Goal: Information Seeking & Learning: Learn about a topic

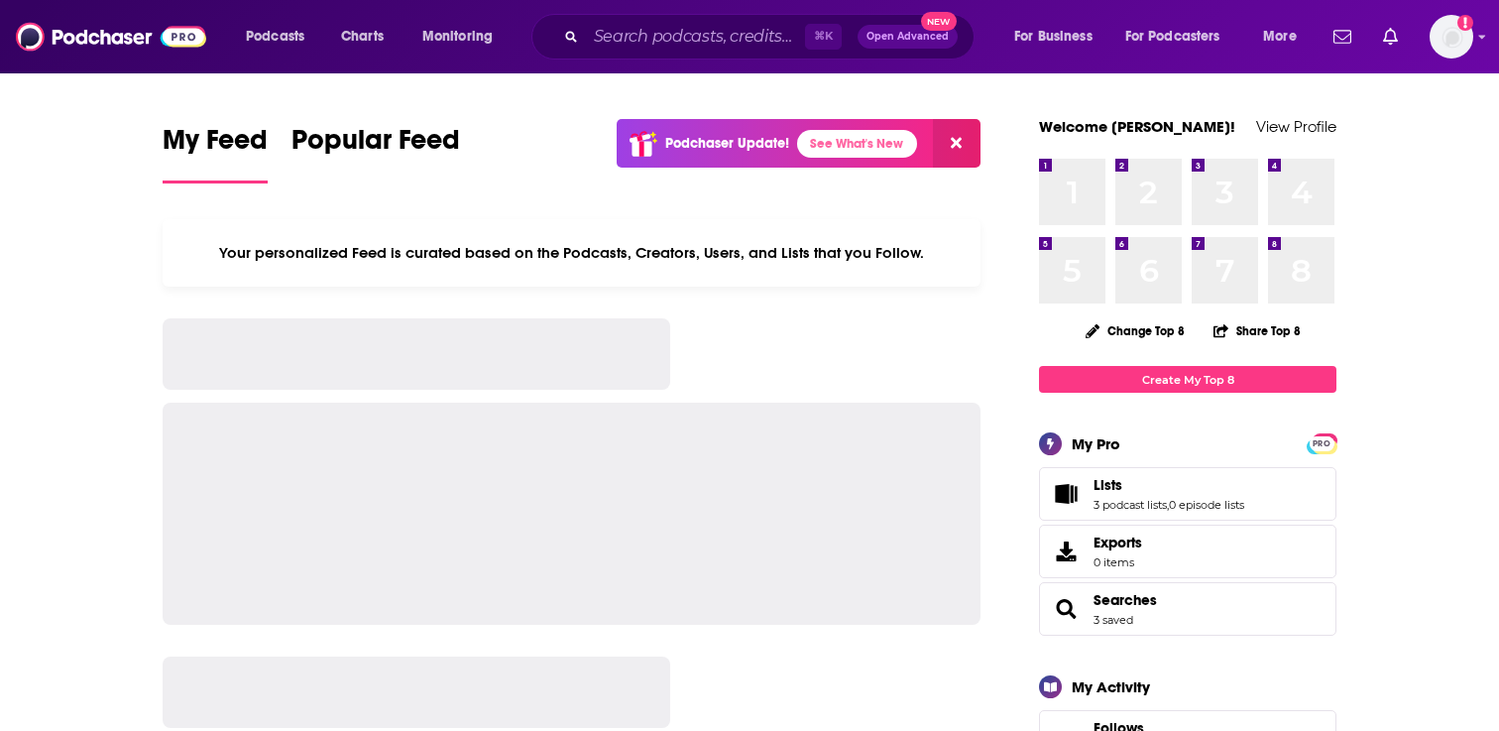
click at [1430, 60] on div "Podcasts Charts Monitoring ⌘ K Open Advanced New For Business For Podcasters Mo…" at bounding box center [749, 36] width 1499 height 73
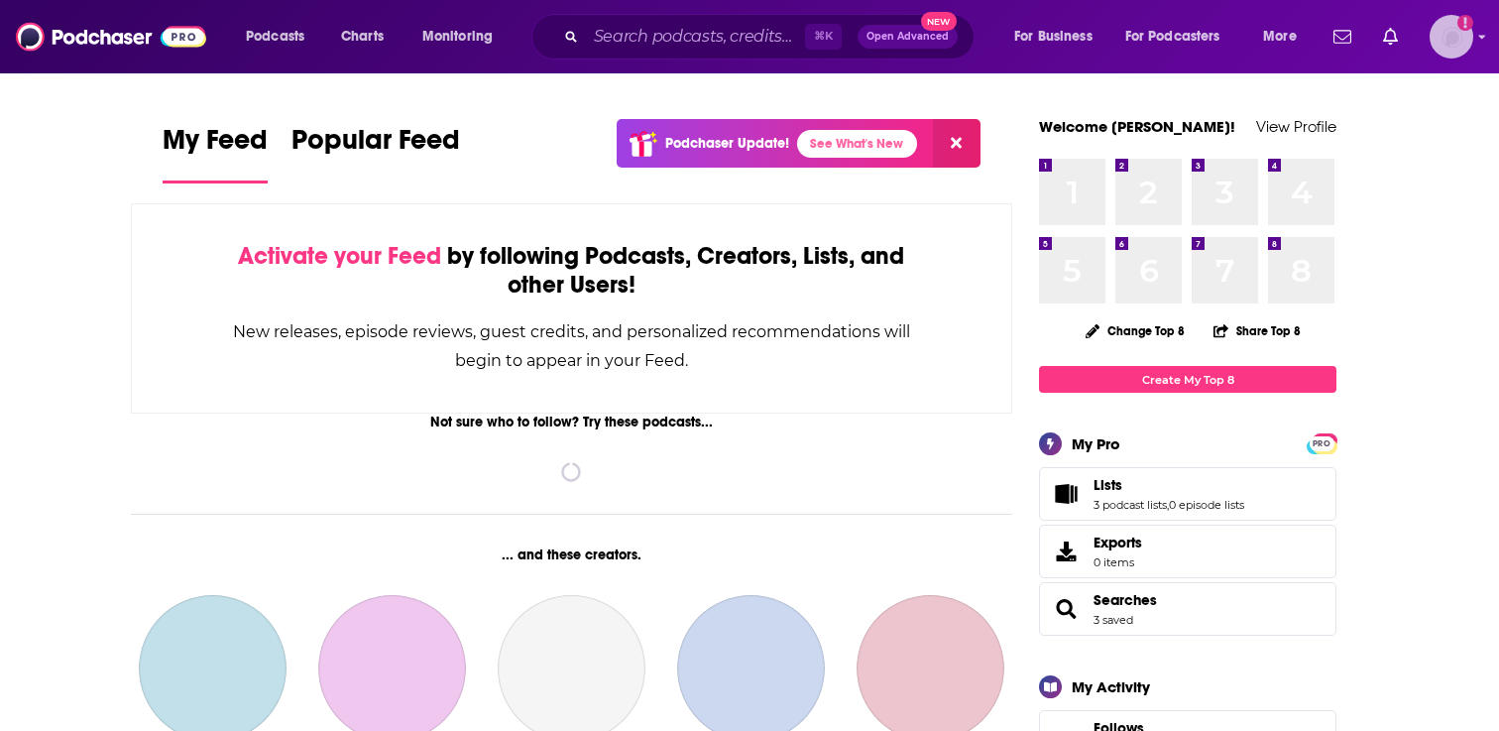
click at [1451, 49] on img "Logged in as adrian.villarreal" at bounding box center [1452, 37] width 44 height 44
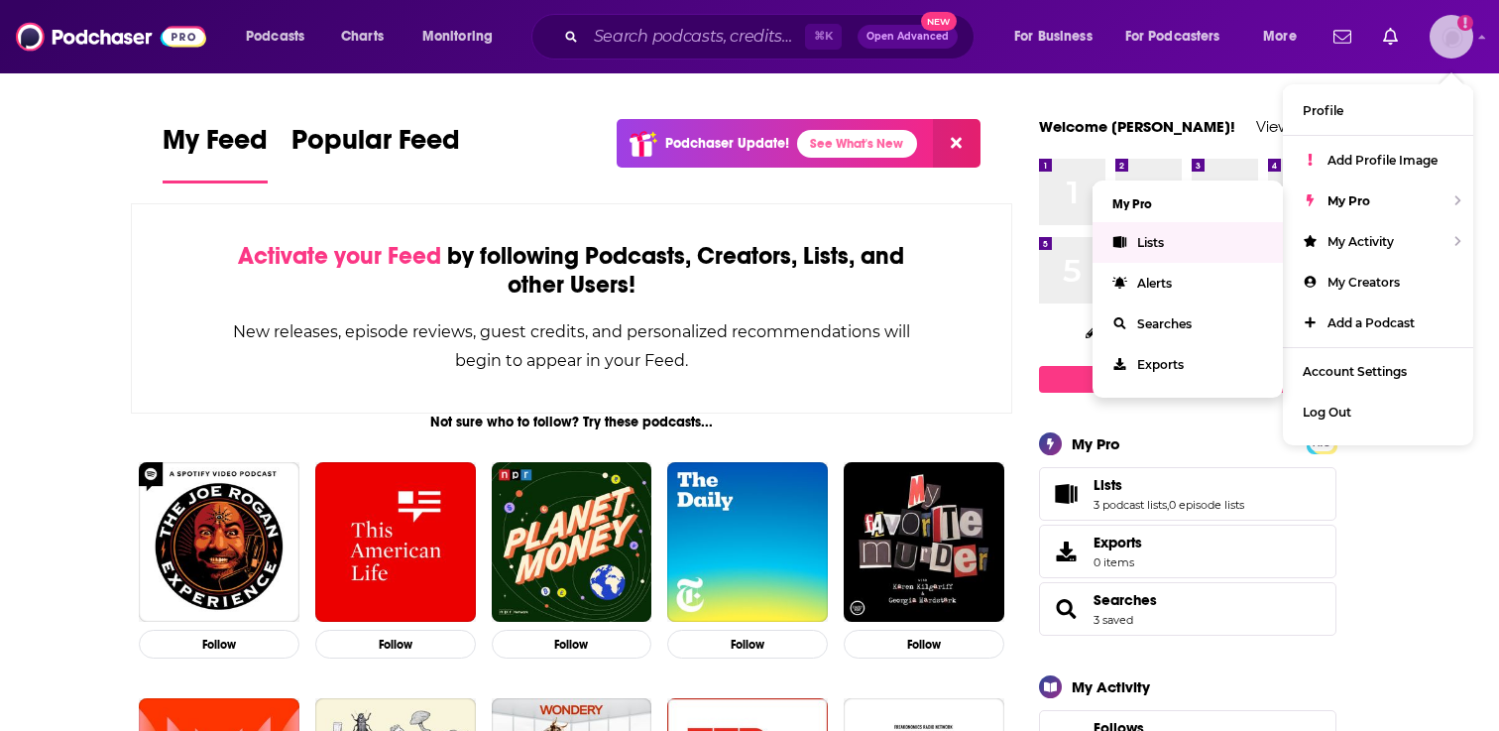
click at [1185, 243] on link "Lists" at bounding box center [1188, 242] width 190 height 41
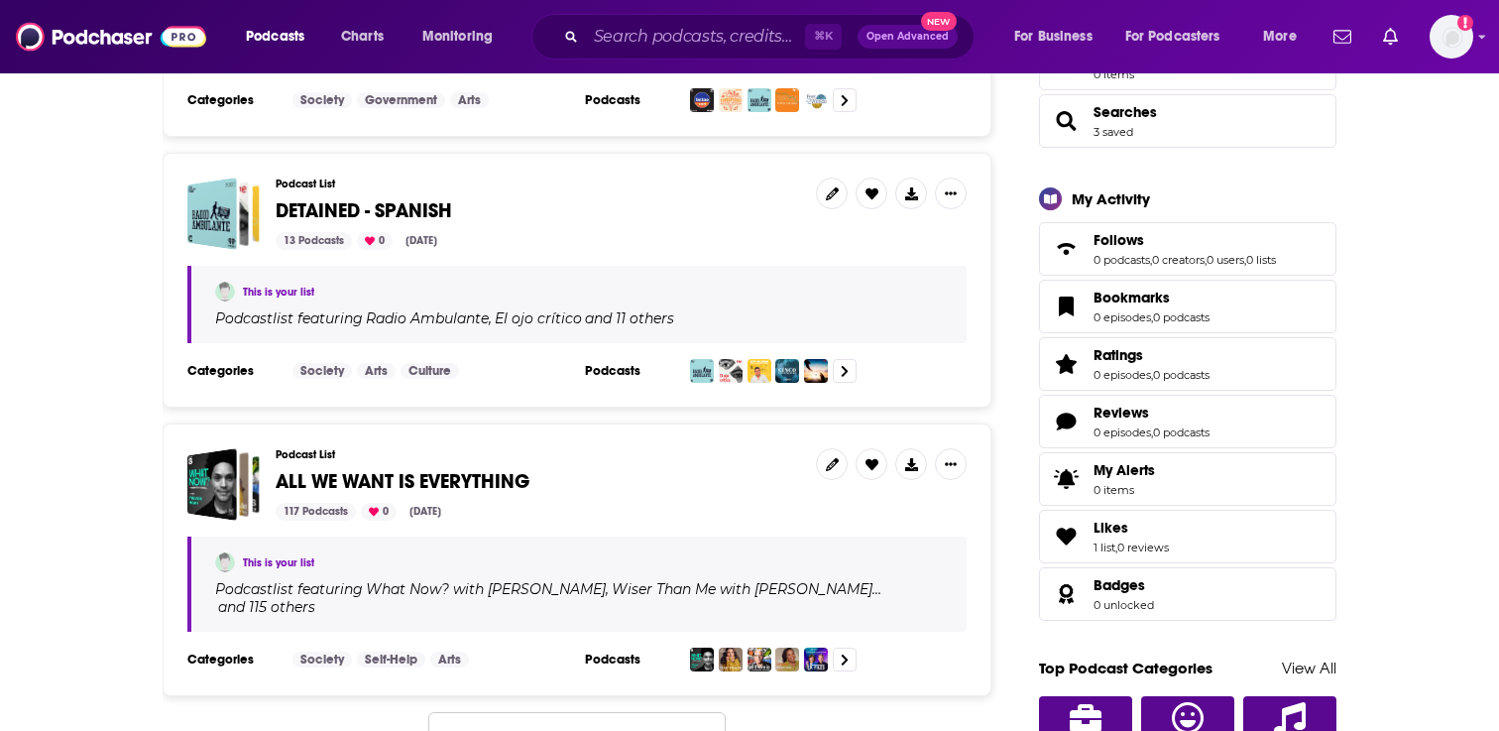
scroll to position [514, 0]
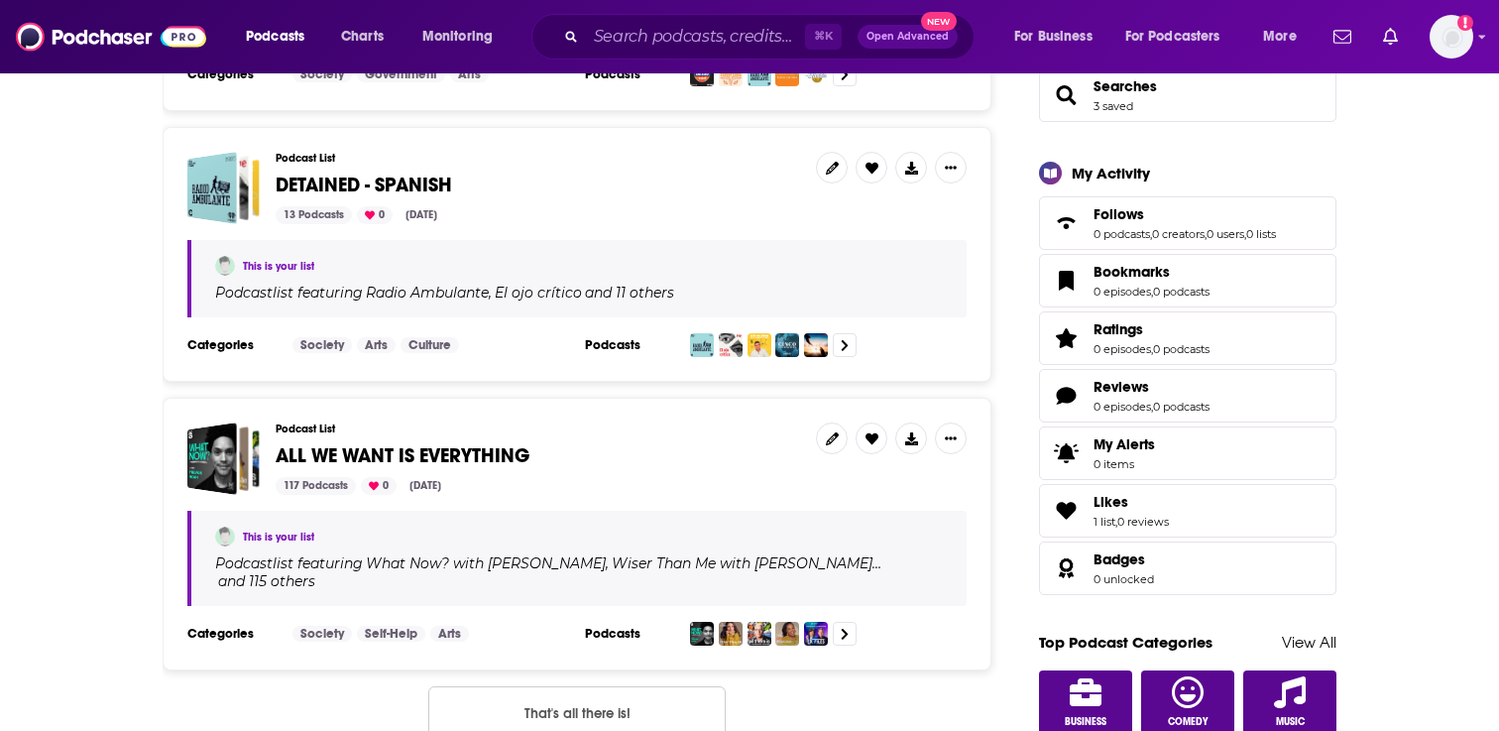
click at [403, 458] on span "ALL WE WANT IS EVERYTHING" at bounding box center [403, 455] width 254 height 25
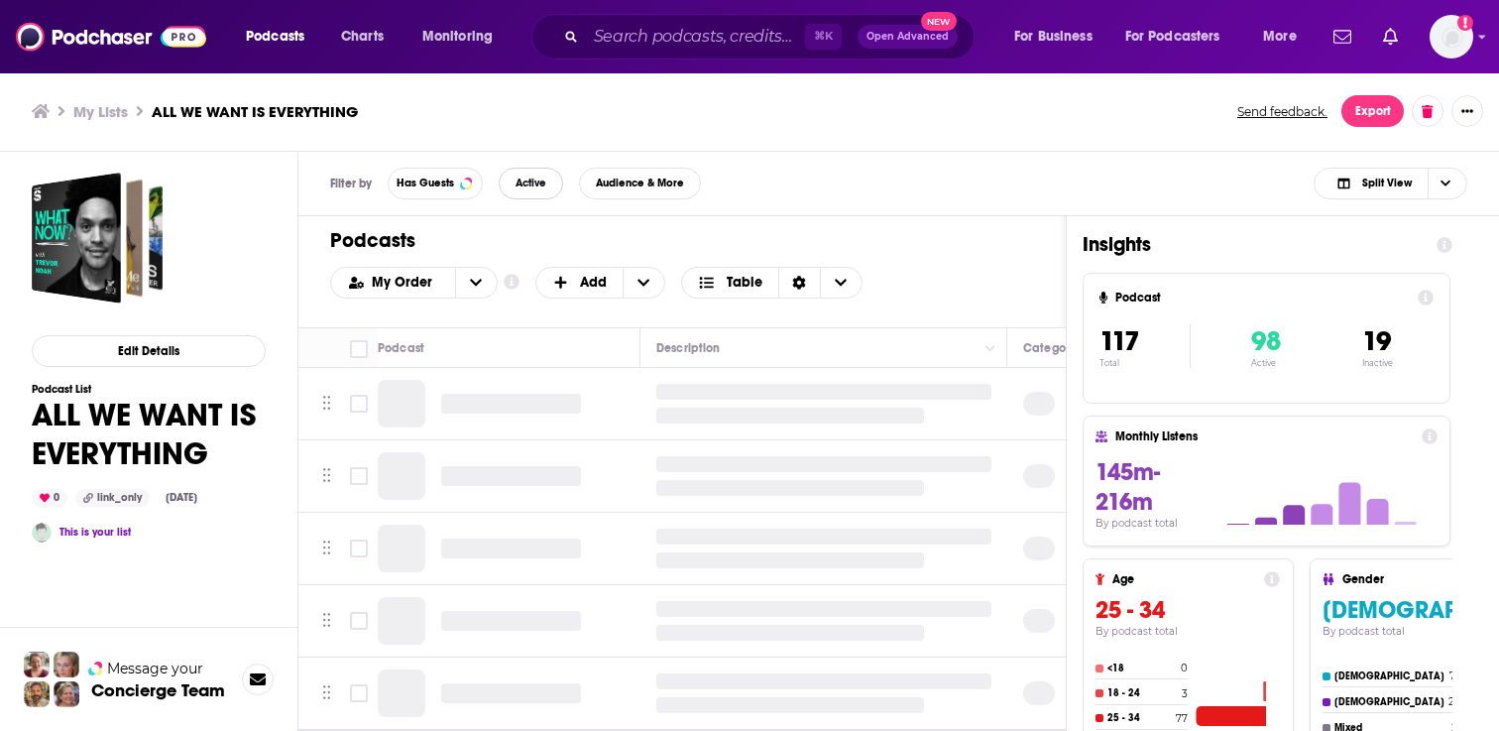
click at [537, 172] on button "Active" at bounding box center [531, 184] width 64 height 32
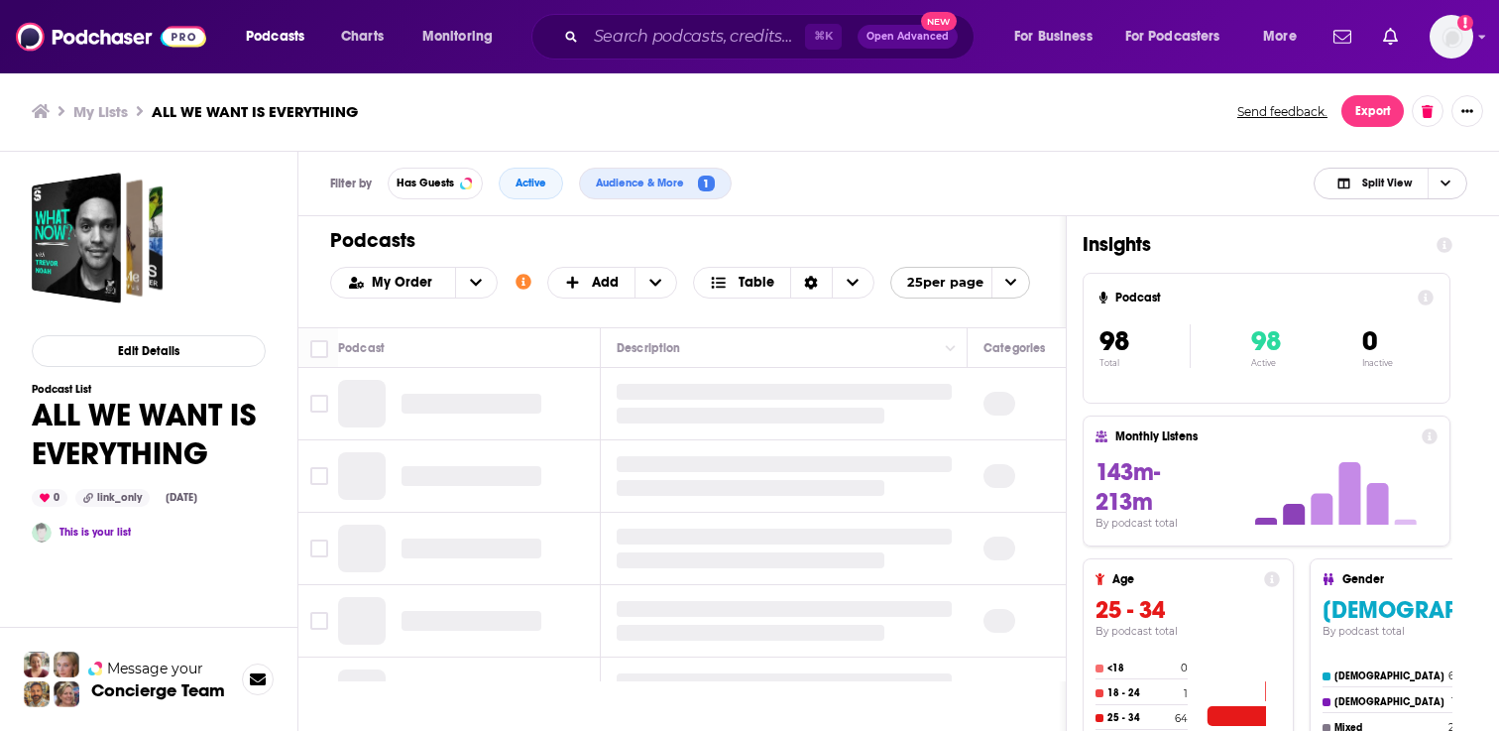
click at [1447, 181] on icon "Choose View" at bounding box center [1445, 183] width 10 height 6
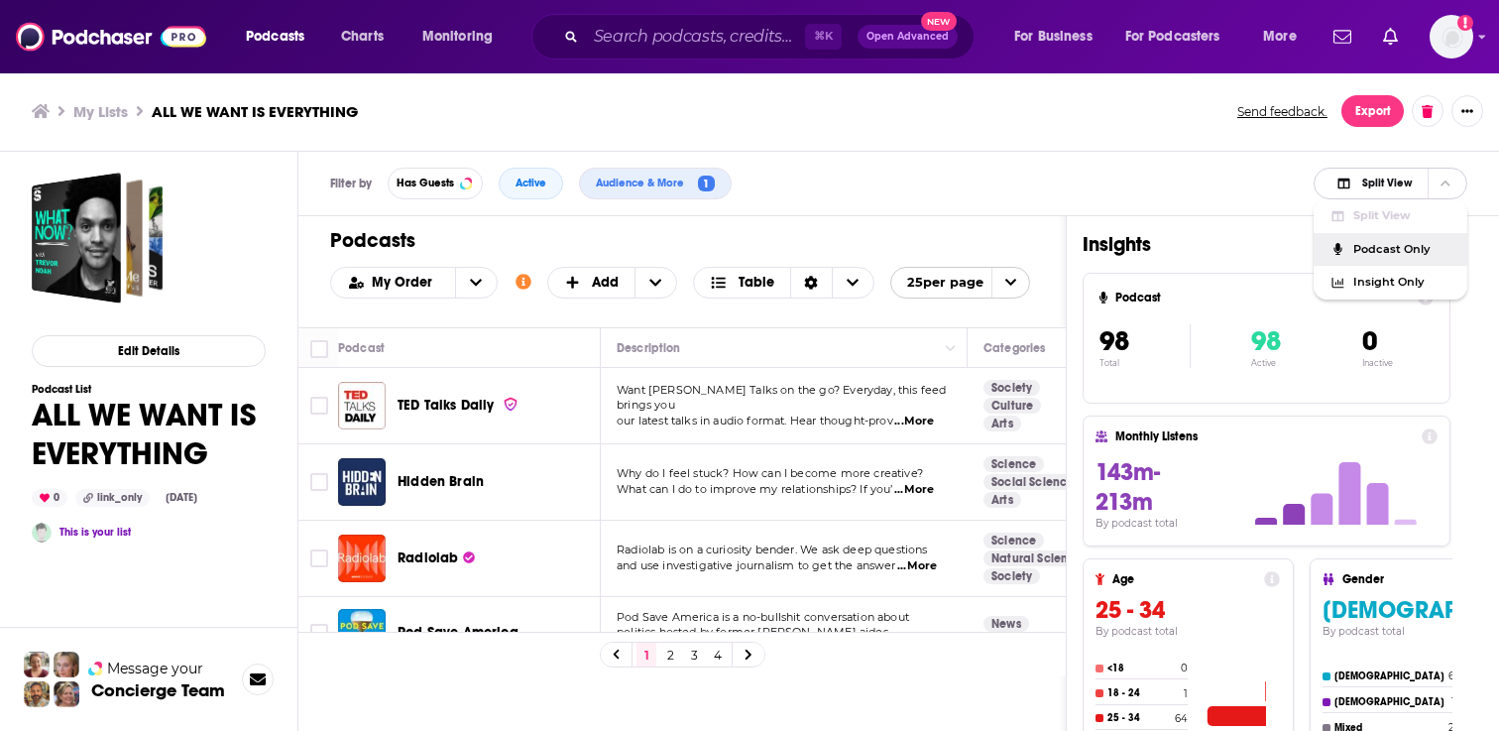
click at [1381, 248] on span "Podcast Only" at bounding box center [1402, 249] width 98 height 11
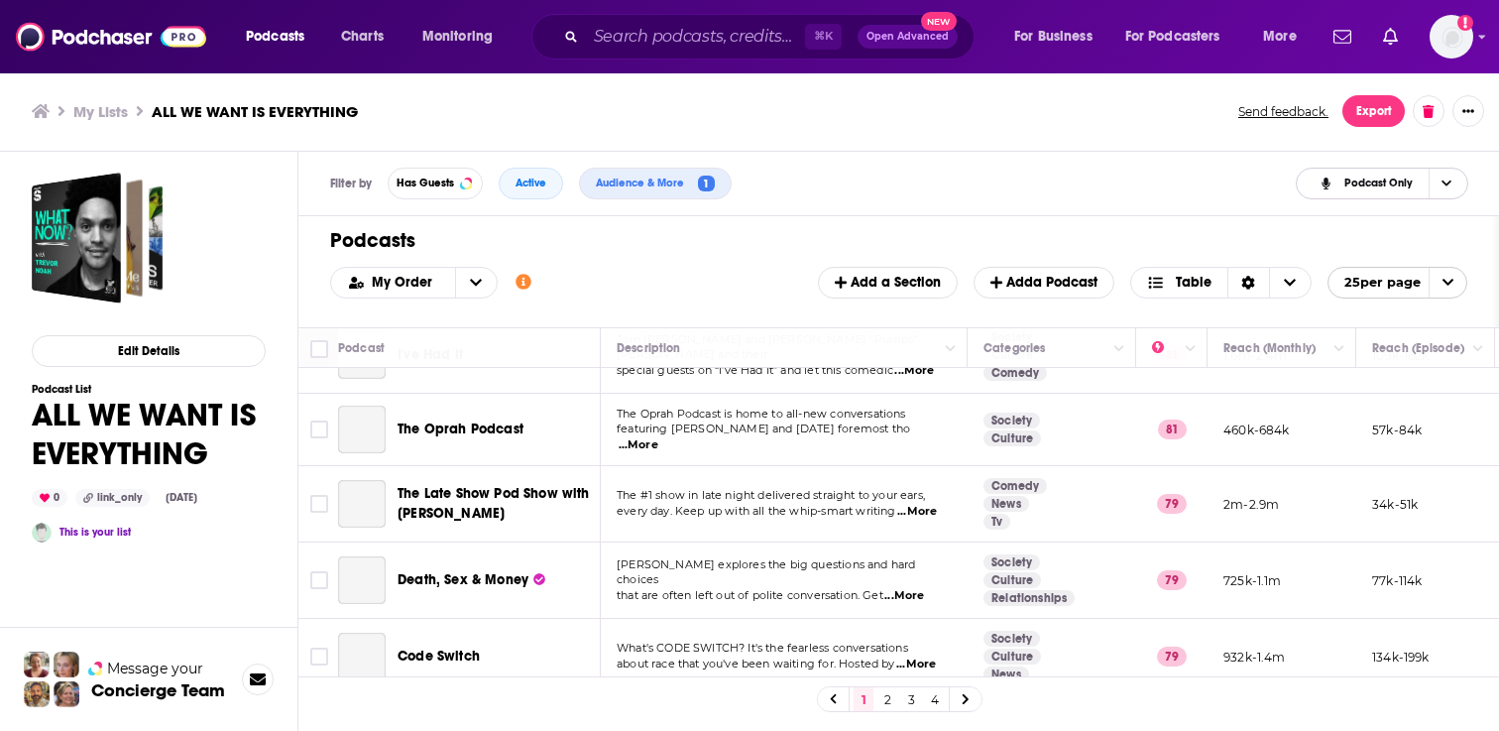
scroll to position [1563, 0]
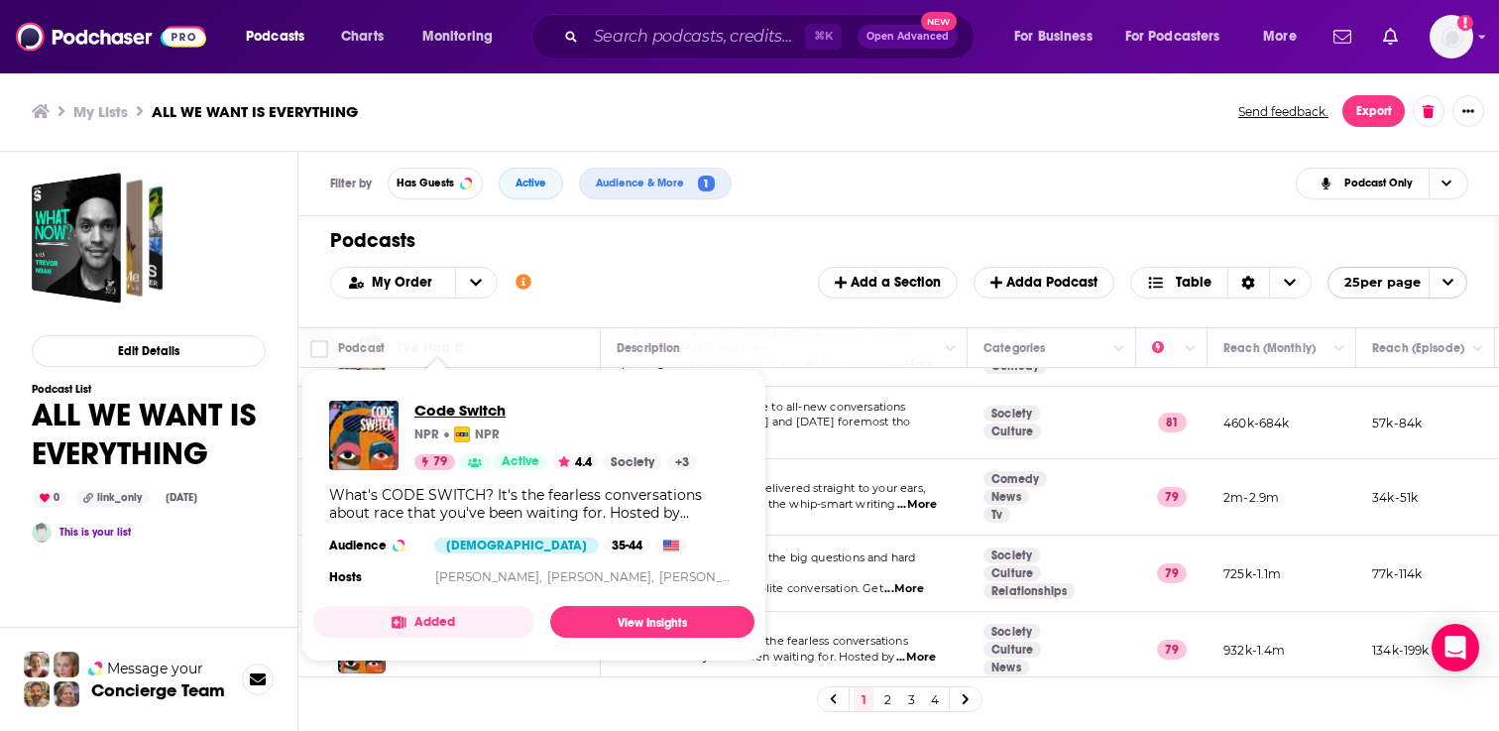
click at [451, 407] on span "Code Switch" at bounding box center [555, 410] width 283 height 19
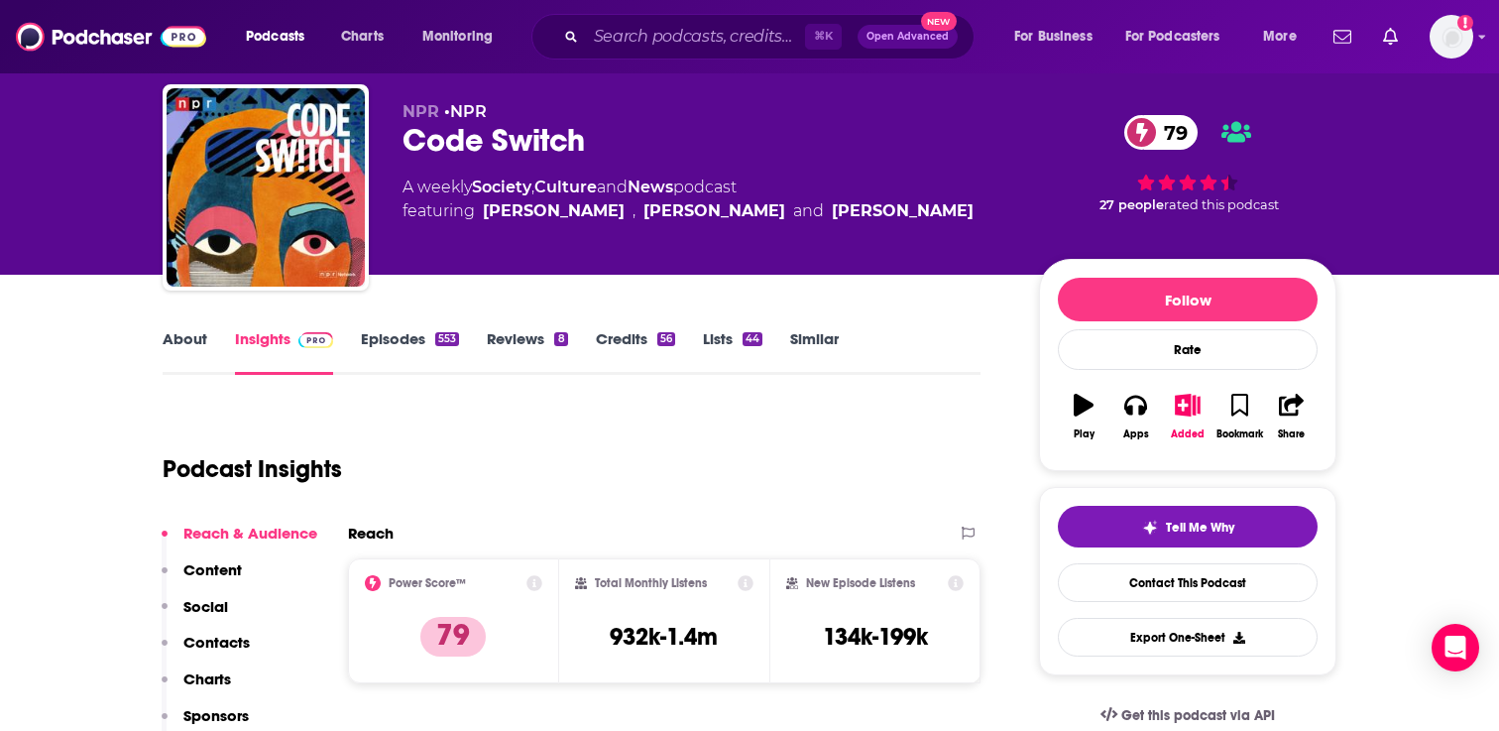
scroll to position [108, 0]
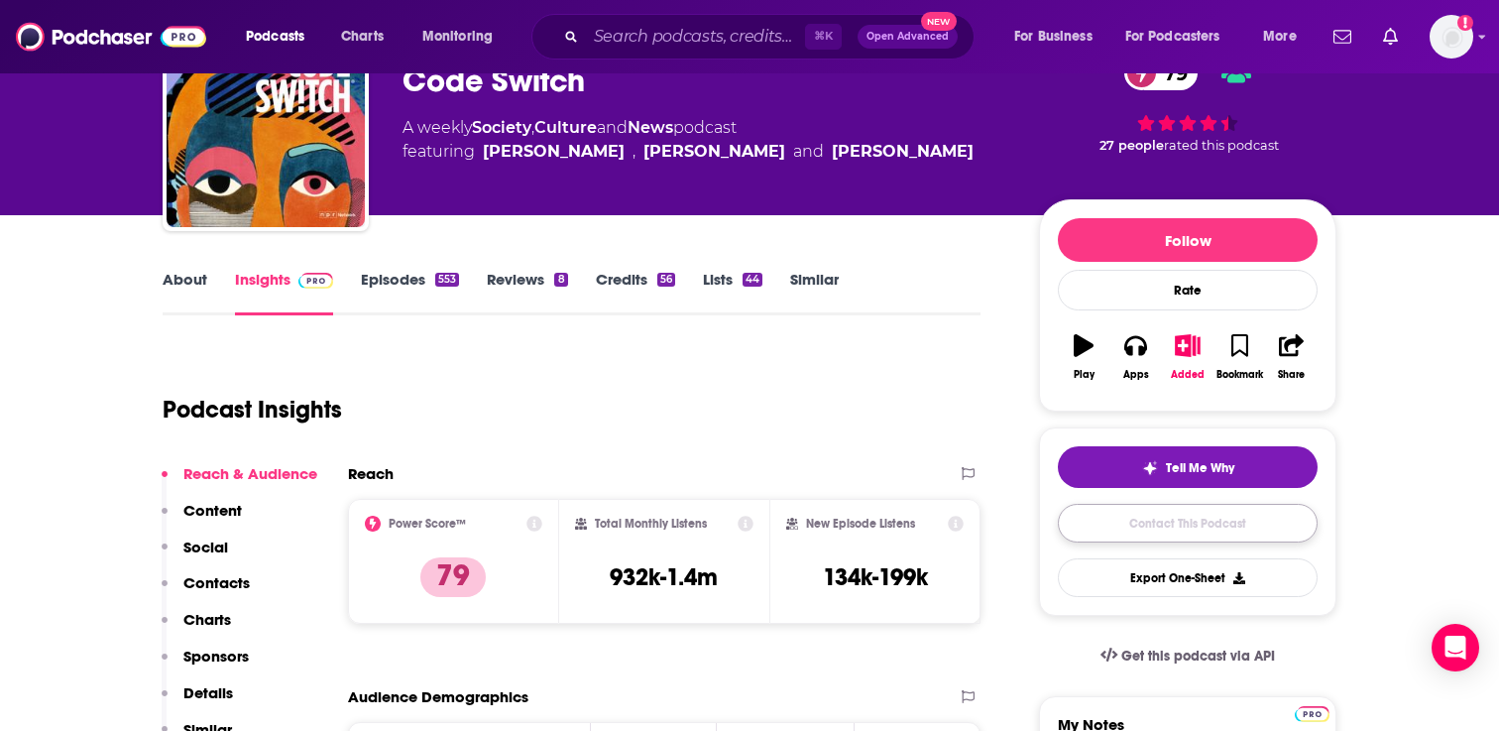
click at [1151, 523] on link "Contact This Podcast" at bounding box center [1188, 523] width 260 height 39
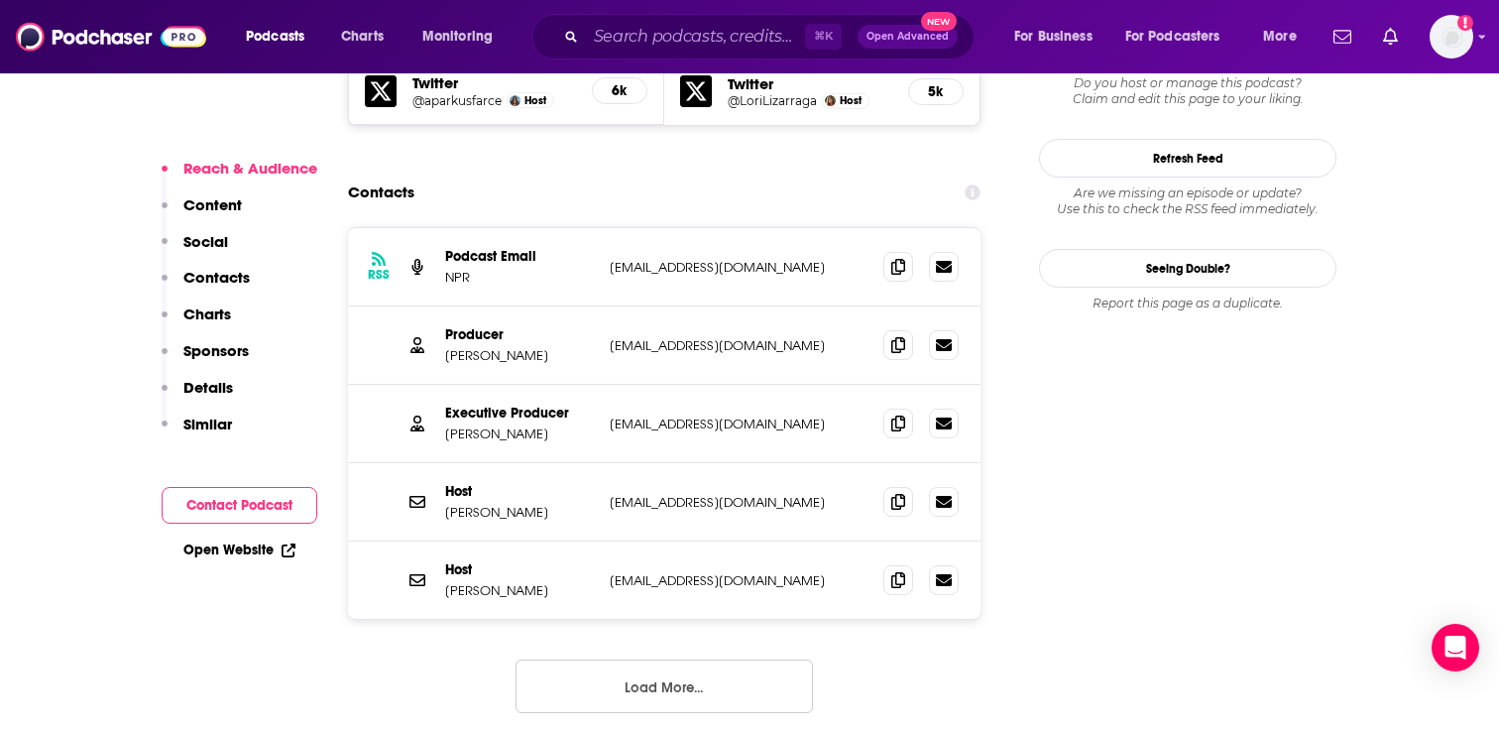
scroll to position [2050, 0]
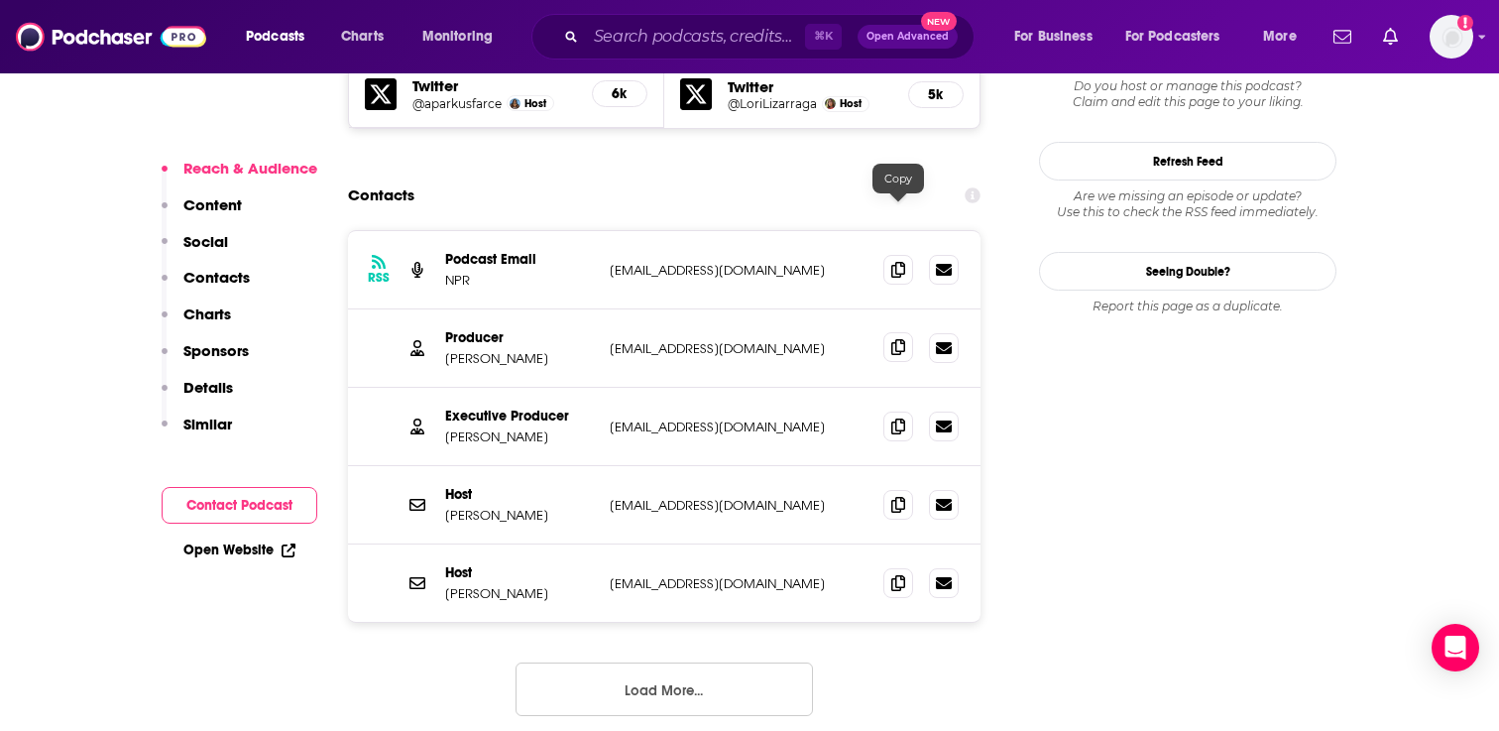
click at [887, 332] on span at bounding box center [898, 347] width 30 height 30
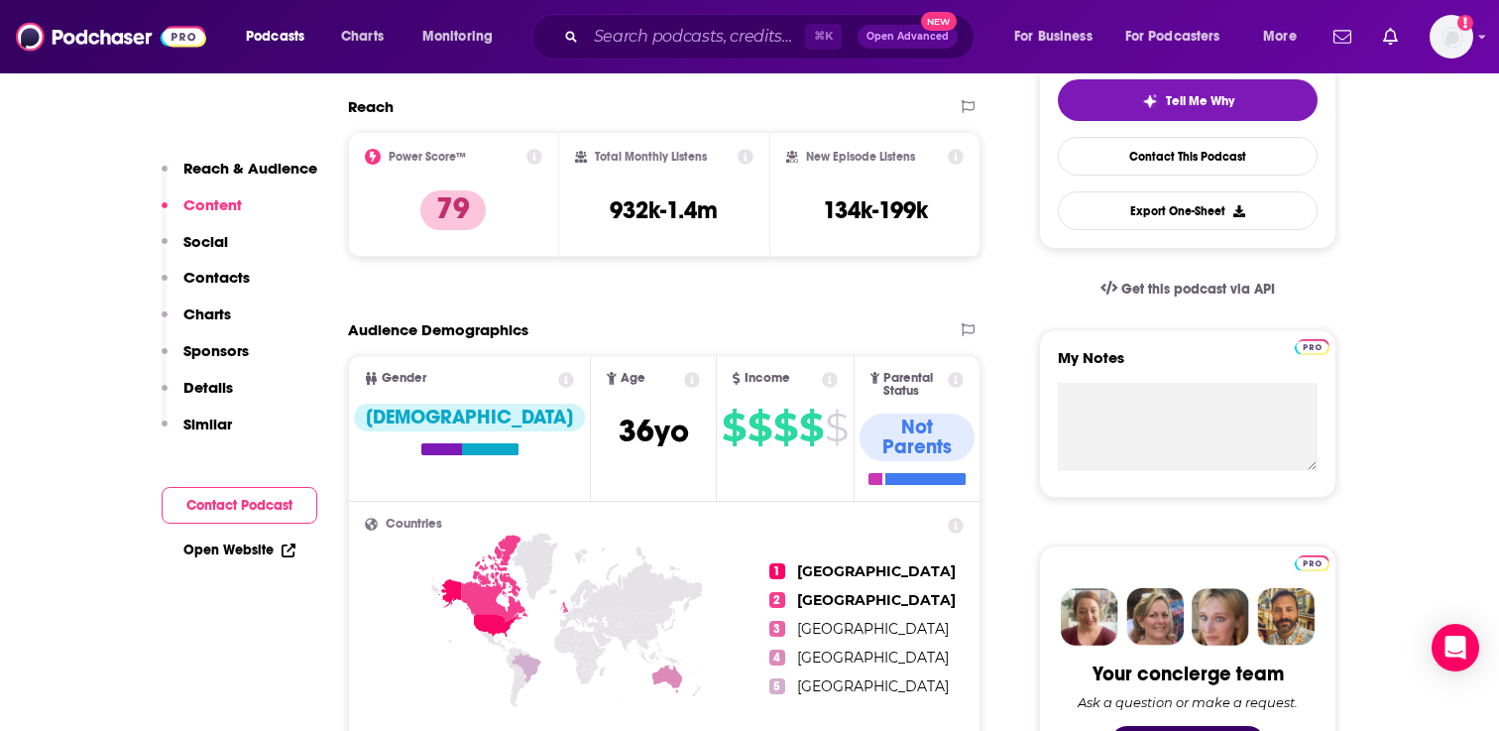
scroll to position [0, 0]
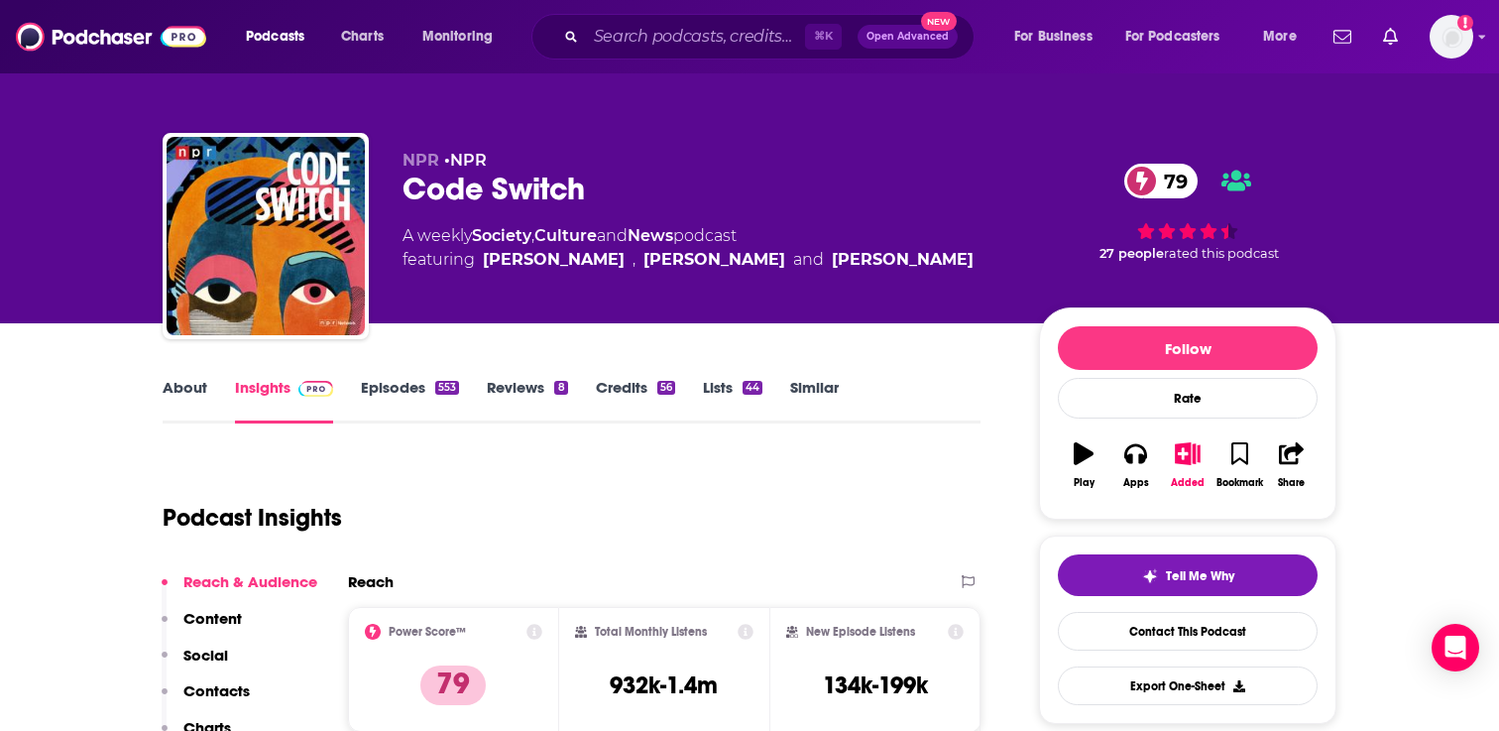
click at [380, 378] on link "Episodes 553" at bounding box center [410, 401] width 98 height 46
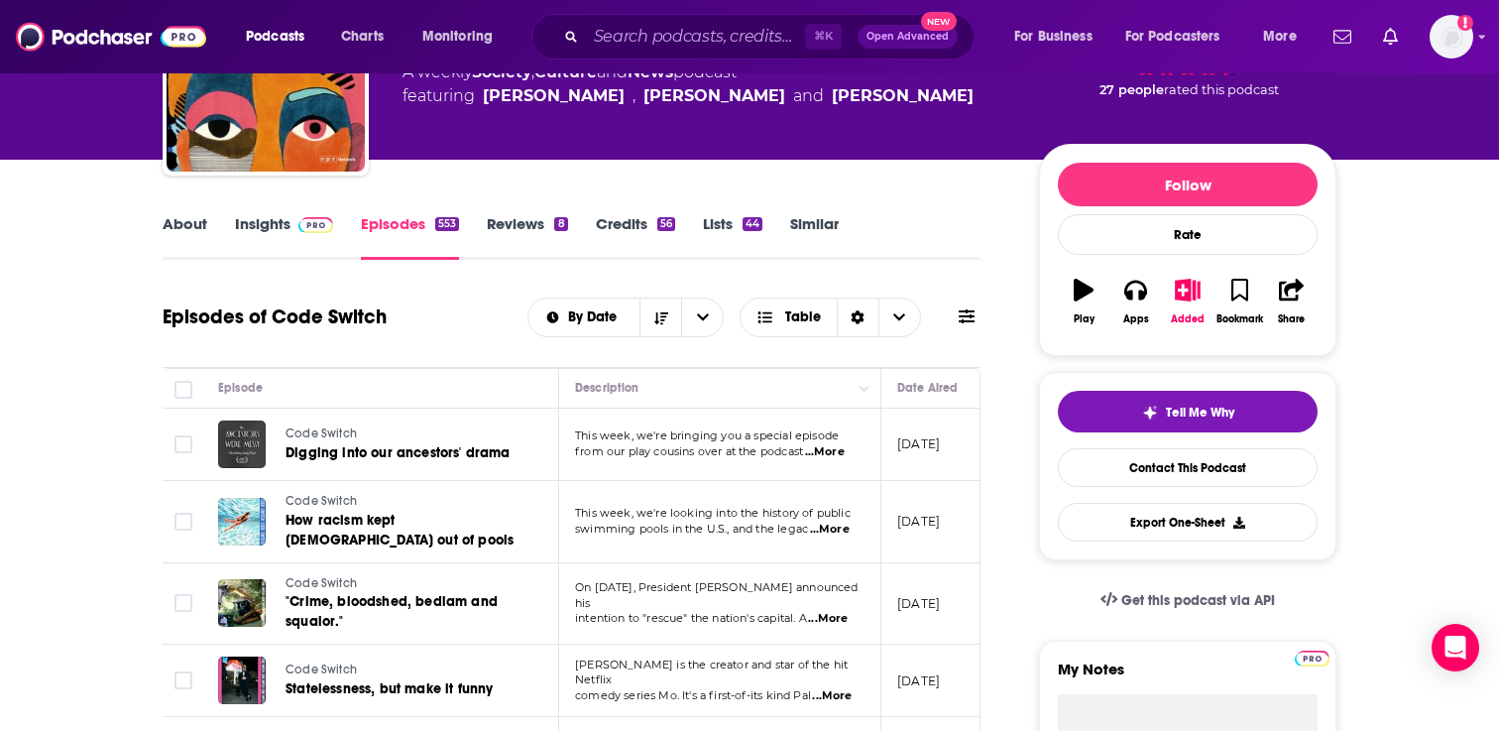
scroll to position [106, 0]
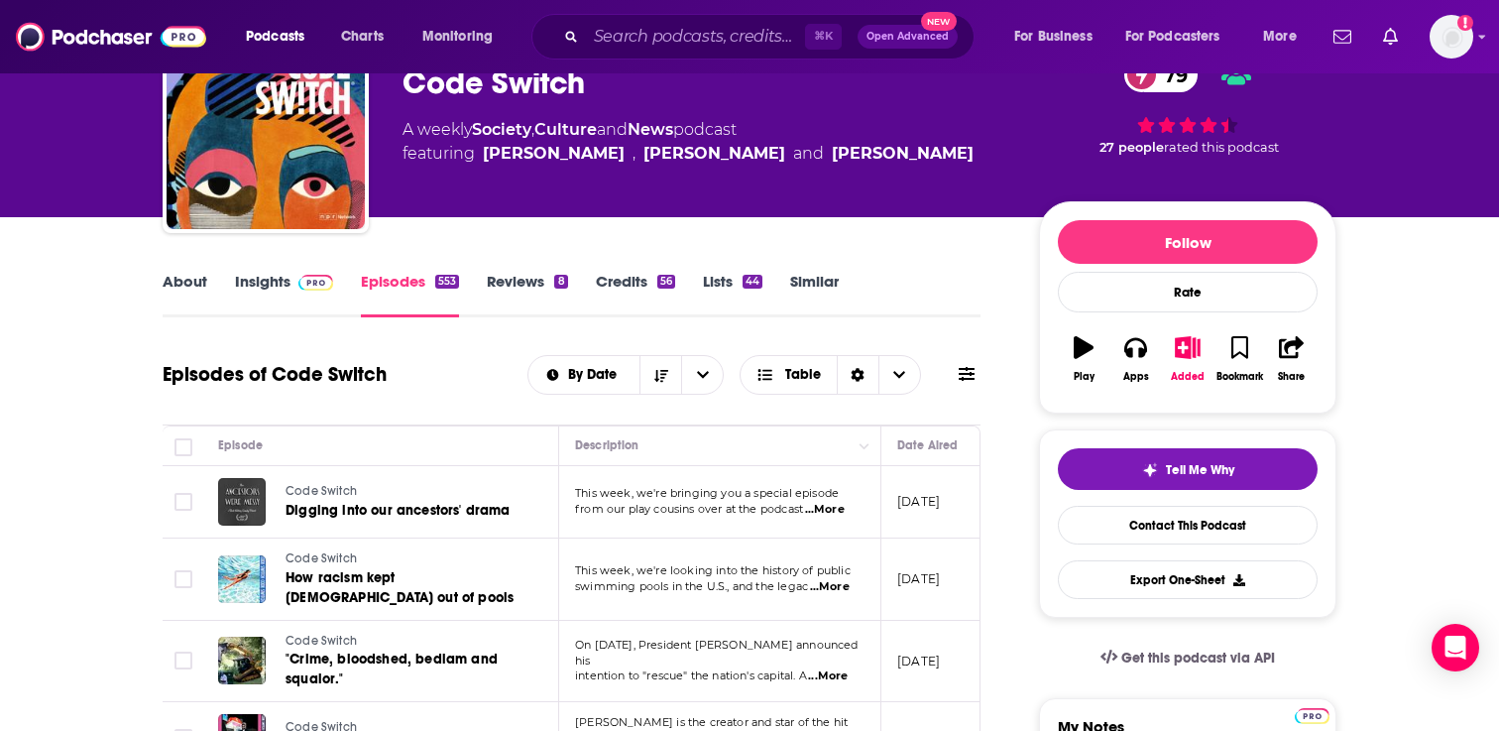
click at [193, 278] on link "About" at bounding box center [185, 295] width 45 height 46
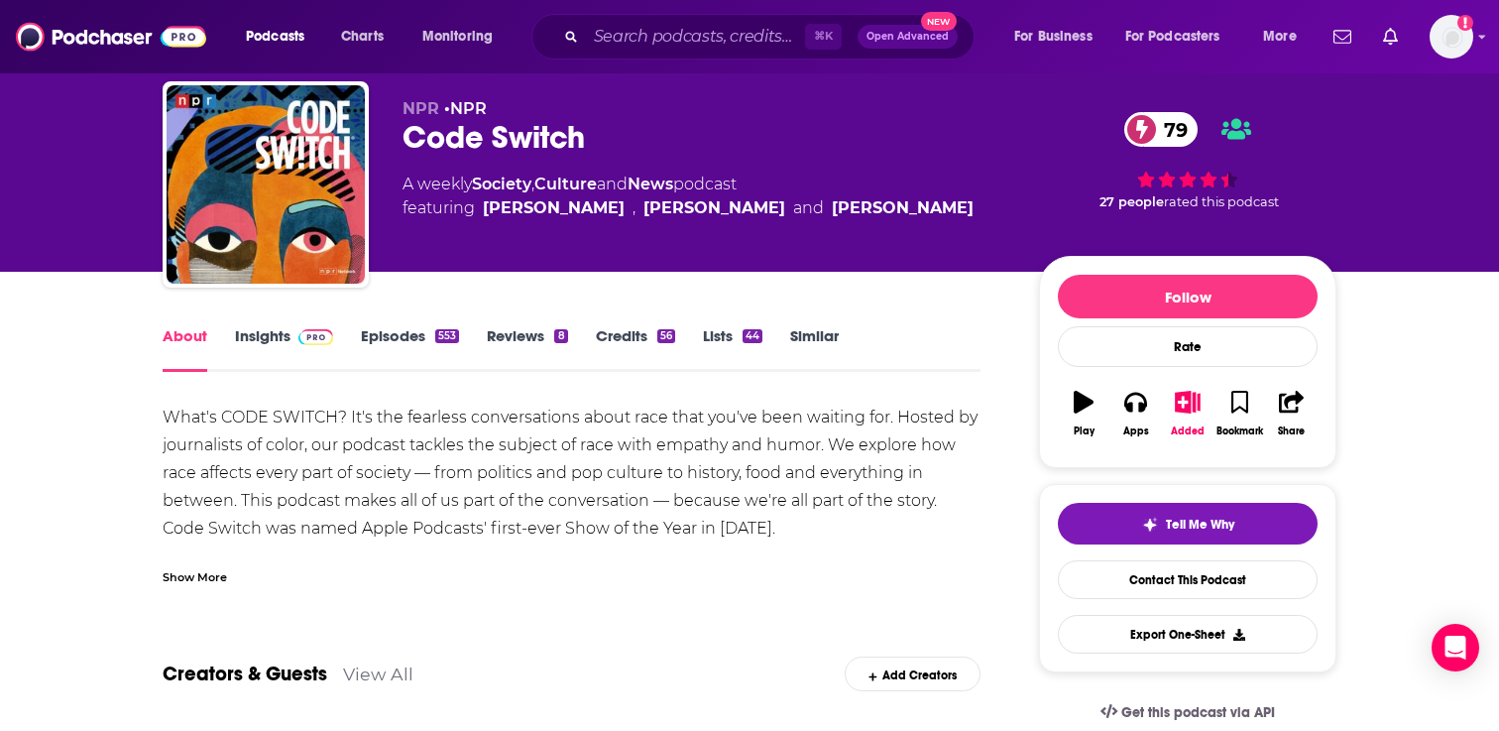
scroll to position [55, 0]
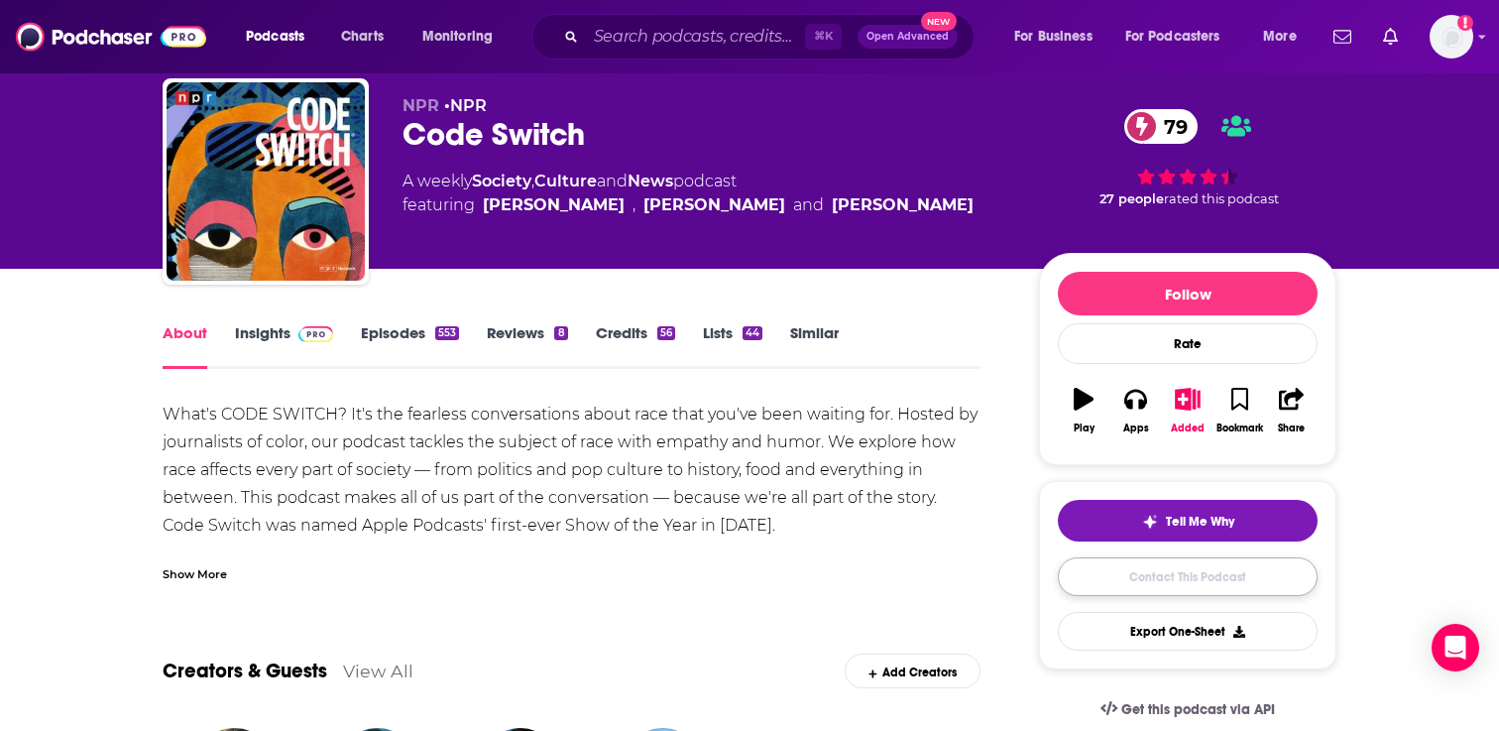
click at [1104, 569] on link "Contact This Podcast" at bounding box center [1188, 576] width 260 height 39
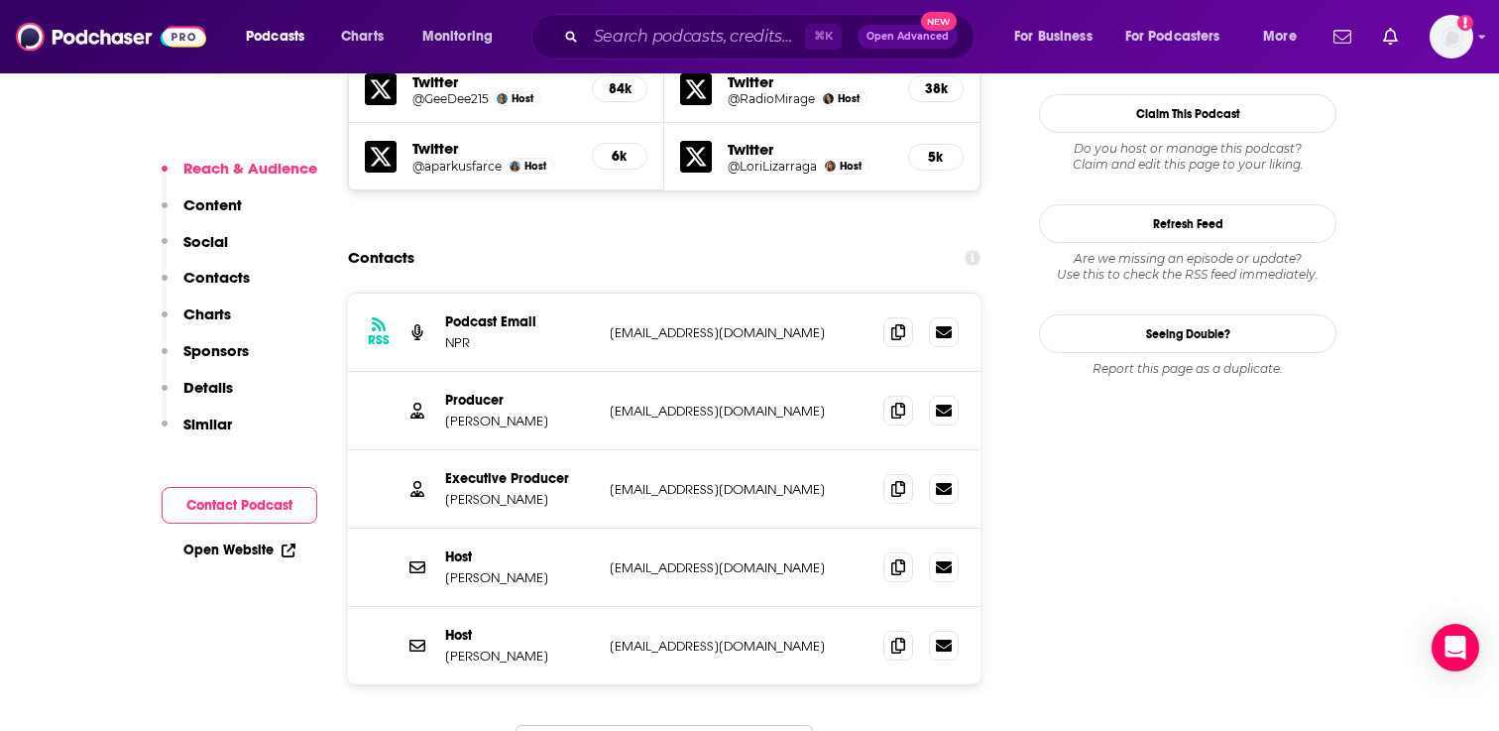
scroll to position [1989, 0]
click at [888, 315] on span at bounding box center [898, 330] width 30 height 30
click at [895, 401] on icon at bounding box center [898, 409] width 14 height 16
click at [893, 479] on icon at bounding box center [898, 487] width 14 height 16
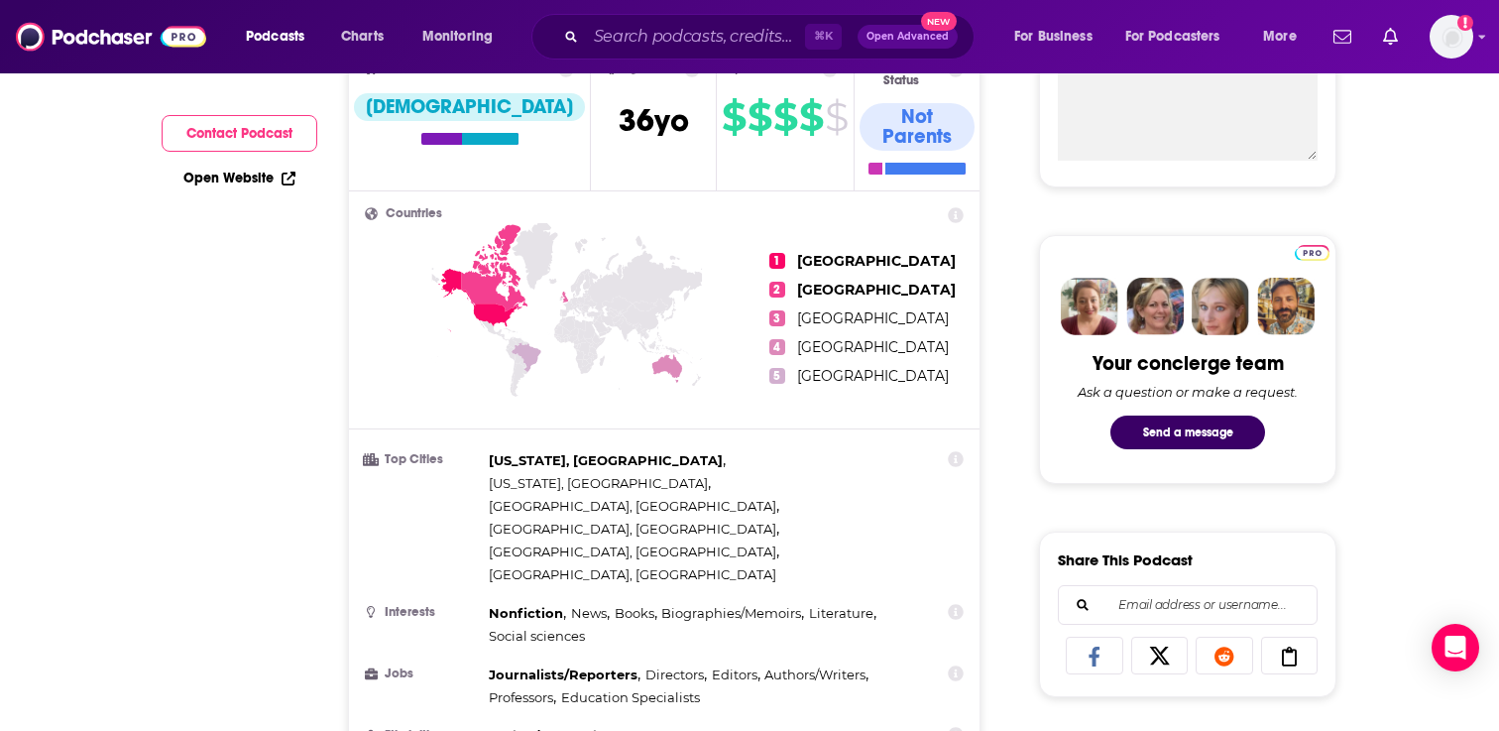
scroll to position [0, 0]
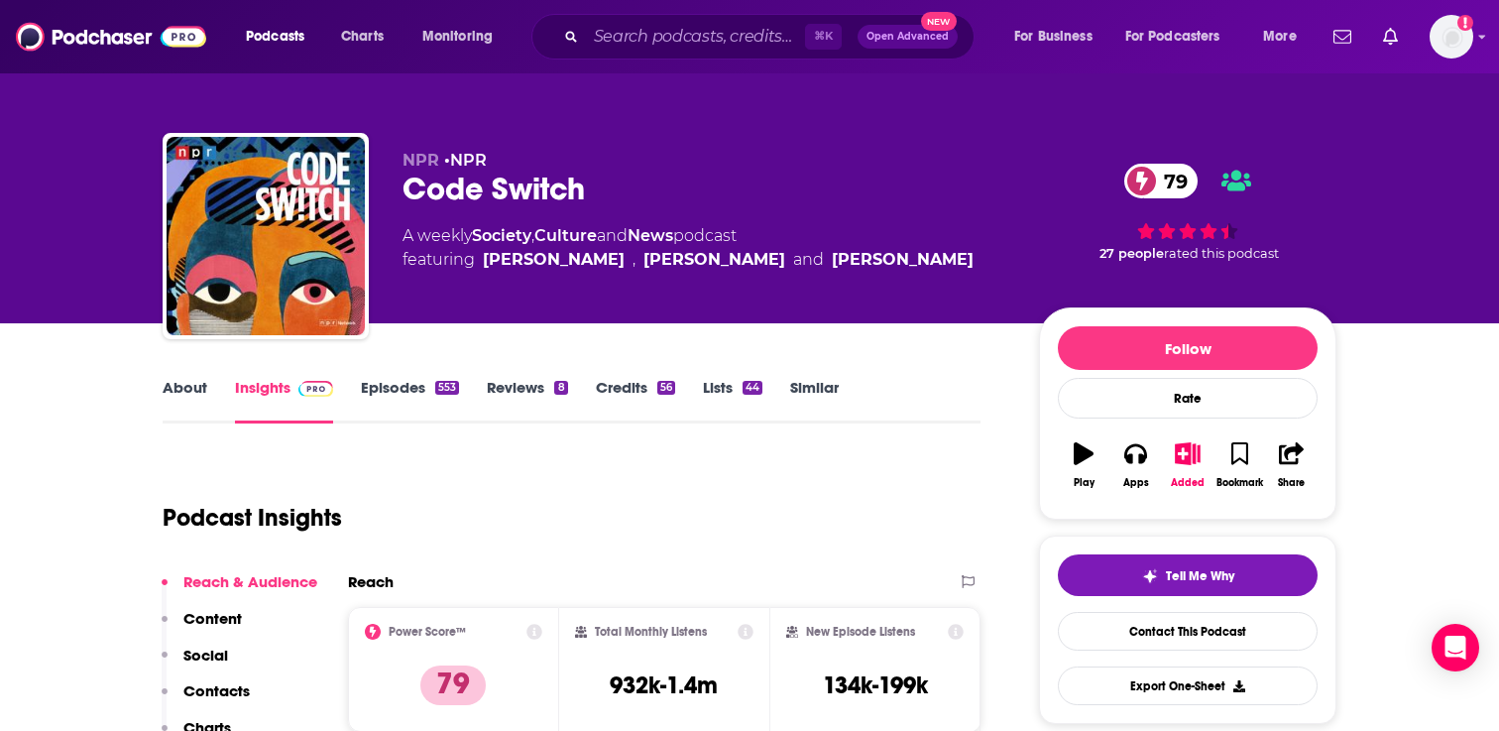
click at [187, 376] on div "About Insights Episodes 553 Reviews 8 Credits 56 Lists 44 Similar" at bounding box center [572, 399] width 818 height 49
click at [189, 385] on link "About" at bounding box center [185, 401] width 45 height 46
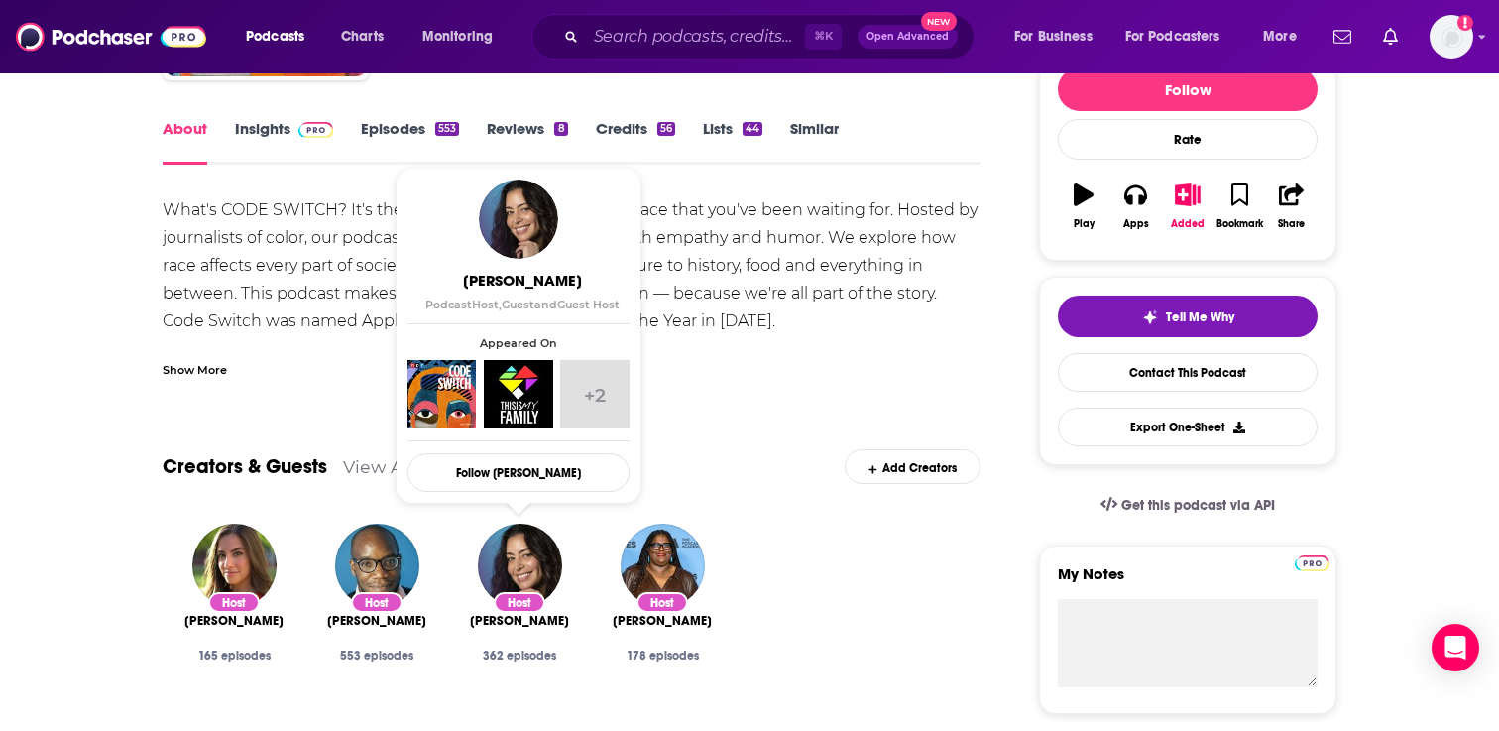
scroll to position [241, 0]
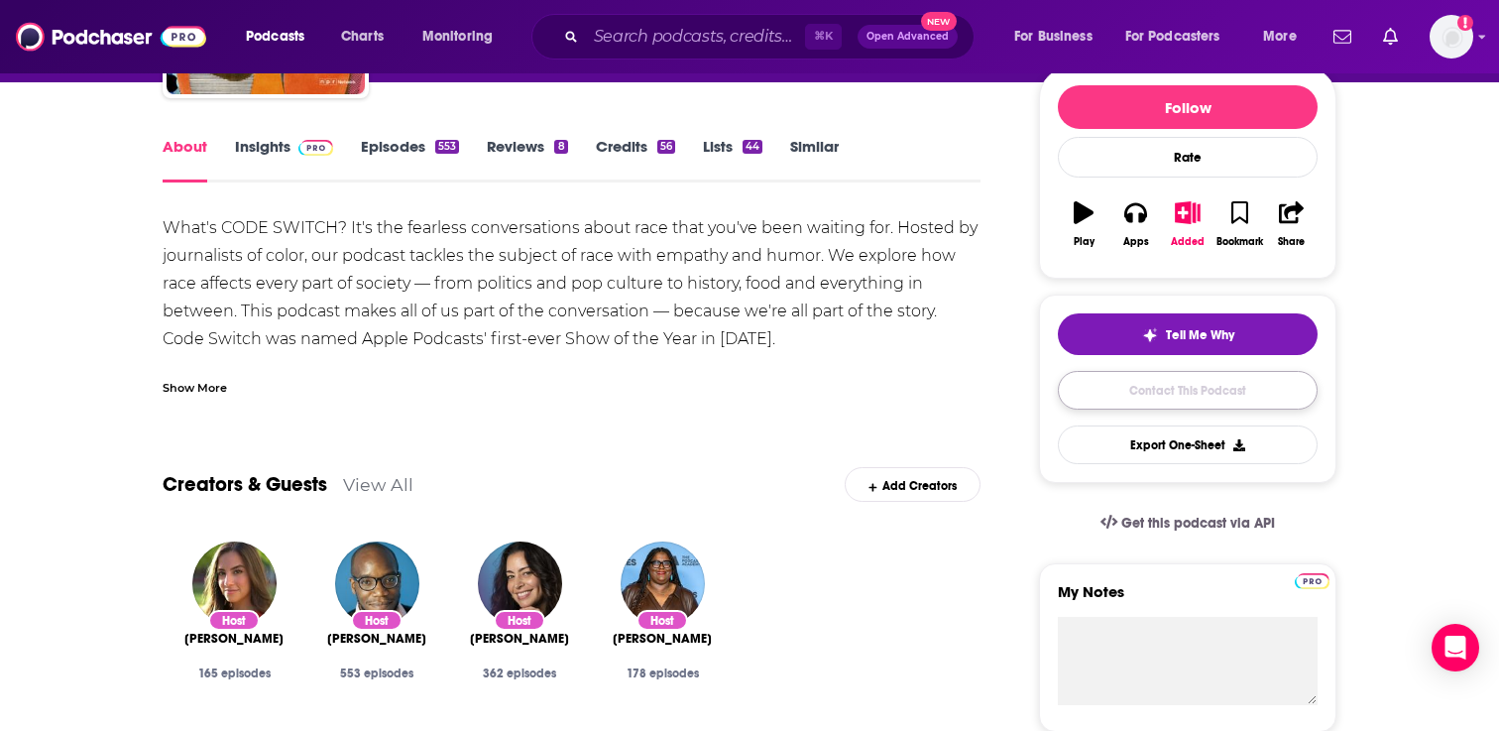
click at [1196, 389] on link "Contact This Podcast" at bounding box center [1188, 390] width 260 height 39
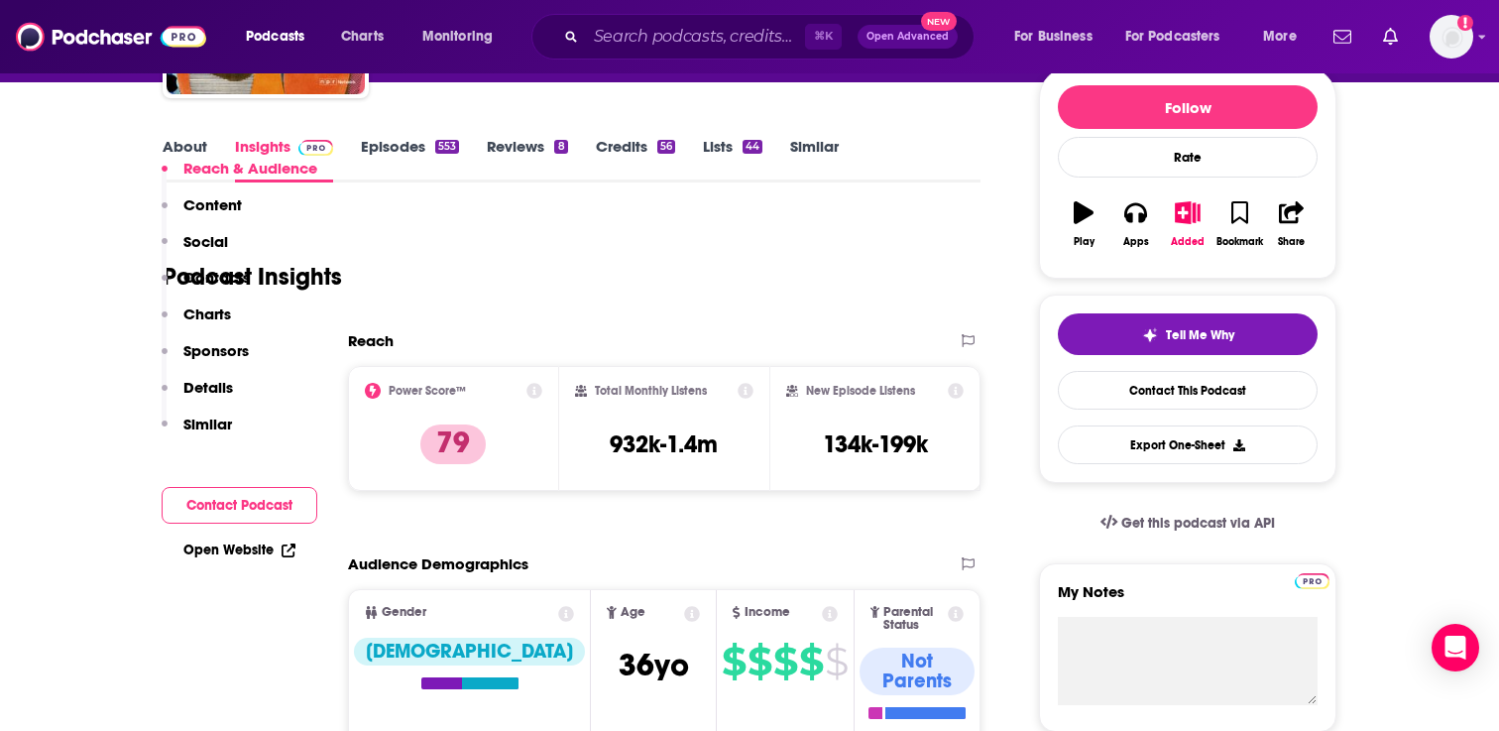
scroll to position [2093, 0]
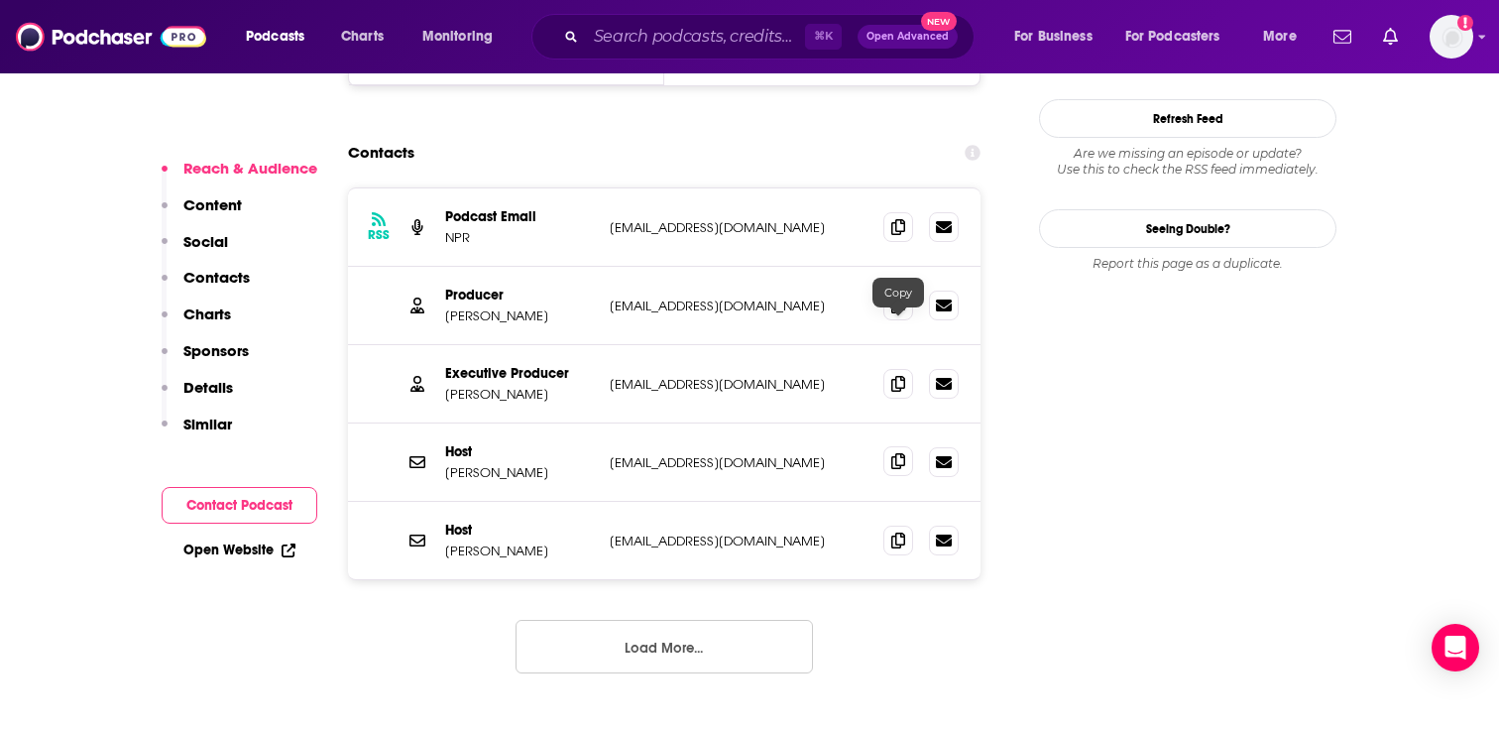
click at [898, 453] on icon at bounding box center [898, 461] width 14 height 16
click at [894, 531] on icon at bounding box center [898, 539] width 14 height 16
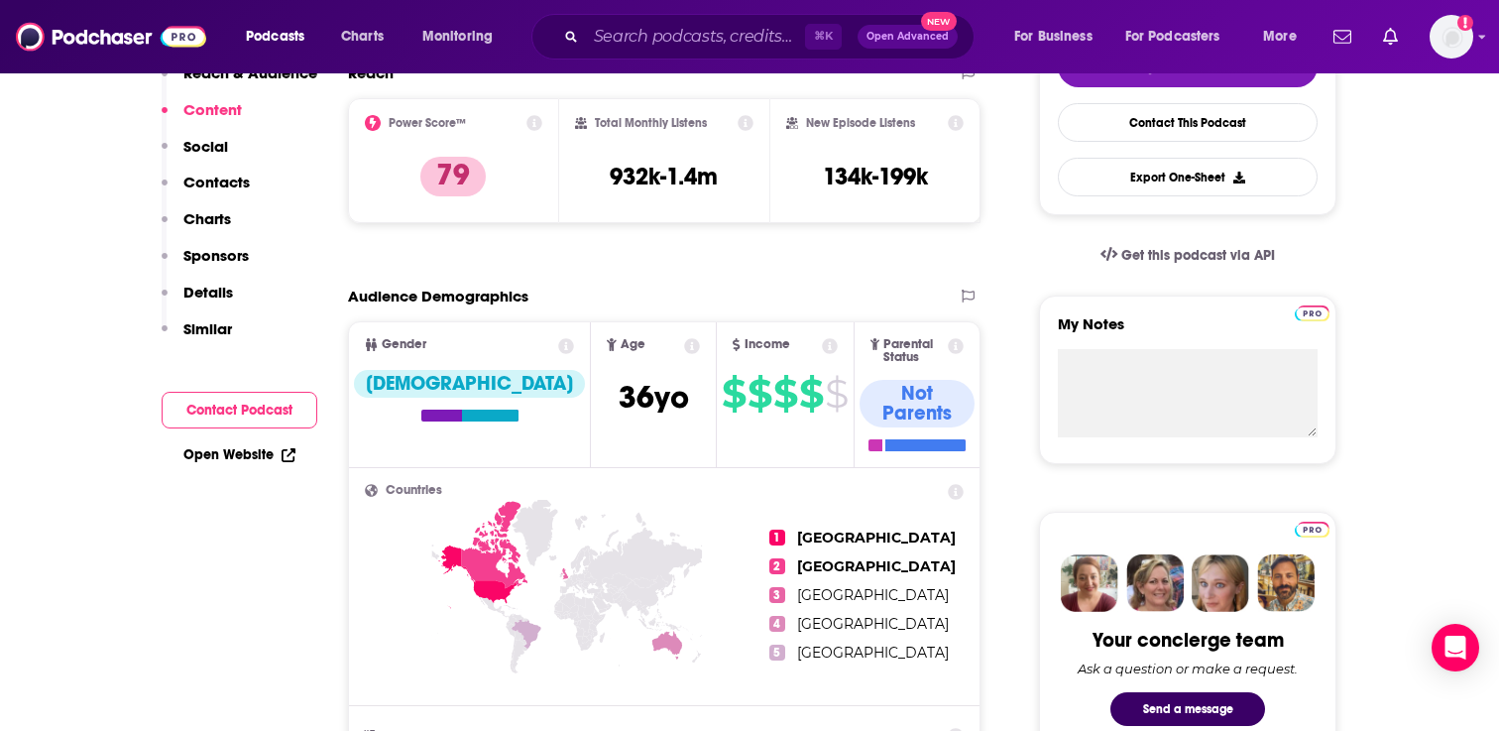
scroll to position [0, 0]
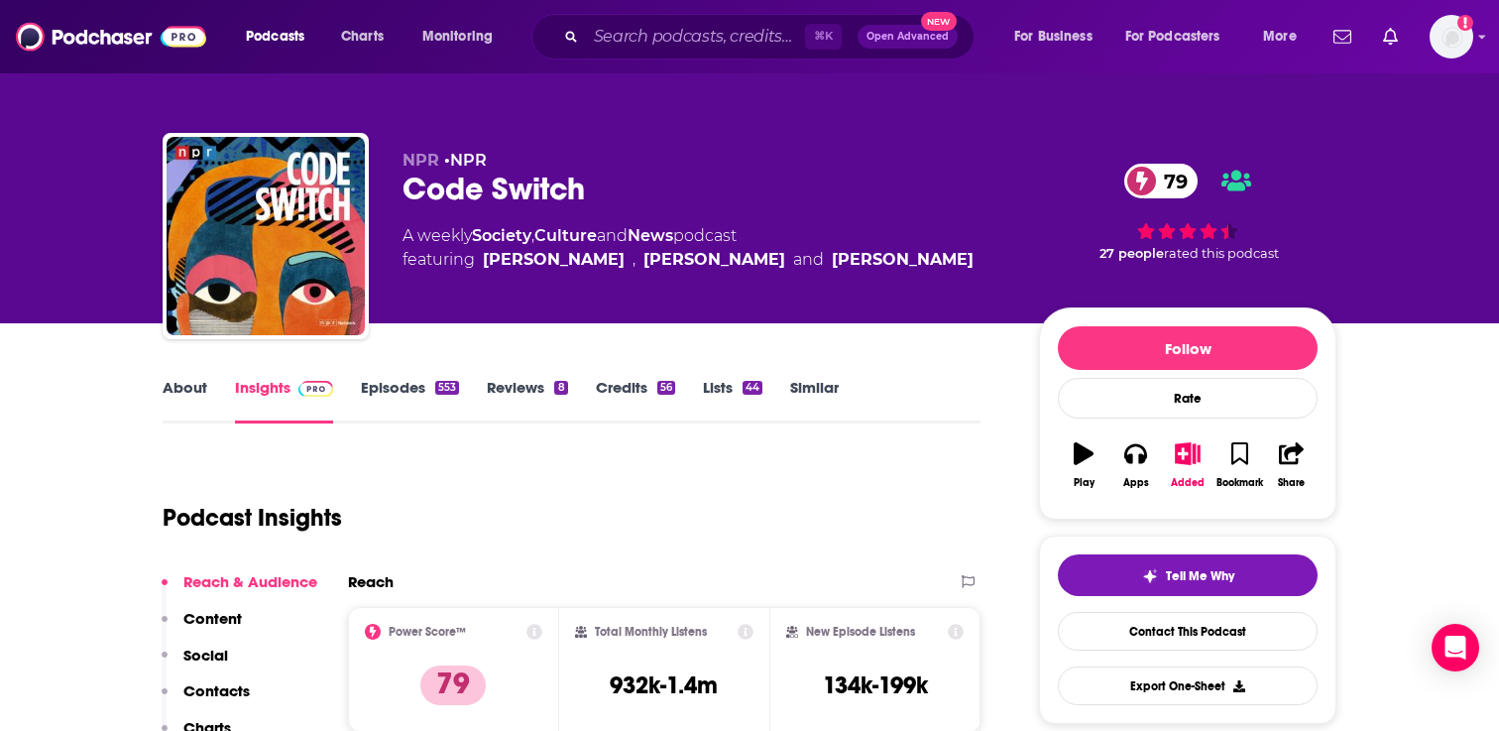
click at [1476, 22] on div "Podcasts Charts Monitoring ⌘ K Open Advanced New For Business For Podcasters Mo…" at bounding box center [749, 36] width 1499 height 73
click at [1455, 29] on img "Logged in as adrian.villarreal" at bounding box center [1452, 37] width 44 height 44
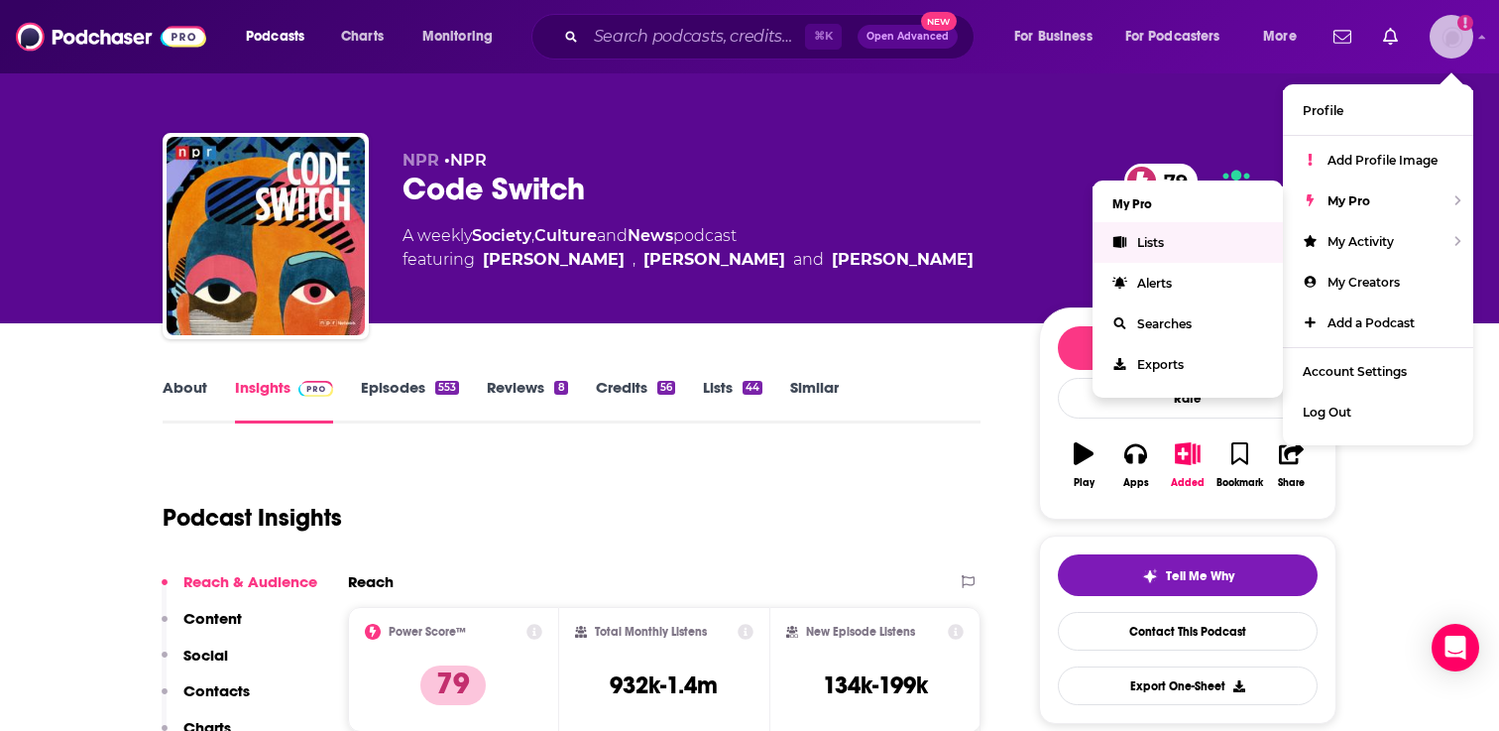
click at [1138, 246] on span "Lists" at bounding box center [1150, 242] width 27 height 15
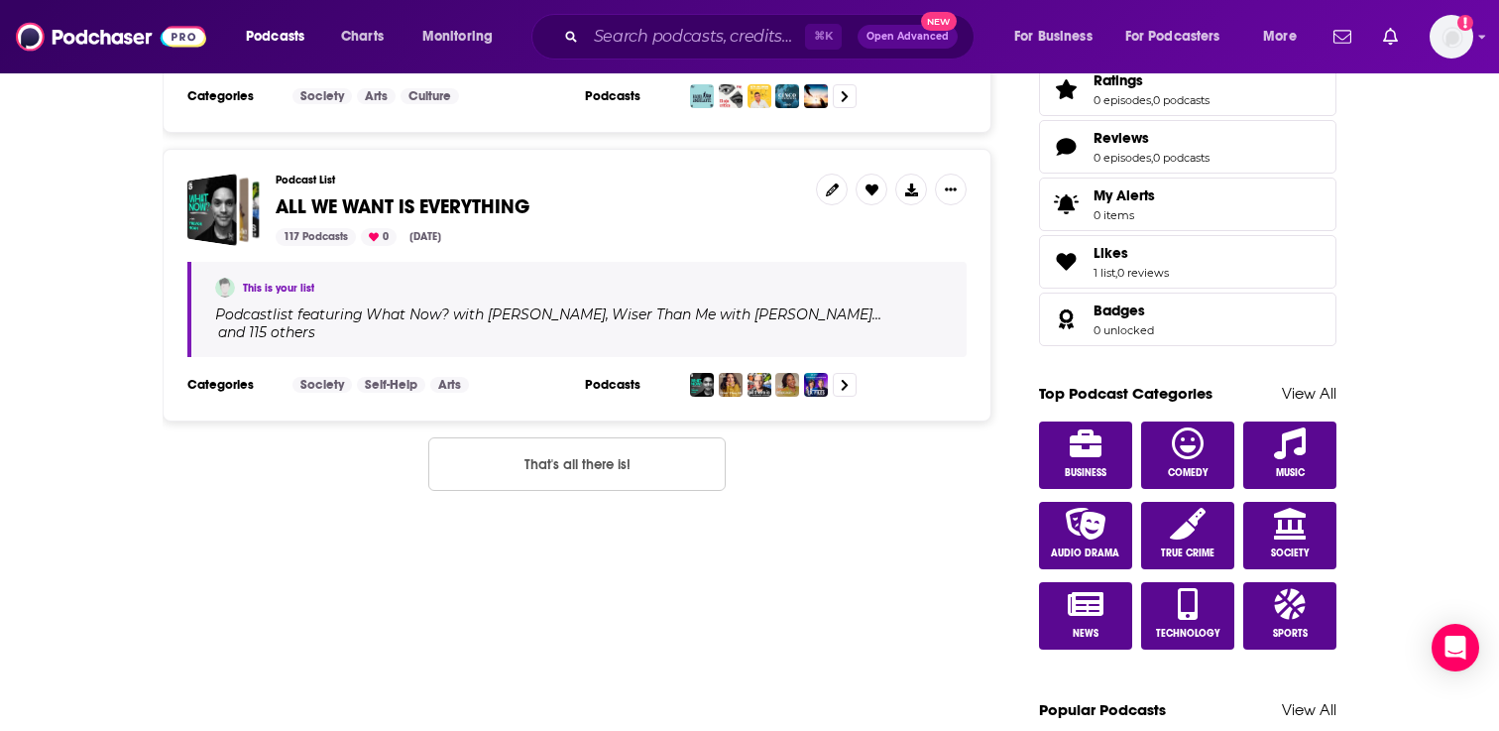
scroll to position [709, 0]
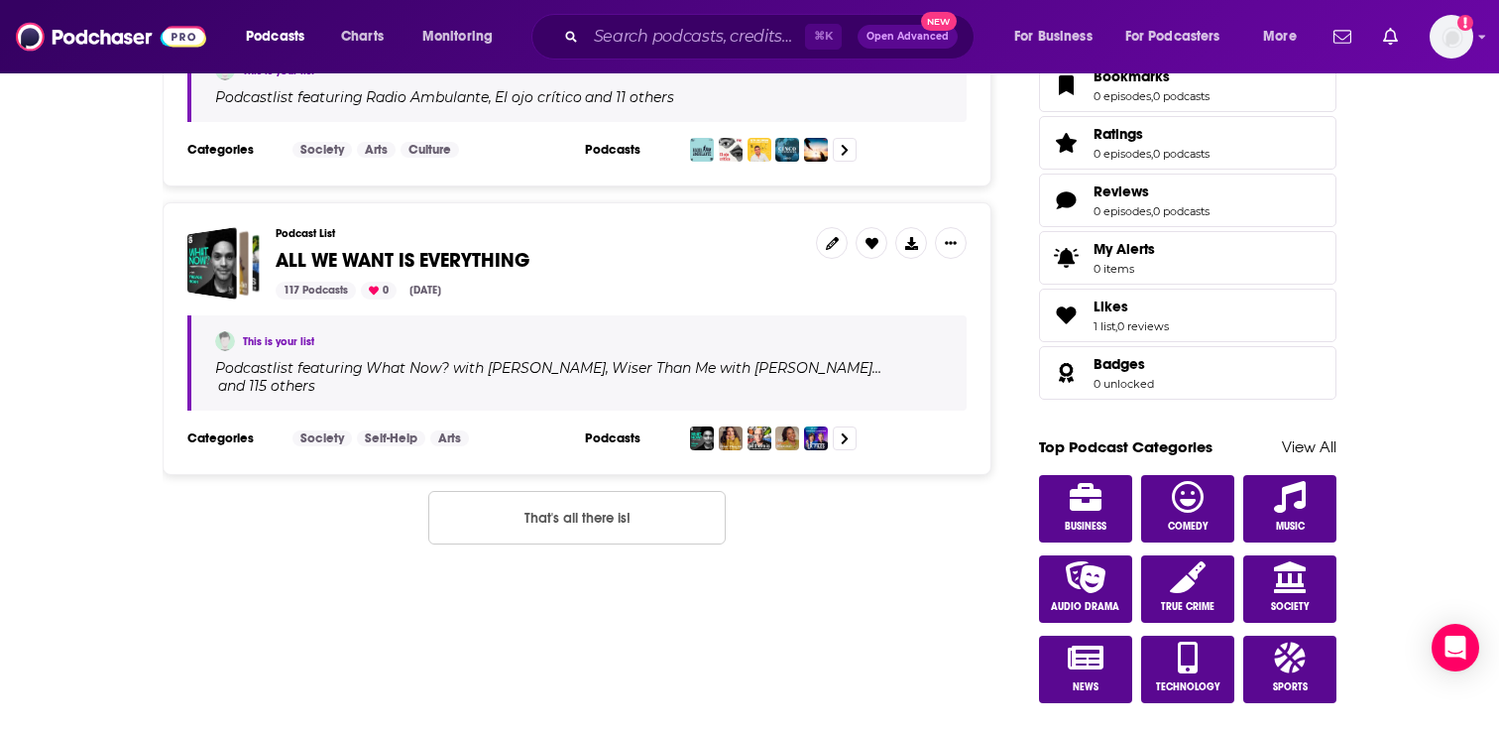
click at [383, 254] on span "ALL WE WANT IS EVERYTHING" at bounding box center [403, 260] width 254 height 25
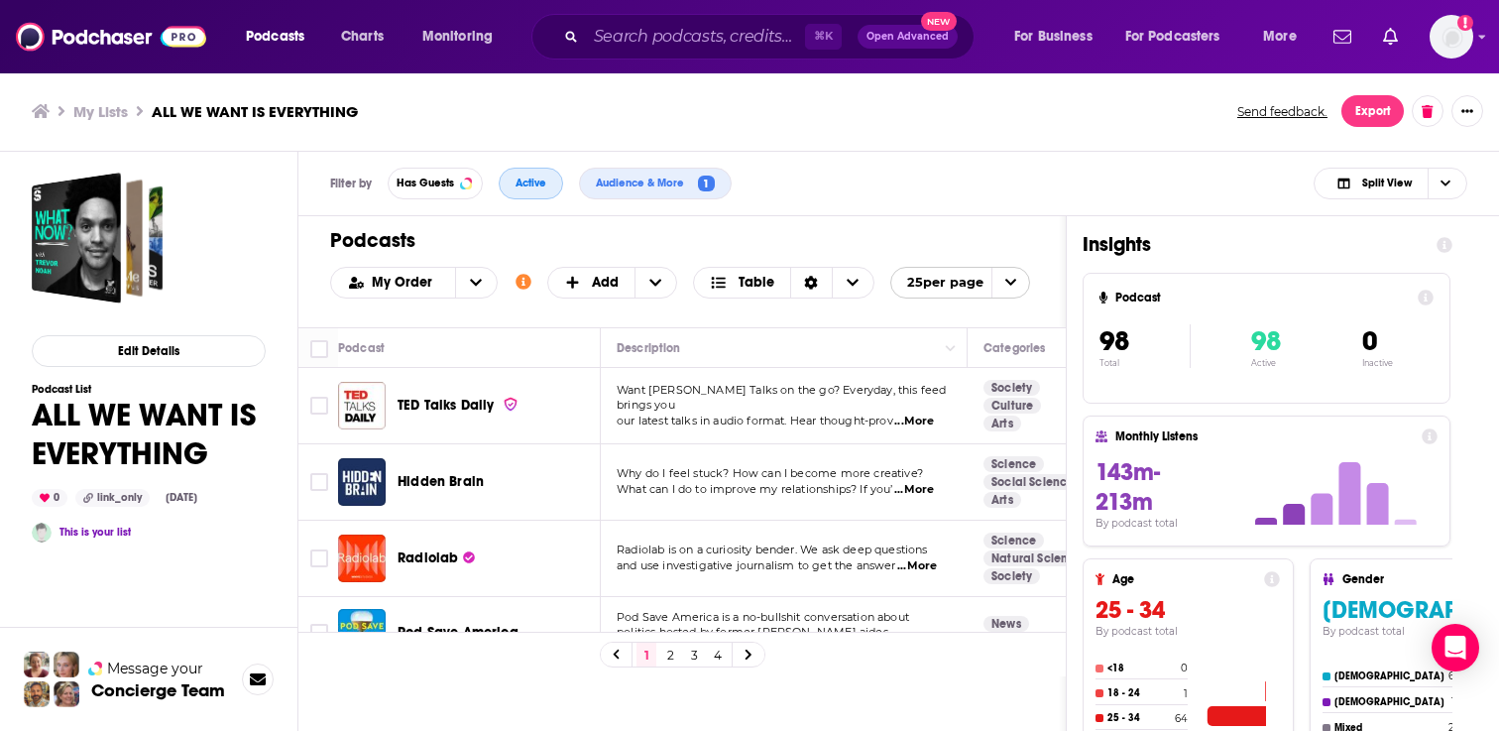
click at [535, 185] on span "Active" at bounding box center [531, 182] width 31 height 11
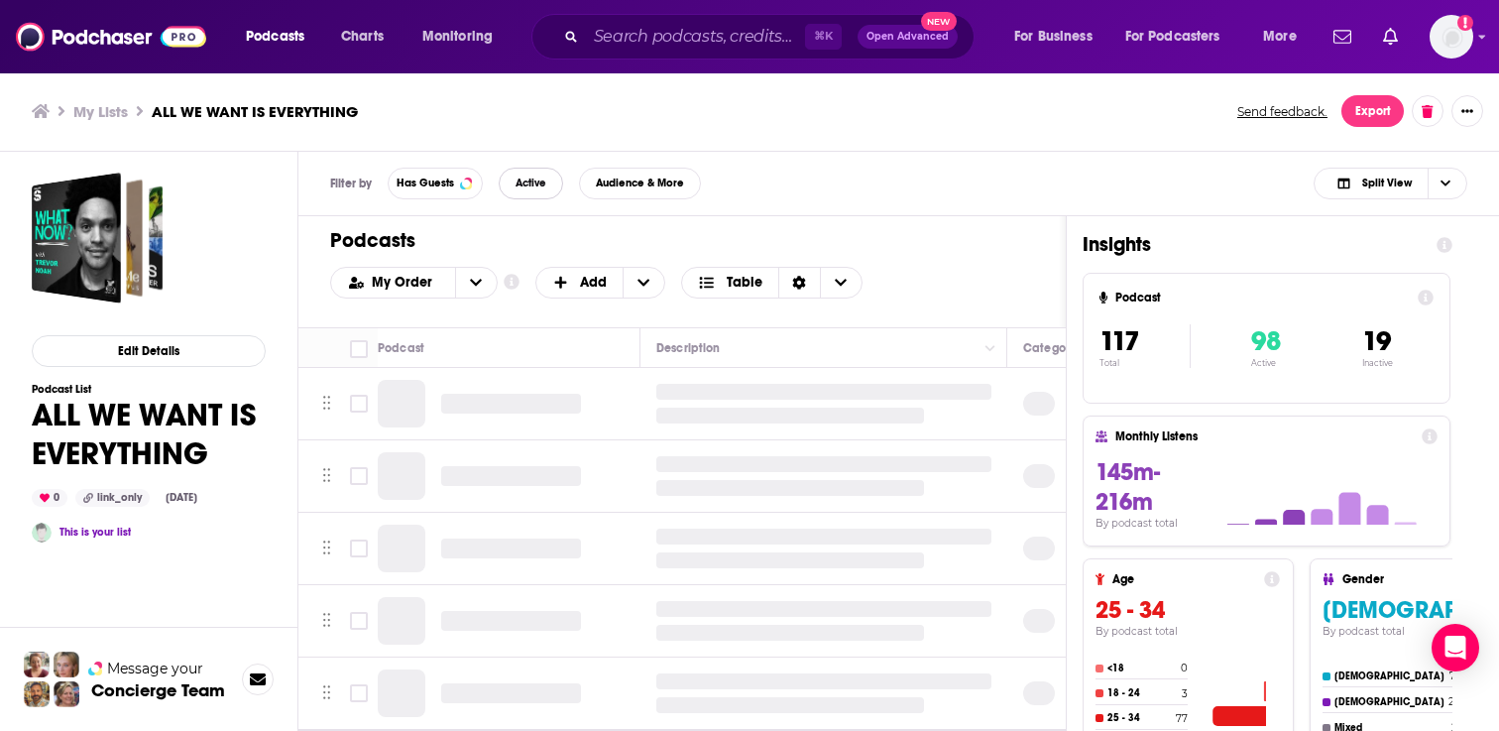
click at [506, 189] on button "Active" at bounding box center [531, 184] width 64 height 32
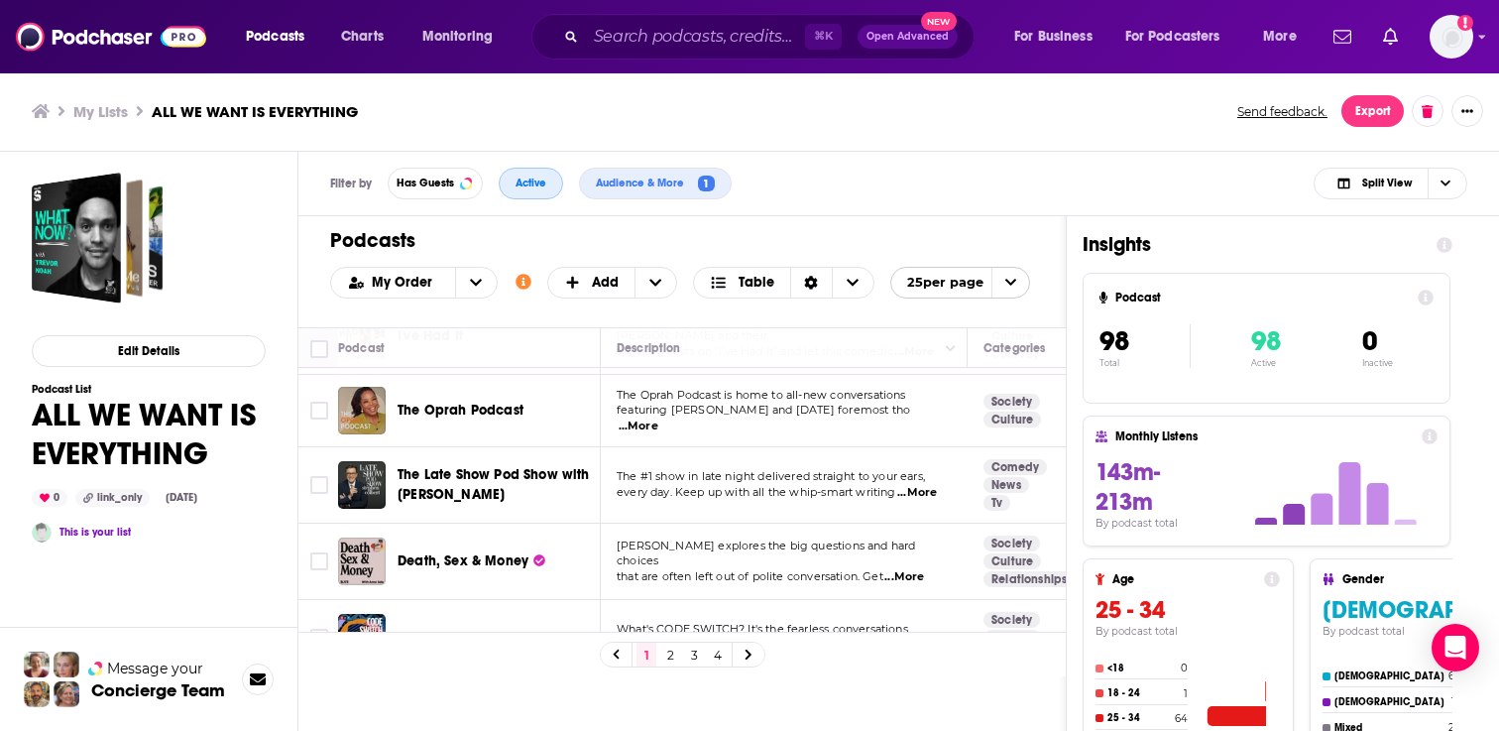
scroll to position [1608, 0]
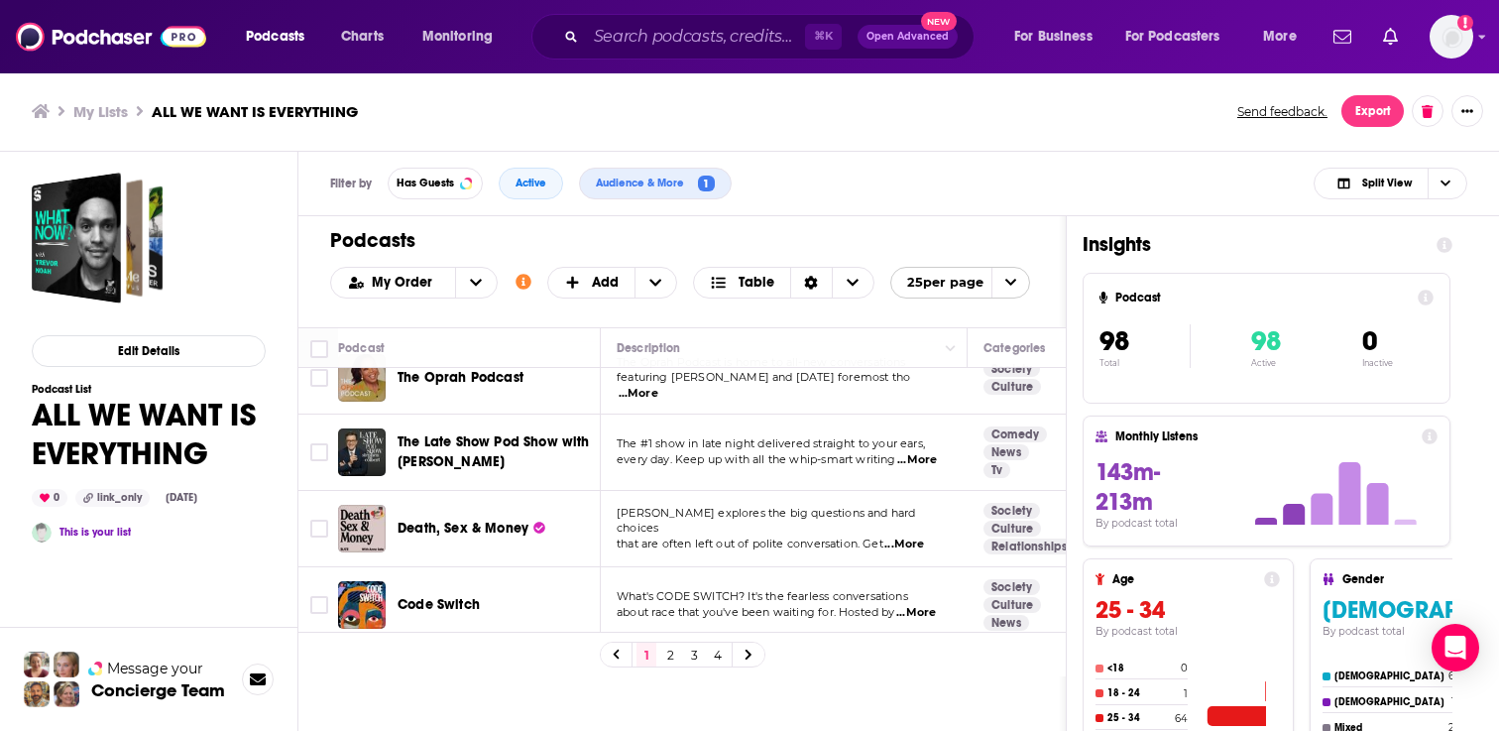
click at [665, 645] on link "2" at bounding box center [670, 654] width 20 height 24
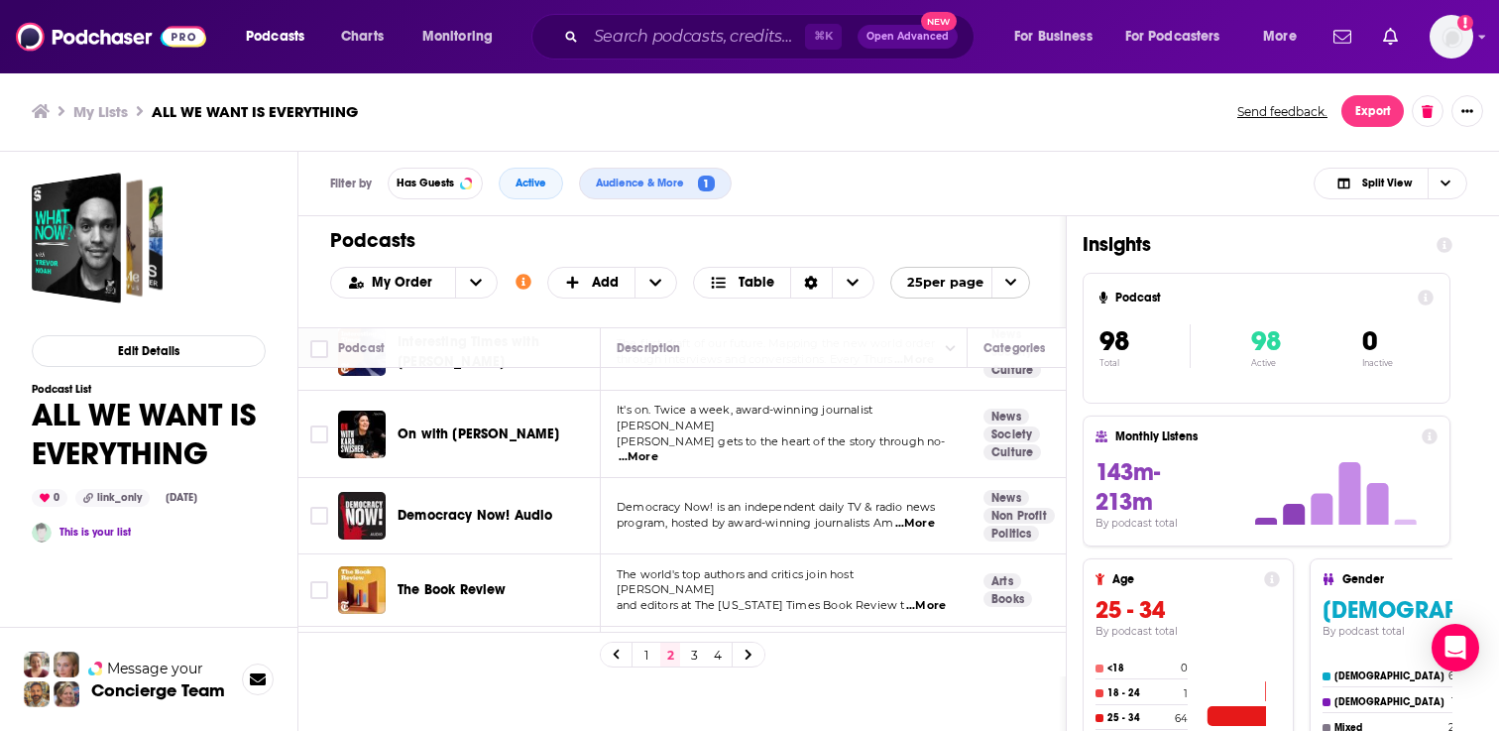
scroll to position [216, 0]
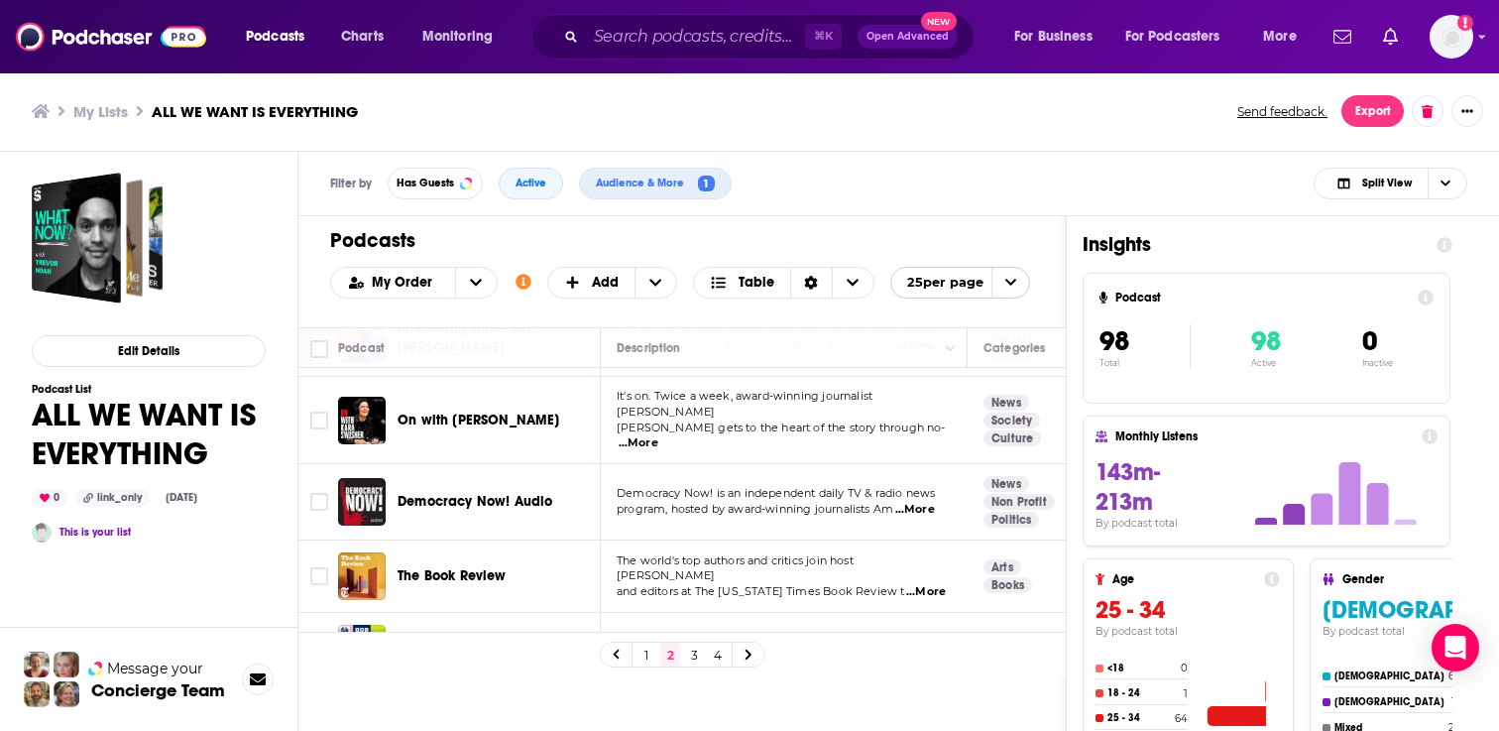
click at [921, 502] on span "...More" at bounding box center [915, 510] width 40 height 16
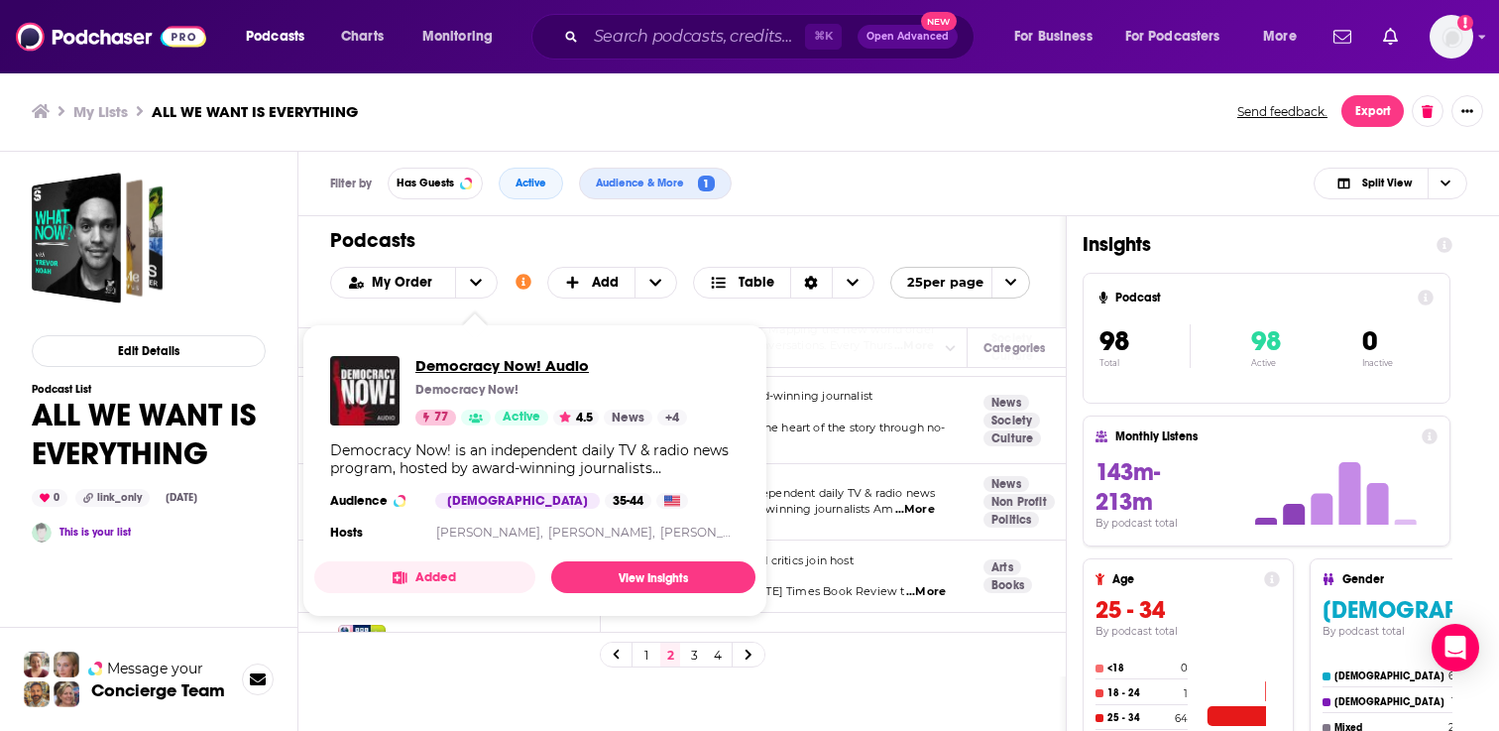
click at [472, 362] on span "Democracy Now! Audio" at bounding box center [551, 365] width 272 height 19
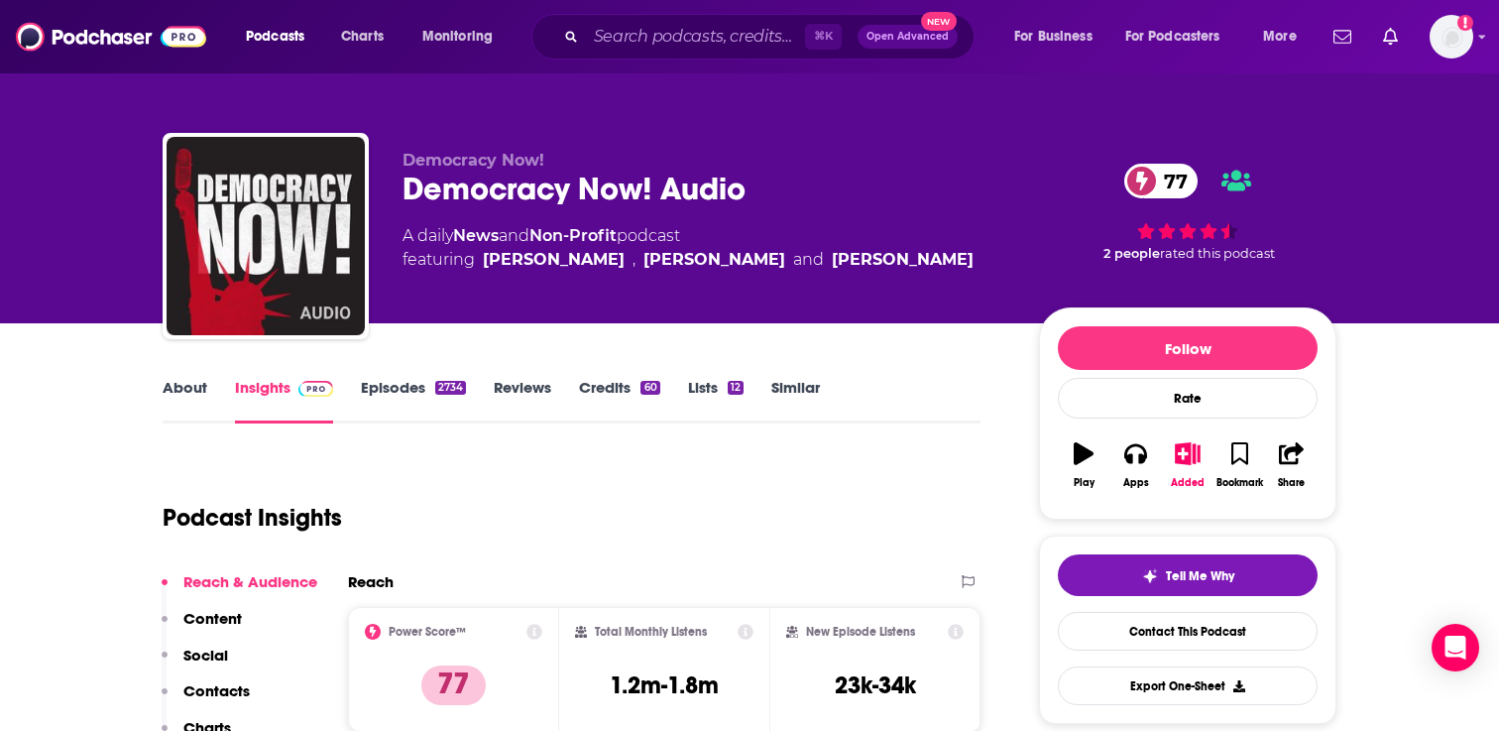
click at [201, 397] on link "About" at bounding box center [185, 401] width 45 height 46
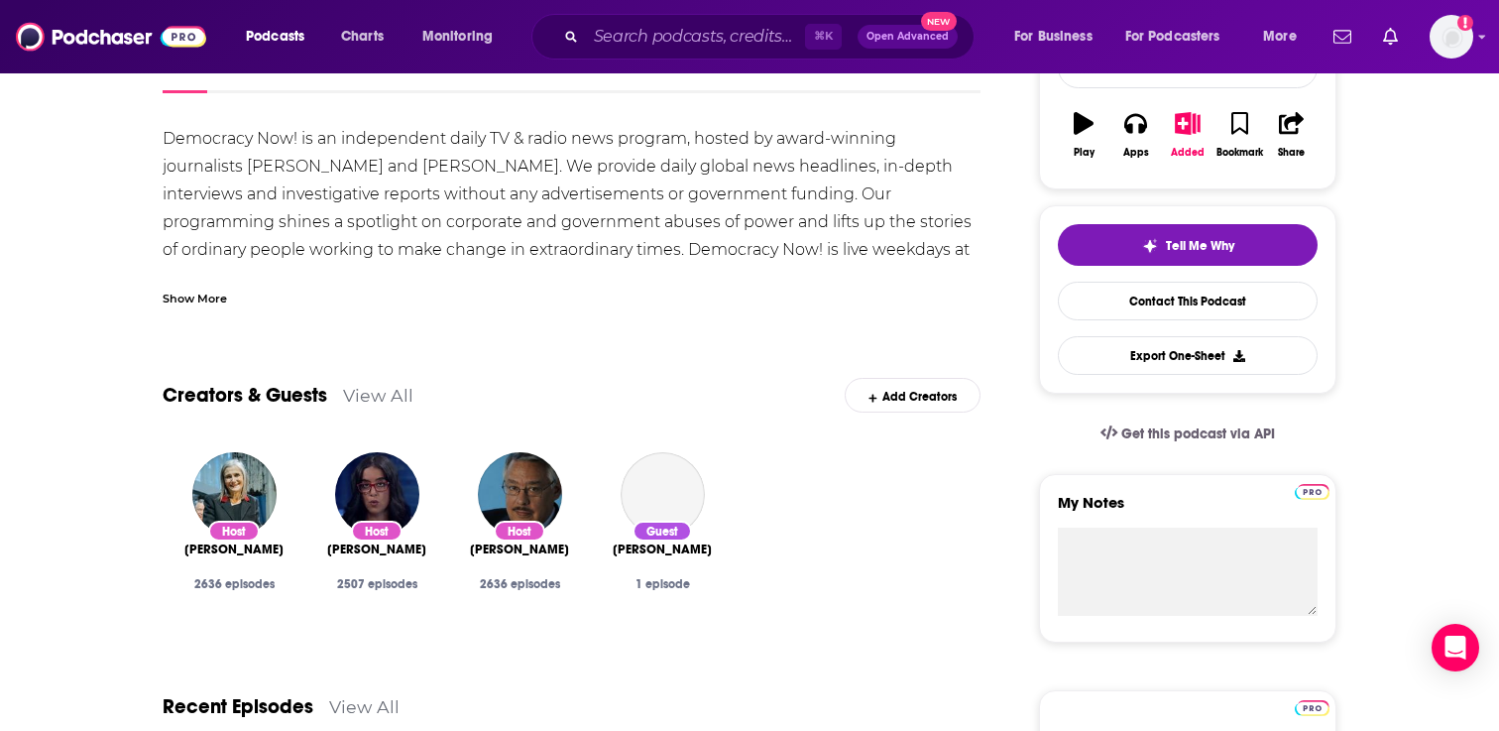
scroll to position [333, 0]
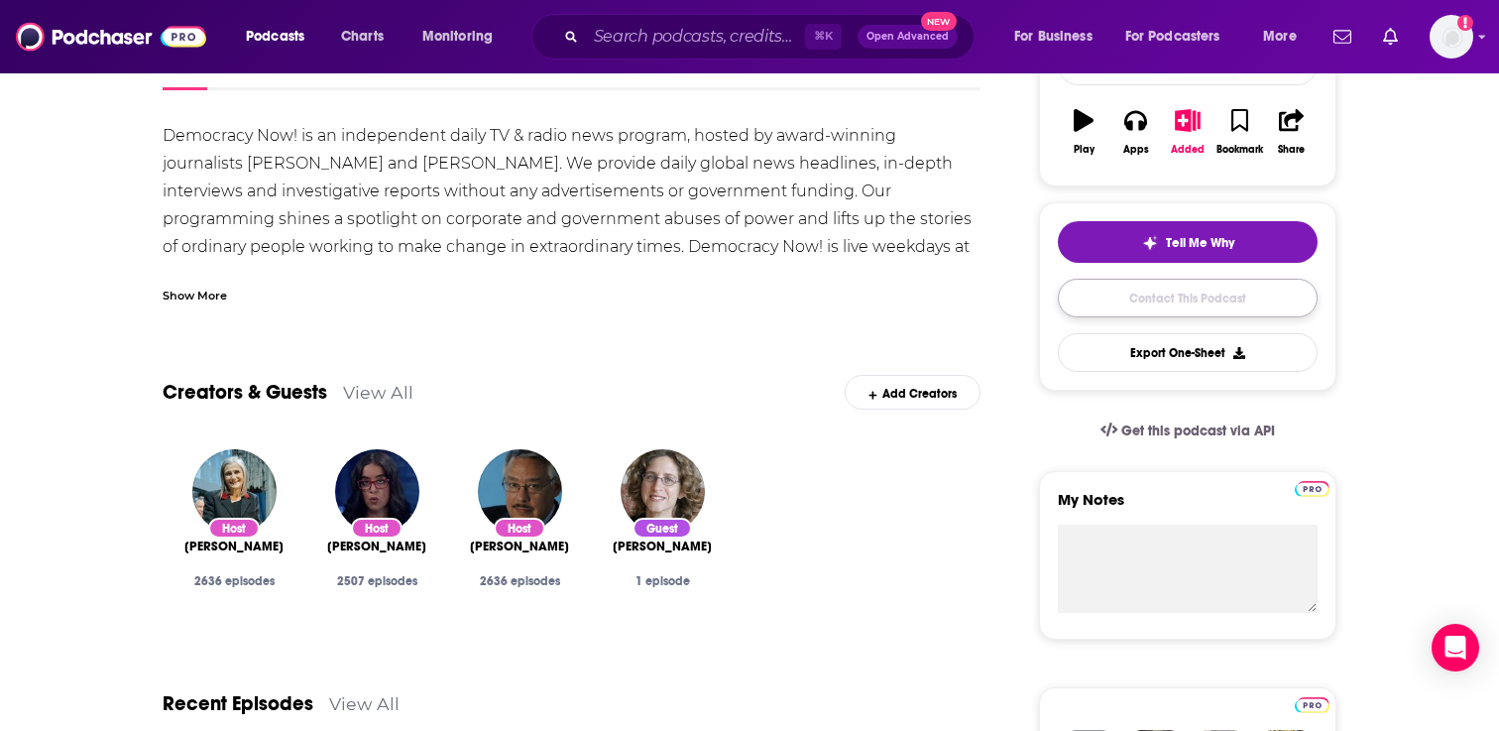
click at [1215, 286] on link "Contact This Podcast" at bounding box center [1188, 298] width 260 height 39
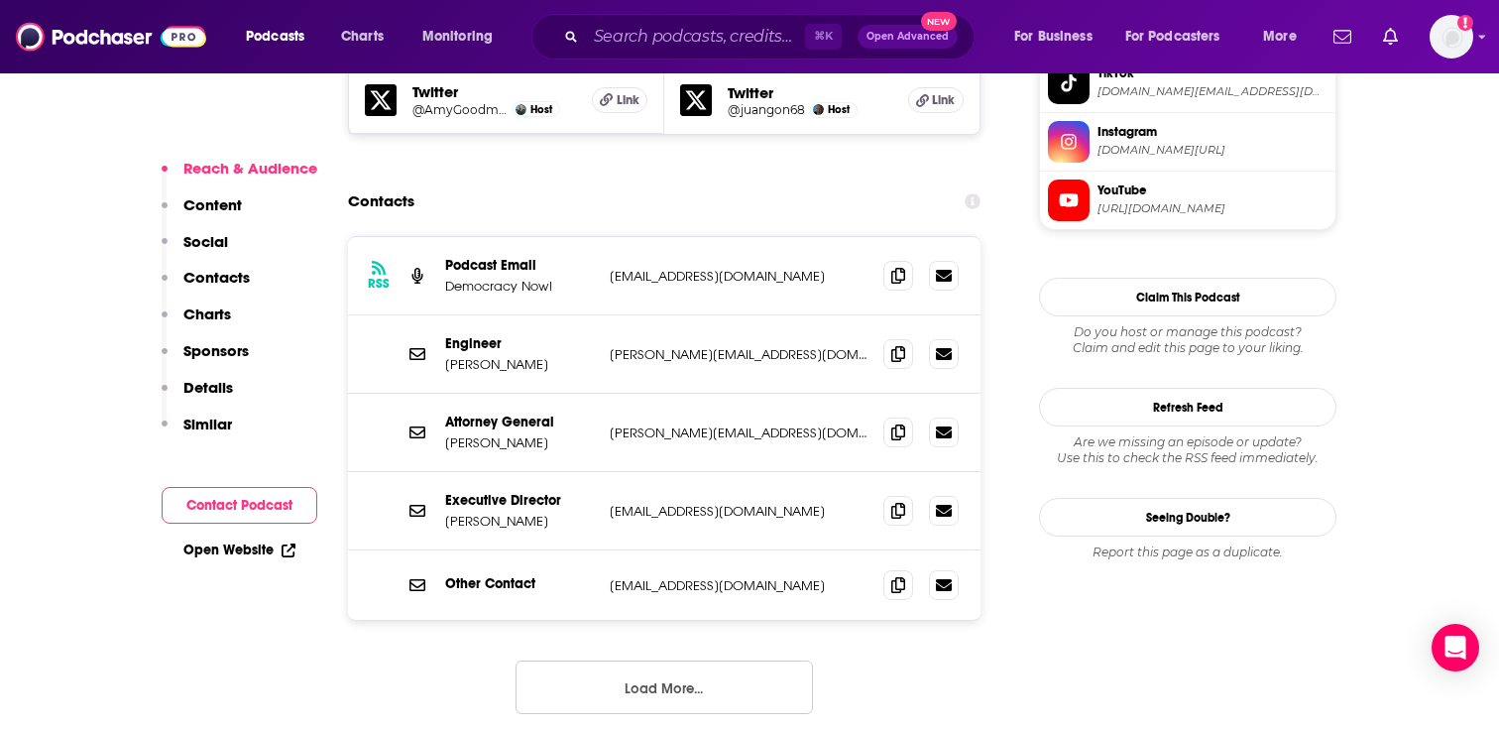
scroll to position [2033, 0]
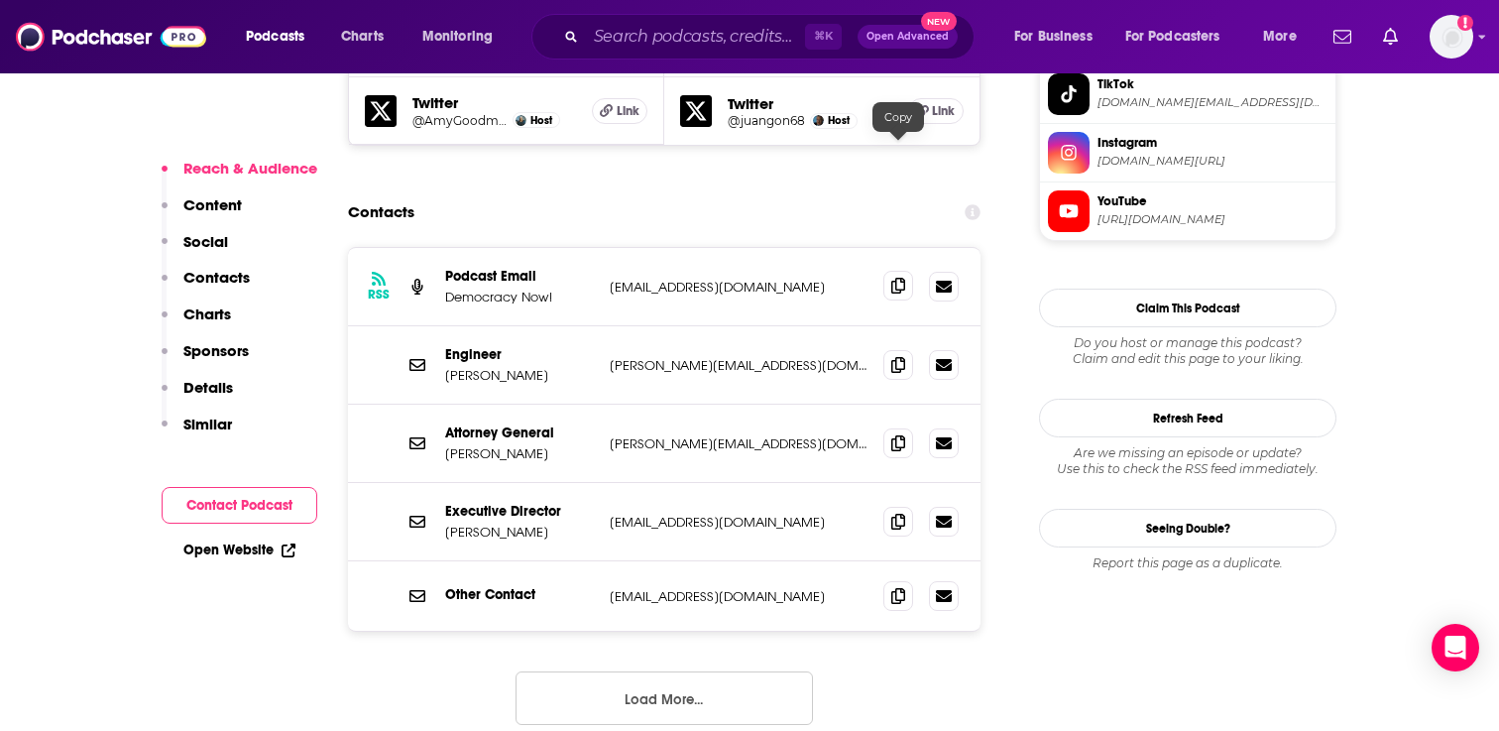
click at [888, 271] on span at bounding box center [898, 286] width 30 height 30
click at [898, 278] on icon at bounding box center [898, 286] width 14 height 16
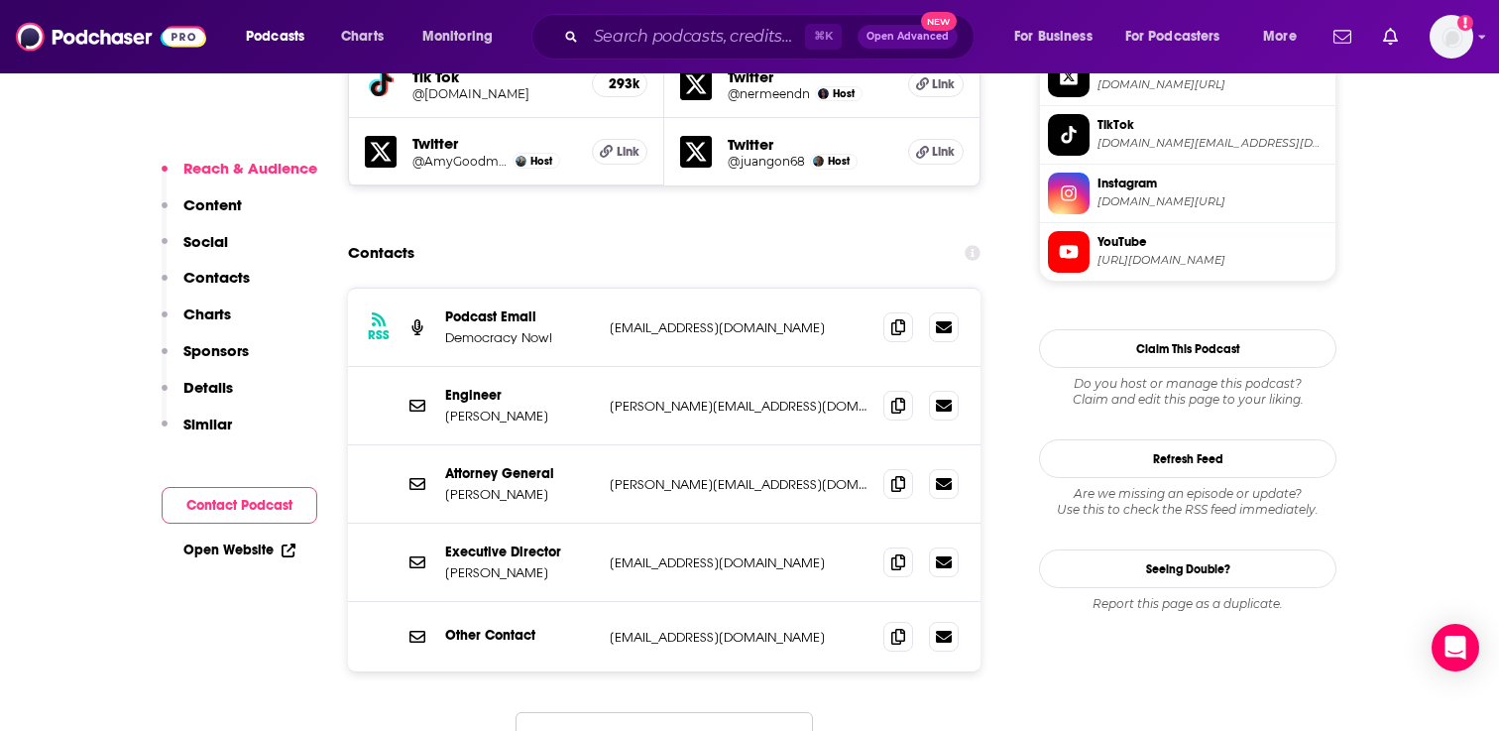
scroll to position [1997, 0]
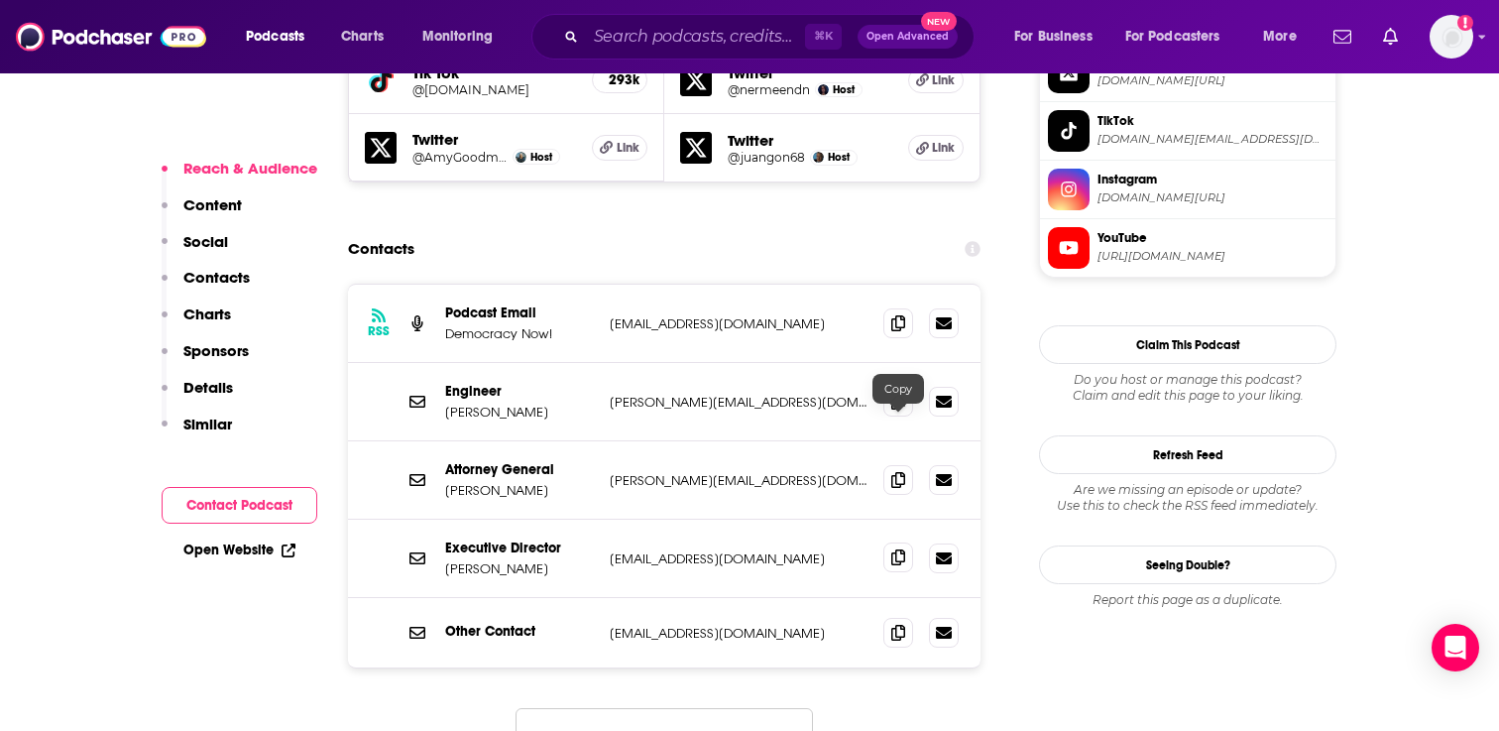
click at [900, 549] on icon at bounding box center [898, 557] width 14 height 16
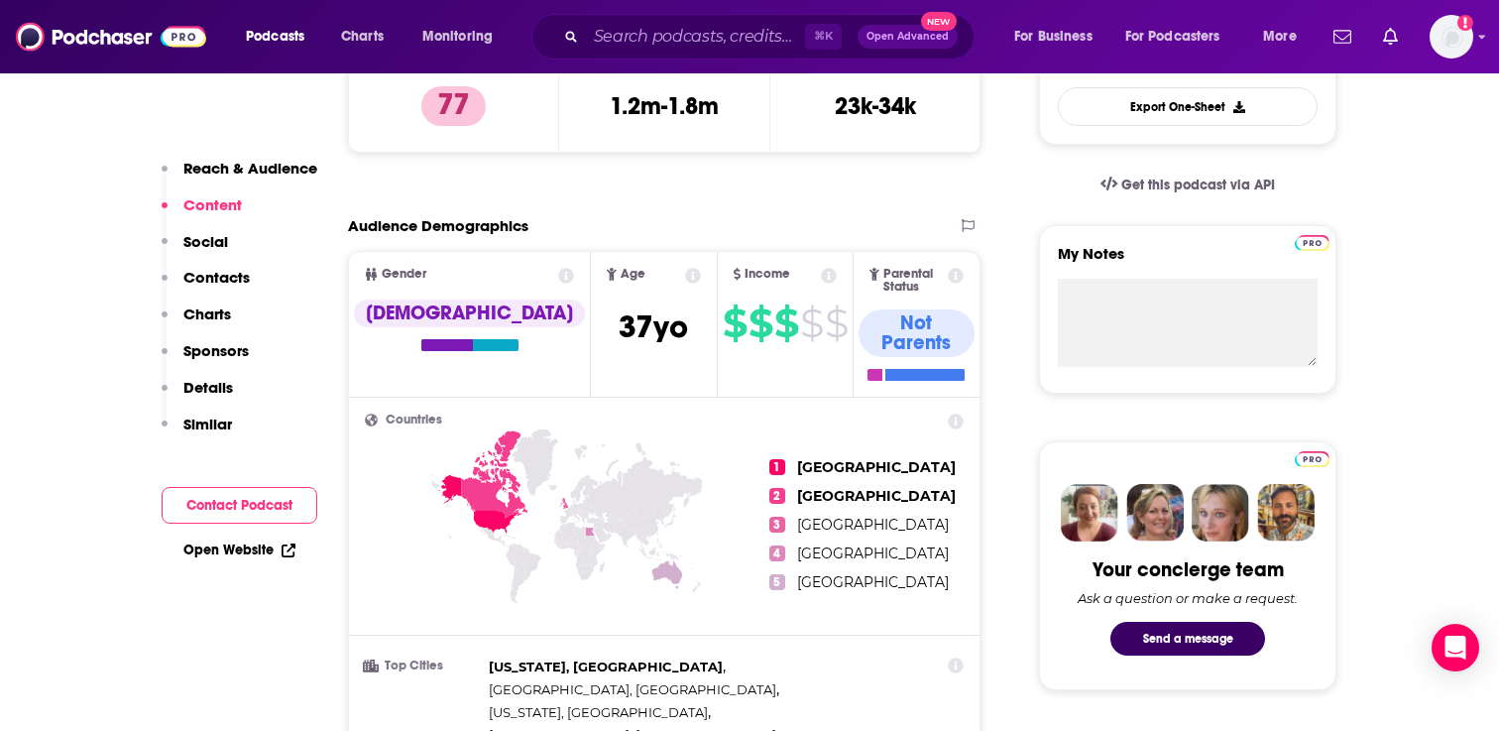
scroll to position [582, 0]
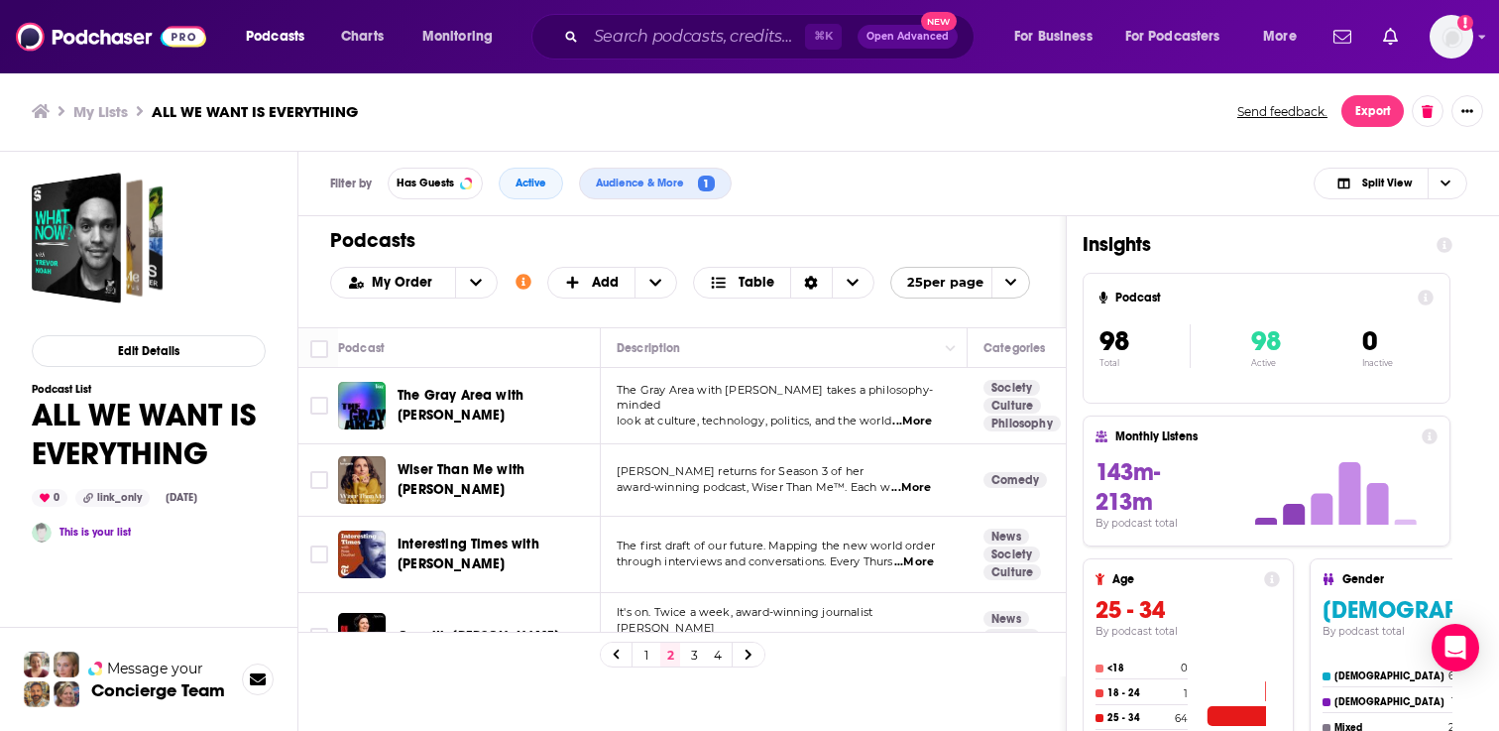
scroll to position [47, 0]
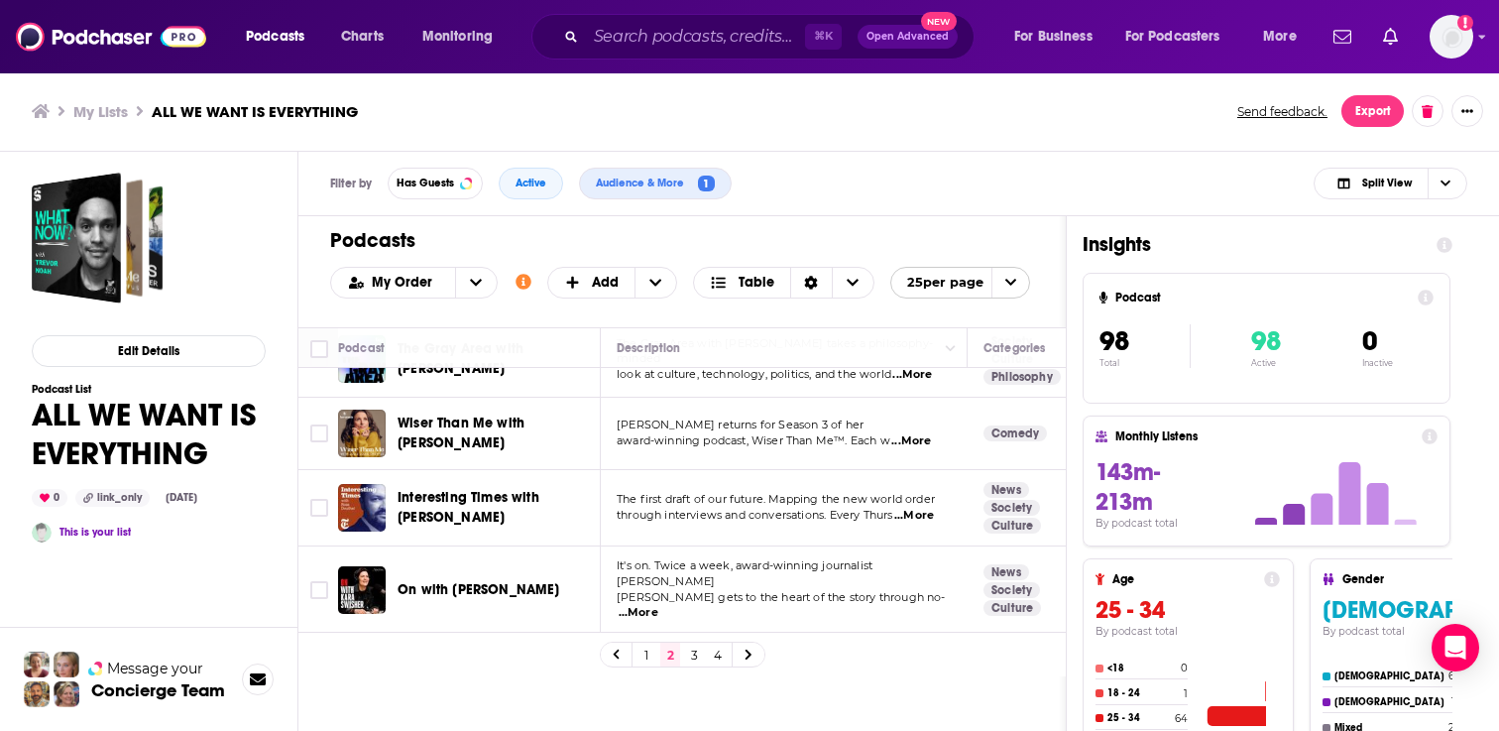
click at [516, 427] on div "Podcasts Charts Monitoring ⌘ K Open Advanced New For Business For Podcasters Mo…" at bounding box center [749, 365] width 1499 height 731
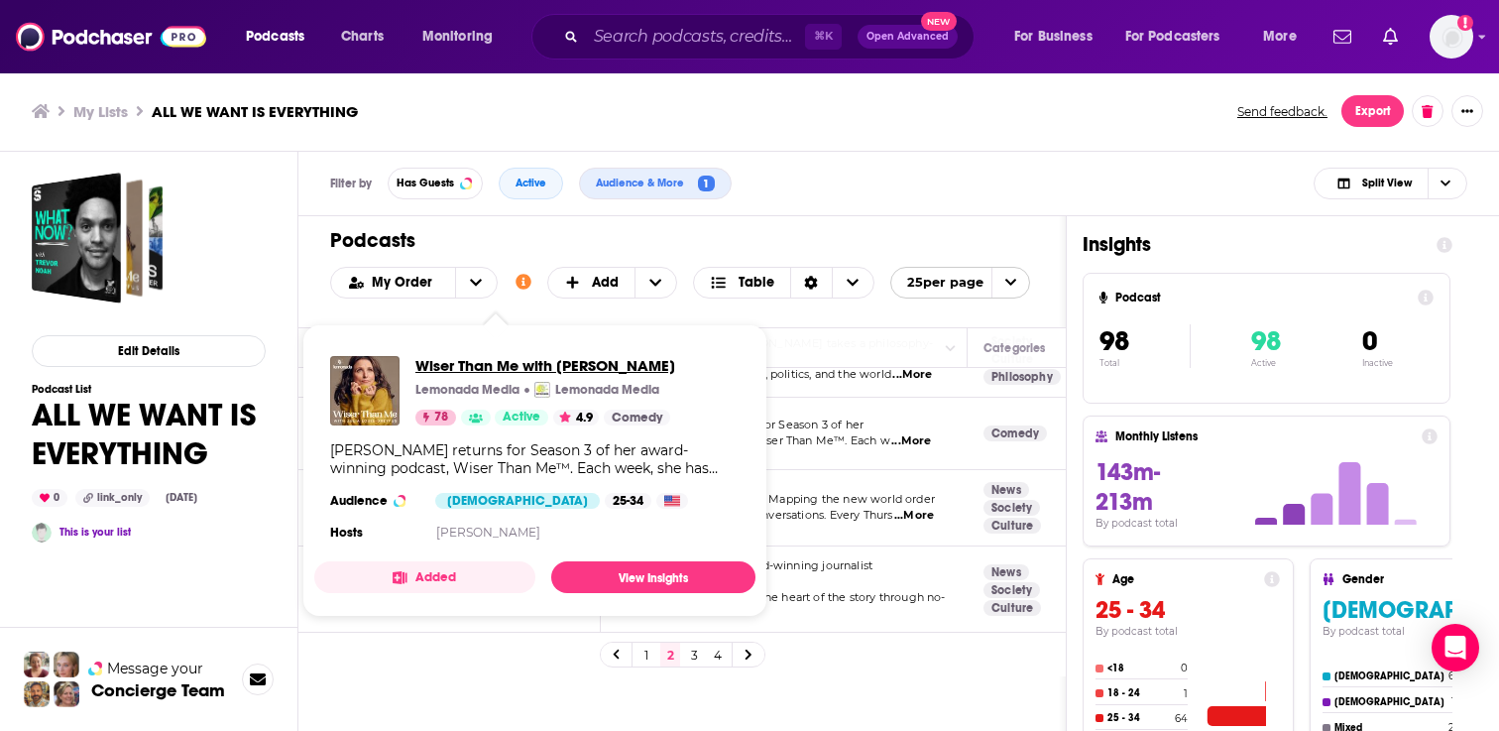
click at [518, 359] on span "Wiser Than Me with [PERSON_NAME]" at bounding box center [545, 365] width 260 height 19
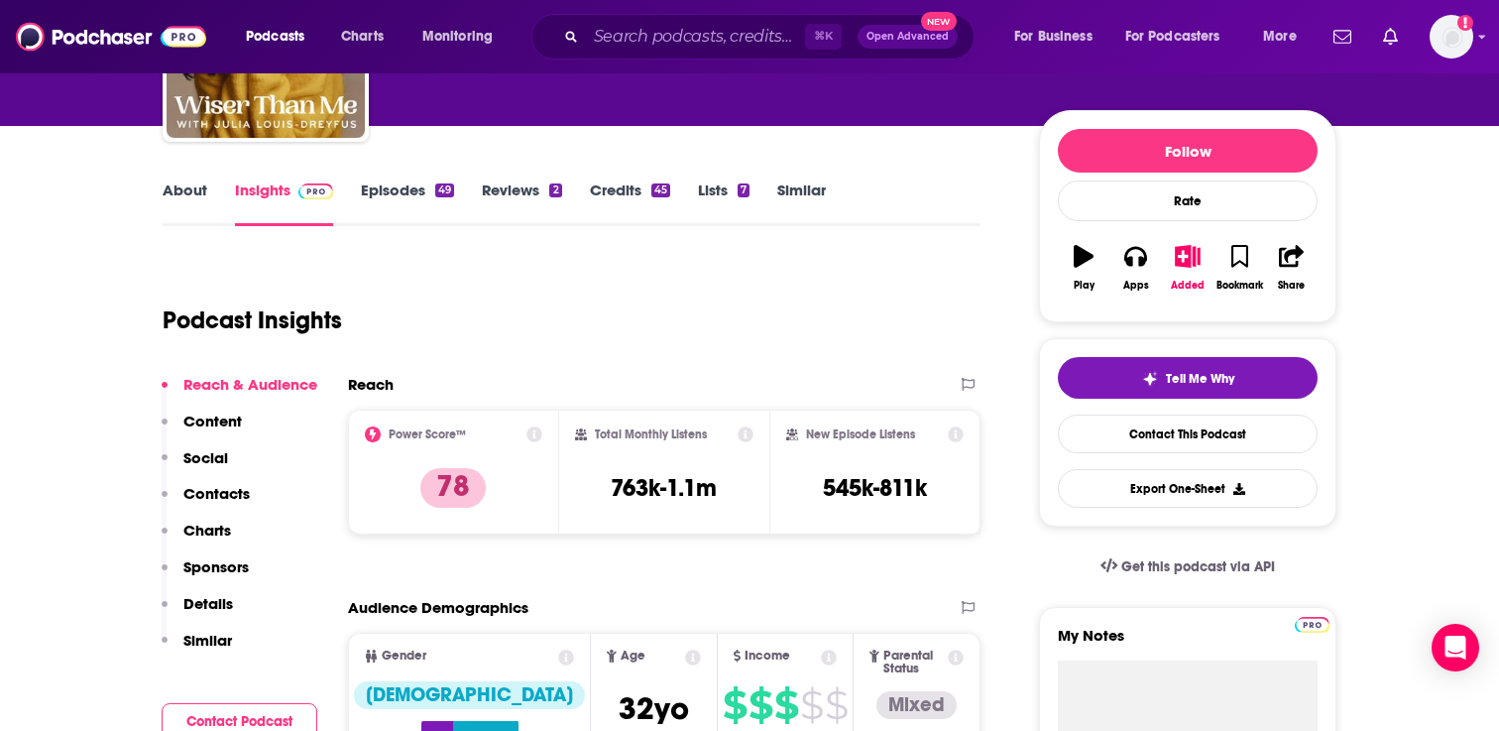
scroll to position [206, 0]
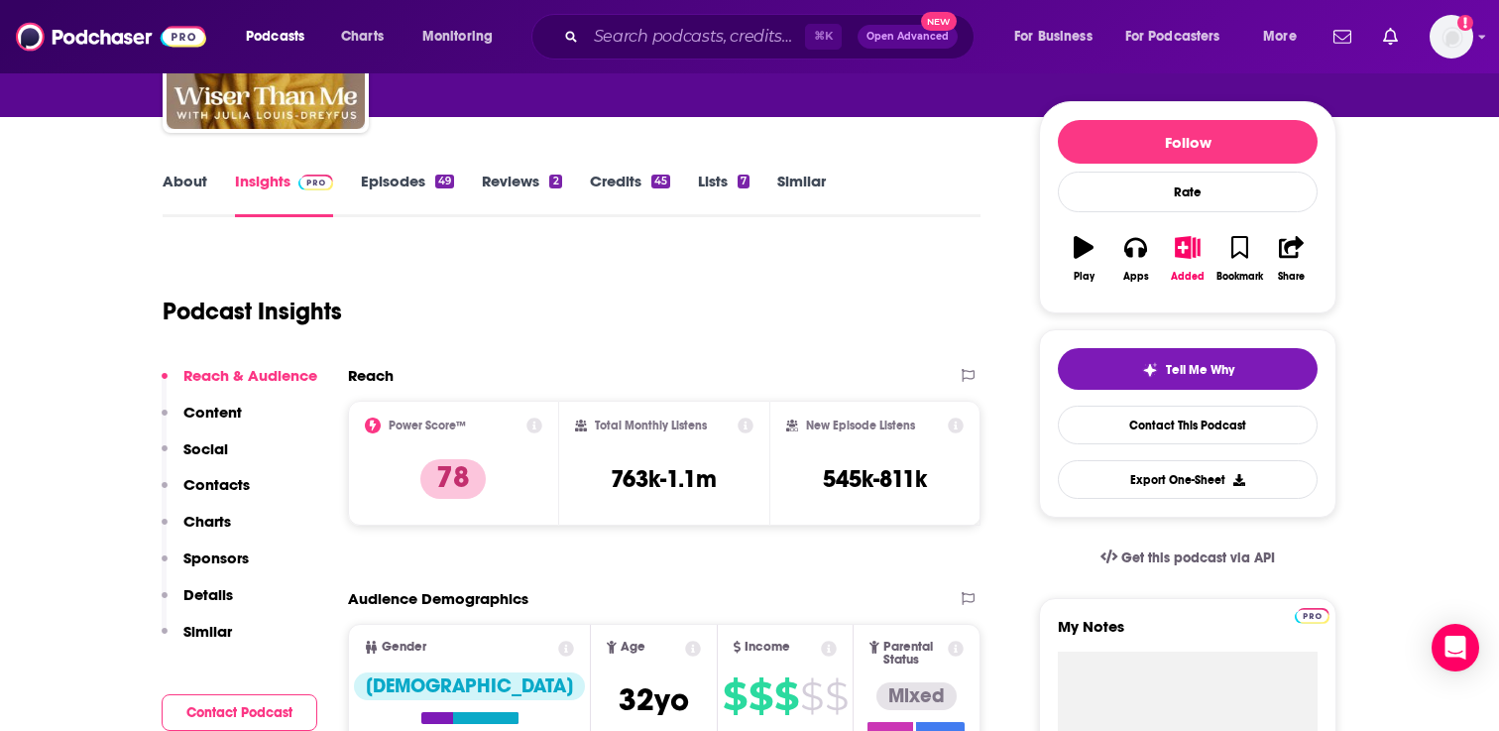
click at [429, 185] on link "Episodes 49" at bounding box center [407, 195] width 93 height 46
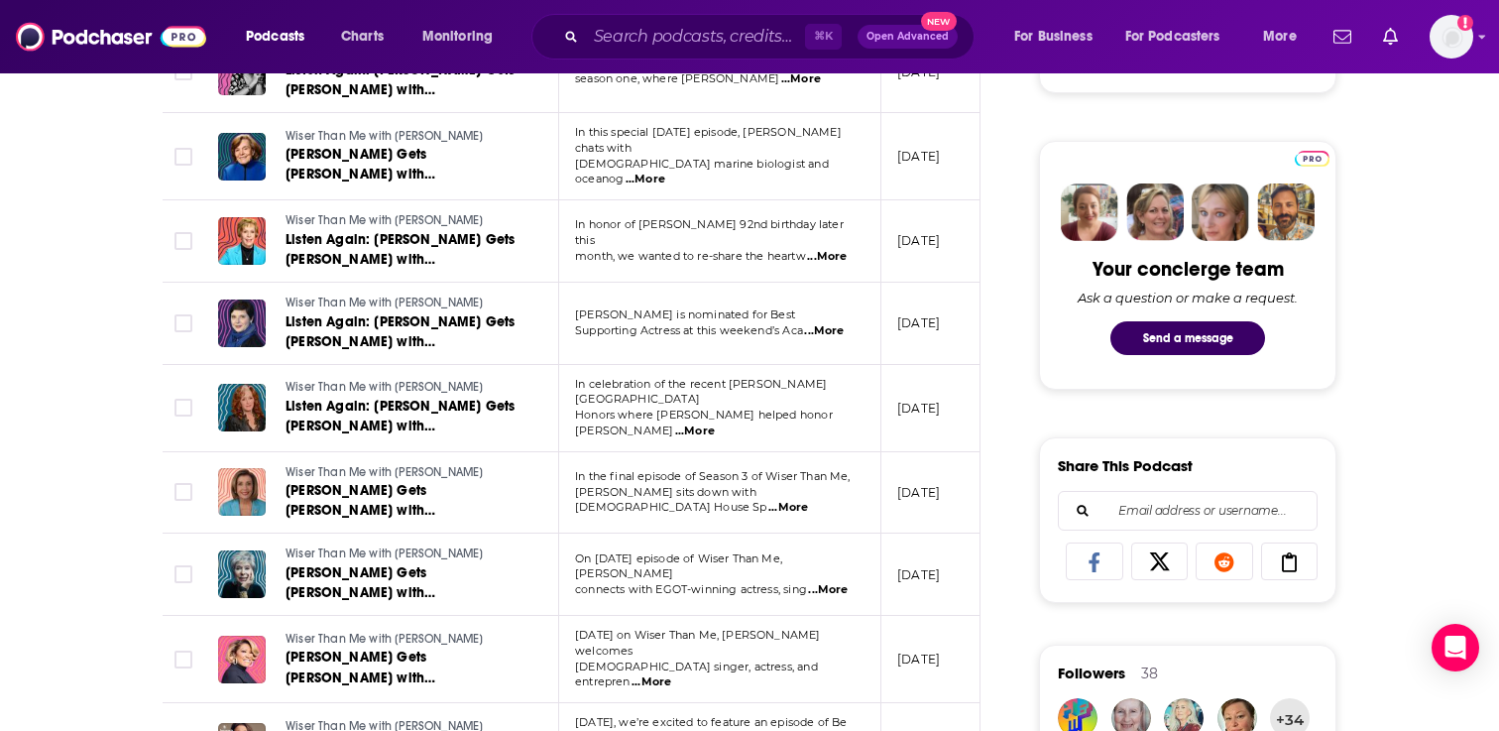
scroll to position [885, 0]
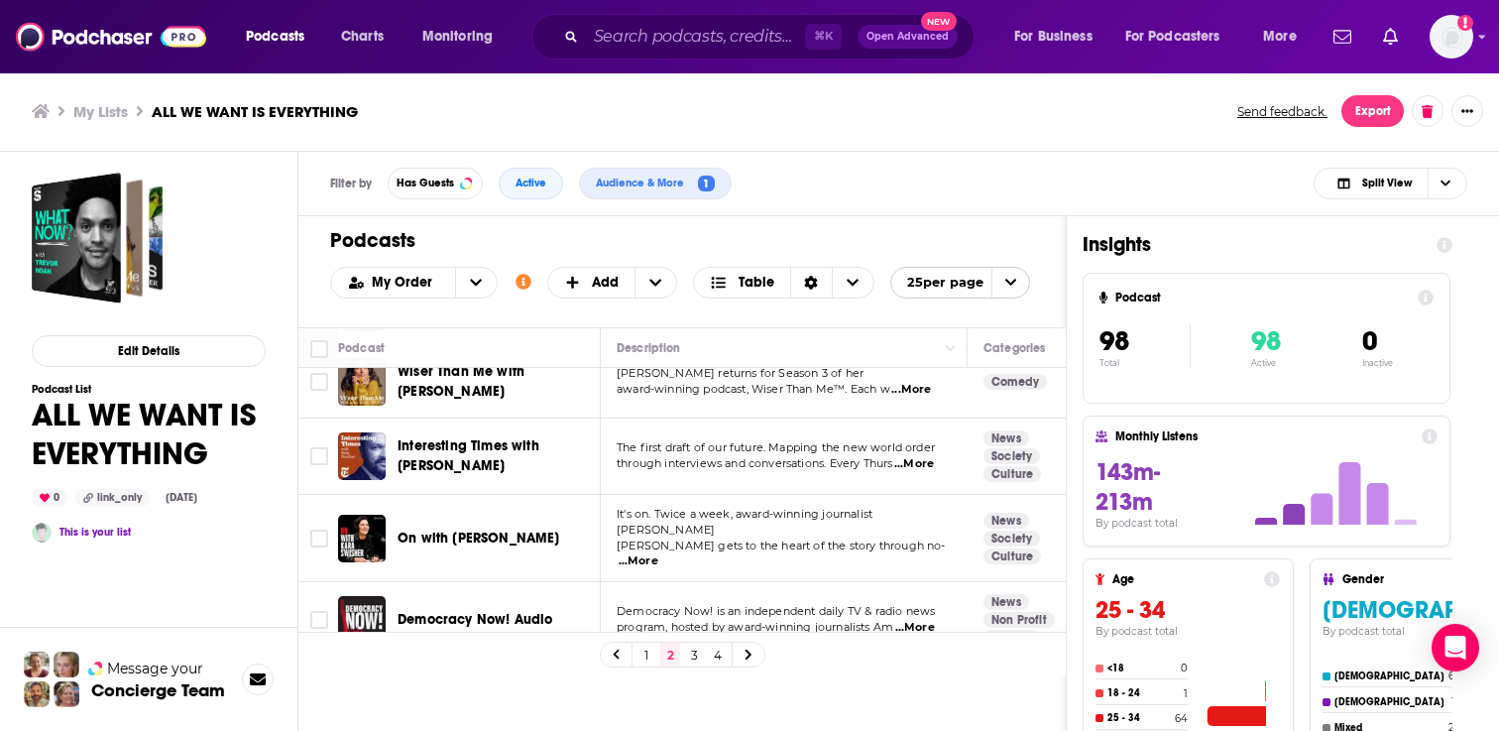
scroll to position [106, 0]
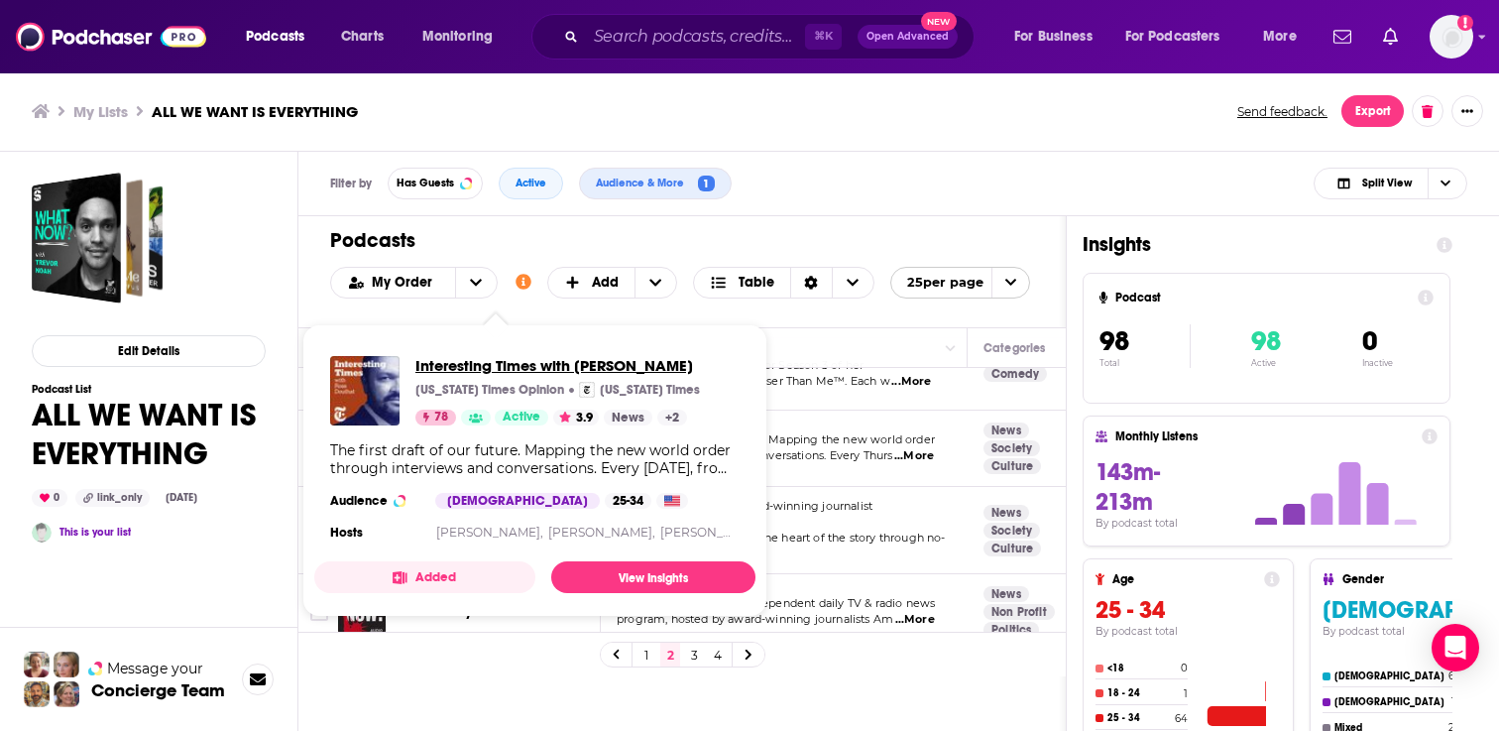
click at [490, 368] on span "Interesting Times with [PERSON_NAME]" at bounding box center [557, 365] width 285 height 19
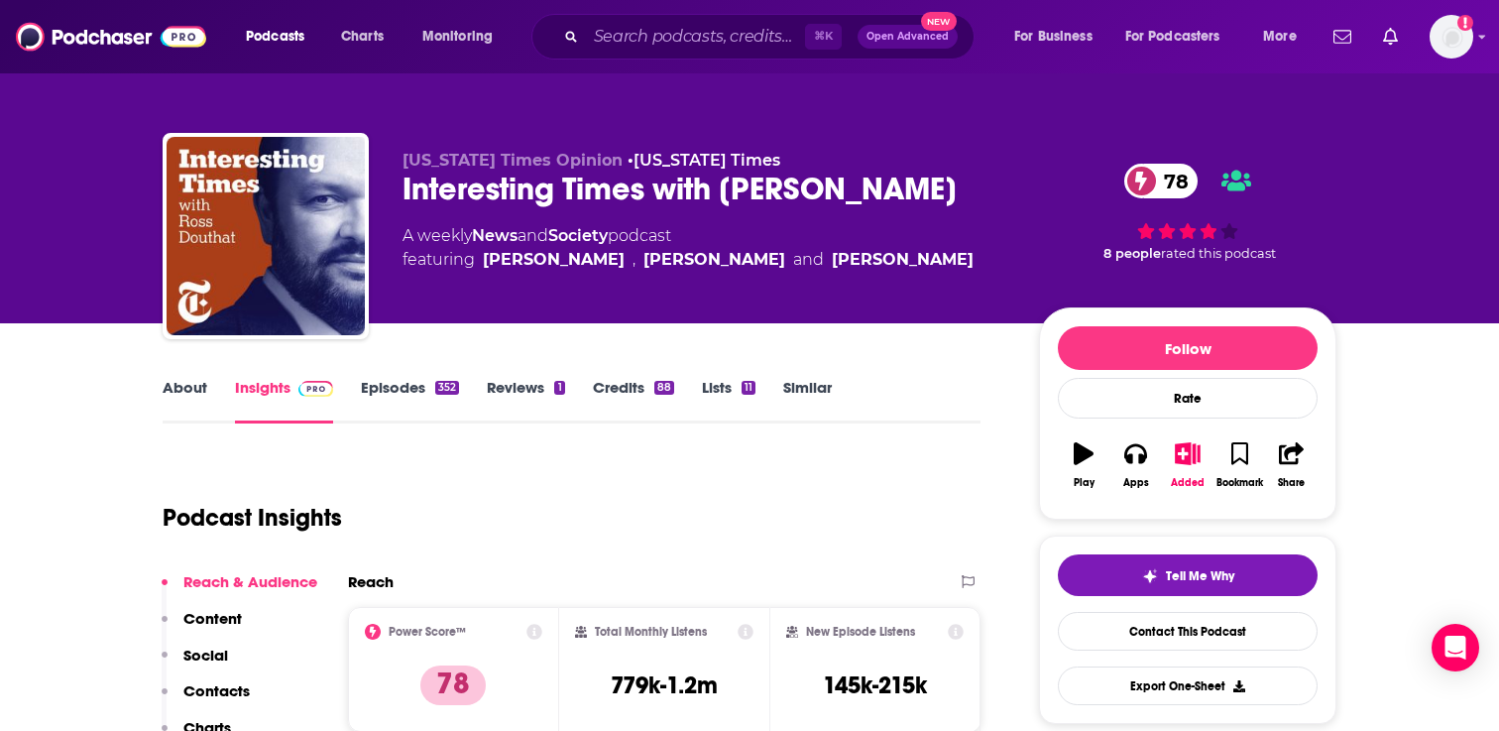
click at [389, 394] on link "Episodes 352" at bounding box center [410, 401] width 98 height 46
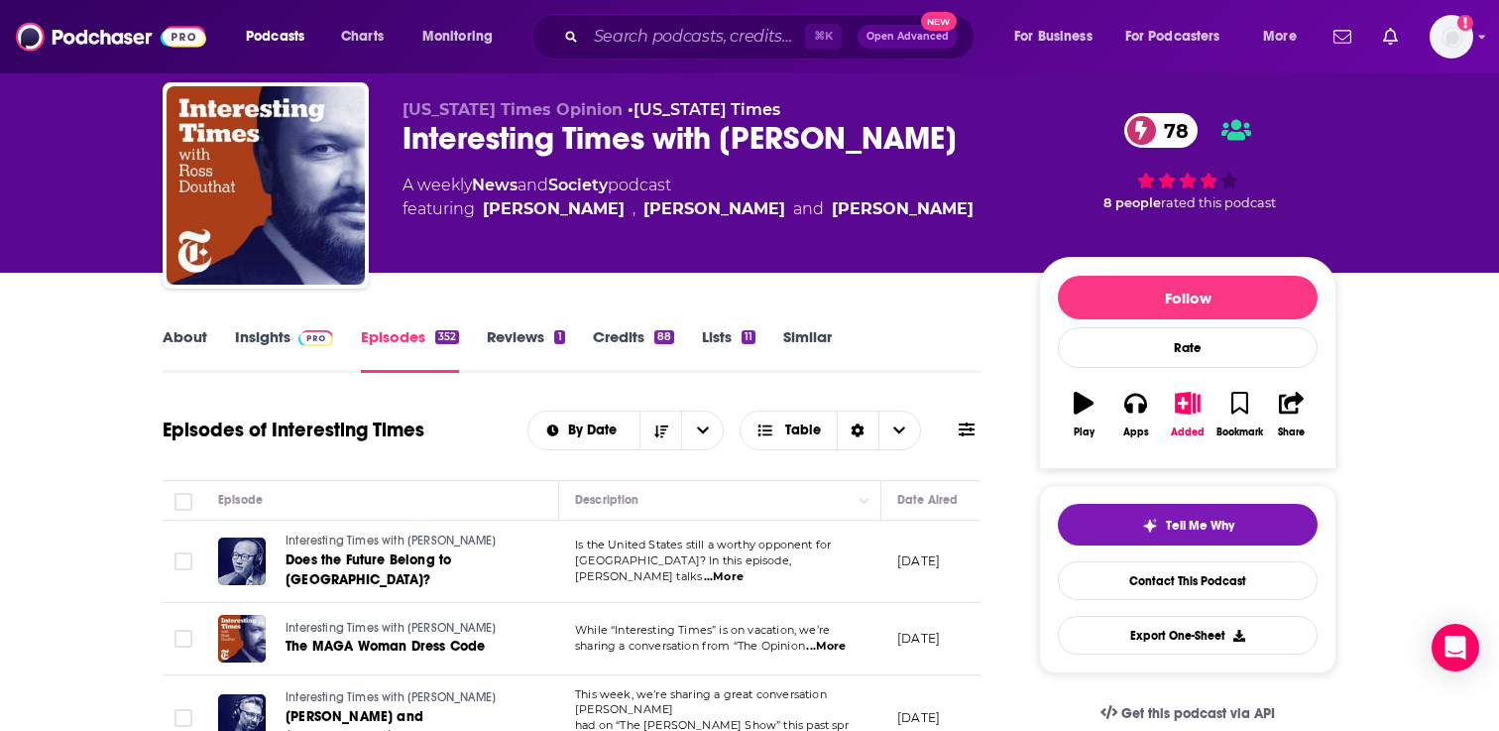
scroll to position [55, 0]
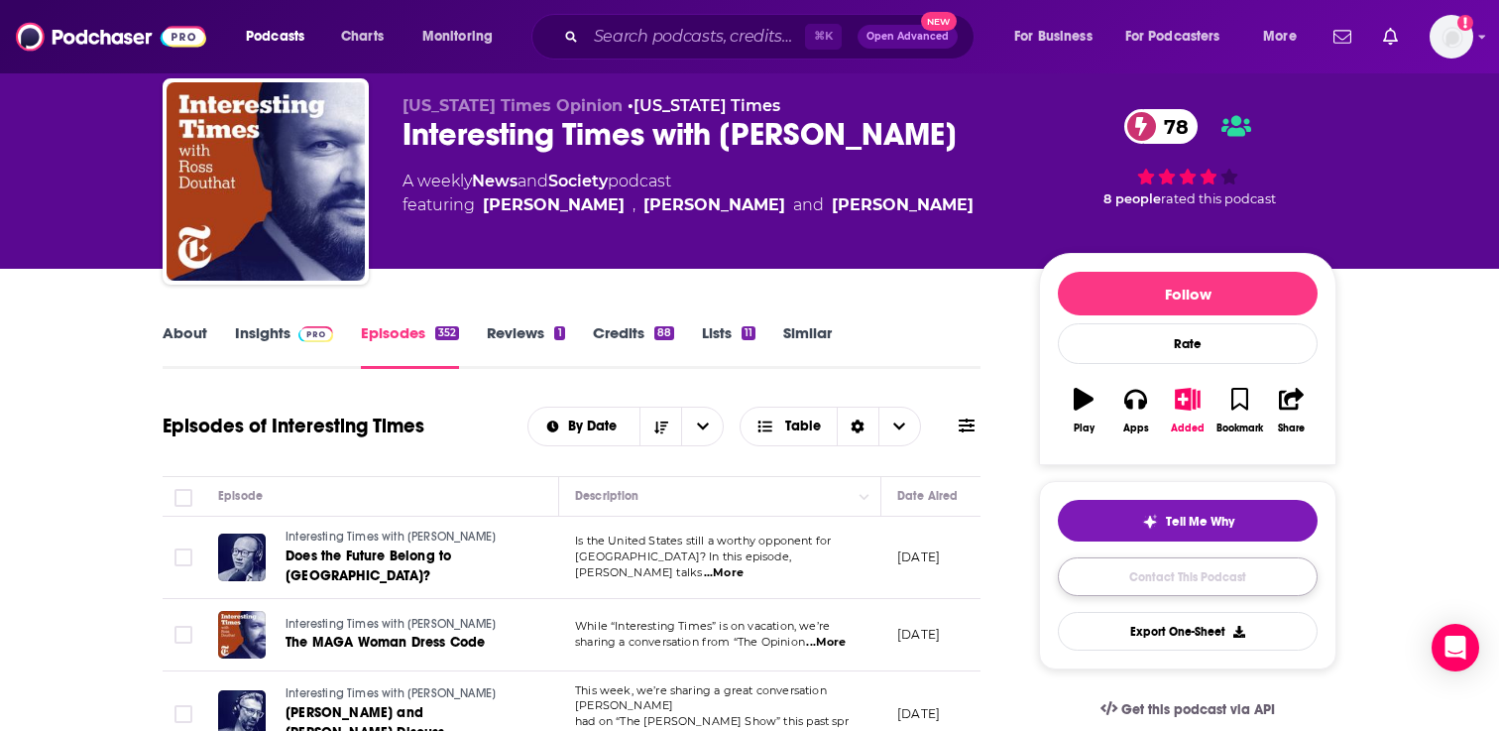
click at [1096, 573] on link "Contact This Podcast" at bounding box center [1188, 576] width 260 height 39
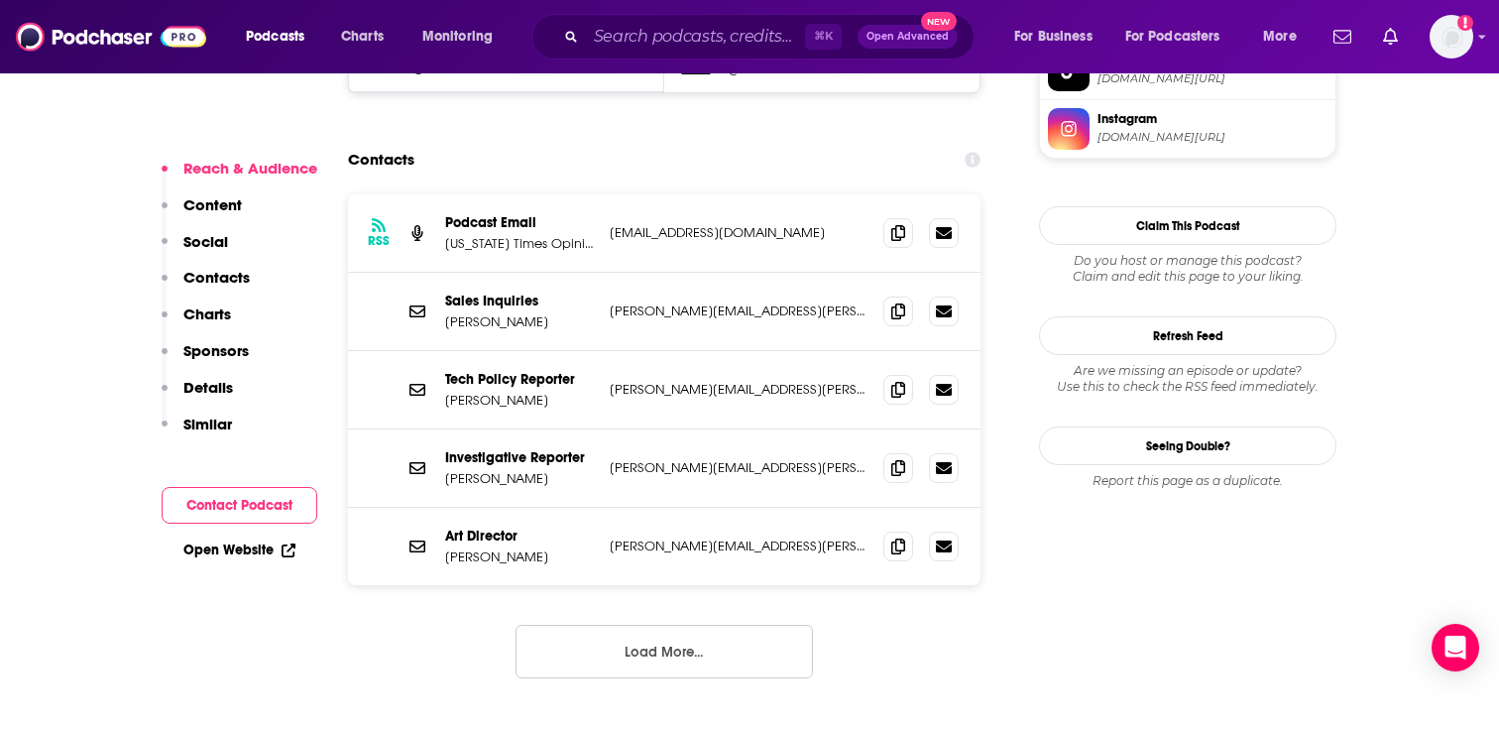
scroll to position [2063, 0]
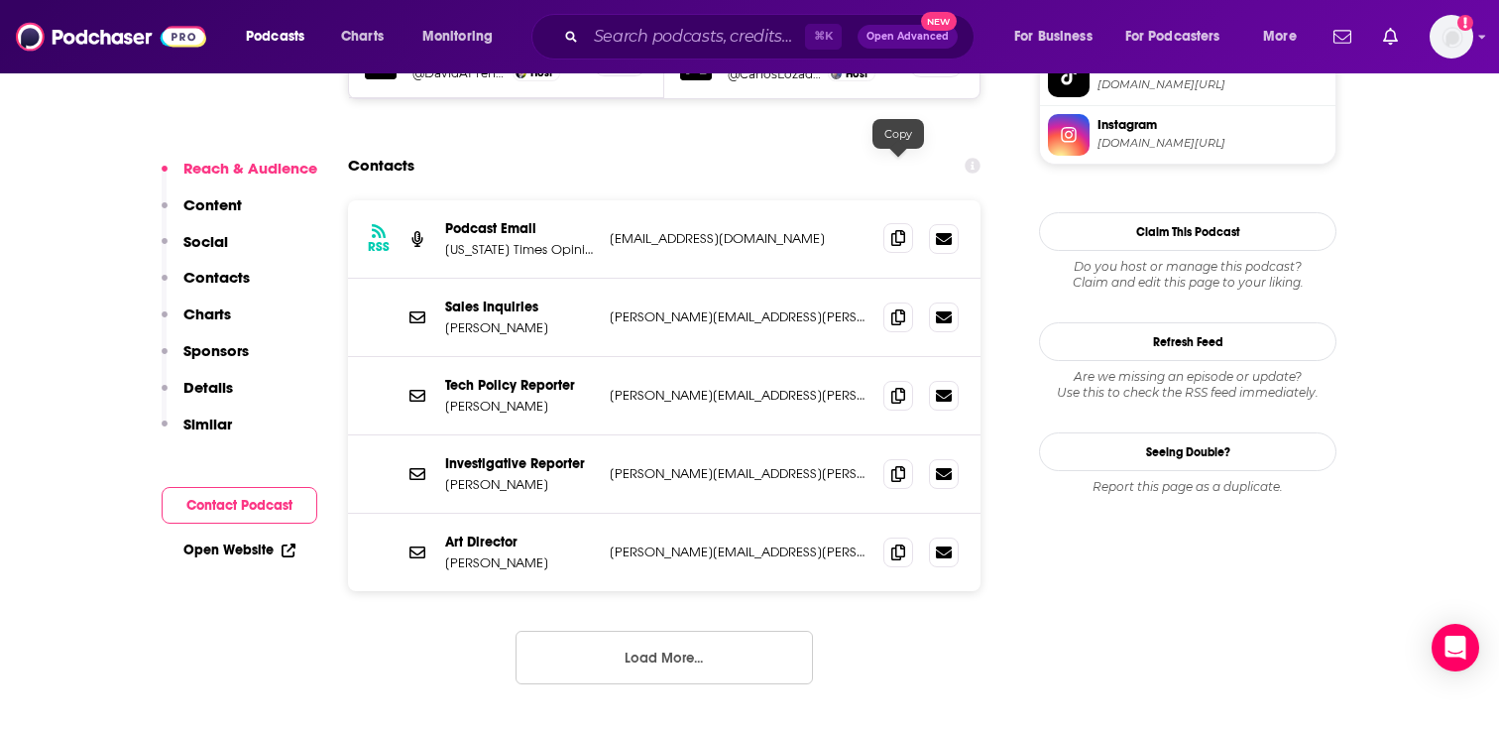
click at [893, 223] on span at bounding box center [898, 238] width 30 height 30
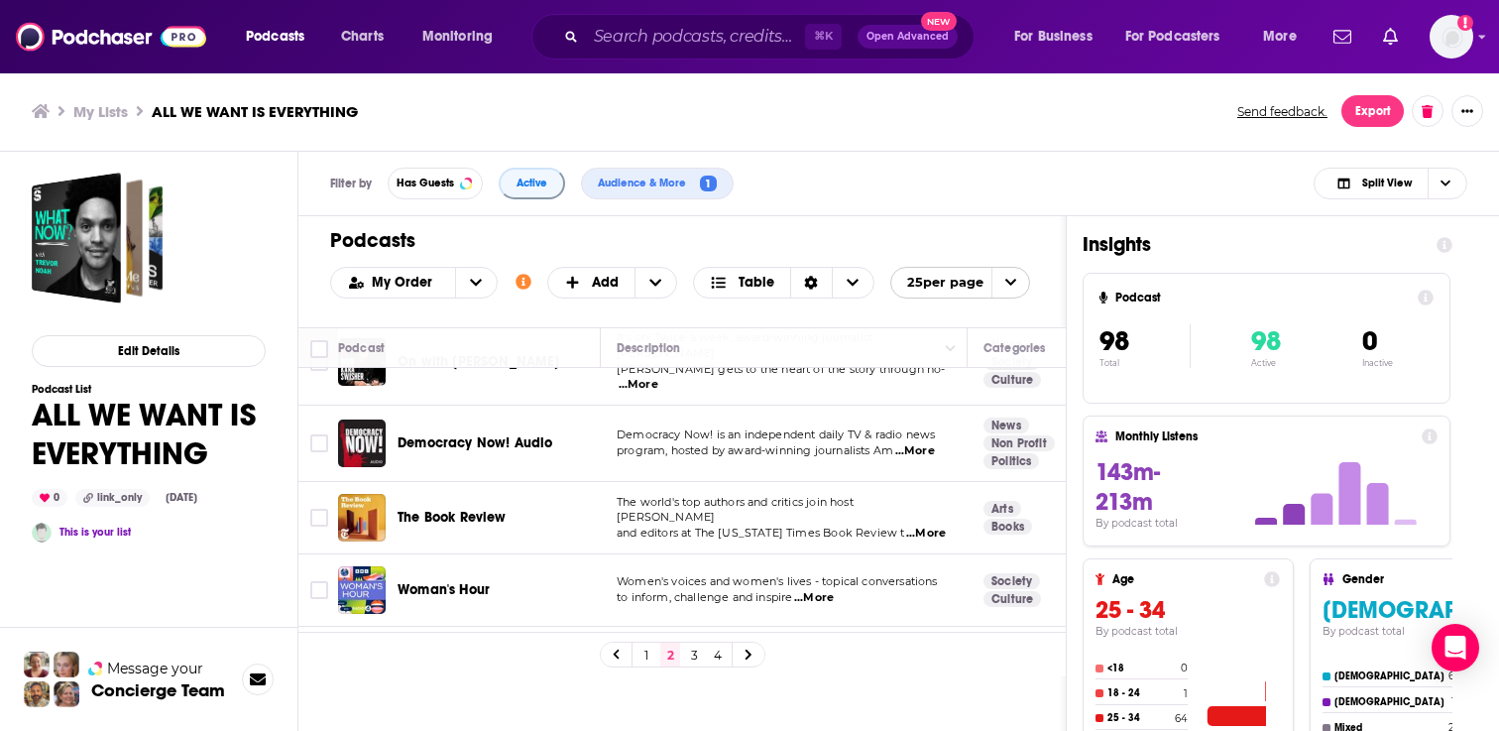
scroll to position [279, 0]
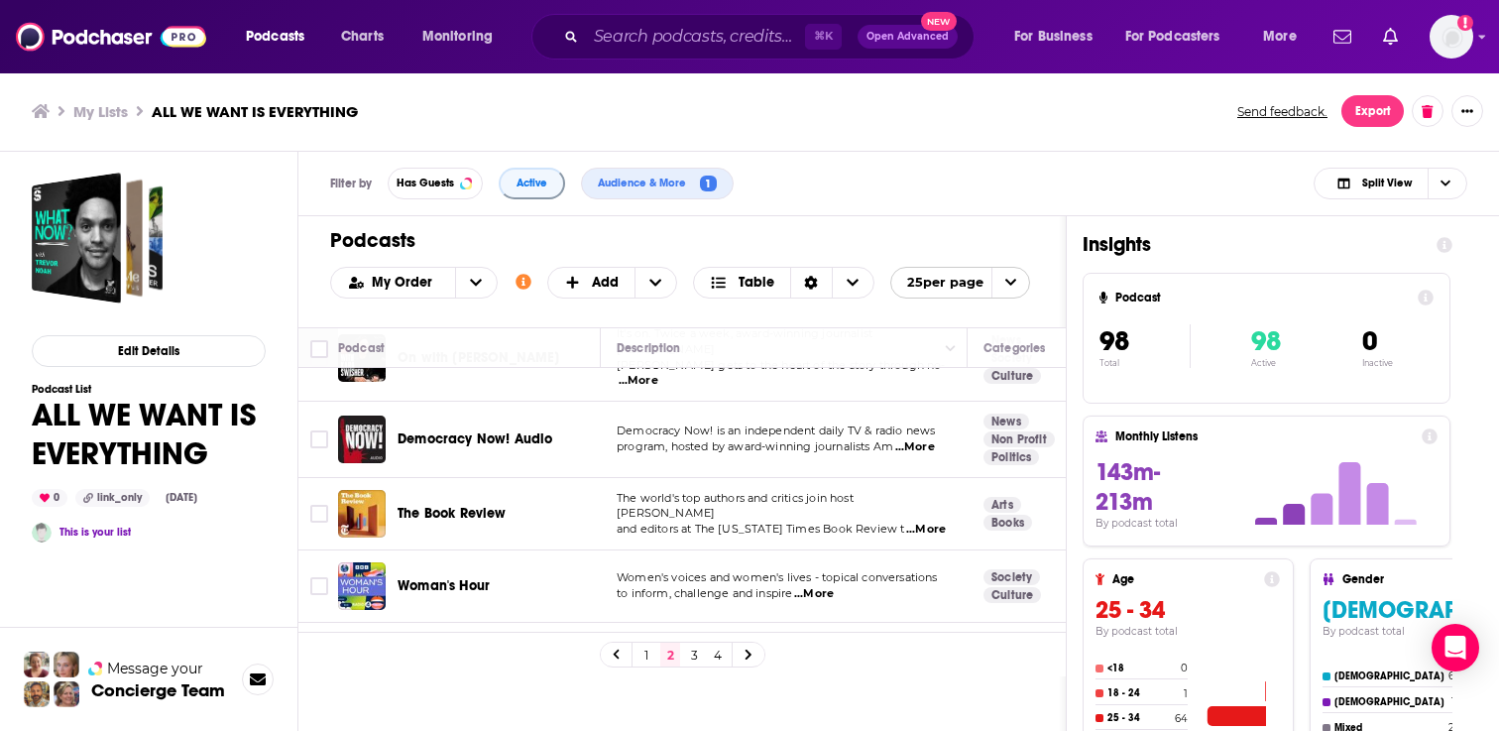
click at [919, 521] on span "...More" at bounding box center [926, 529] width 40 height 16
click at [461, 497] on div "Podcasts Charts Monitoring ⌘ K Open Advanced New For Business For Podcasters Mo…" at bounding box center [749, 365] width 1499 height 731
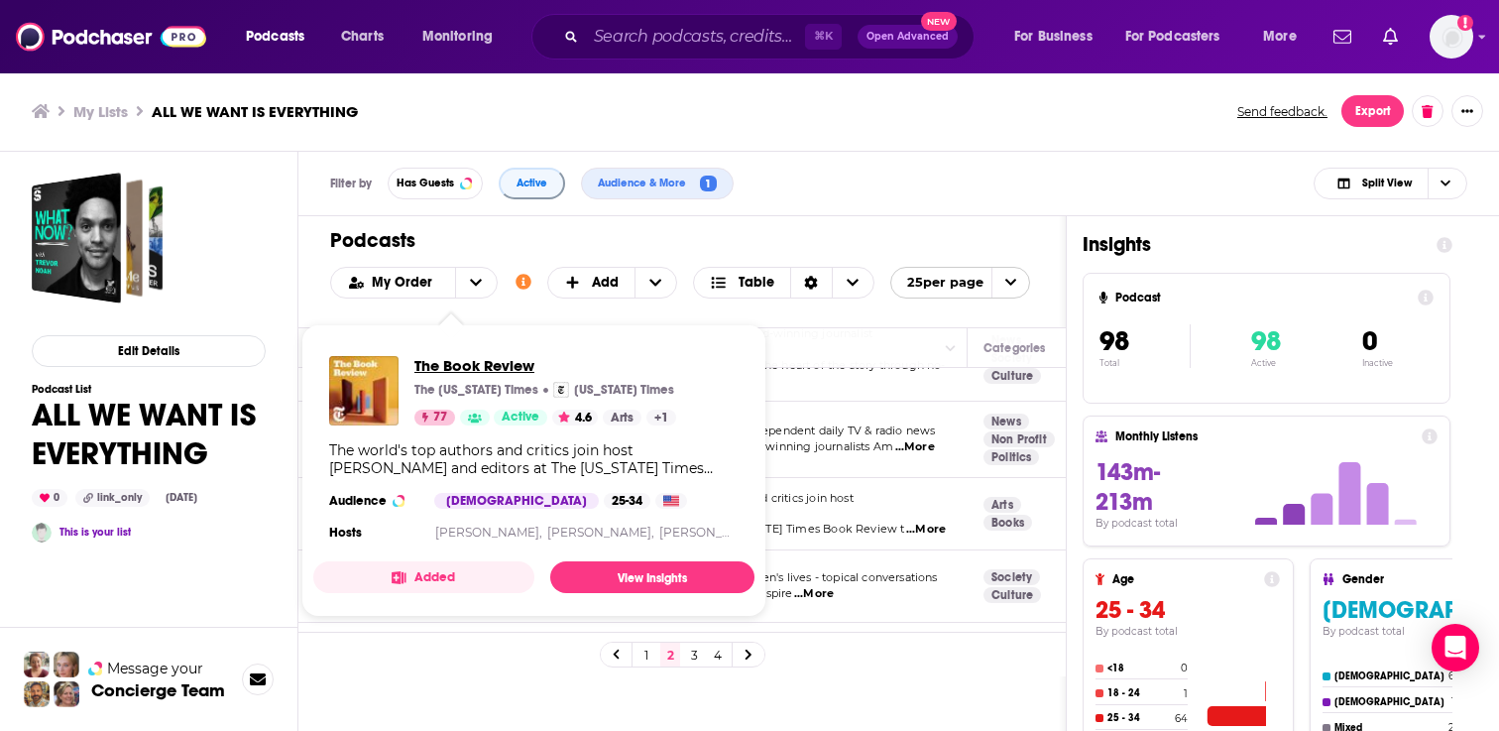
click at [482, 369] on span "The Book Review" at bounding box center [545, 365] width 262 height 19
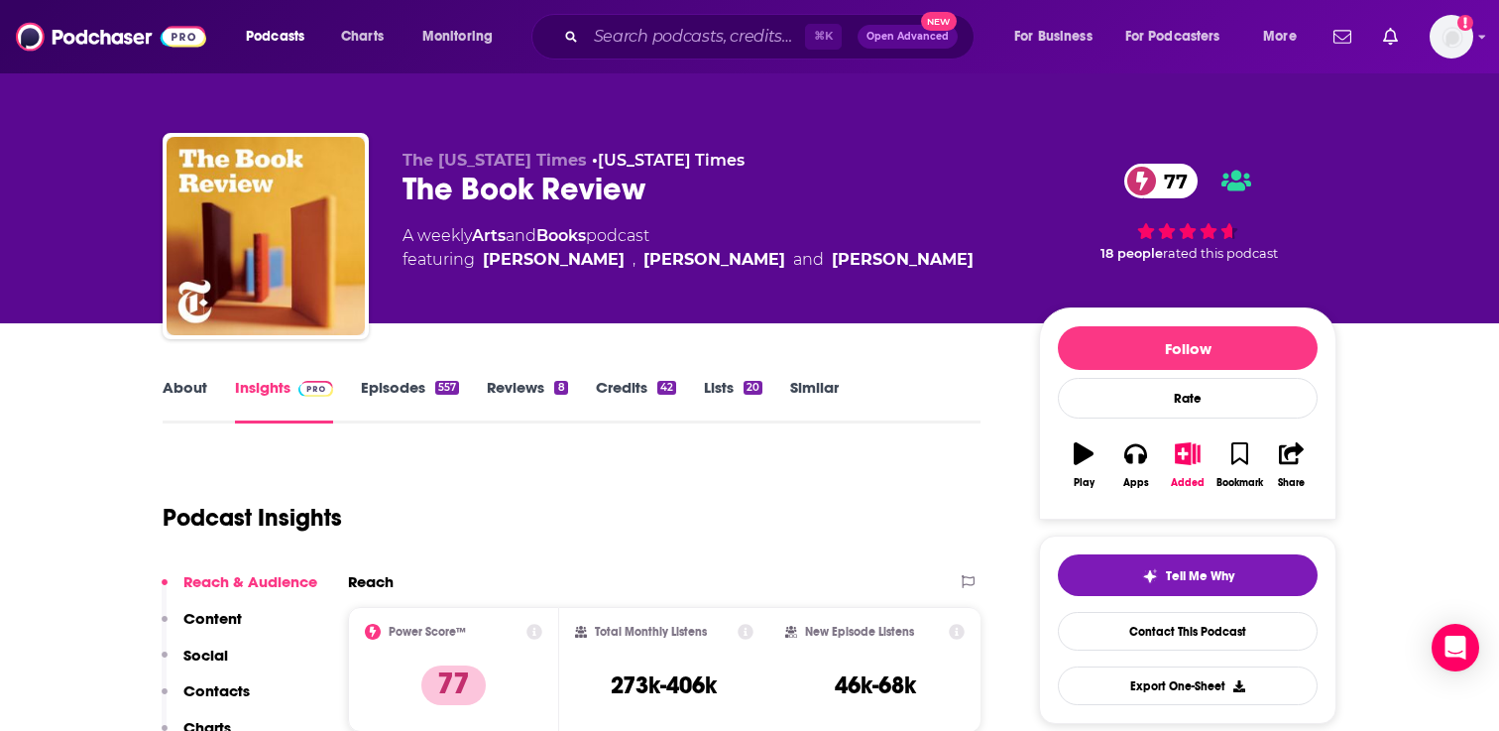
click at [390, 396] on link "Episodes 557" at bounding box center [410, 401] width 98 height 46
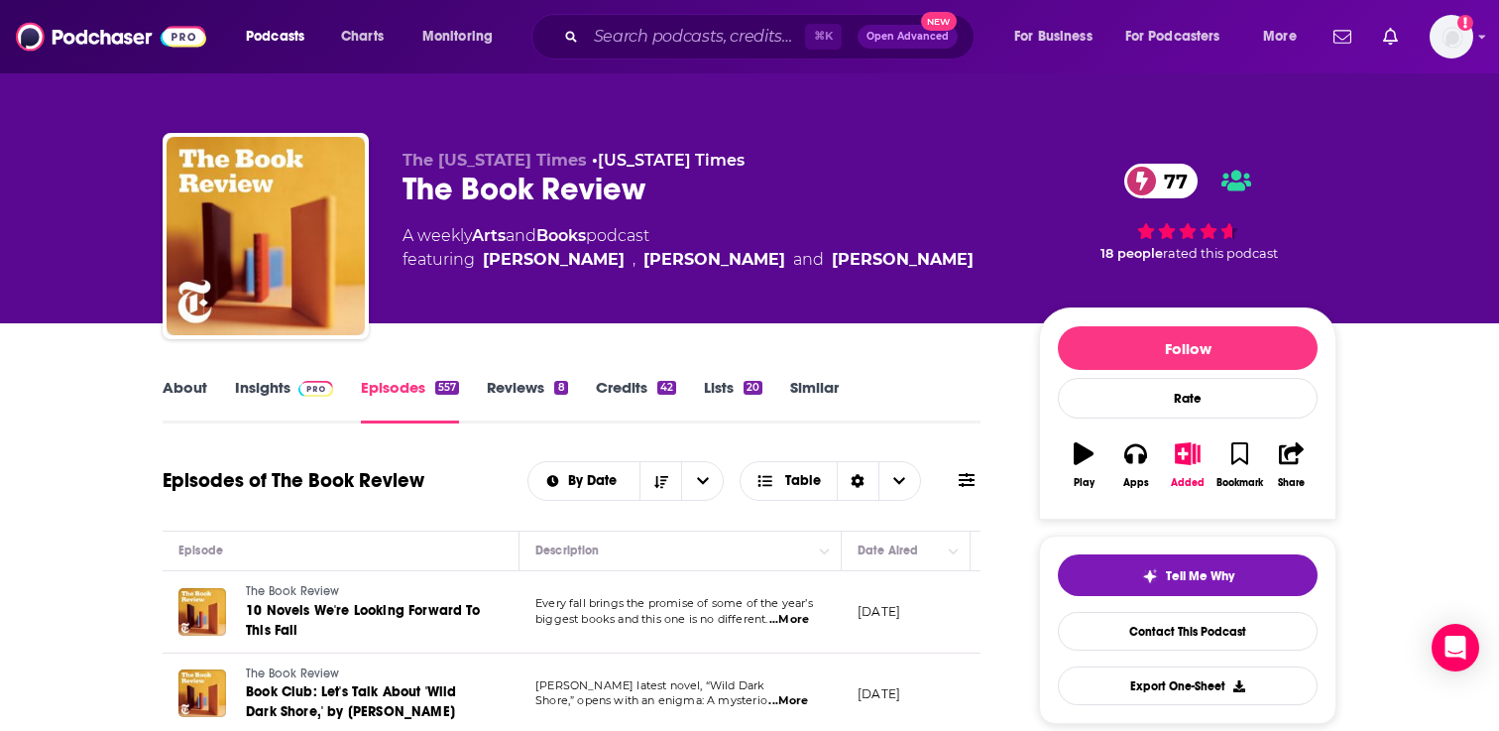
click at [279, 384] on link "Insights" at bounding box center [284, 401] width 98 height 46
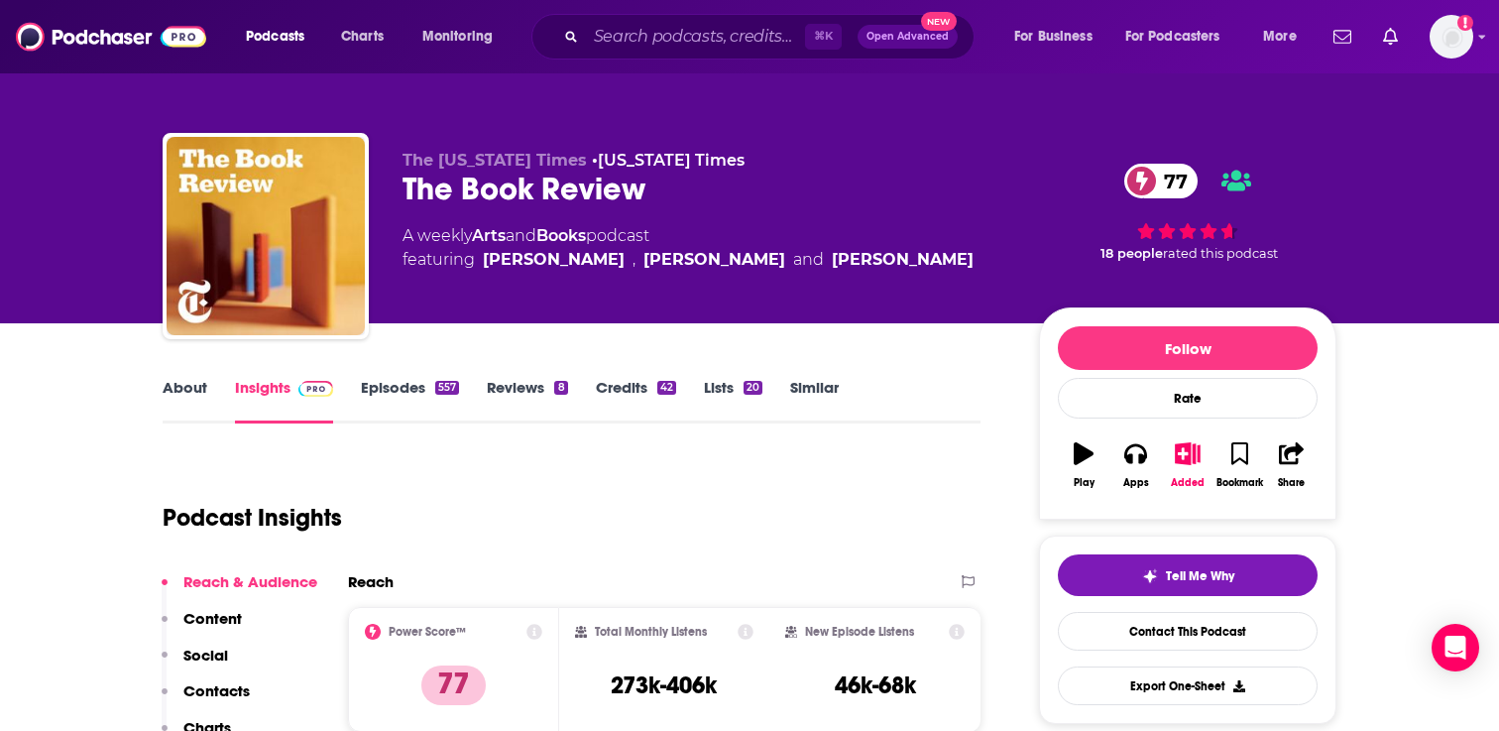
click at [169, 382] on link "About" at bounding box center [185, 401] width 45 height 46
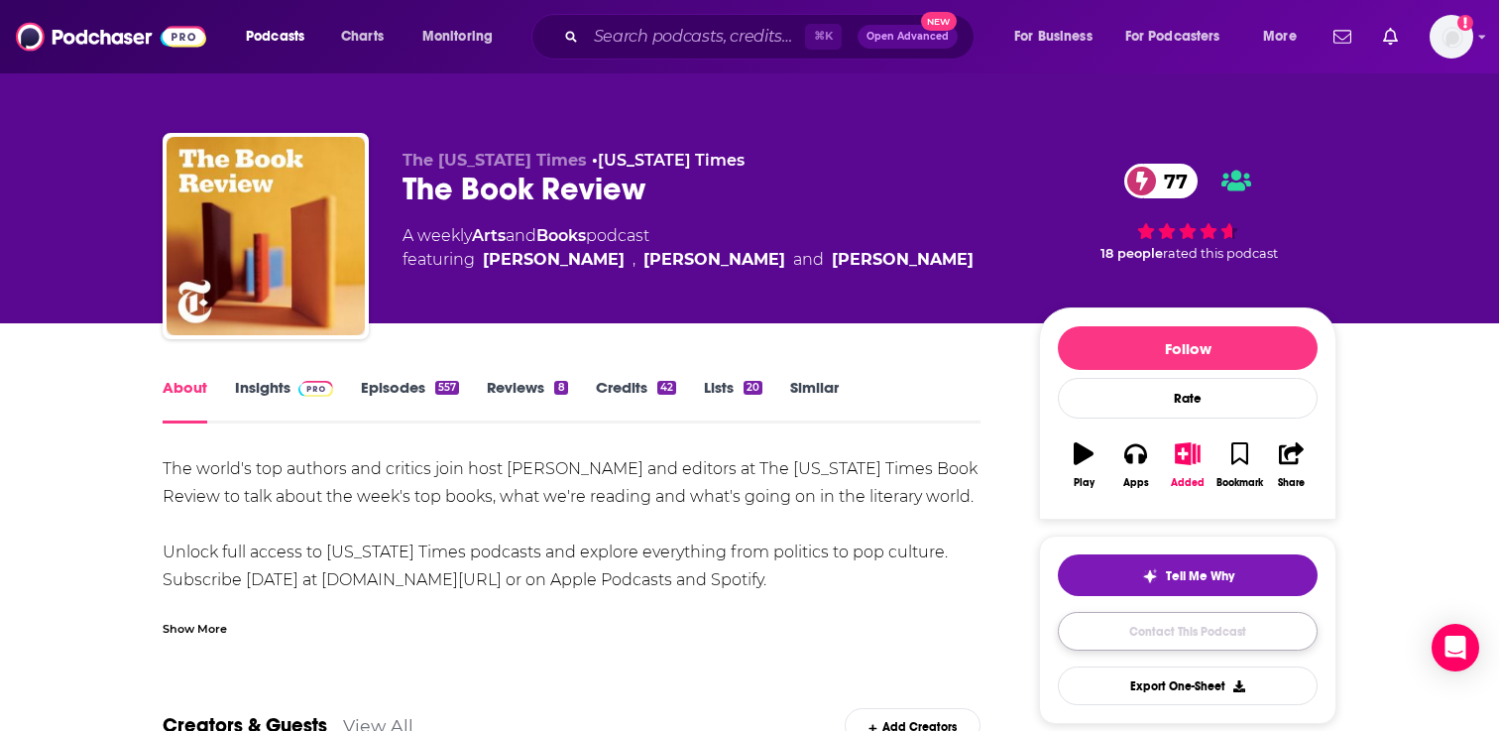
click at [1158, 625] on link "Contact This Podcast" at bounding box center [1188, 631] width 260 height 39
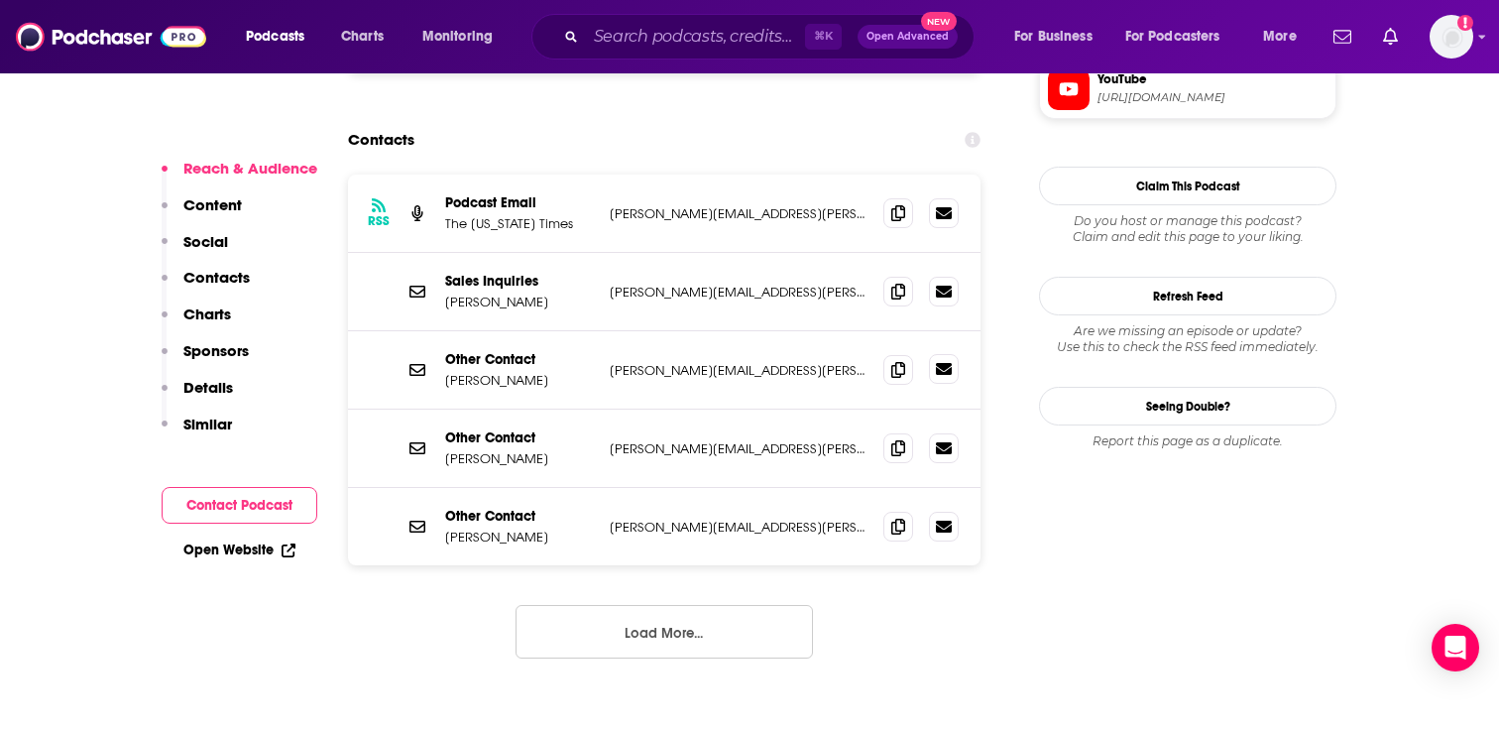
scroll to position [1924, 0]
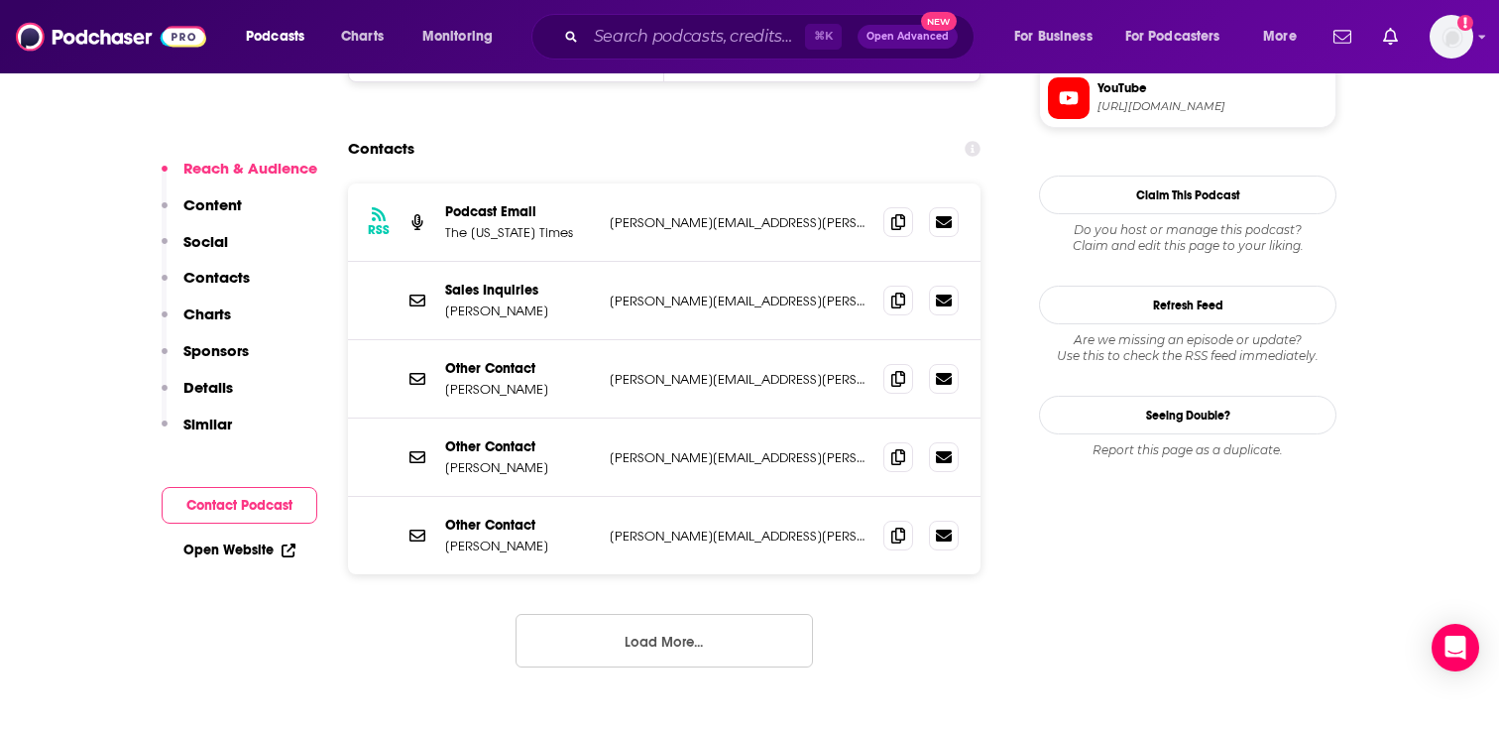
click at [678, 614] on button "Load More..." at bounding box center [664, 641] width 297 height 54
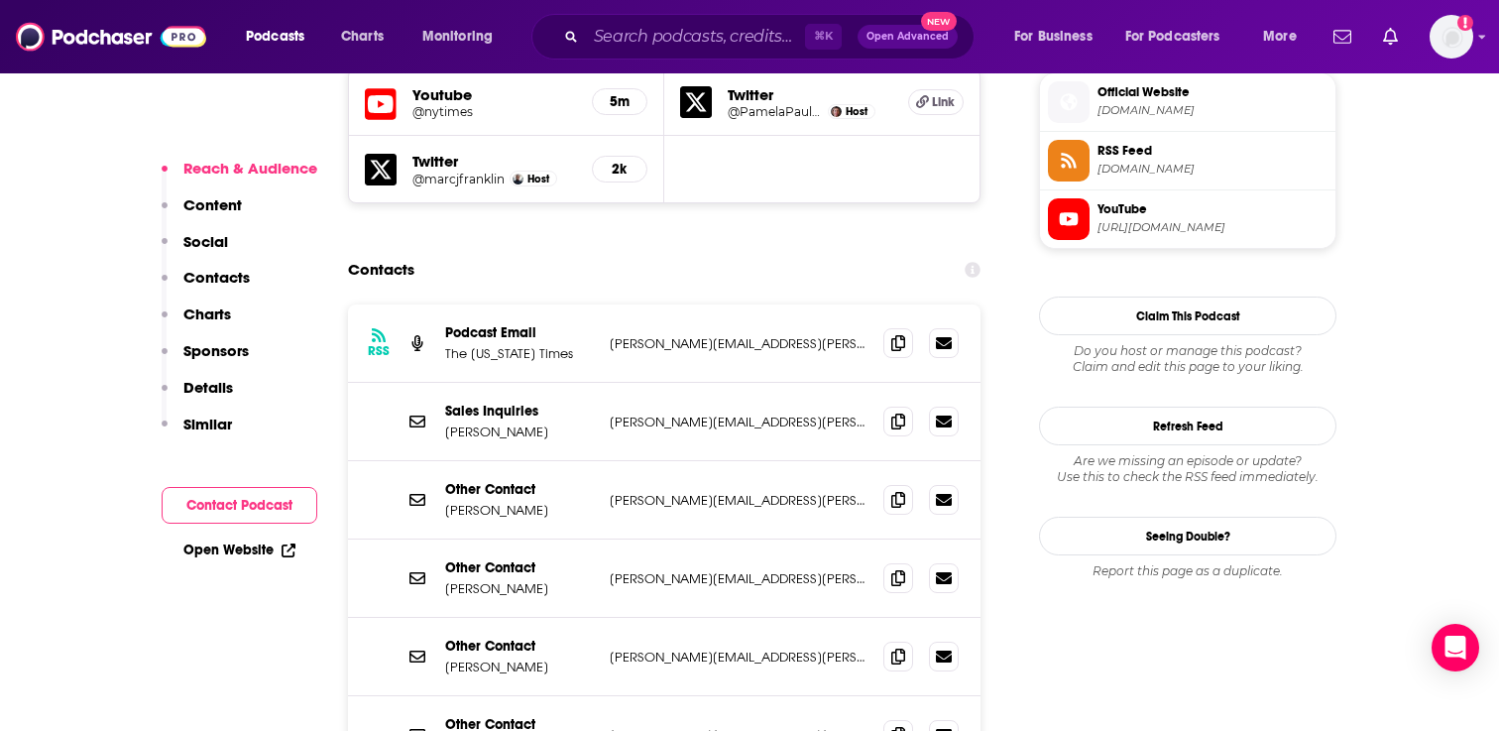
scroll to position [1796, 0]
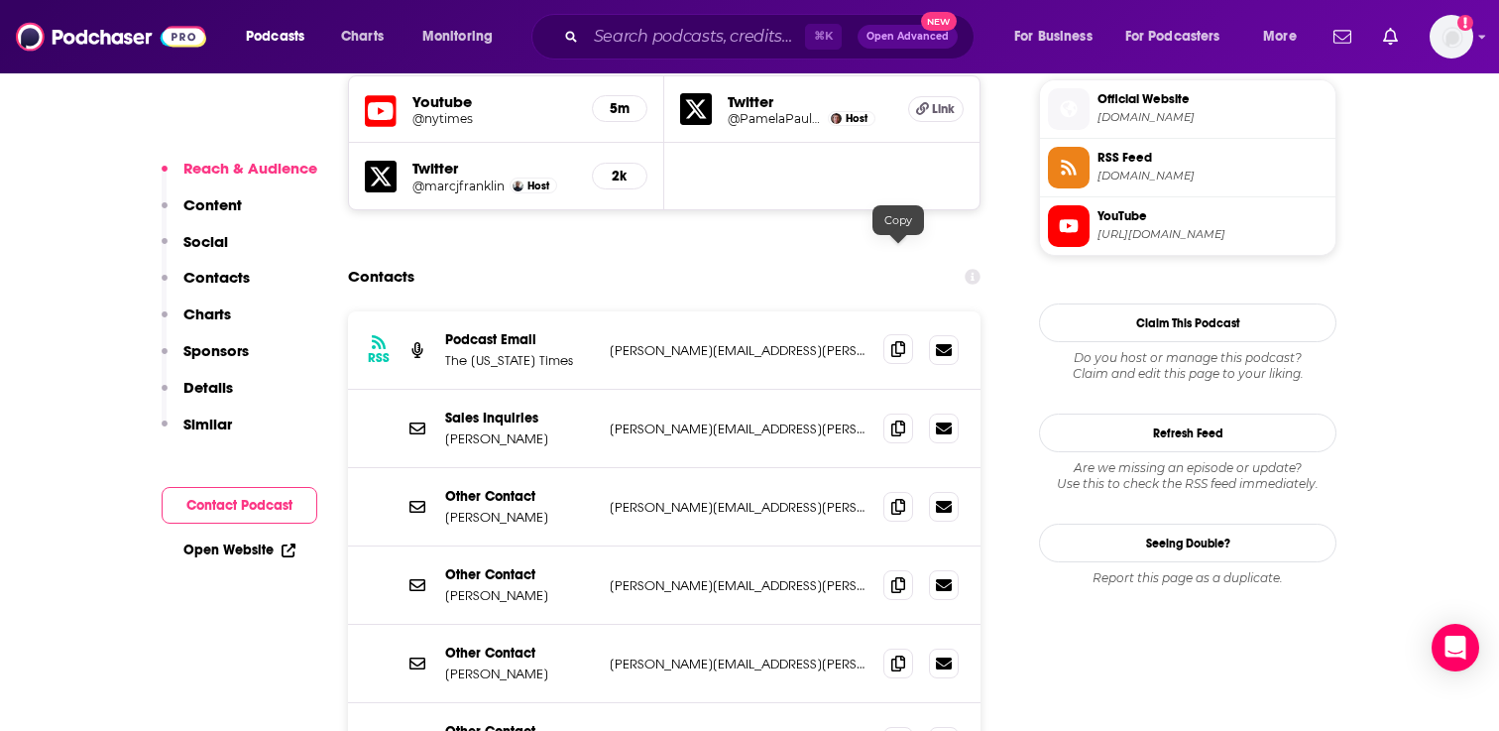
click at [891, 341] on icon at bounding box center [898, 349] width 14 height 16
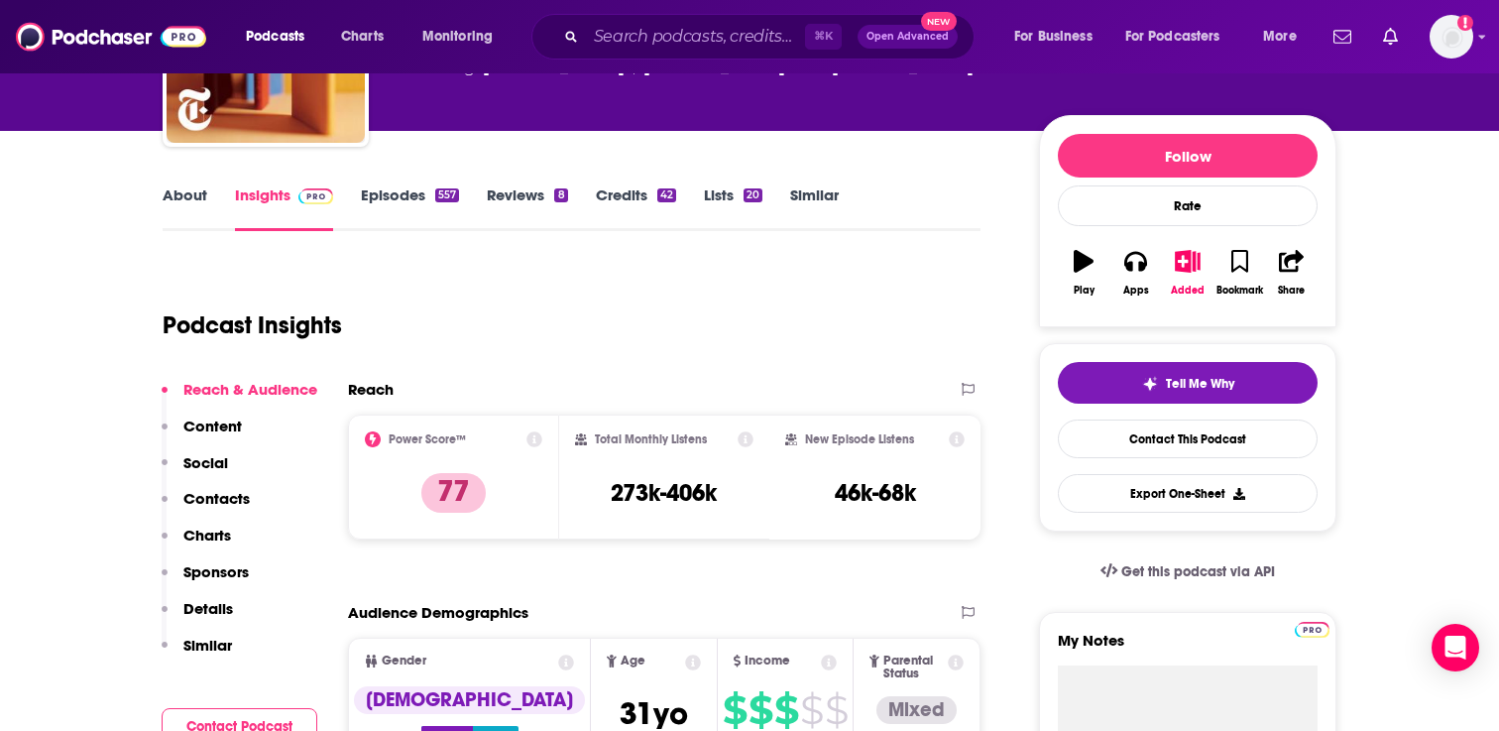
scroll to position [0, 0]
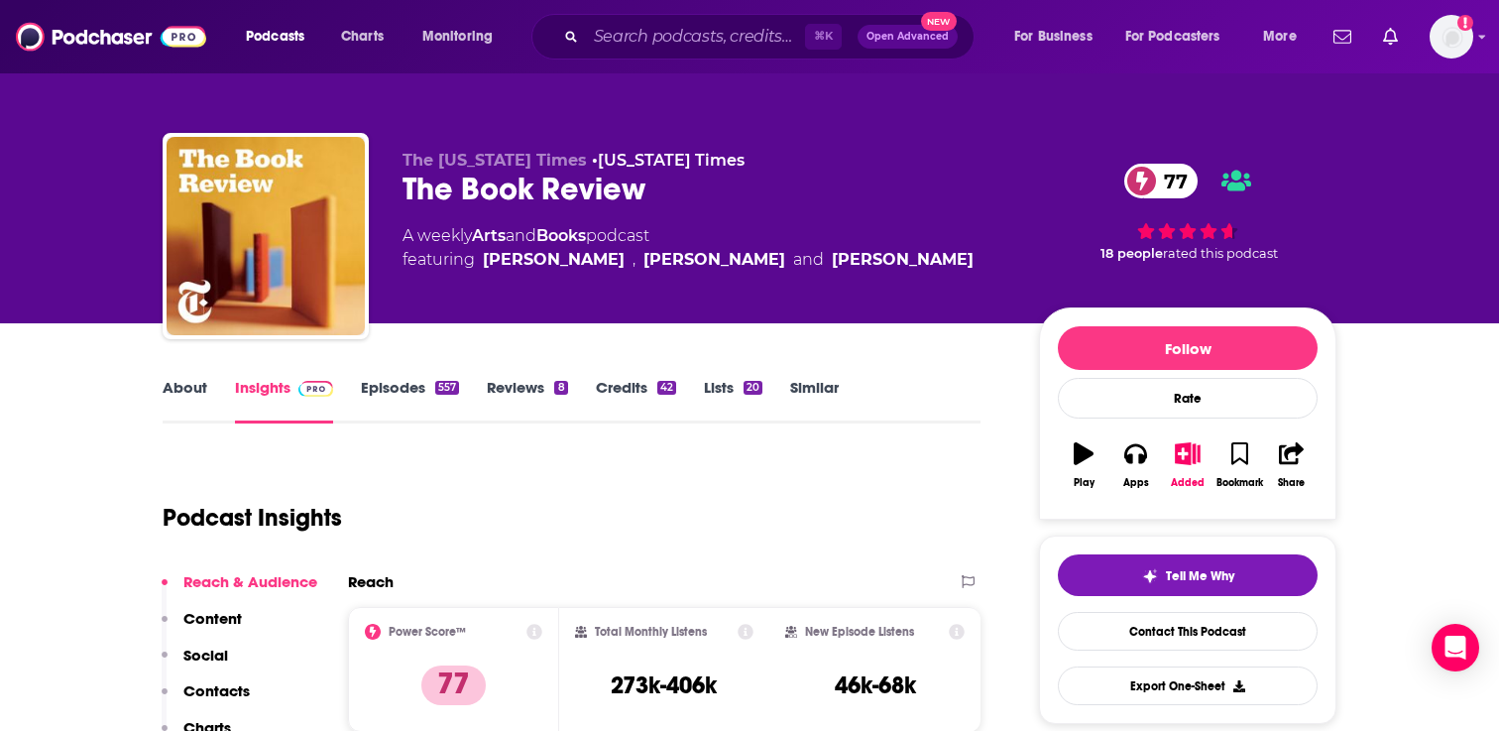
click at [401, 404] on link "Episodes 557" at bounding box center [410, 401] width 98 height 46
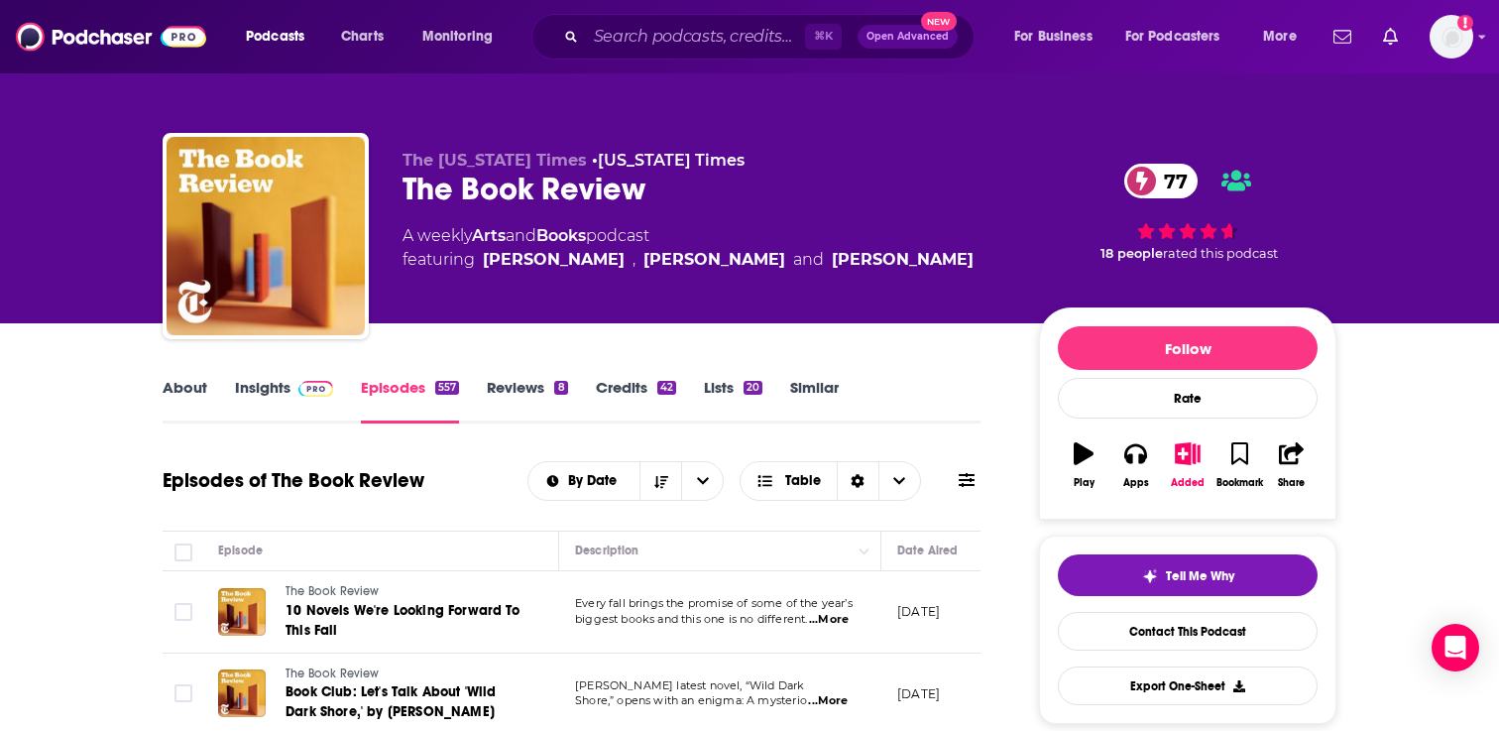
click at [194, 383] on link "About" at bounding box center [185, 401] width 45 height 46
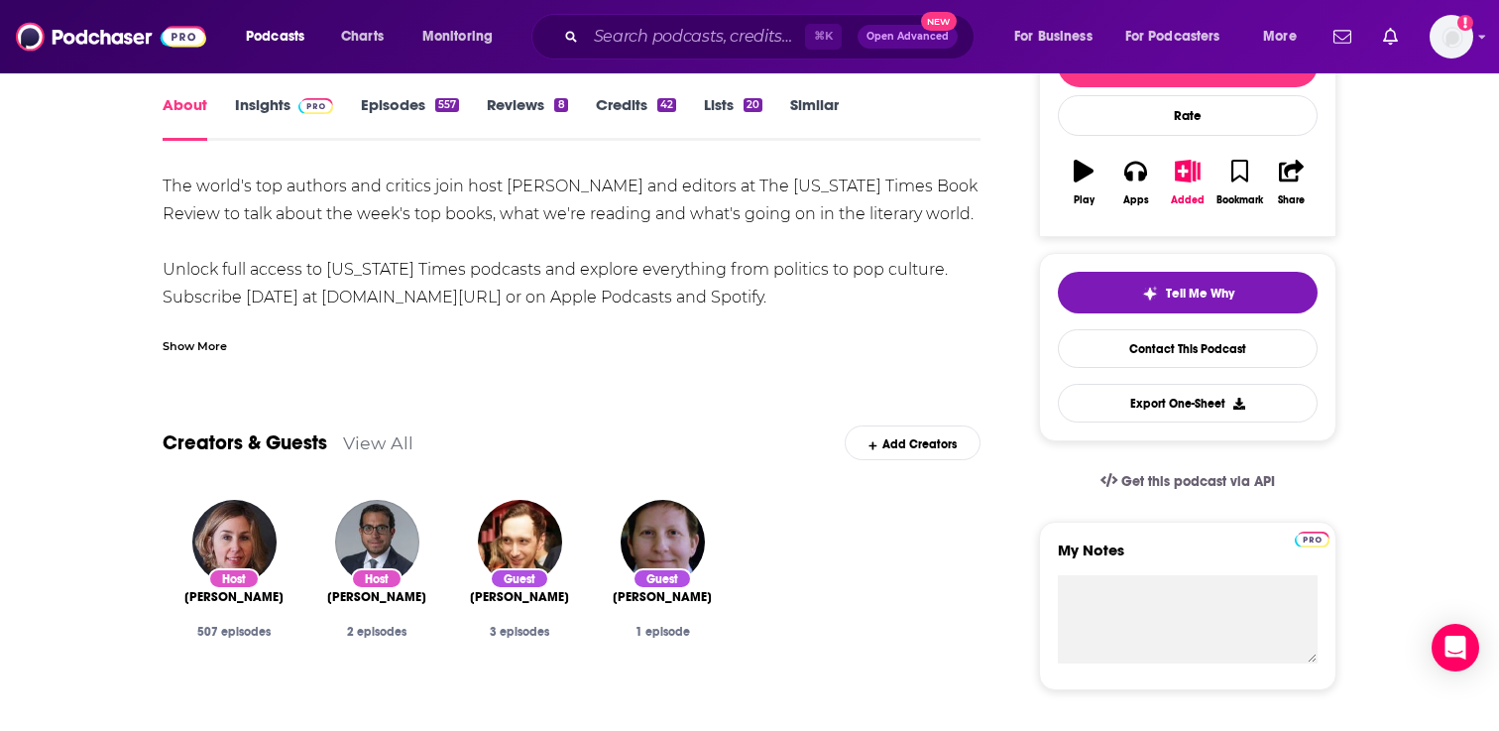
scroll to position [291, 0]
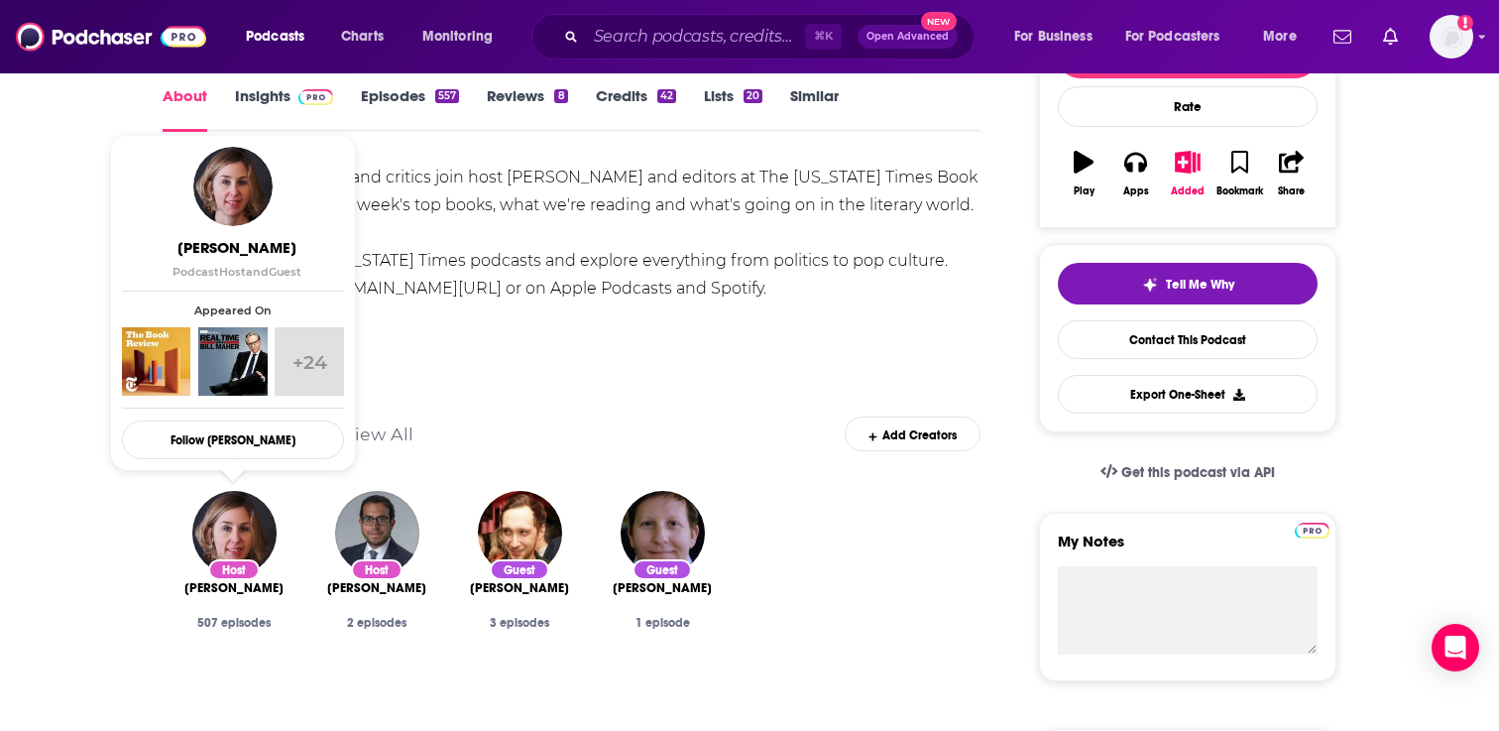
click at [233, 255] on span "Pamela Paul" at bounding box center [237, 247] width 222 height 19
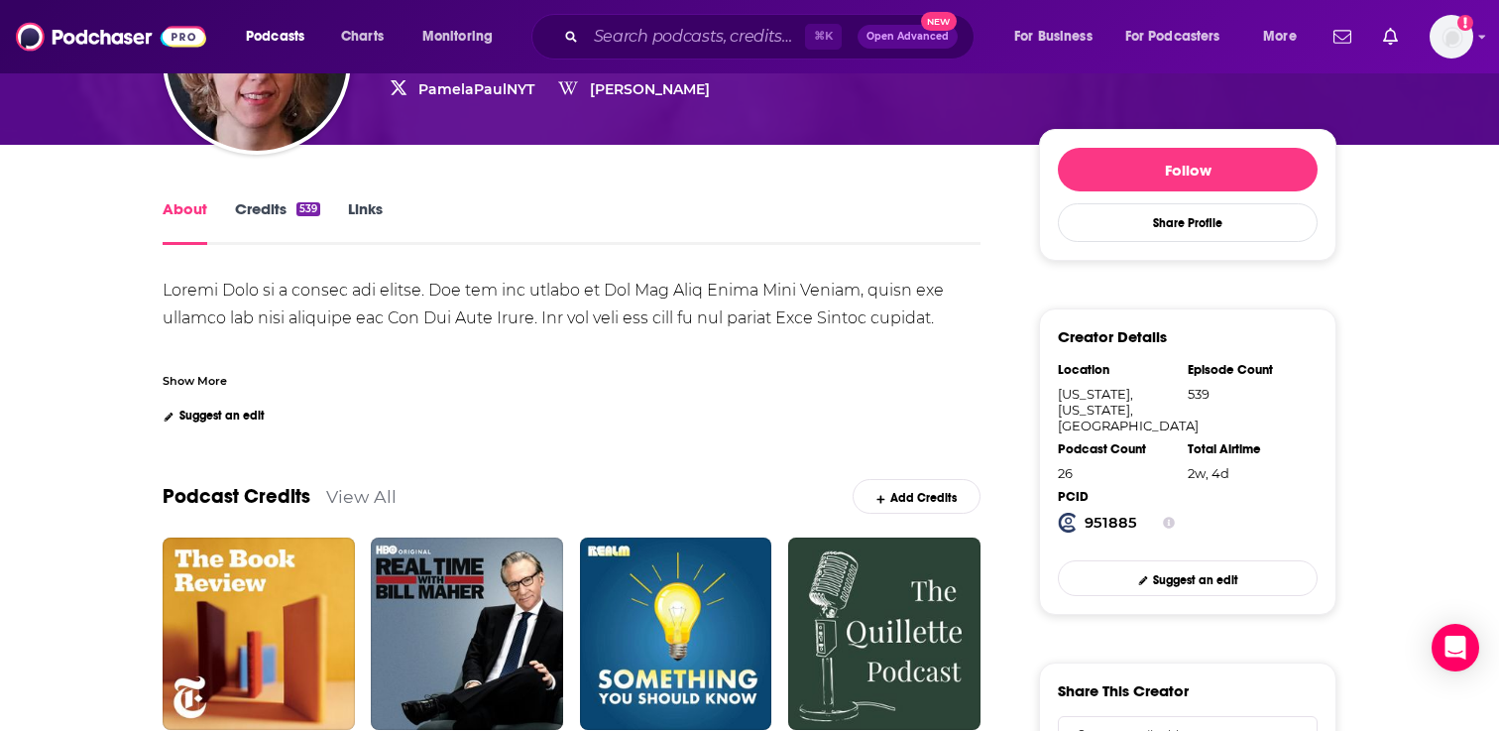
scroll to position [218, 0]
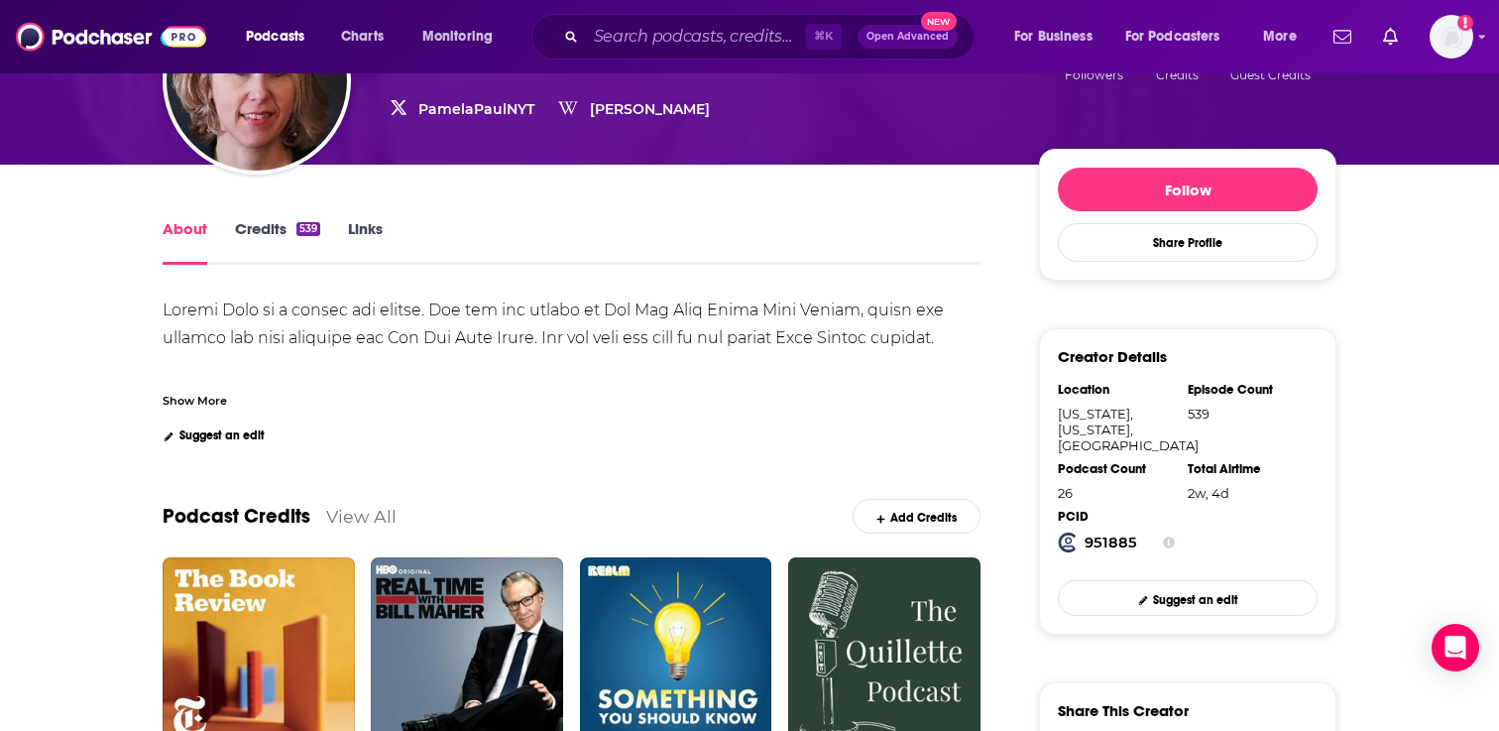
click at [209, 402] on div "Show More" at bounding box center [195, 399] width 64 height 19
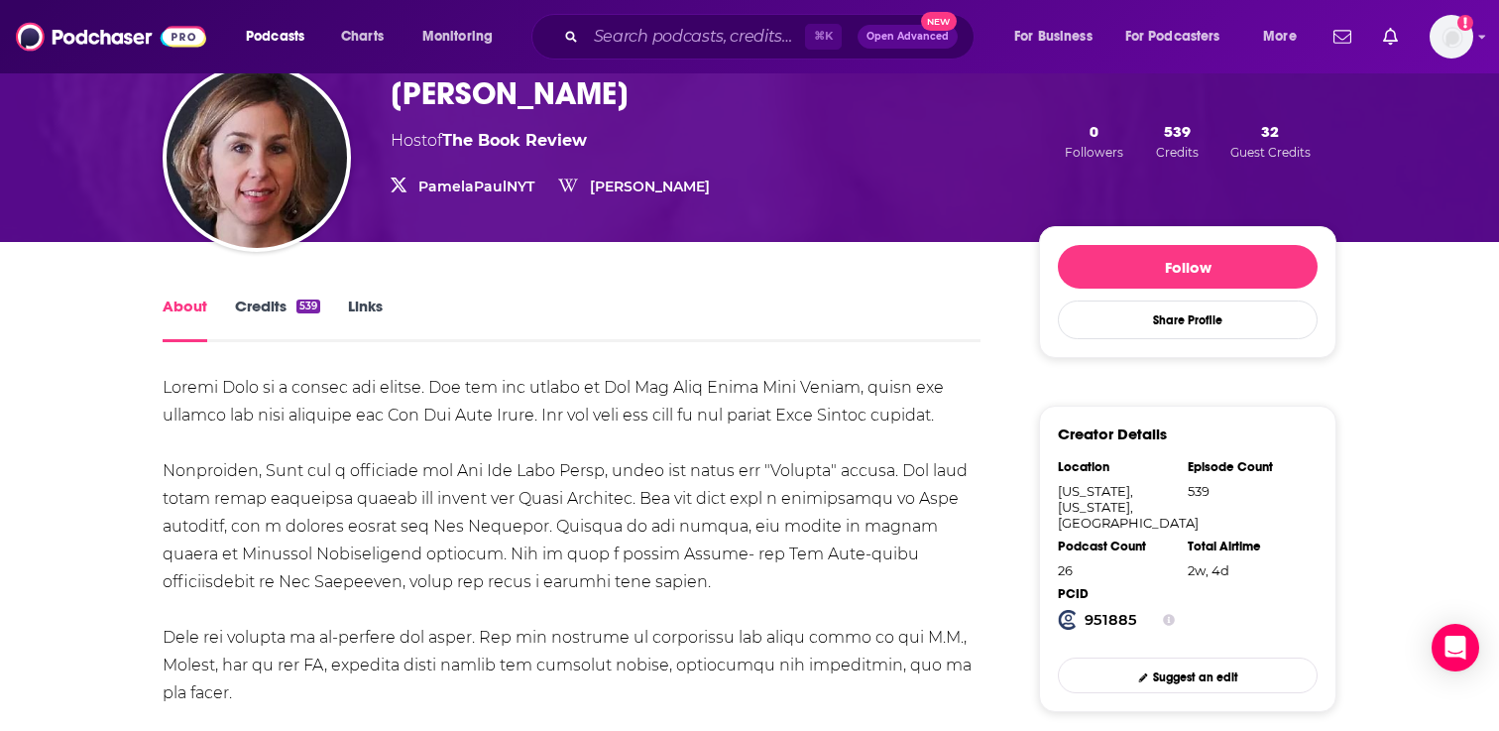
scroll to position [0, 0]
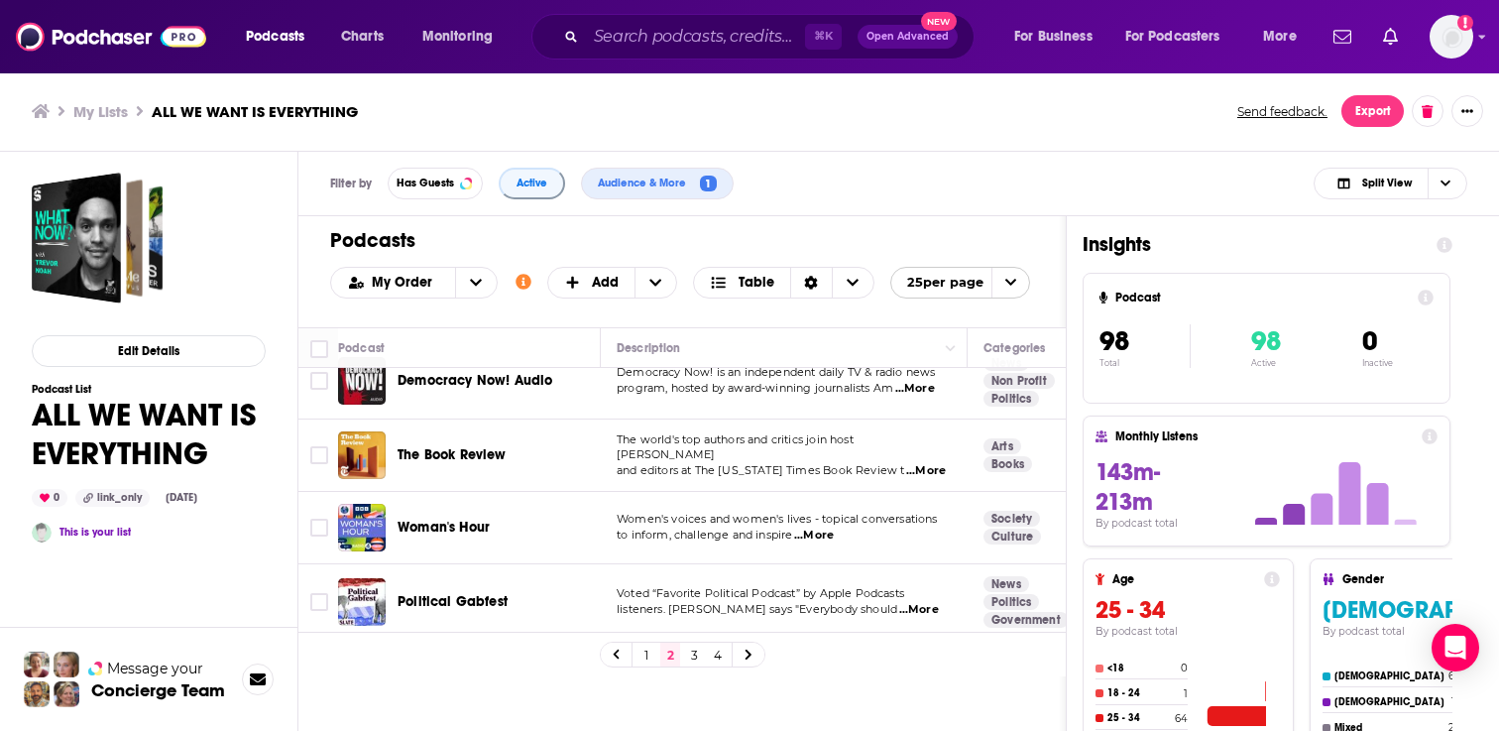
scroll to position [363, 0]
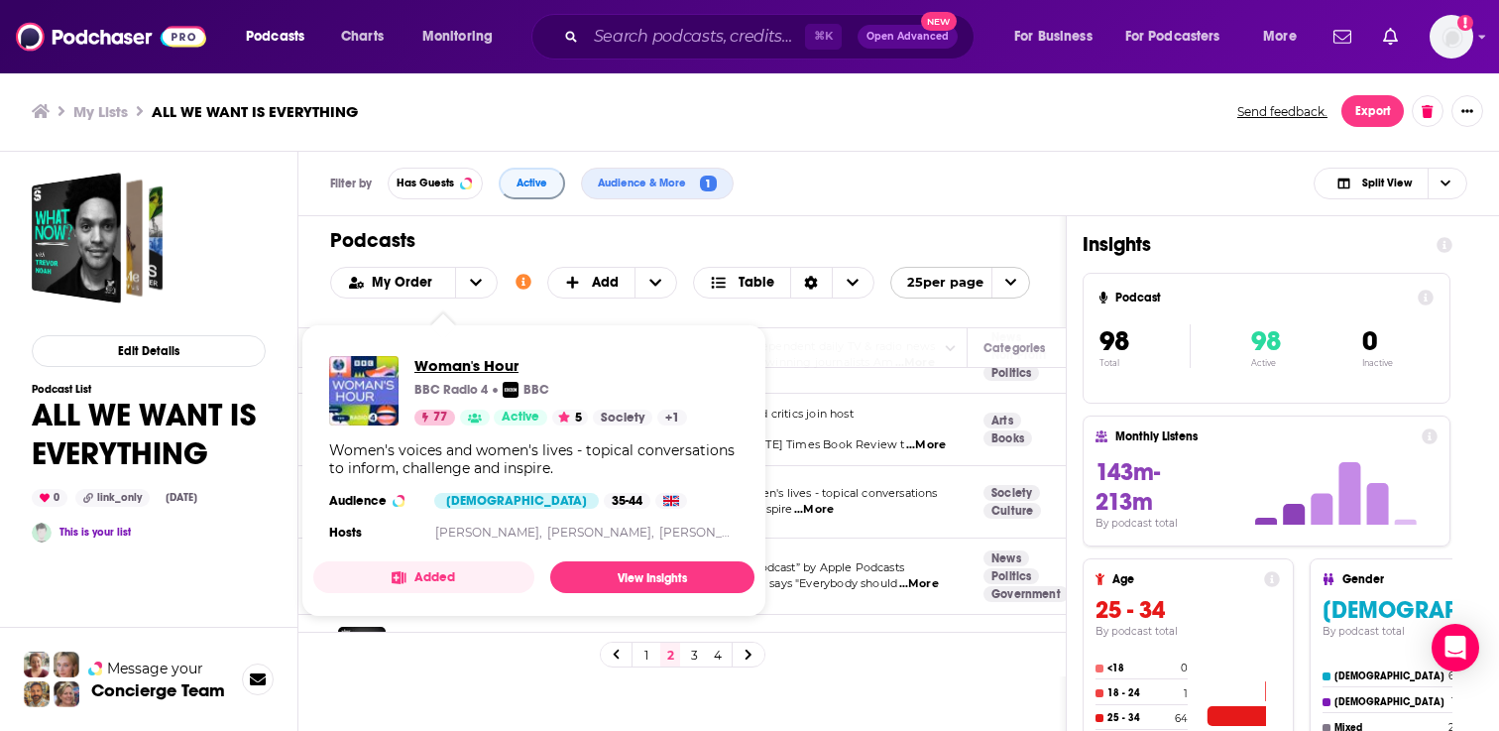
click at [459, 362] on span "Woman's Hour" at bounding box center [550, 365] width 273 height 19
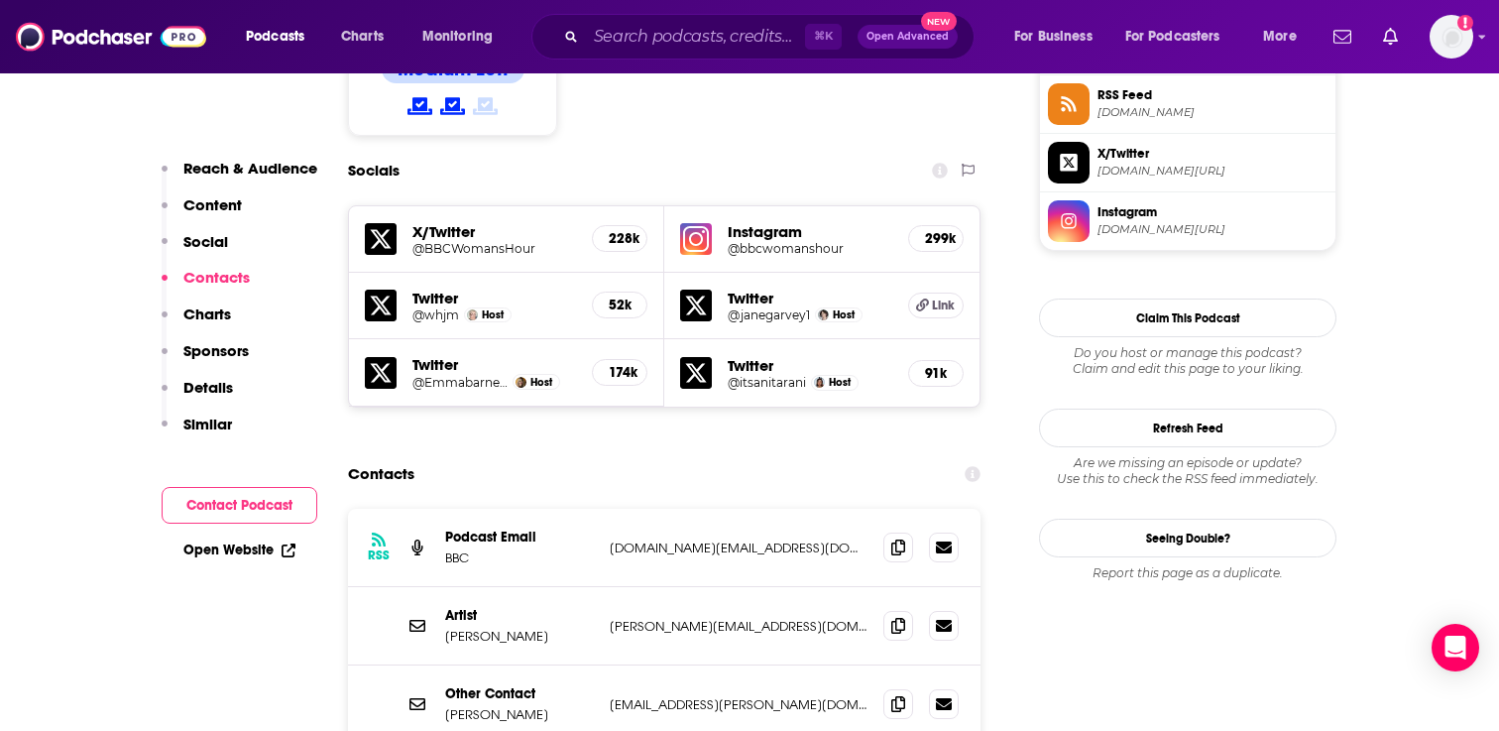
scroll to position [1704, 0]
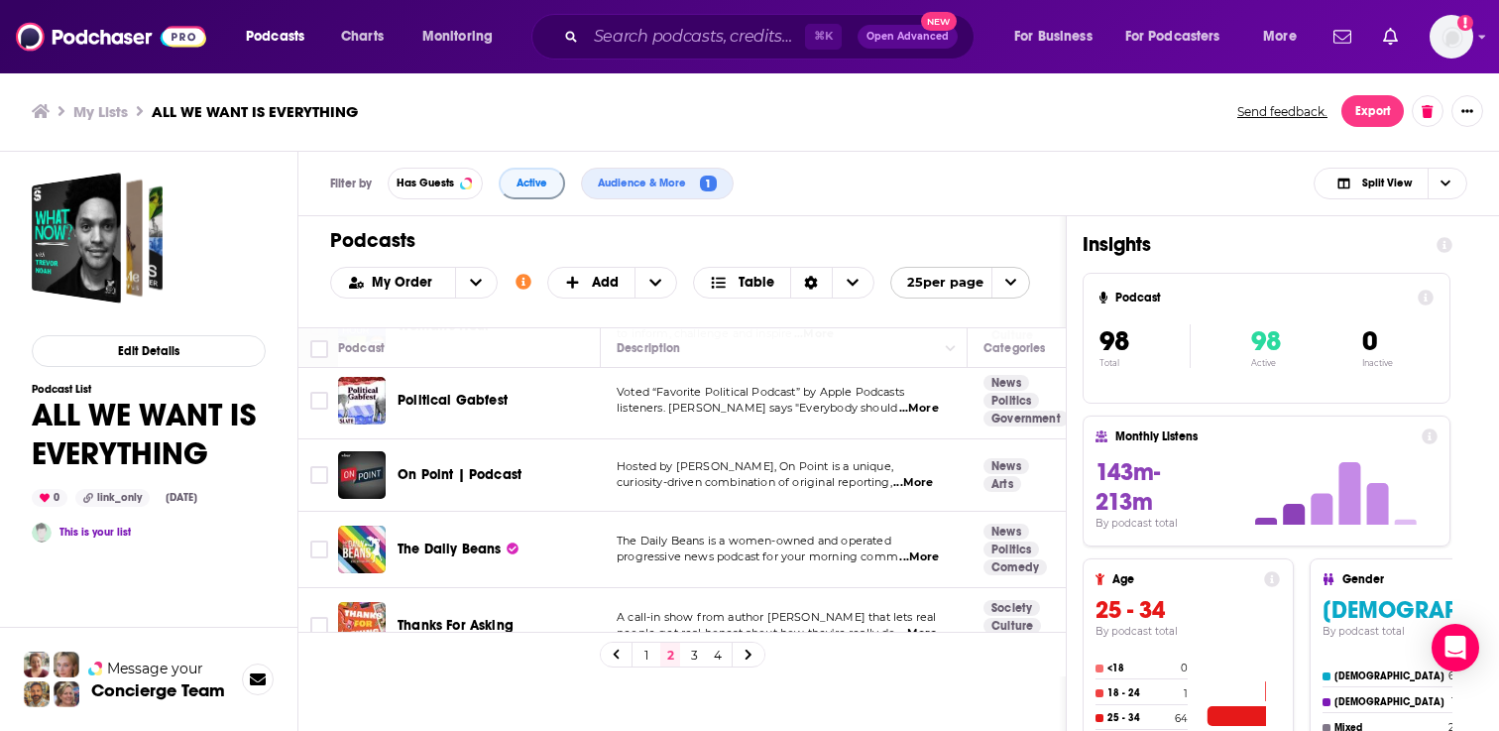
scroll to position [490, 0]
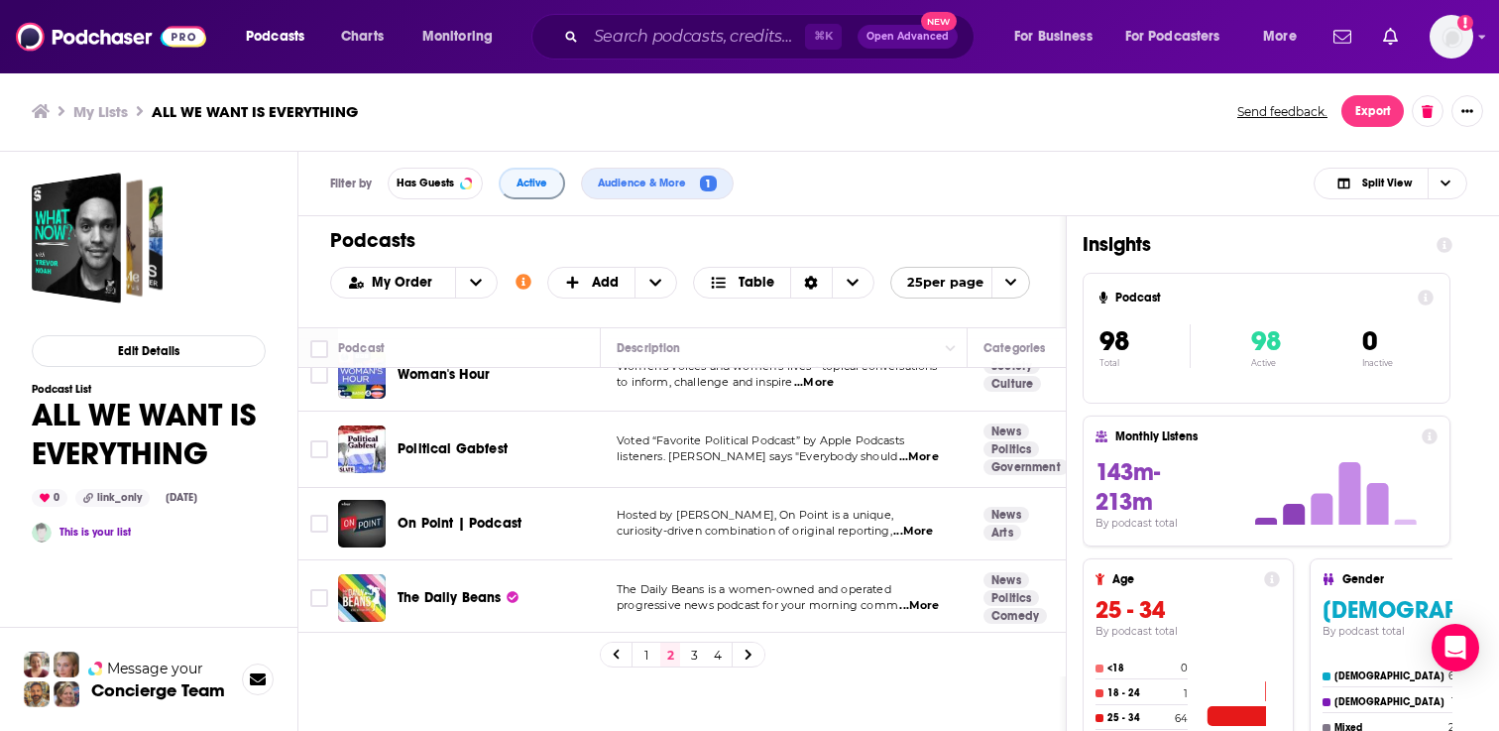
click at [909, 449] on span "...More" at bounding box center [919, 457] width 40 height 16
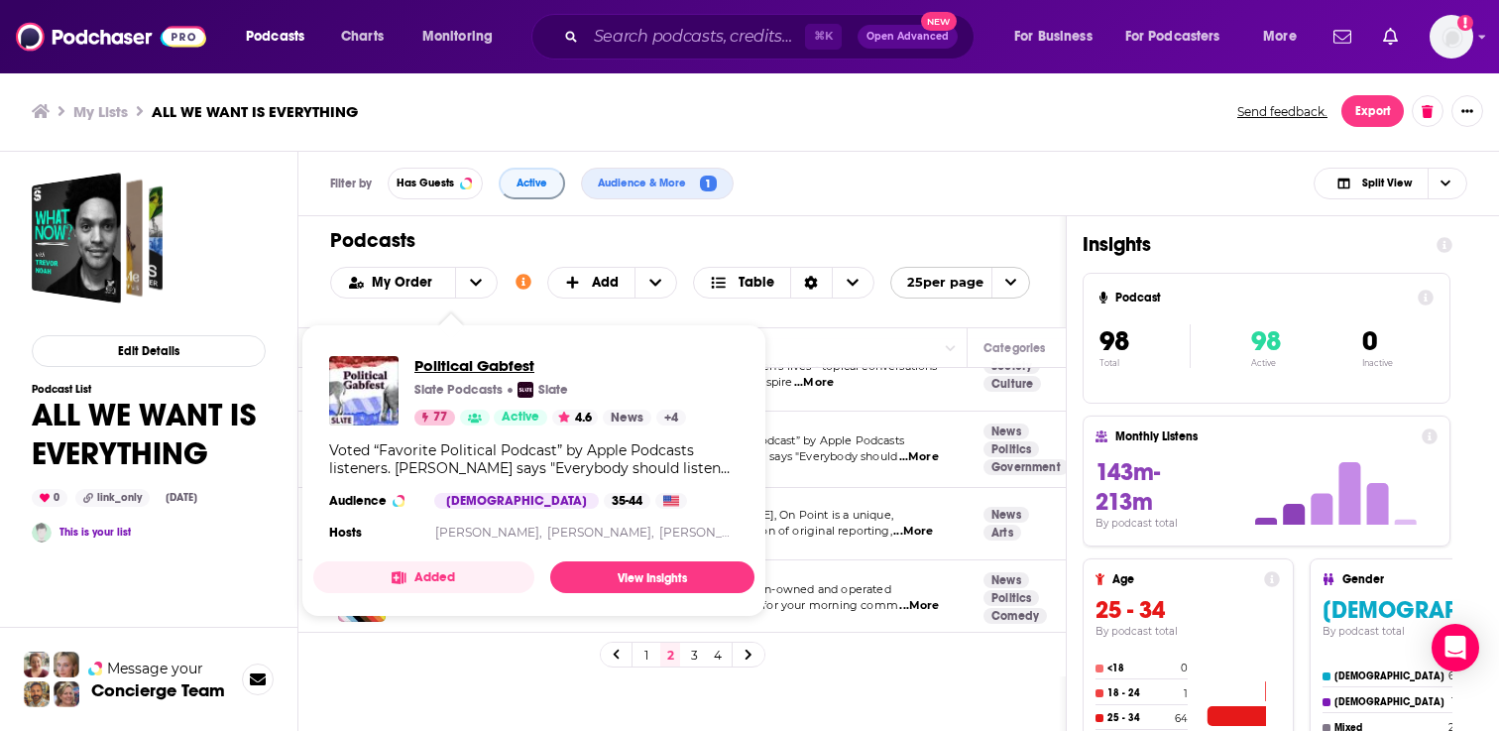
click at [452, 368] on span "Political Gabfest" at bounding box center [550, 365] width 272 height 19
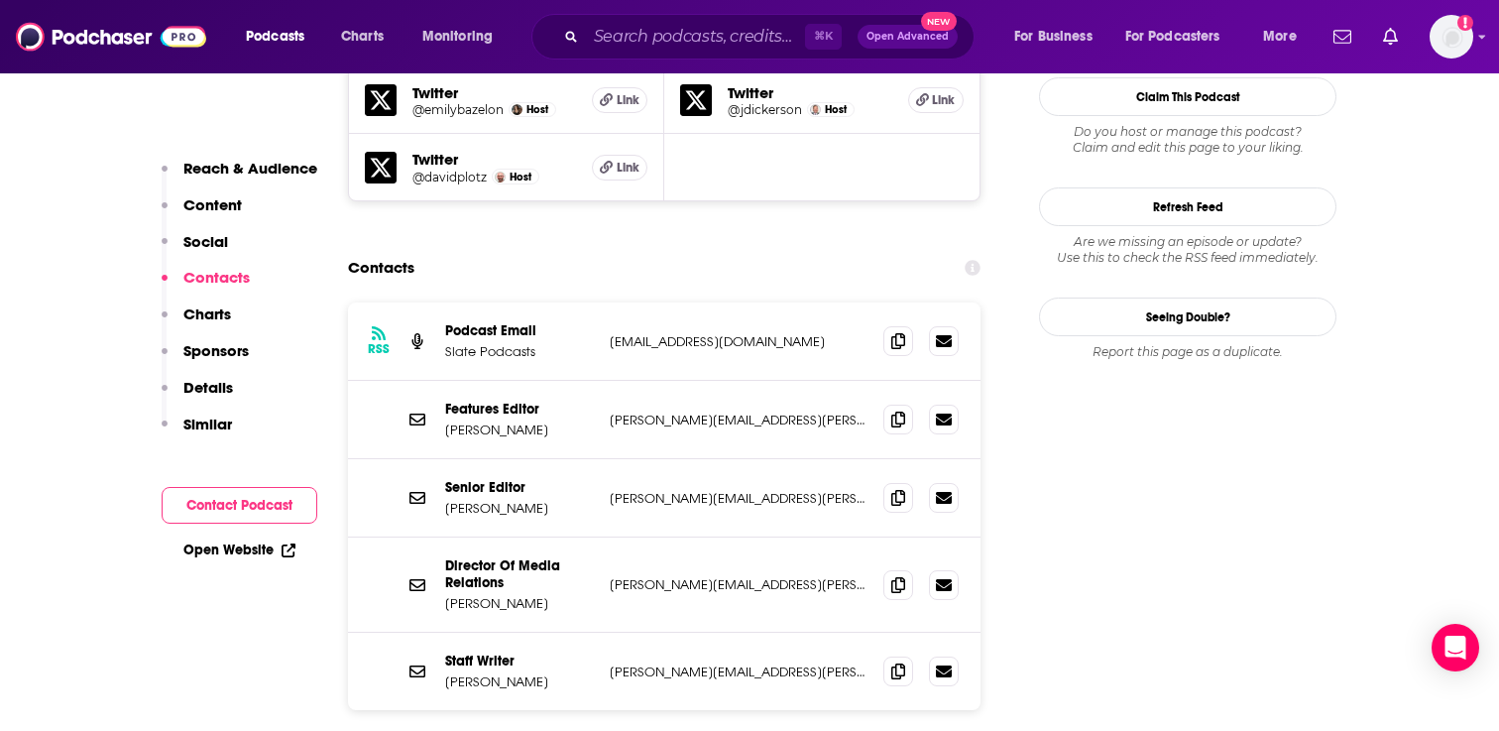
scroll to position [1907, 0]
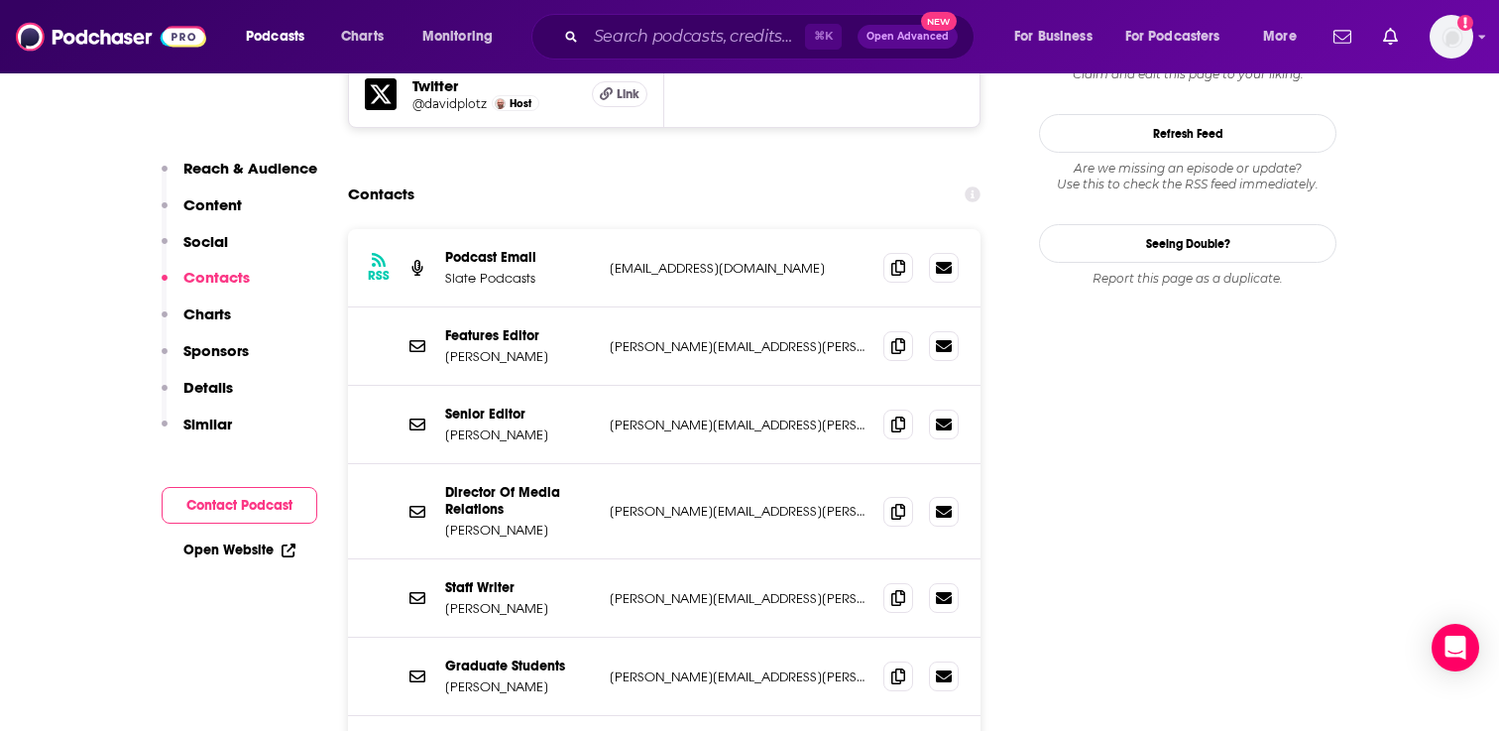
scroll to position [1885, 0]
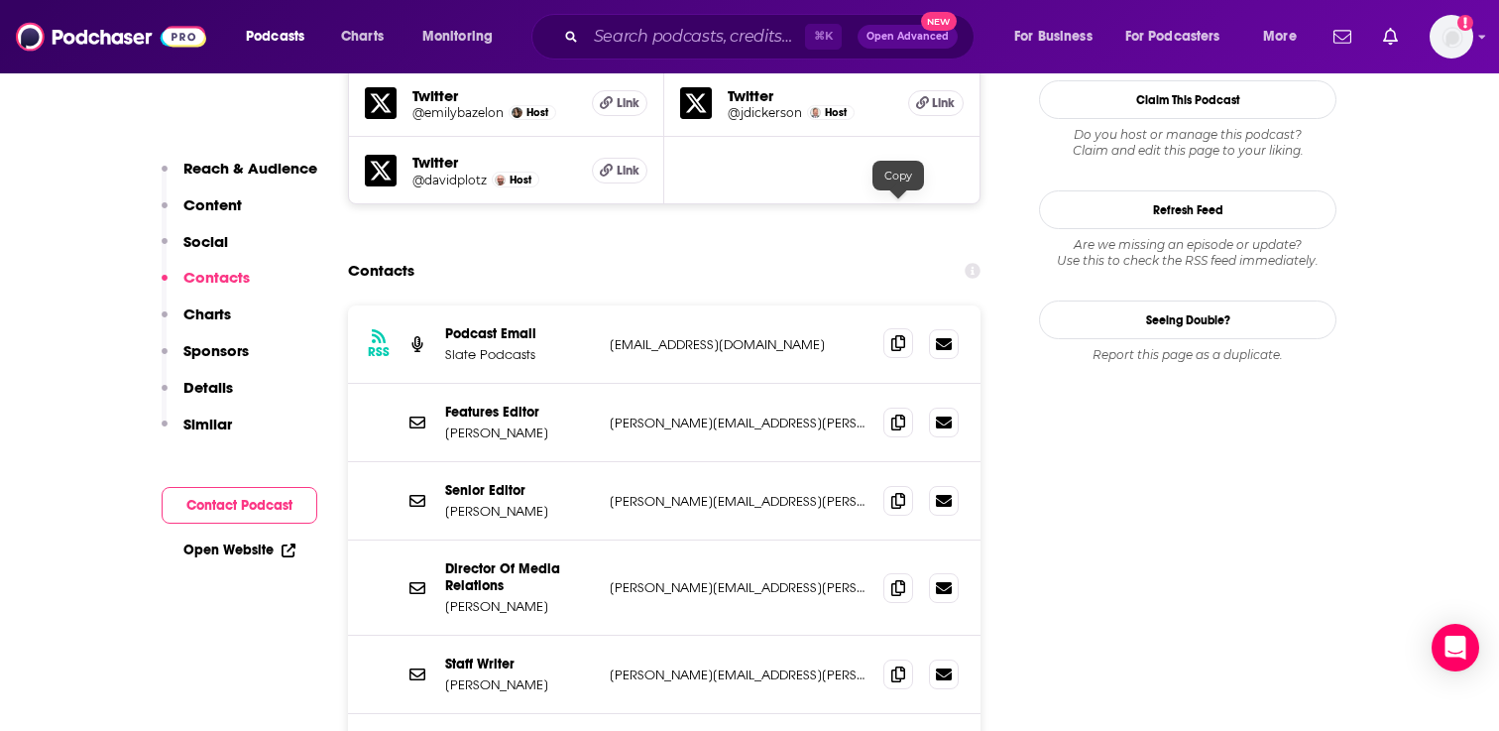
click at [897, 335] on icon at bounding box center [898, 343] width 14 height 16
click at [892, 406] on span at bounding box center [898, 421] width 30 height 30
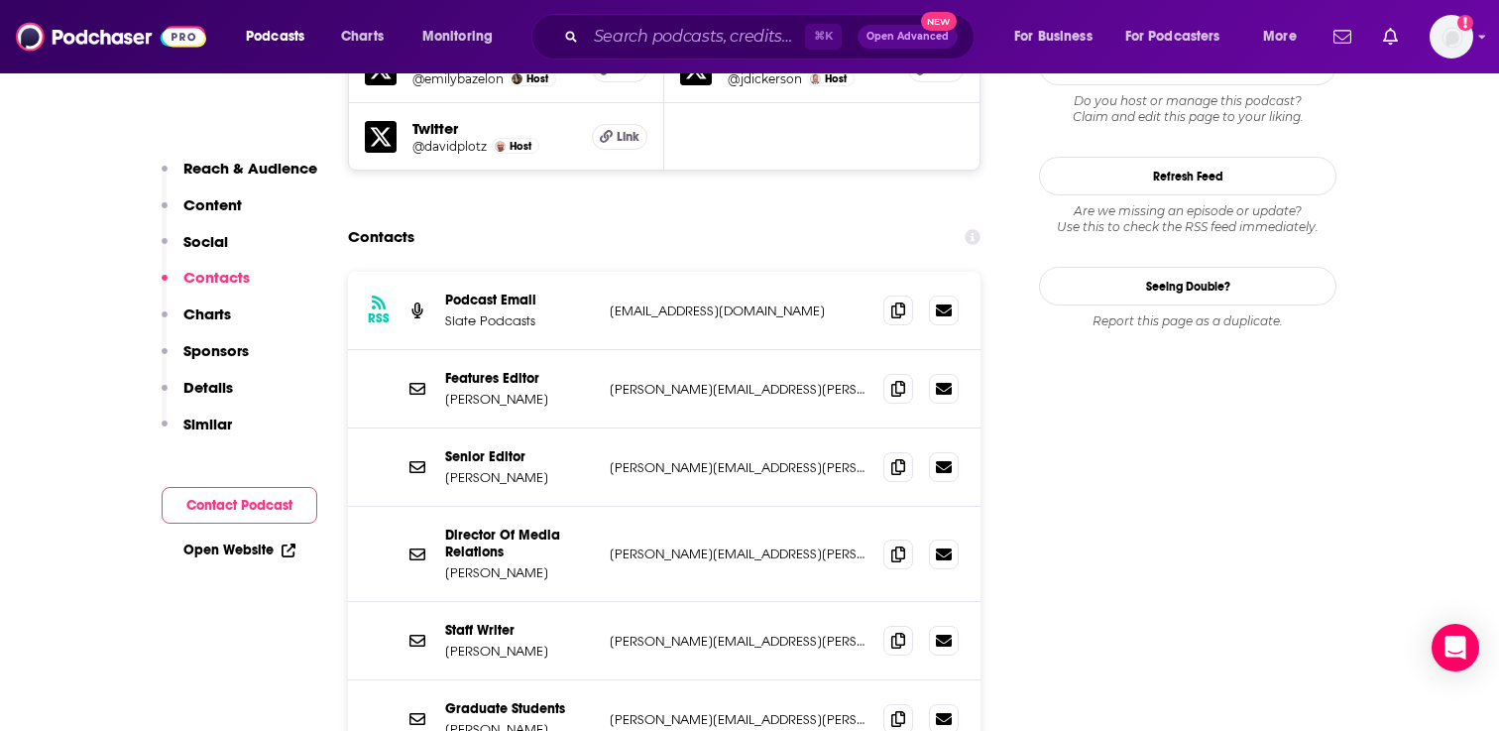
scroll to position [1920, 0]
click at [906, 449] on span at bounding box center [898, 464] width 30 height 30
click at [885, 536] on span at bounding box center [898, 551] width 30 height 30
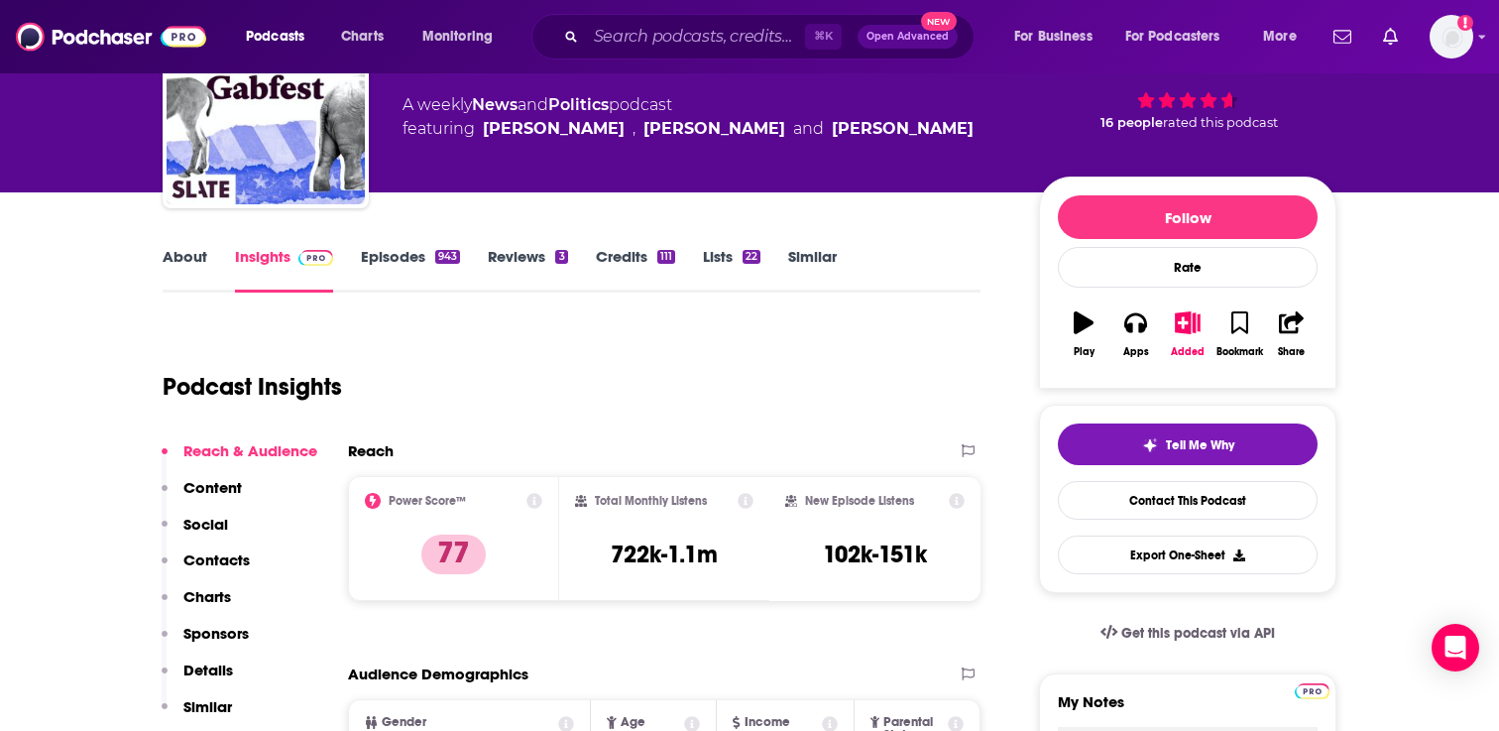
scroll to position [136, 0]
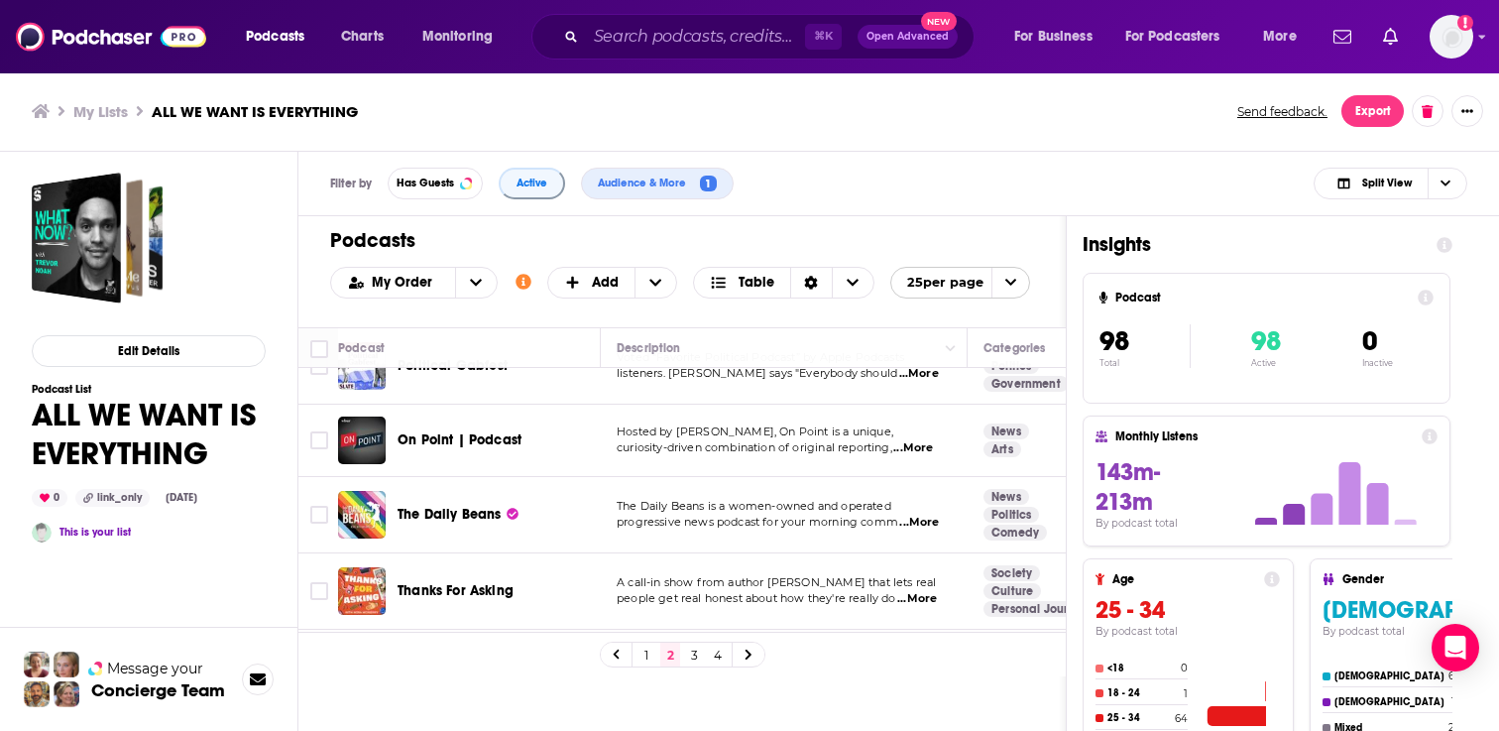
scroll to position [577, 0]
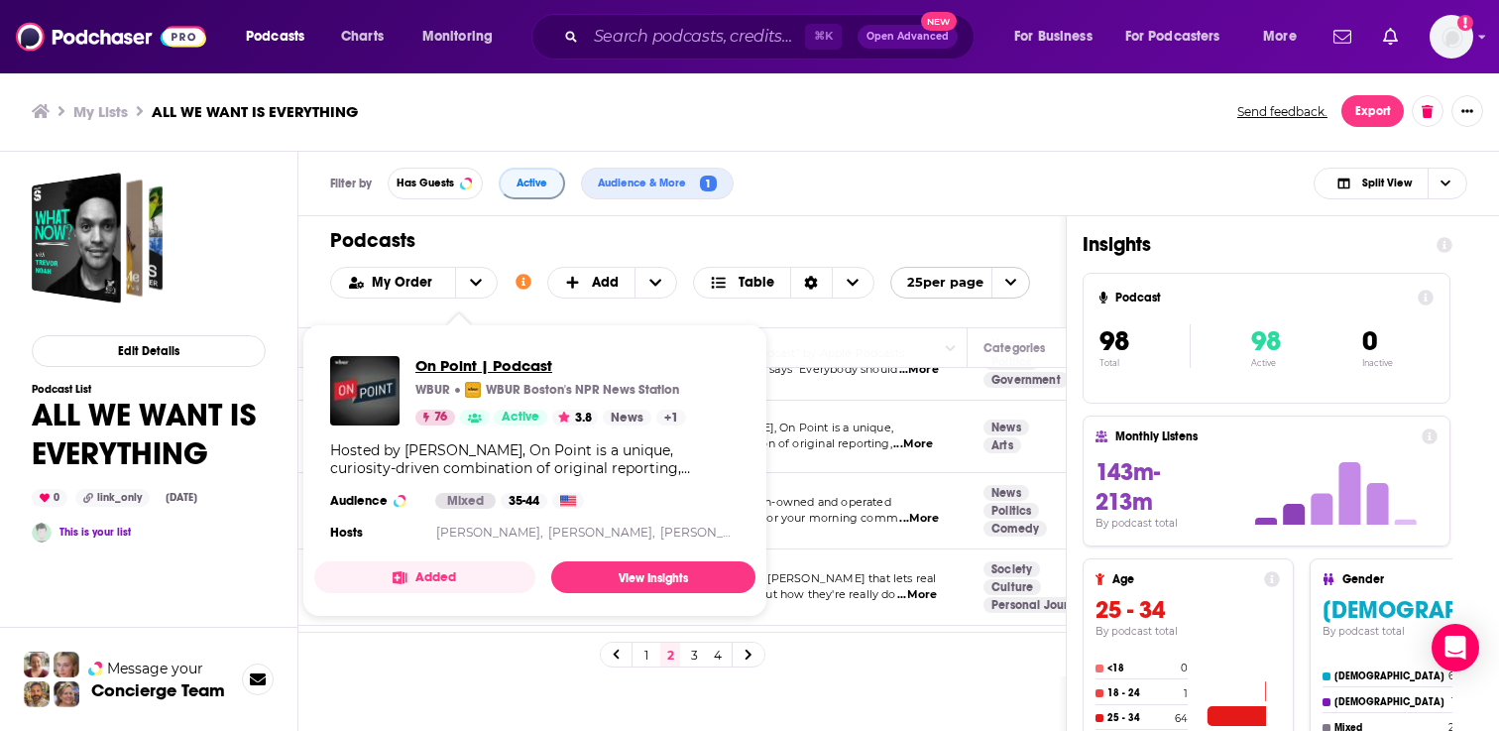
click at [485, 364] on span "On Point | Podcast" at bounding box center [550, 365] width 271 height 19
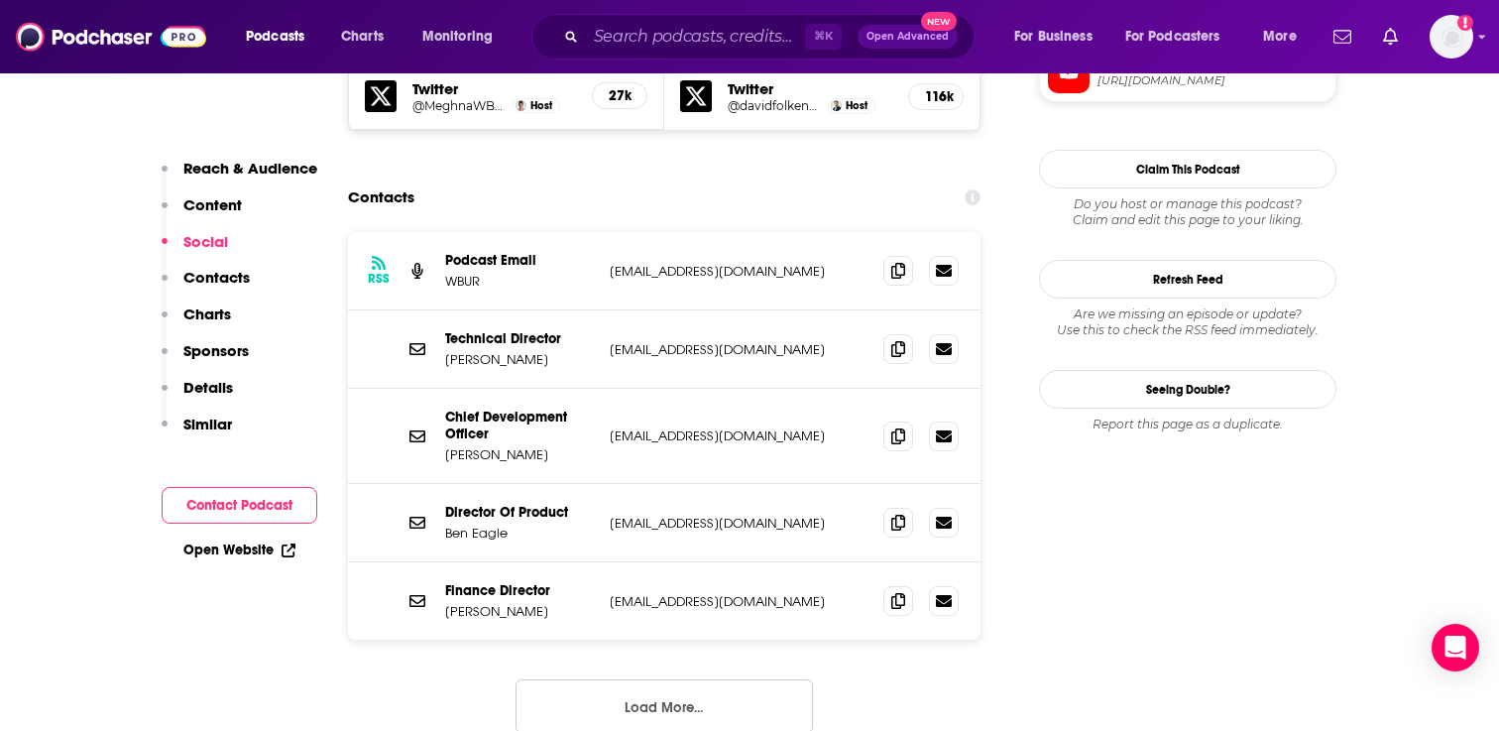
scroll to position [1897, 0]
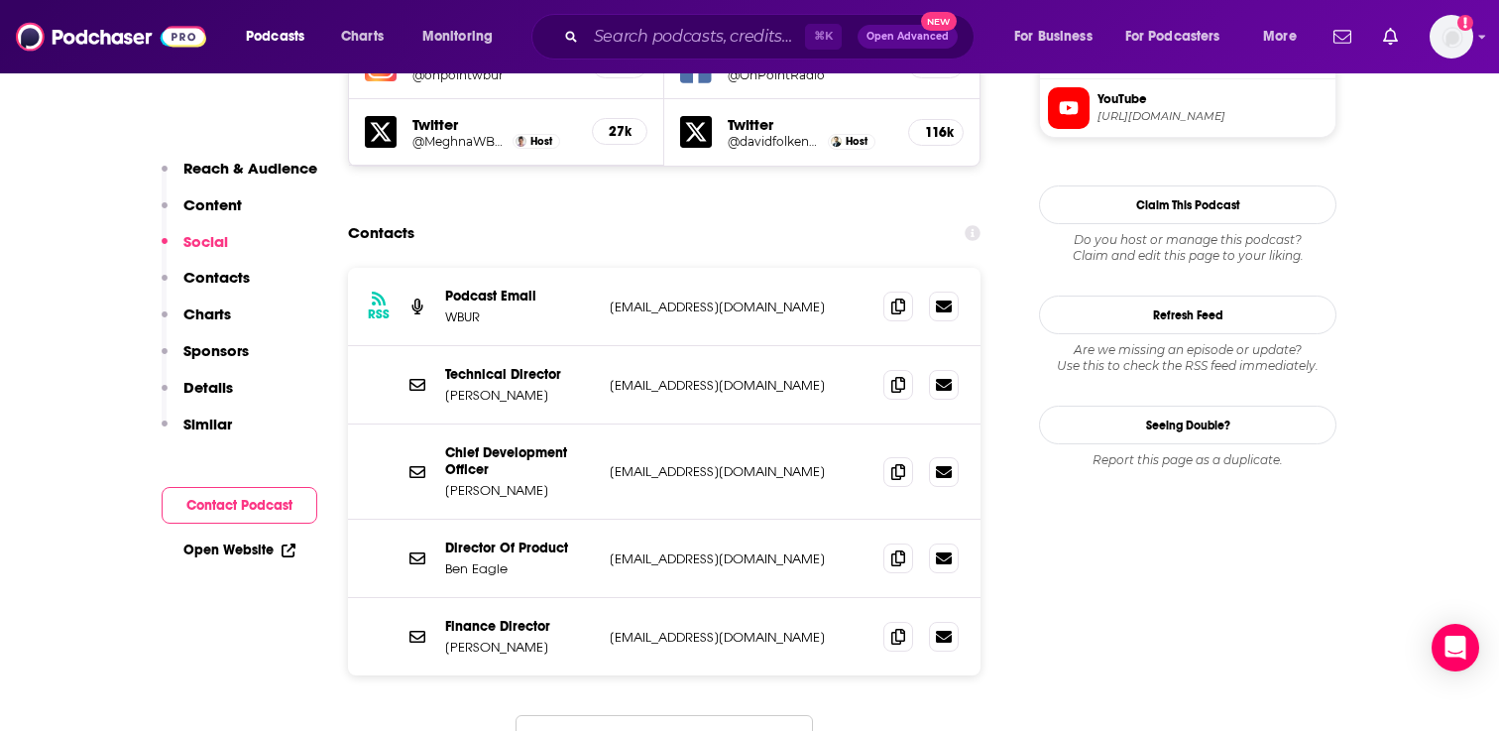
click at [523, 715] on button "Load More..." at bounding box center [664, 742] width 297 height 54
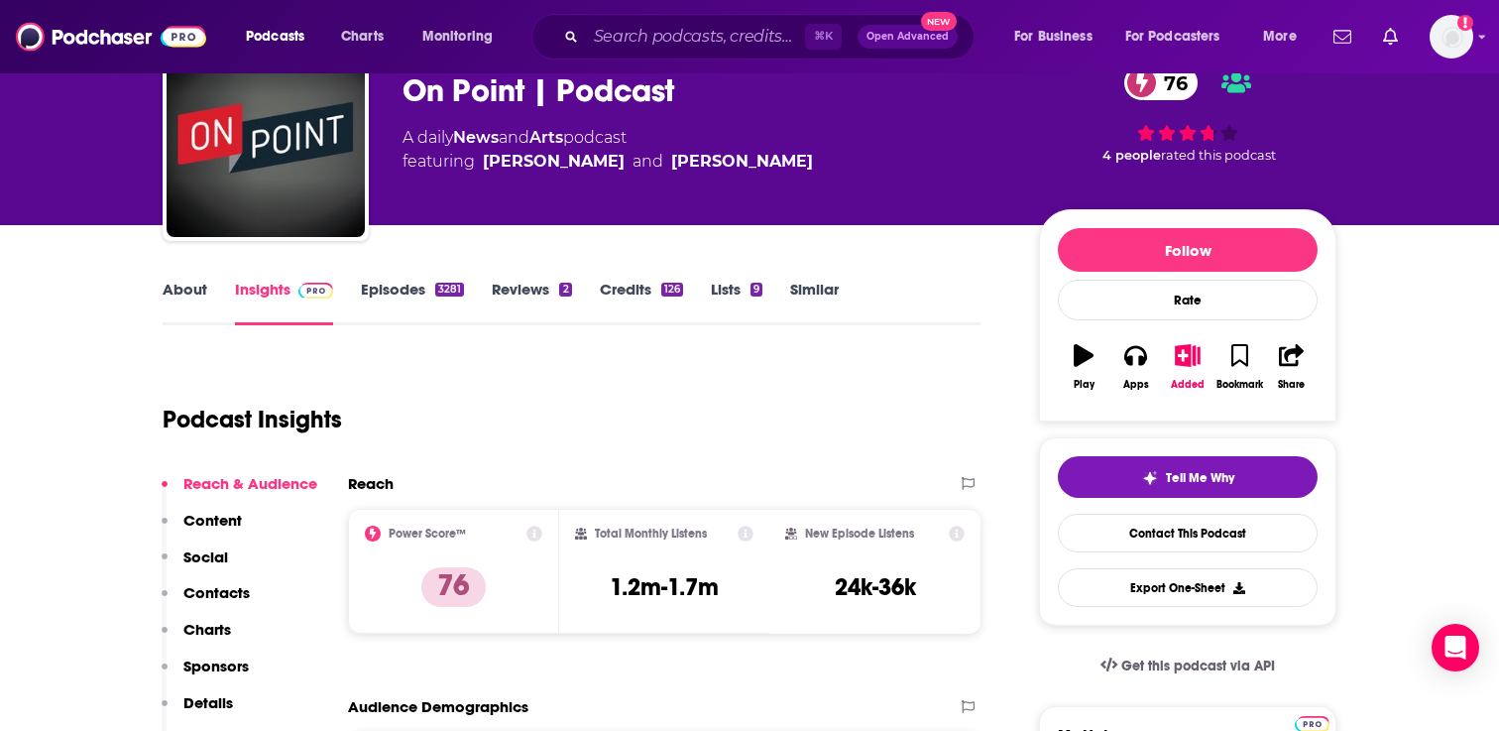
scroll to position [0, 0]
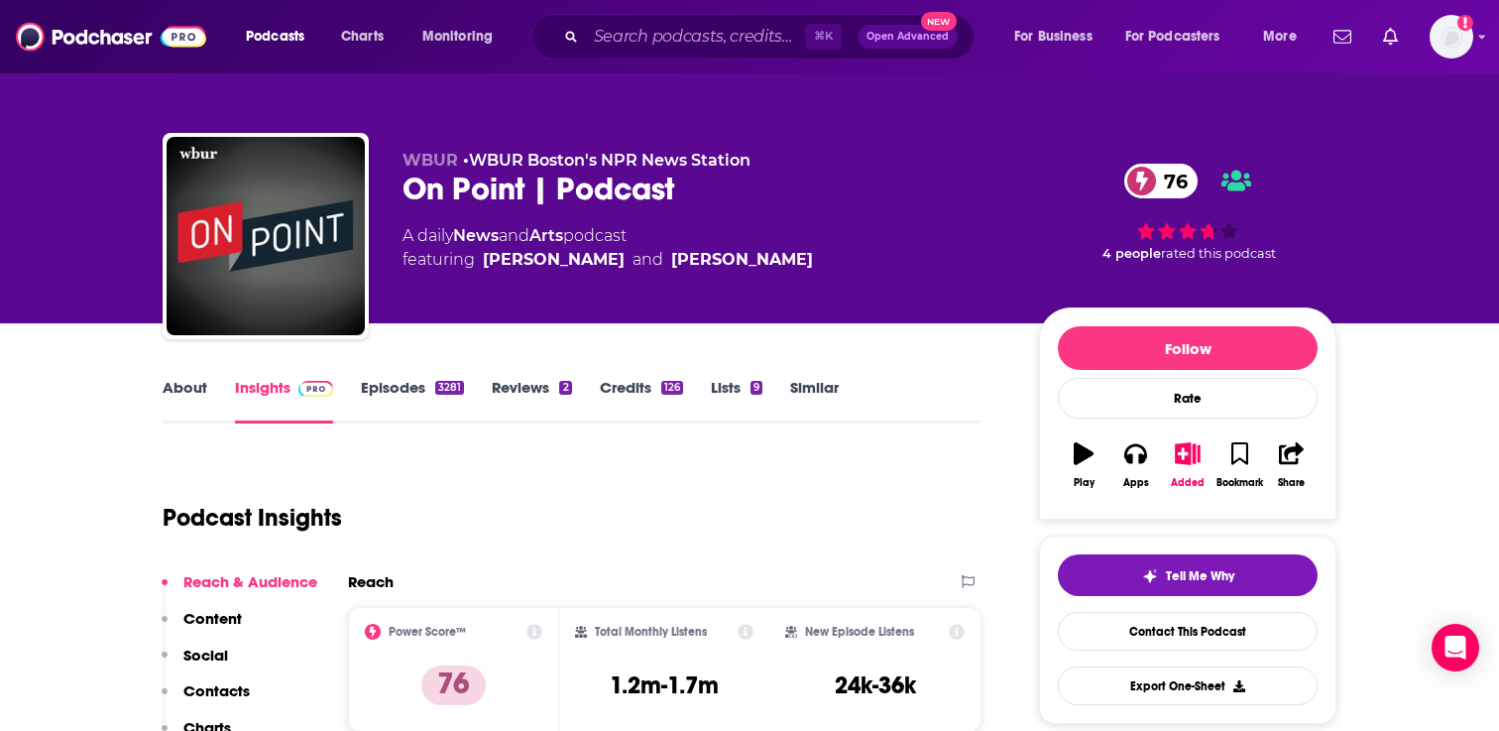
click at [399, 394] on link "Episodes 3281" at bounding box center [412, 401] width 103 height 46
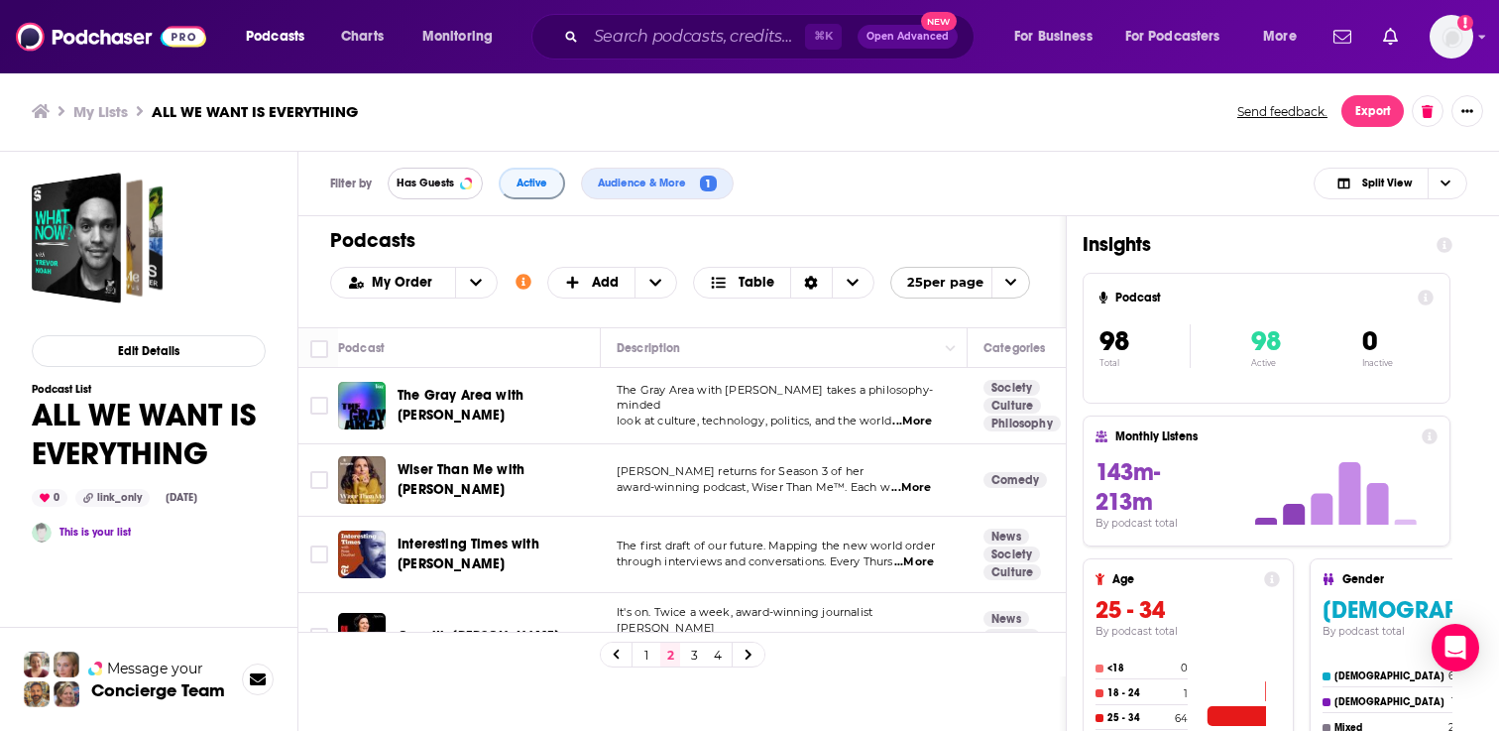
click at [422, 174] on button "Has Guests" at bounding box center [435, 184] width 95 height 32
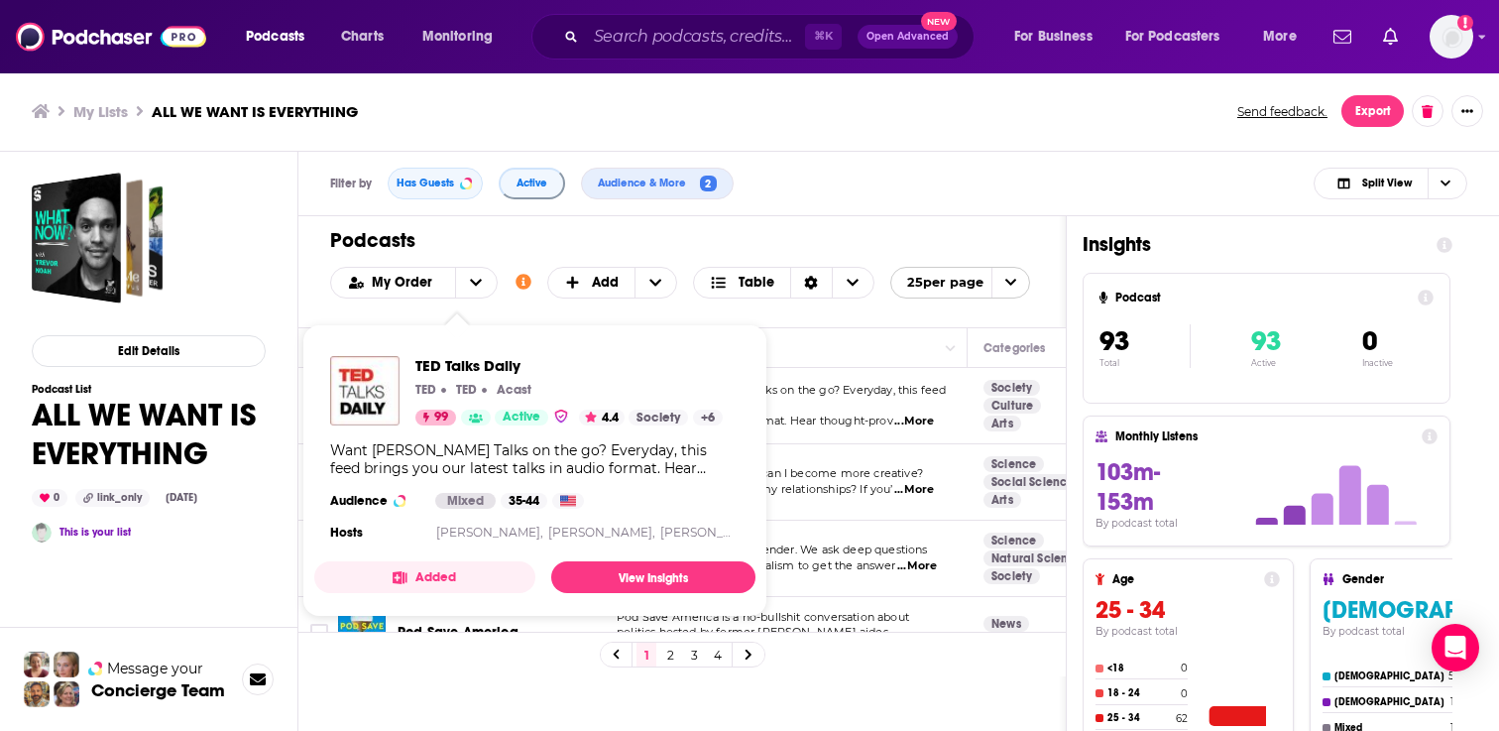
click at [421, 406] on div "Podcasts Charts Monitoring ⌘ K Open Advanced New For Business For Podcasters Mo…" at bounding box center [749, 365] width 1499 height 731
click at [457, 367] on span "TED Talks Daily" at bounding box center [568, 365] width 307 height 19
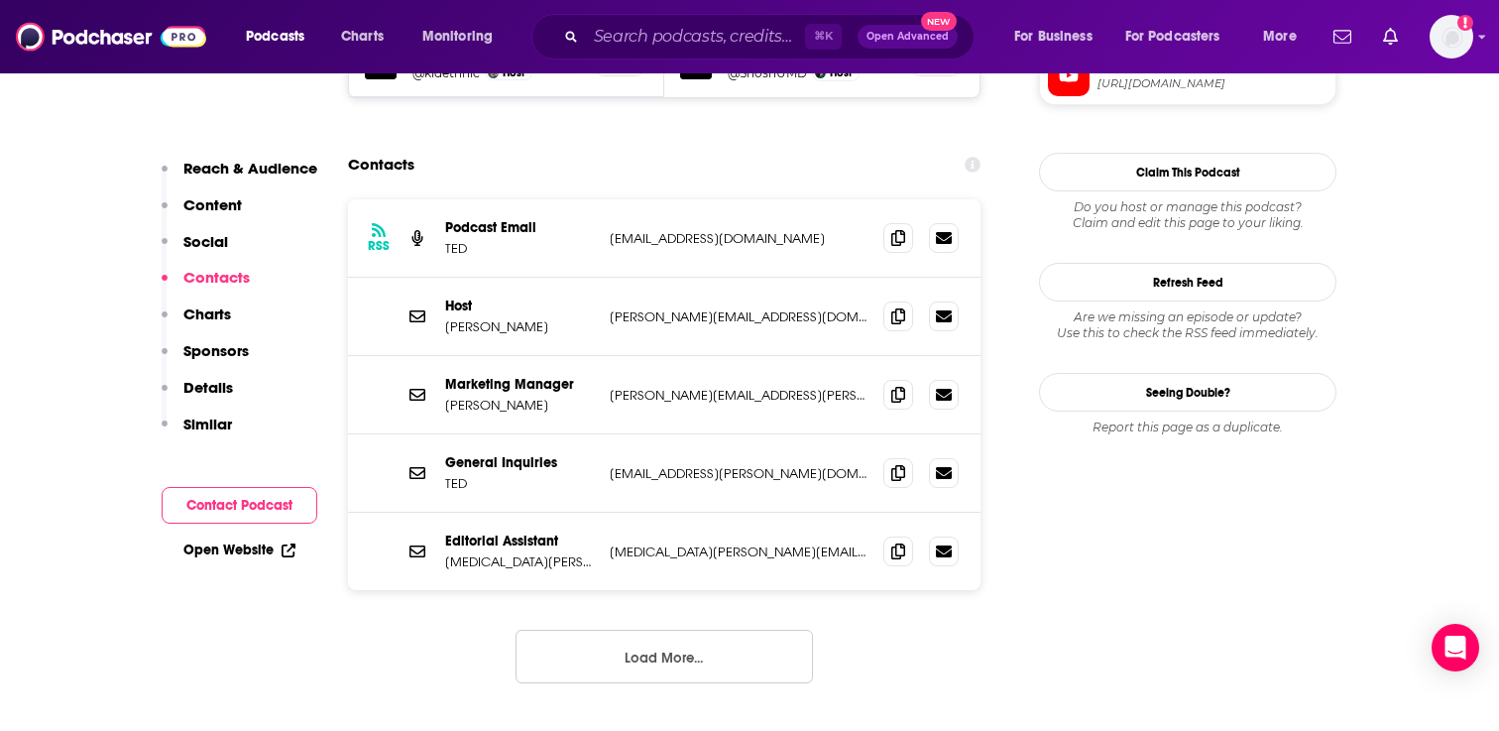
scroll to position [2054, 0]
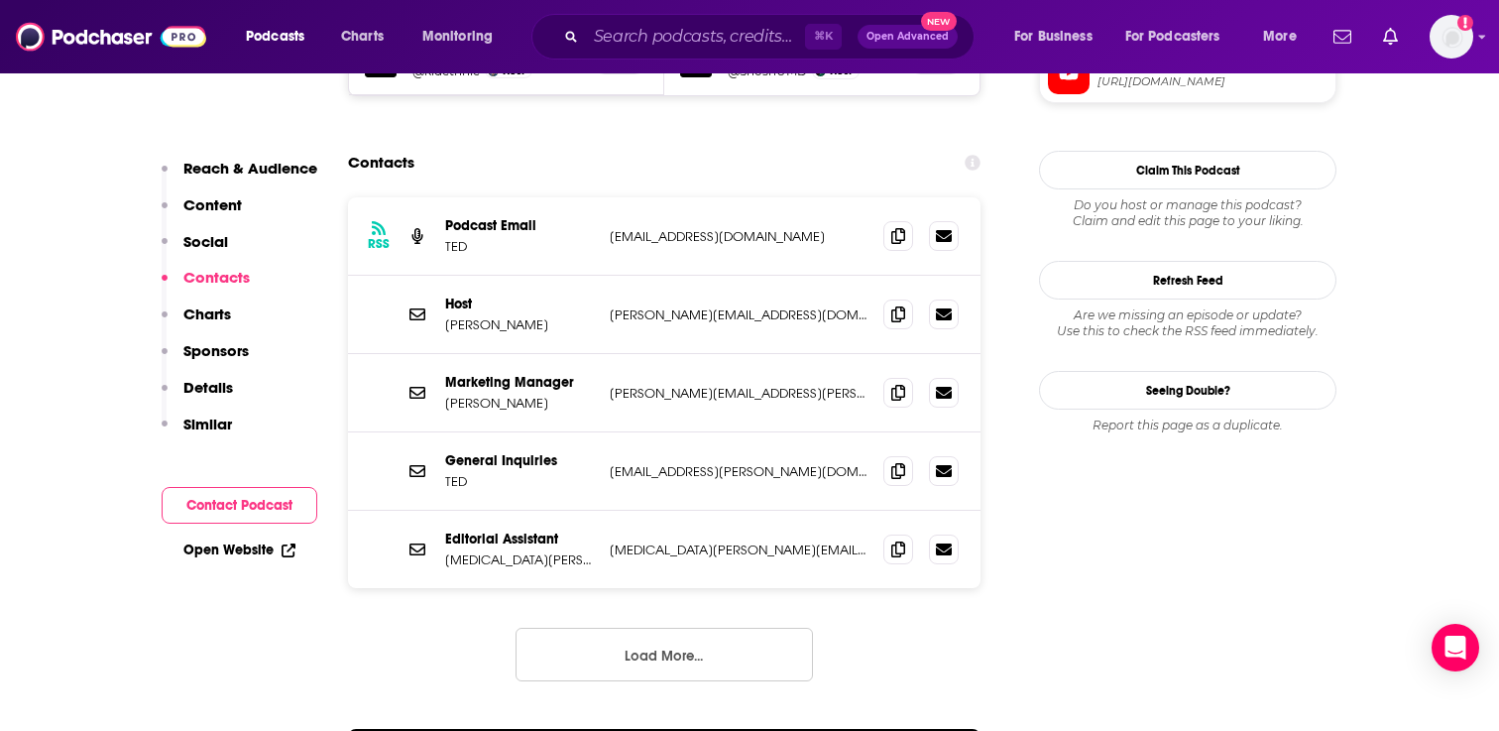
click at [627, 628] on button "Load More..." at bounding box center [664, 655] width 297 height 54
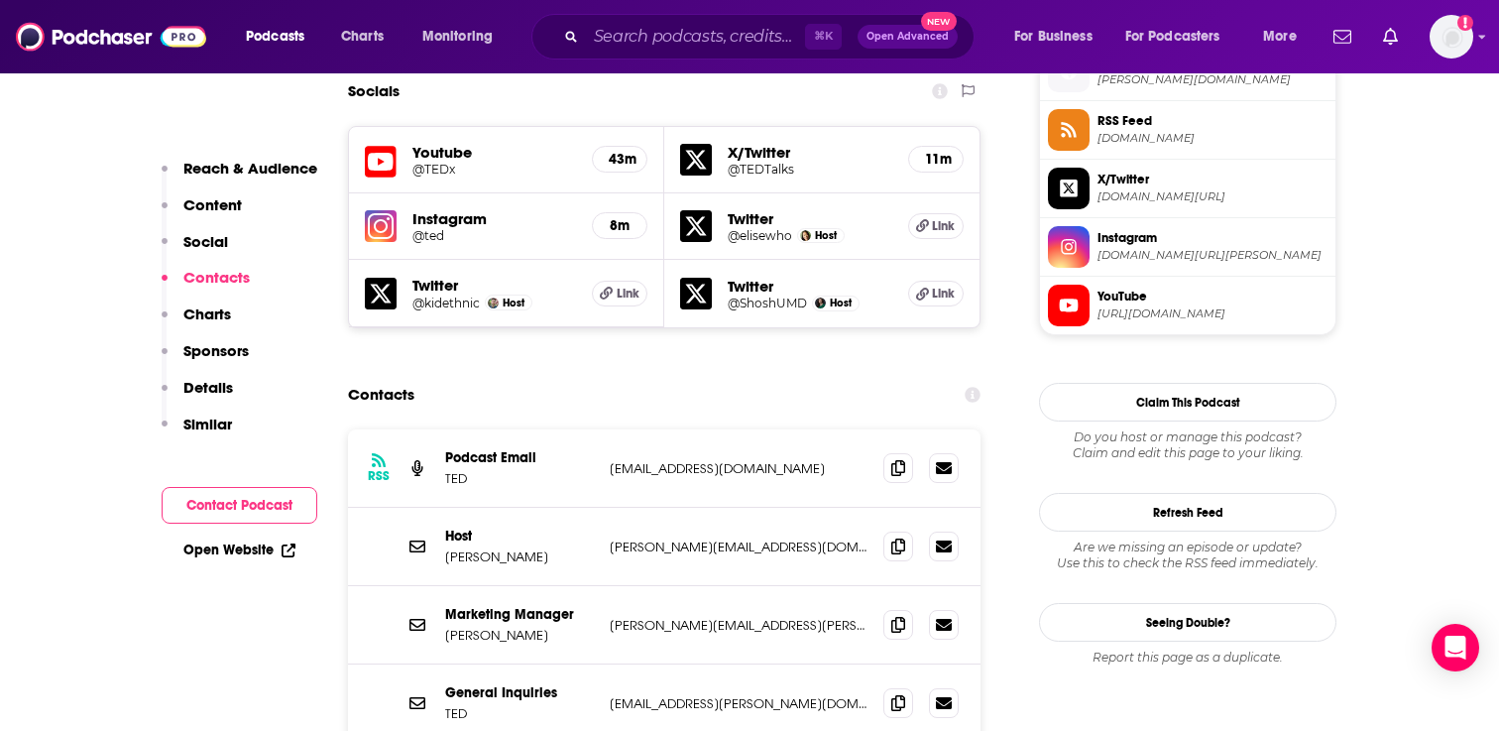
scroll to position [1889, 0]
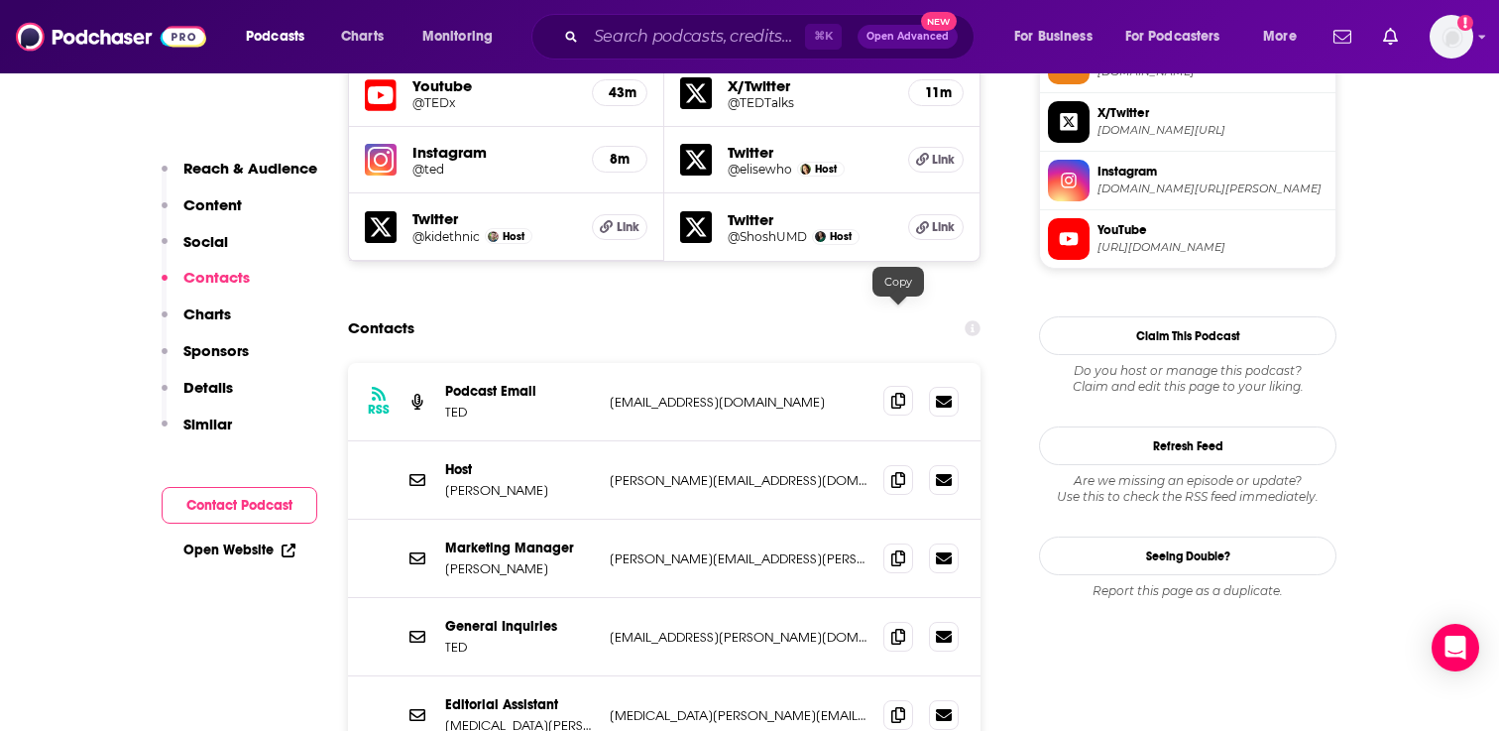
click at [891, 393] on icon at bounding box center [898, 401] width 14 height 16
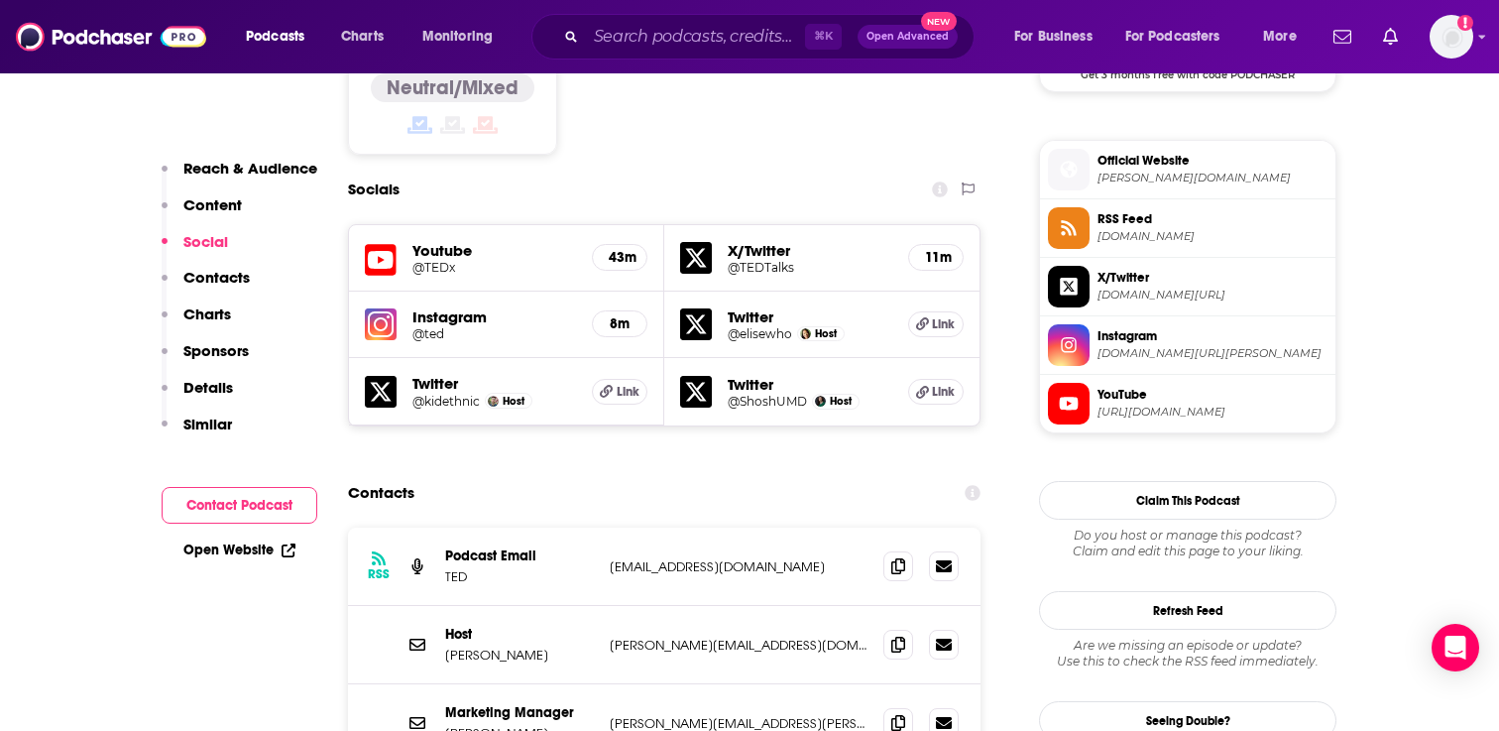
scroll to position [1728, 0]
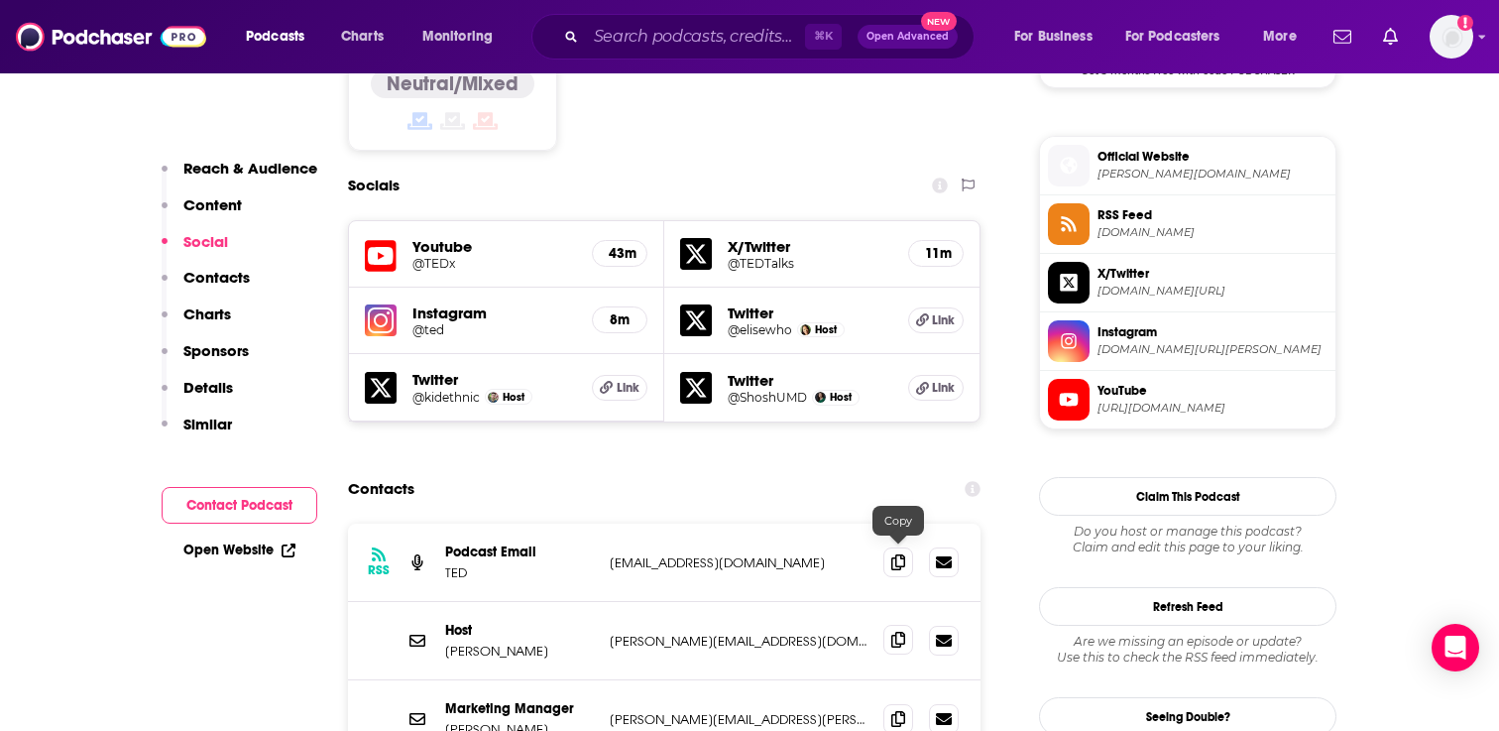
click at [898, 632] on icon at bounding box center [898, 640] width 14 height 16
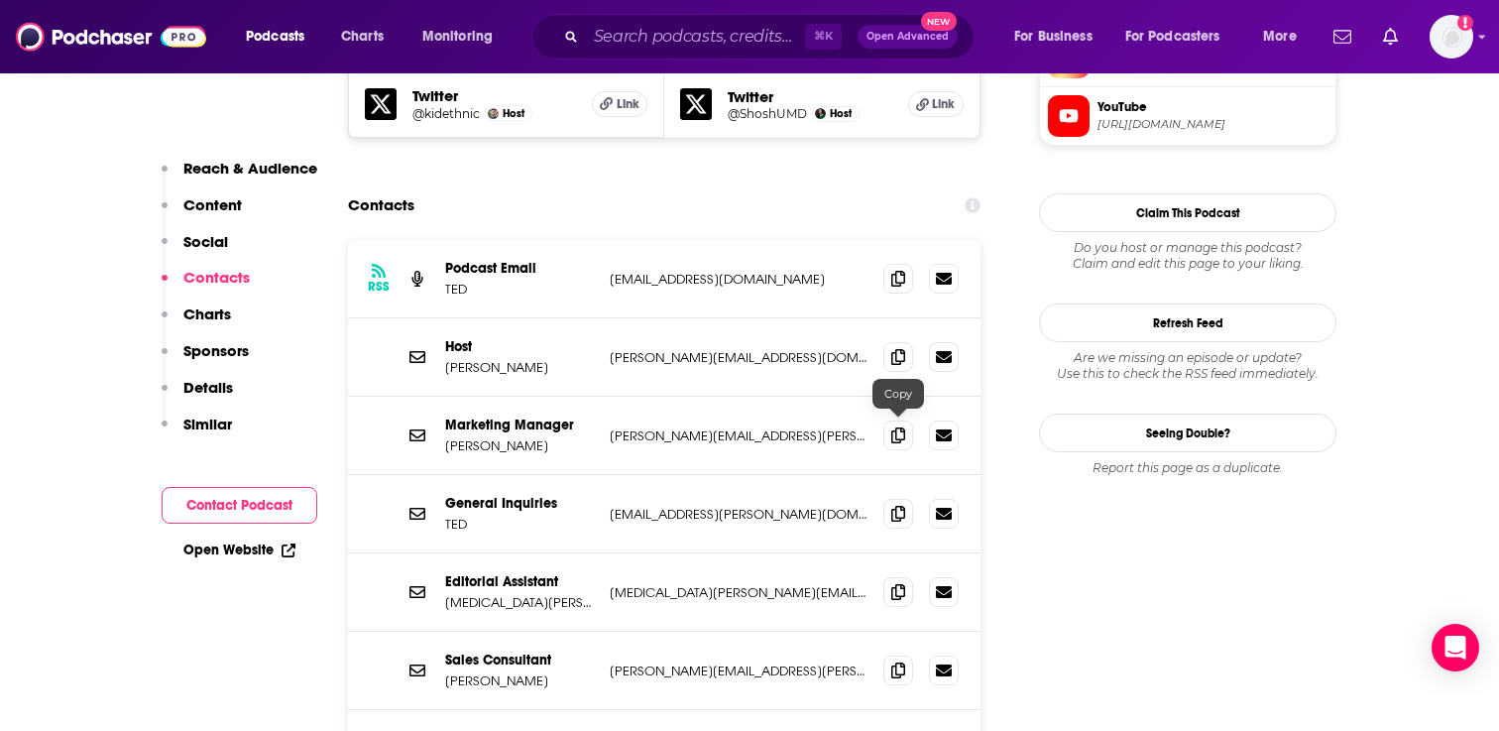
scroll to position [2014, 0]
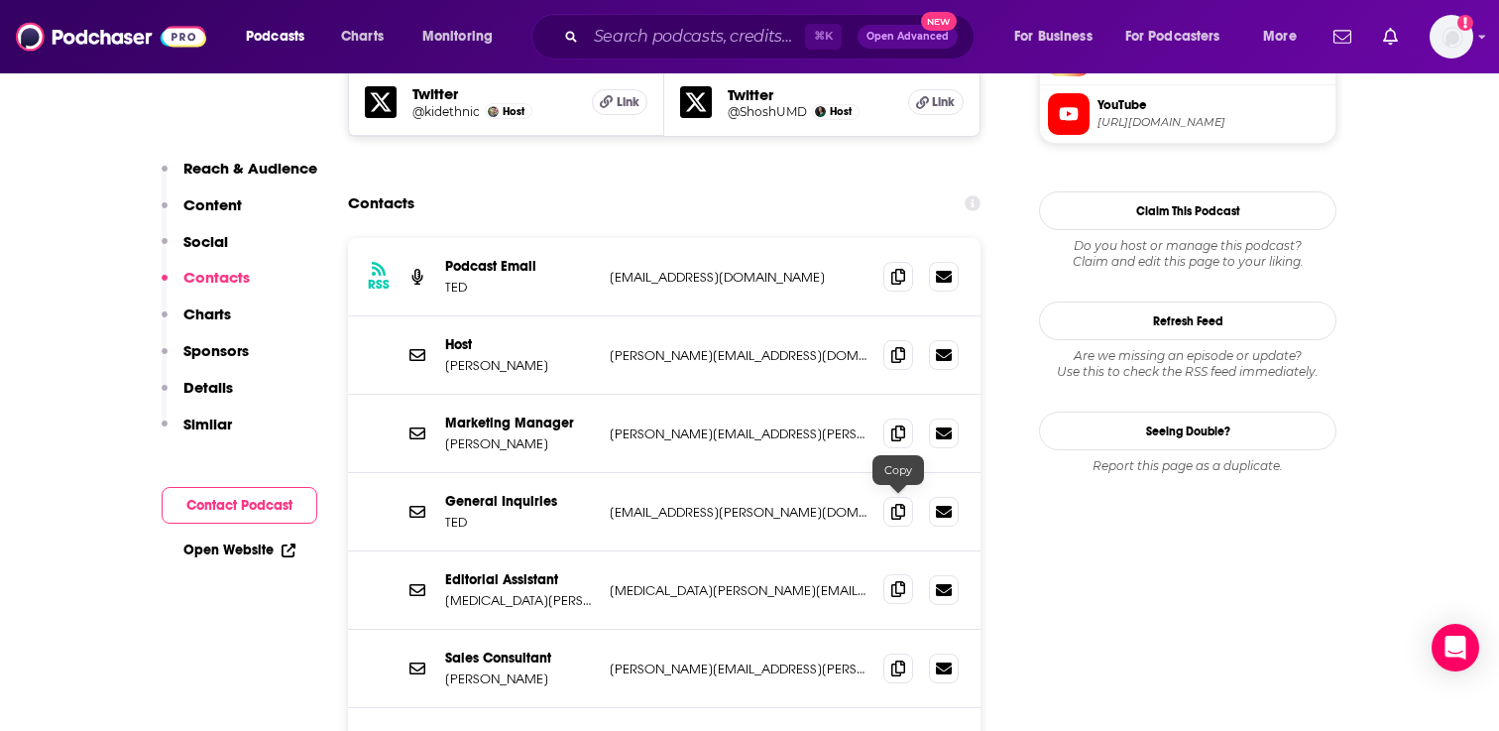
click at [904, 581] on icon at bounding box center [898, 589] width 14 height 16
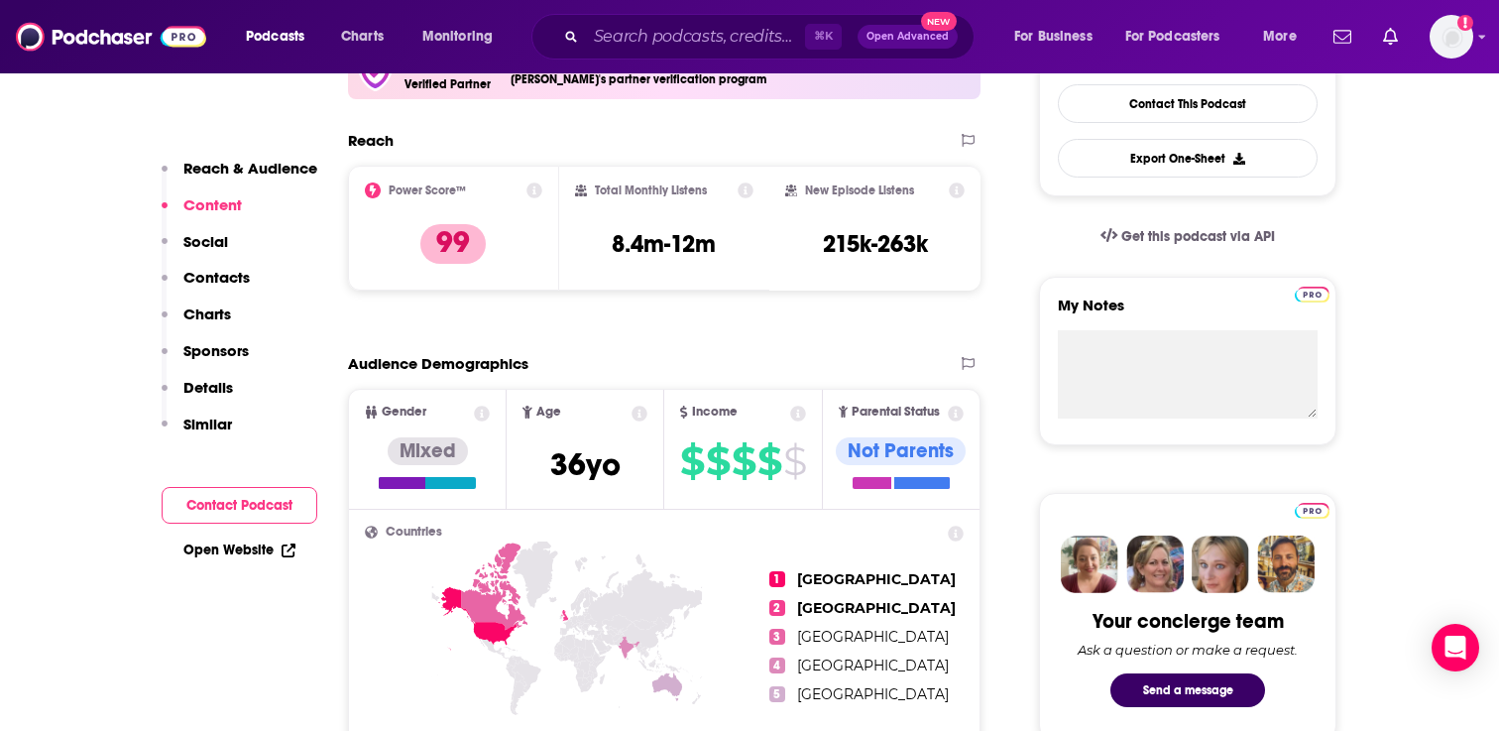
scroll to position [0, 0]
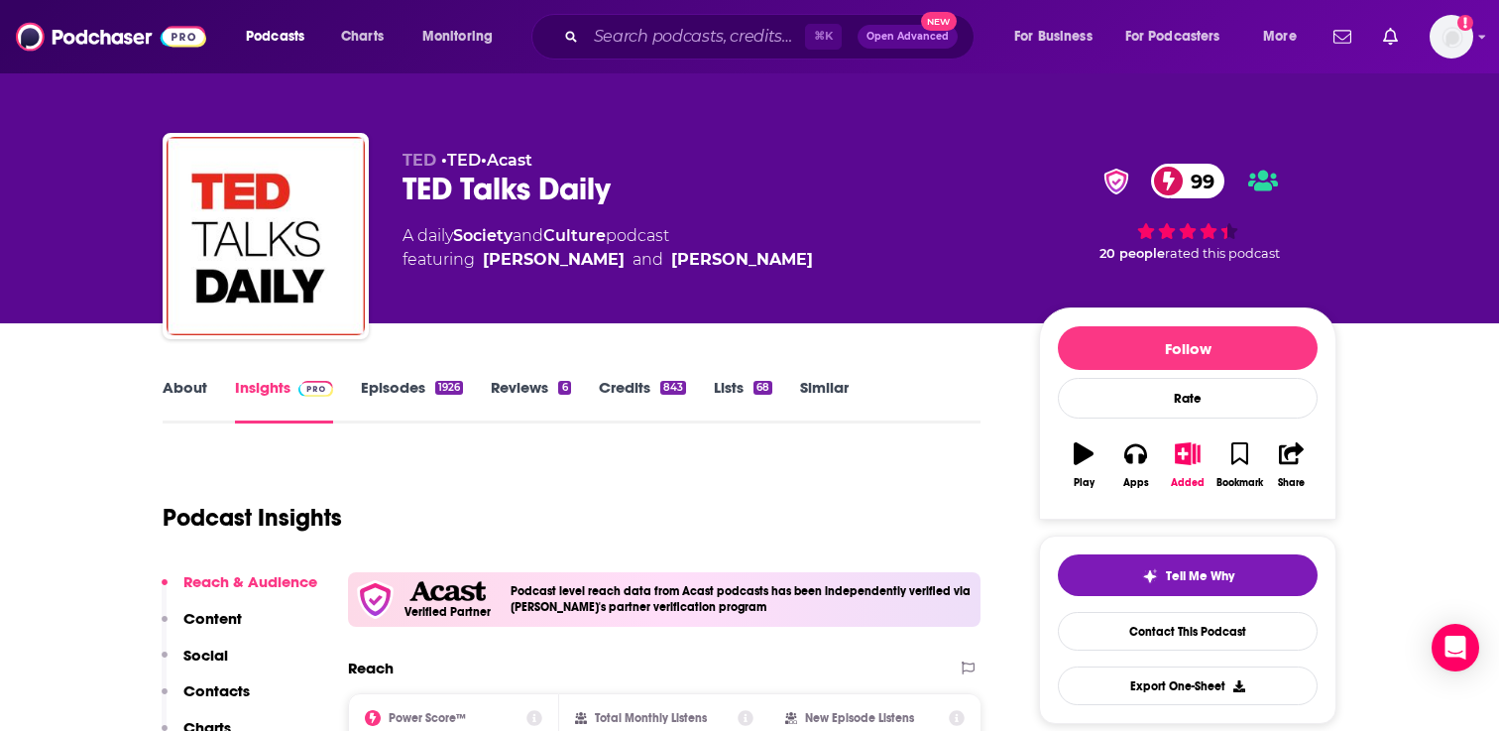
click at [399, 383] on link "Episodes 1926" at bounding box center [412, 401] width 102 height 46
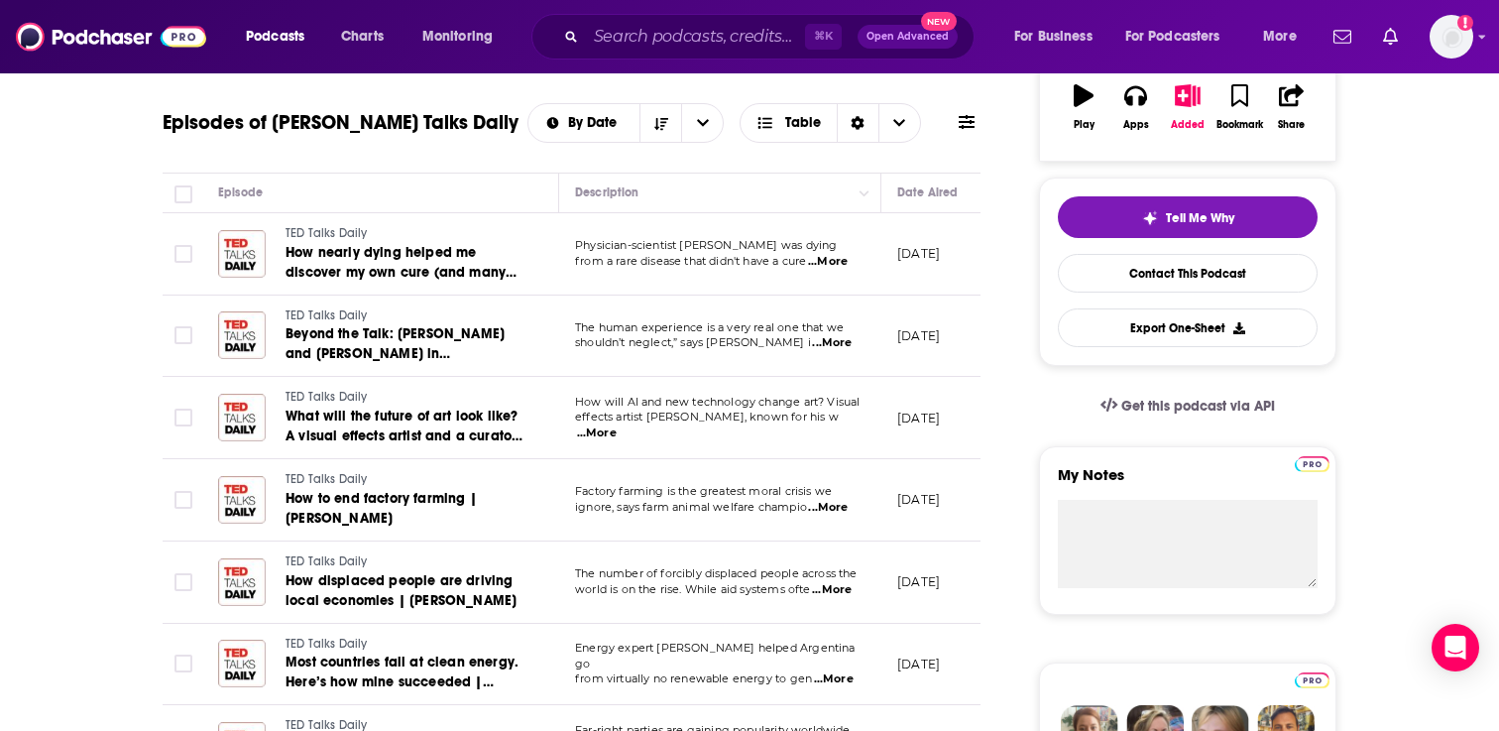
scroll to position [389, 0]
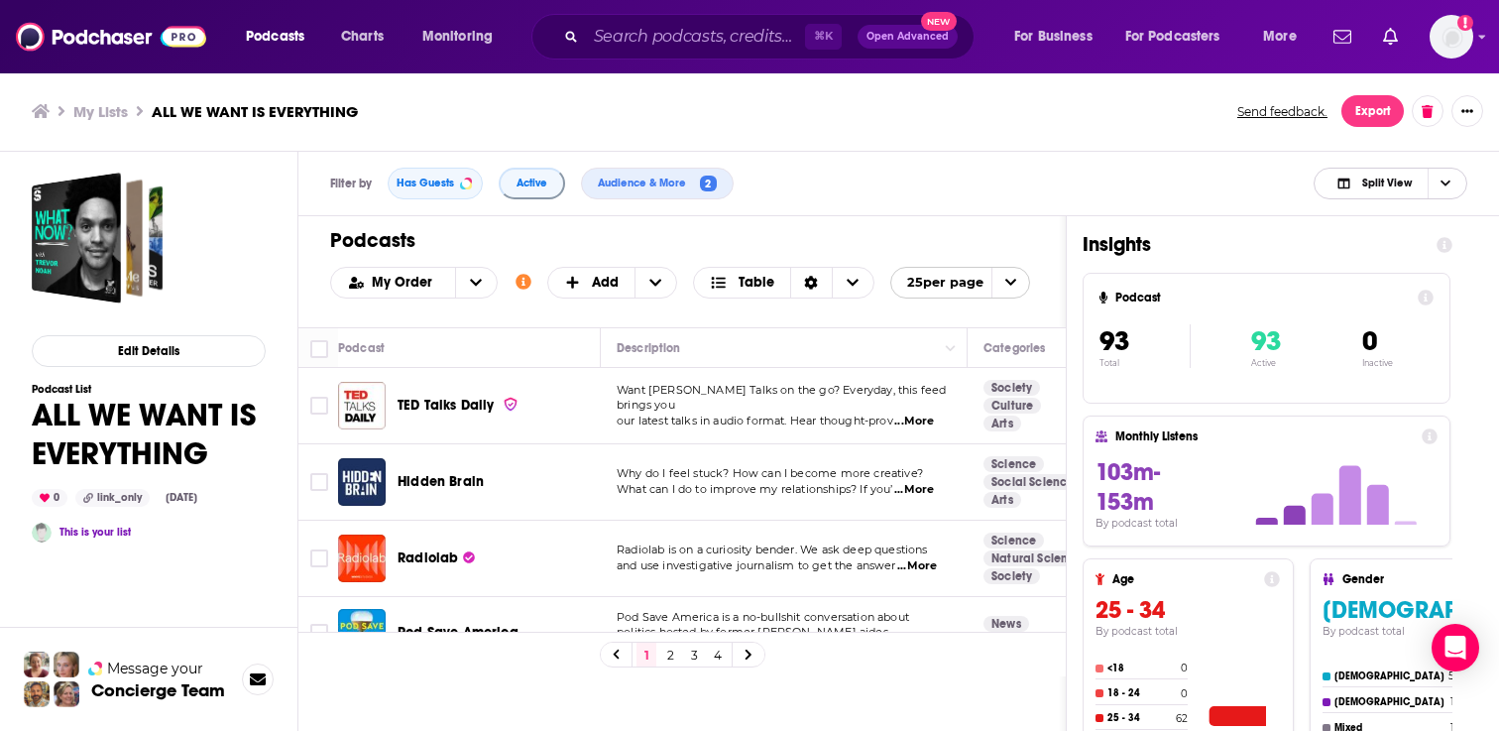
click at [1393, 187] on span "Split View" at bounding box center [1387, 182] width 50 height 11
click at [1357, 245] on span "Podcast Only" at bounding box center [1402, 249] width 98 height 11
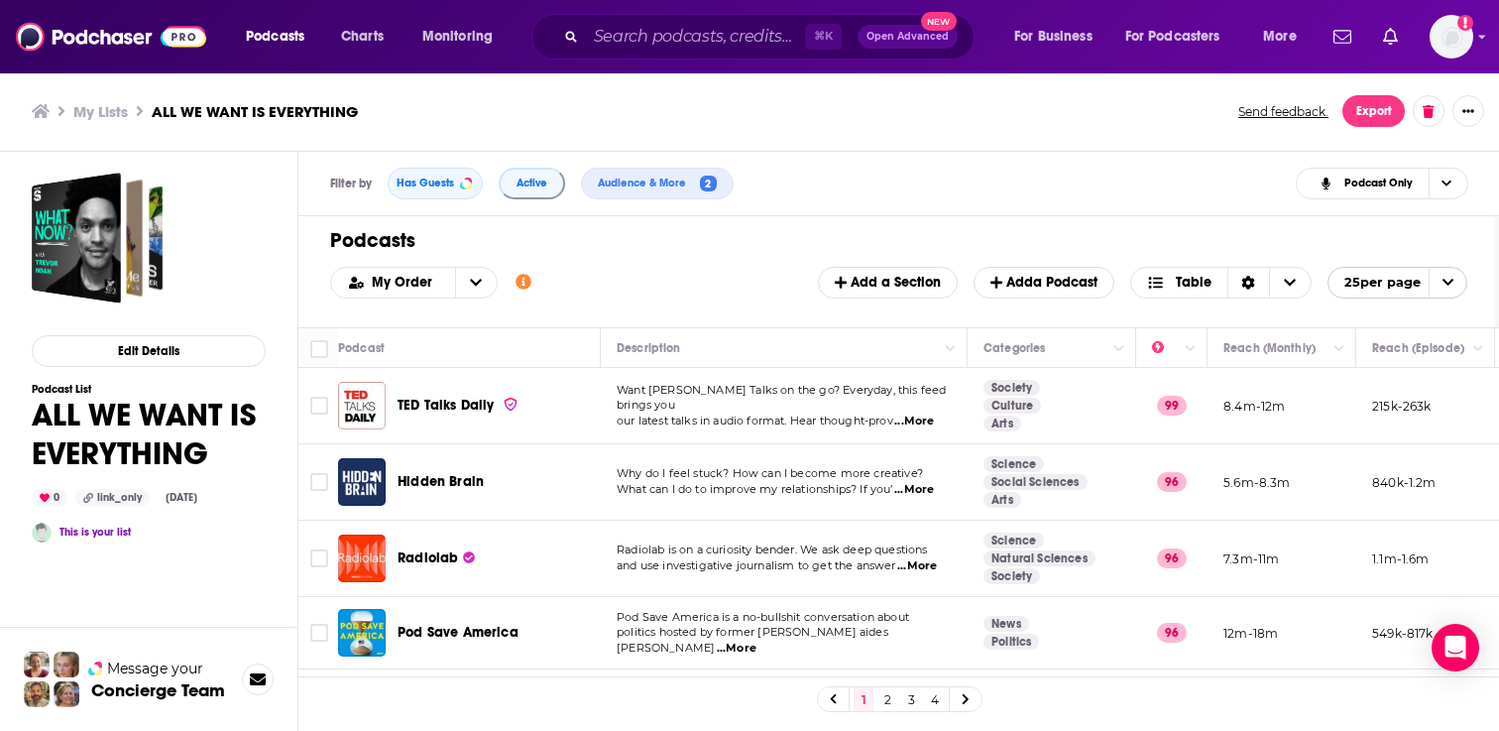
click at [434, 478] on span "Hidden Brain" at bounding box center [441, 481] width 86 height 17
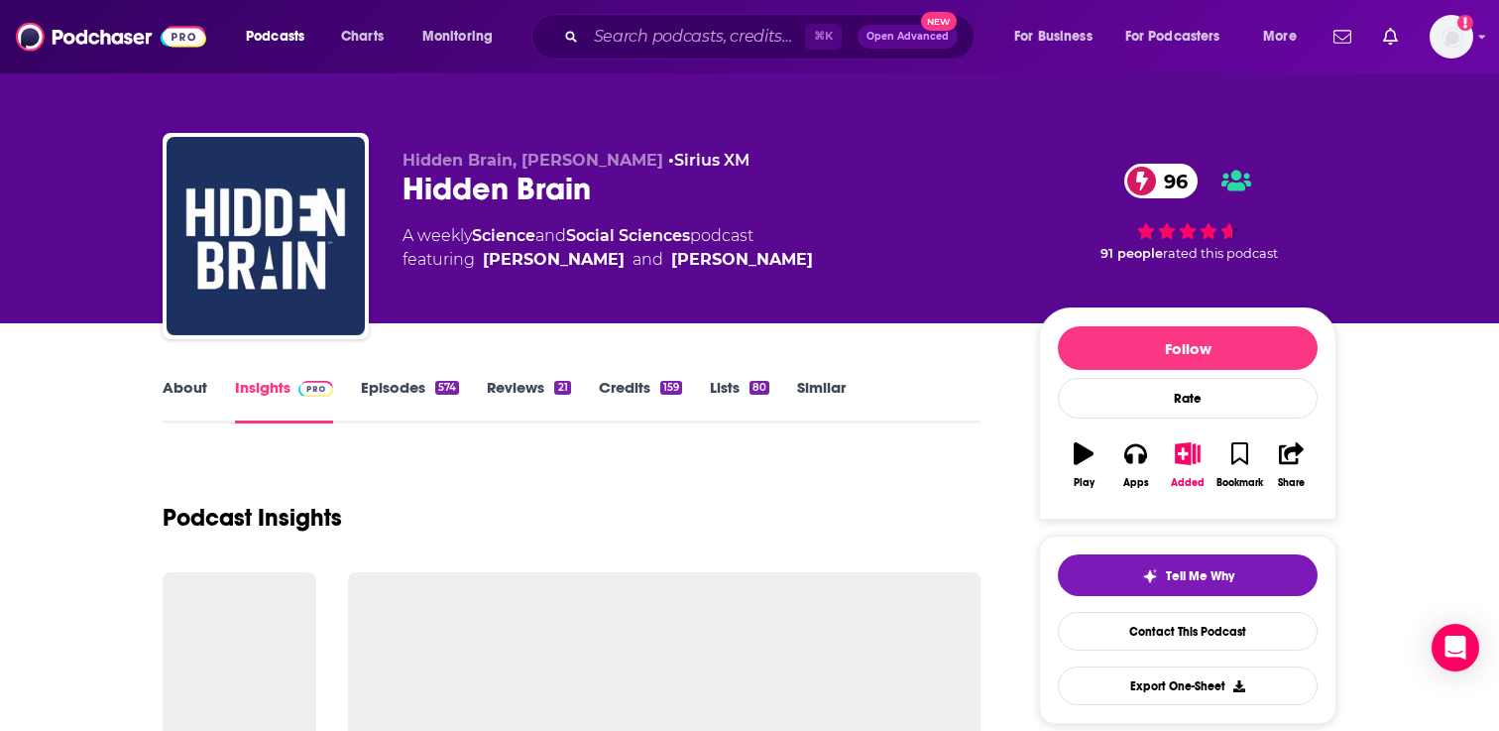
click at [389, 389] on link "Episodes 574" at bounding box center [410, 401] width 98 height 46
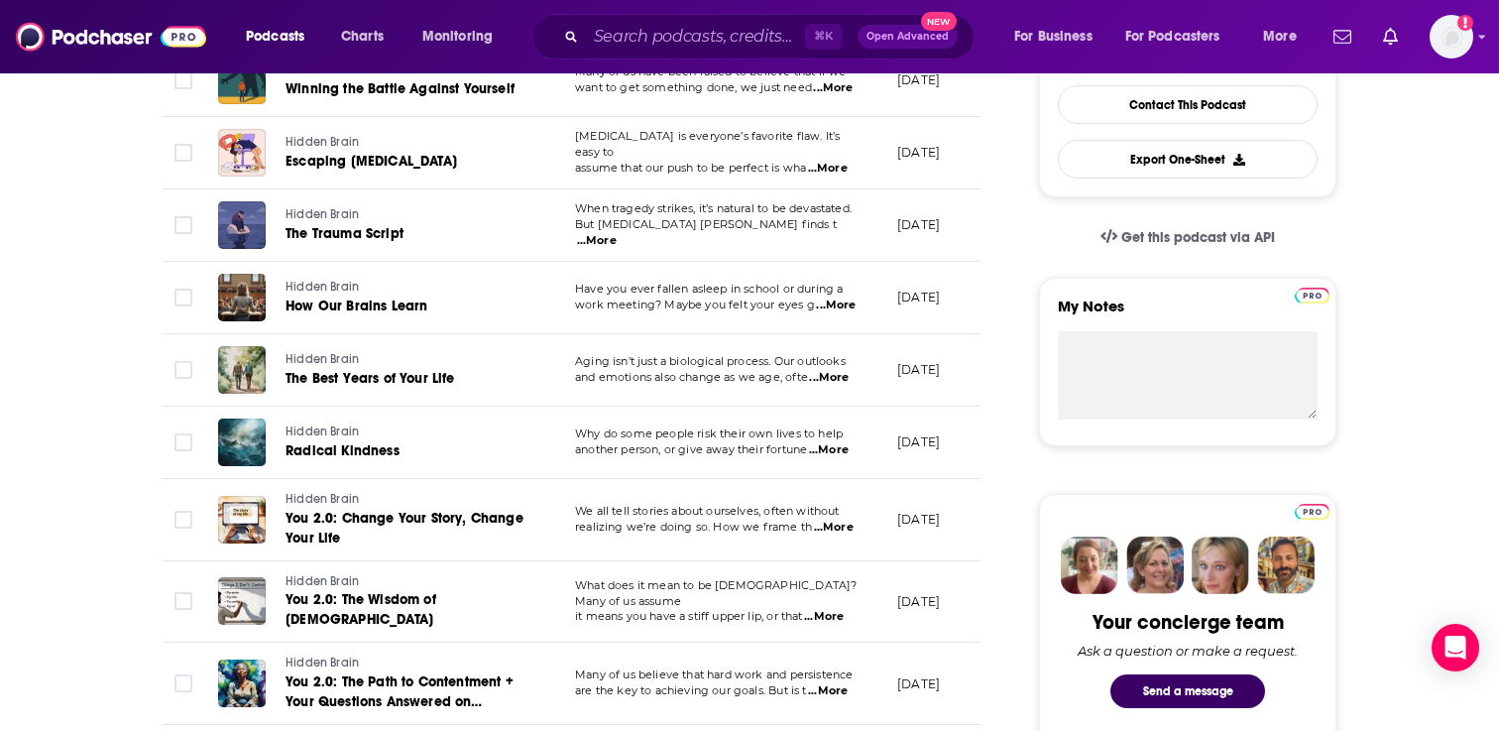
scroll to position [523, 0]
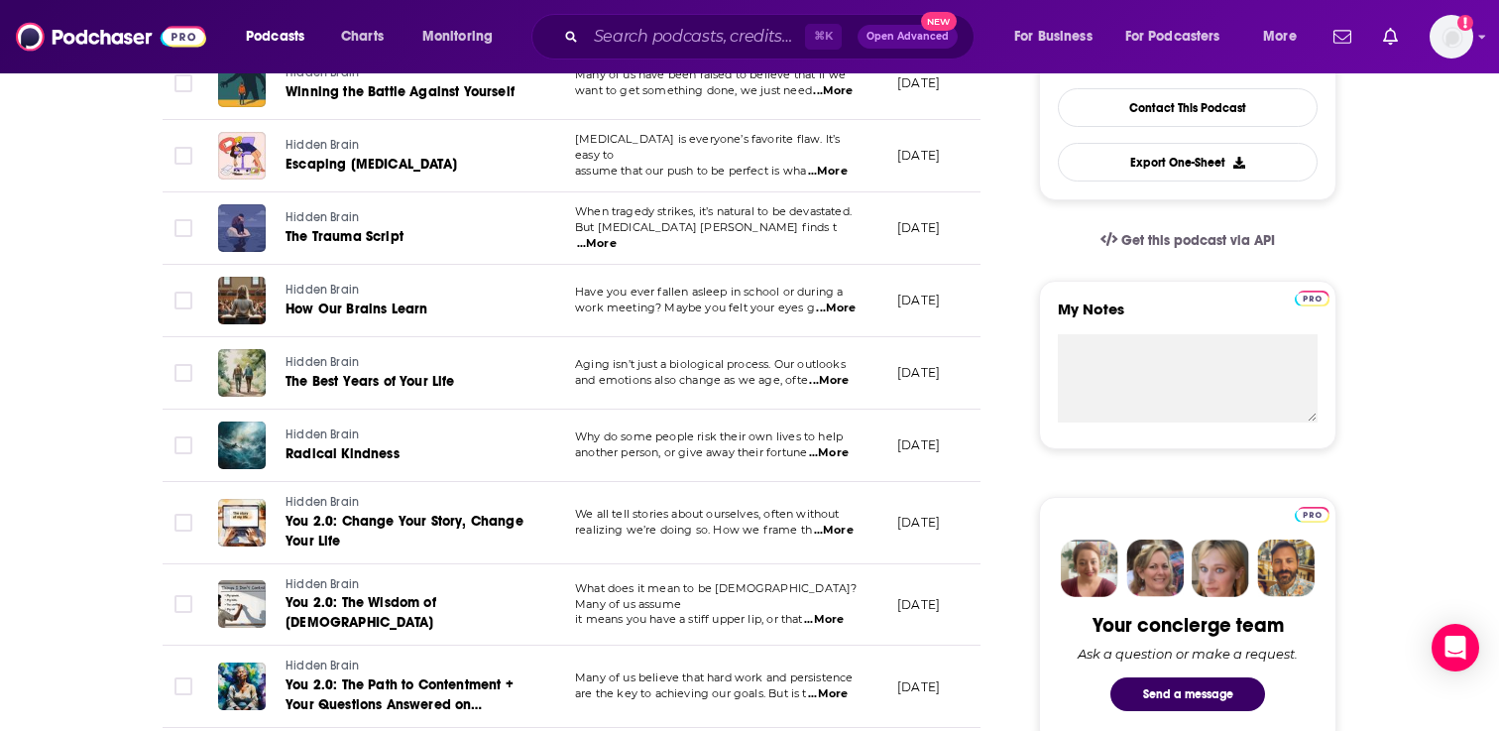
scroll to position [0, 0]
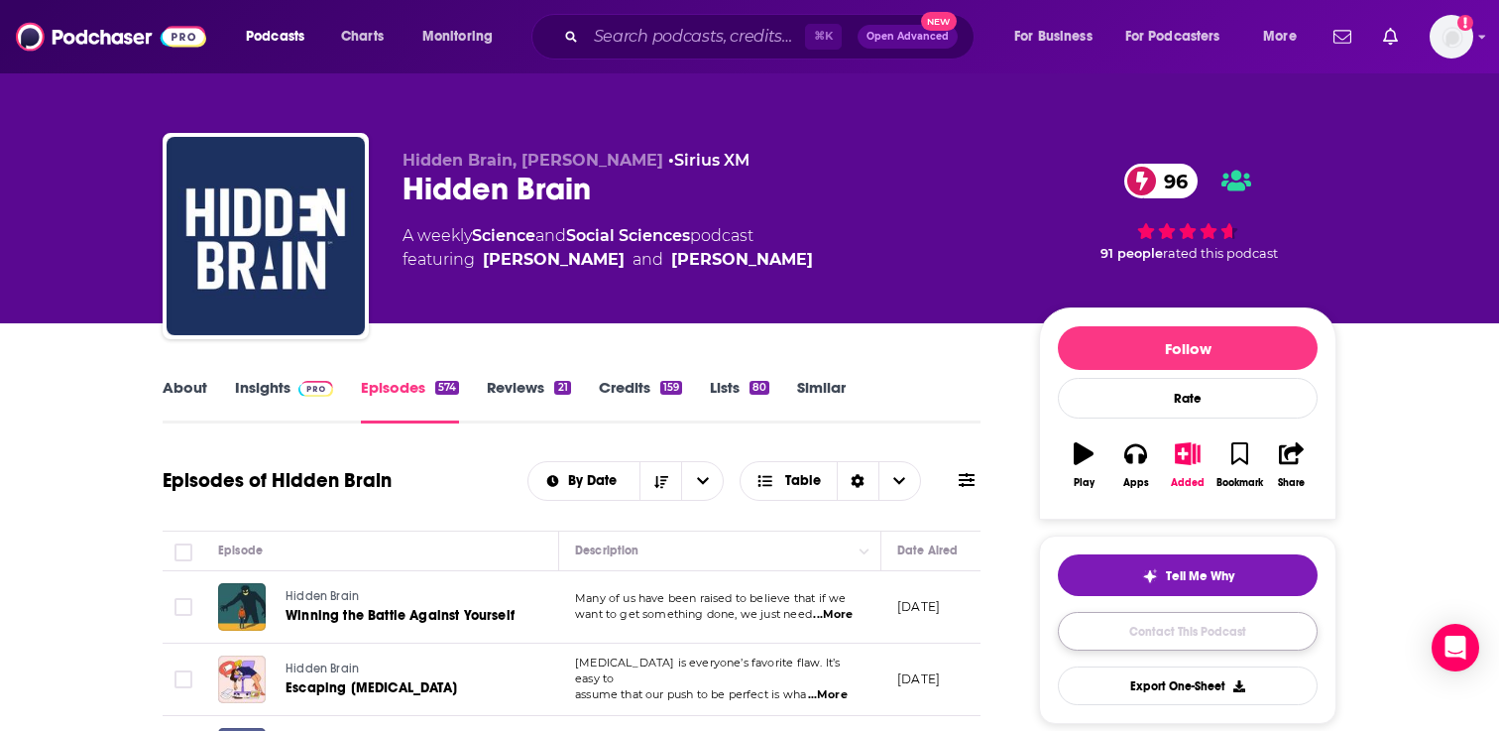
click at [1162, 642] on link "Contact This Podcast" at bounding box center [1188, 631] width 260 height 39
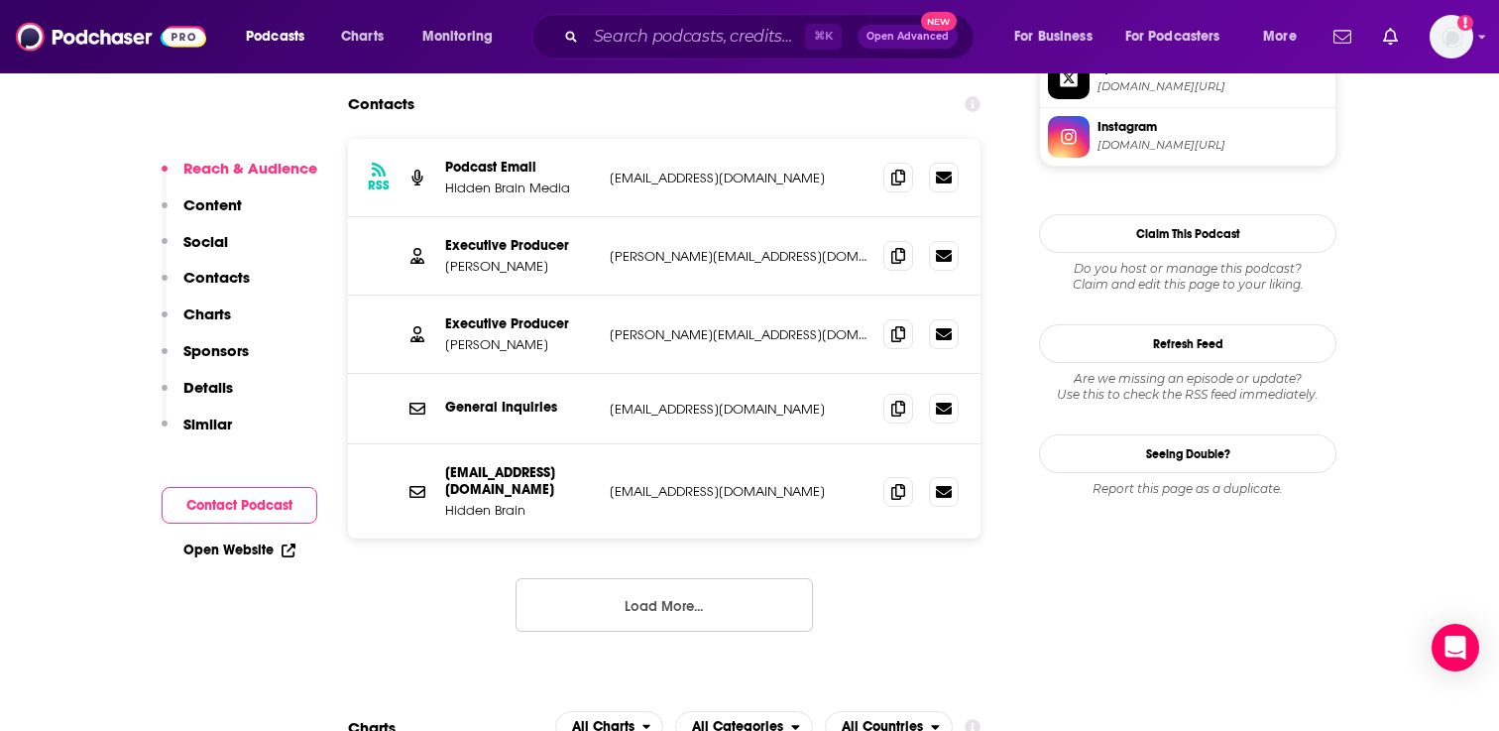
scroll to position [1899, 0]
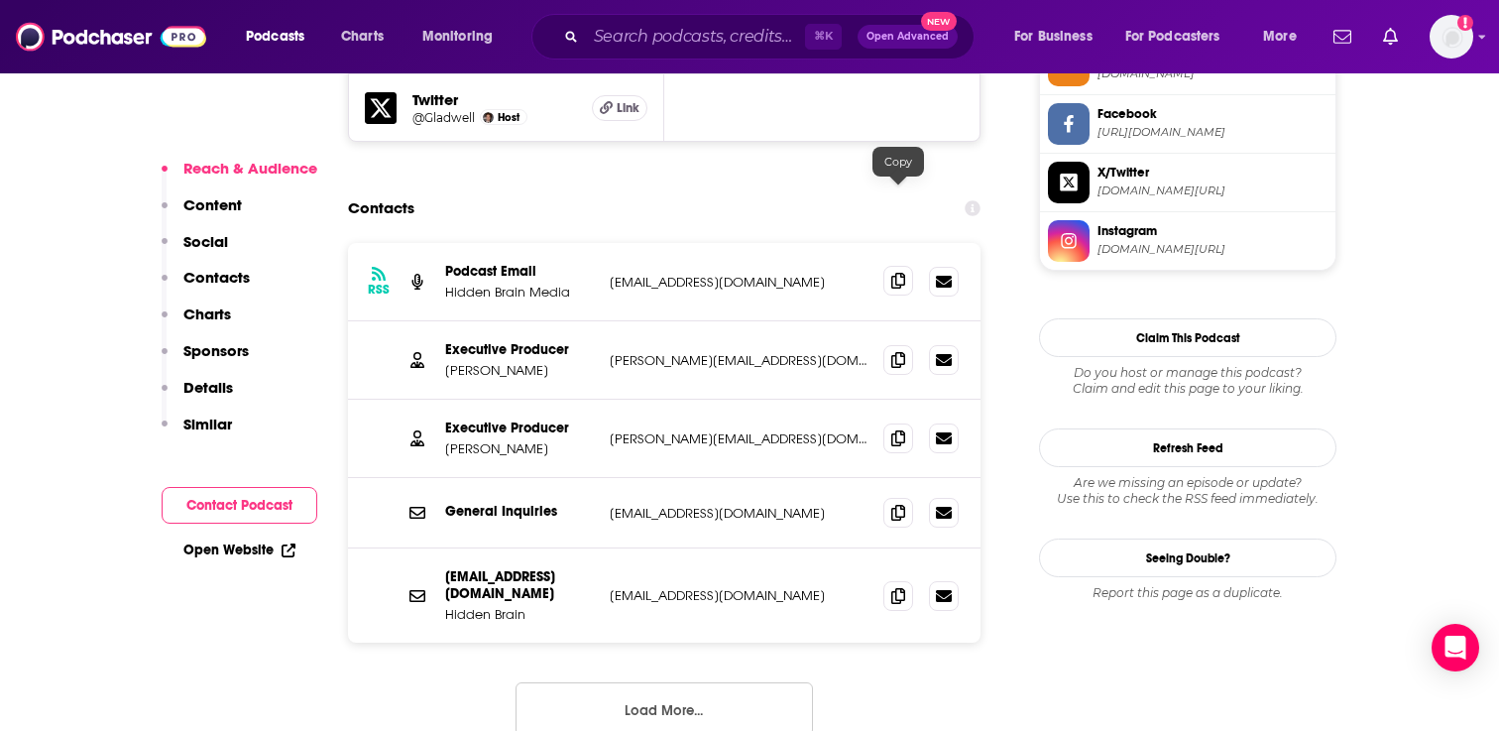
click at [894, 266] on span at bounding box center [898, 281] width 30 height 30
click at [600, 682] on button "Load More..." at bounding box center [664, 709] width 297 height 54
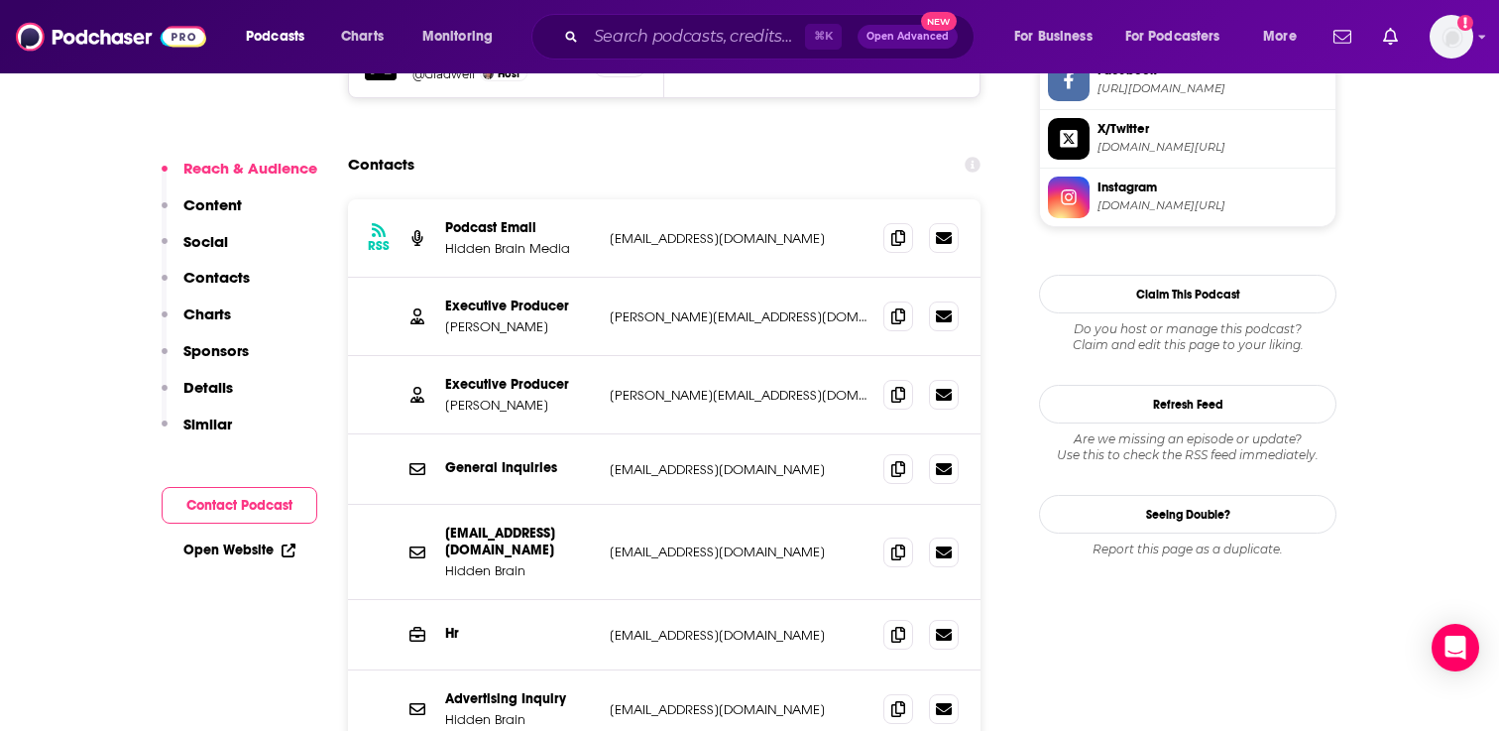
scroll to position [1941, 0]
click at [891, 308] on icon at bounding box center [898, 316] width 14 height 16
click at [888, 380] on span at bounding box center [898, 395] width 30 height 30
click at [899, 461] on icon at bounding box center [898, 469] width 14 height 16
click at [891, 544] on icon at bounding box center [898, 552] width 14 height 16
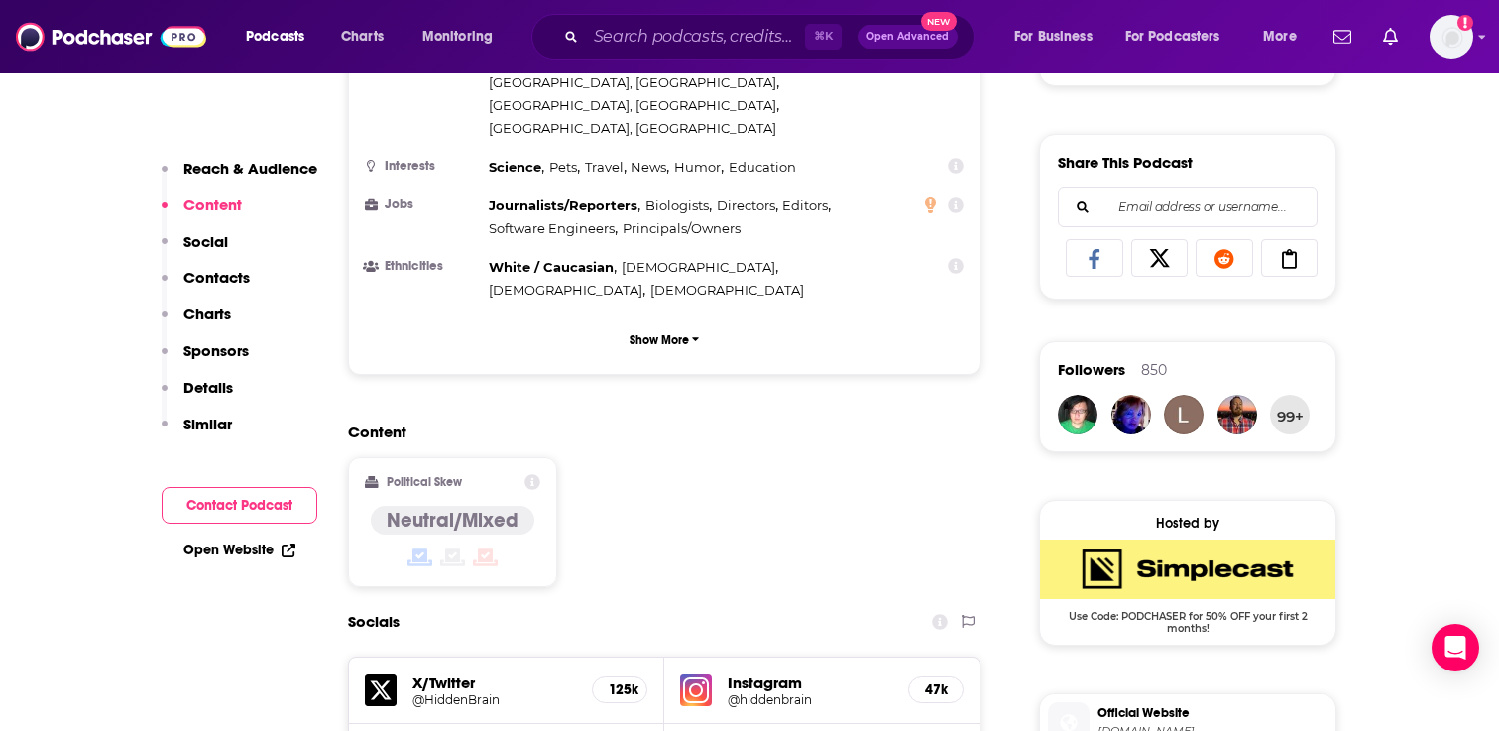
scroll to position [0, 0]
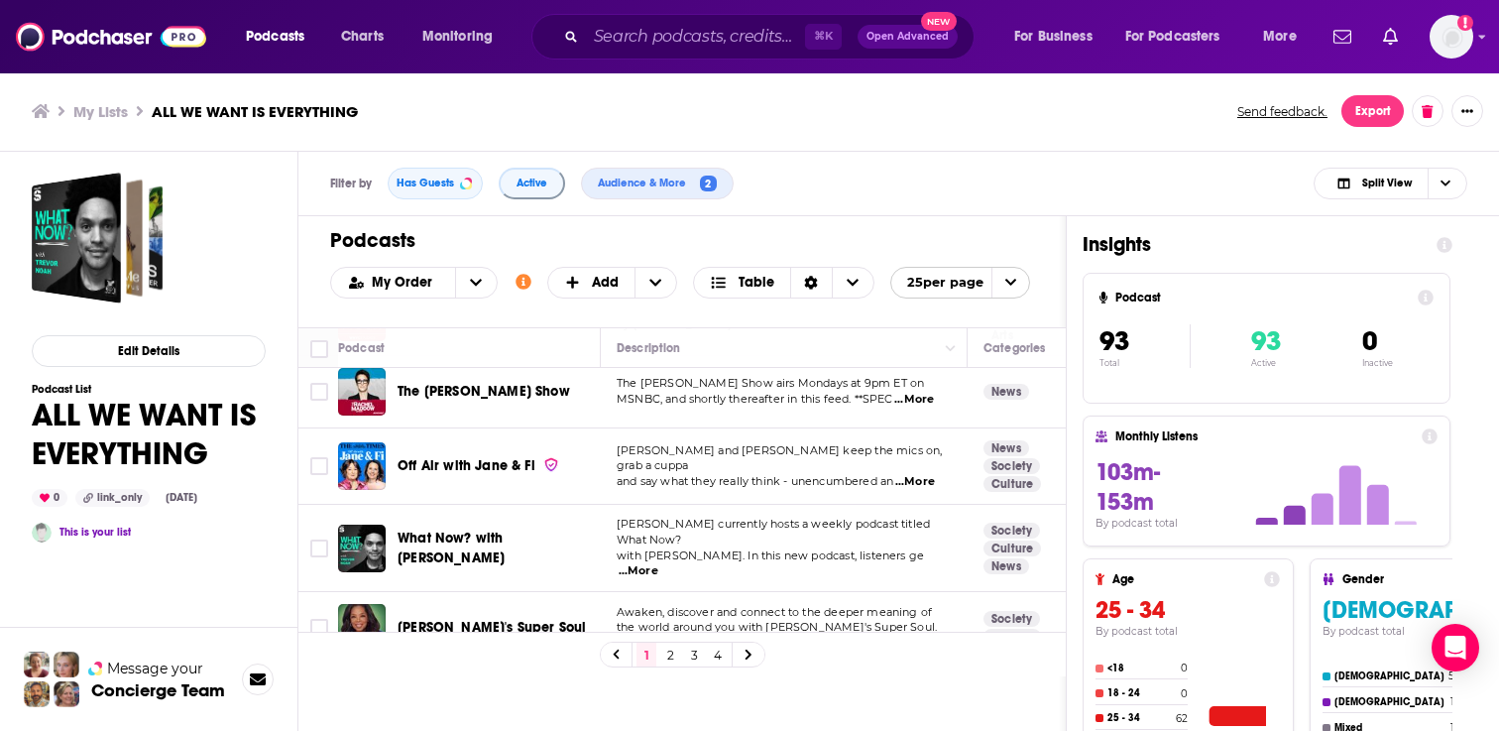
scroll to position [985, 0]
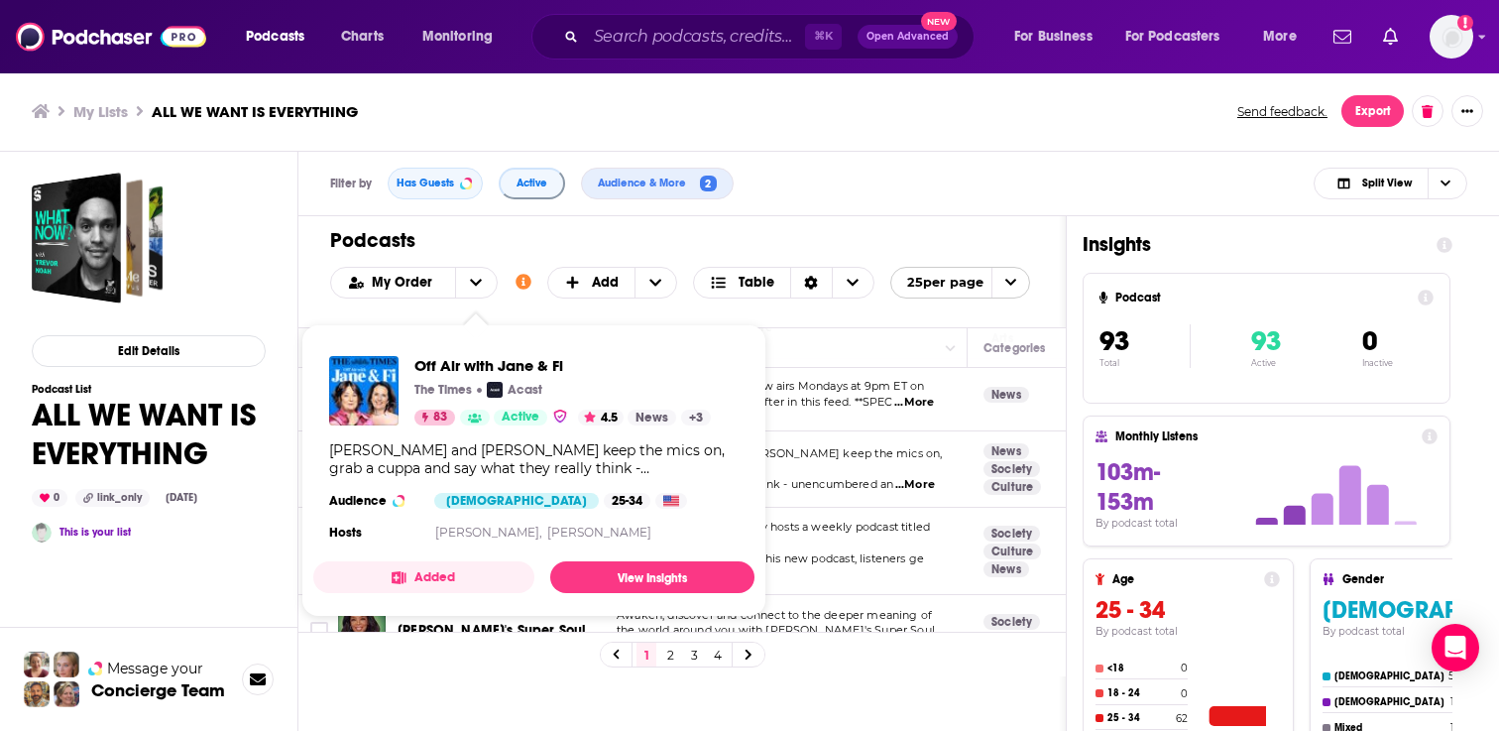
click at [490, 472] on div "Jane Garvey and Fi Glover keep the mics on, grab a cuppa and say what they real…" at bounding box center [533, 459] width 409 height 36
click at [475, 366] on span "Off Air with Jane & Fi" at bounding box center [562, 365] width 296 height 19
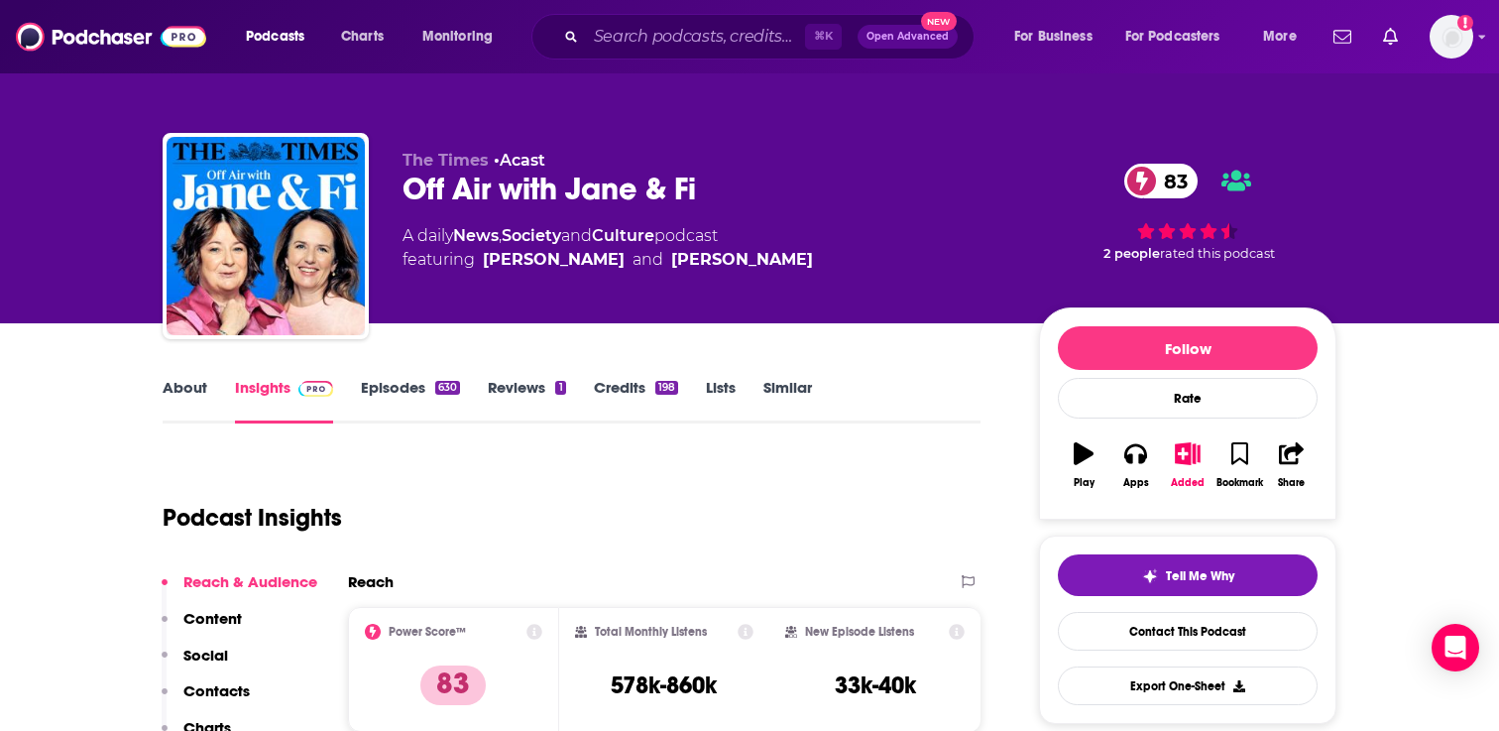
scroll to position [24, 0]
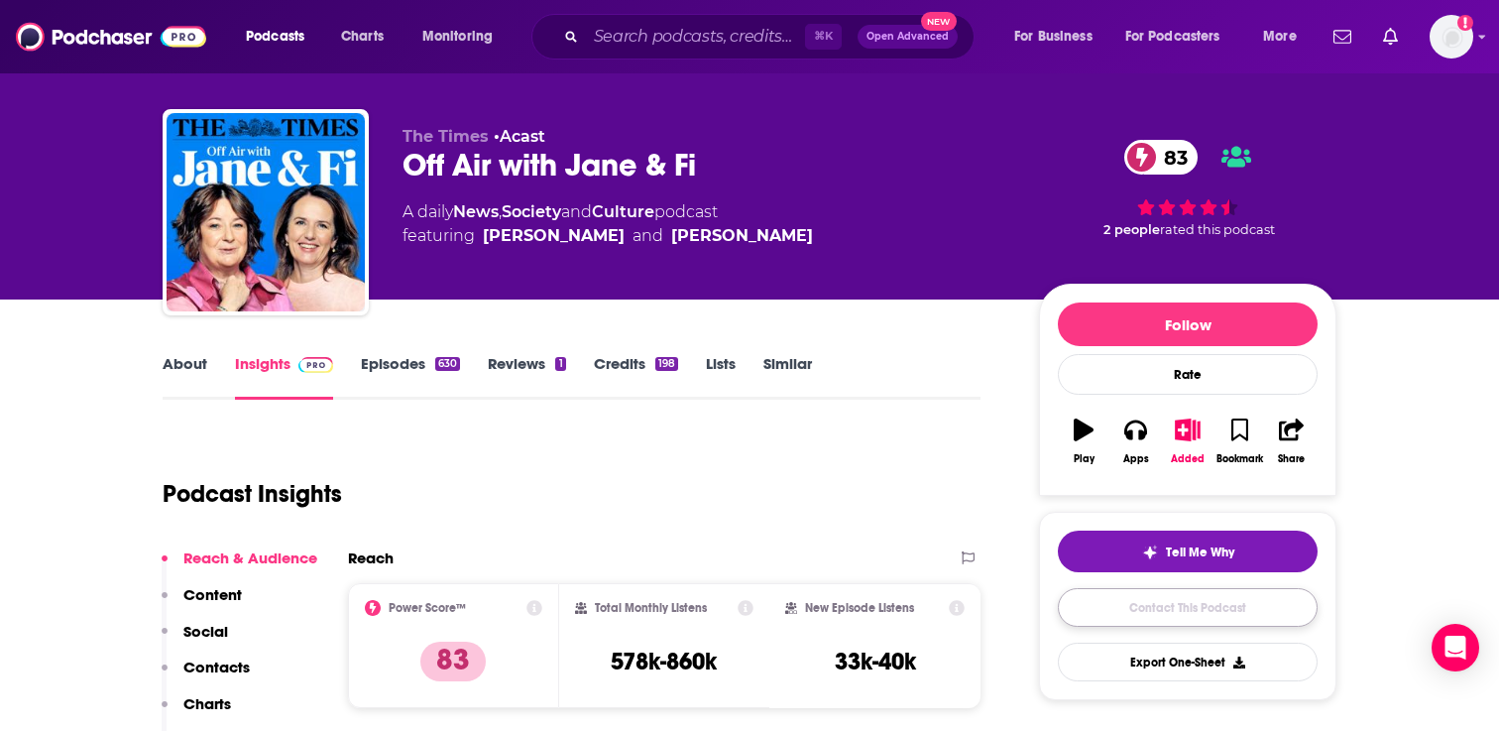
click at [1207, 610] on link "Contact This Podcast" at bounding box center [1188, 607] width 260 height 39
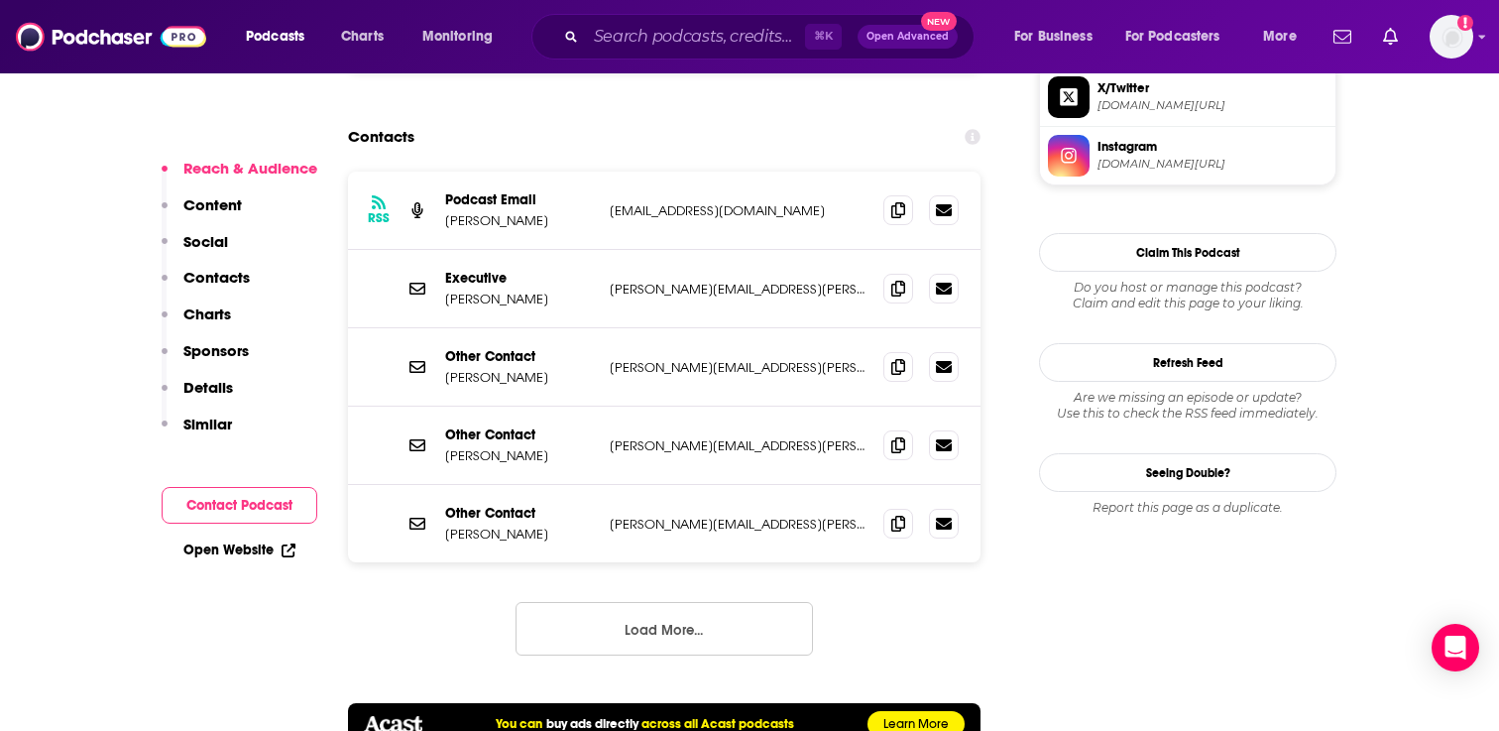
scroll to position [1872, 0]
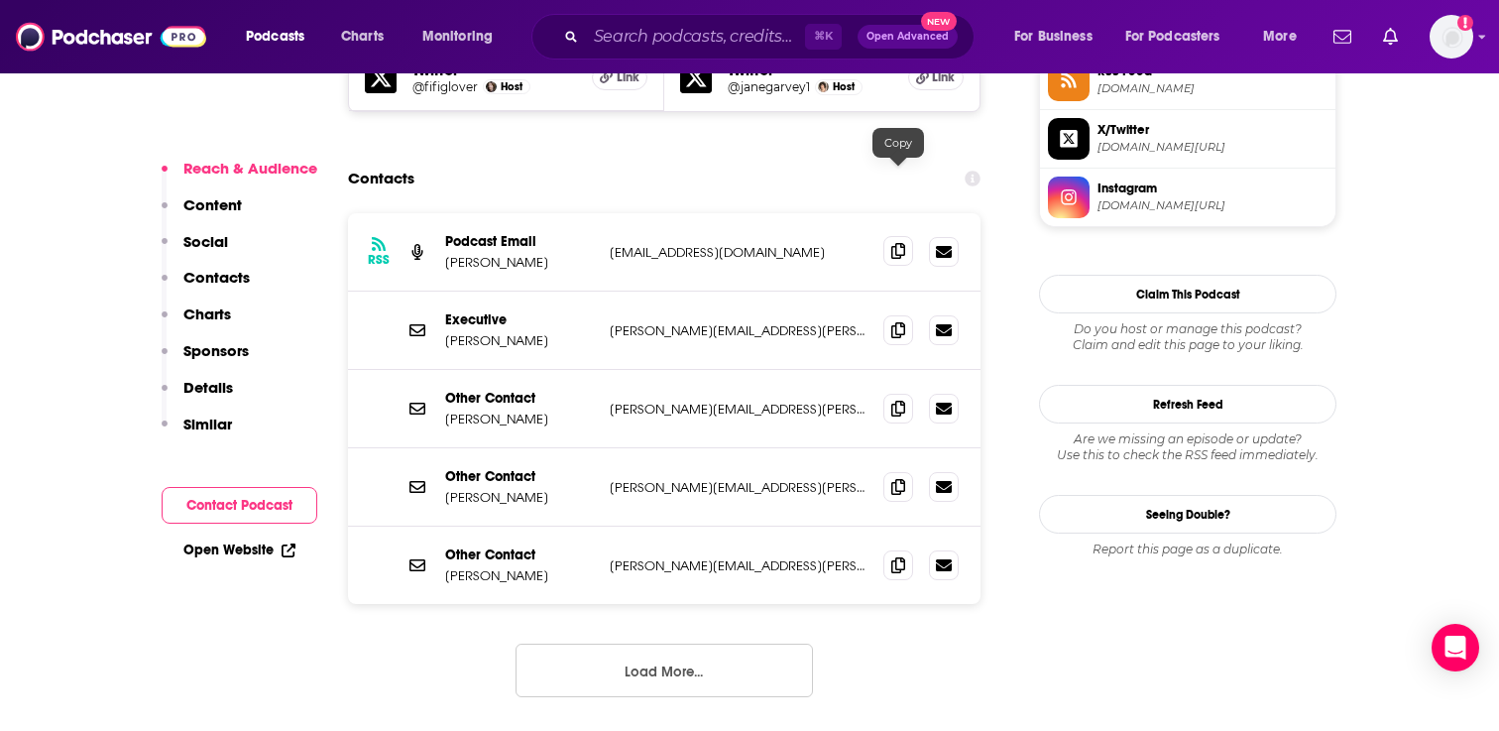
click at [895, 243] on icon at bounding box center [898, 251] width 14 height 16
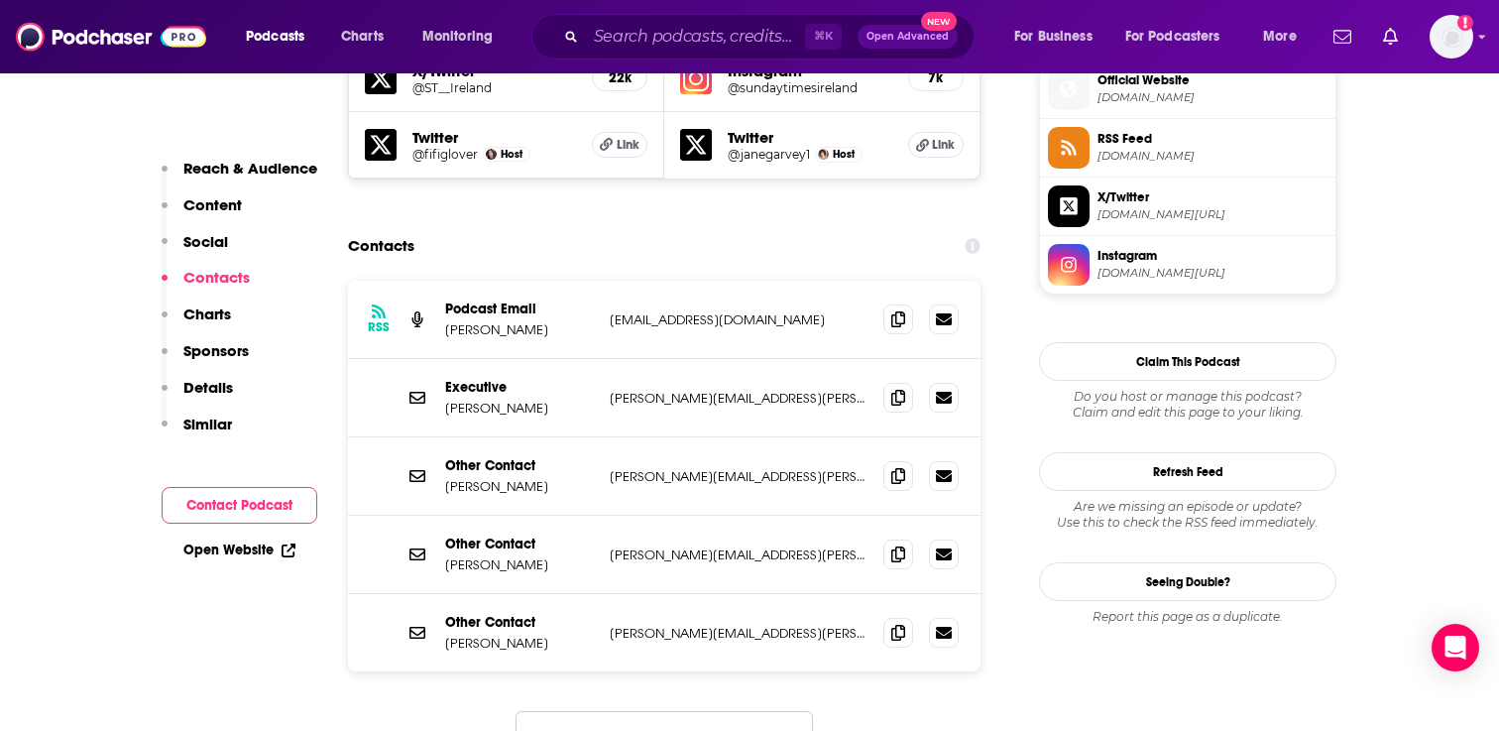
scroll to position [1810, 0]
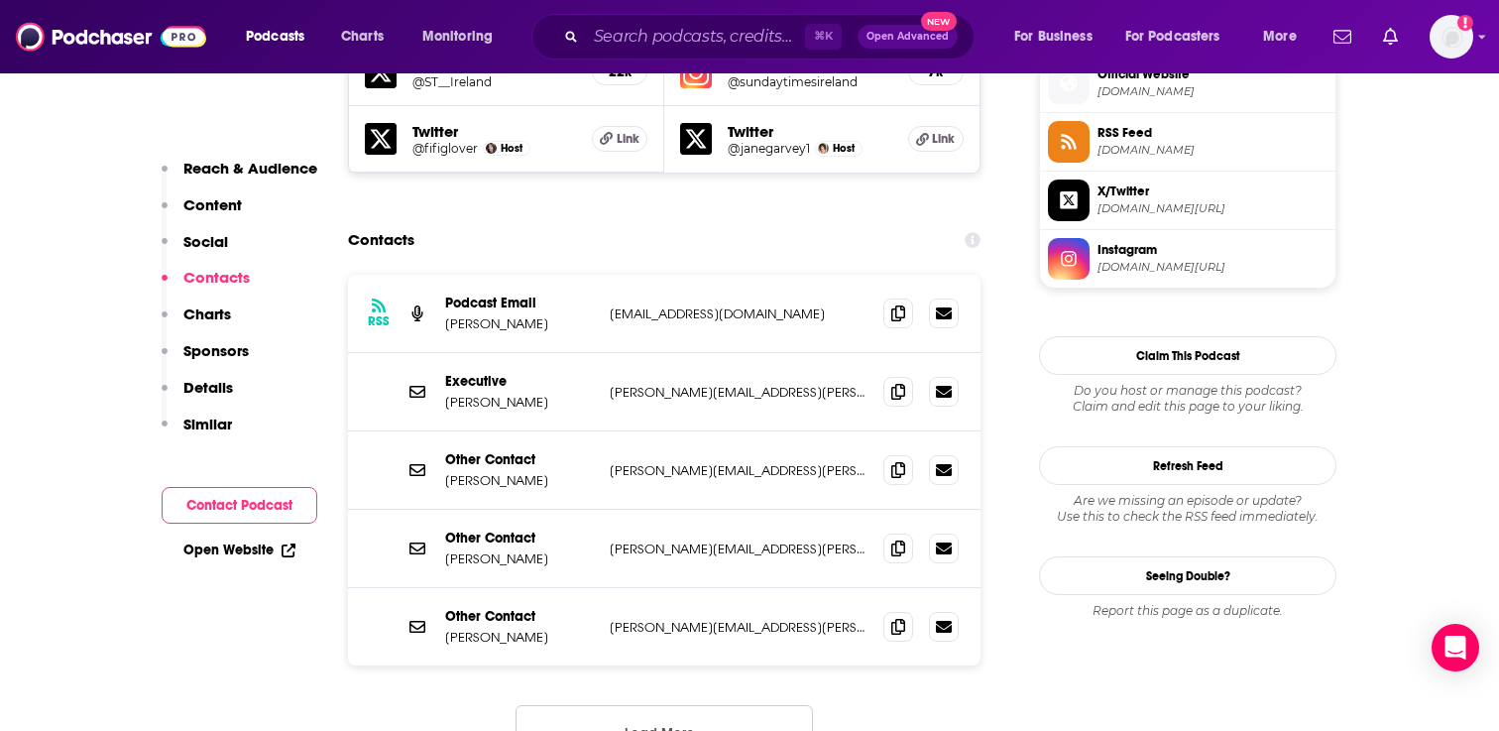
click at [605, 705] on button "Load More..." at bounding box center [664, 732] width 297 height 54
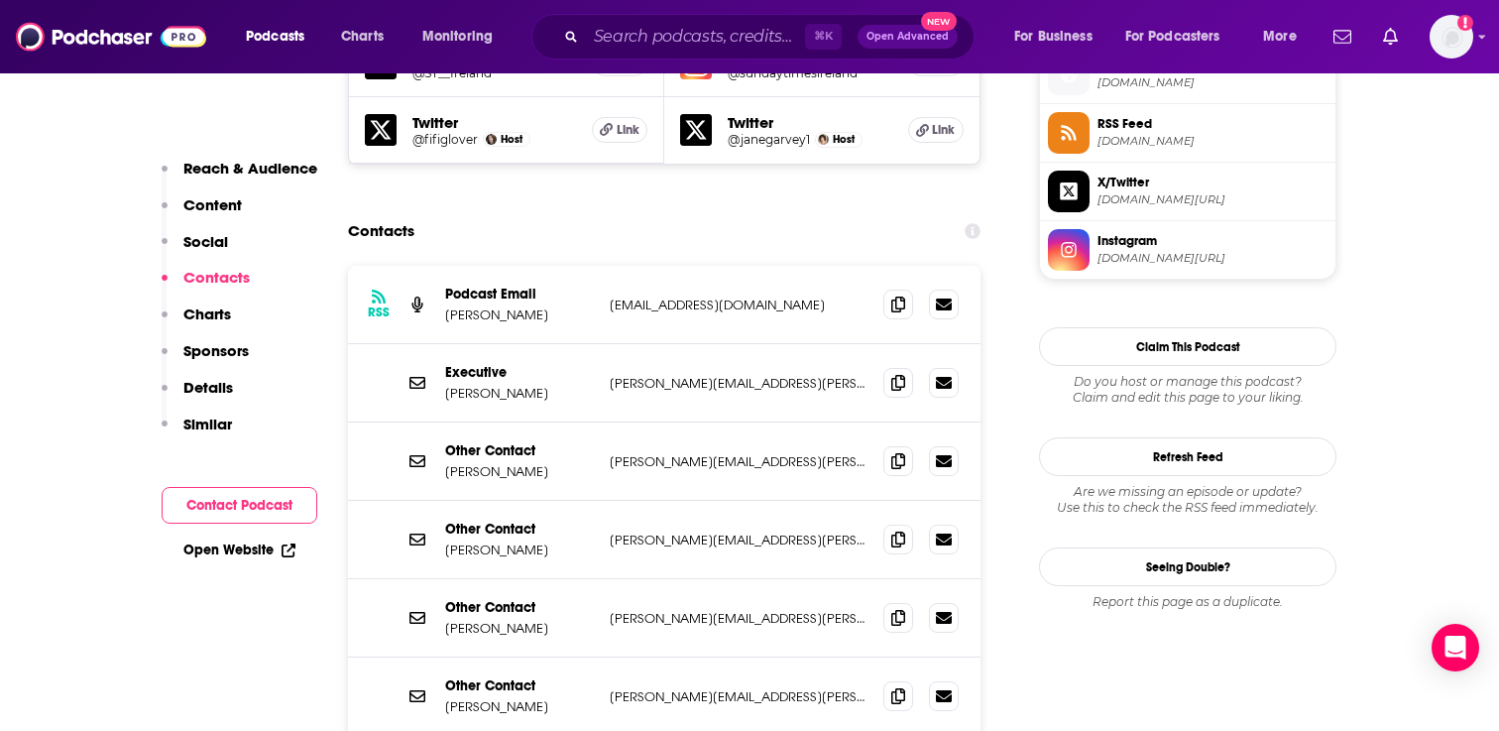
scroll to position [1818, 0]
click at [884, 368] on span at bounding box center [898, 383] width 30 height 30
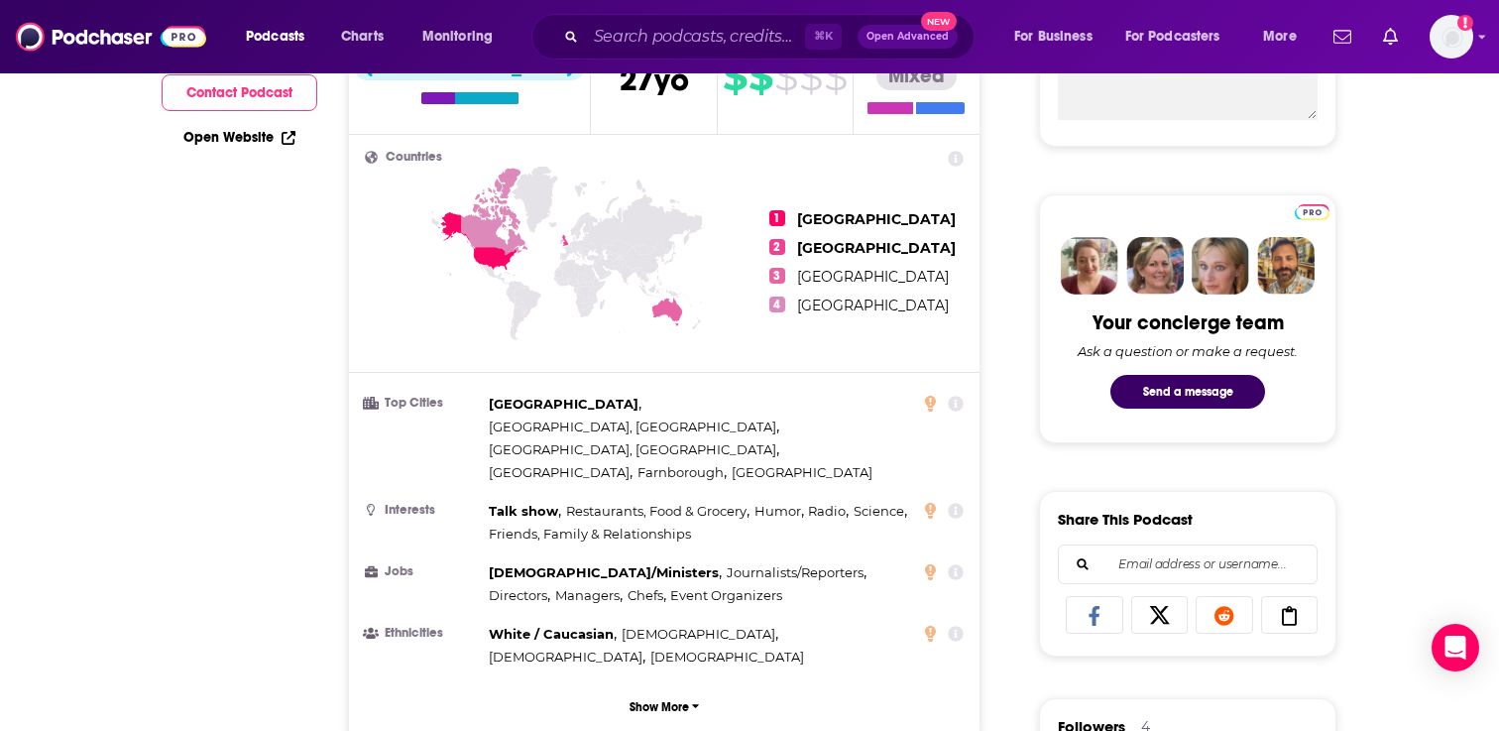
scroll to position [140, 0]
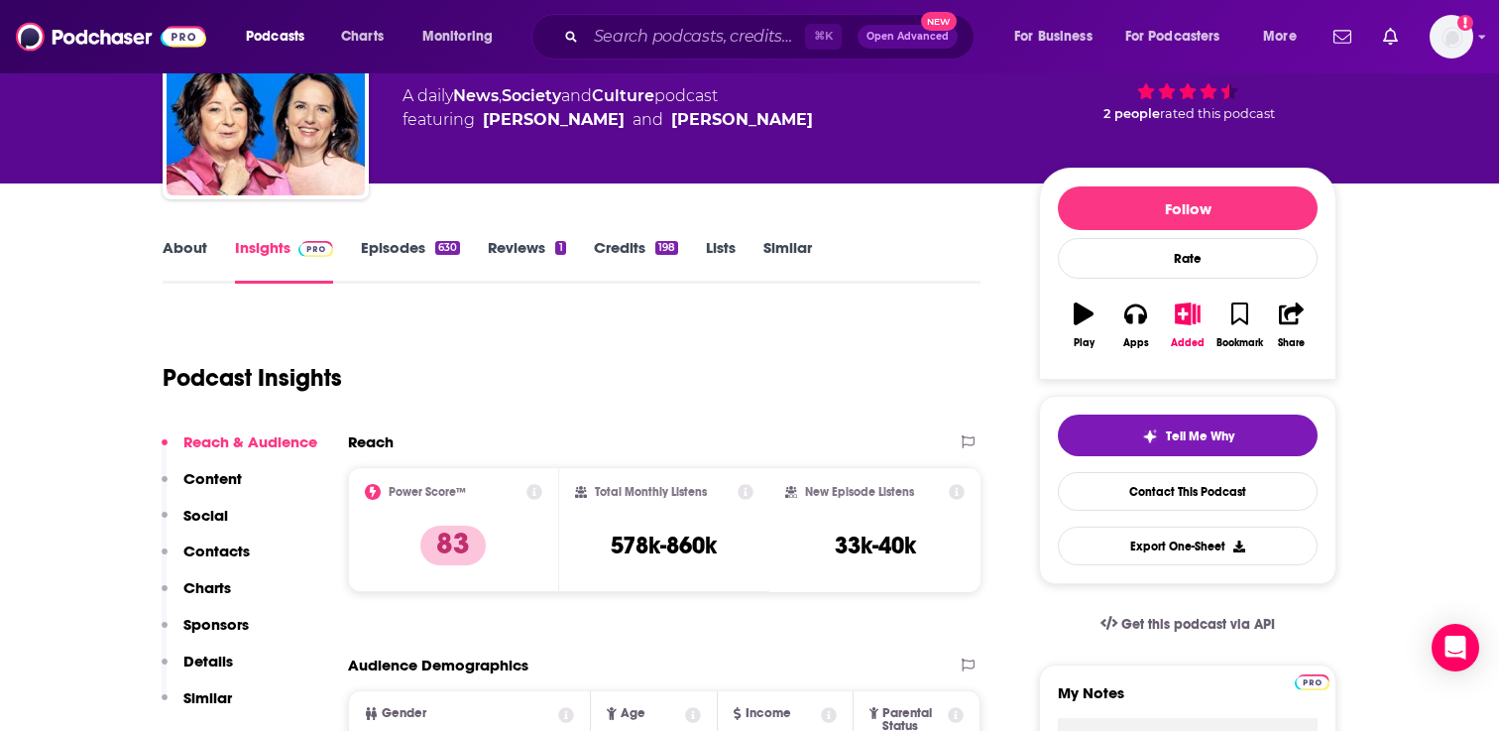
click at [404, 247] on link "Episodes 630" at bounding box center [410, 261] width 99 height 46
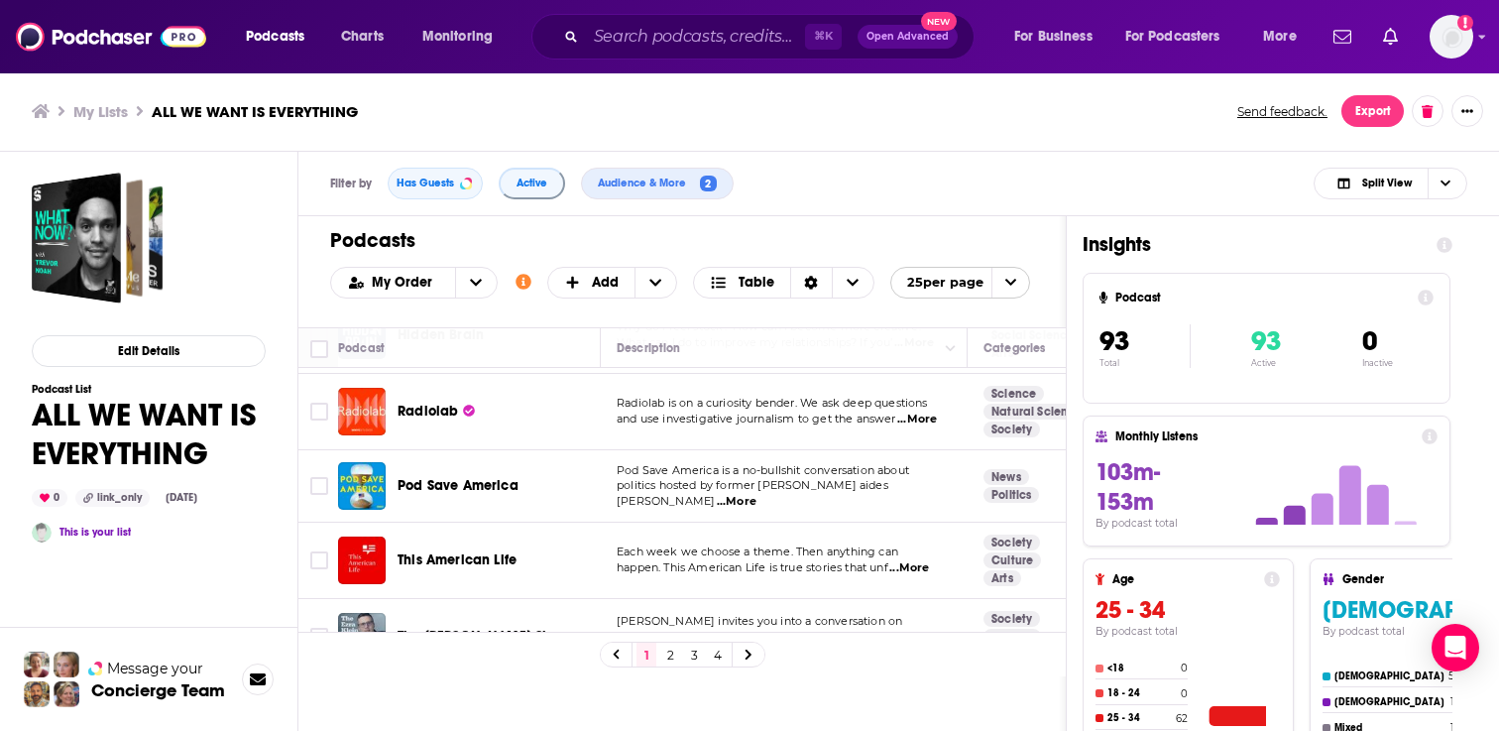
scroll to position [141, 0]
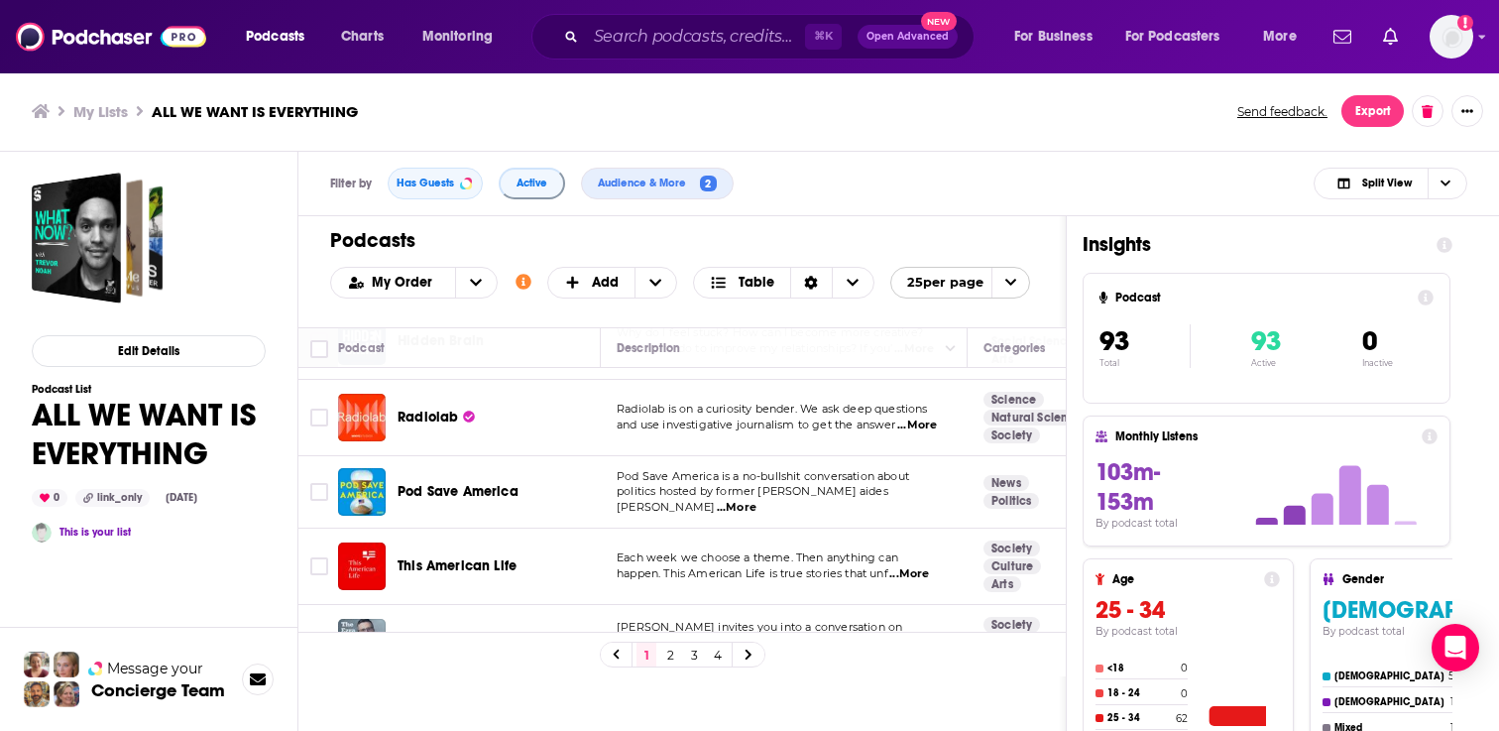
click at [451, 494] on div "Podcasts Charts Monitoring ⌘ K Open Advanced New For Business For Podcasters Mo…" at bounding box center [749, 365] width 1499 height 731
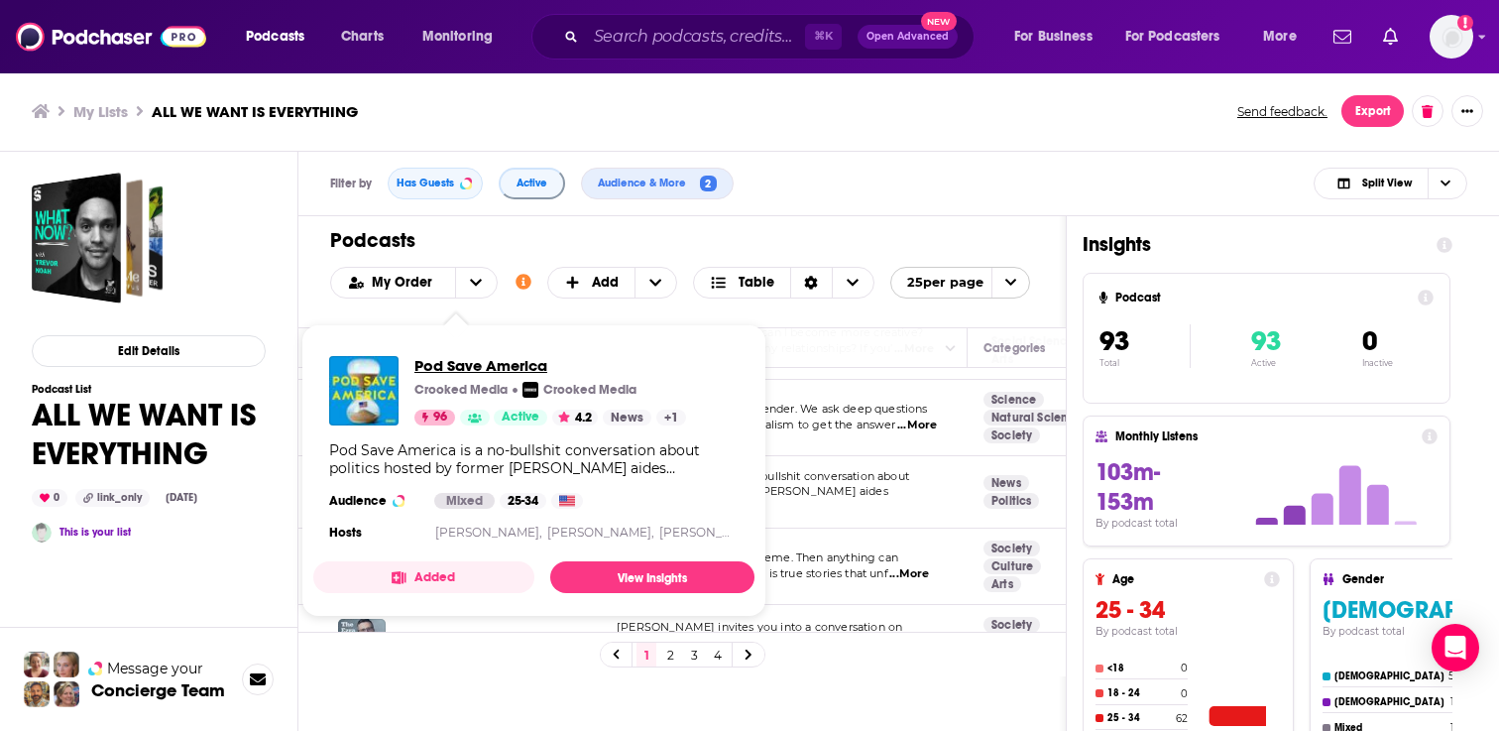
click at [457, 362] on span "Pod Save America" at bounding box center [550, 365] width 272 height 19
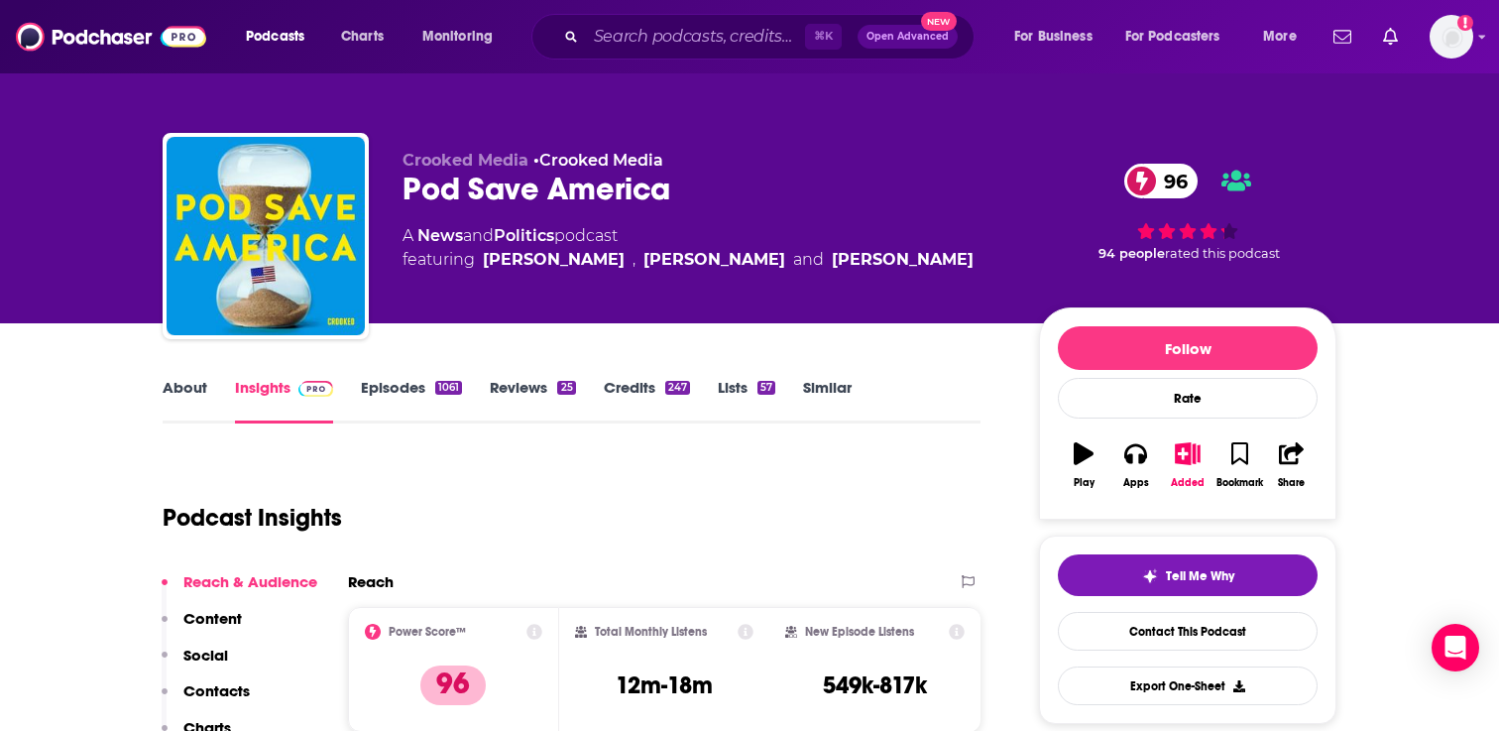
click at [406, 398] on link "Episodes 1061" at bounding box center [411, 401] width 101 height 46
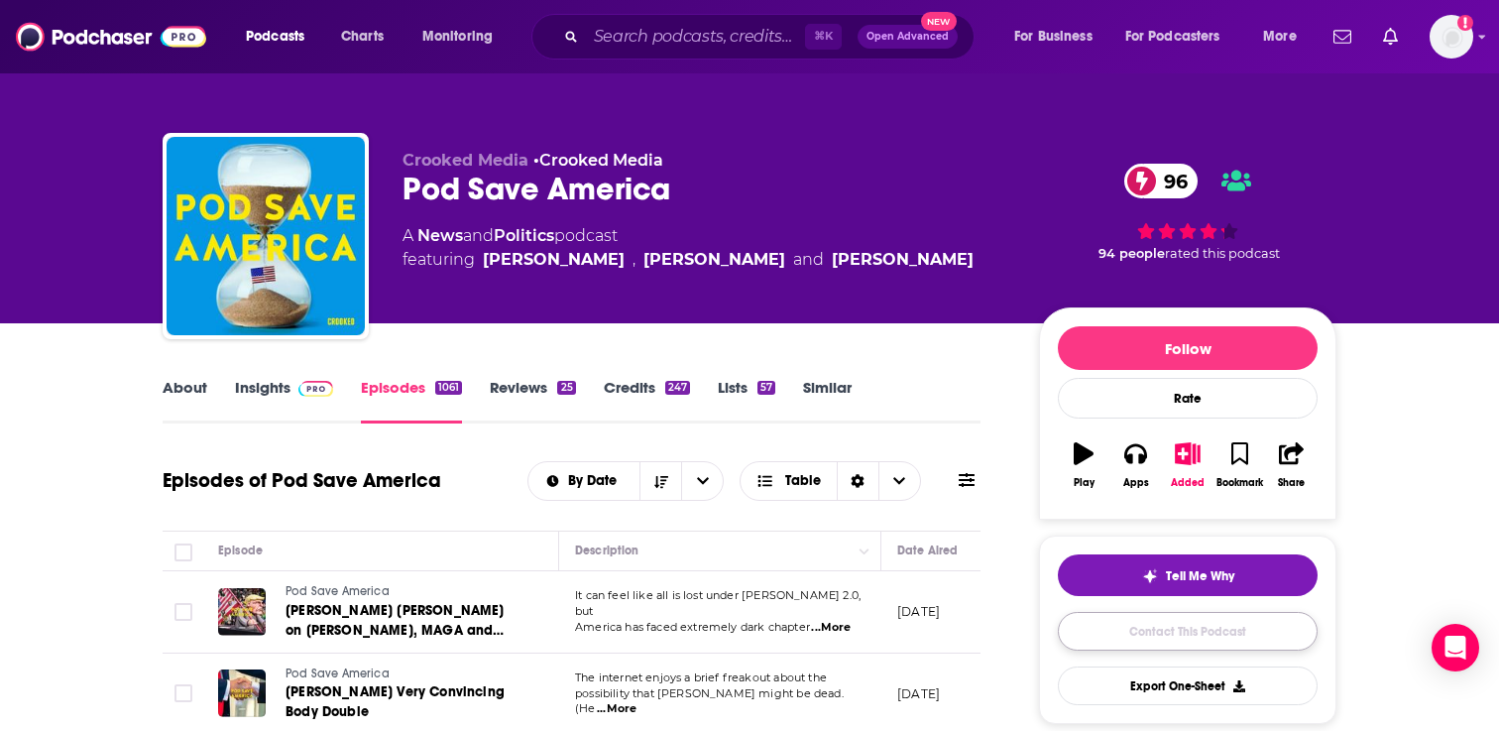
click at [1187, 638] on link "Contact This Podcast" at bounding box center [1188, 631] width 260 height 39
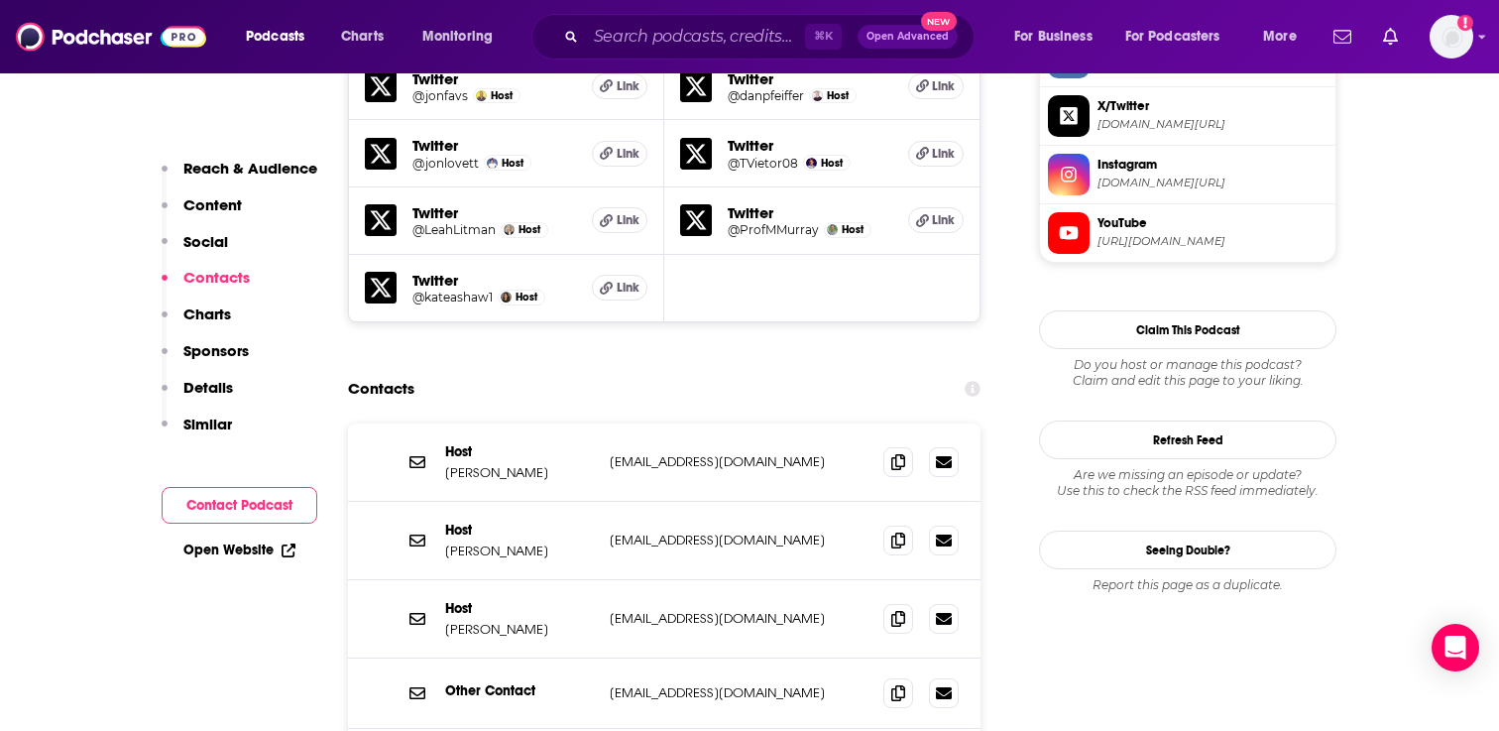
scroll to position [1946, 0]
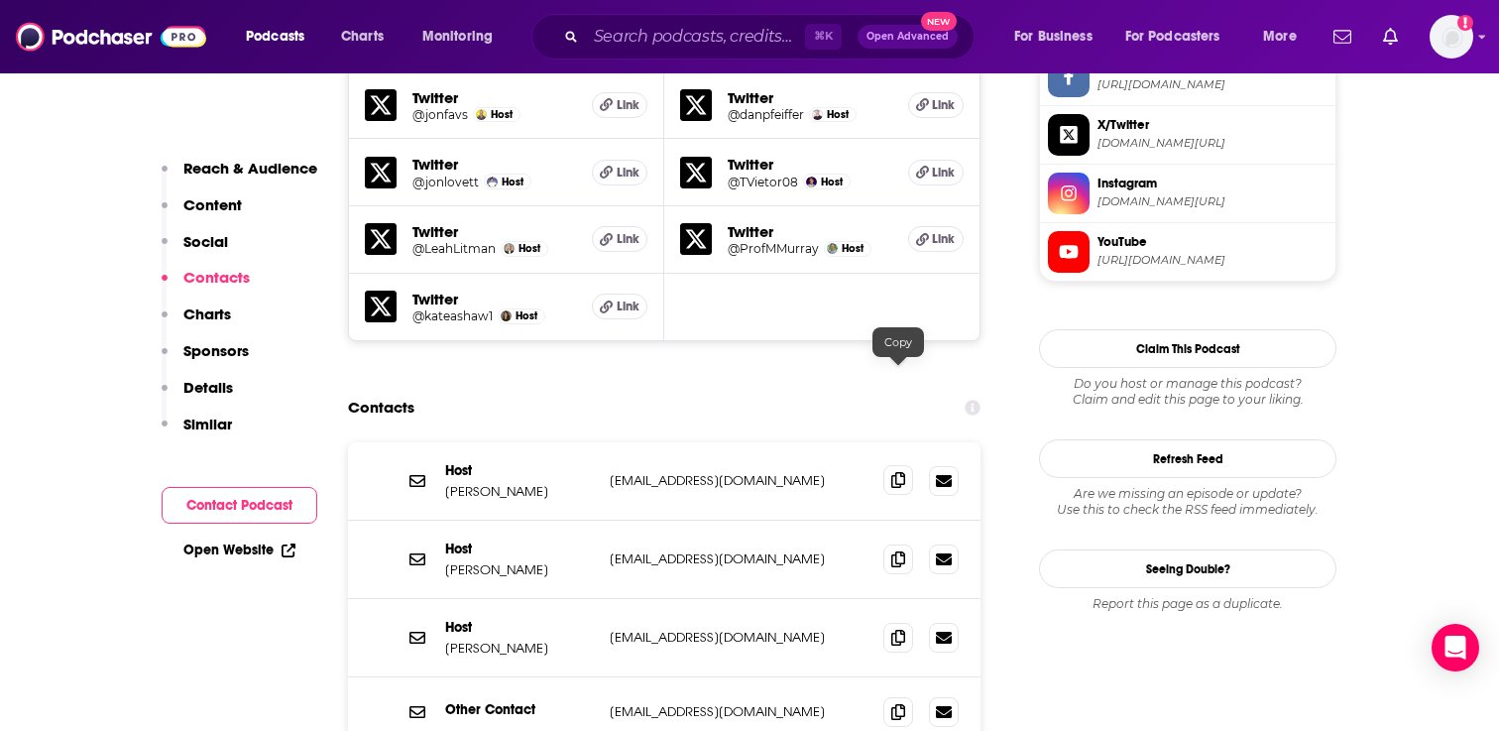
click at [902, 472] on icon at bounding box center [898, 480] width 14 height 16
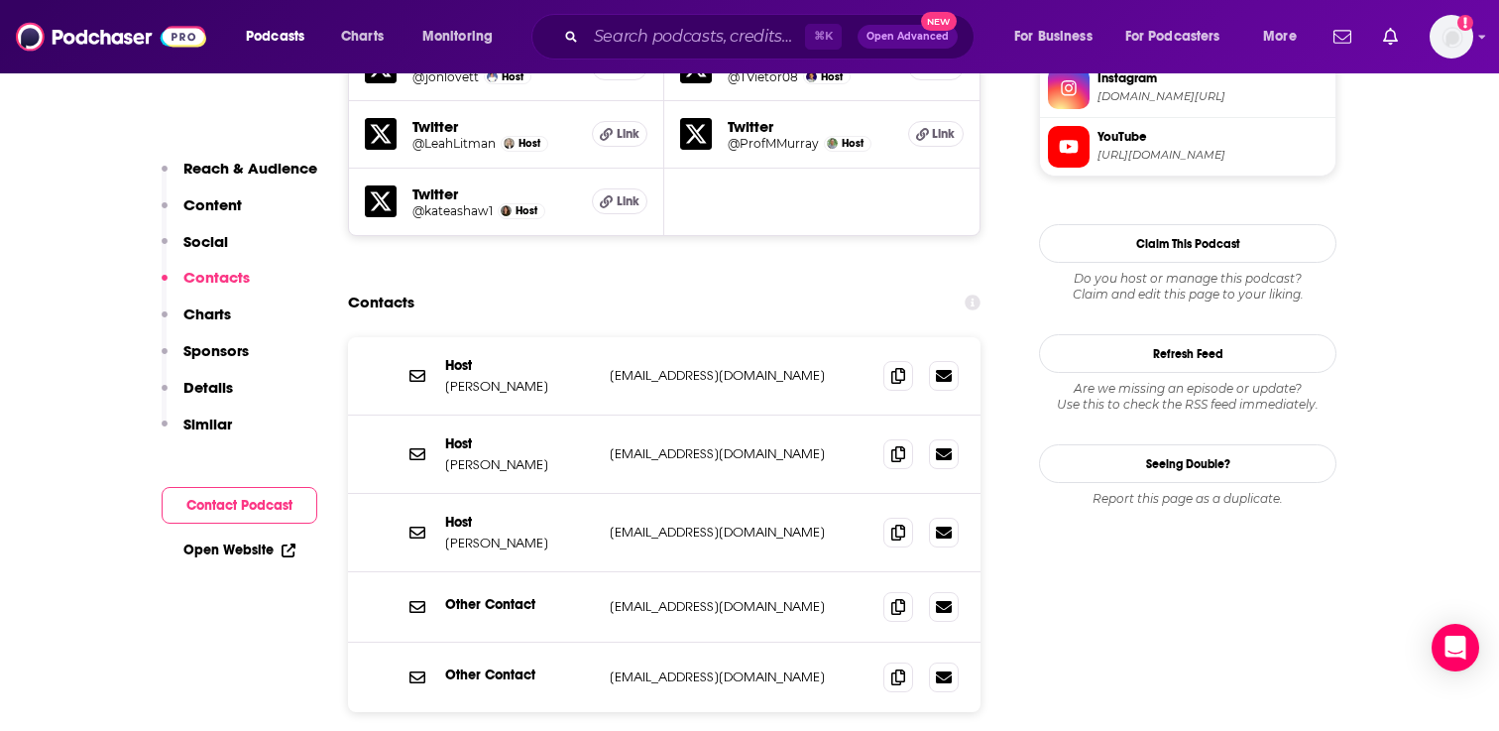
scroll to position [2049, 0]
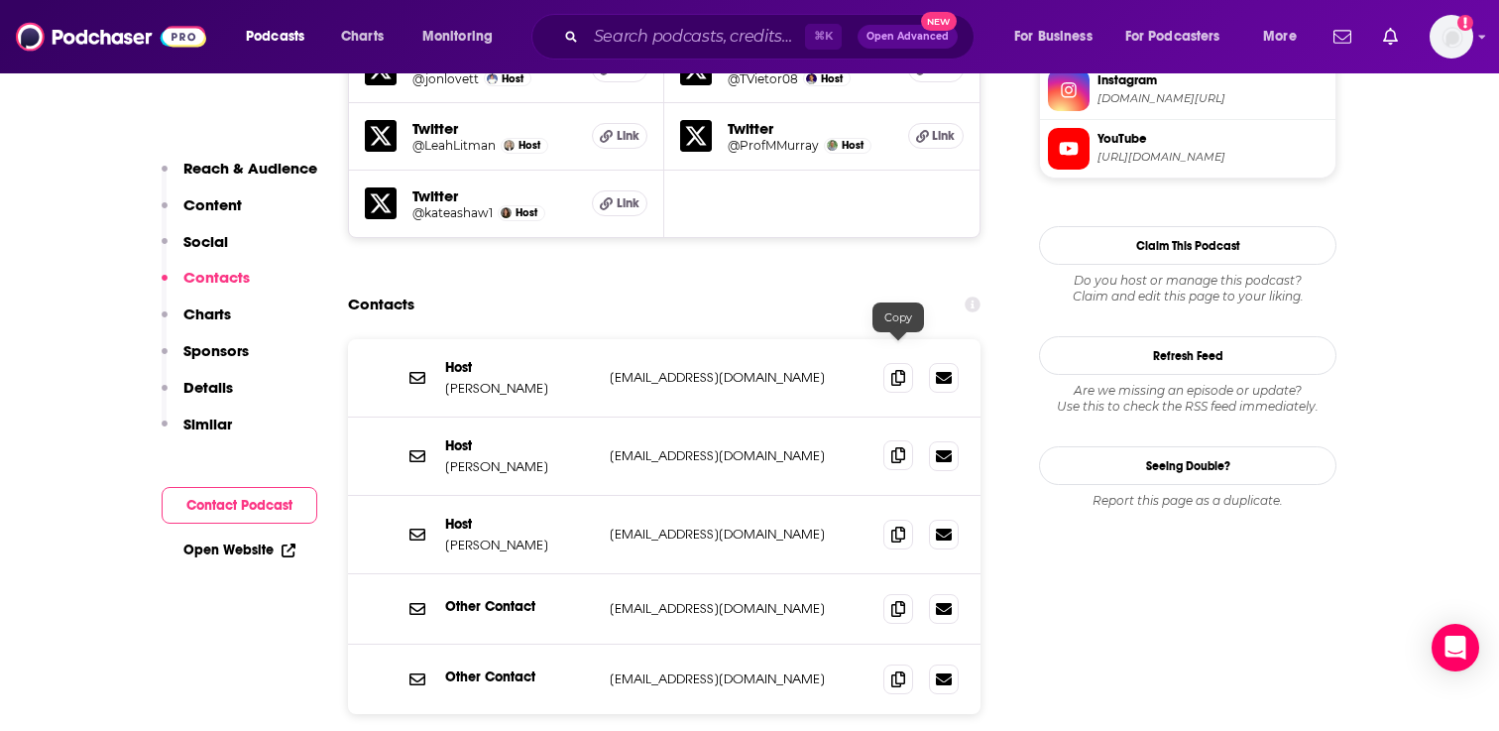
click at [899, 447] on icon at bounding box center [898, 455] width 14 height 16
click at [895, 525] on icon at bounding box center [898, 533] width 14 height 16
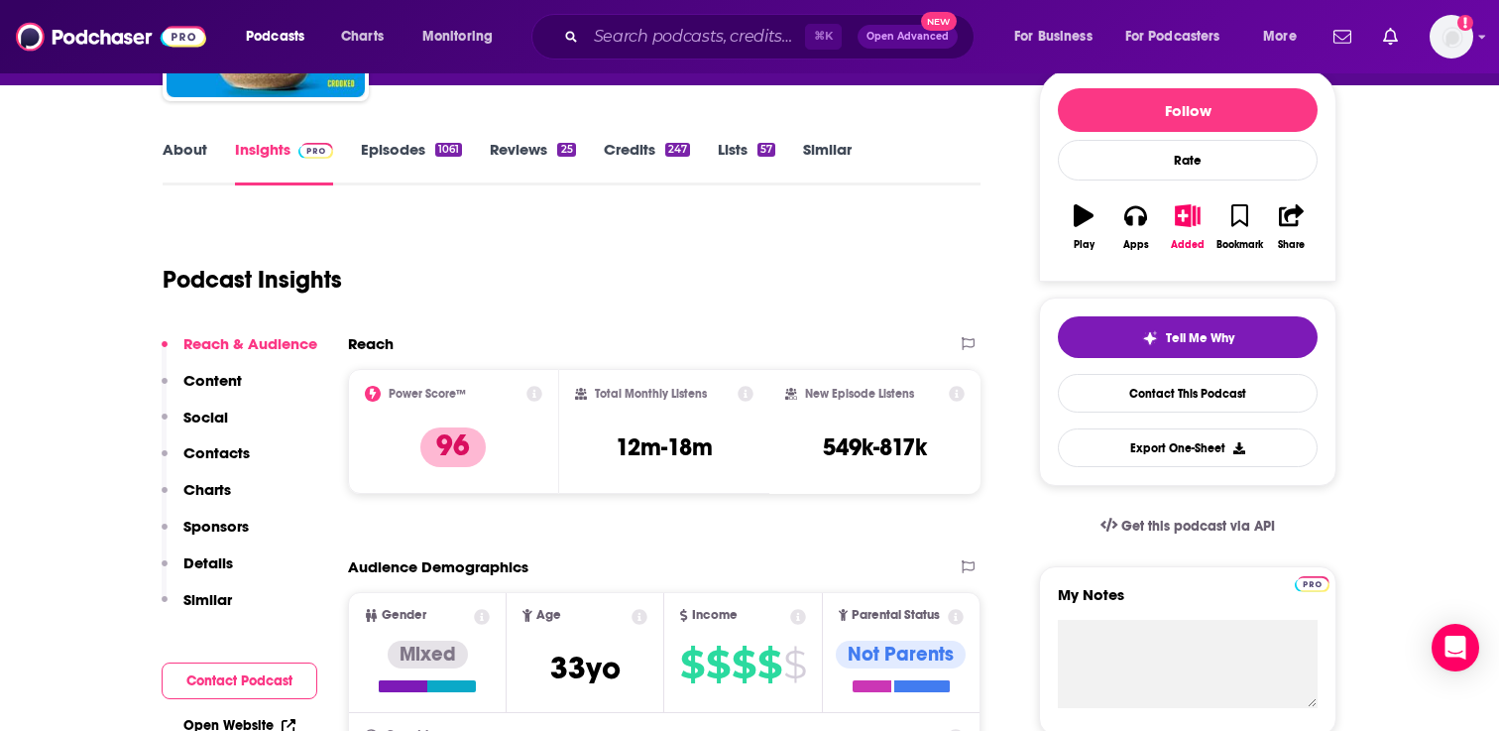
scroll to position [0, 0]
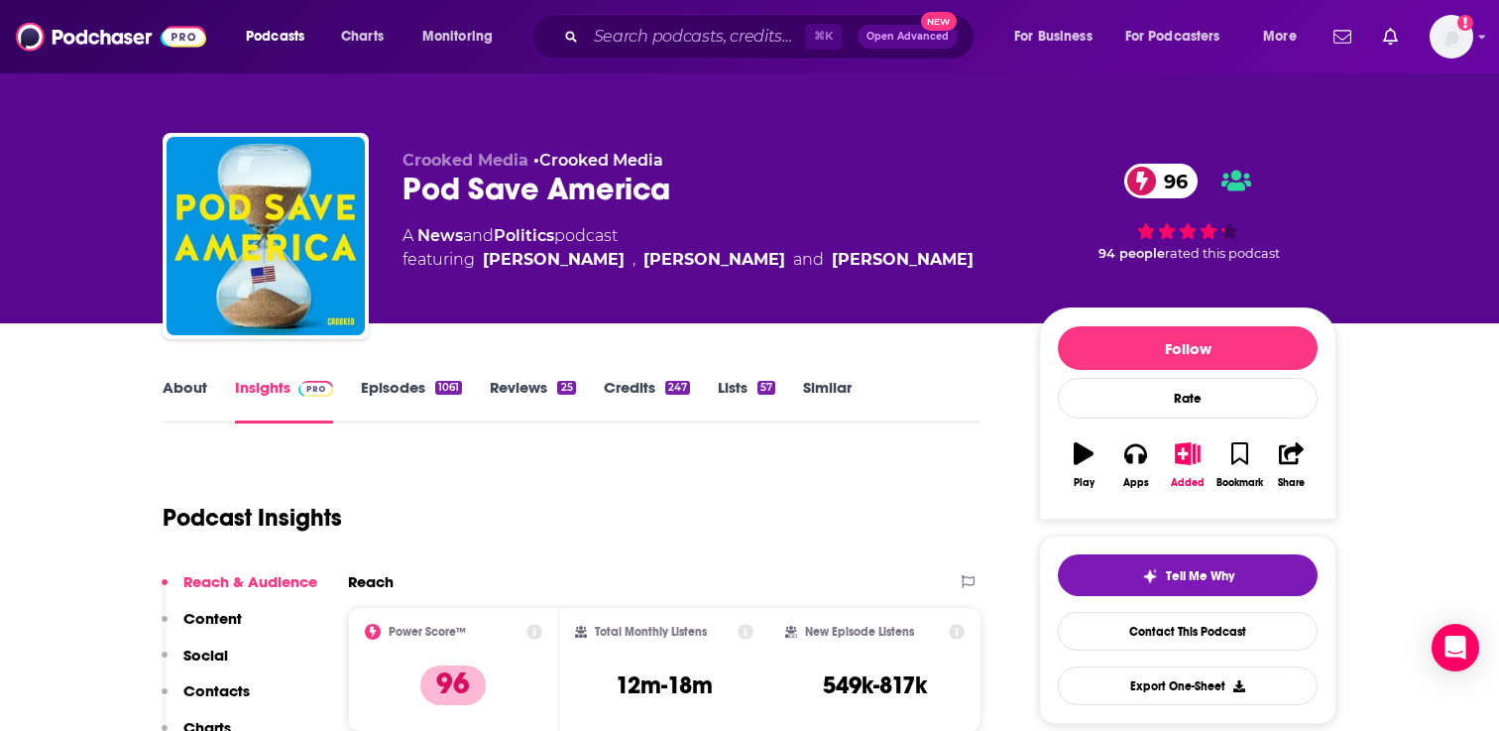
click at [393, 385] on link "Episodes 1061" at bounding box center [411, 401] width 101 height 46
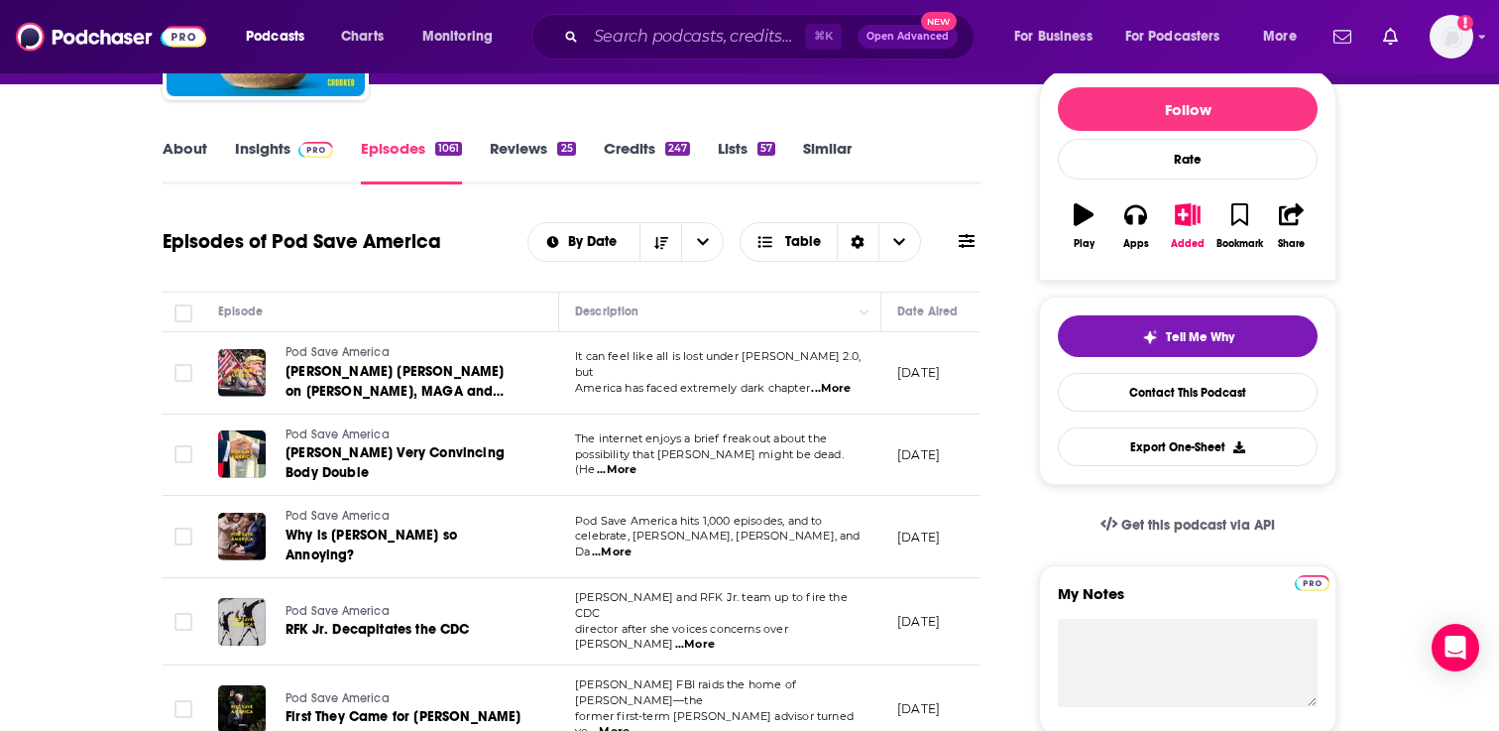
scroll to position [219, 0]
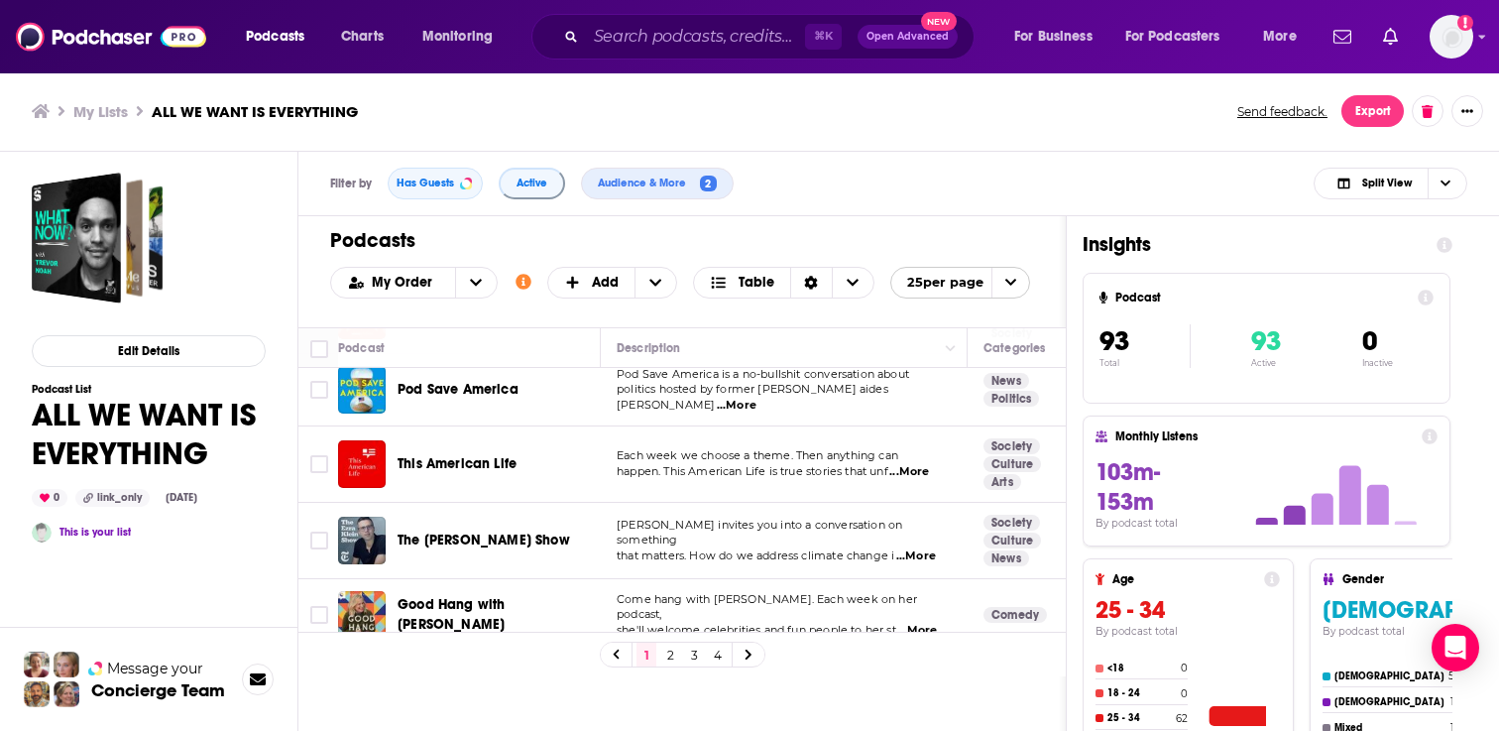
scroll to position [242, 0]
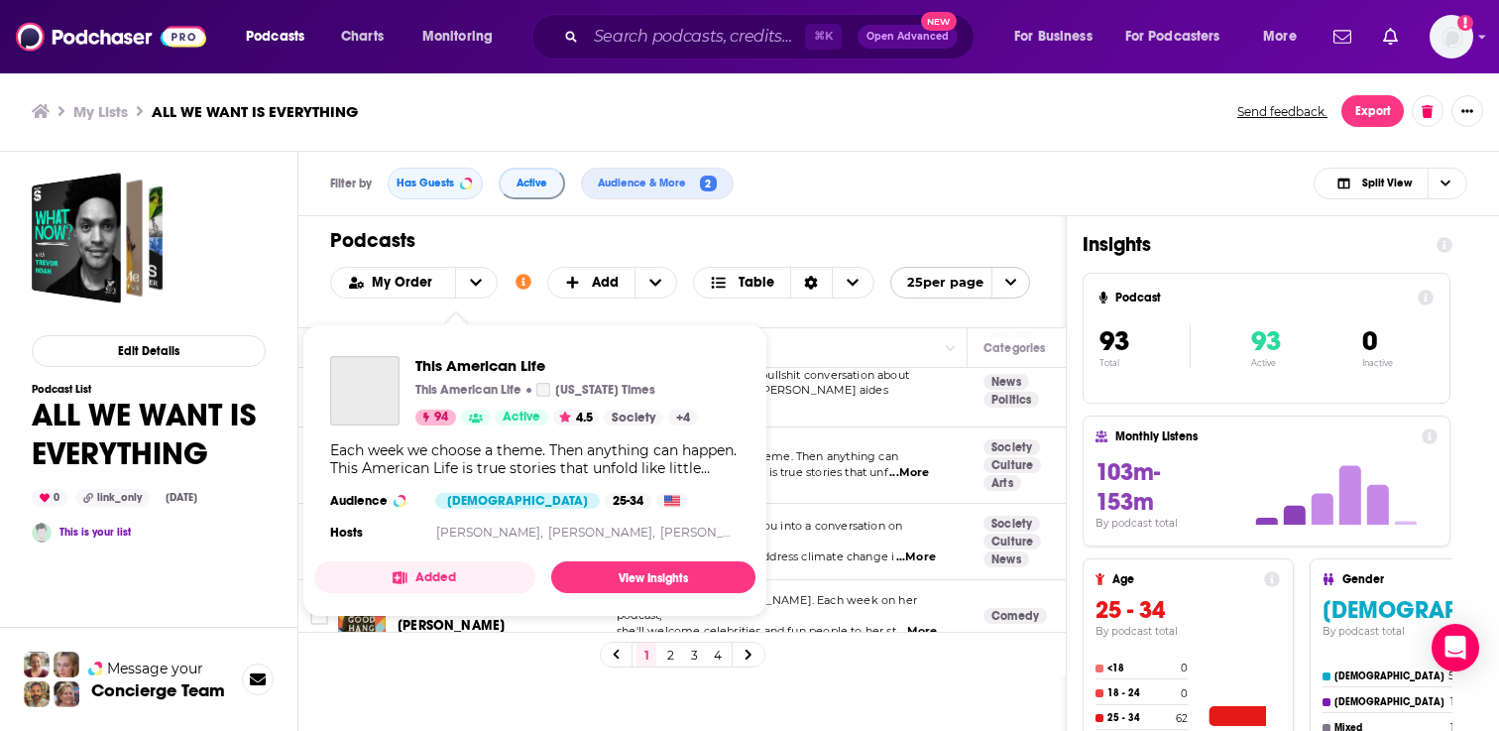
click at [451, 467] on div "Each week we choose a theme. Then anything can happen. This American Life is tr…" at bounding box center [534, 459] width 409 height 36
click at [494, 360] on span "This American Life" at bounding box center [556, 365] width 283 height 19
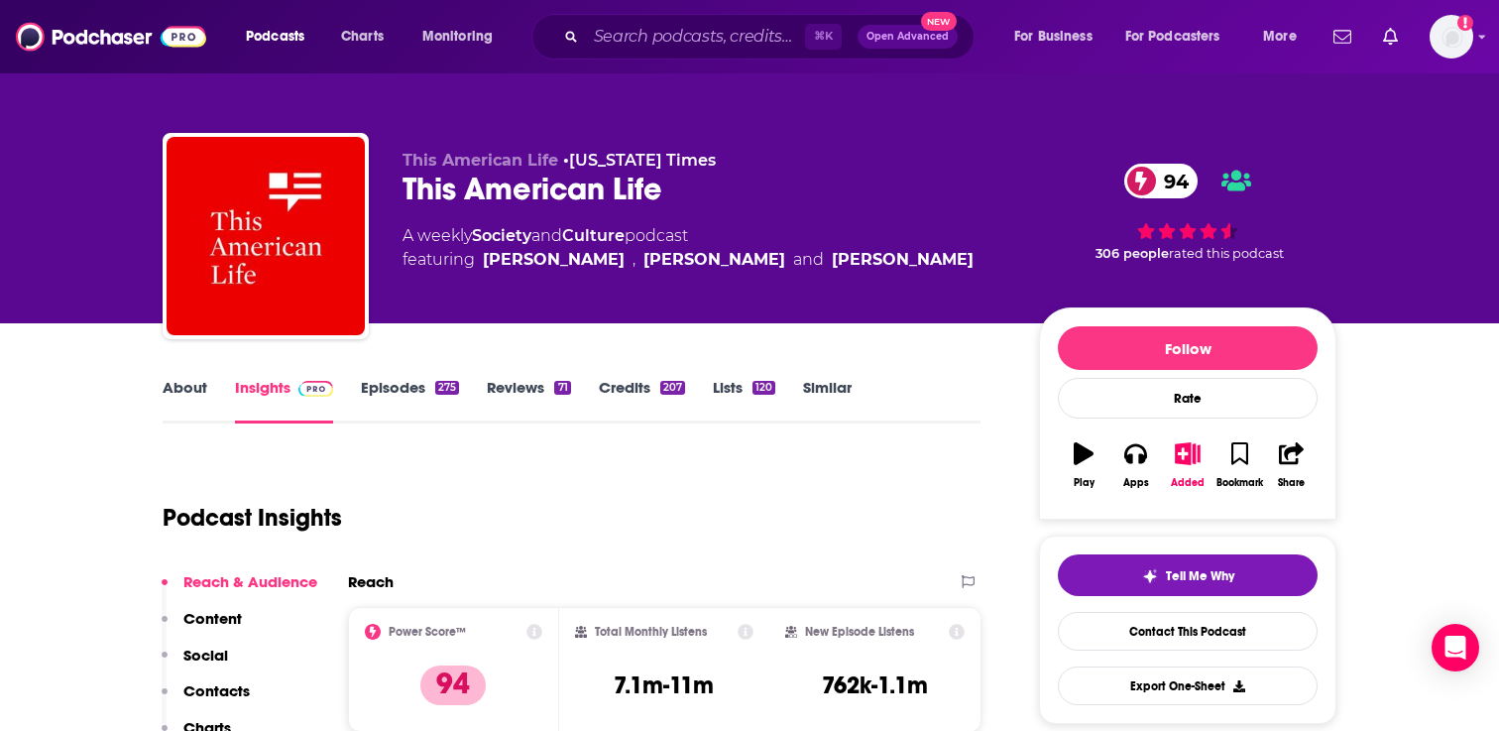
click at [431, 392] on link "Episodes 275" at bounding box center [410, 401] width 98 height 46
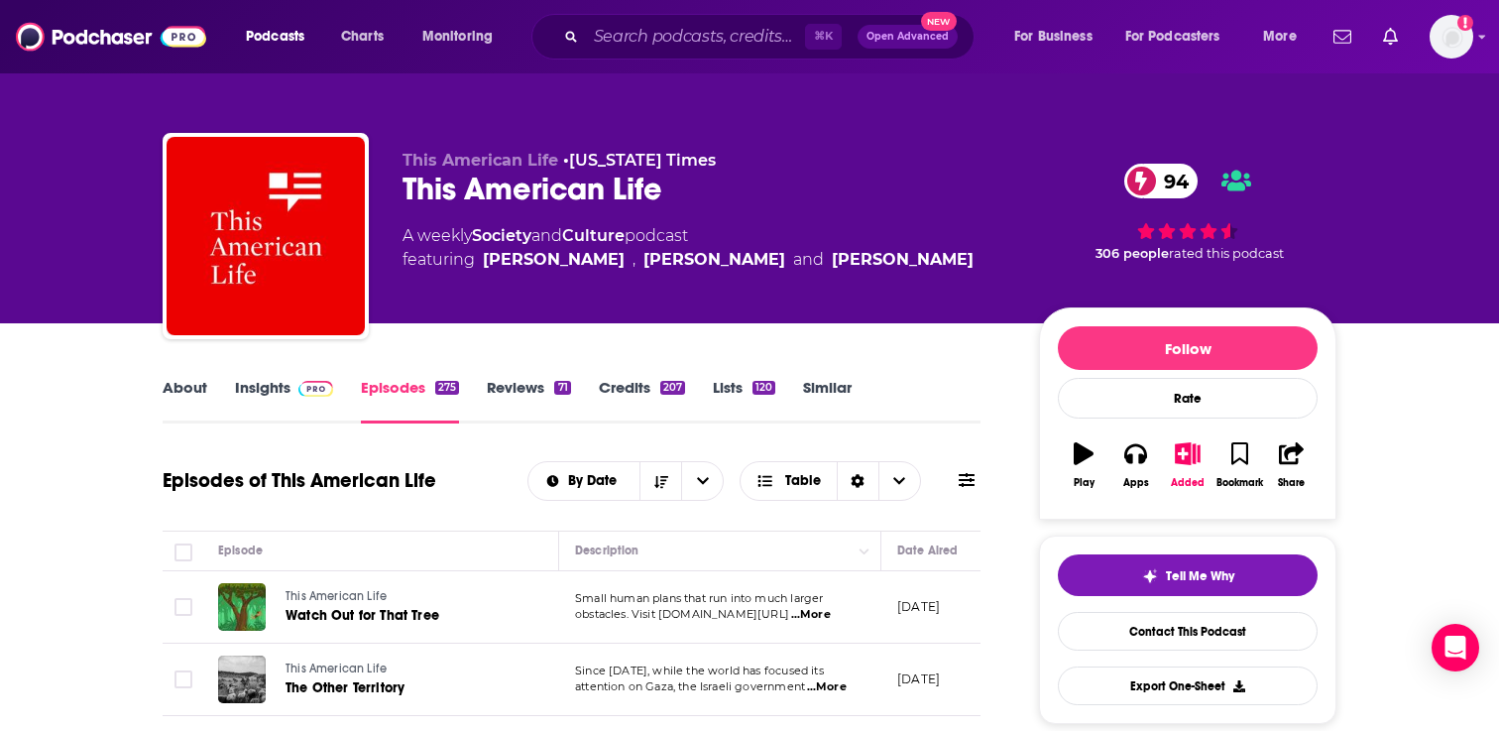
click at [290, 391] on span at bounding box center [311, 387] width 43 height 19
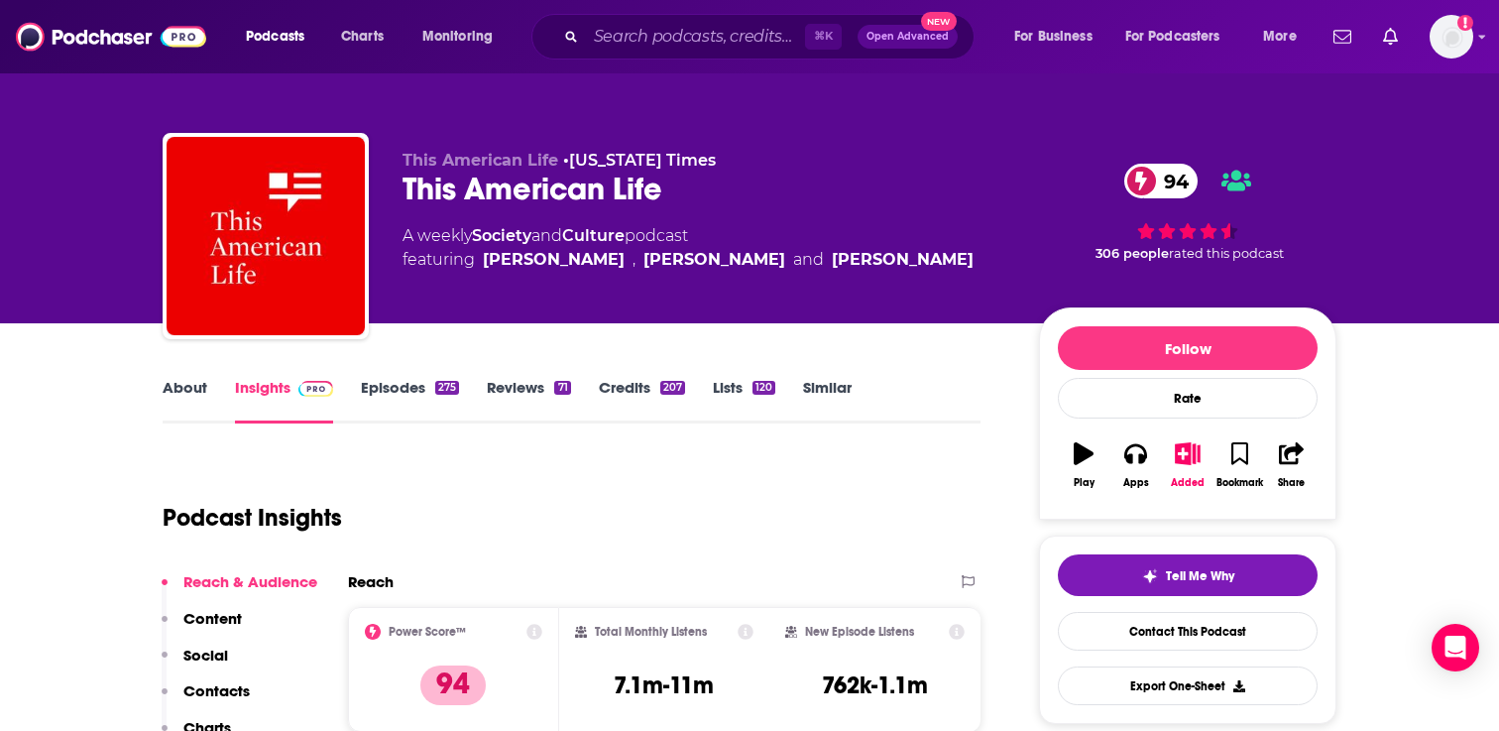
scroll to position [31, 0]
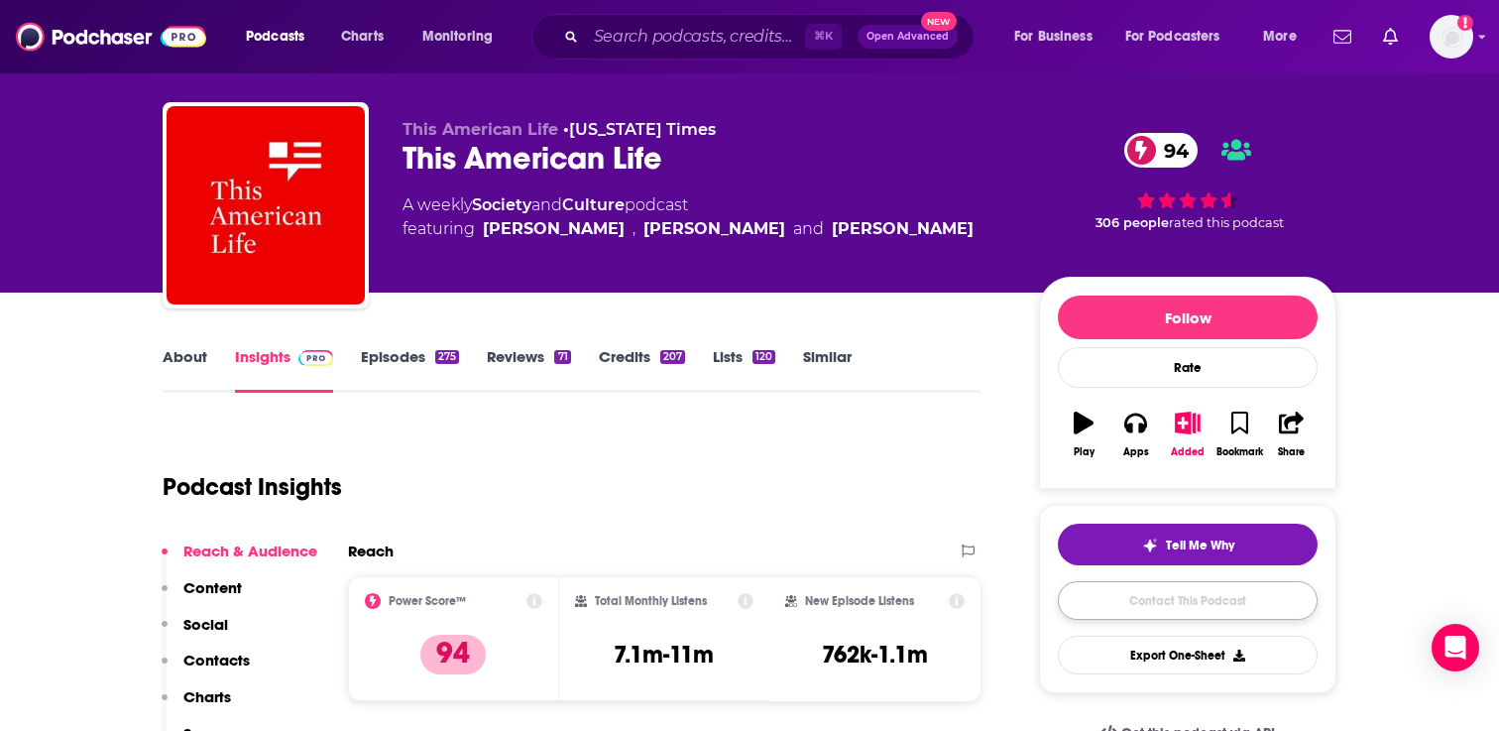
click at [1088, 601] on link "Contact This Podcast" at bounding box center [1188, 600] width 260 height 39
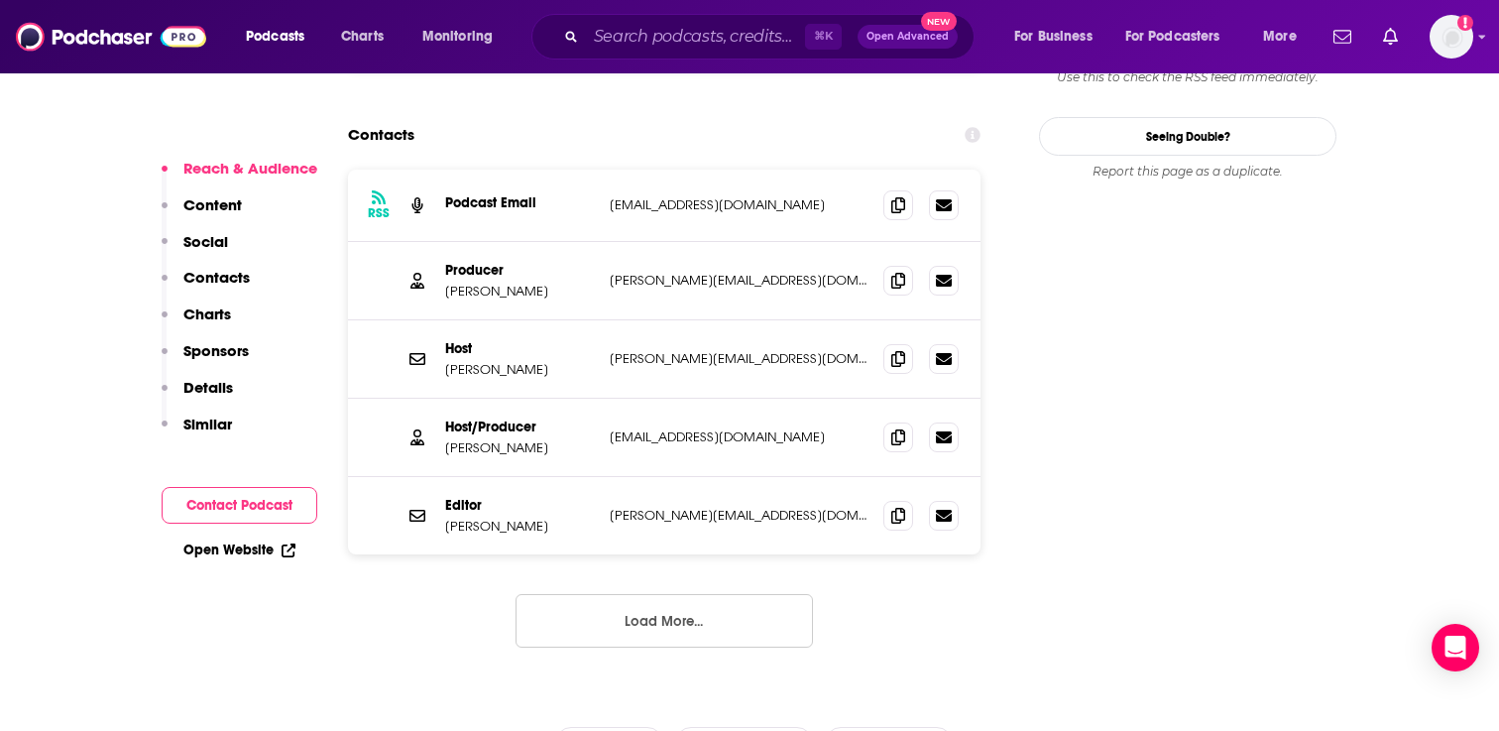
scroll to position [2143, 0]
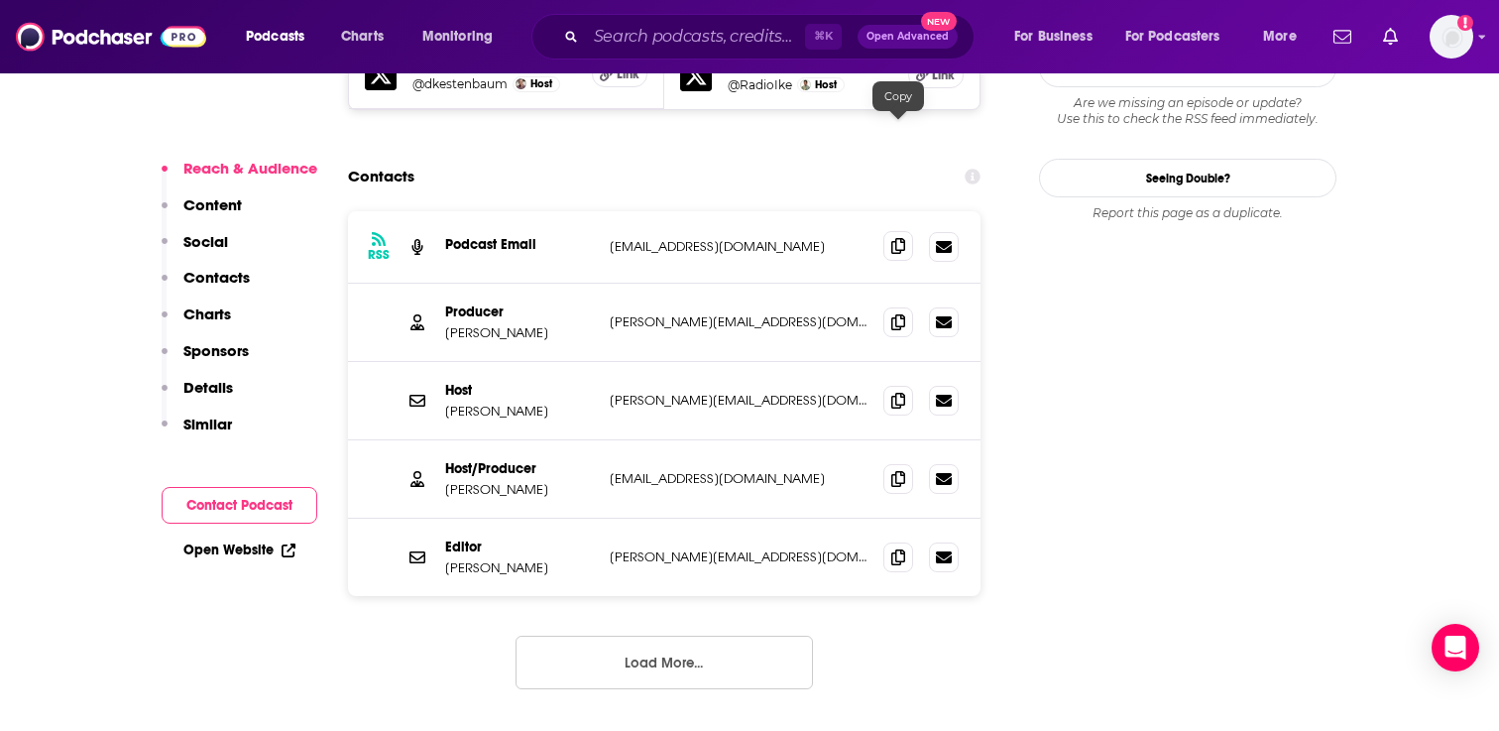
click at [892, 238] on icon at bounding box center [898, 246] width 14 height 16
click at [906, 306] on span at bounding box center [898, 321] width 30 height 30
click at [901, 392] on icon at bounding box center [898, 400] width 14 height 16
click at [894, 470] on icon at bounding box center [898, 478] width 14 height 16
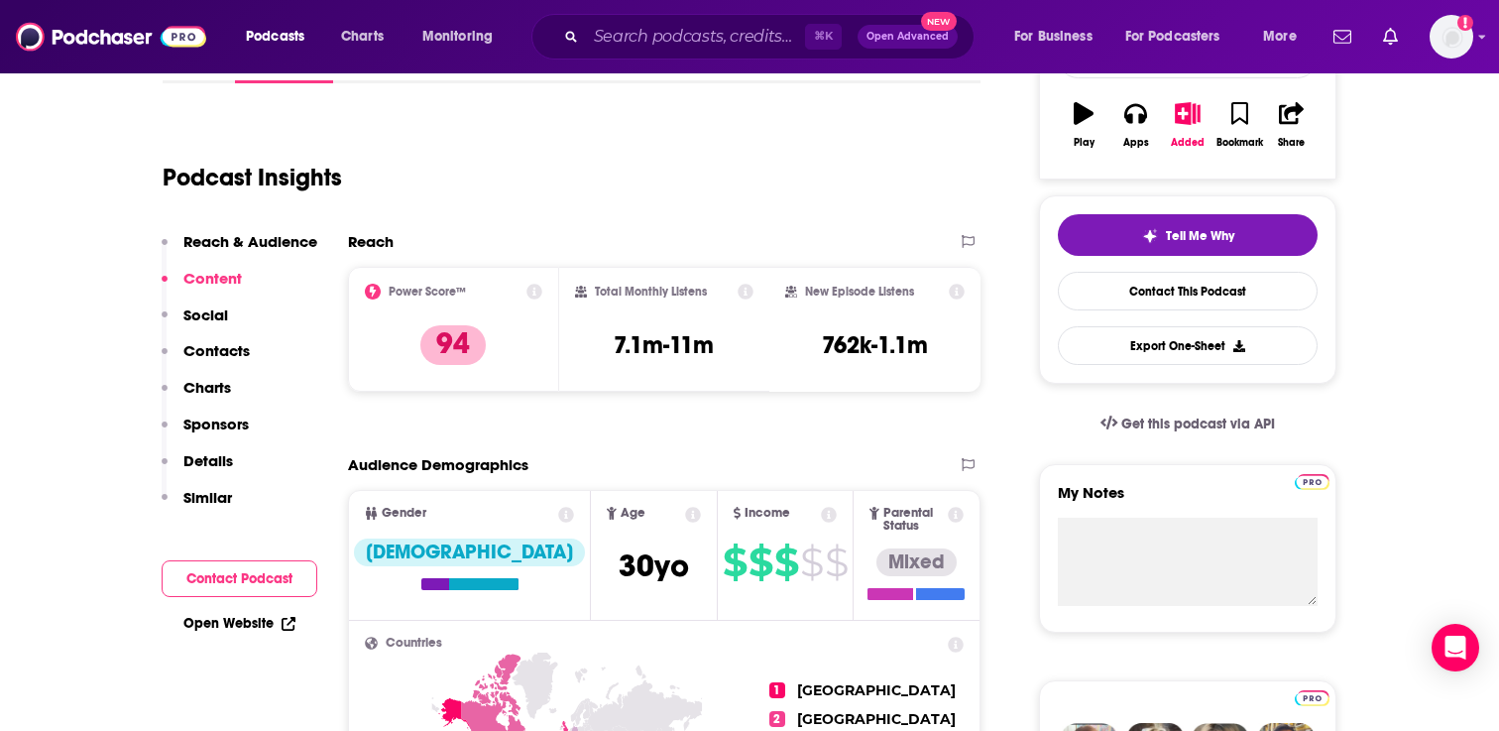
scroll to position [0, 0]
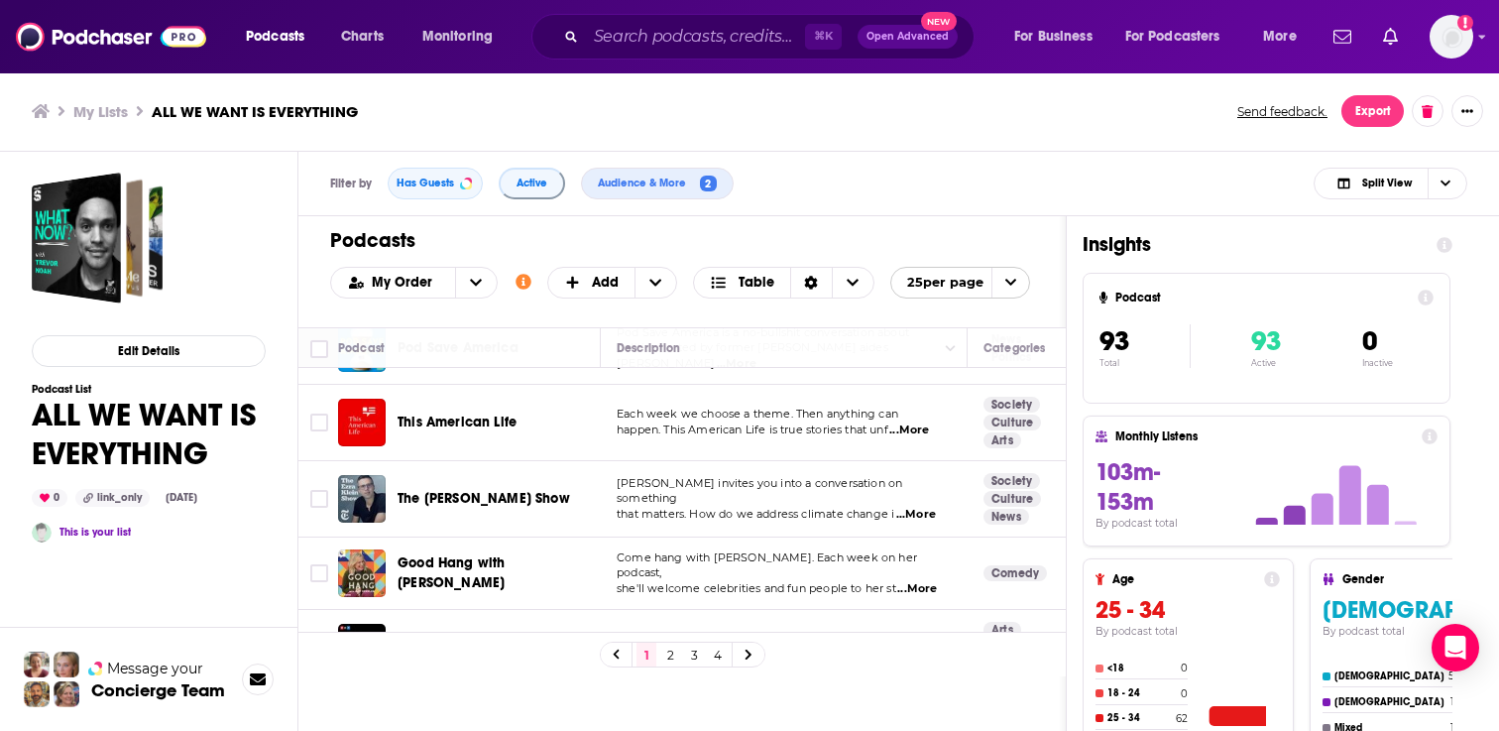
scroll to position [294, 0]
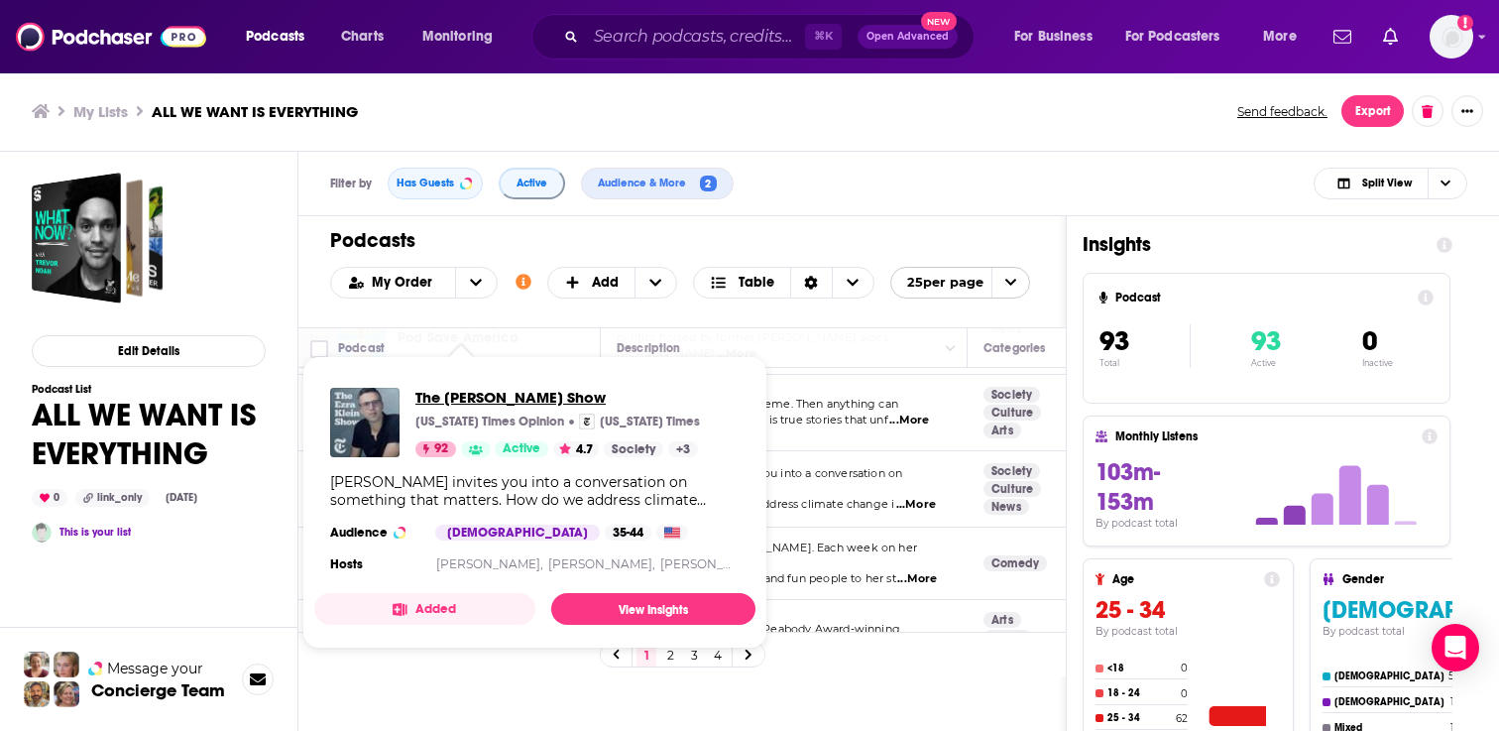
click at [455, 394] on span "The Ezra Klein Show" at bounding box center [557, 397] width 285 height 19
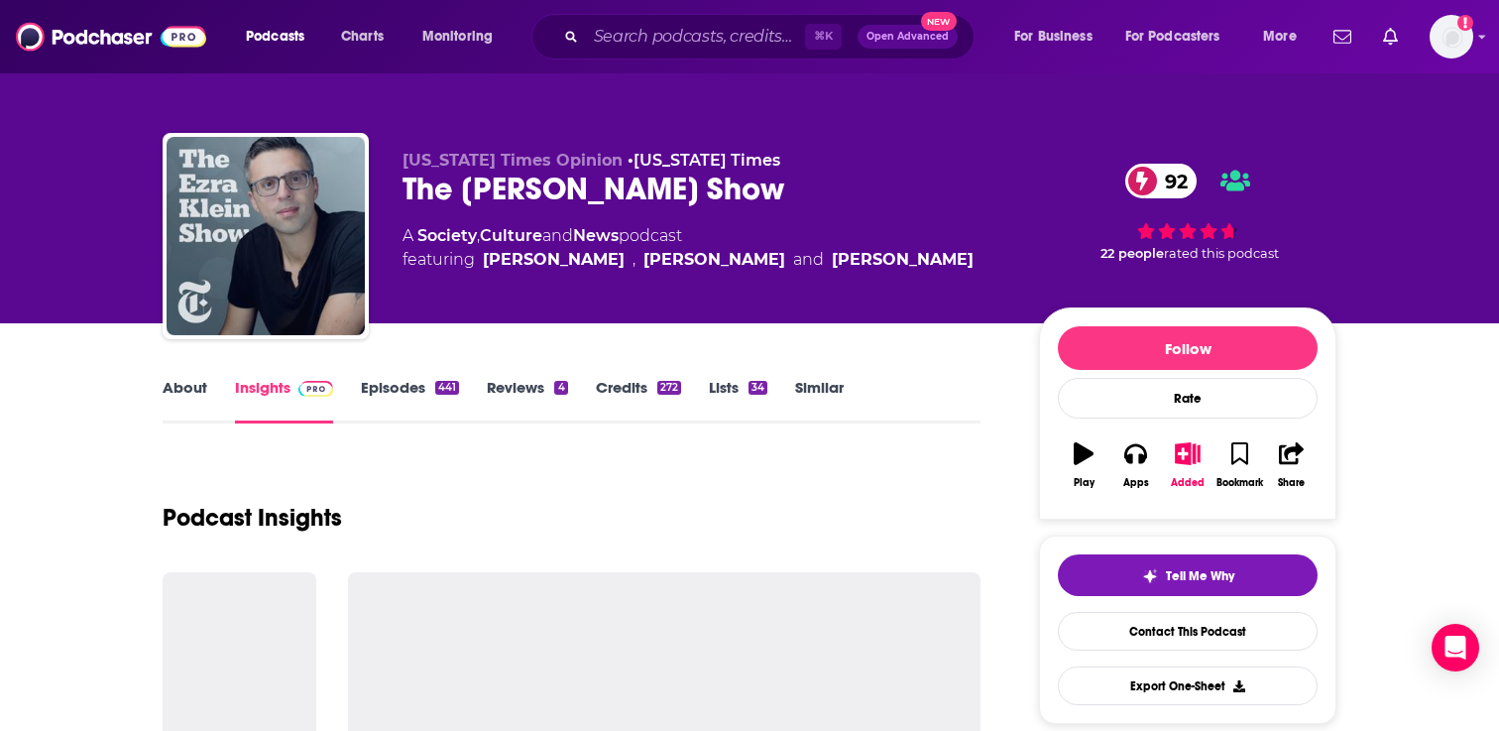
scroll to position [39, 0]
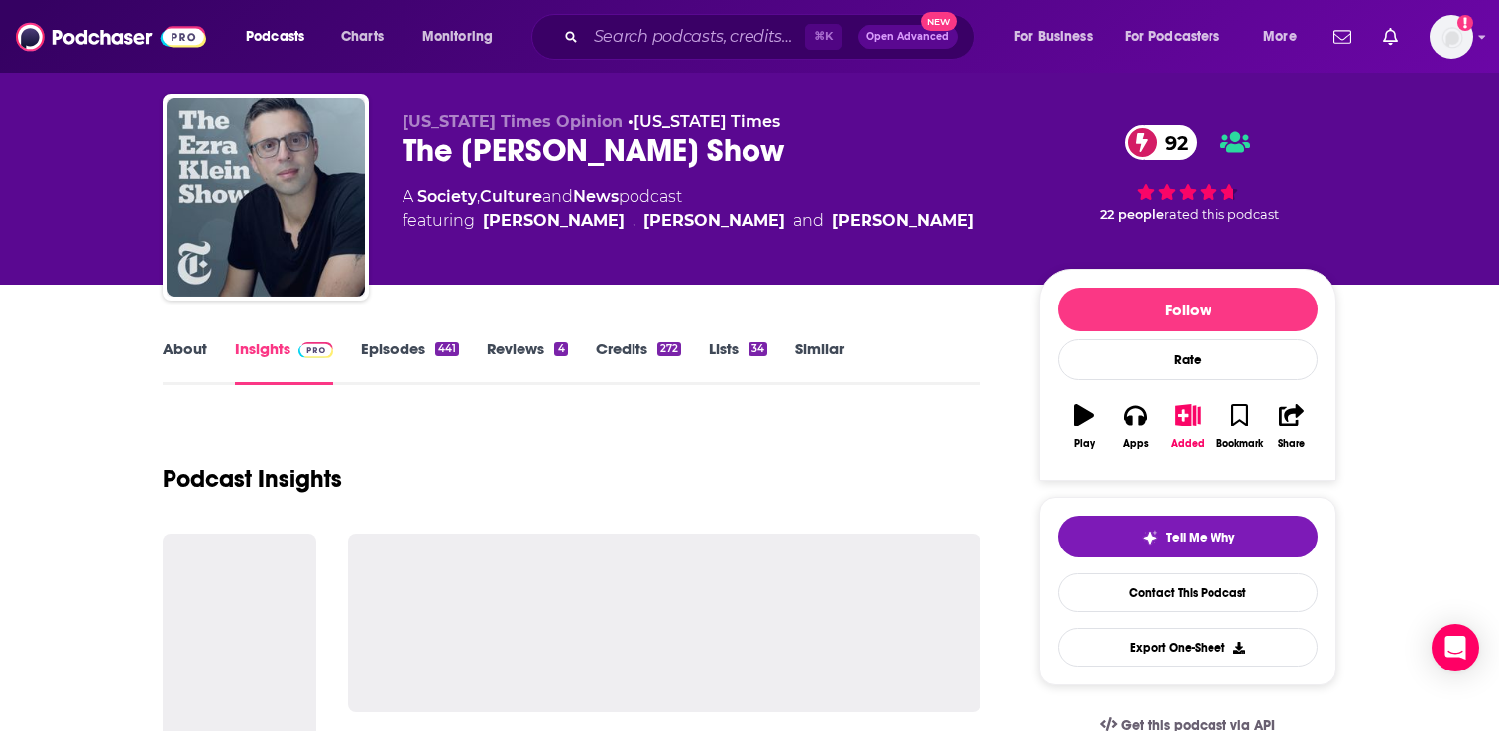
click at [201, 358] on link "About" at bounding box center [185, 362] width 45 height 46
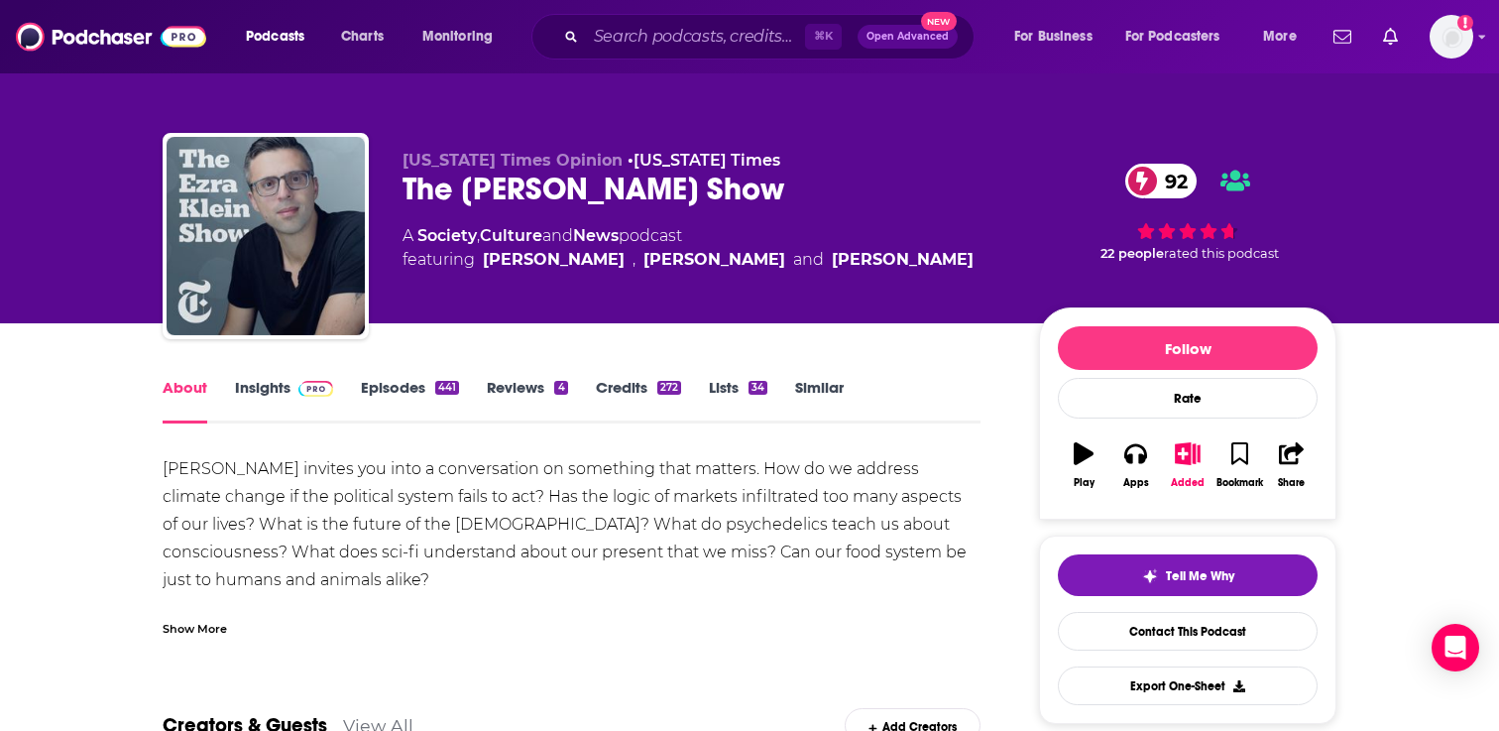
click at [419, 385] on link "Episodes 441" at bounding box center [410, 401] width 98 height 46
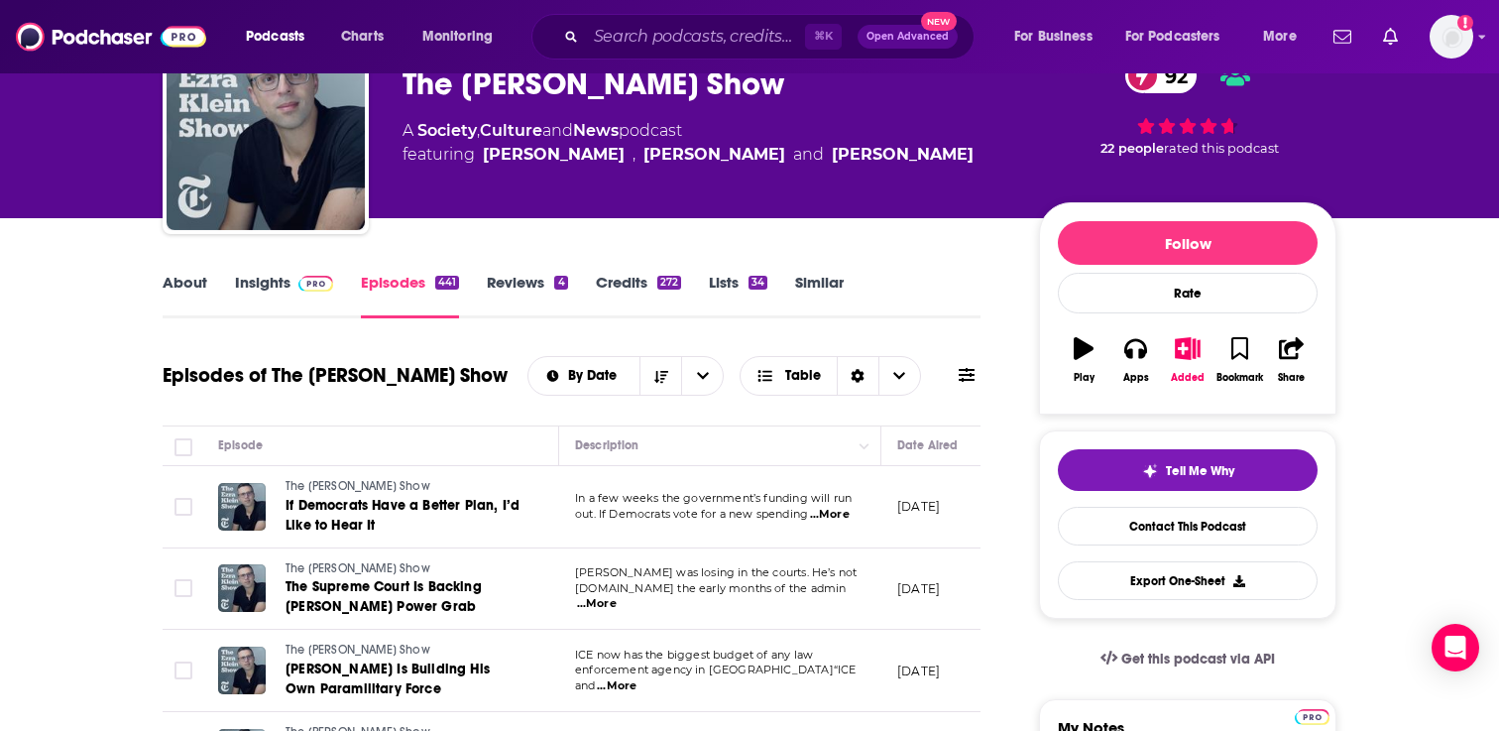
scroll to position [66, 0]
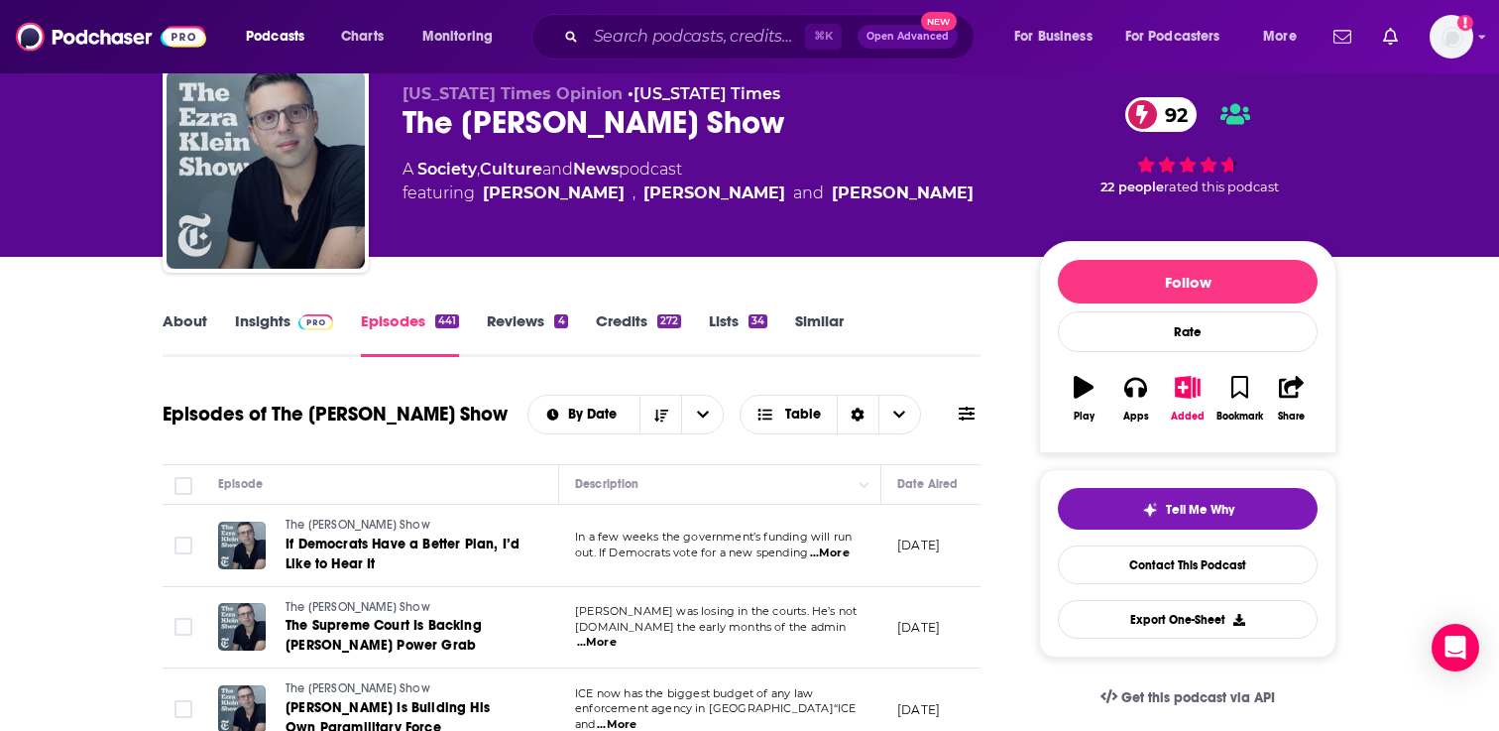
click at [287, 320] on link "Insights" at bounding box center [284, 334] width 98 height 46
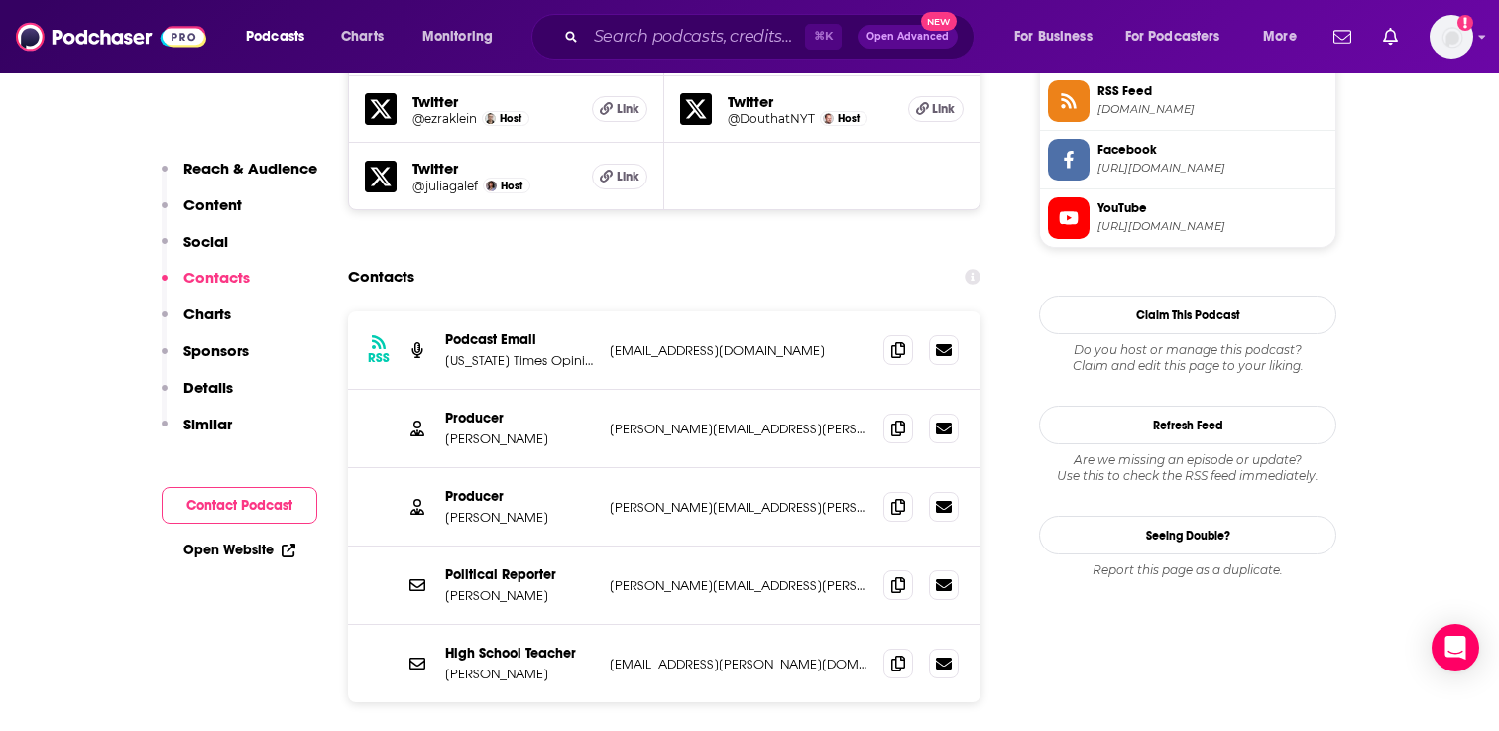
scroll to position [1878, 0]
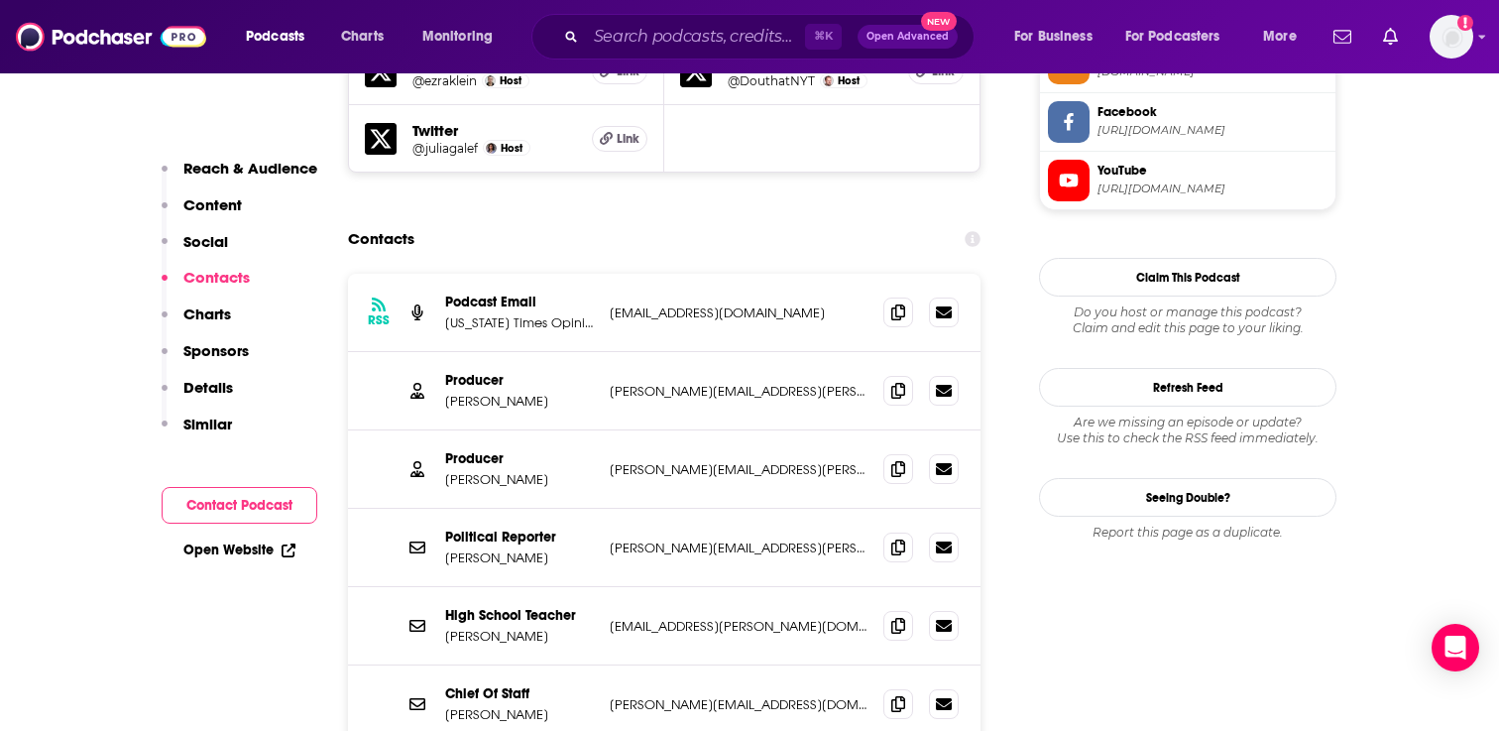
scroll to position [1895, 0]
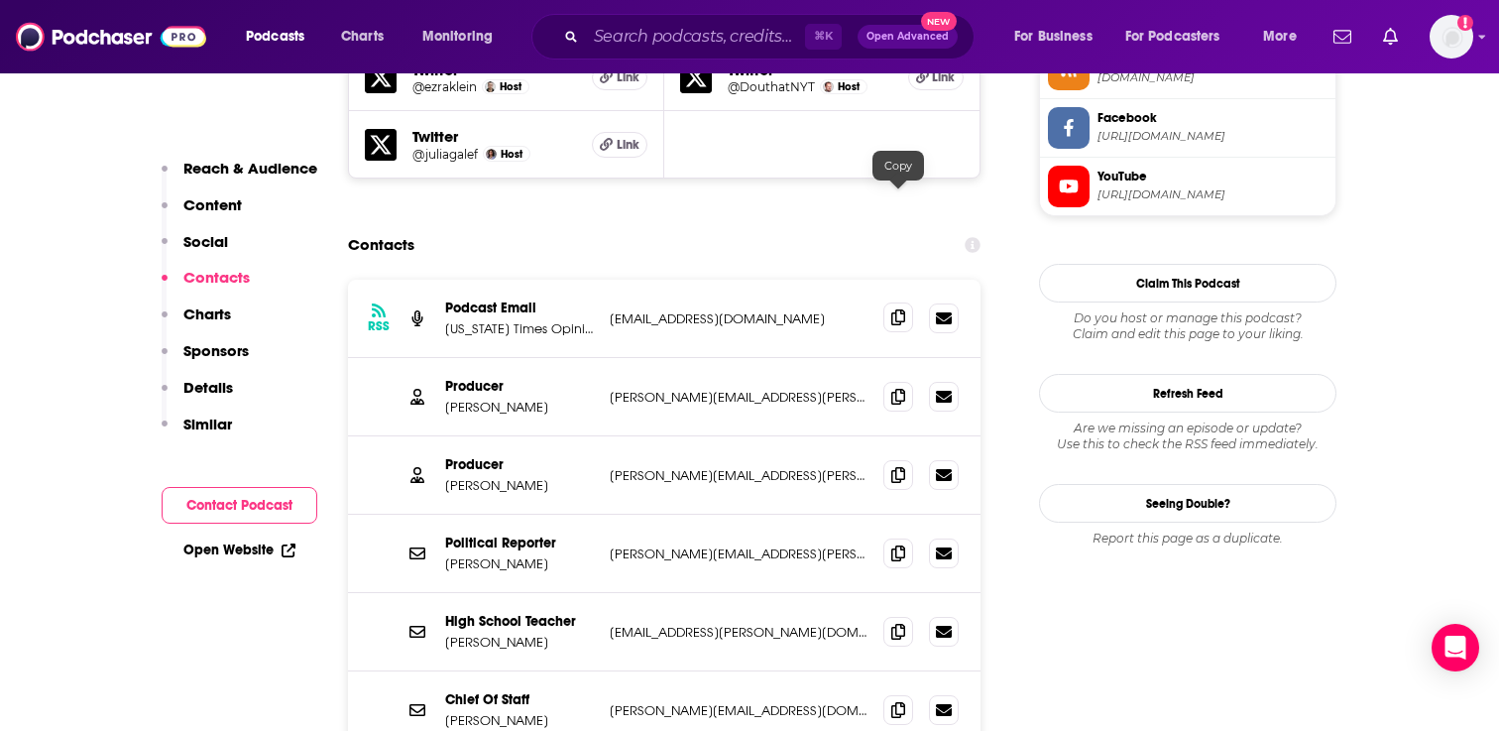
click at [888, 302] on span at bounding box center [898, 317] width 30 height 30
click at [897, 388] on icon at bounding box center [898, 396] width 14 height 16
click at [891, 466] on icon at bounding box center [898, 474] width 14 height 16
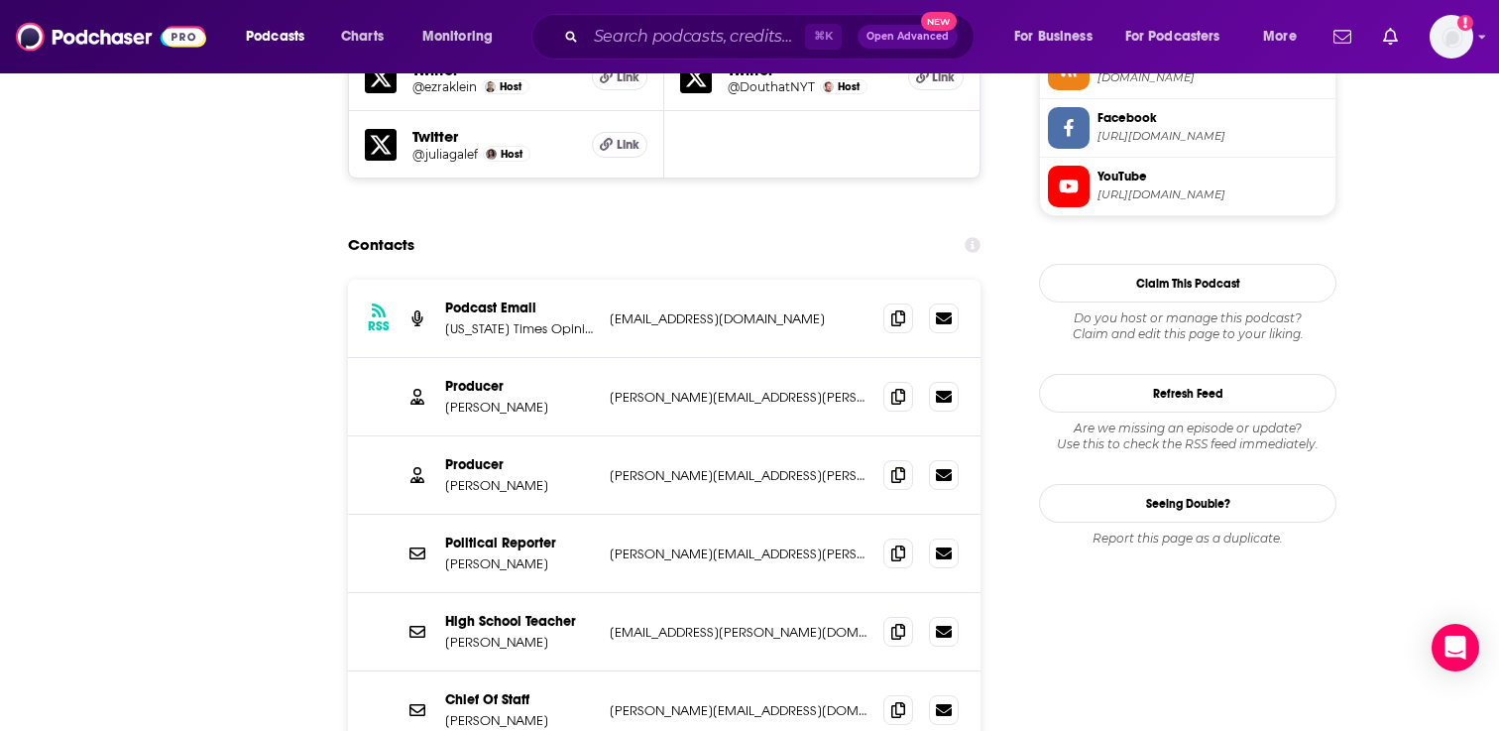
scroll to position [0, 0]
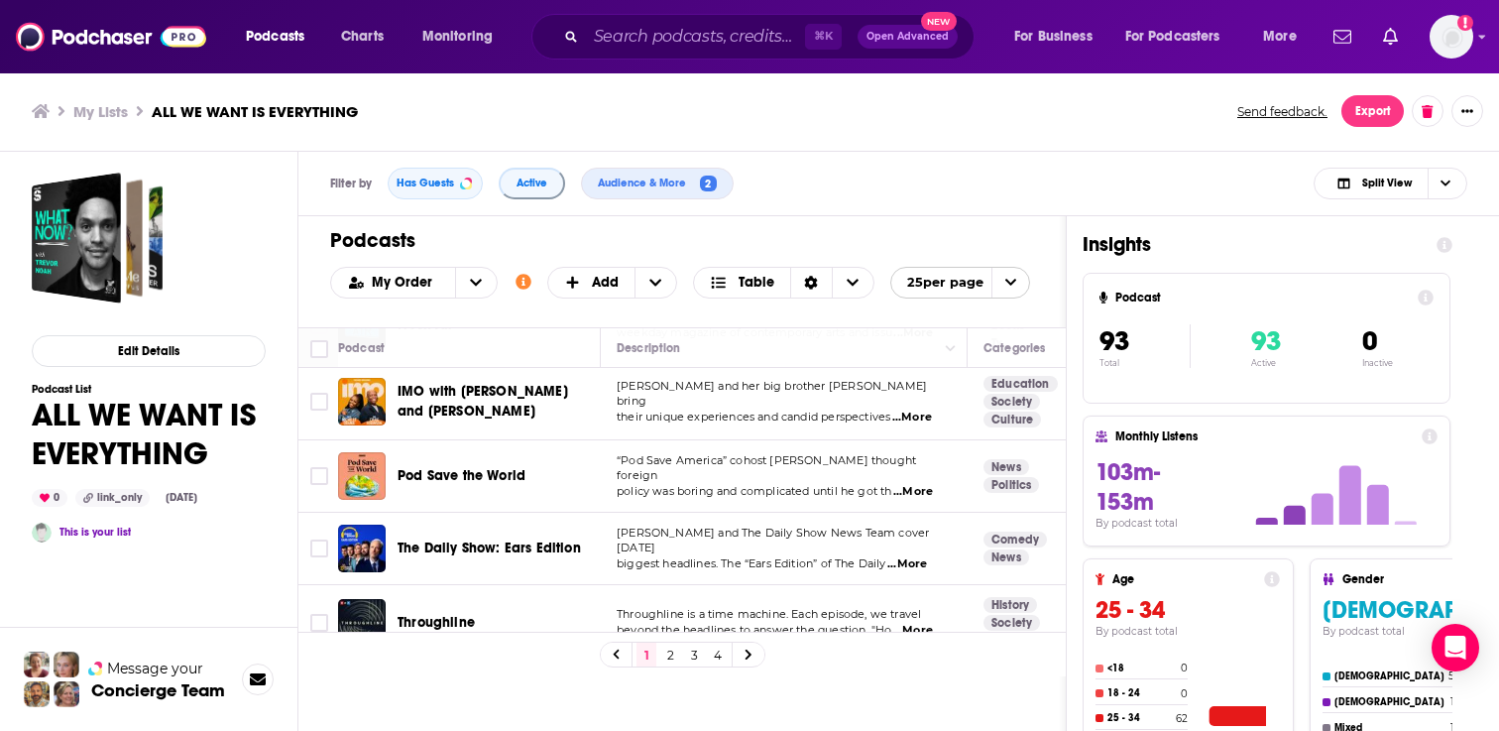
scroll to position [617, 0]
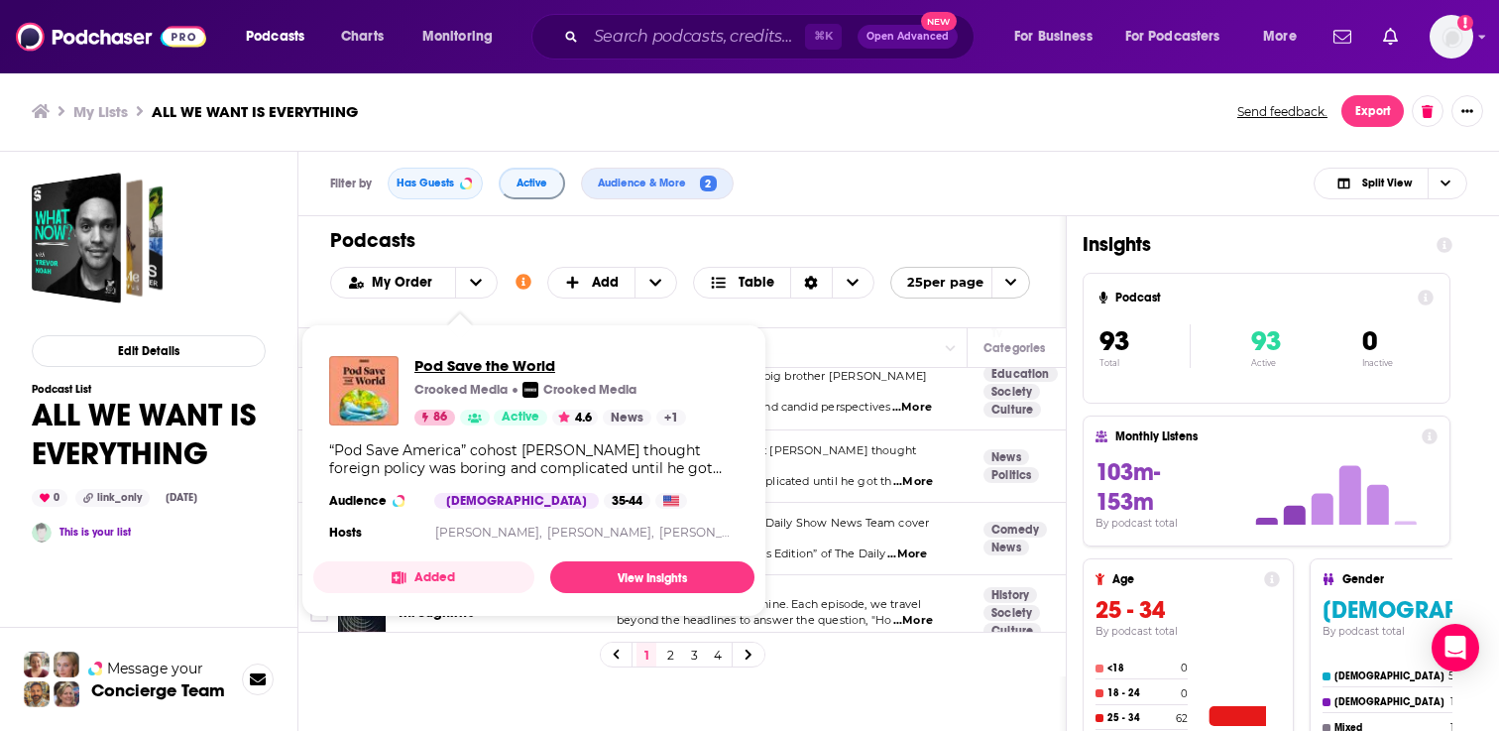
click at [455, 366] on span "Pod Save the World" at bounding box center [550, 365] width 272 height 19
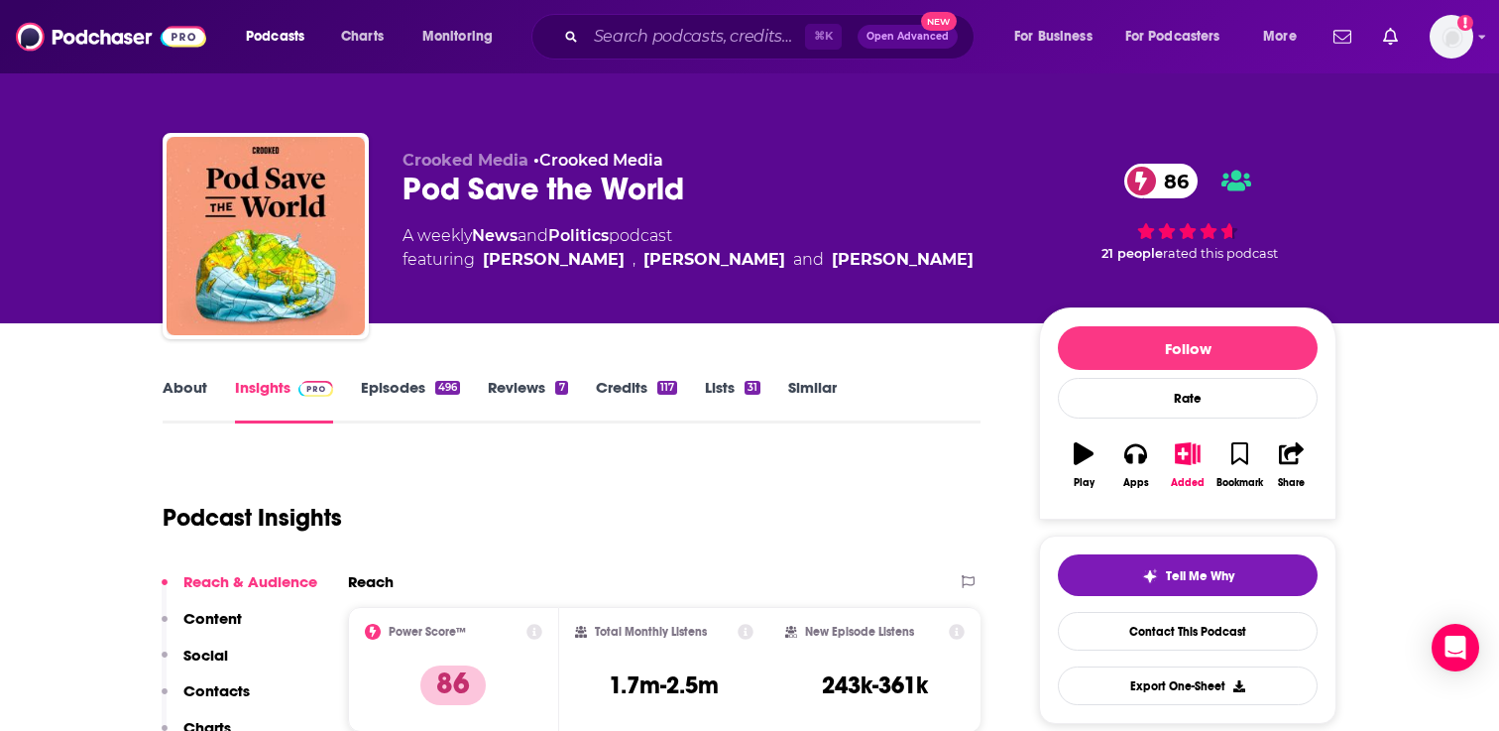
click at [407, 402] on link "Episodes 496" at bounding box center [410, 401] width 99 height 46
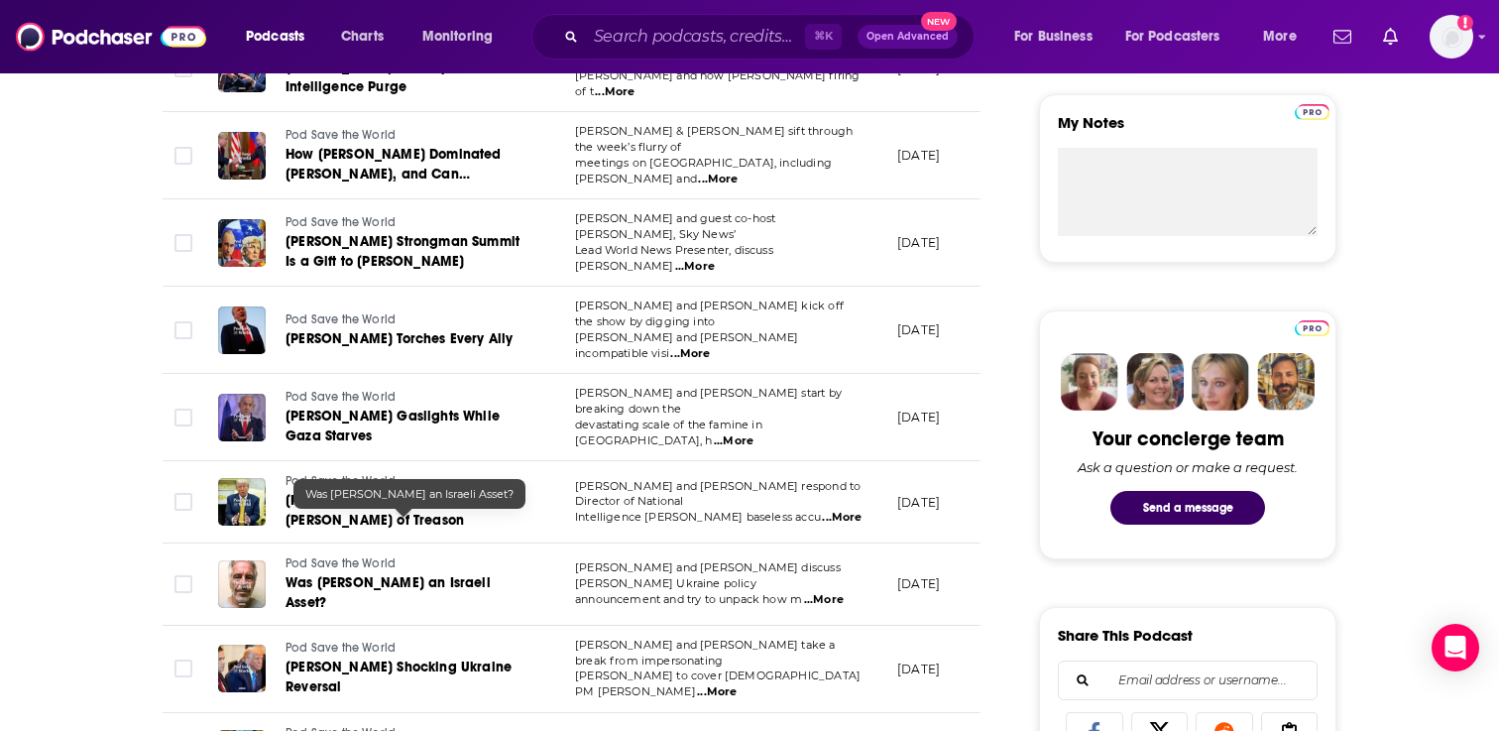
scroll to position [764, 0]
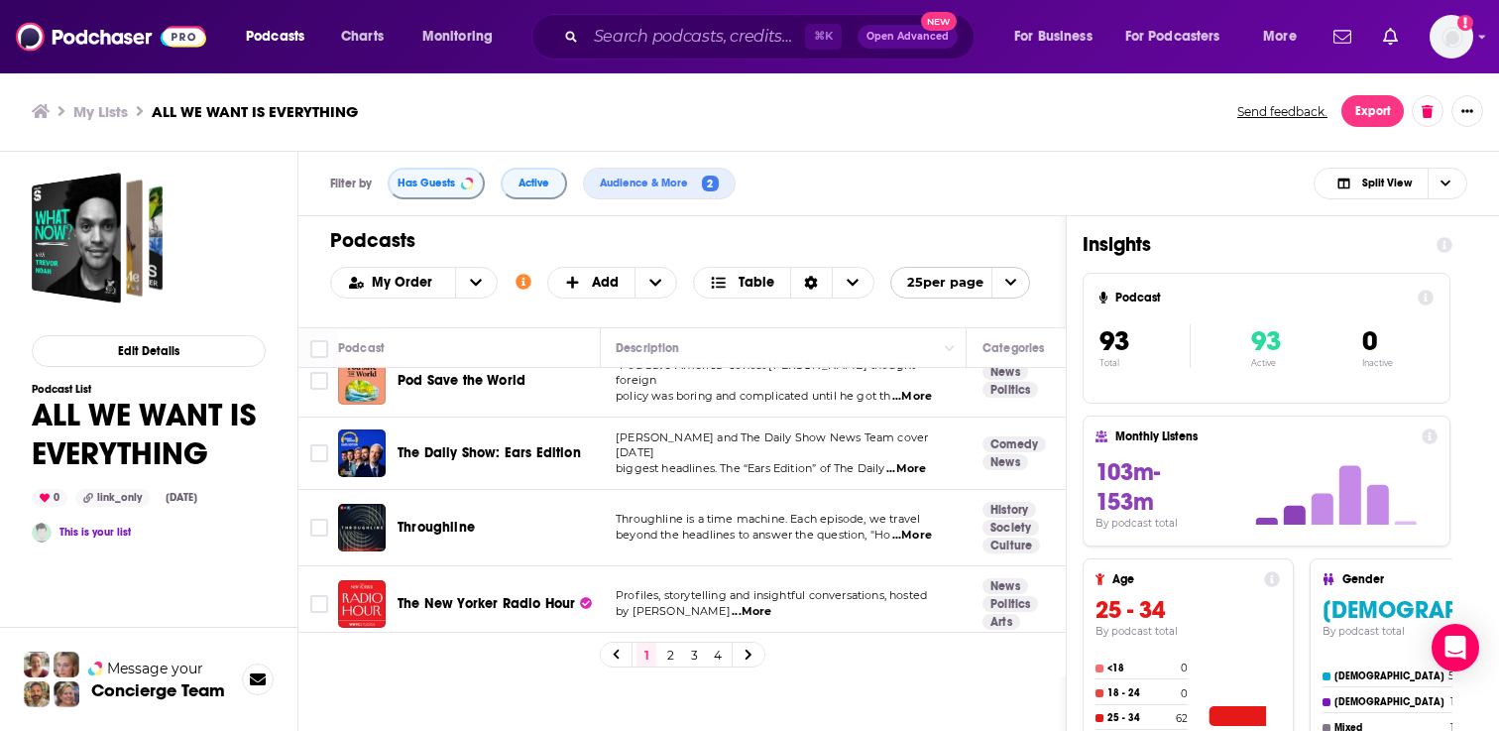
scroll to position [703, 1]
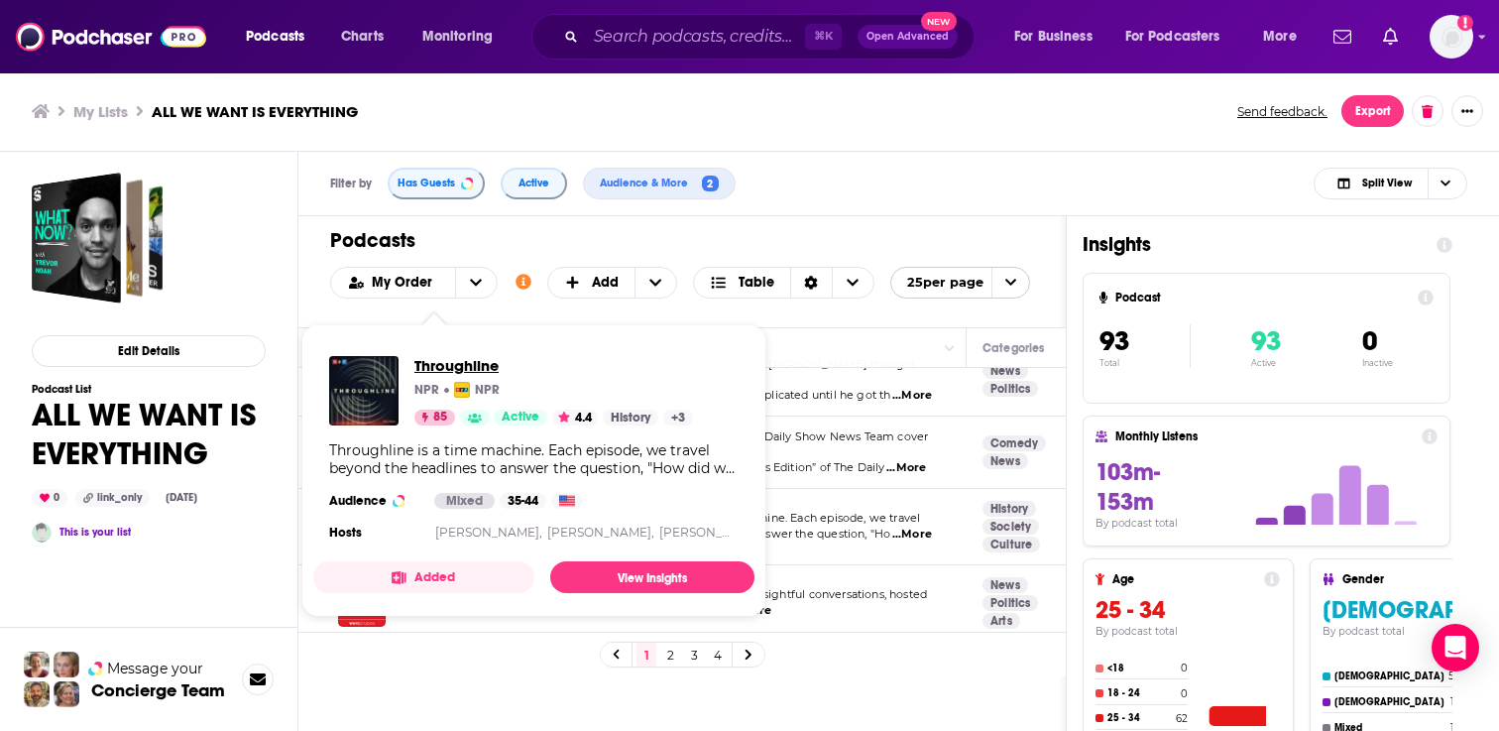
click at [434, 371] on span "Throughline" at bounding box center [553, 365] width 279 height 19
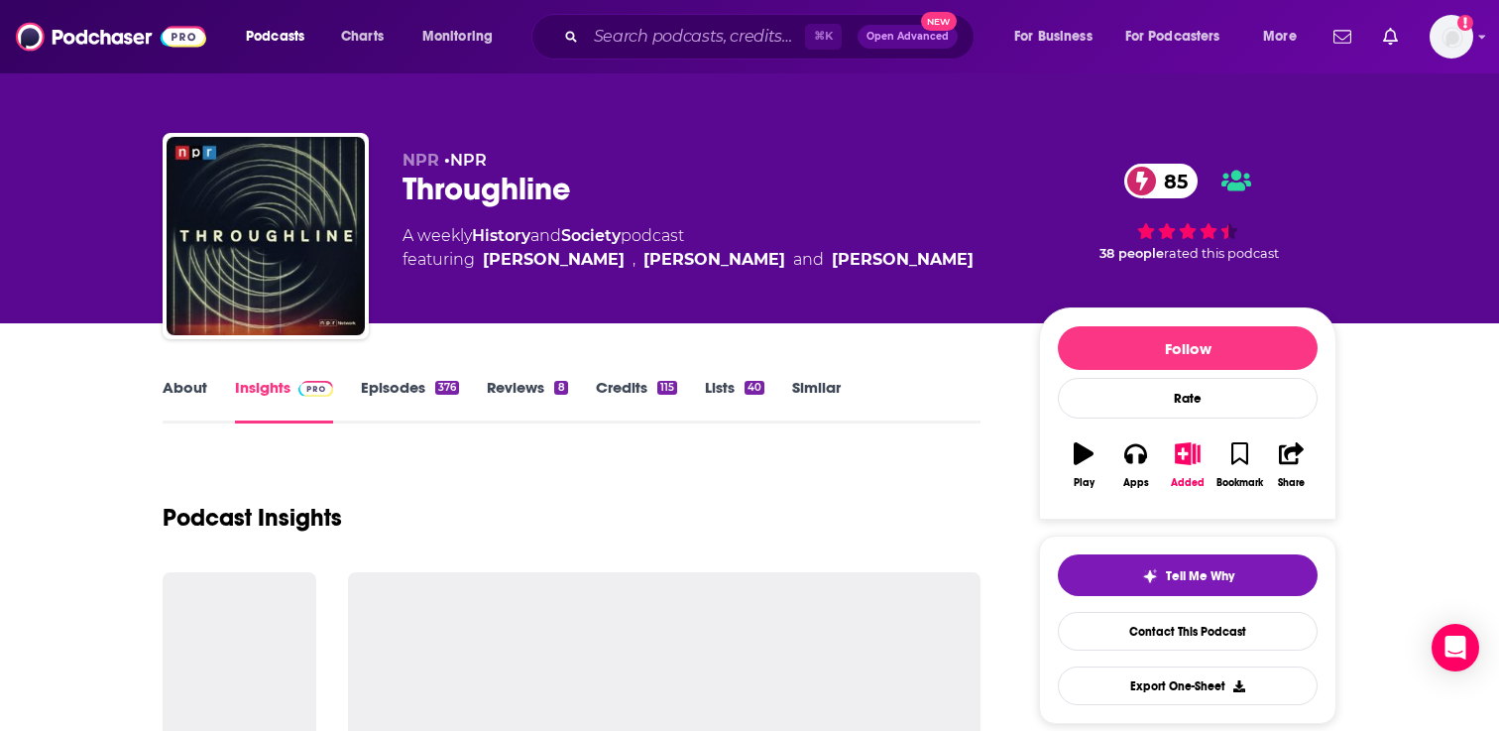
click at [191, 389] on link "About" at bounding box center [185, 401] width 45 height 46
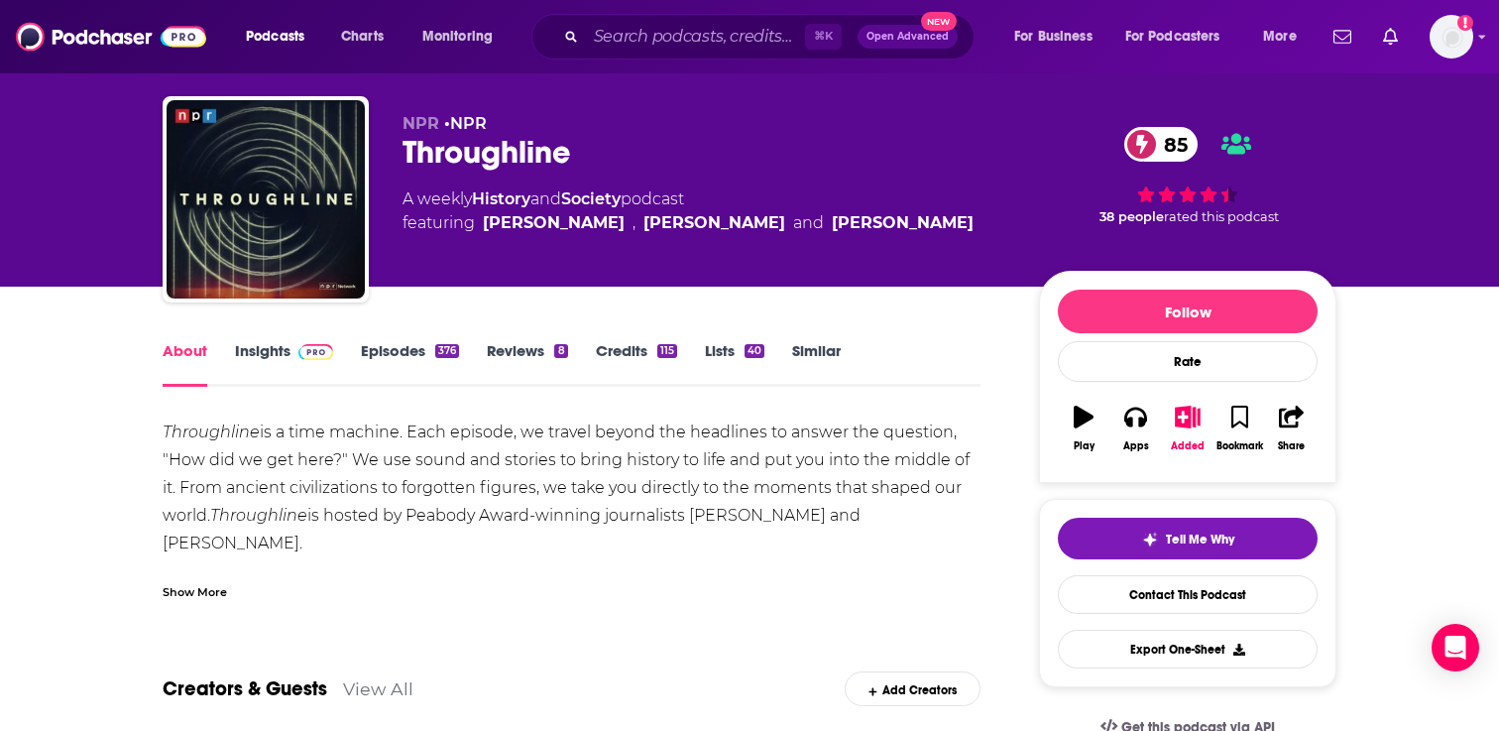
scroll to position [75, 0]
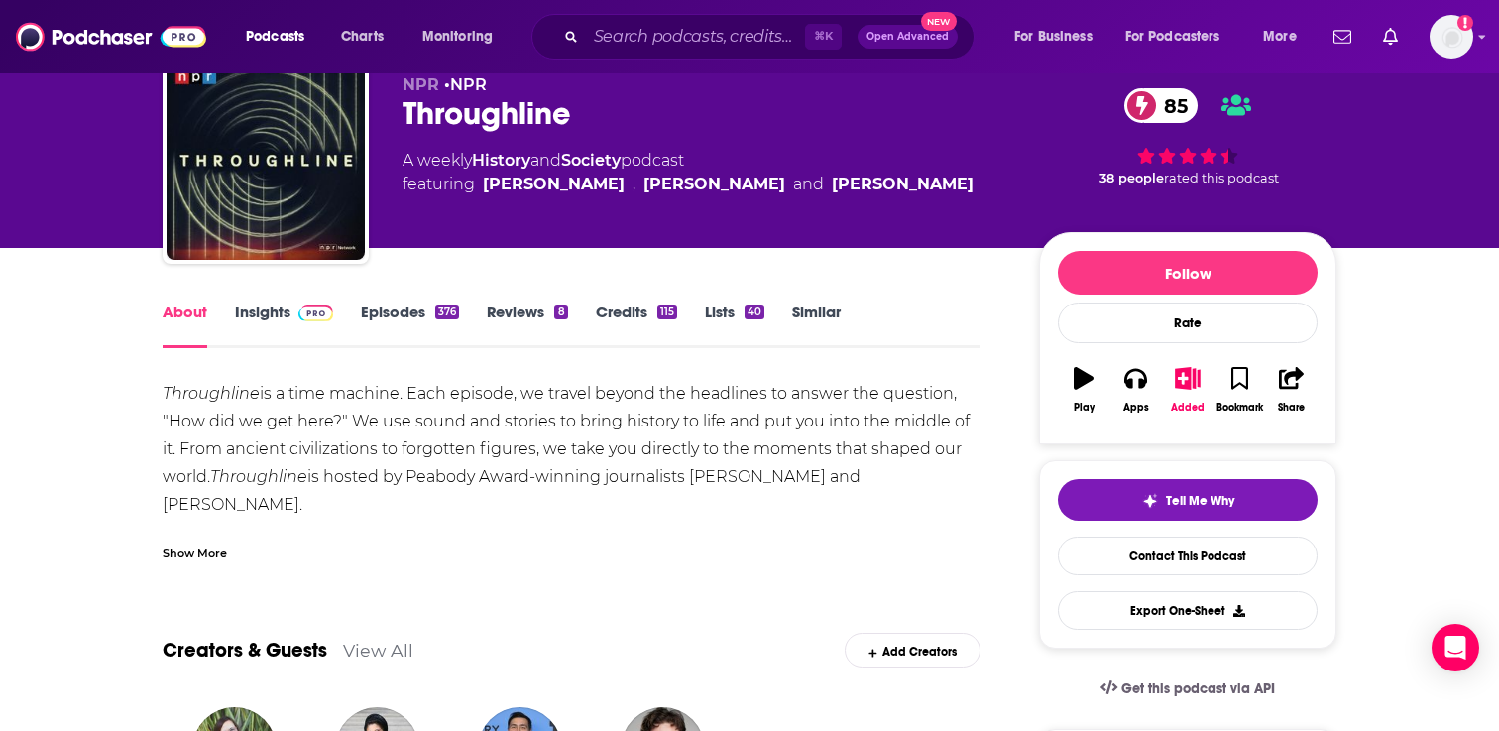
click at [407, 315] on link "Episodes 376" at bounding box center [410, 325] width 98 height 46
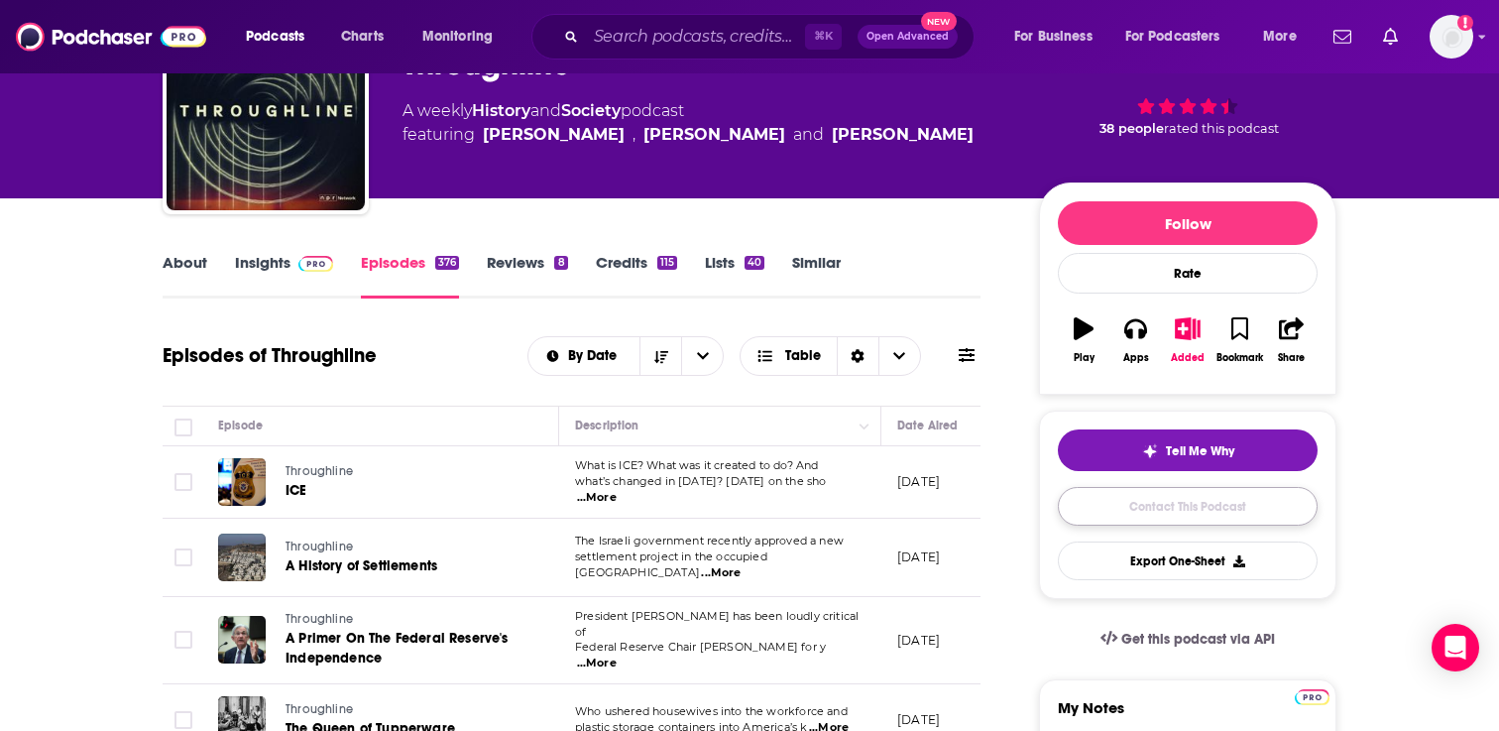
click at [1117, 517] on link "Contact This Podcast" at bounding box center [1188, 506] width 260 height 39
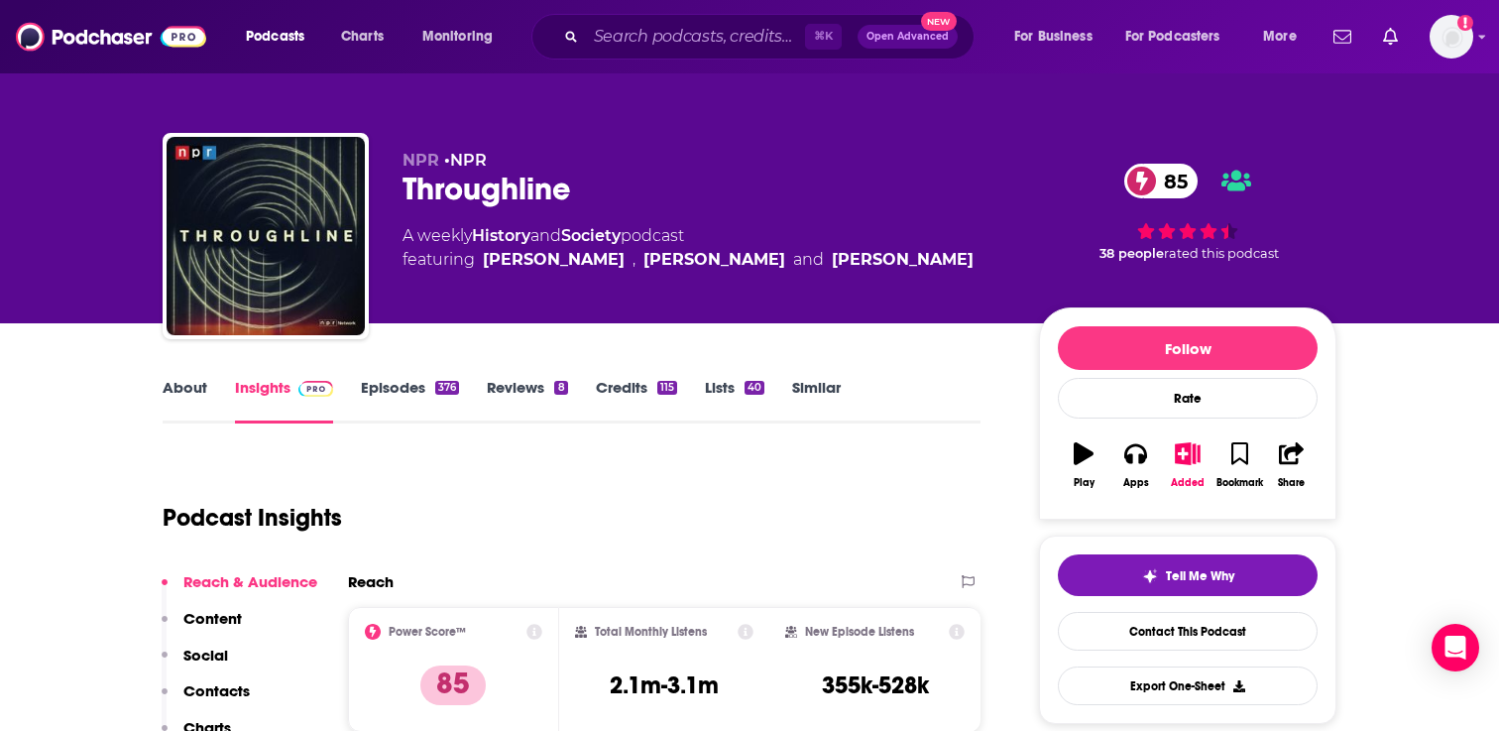
click at [184, 388] on link "About" at bounding box center [185, 401] width 45 height 46
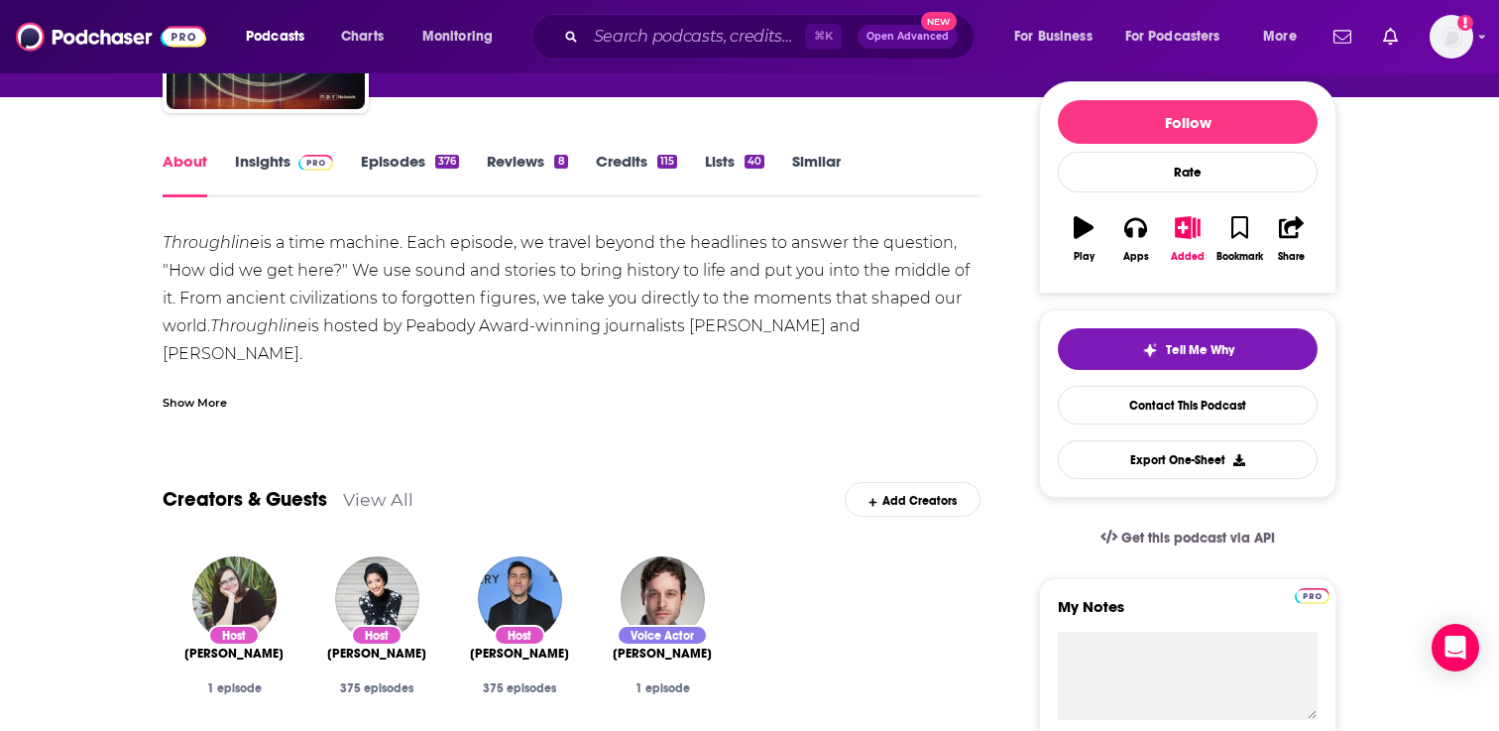
scroll to position [227, 0]
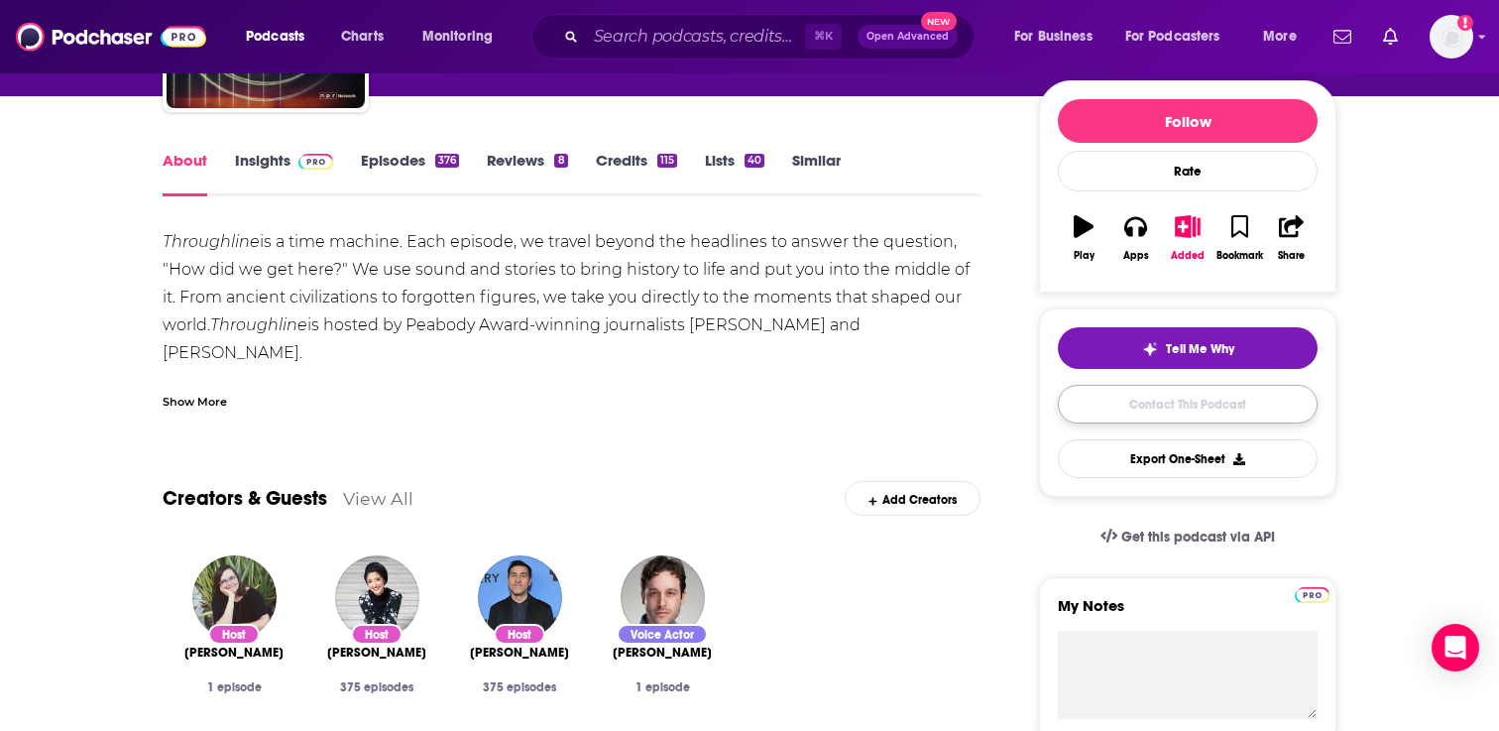
click at [1131, 393] on link "Contact This Podcast" at bounding box center [1188, 404] width 260 height 39
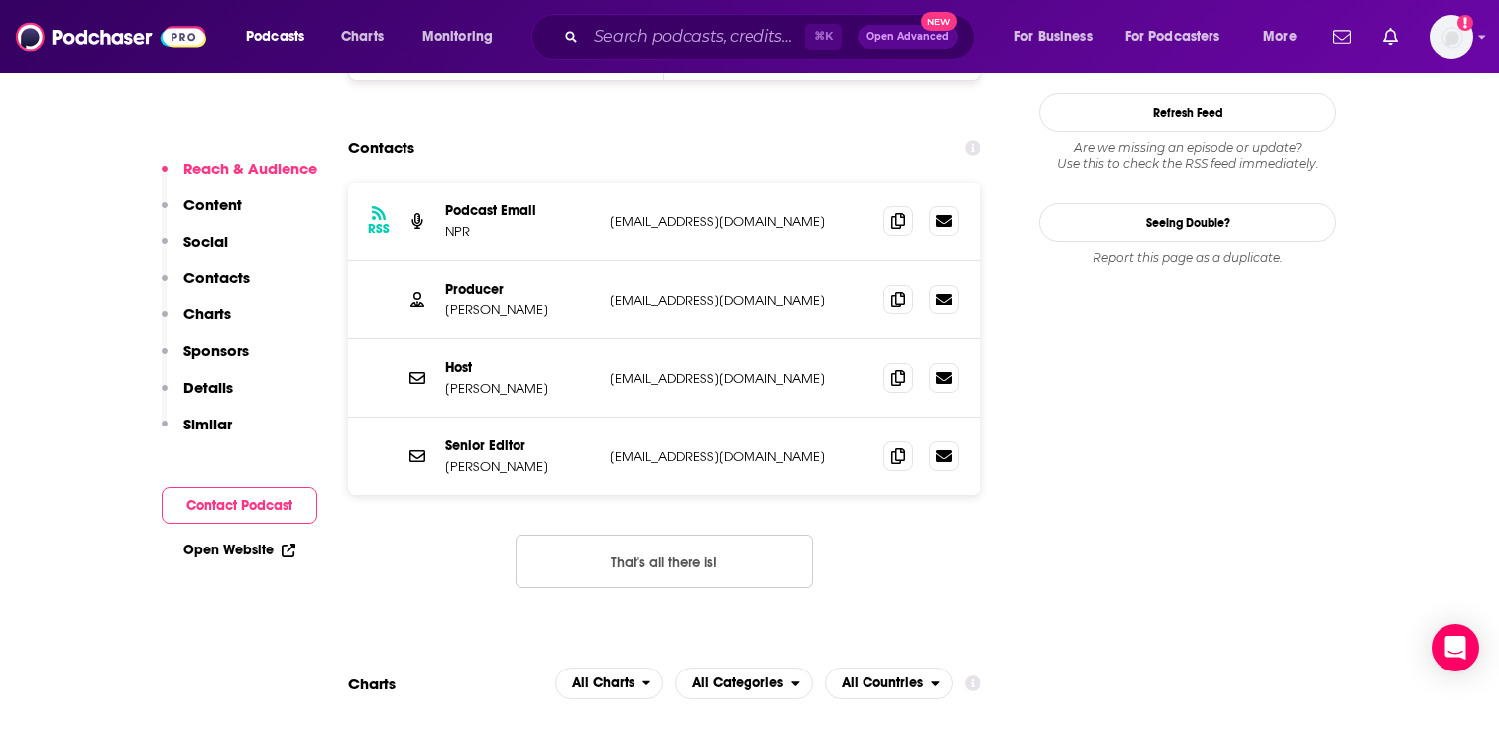
scroll to position [1951, 0]
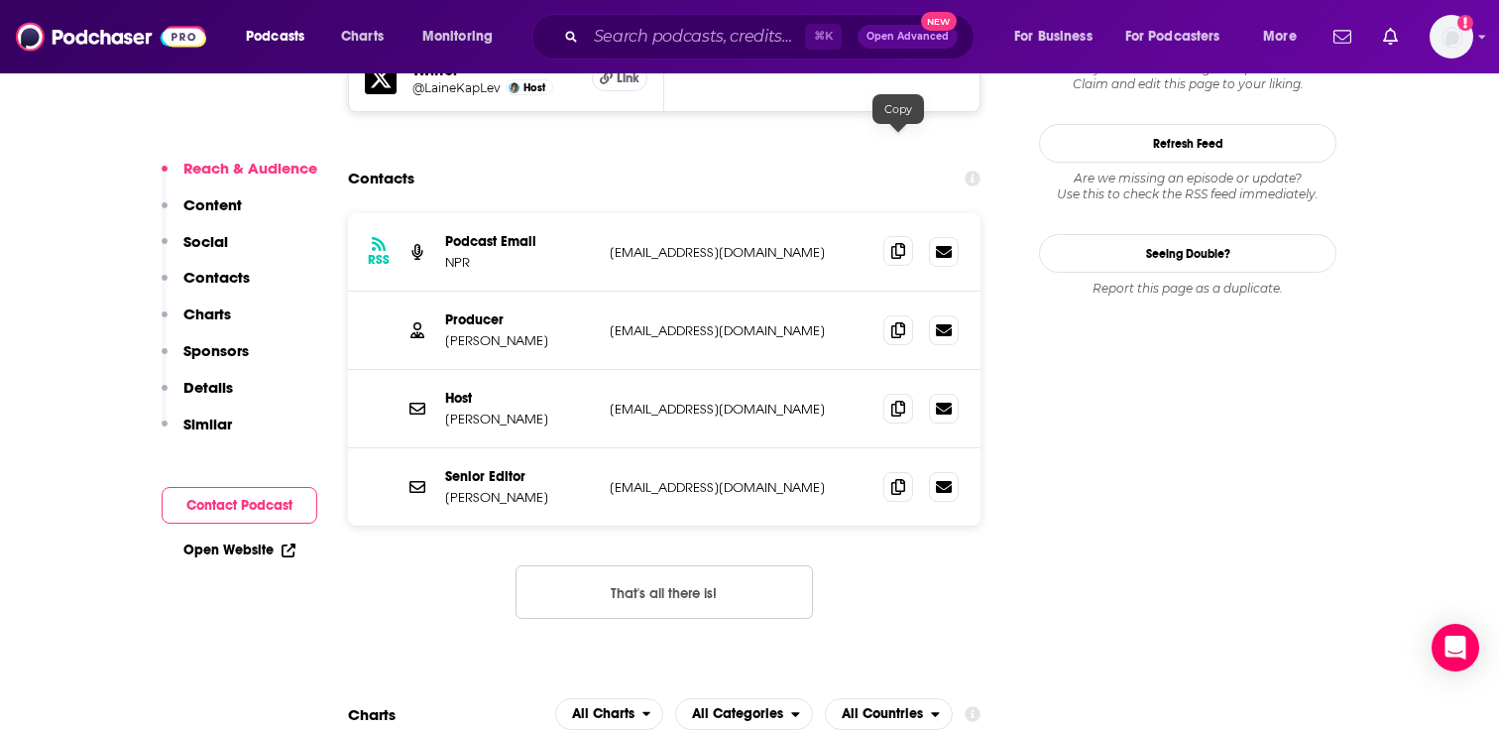
click at [892, 243] on icon at bounding box center [898, 251] width 14 height 16
click at [891, 321] on icon at bounding box center [898, 329] width 14 height 16
click at [898, 400] on icon at bounding box center [898, 408] width 14 height 16
click at [904, 478] on icon at bounding box center [898, 486] width 14 height 16
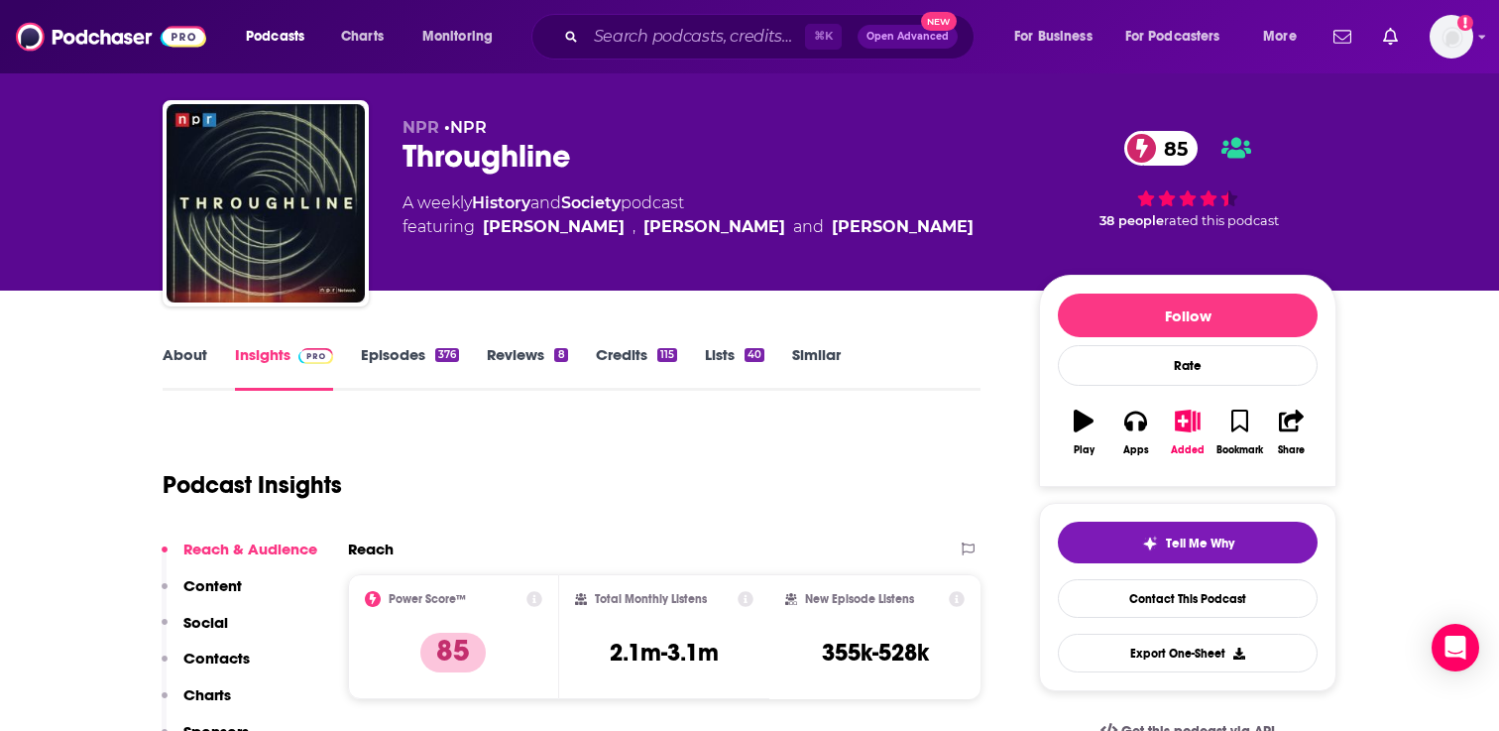
scroll to position [0, 0]
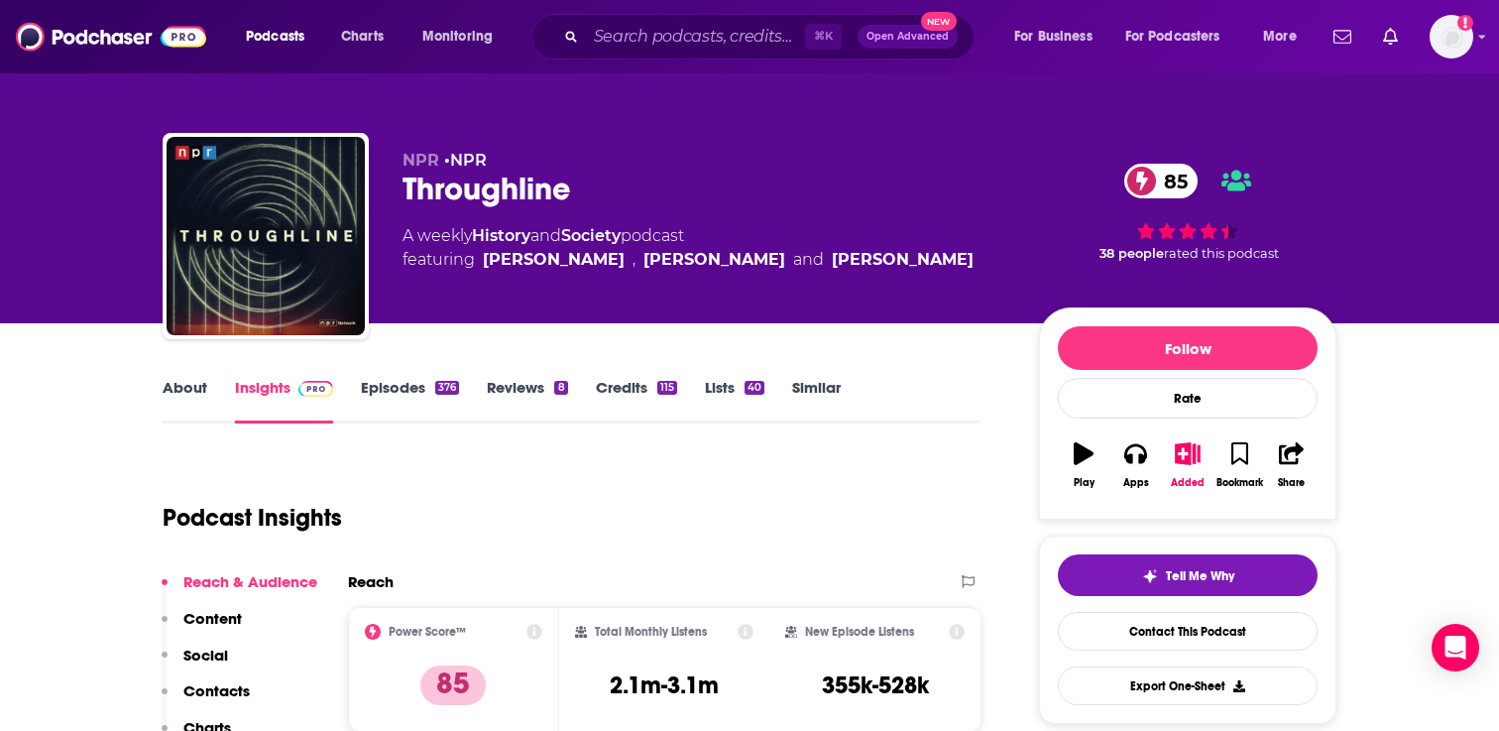
click at [186, 395] on link "About" at bounding box center [185, 401] width 45 height 46
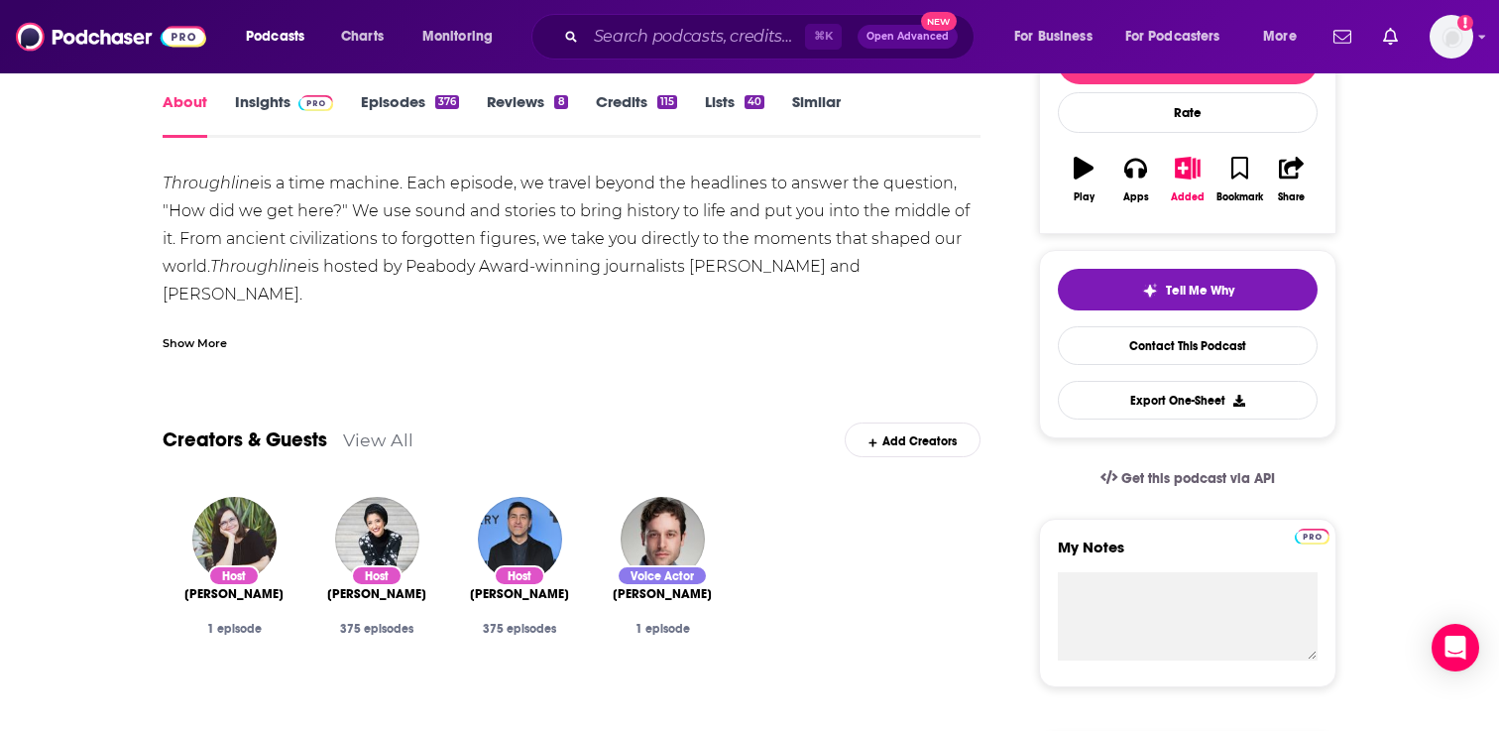
scroll to position [289, 0]
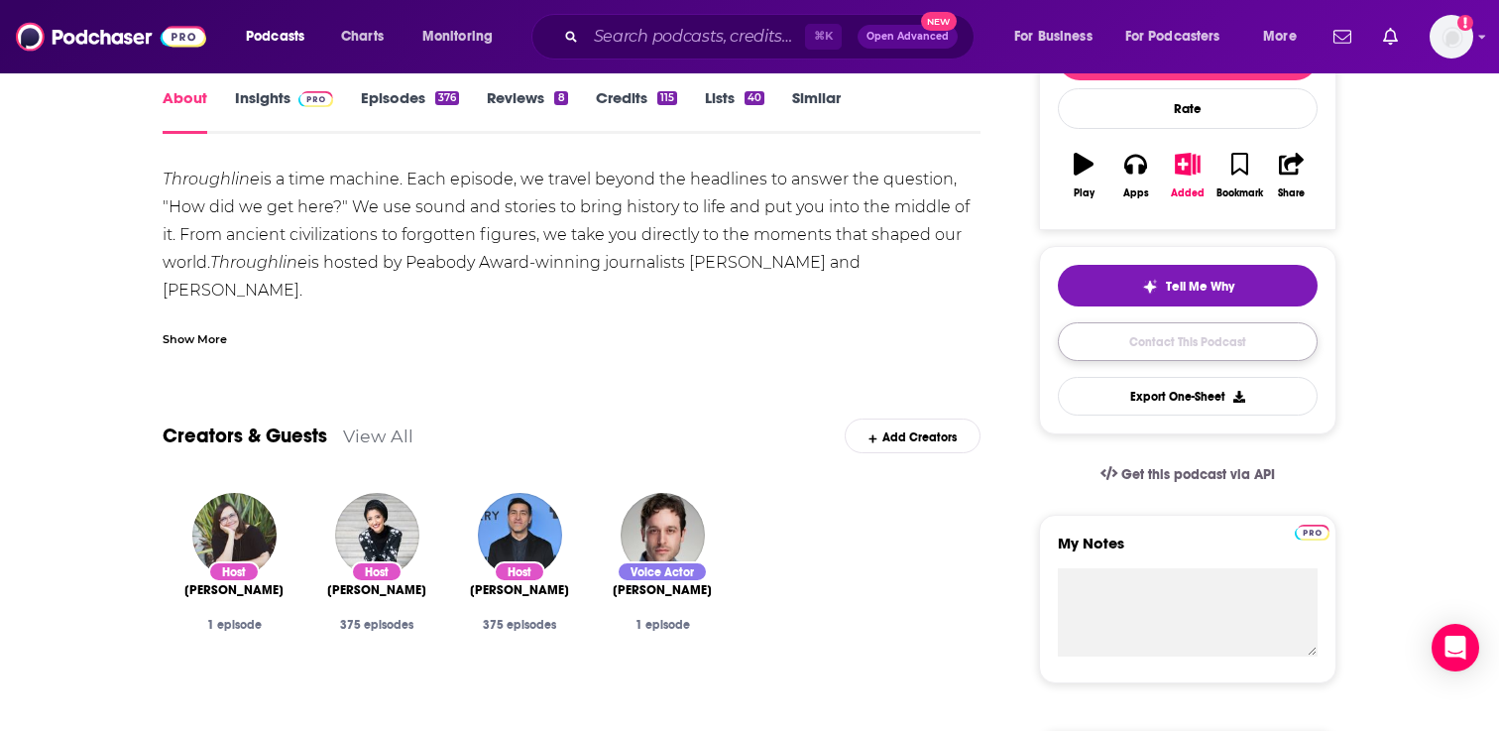
click at [1134, 354] on link "Contact This Podcast" at bounding box center [1188, 341] width 260 height 39
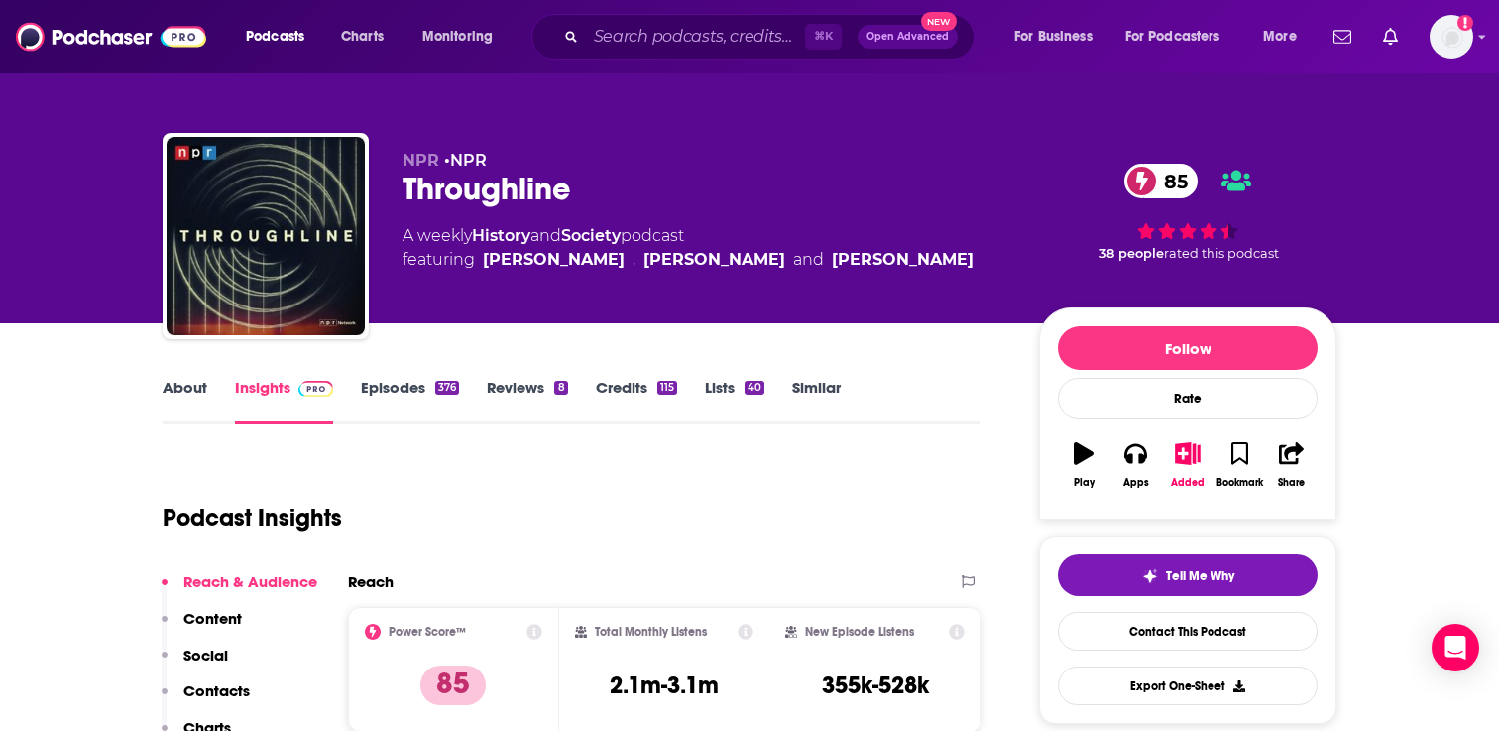
click at [188, 386] on link "About" at bounding box center [185, 401] width 45 height 46
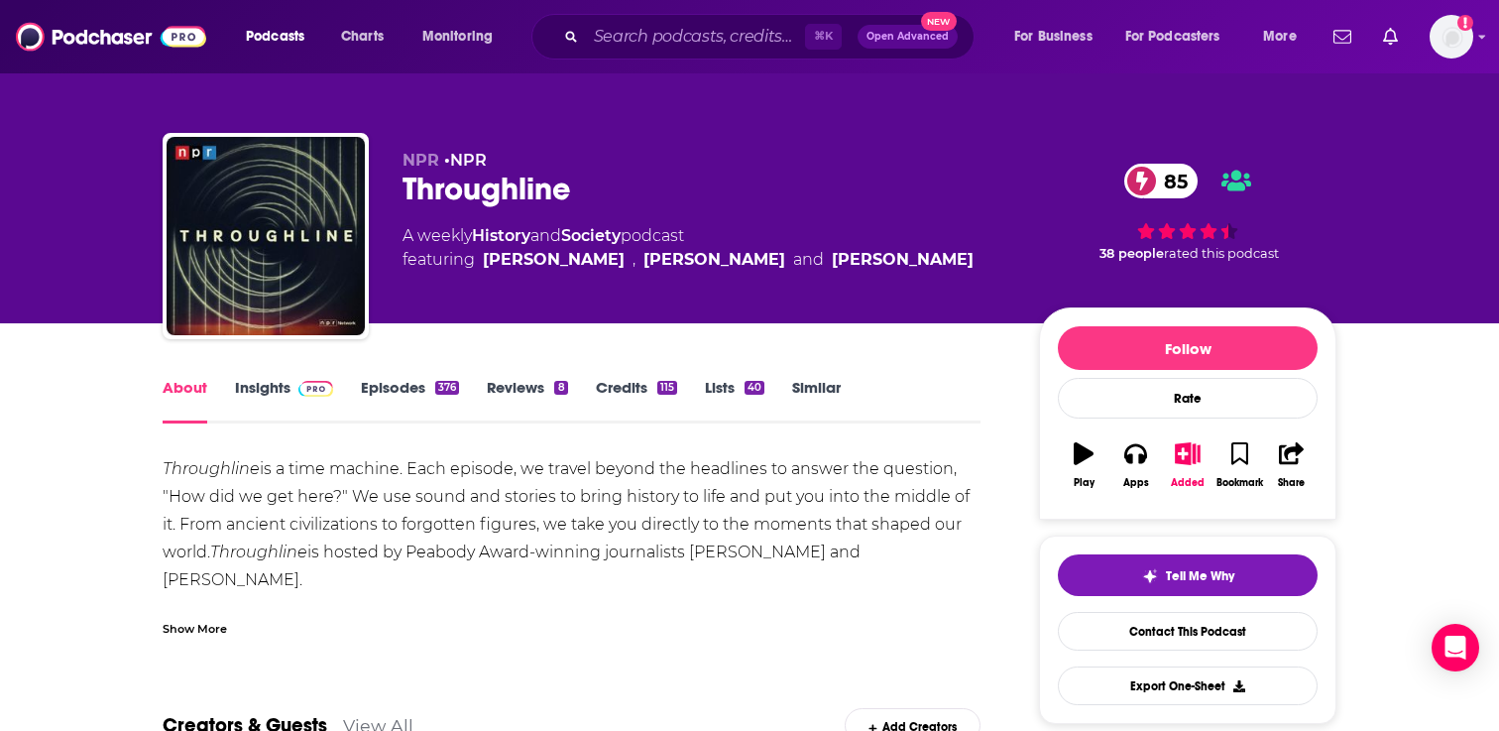
scroll to position [45, 0]
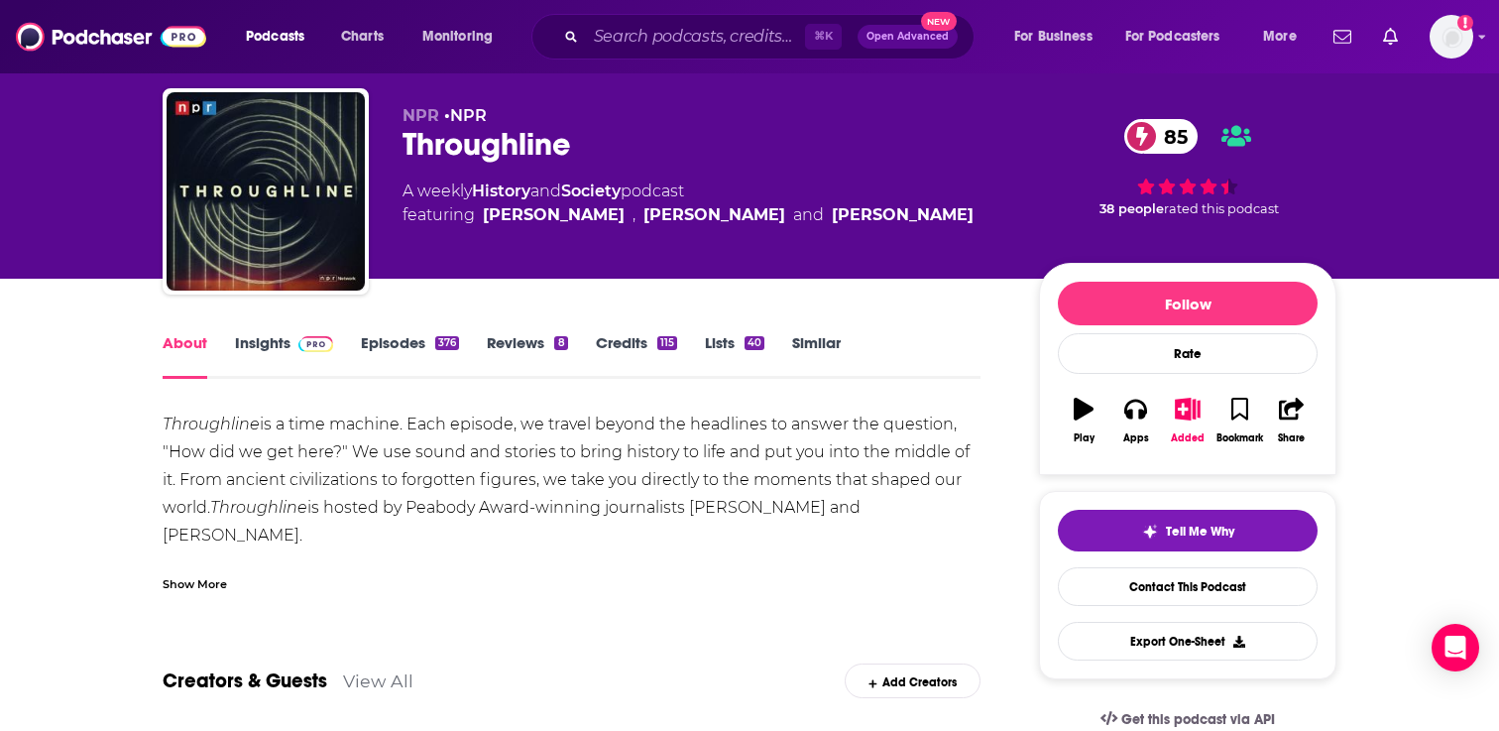
click at [375, 362] on link "Episodes 376" at bounding box center [410, 356] width 98 height 46
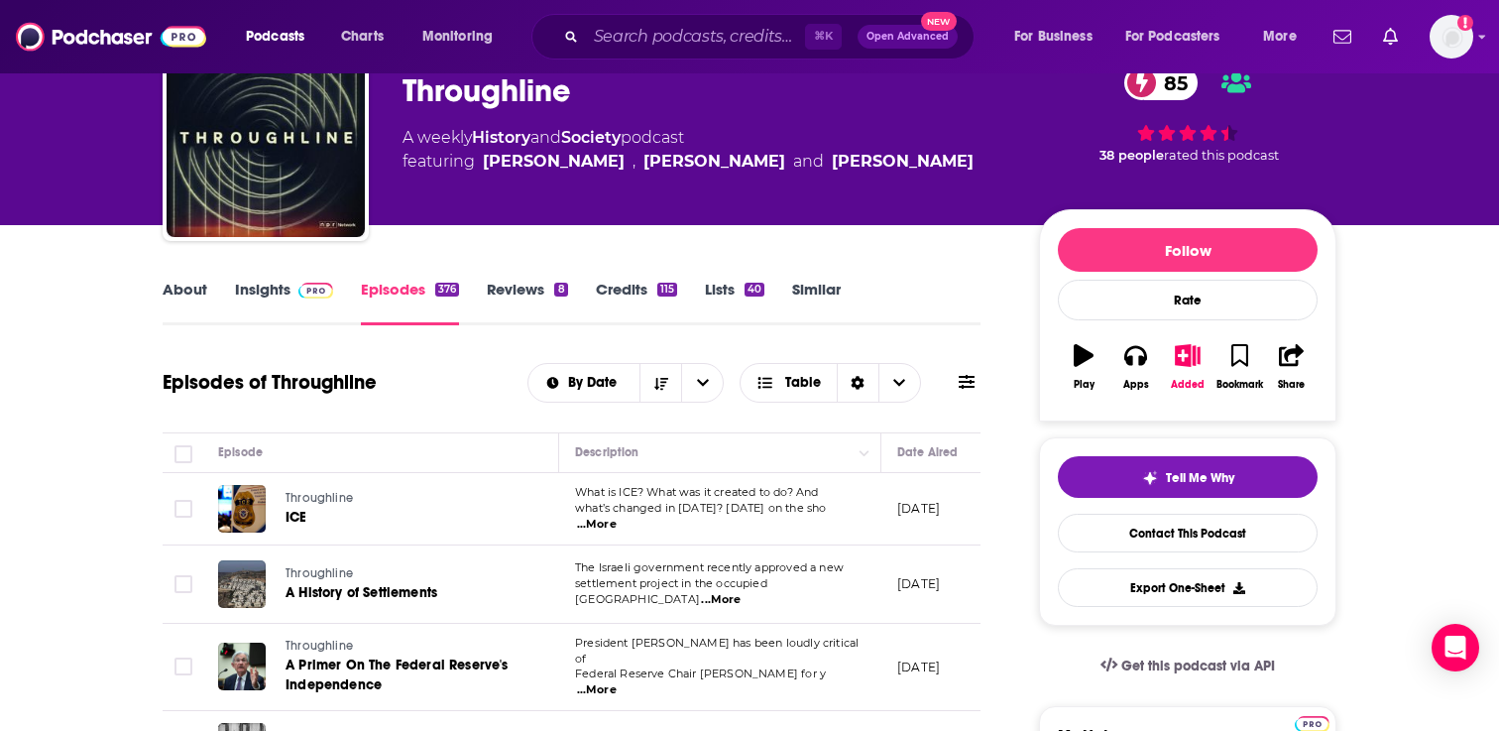
scroll to position [237, 0]
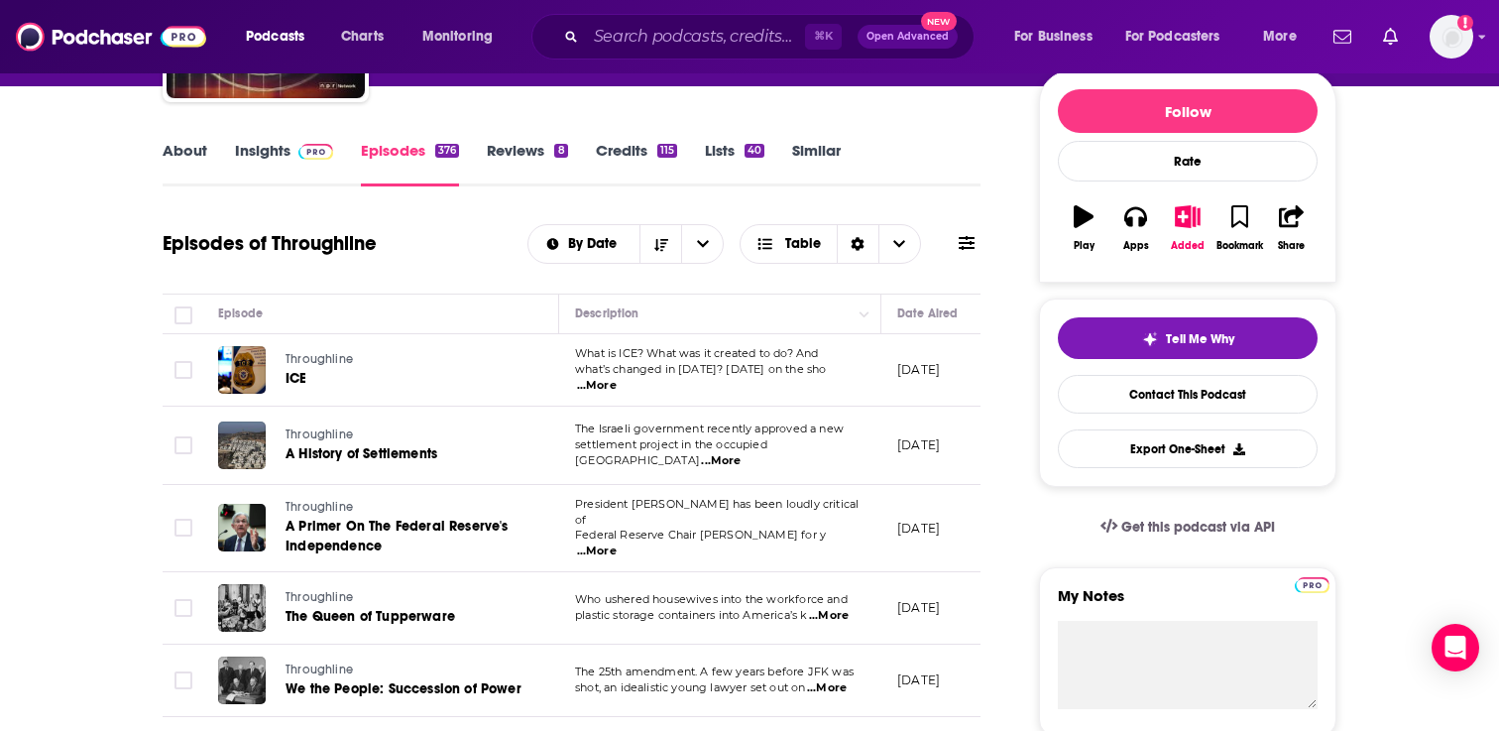
click at [617, 378] on span "...More" at bounding box center [597, 386] width 40 height 16
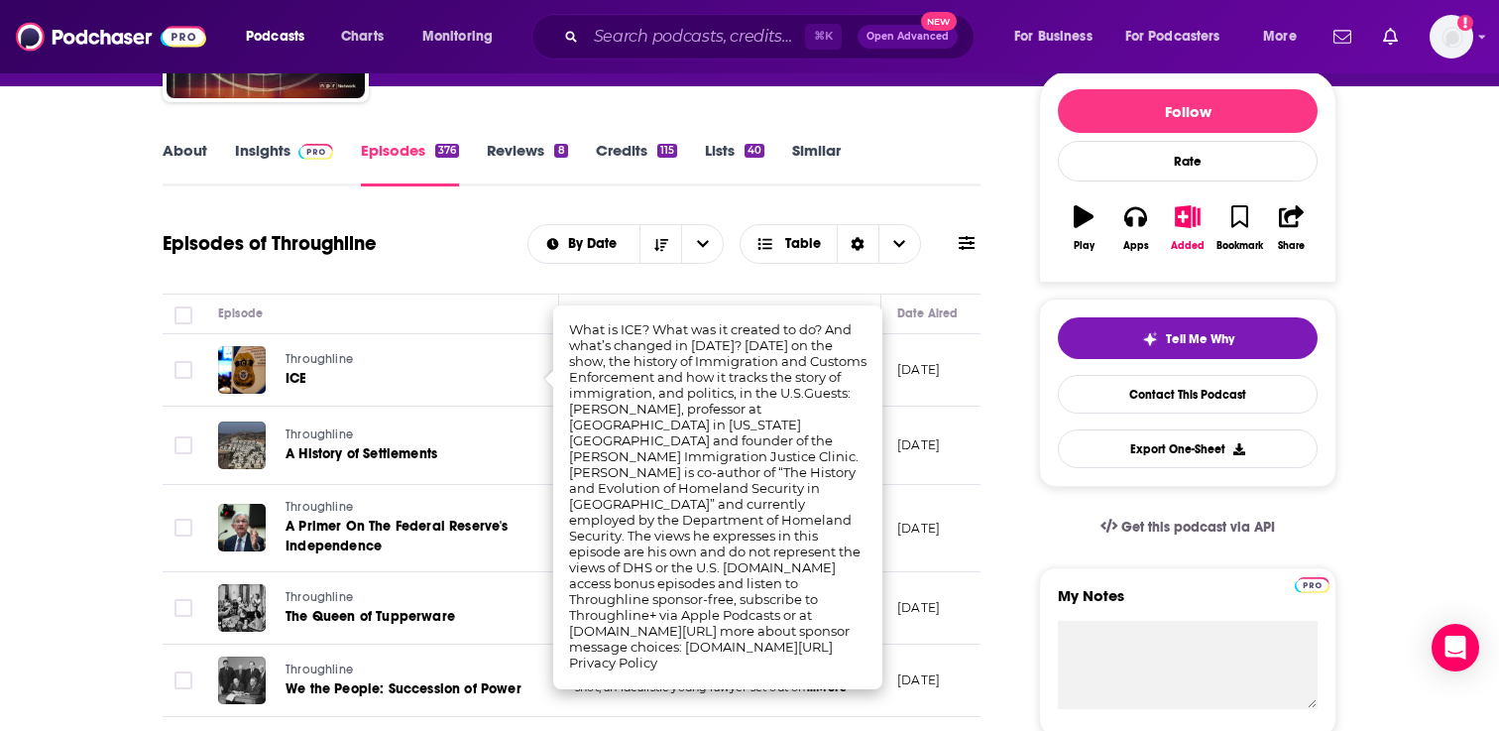
click at [945, 182] on div "About Insights Episodes 376 Reviews 8 Credits 115 Lists 40 Similar" at bounding box center [572, 162] width 818 height 49
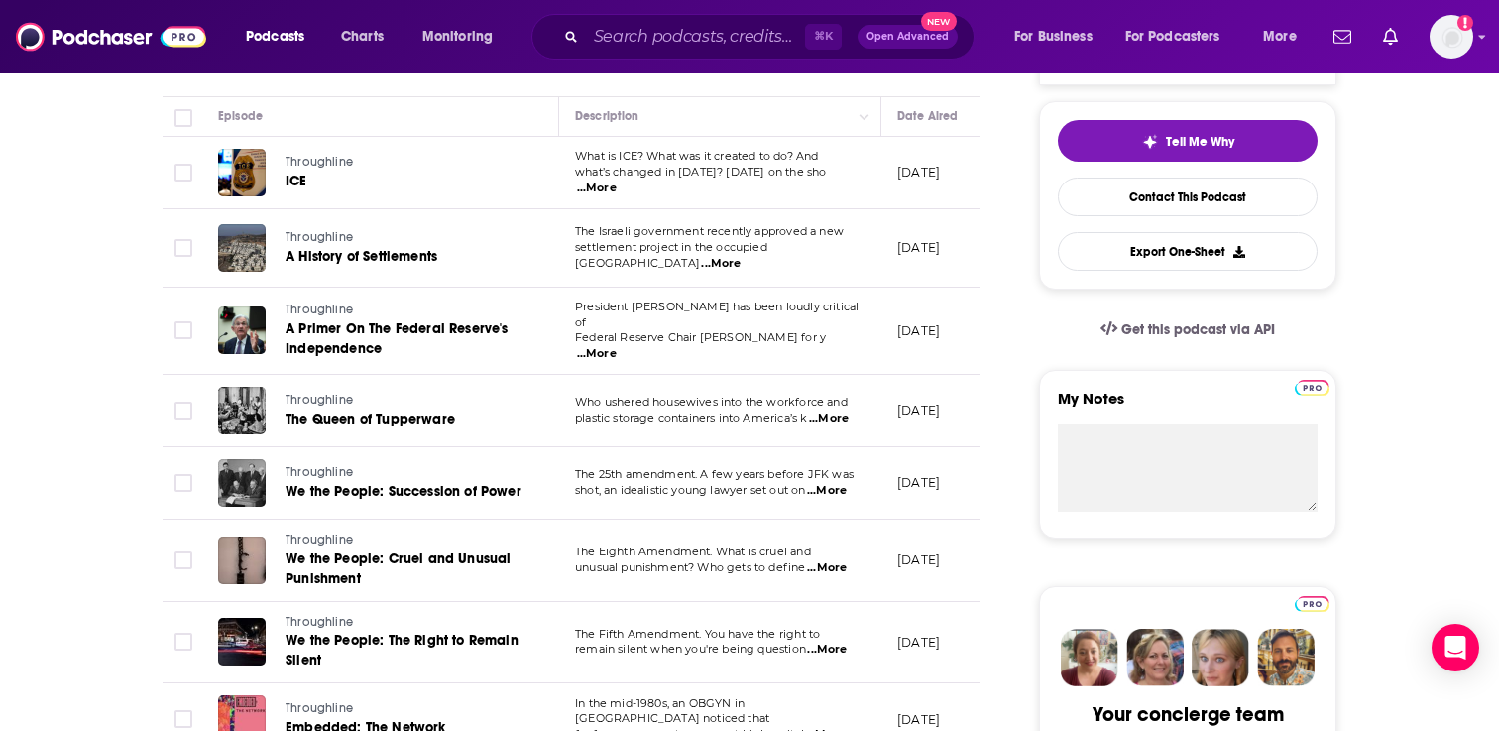
scroll to position [511, 0]
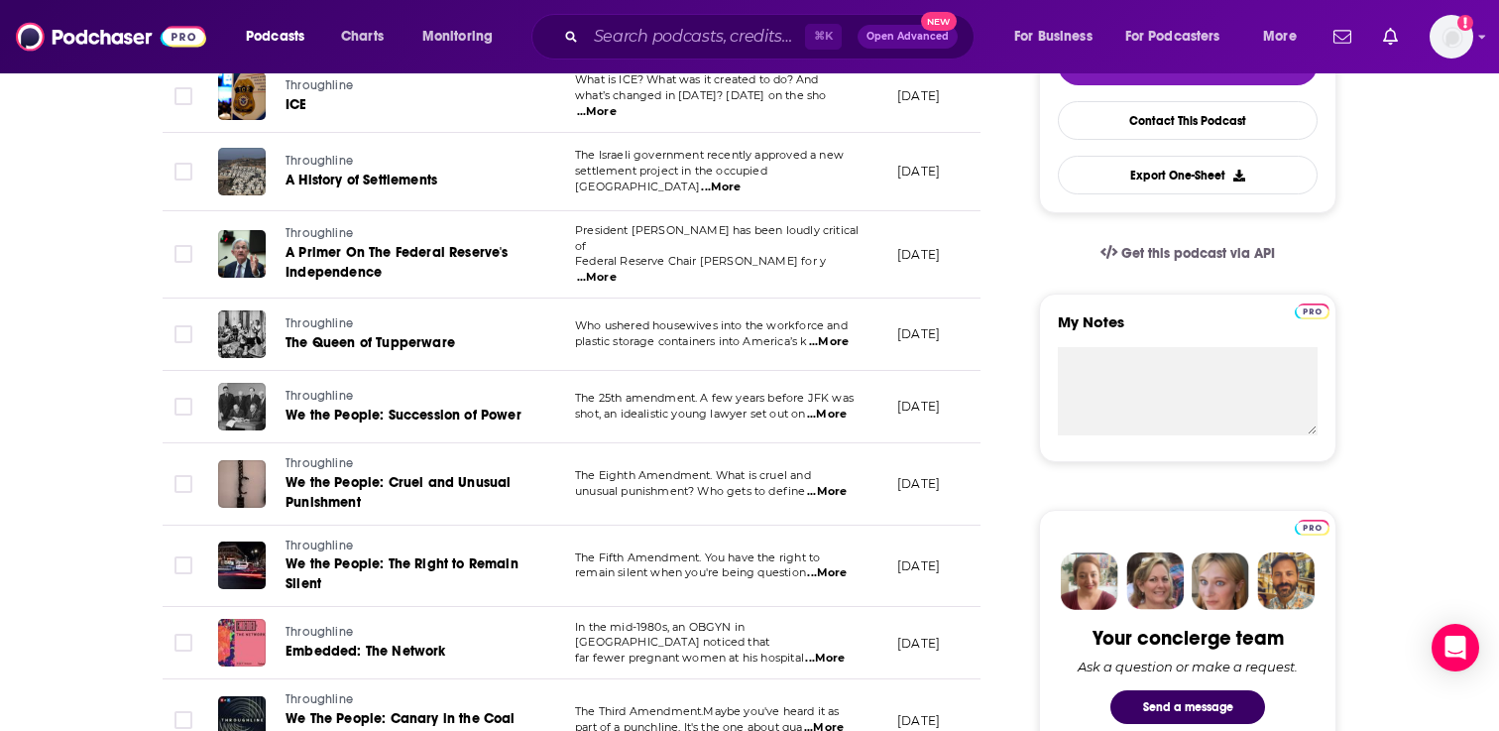
click at [828, 406] on span "...More" at bounding box center [827, 414] width 40 height 16
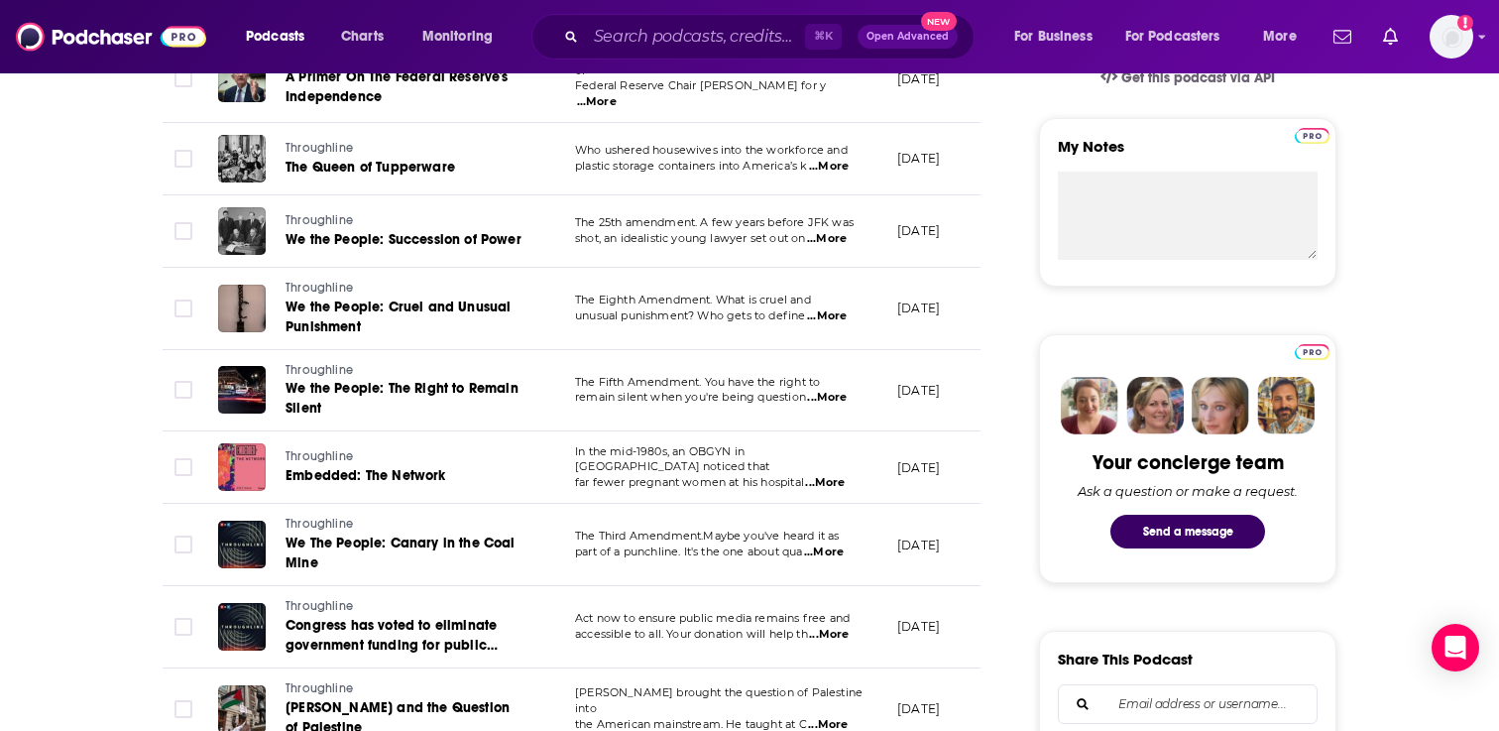
scroll to position [731, 0]
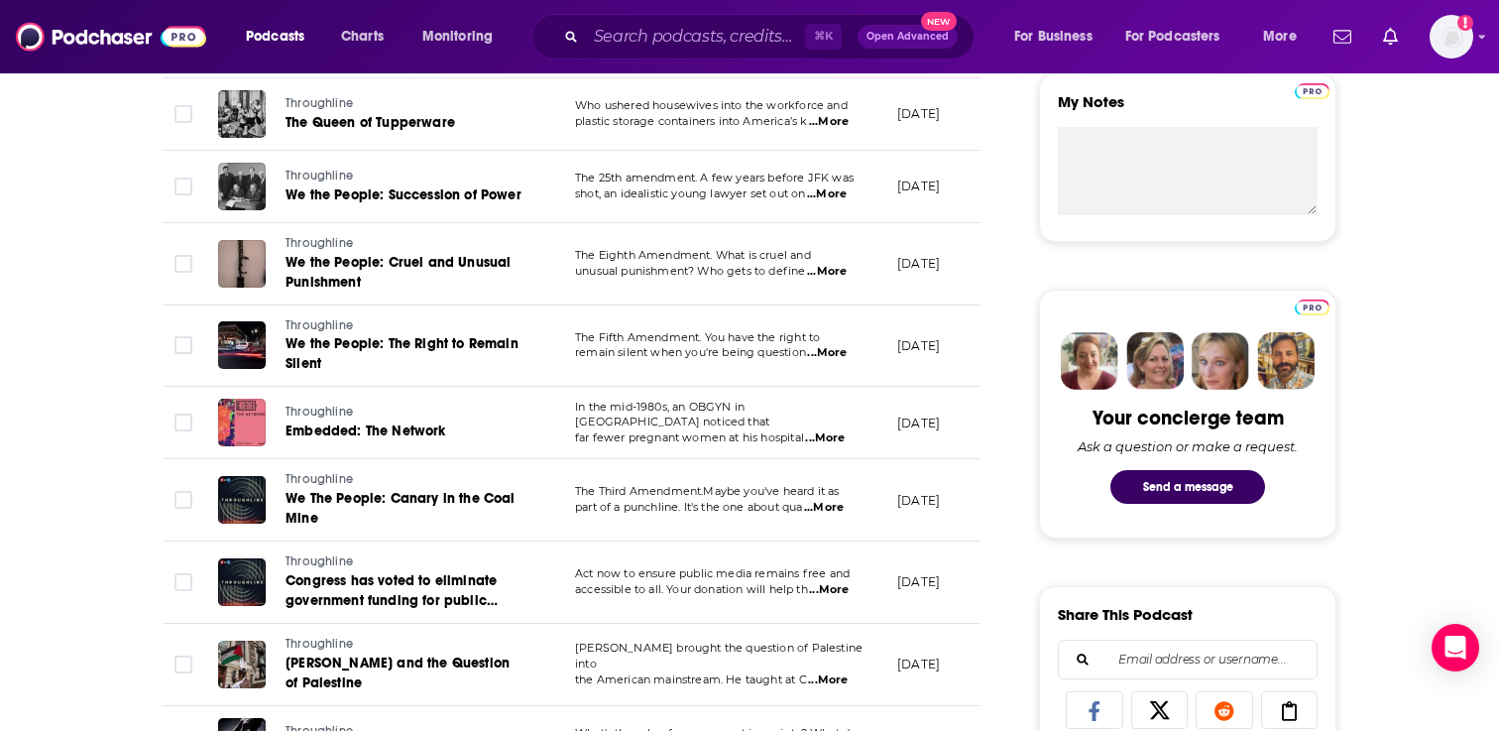
click at [835, 430] on span "...More" at bounding box center [825, 438] width 40 height 16
click at [974, 306] on td "July 31, 2025" at bounding box center [945, 346] width 129 height 82
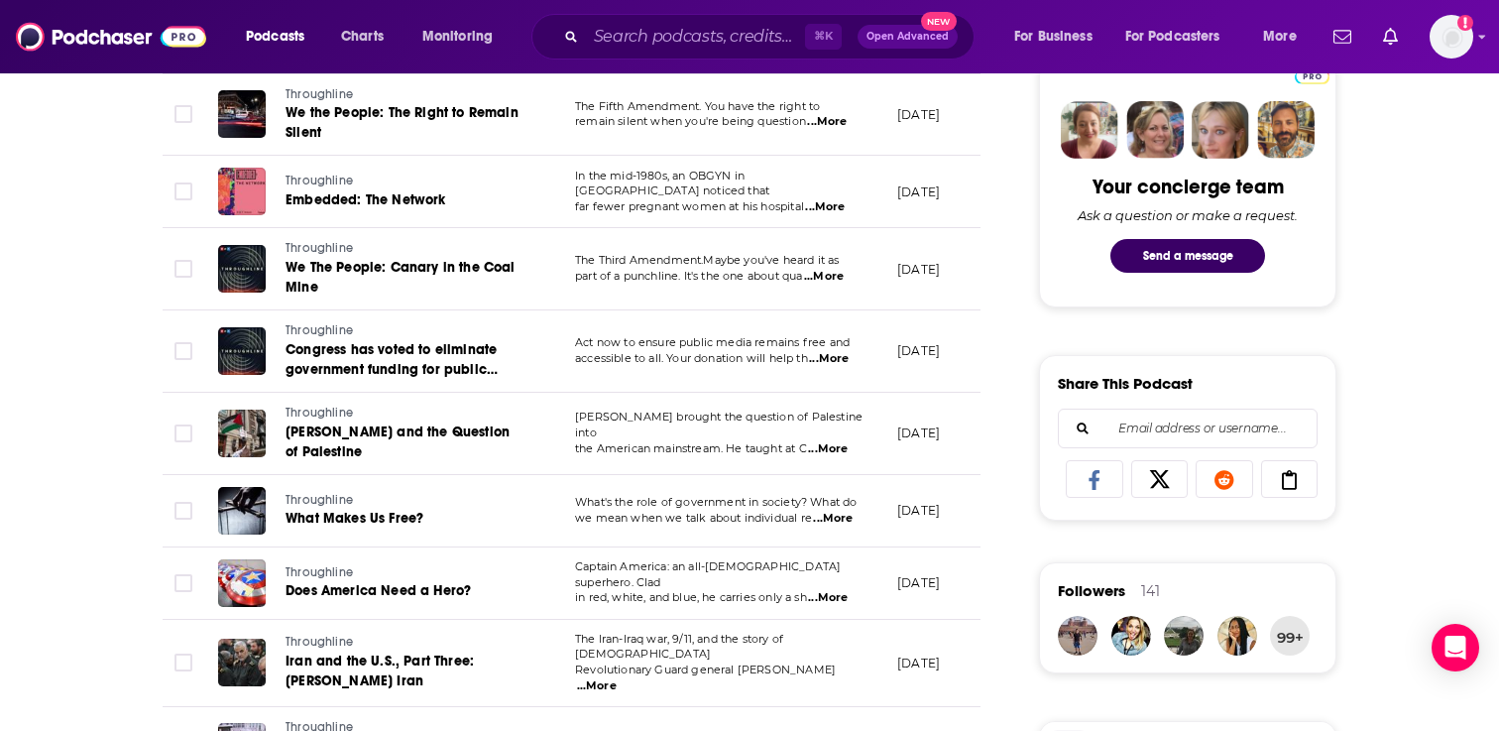
scroll to position [994, 0]
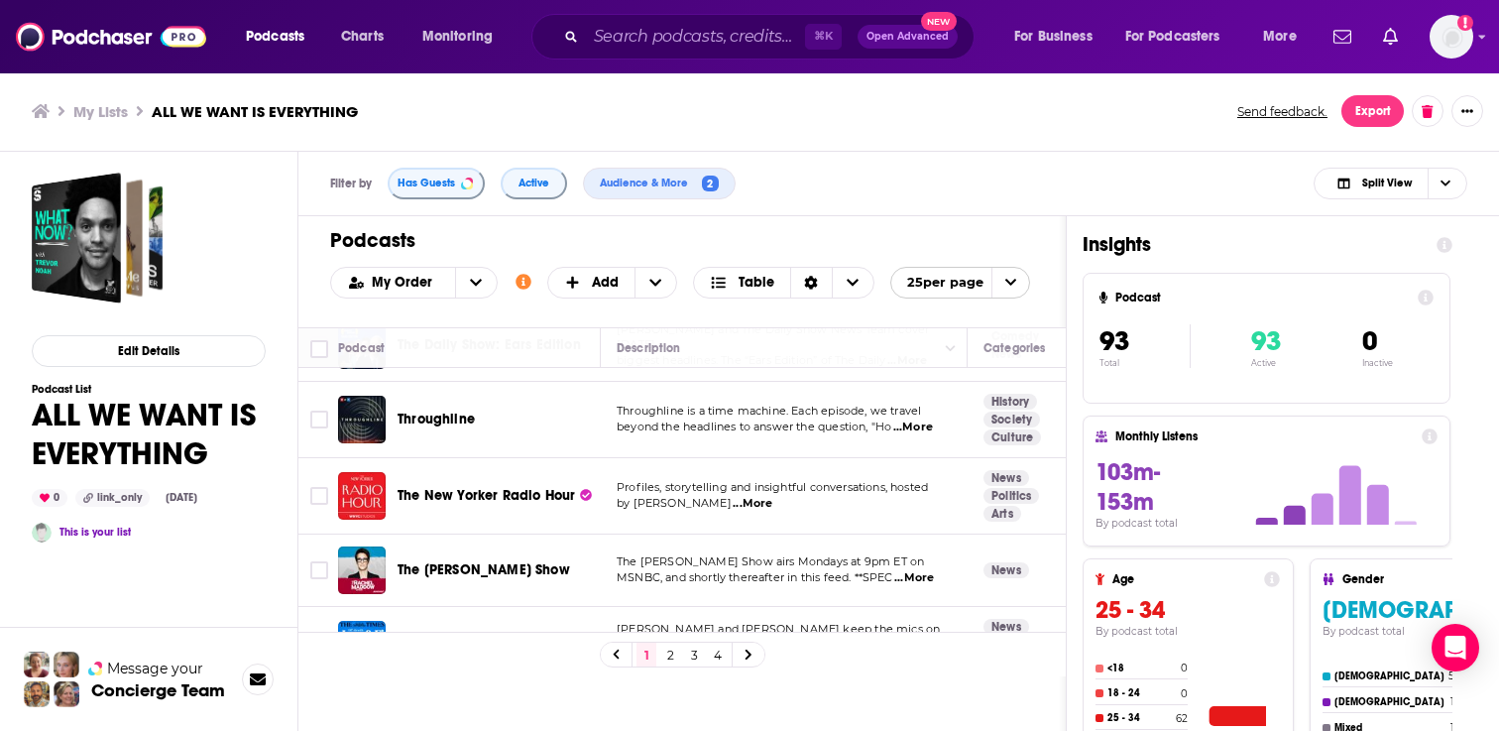
scroll to position [852, 0]
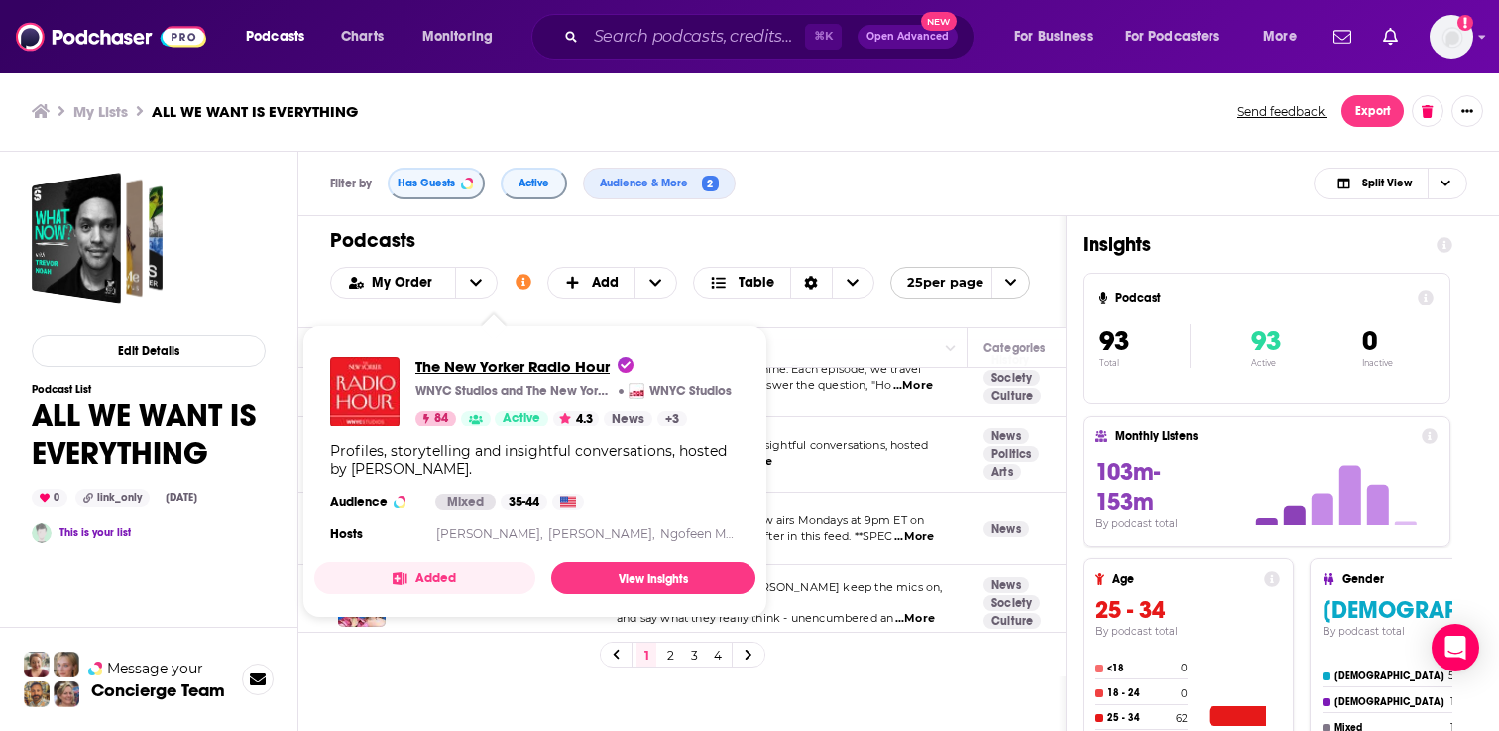
click at [503, 364] on span "The New Yorker Radio Hour" at bounding box center [524, 366] width 218 height 19
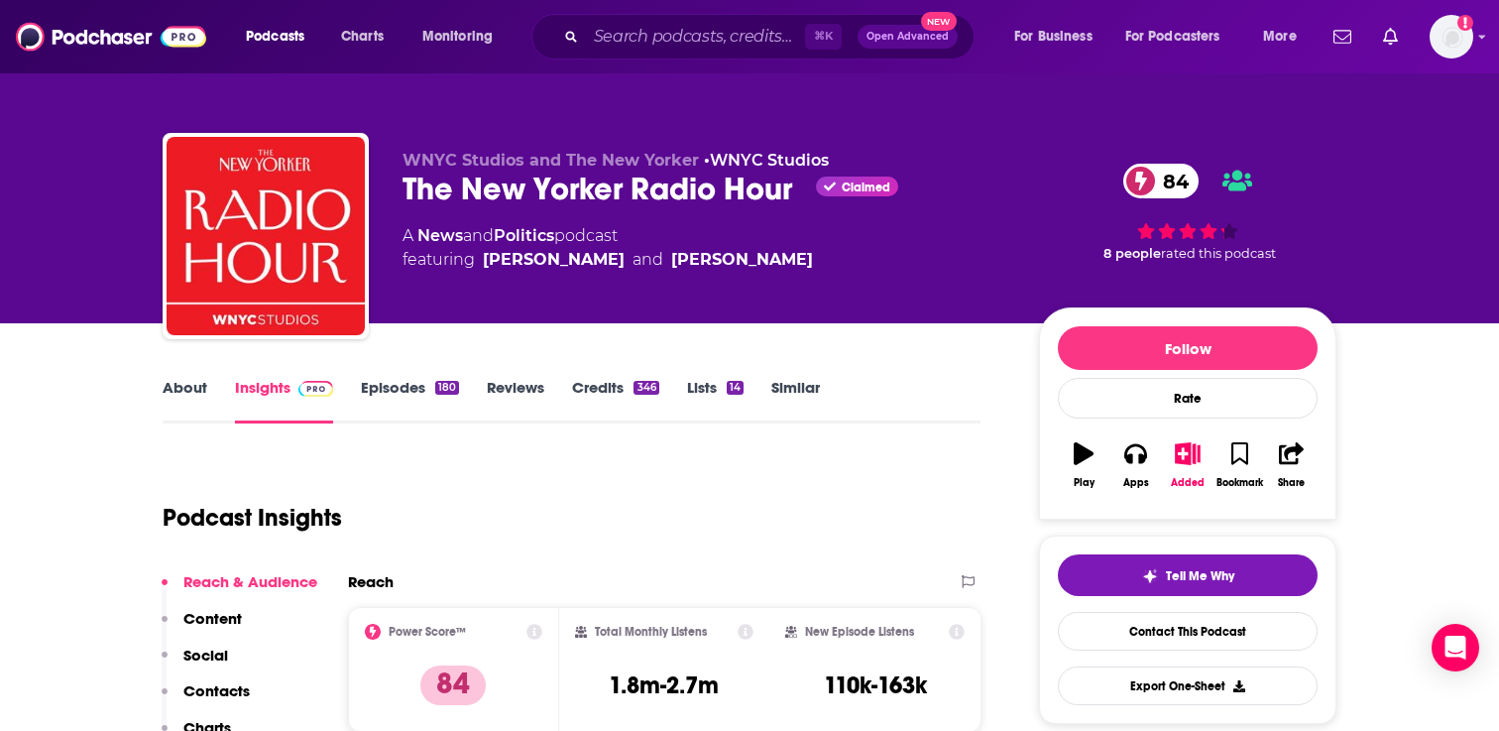
click at [401, 388] on link "Episodes 180" at bounding box center [410, 401] width 98 height 46
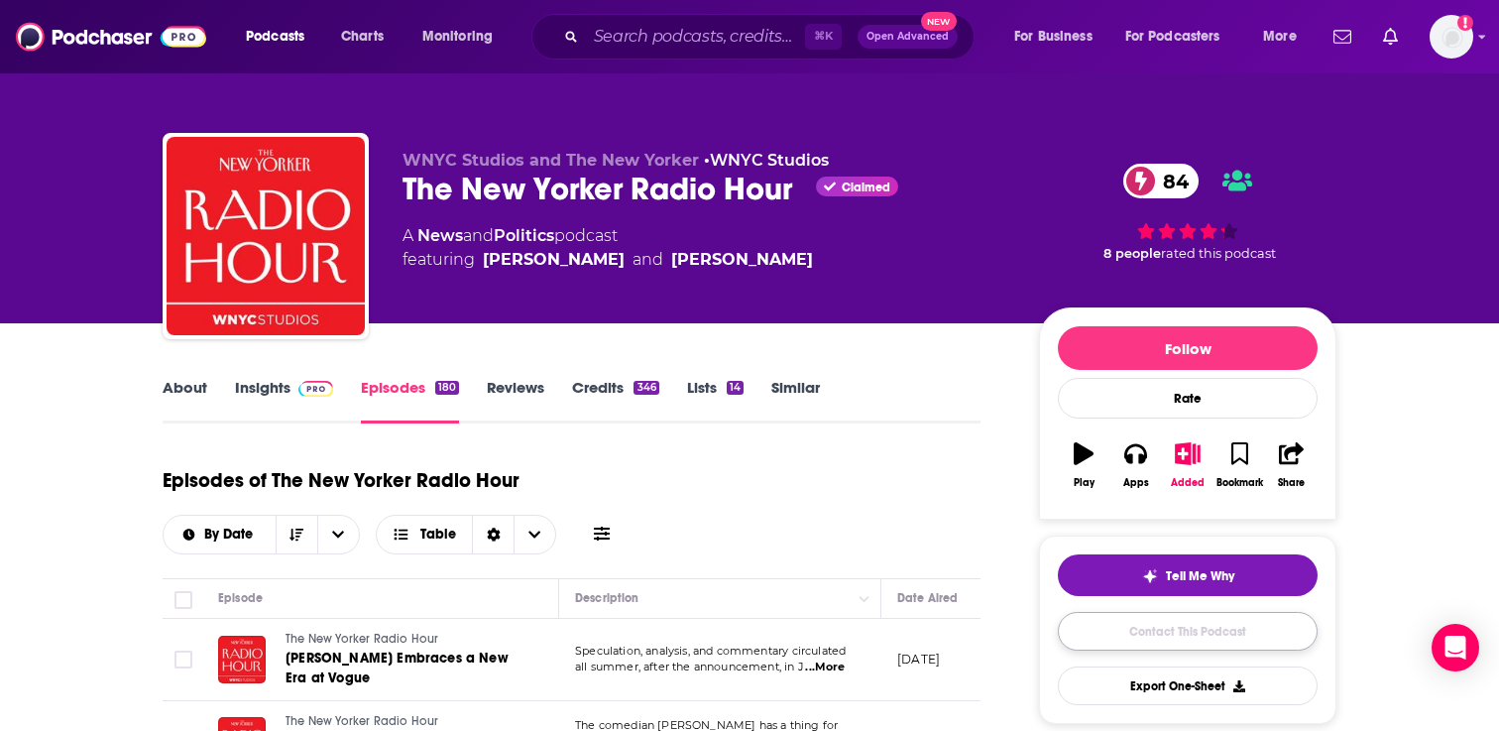
click at [1223, 647] on link "Contact This Podcast" at bounding box center [1188, 631] width 260 height 39
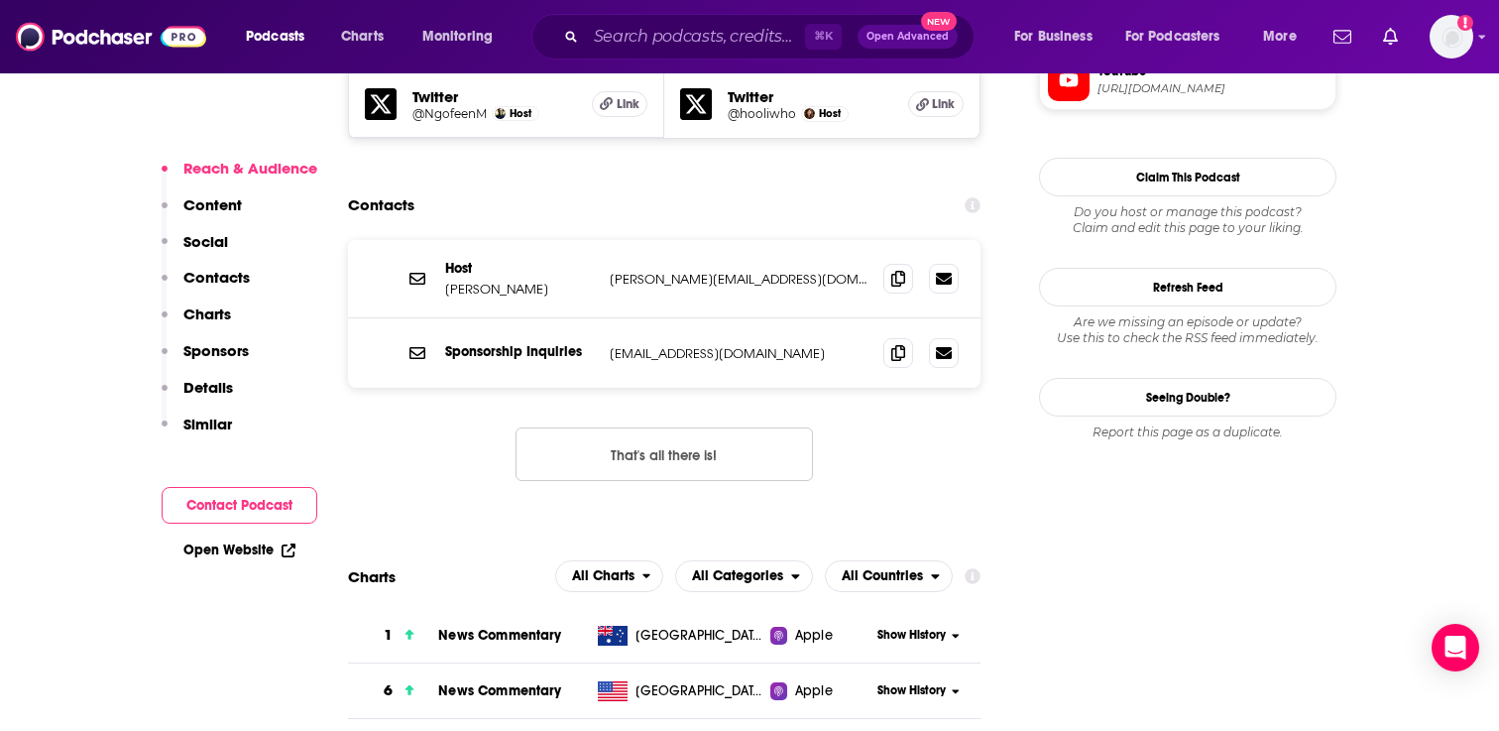
scroll to position [1923, 0]
click at [896, 271] on icon at bounding box center [898, 279] width 14 height 16
click at [901, 271] on icon at bounding box center [898, 279] width 14 height 16
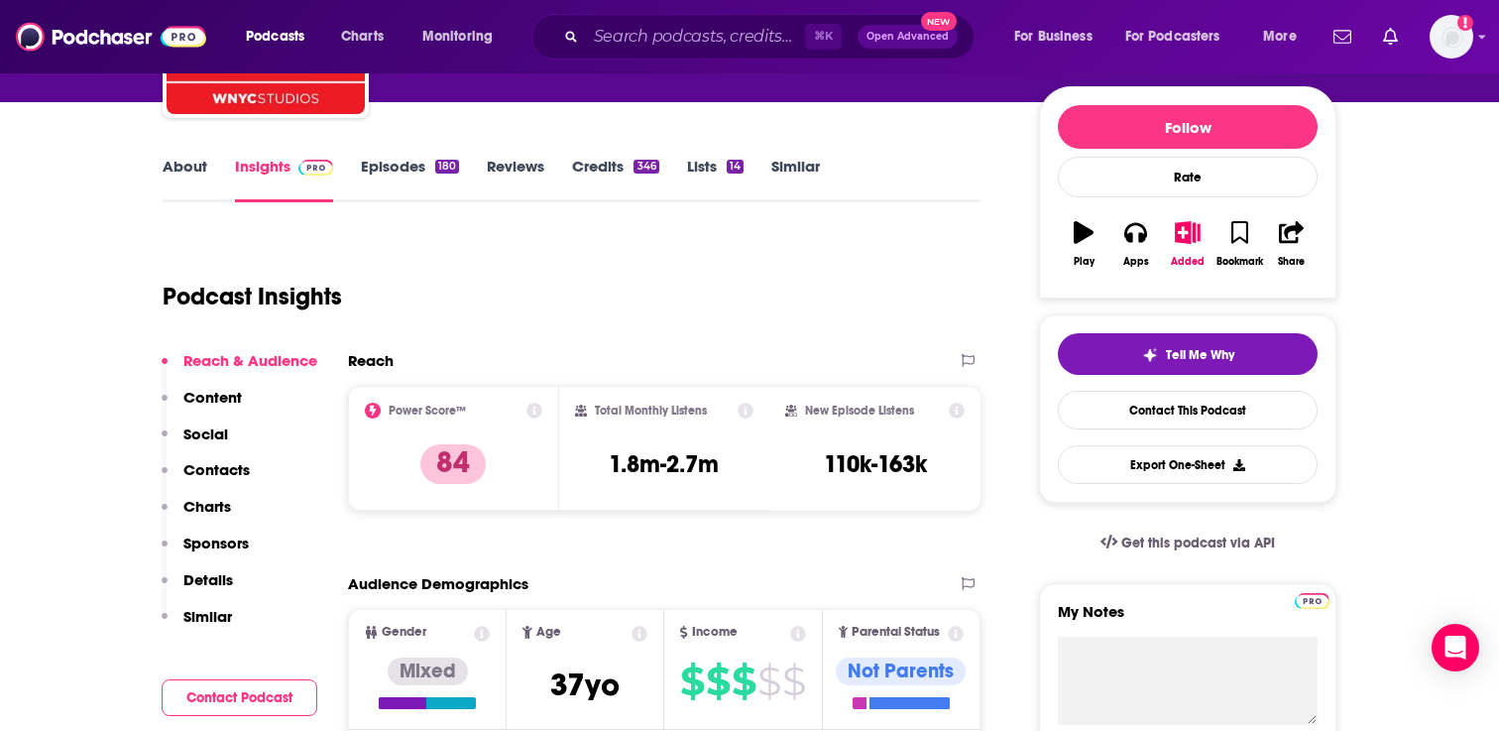
scroll to position [0, 0]
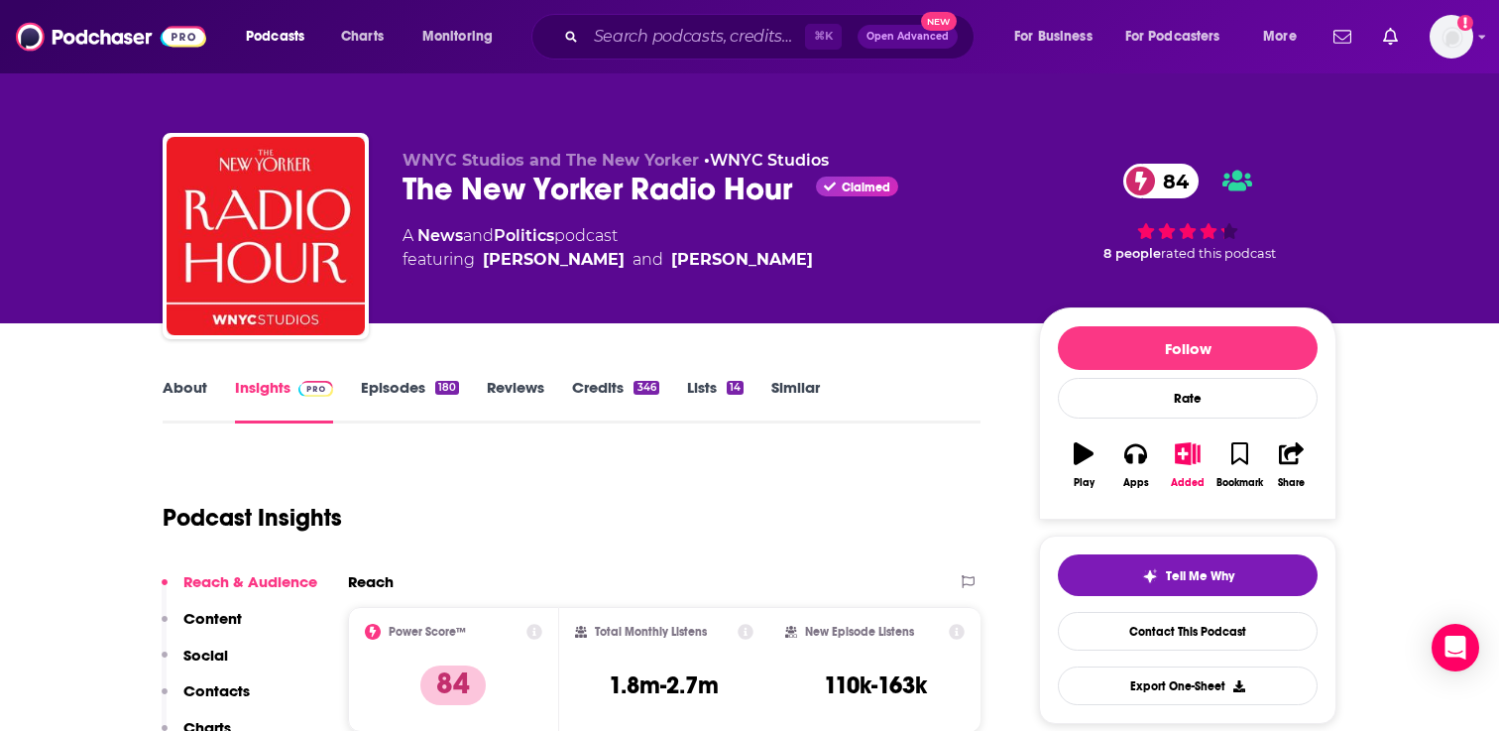
click at [407, 385] on link "Episodes 180" at bounding box center [410, 401] width 98 height 46
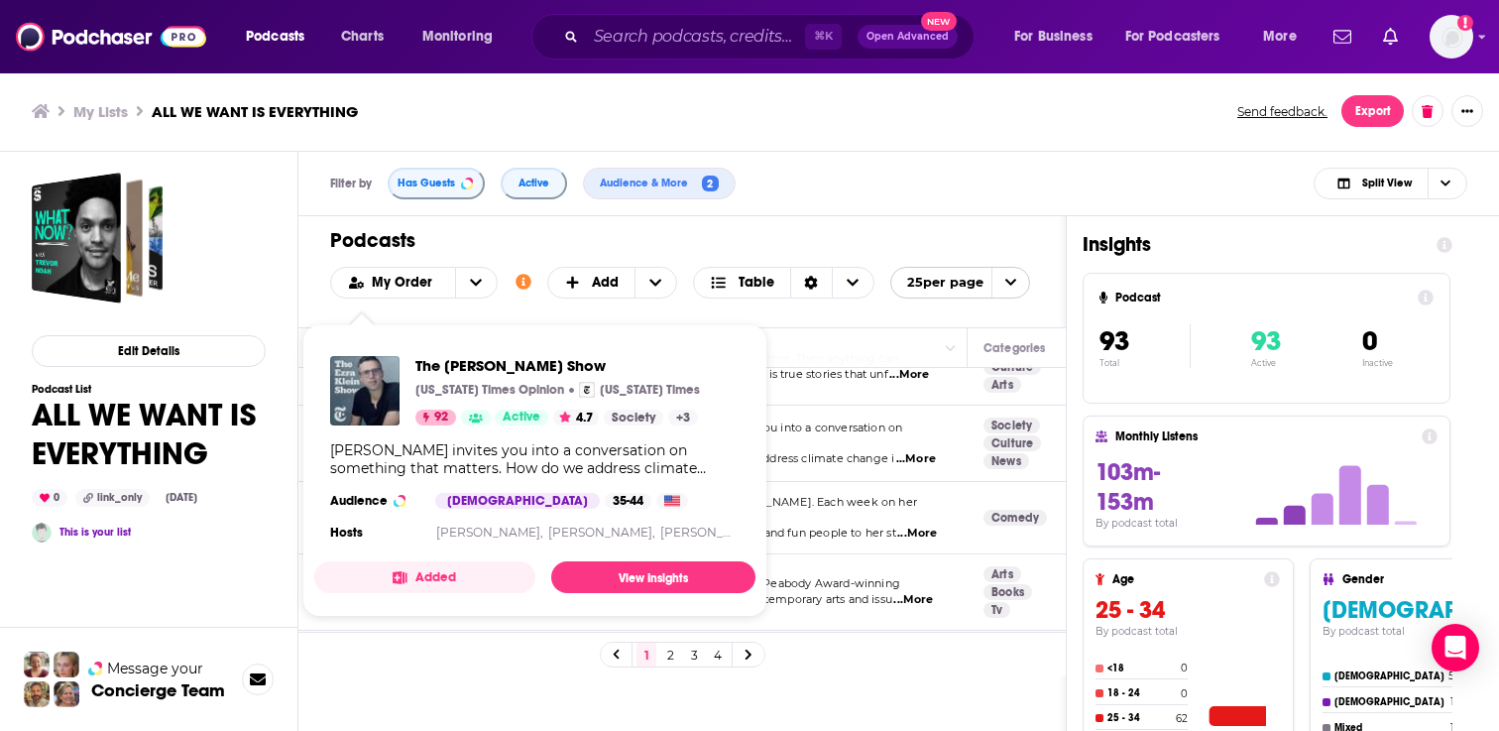
scroll to position [342, 0]
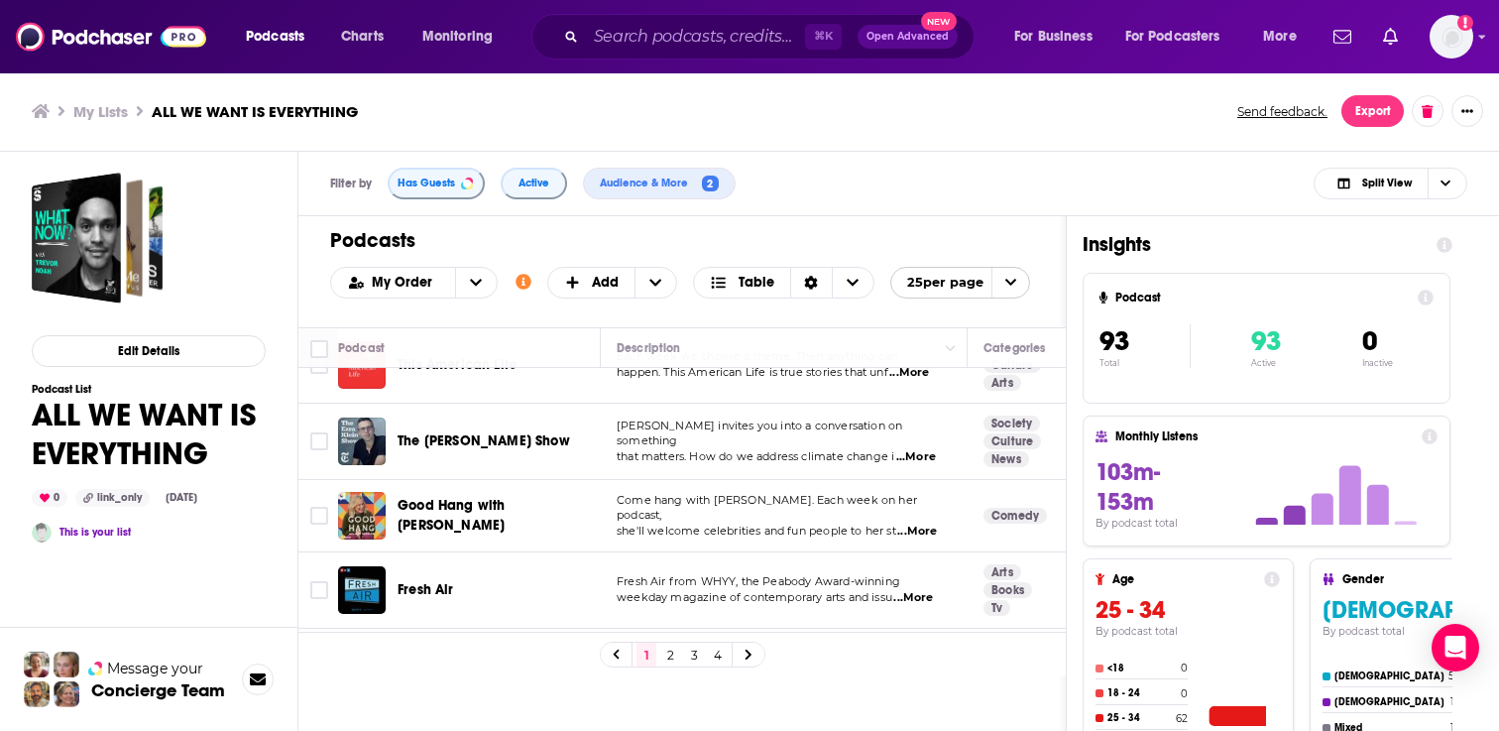
click at [375, 380] on img "This American Life" at bounding box center [362, 365] width 48 height 48
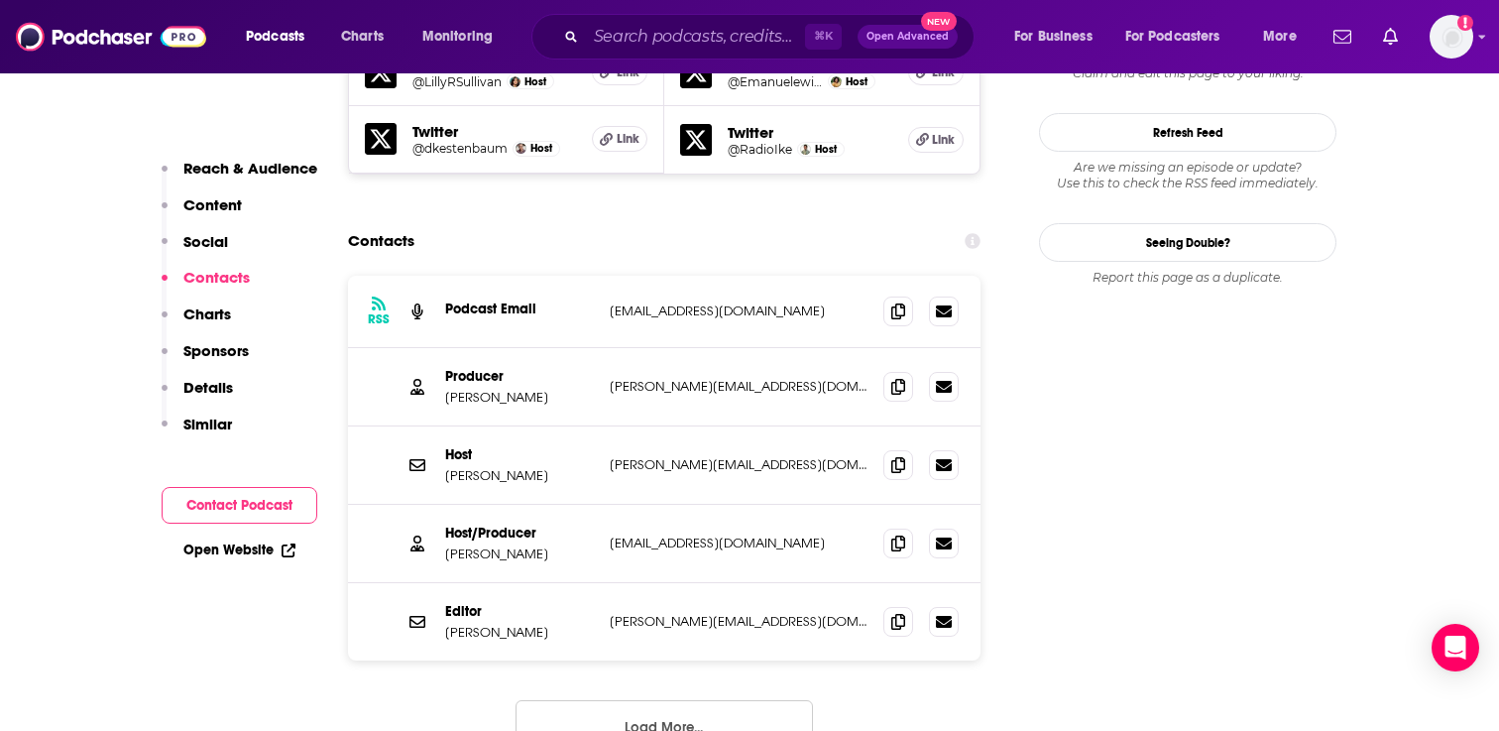
scroll to position [2075, 0]
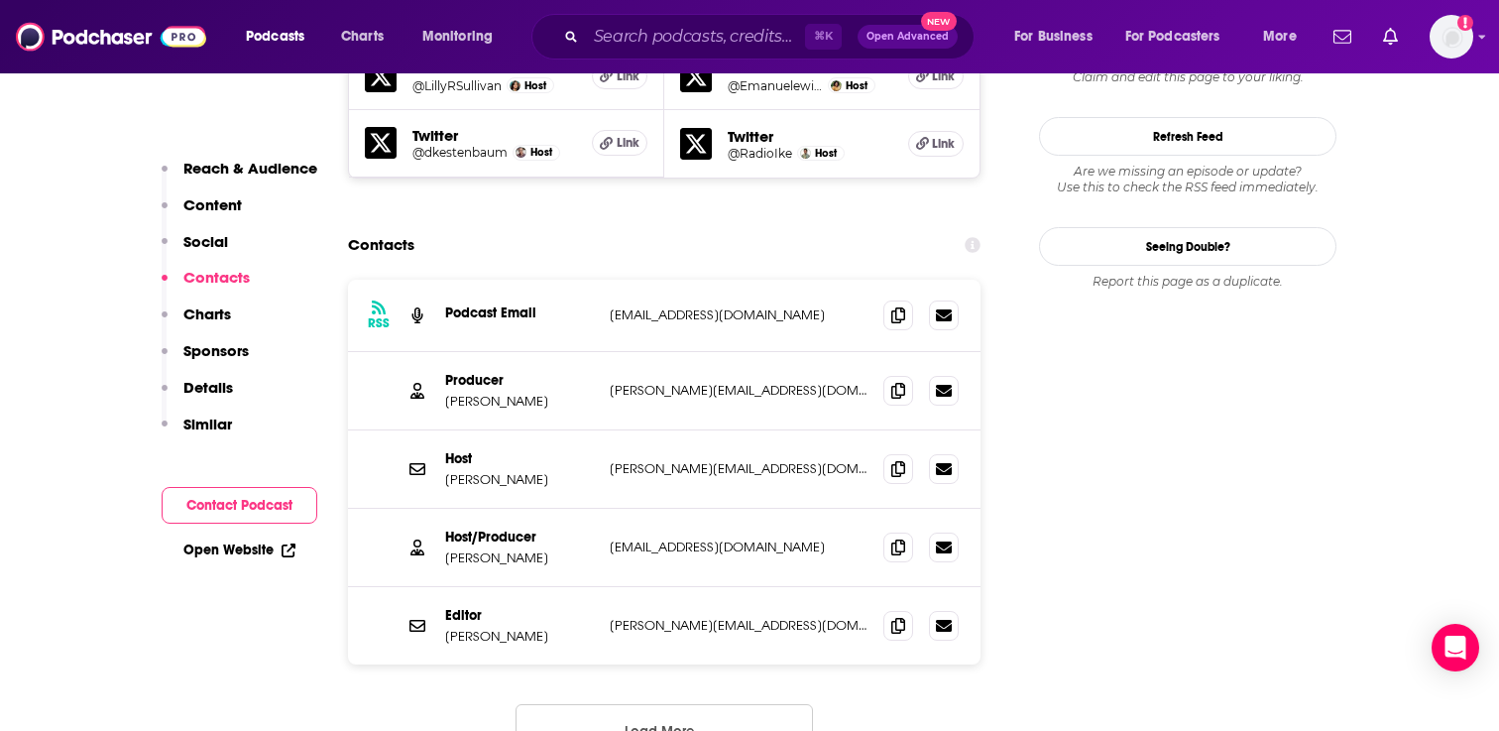
click at [649, 704] on button "Load More..." at bounding box center [664, 731] width 297 height 54
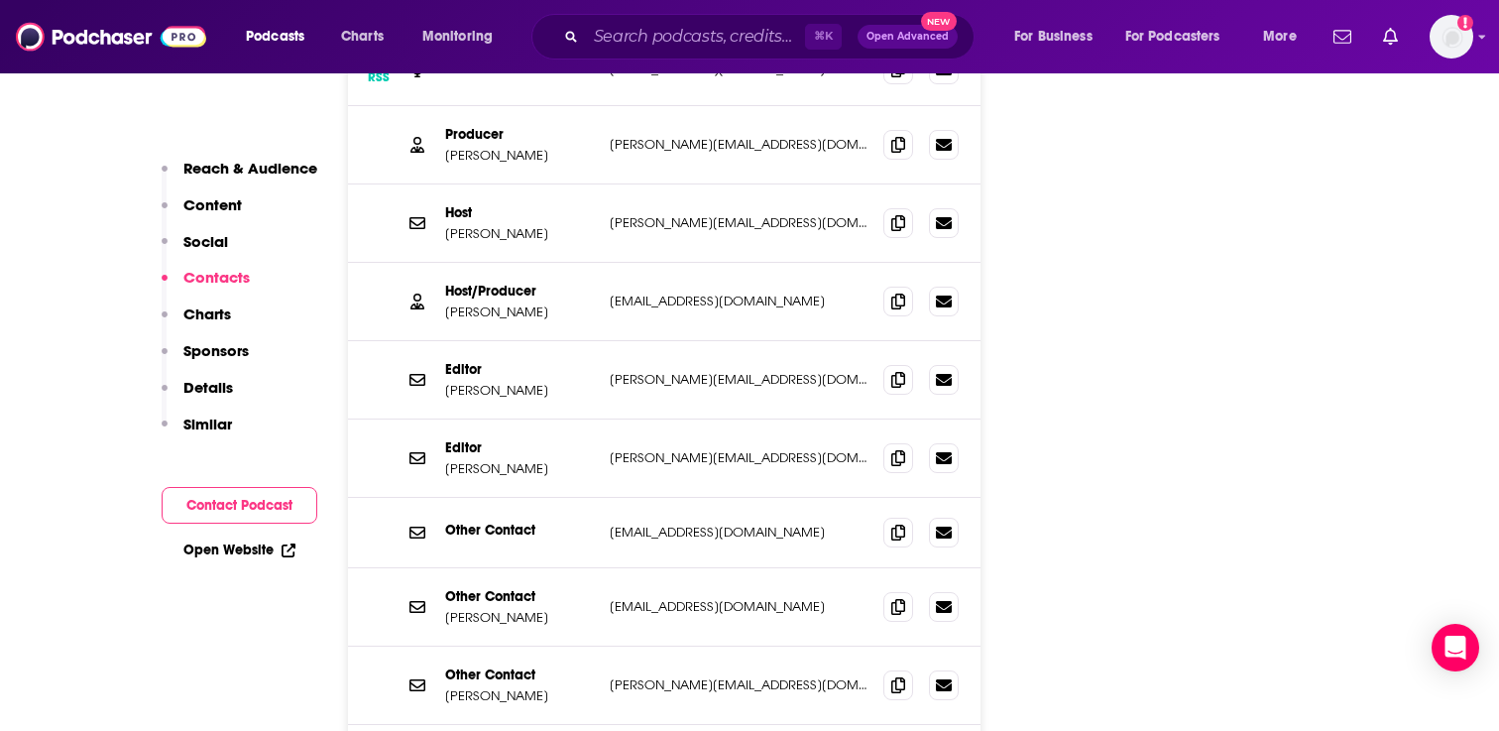
scroll to position [511, 0]
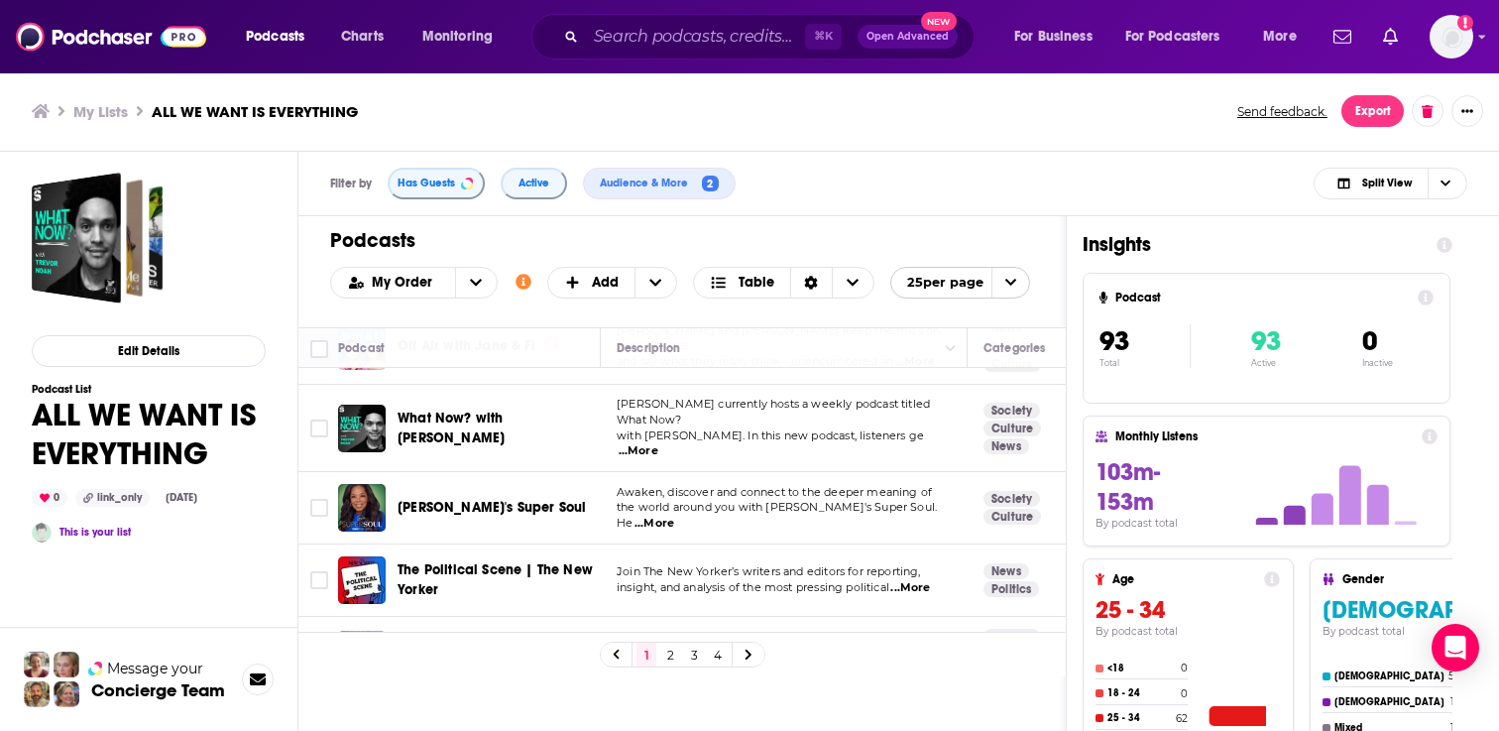
scroll to position [1094, 0]
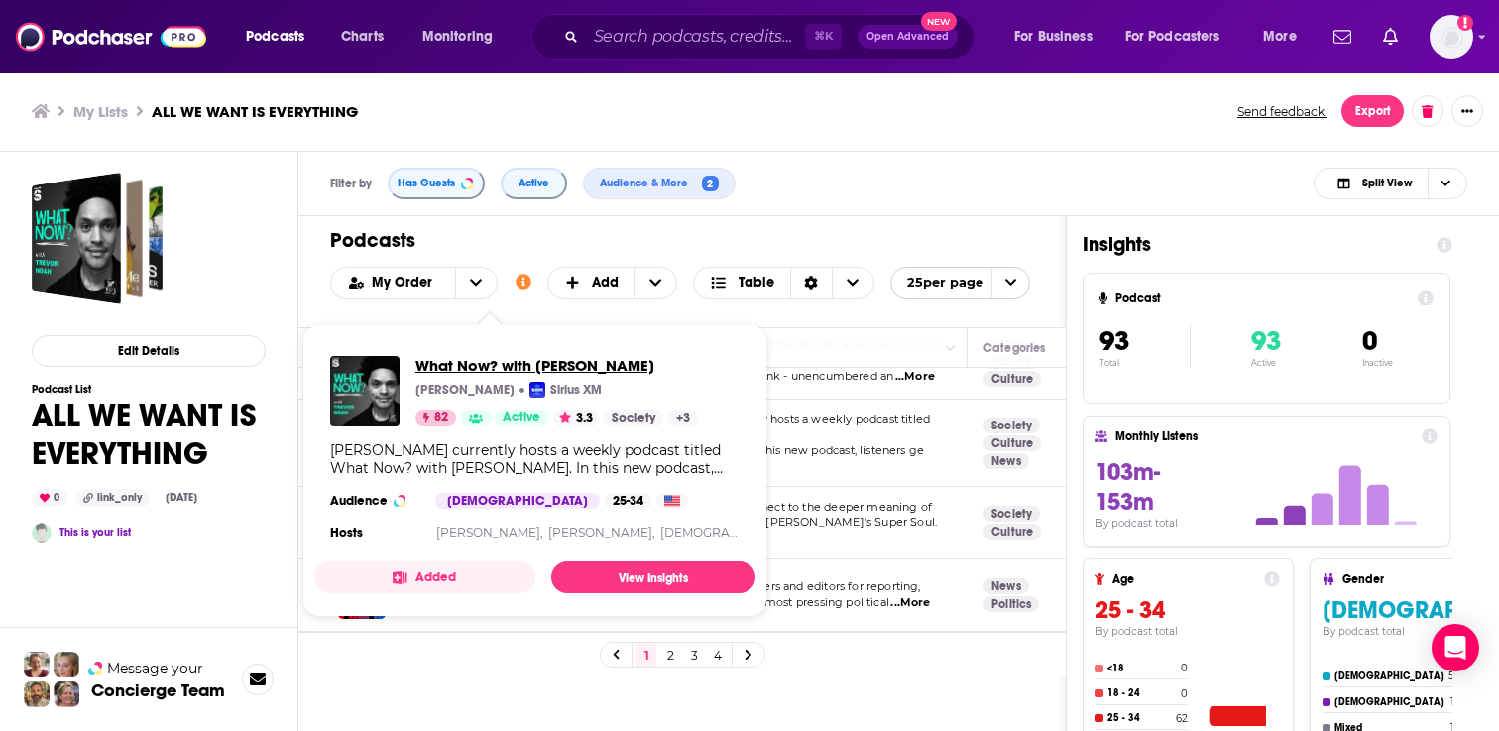
click at [511, 369] on span "What Now? with Trevor Noah" at bounding box center [556, 365] width 283 height 19
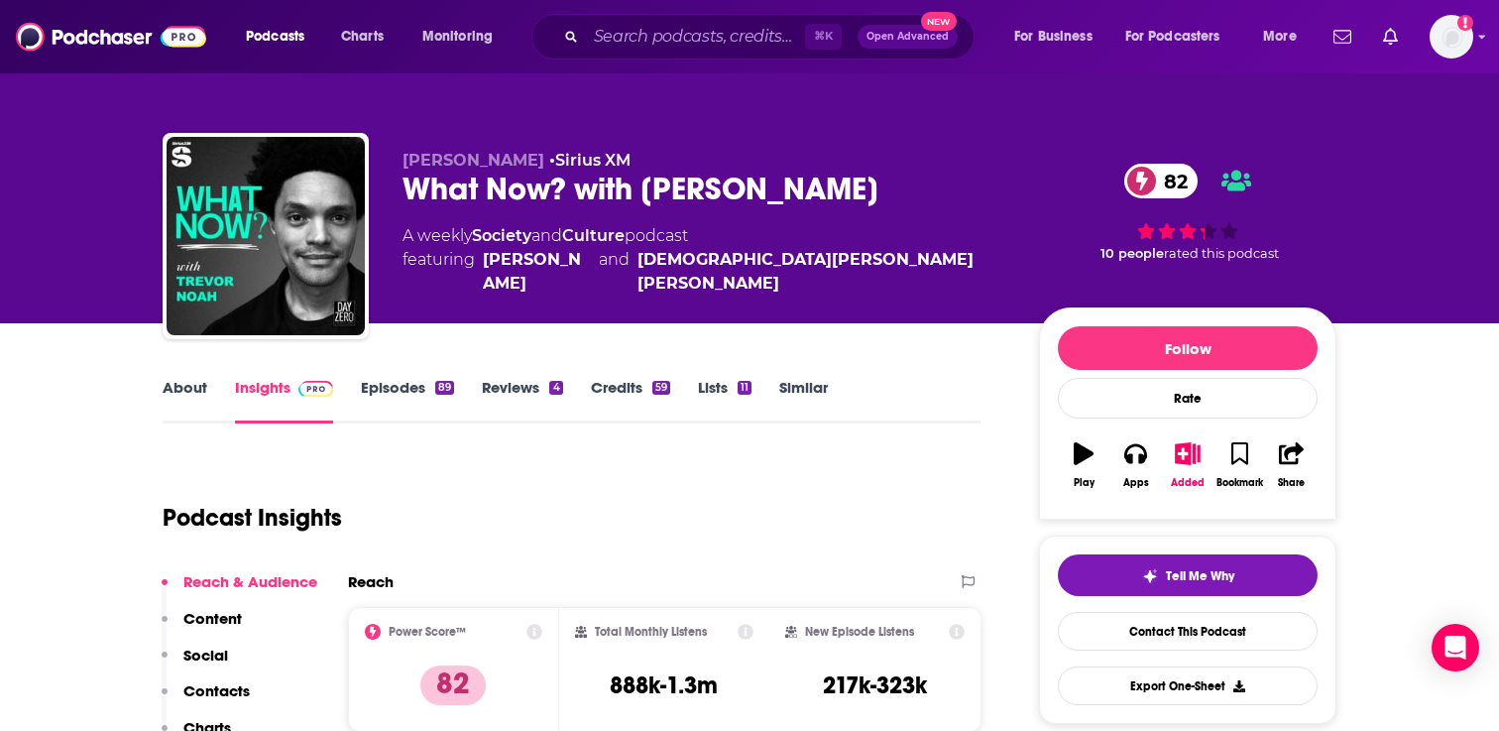
scroll to position [93, 0]
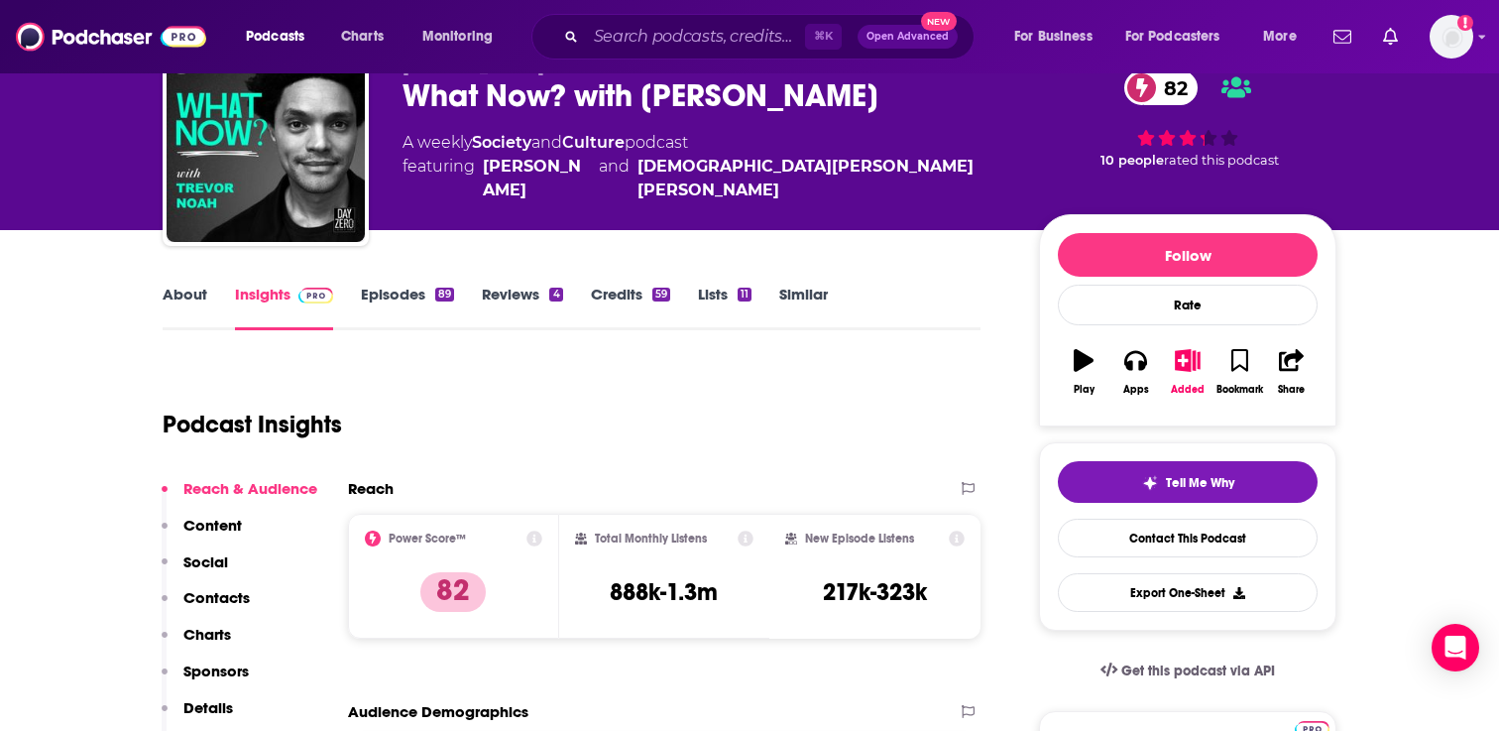
click at [399, 288] on link "Episodes 89" at bounding box center [407, 308] width 93 height 46
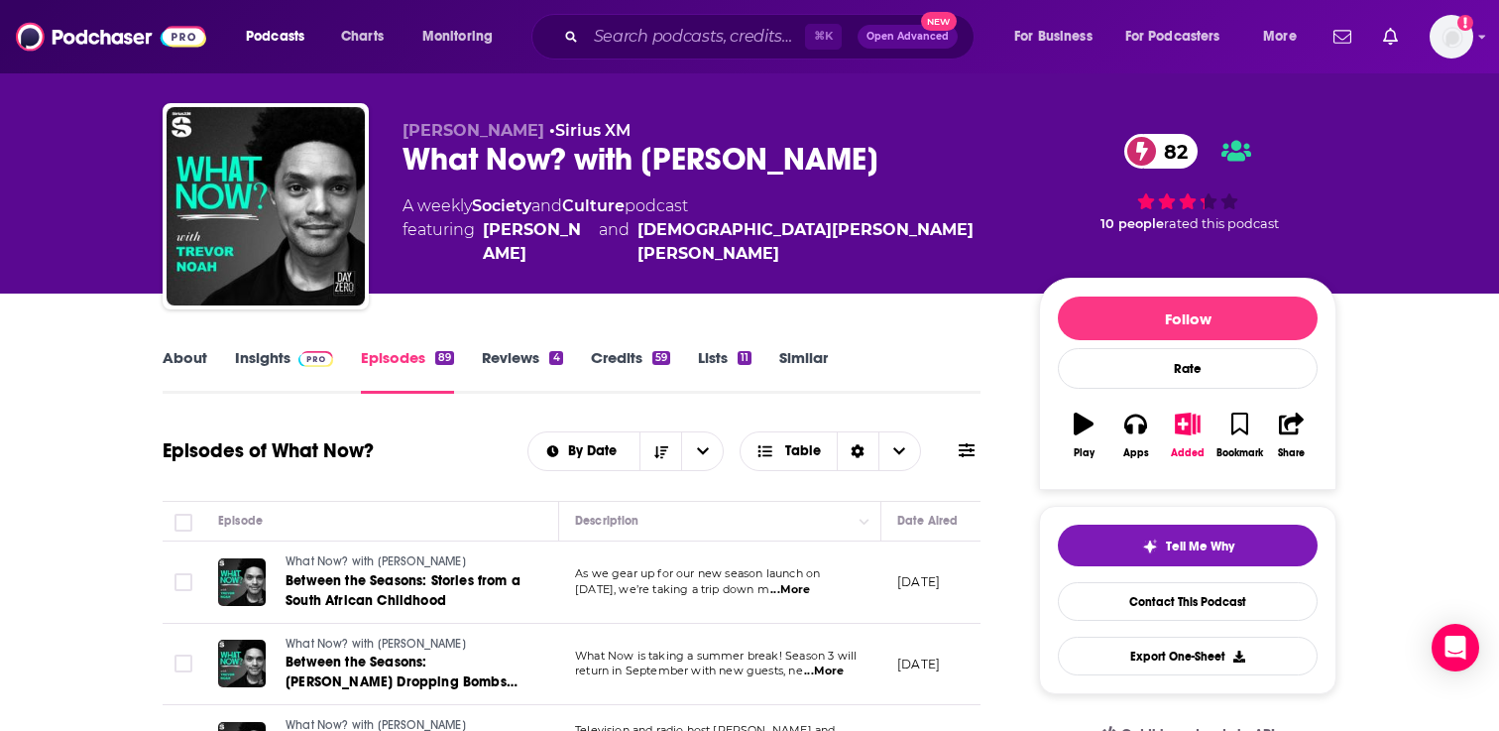
scroll to position [77, 0]
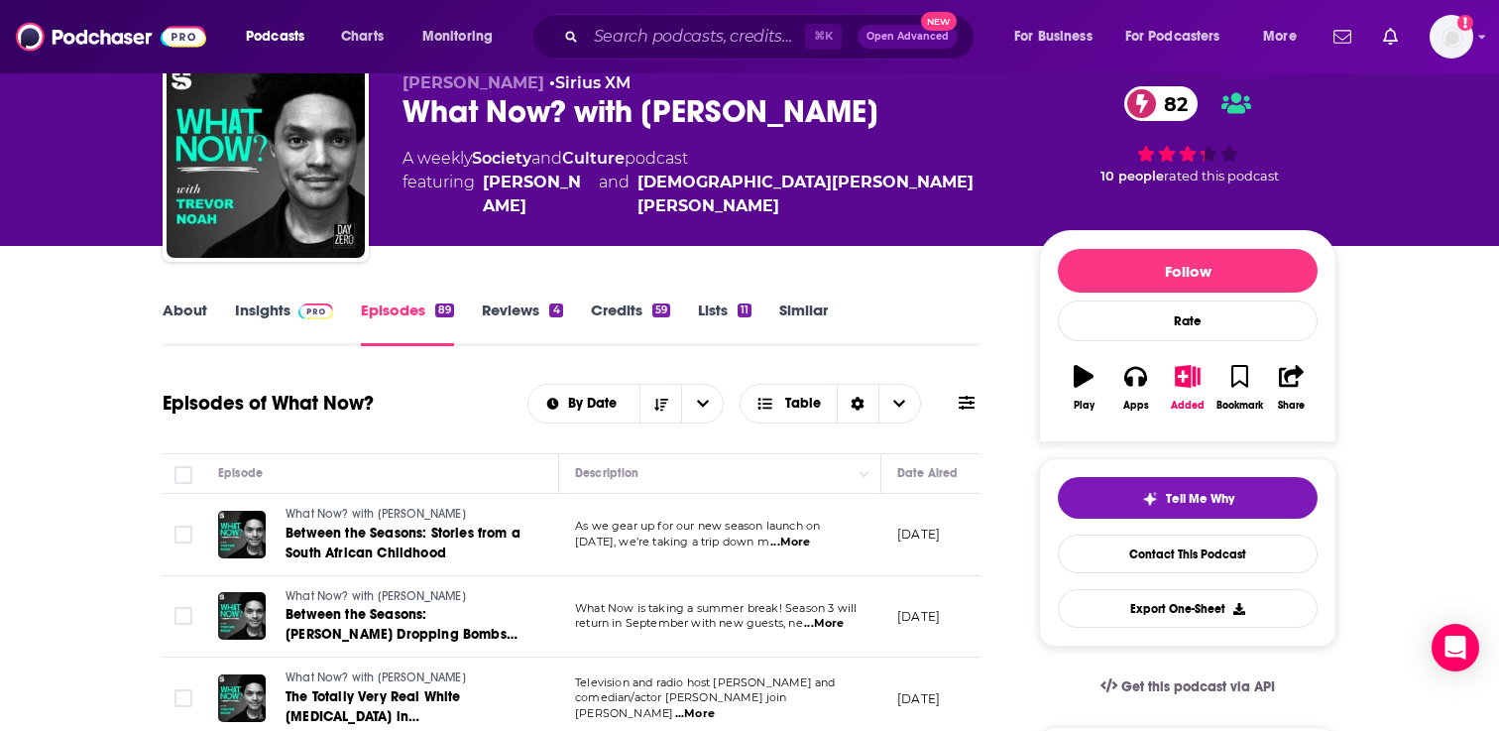
click at [257, 303] on link "Insights" at bounding box center [284, 323] width 98 height 46
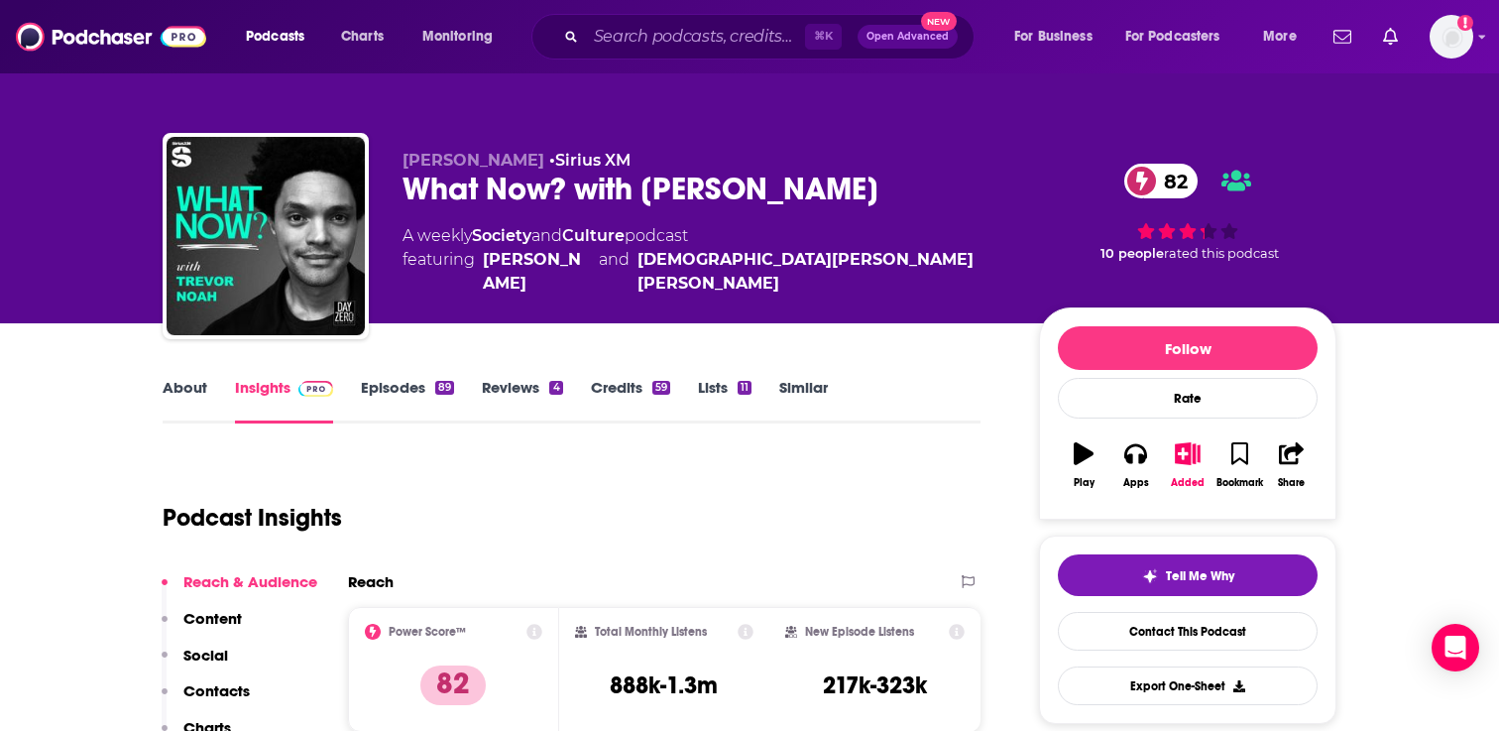
click at [188, 394] on link "About" at bounding box center [185, 401] width 45 height 46
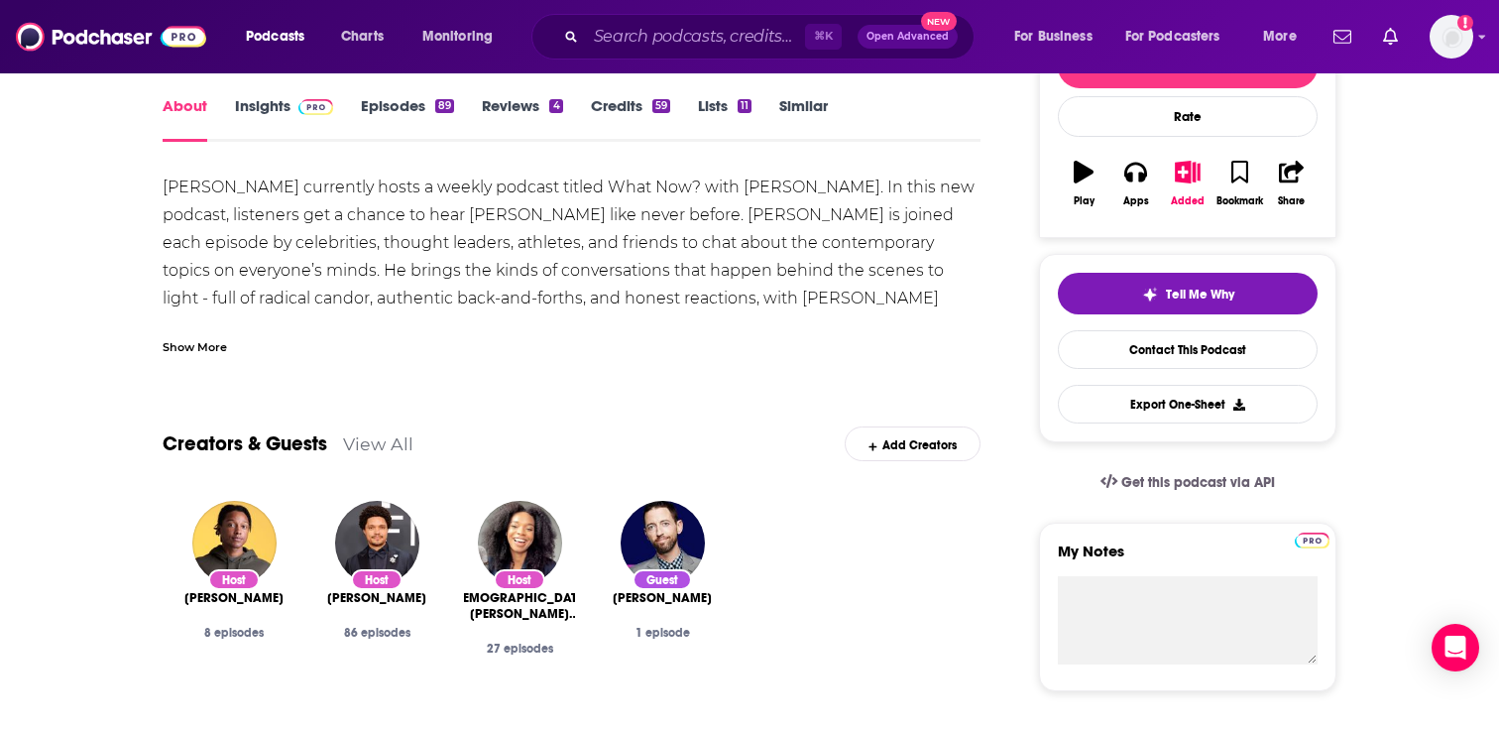
scroll to position [275, 0]
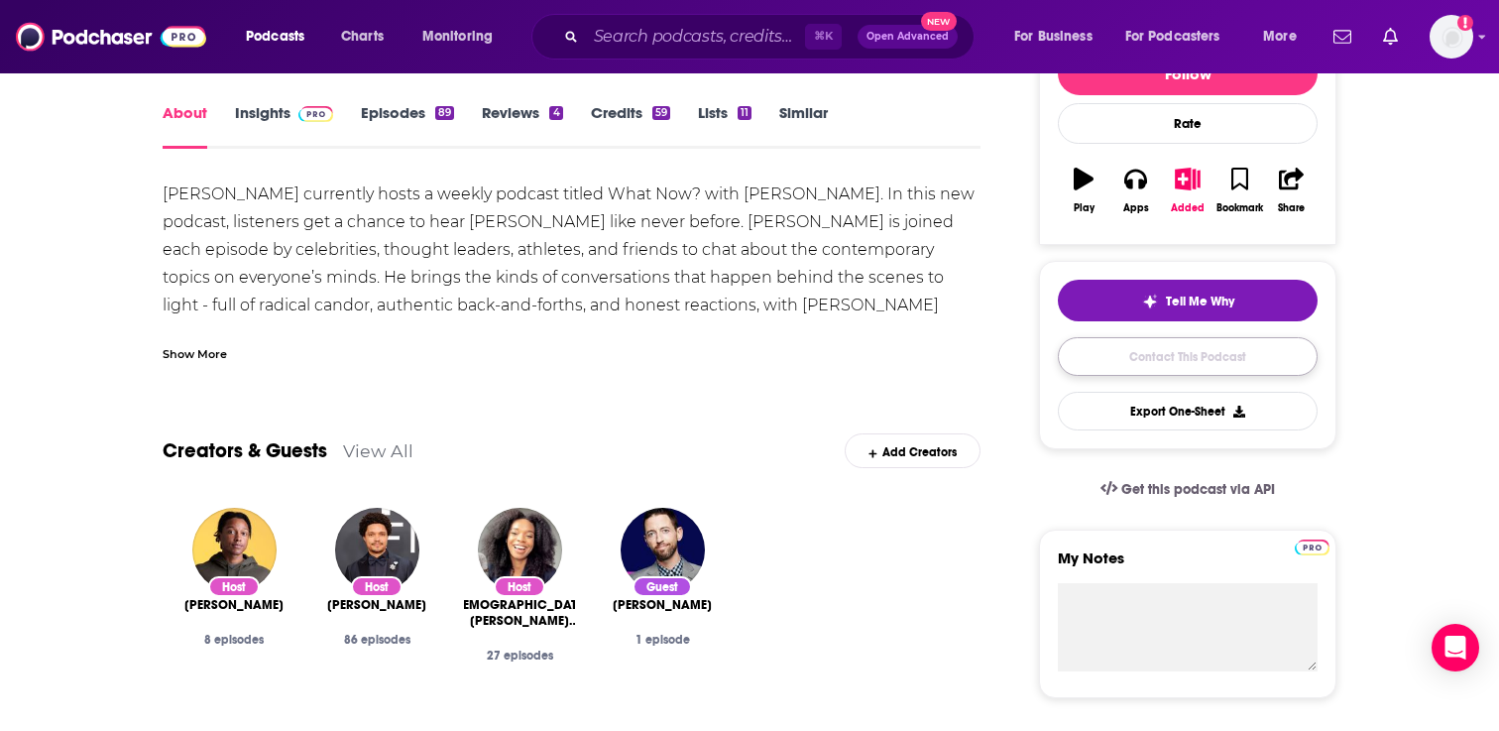
click at [1183, 365] on link "Contact This Podcast" at bounding box center [1188, 356] width 260 height 39
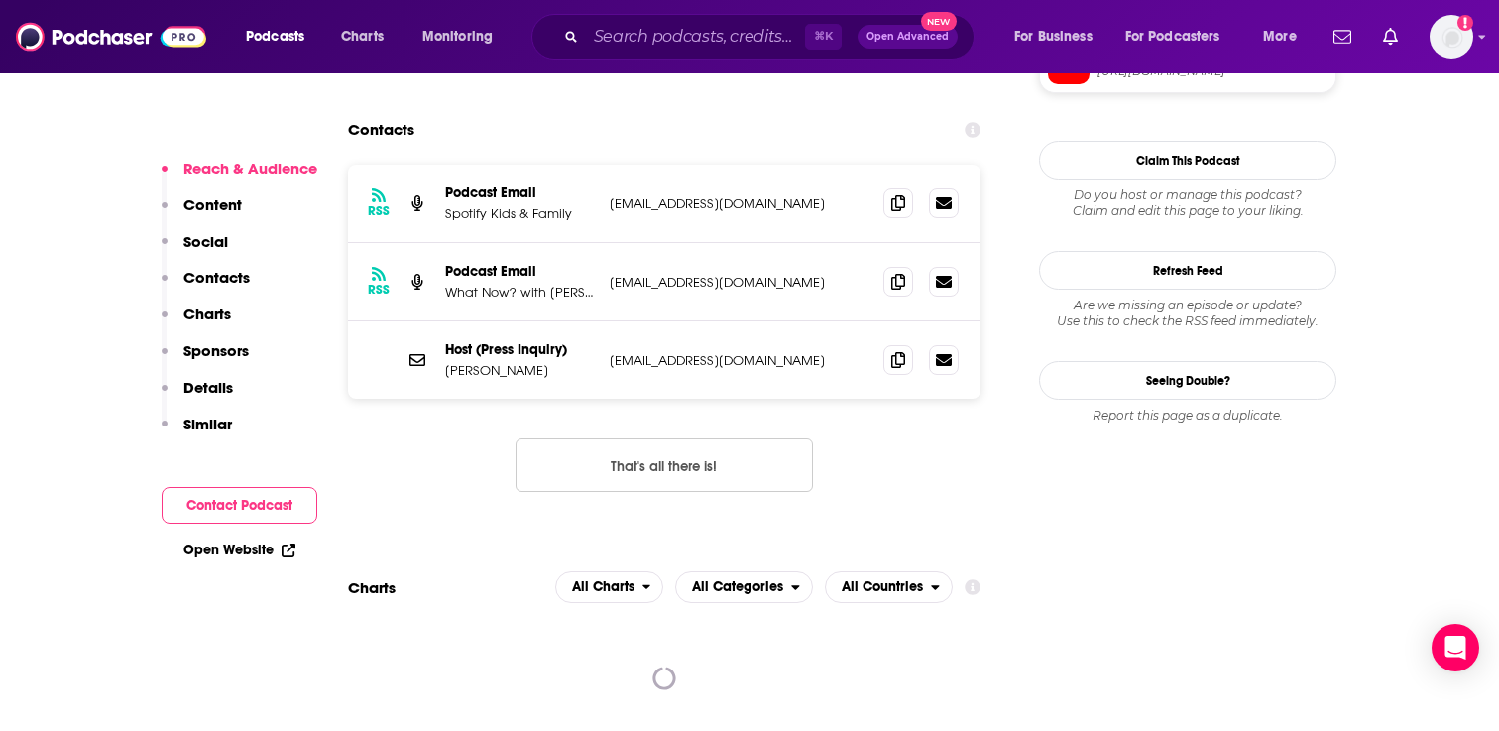
scroll to position [1882, 0]
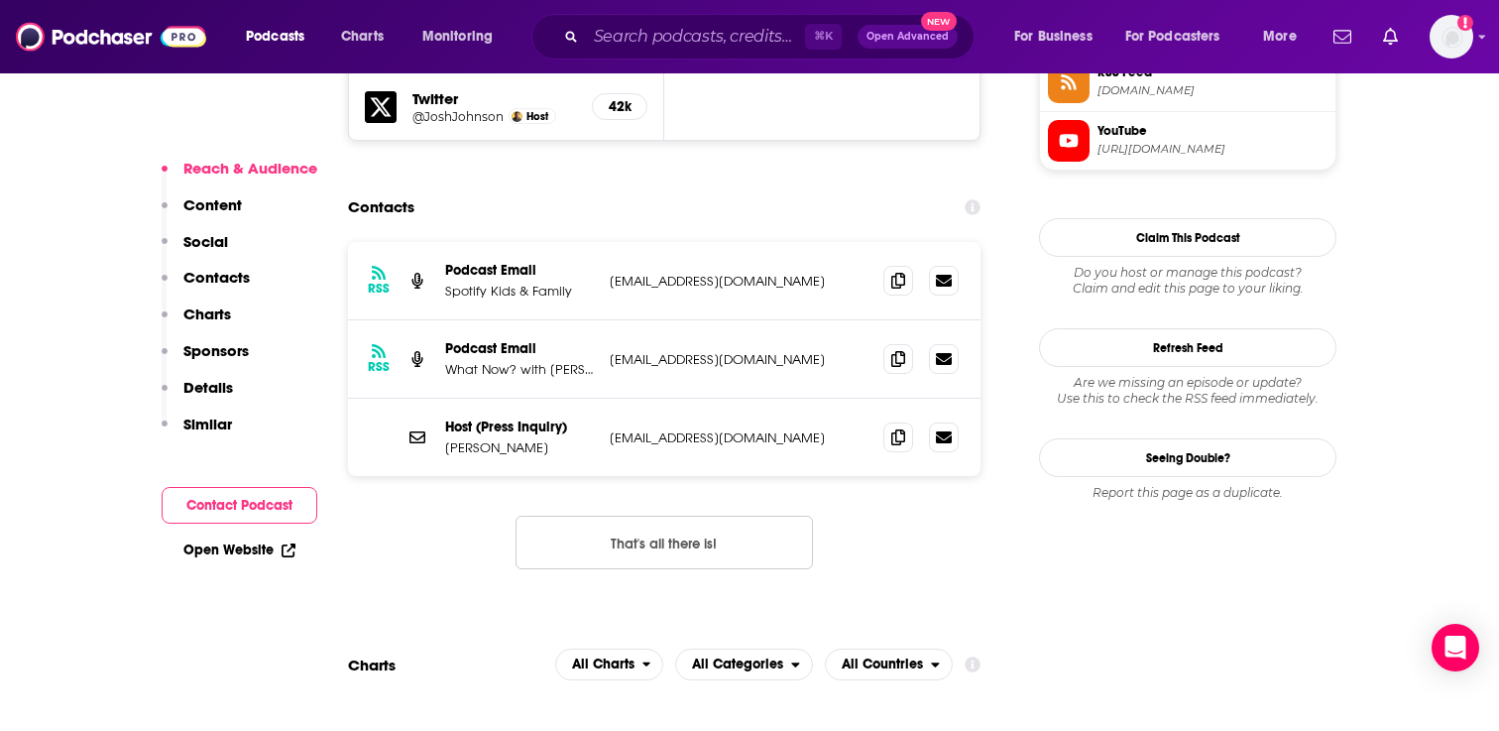
click at [695, 516] on button "That's all there is!" at bounding box center [664, 543] width 297 height 54
click at [904, 350] on icon at bounding box center [898, 358] width 14 height 16
click at [892, 428] on icon at bounding box center [898, 436] width 14 height 16
click at [649, 516] on button "That's all there is!" at bounding box center [664, 543] width 297 height 54
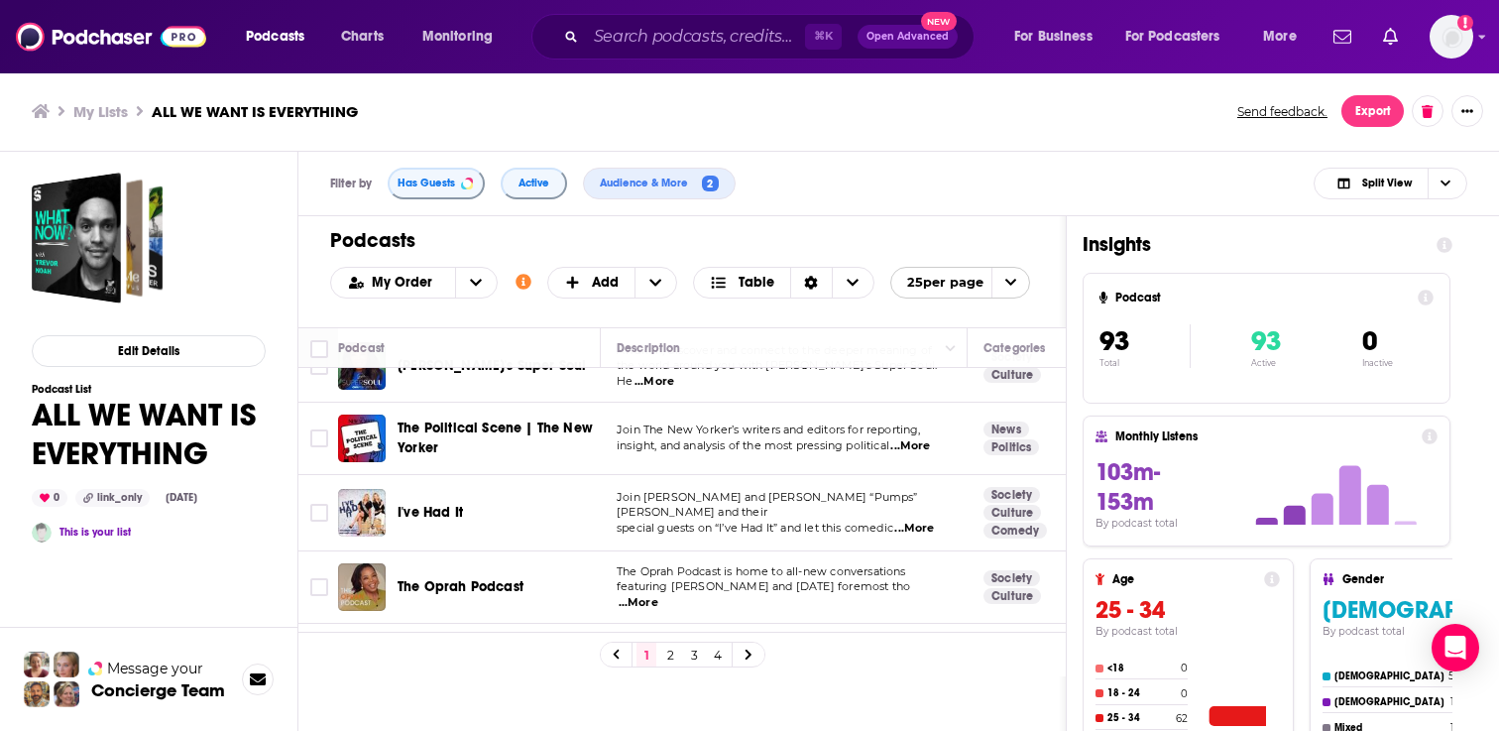
scroll to position [1255, 0]
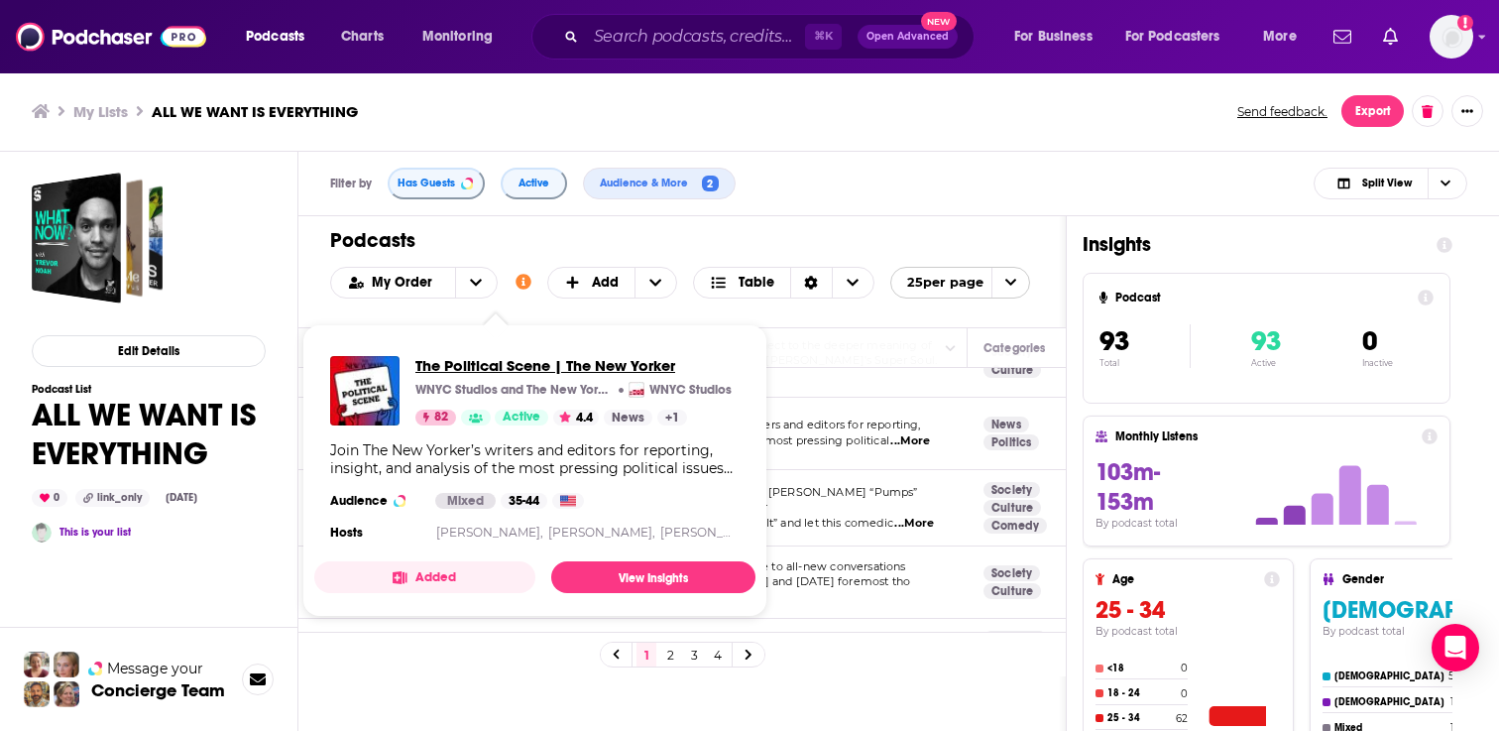
click at [470, 361] on span "The Political Scene | The New Yorker" at bounding box center [573, 365] width 316 height 19
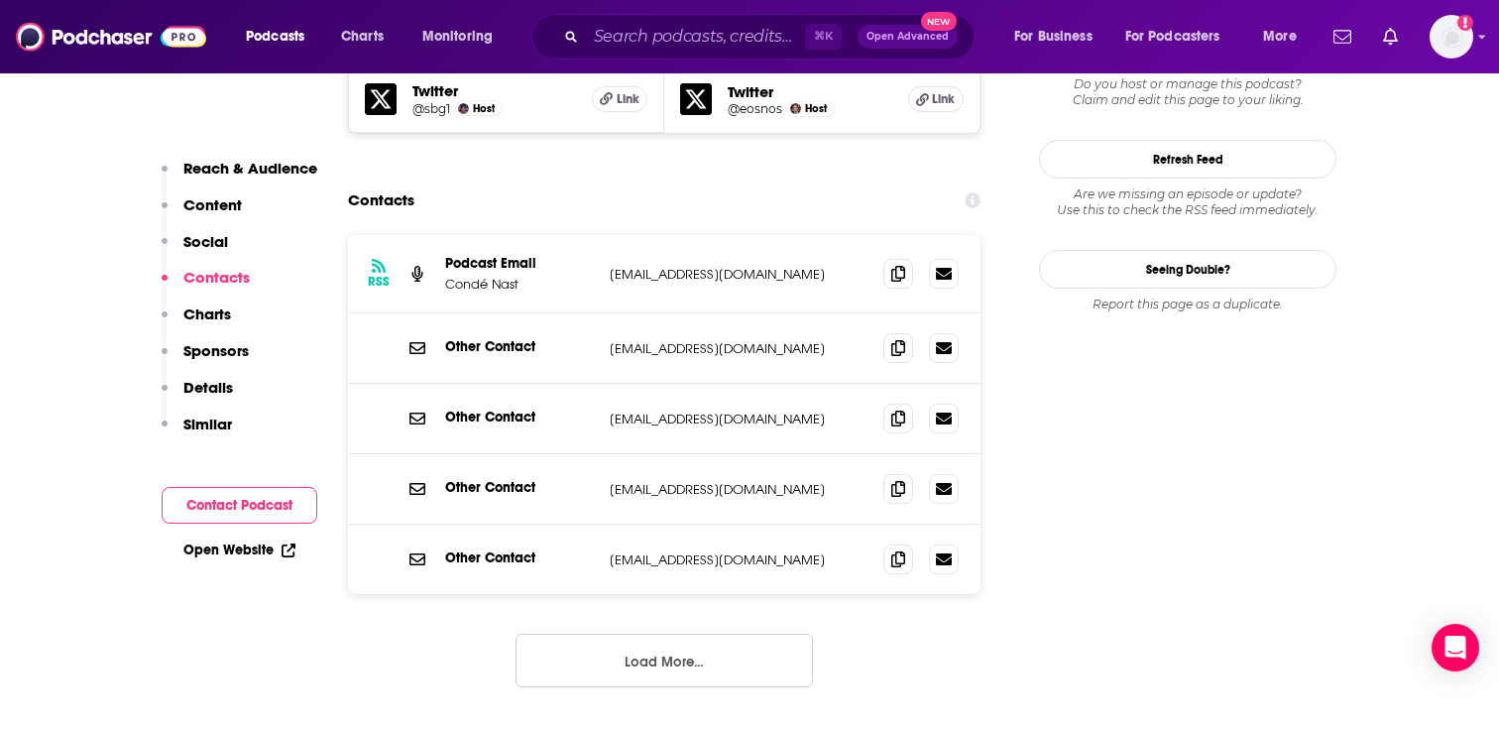
scroll to position [1824, 0]
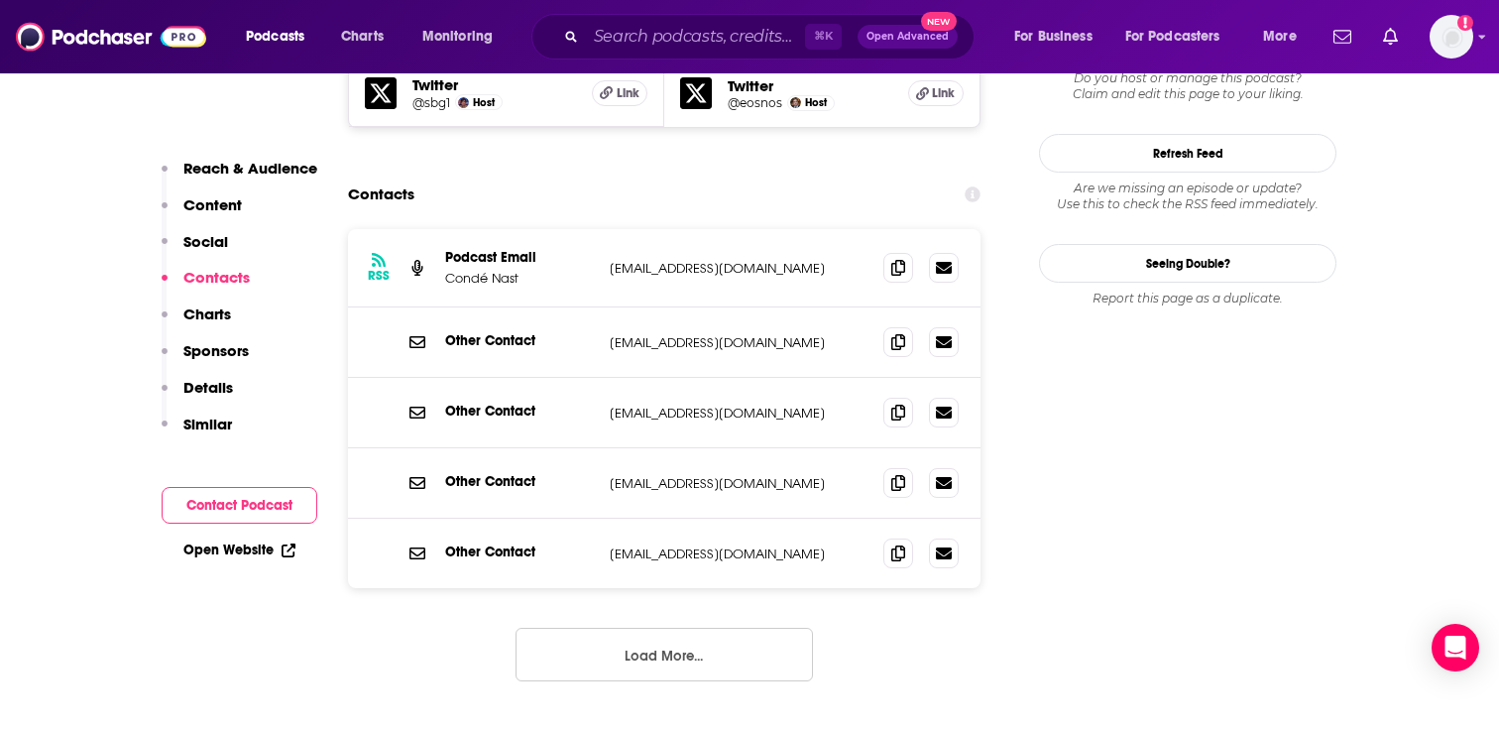
click at [688, 628] on button "Load More..." at bounding box center [664, 655] width 297 height 54
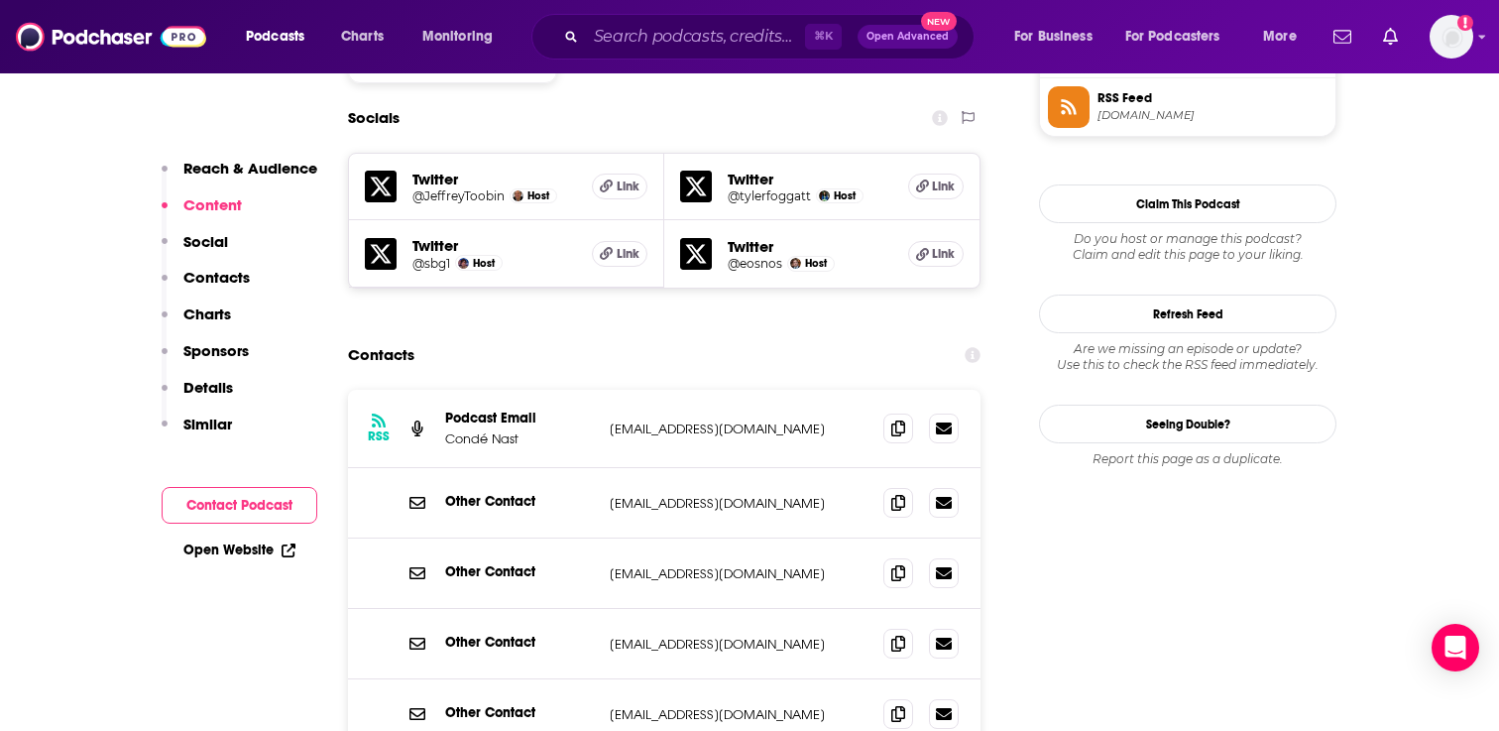
scroll to position [0, 0]
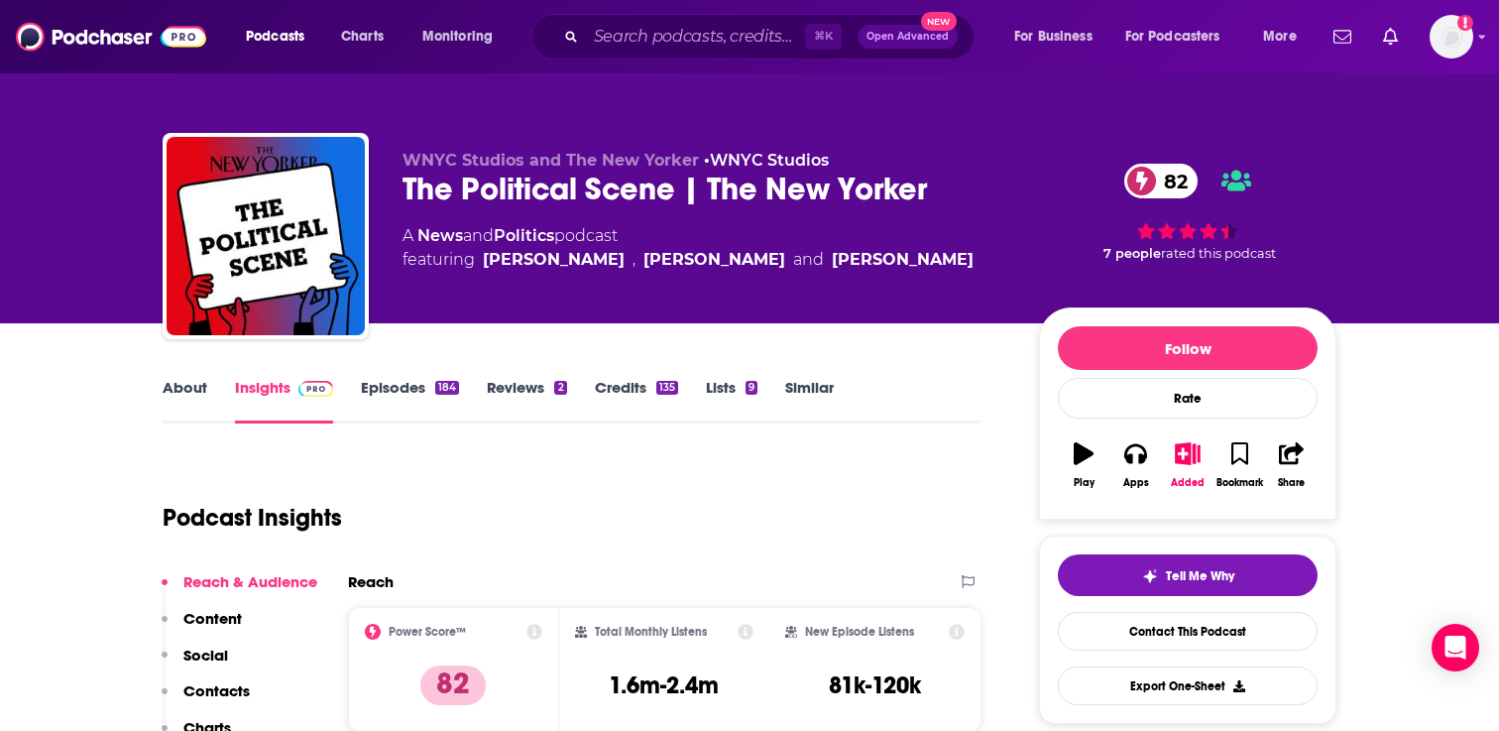
click at [394, 390] on link "Episodes 184" at bounding box center [410, 401] width 98 height 46
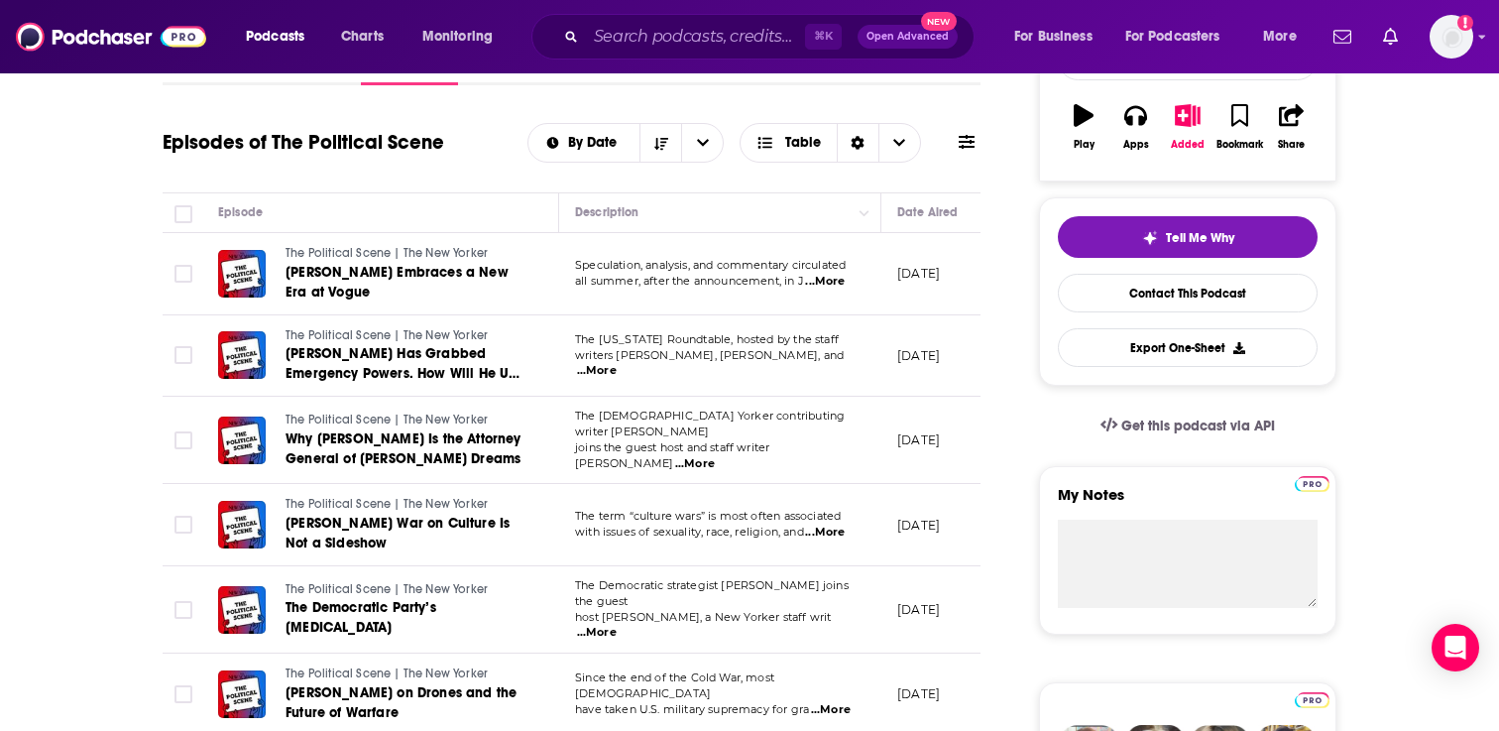
scroll to position [79, 0]
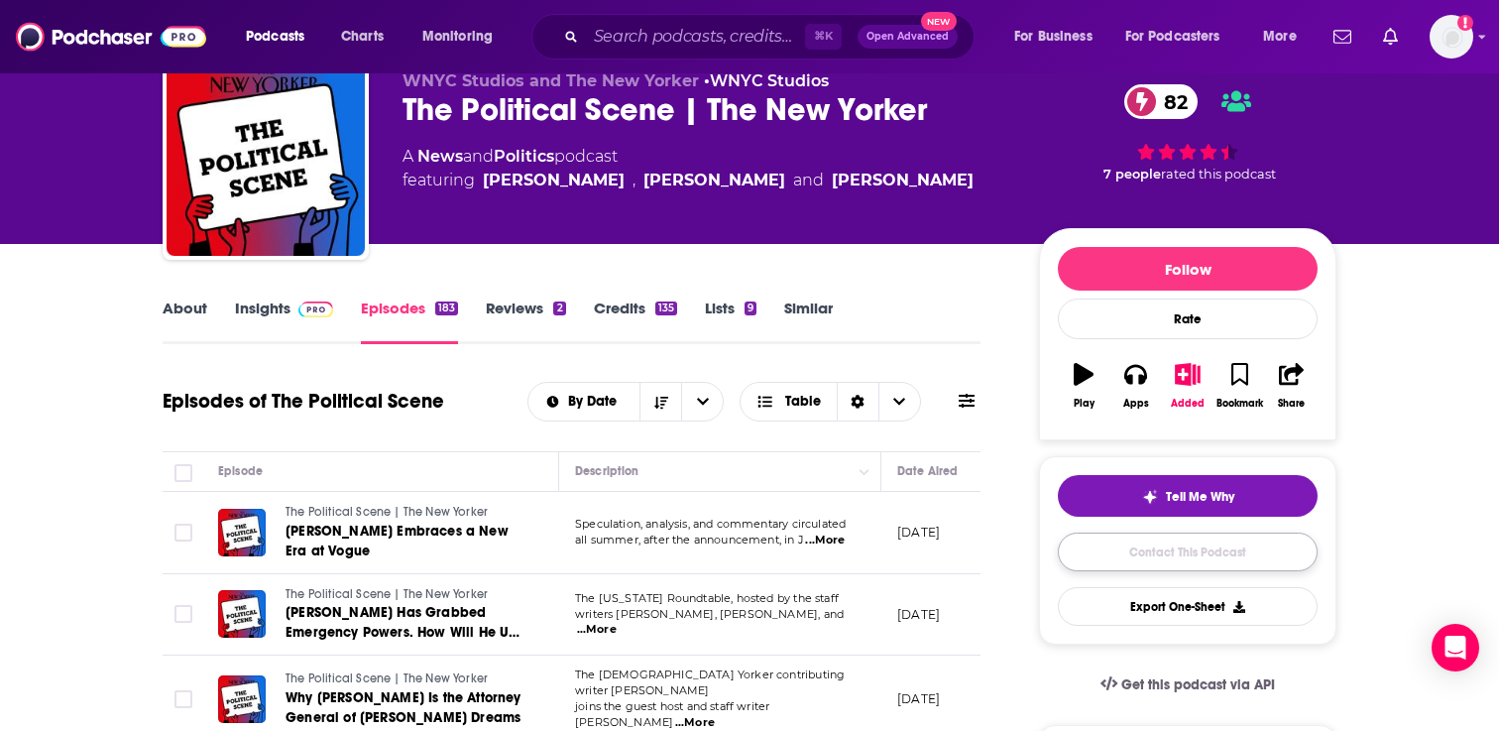
click at [1109, 565] on link "Contact This Podcast" at bounding box center [1188, 551] width 260 height 39
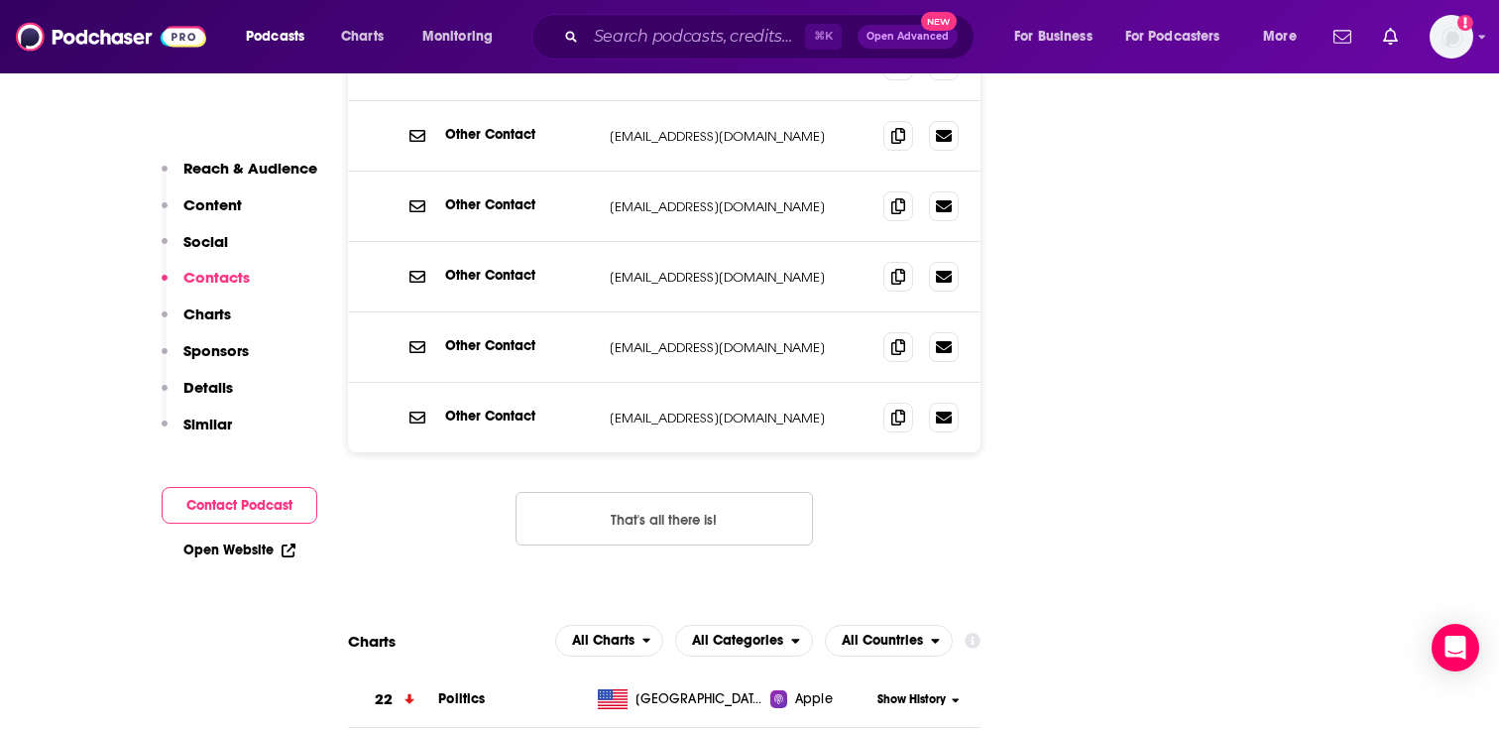
scroll to position [2256, 0]
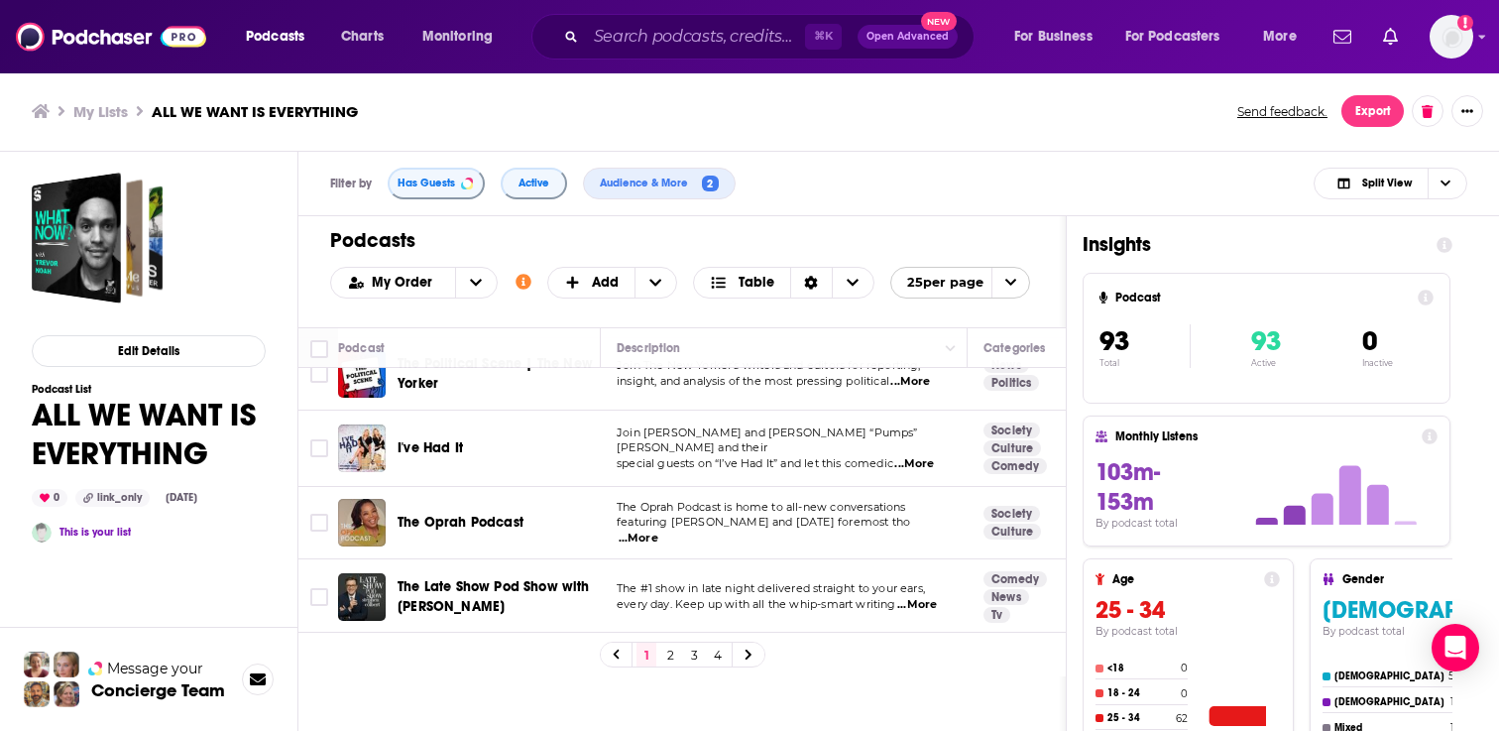
scroll to position [1239, 0]
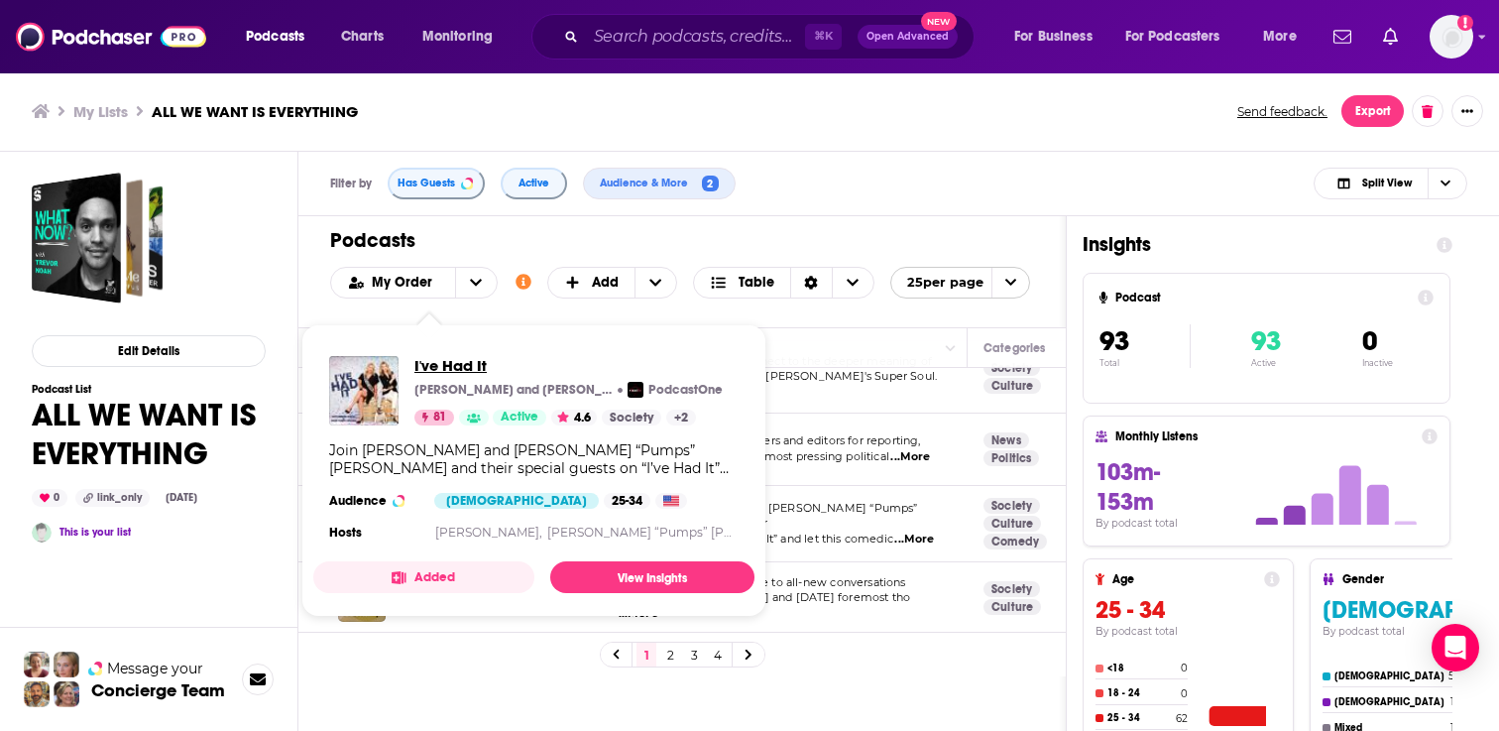
click at [460, 363] on span "I've Had It" at bounding box center [568, 365] width 308 height 19
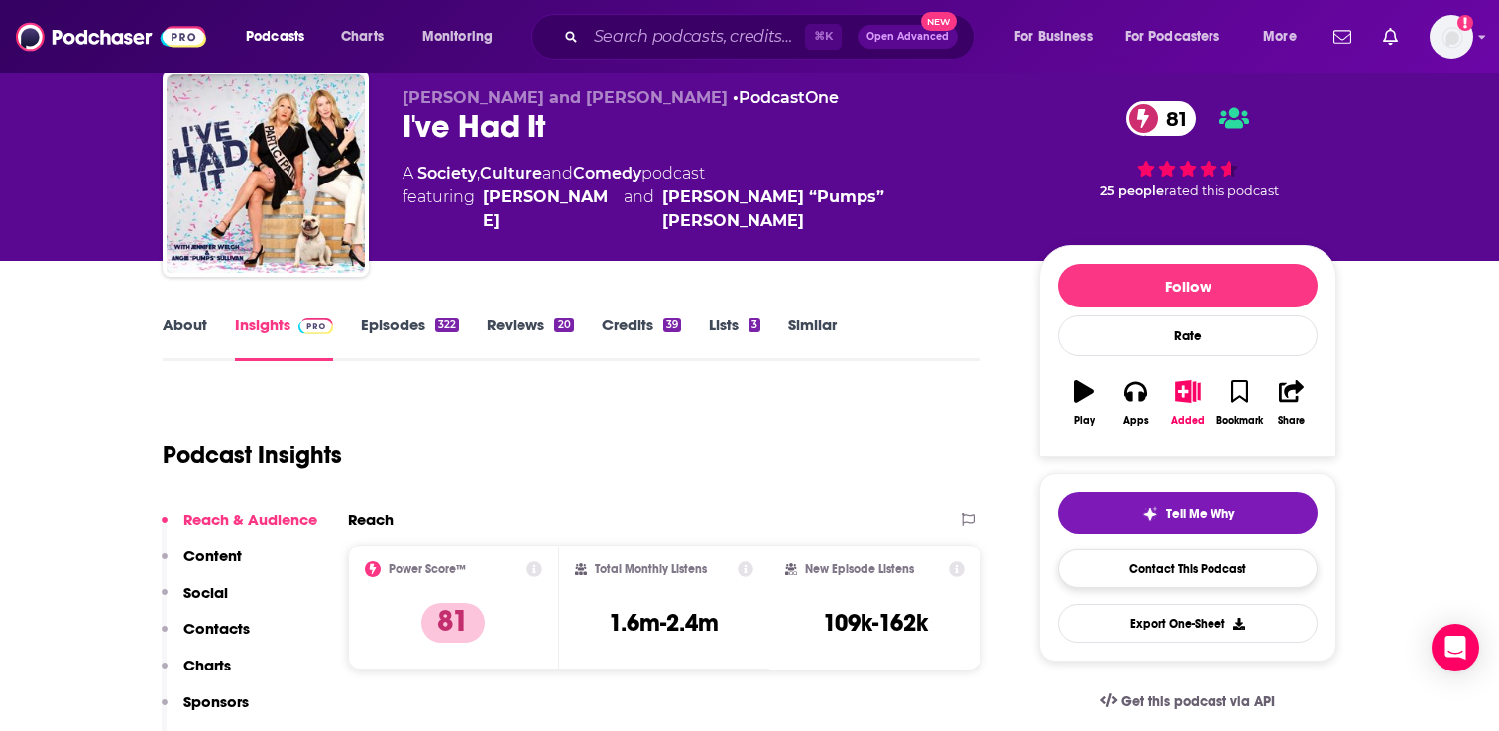
scroll to position [336, 0]
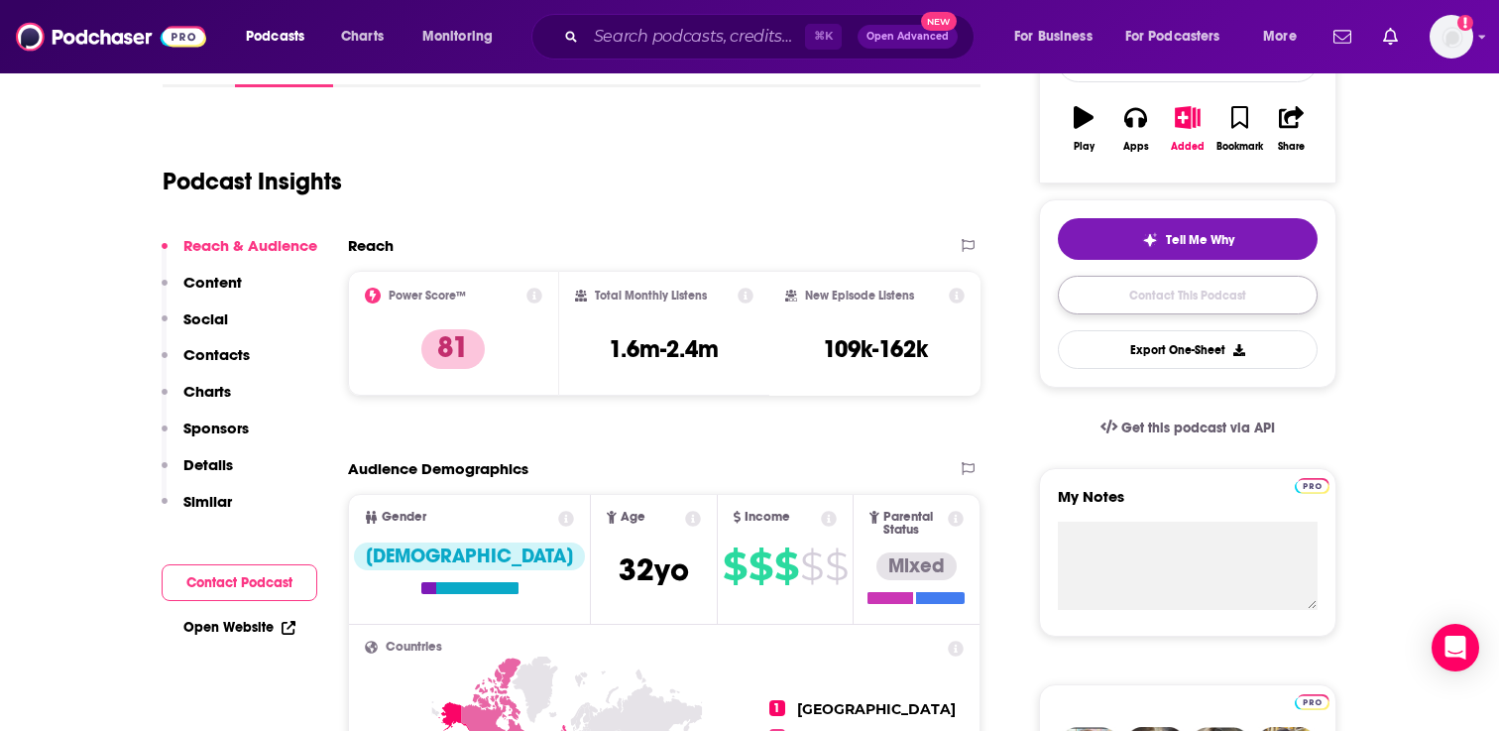
click at [1138, 310] on link "Contact This Podcast" at bounding box center [1188, 295] width 260 height 39
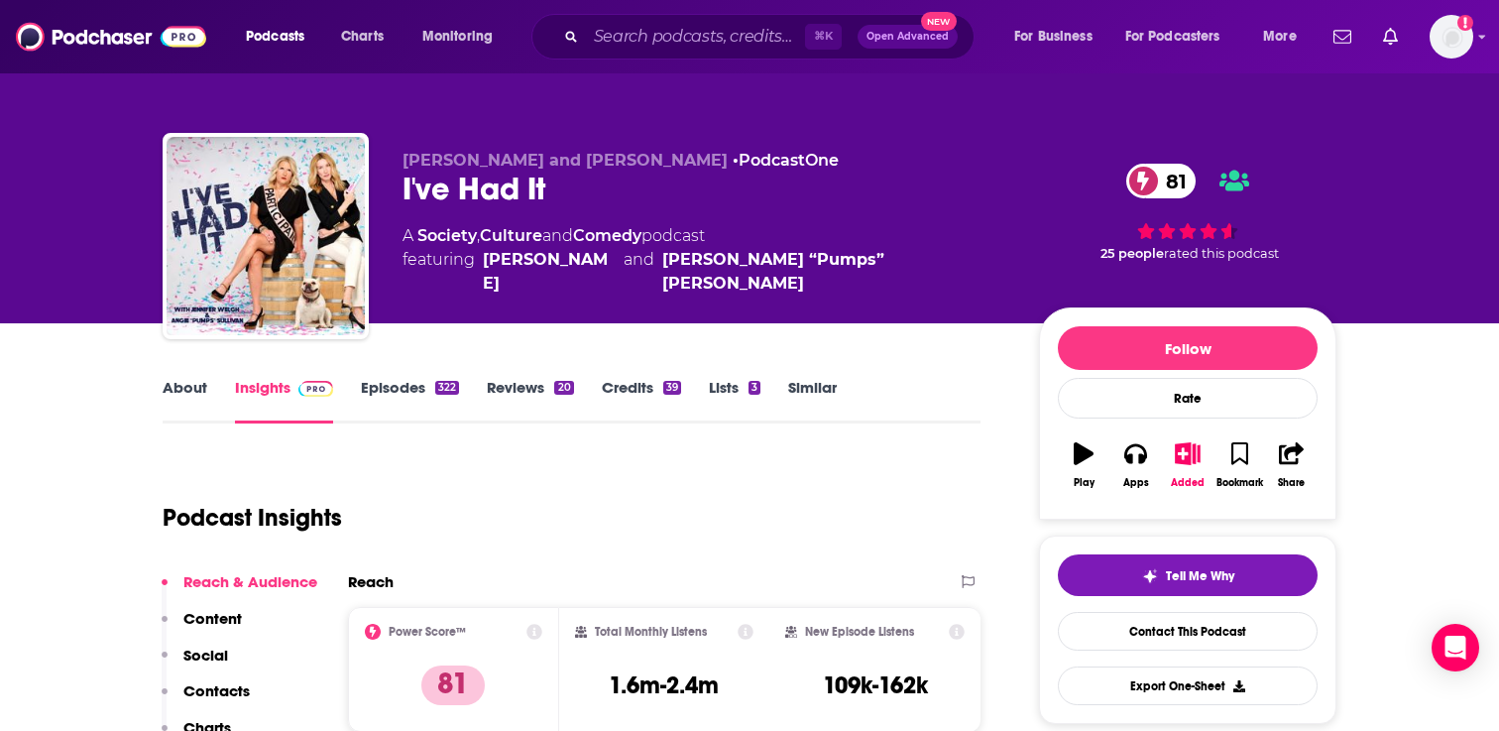
click at [395, 387] on link "Episodes 322" at bounding box center [410, 401] width 98 height 46
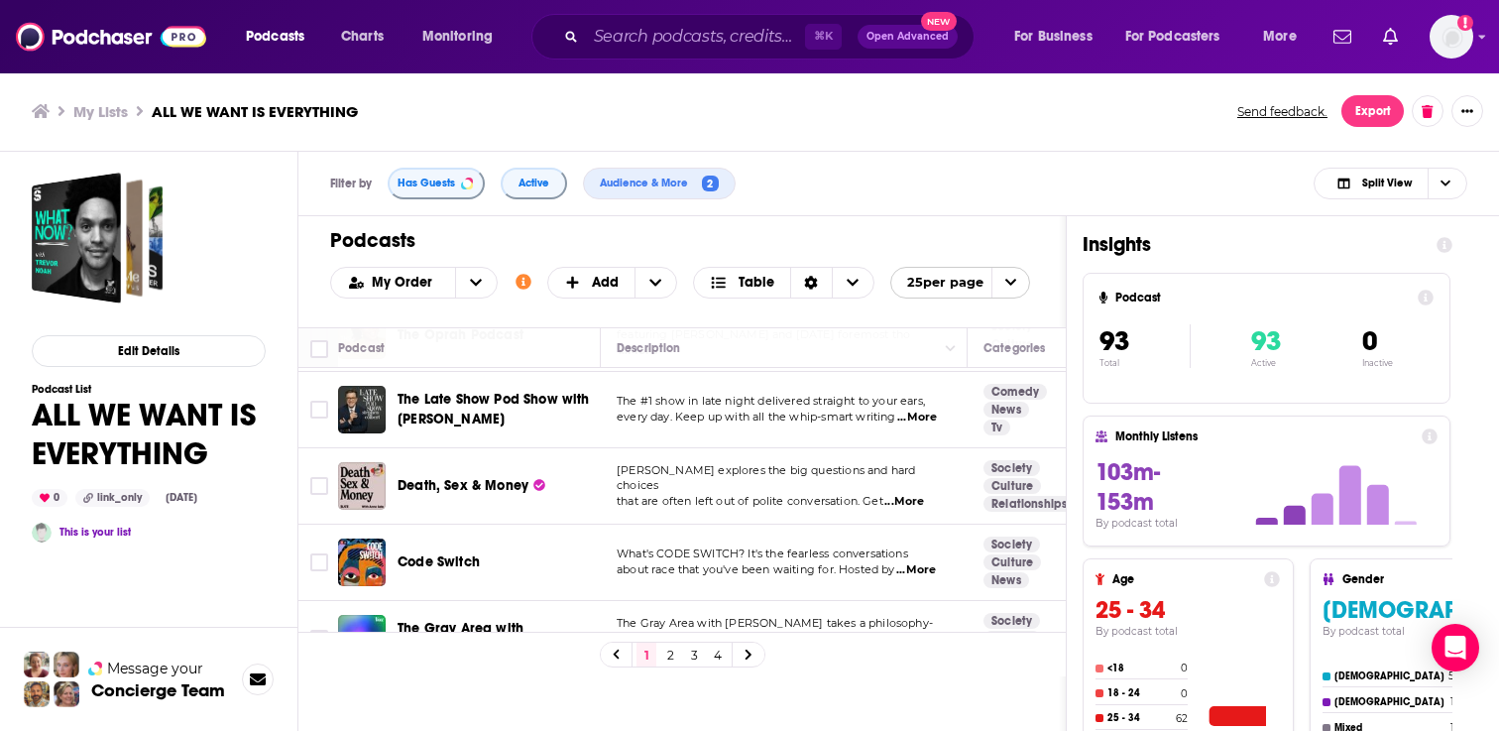
scroll to position [1608, 0]
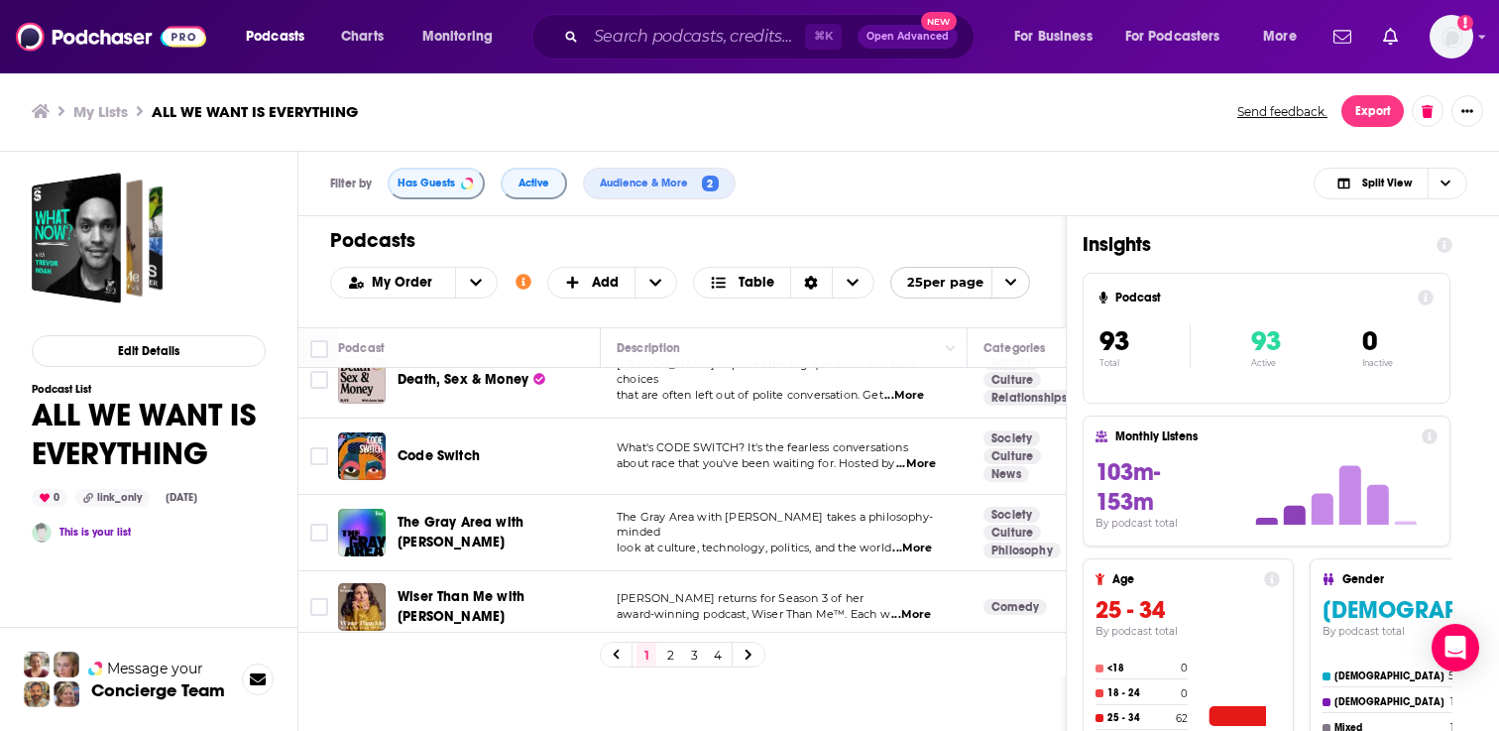
click at [458, 518] on div "Podcasts Charts Monitoring ⌘ K Open Advanced New For Business For Podcasters Mo…" at bounding box center [749, 365] width 1499 height 731
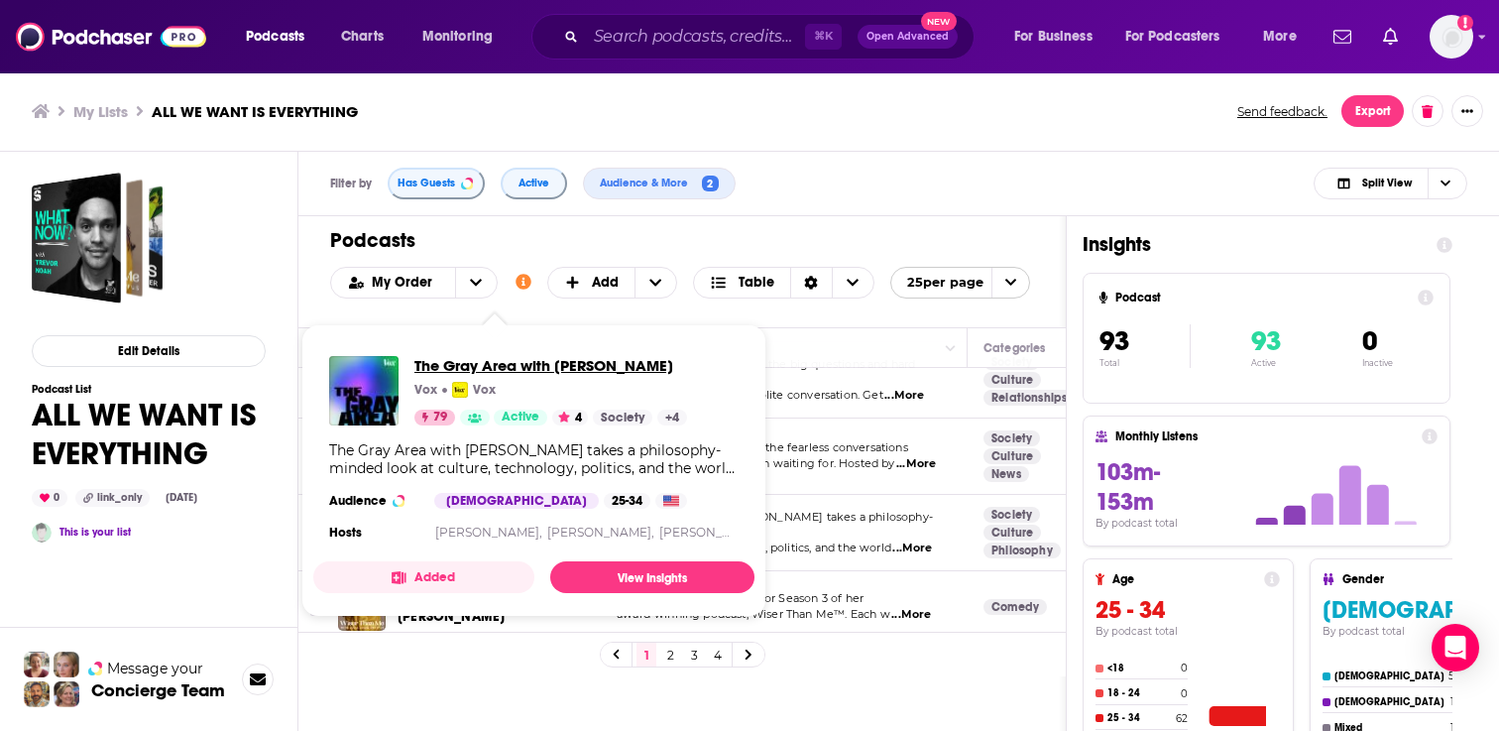
click at [523, 370] on span "The Gray Area with Sean Illing" at bounding box center [550, 365] width 273 height 19
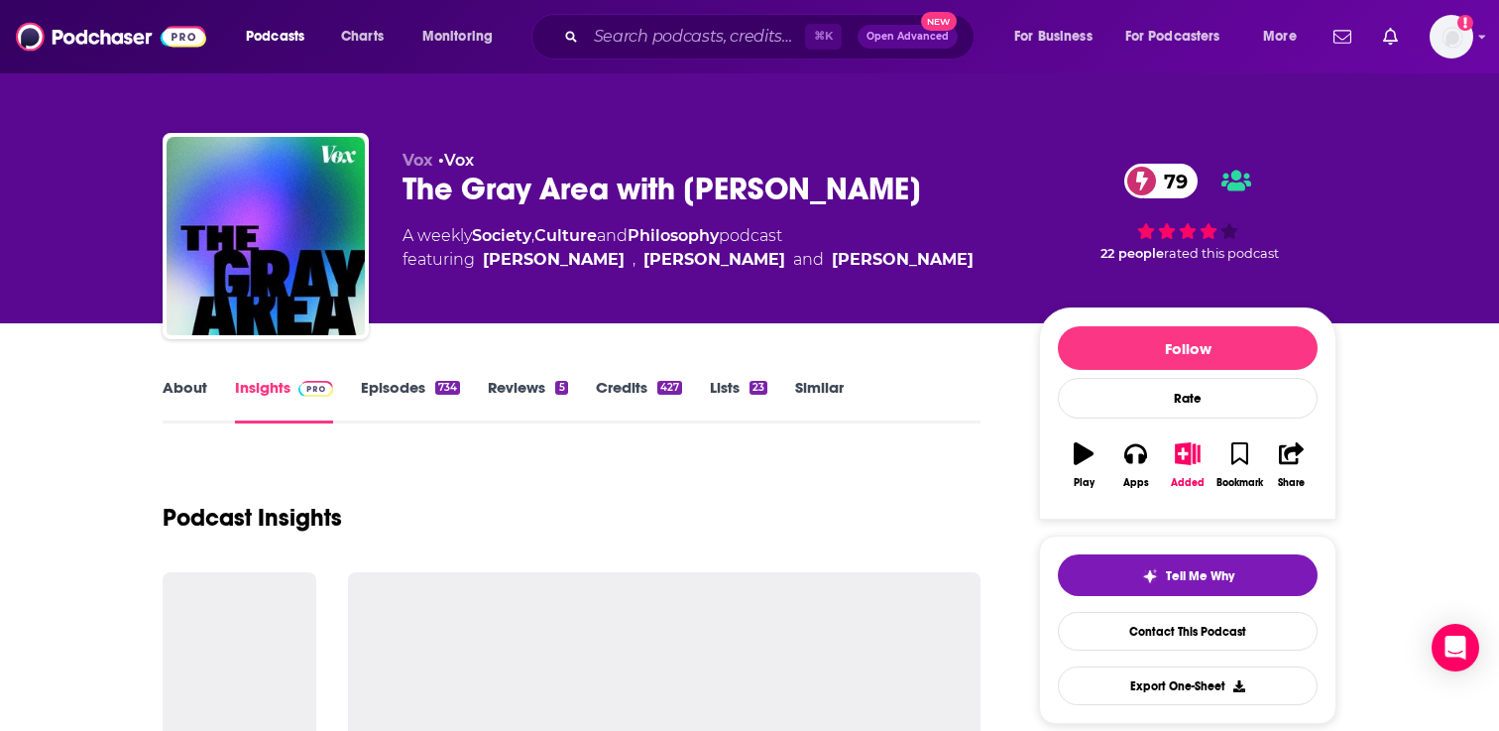
scroll to position [55, 0]
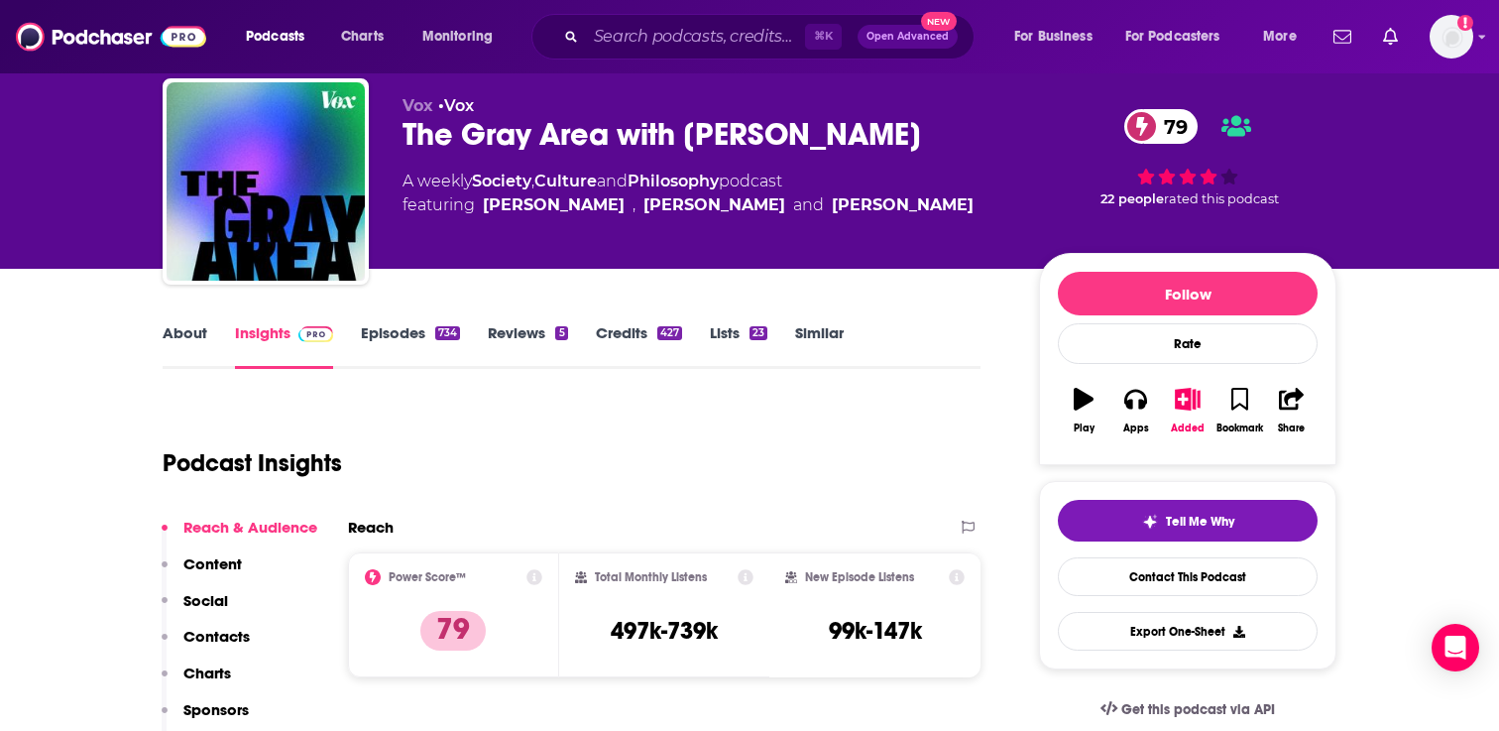
click at [195, 346] on link "About" at bounding box center [185, 346] width 45 height 46
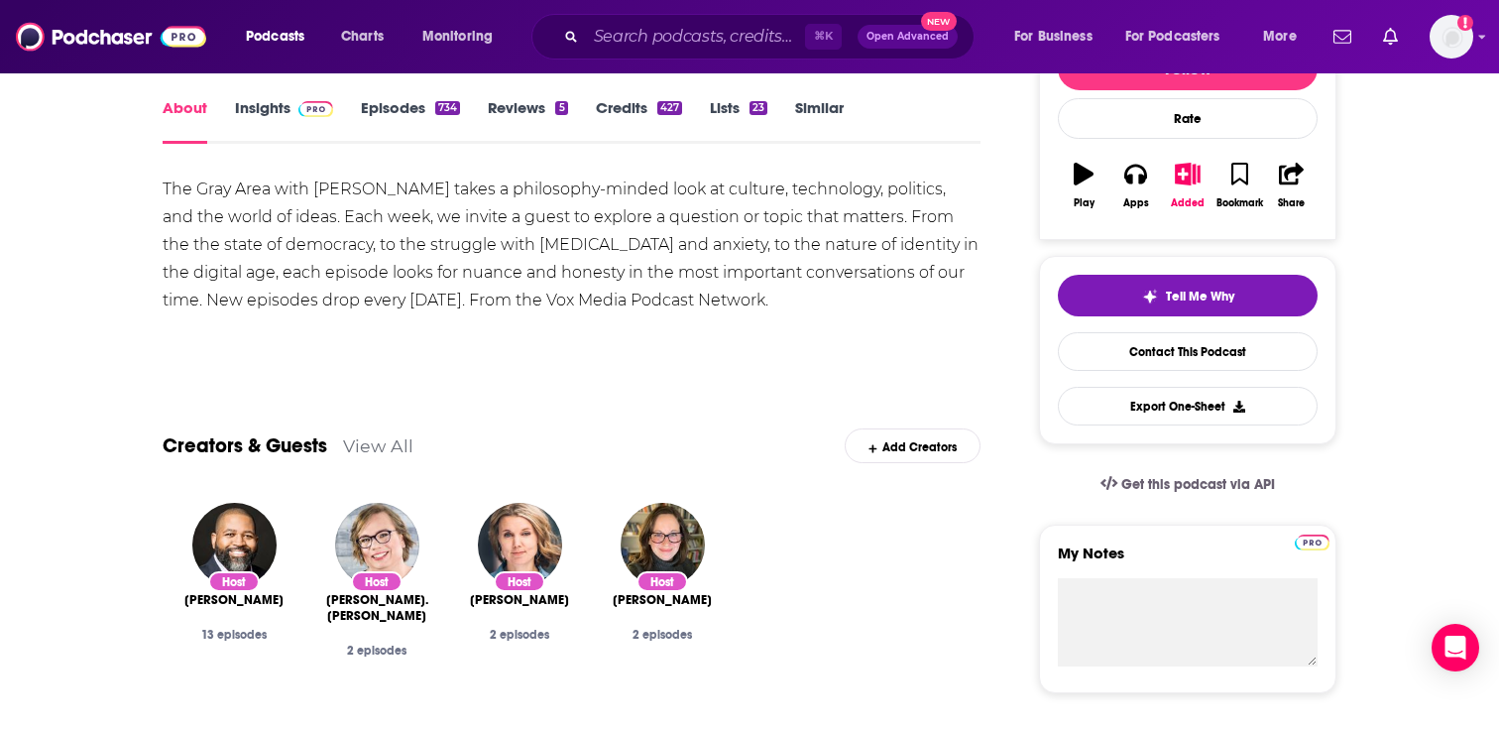
scroll to position [193, 0]
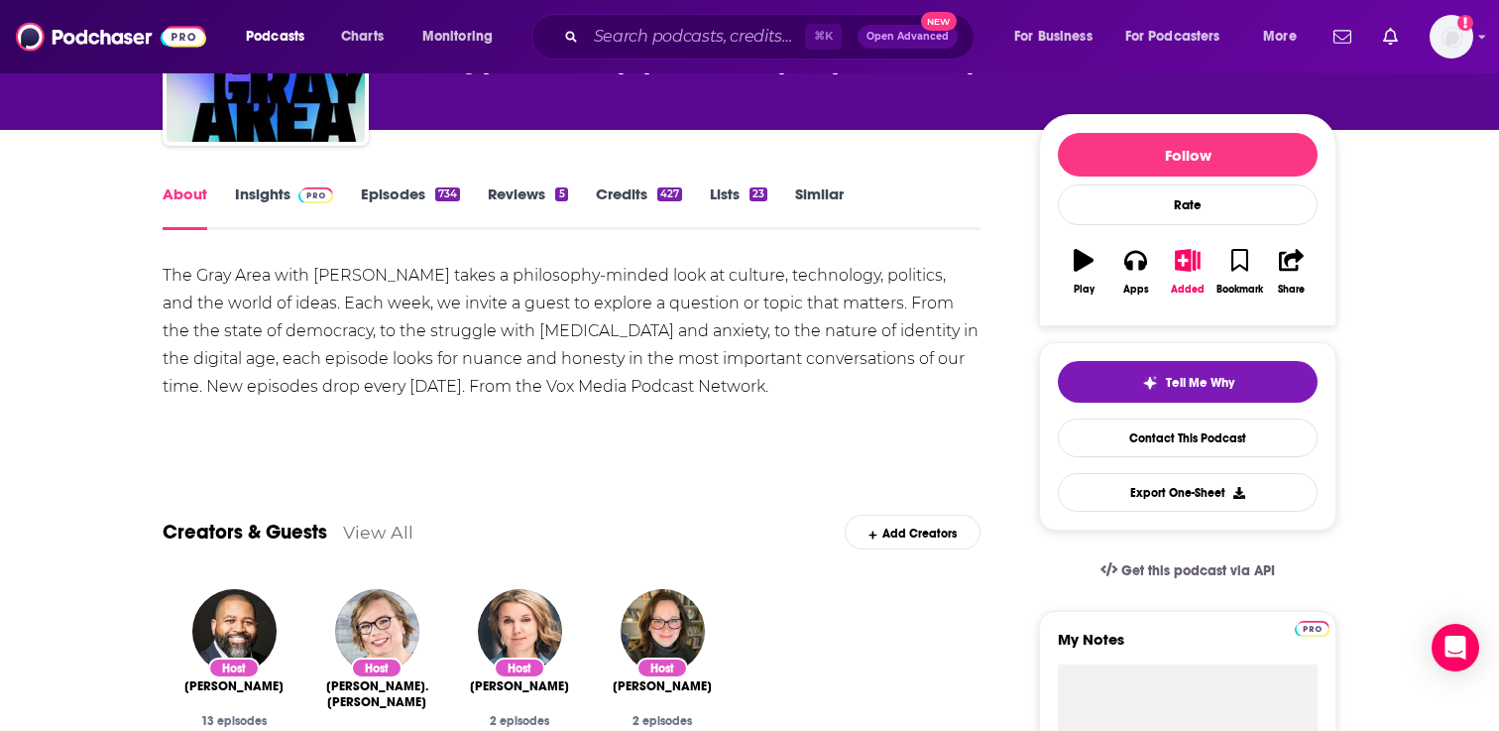
click at [428, 191] on link "Episodes 734" at bounding box center [410, 207] width 99 height 46
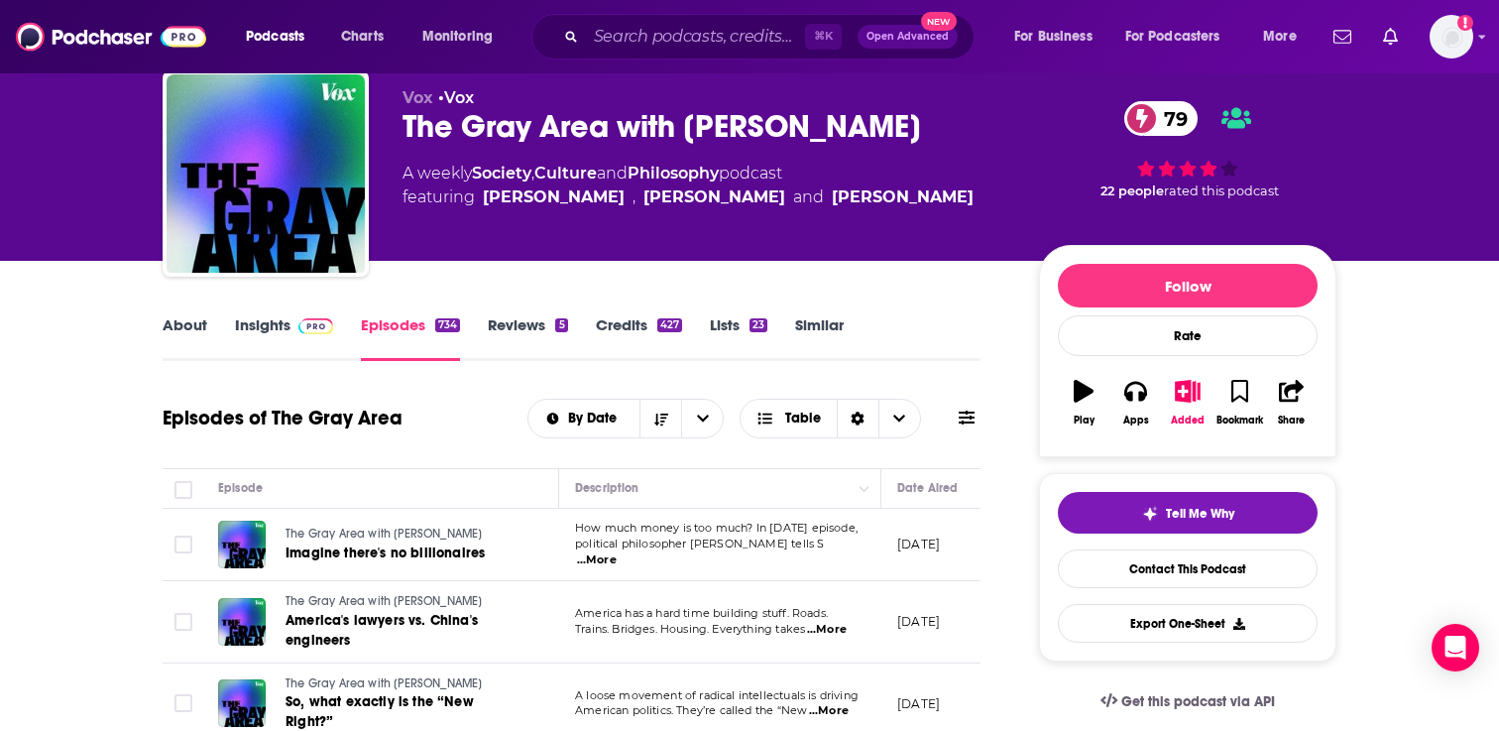
scroll to position [172, 0]
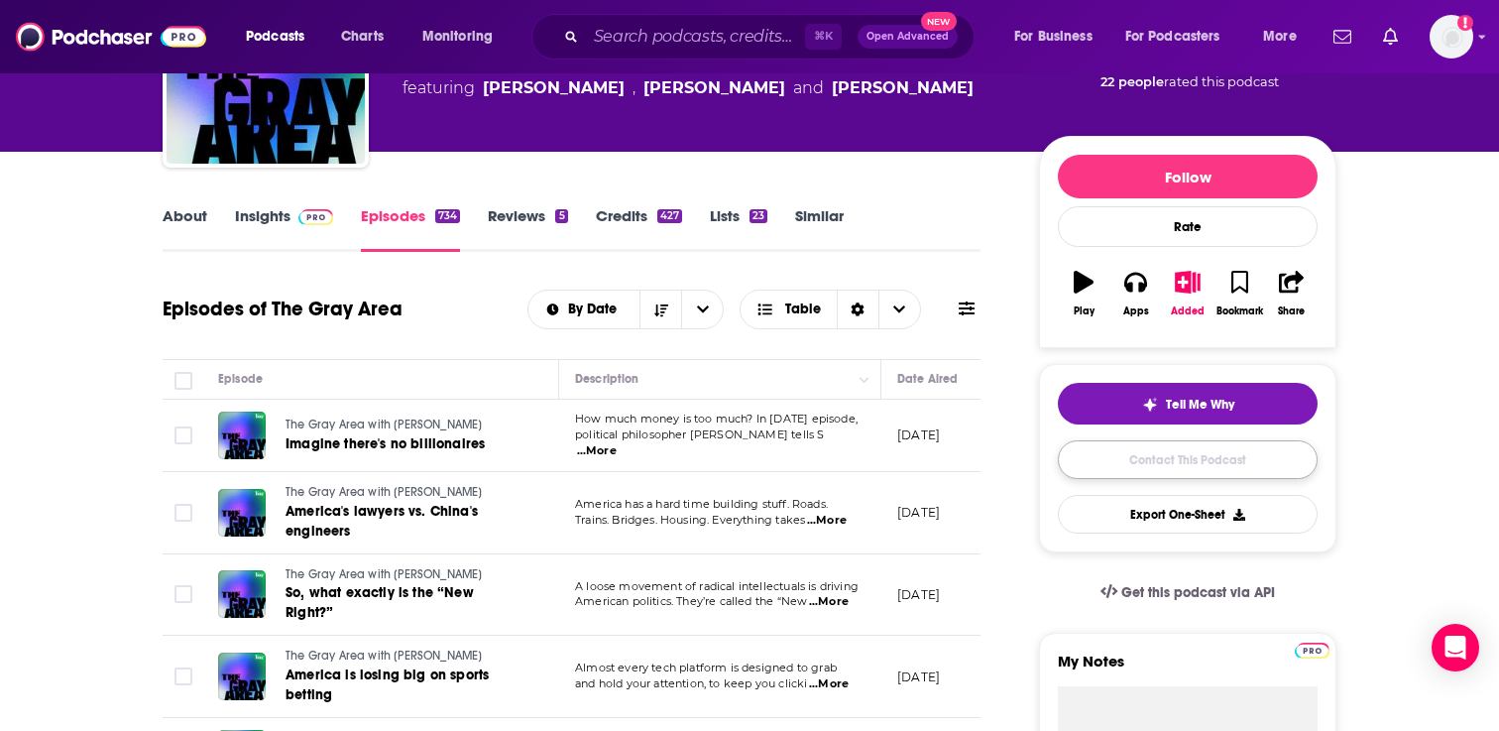
click at [1227, 455] on link "Contact This Podcast" at bounding box center [1188, 459] width 260 height 39
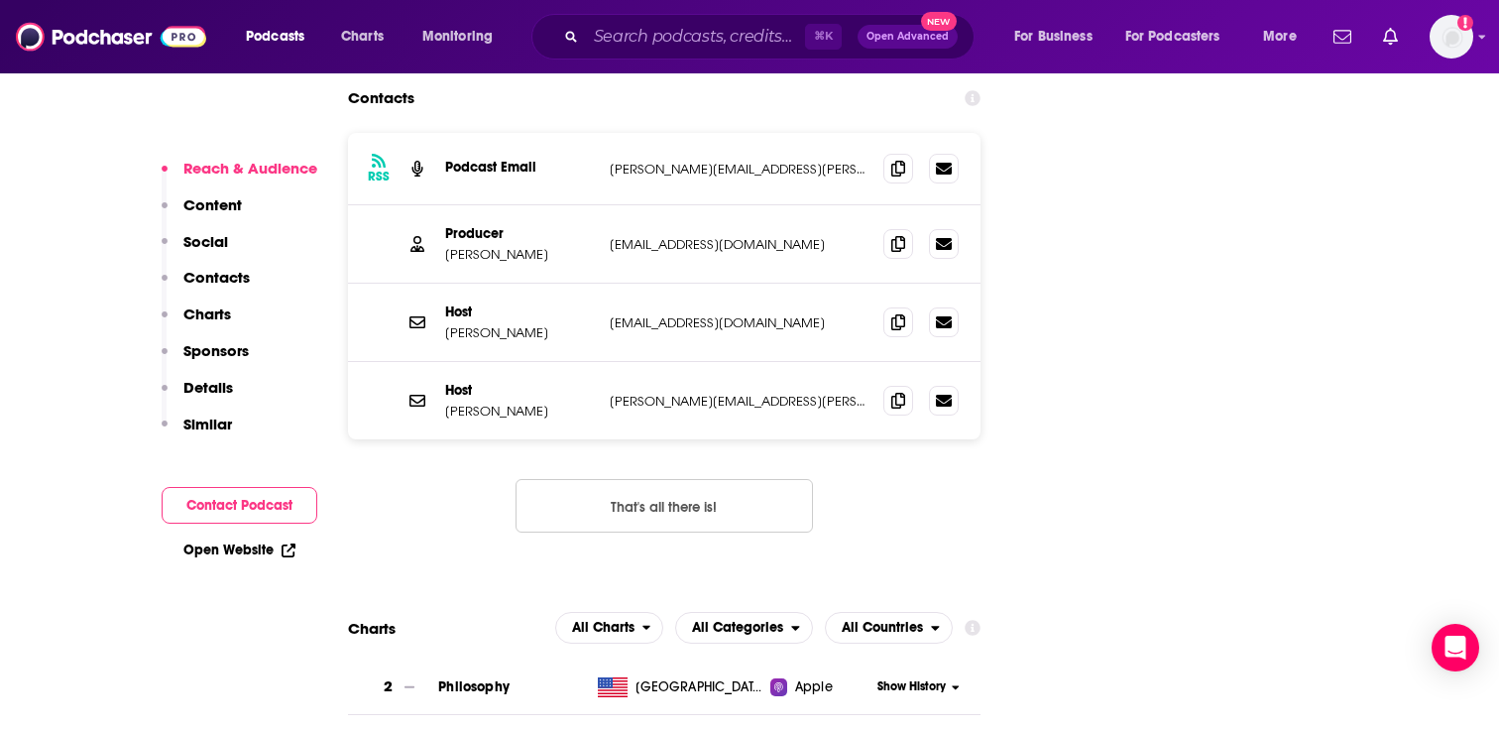
scroll to position [2467, 0]
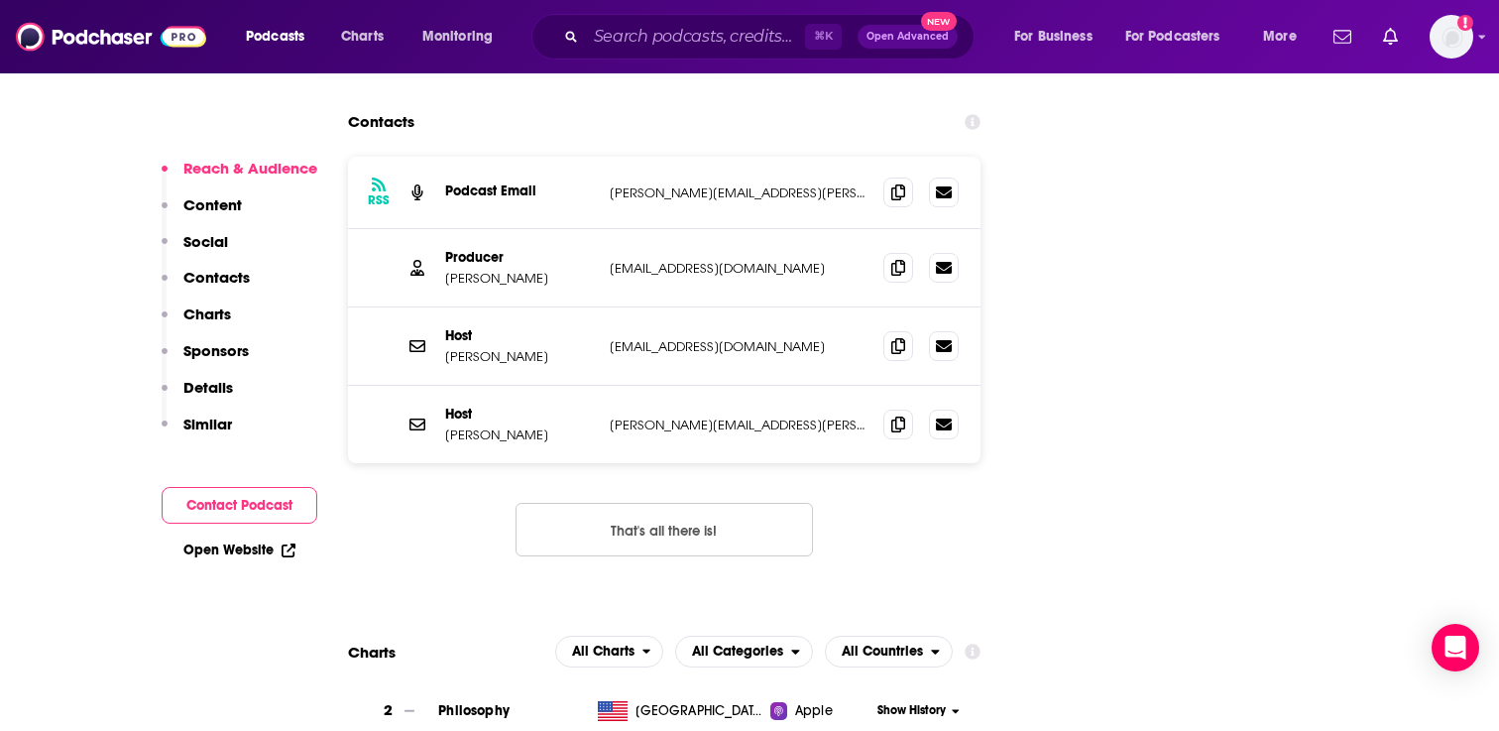
click at [723, 503] on button "That's all there is!" at bounding box center [664, 530] width 297 height 54
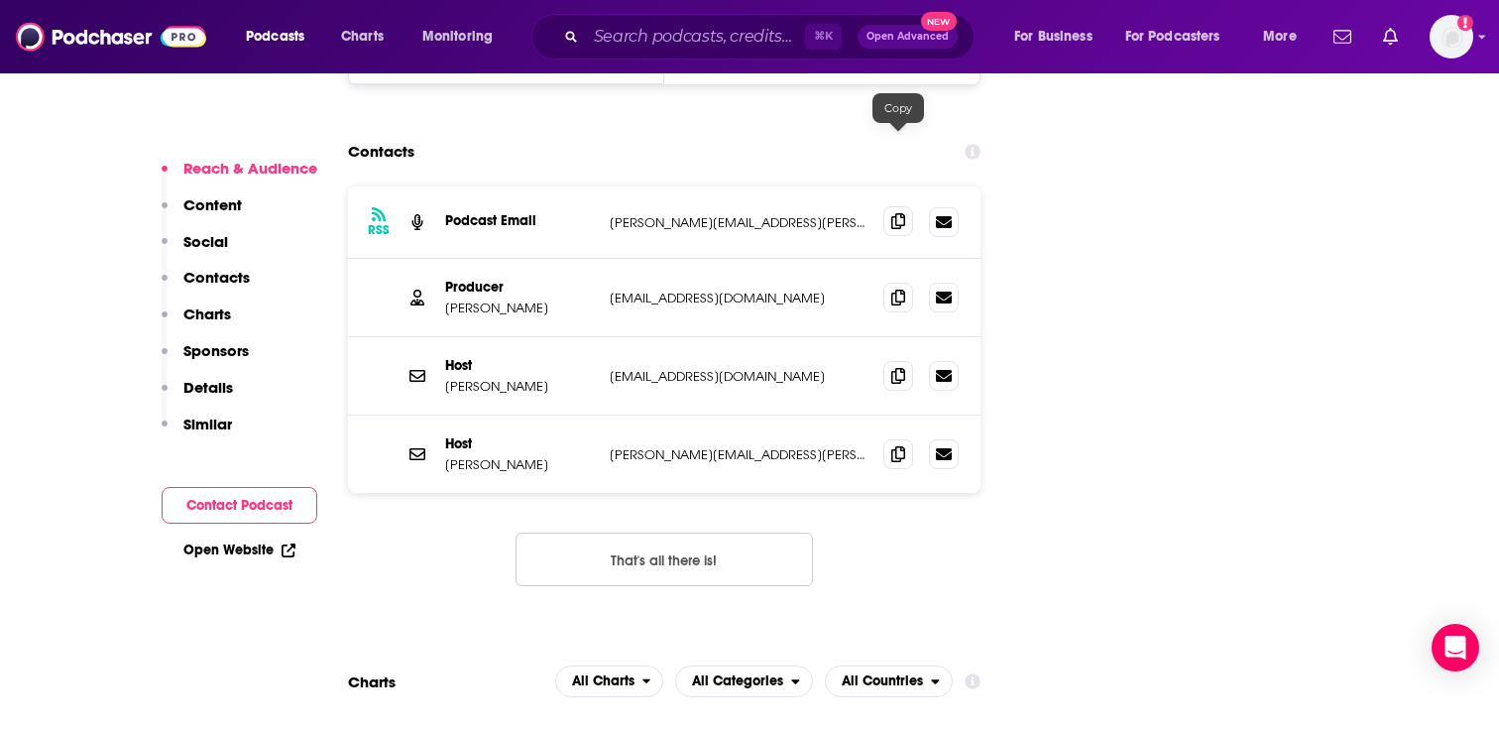
click at [890, 206] on span at bounding box center [898, 221] width 30 height 30
click at [903, 282] on span at bounding box center [898, 297] width 30 height 30
click at [895, 288] on icon at bounding box center [898, 296] width 14 height 16
click at [906, 360] on span at bounding box center [898, 375] width 30 height 30
click at [894, 445] on icon at bounding box center [898, 453] width 14 height 16
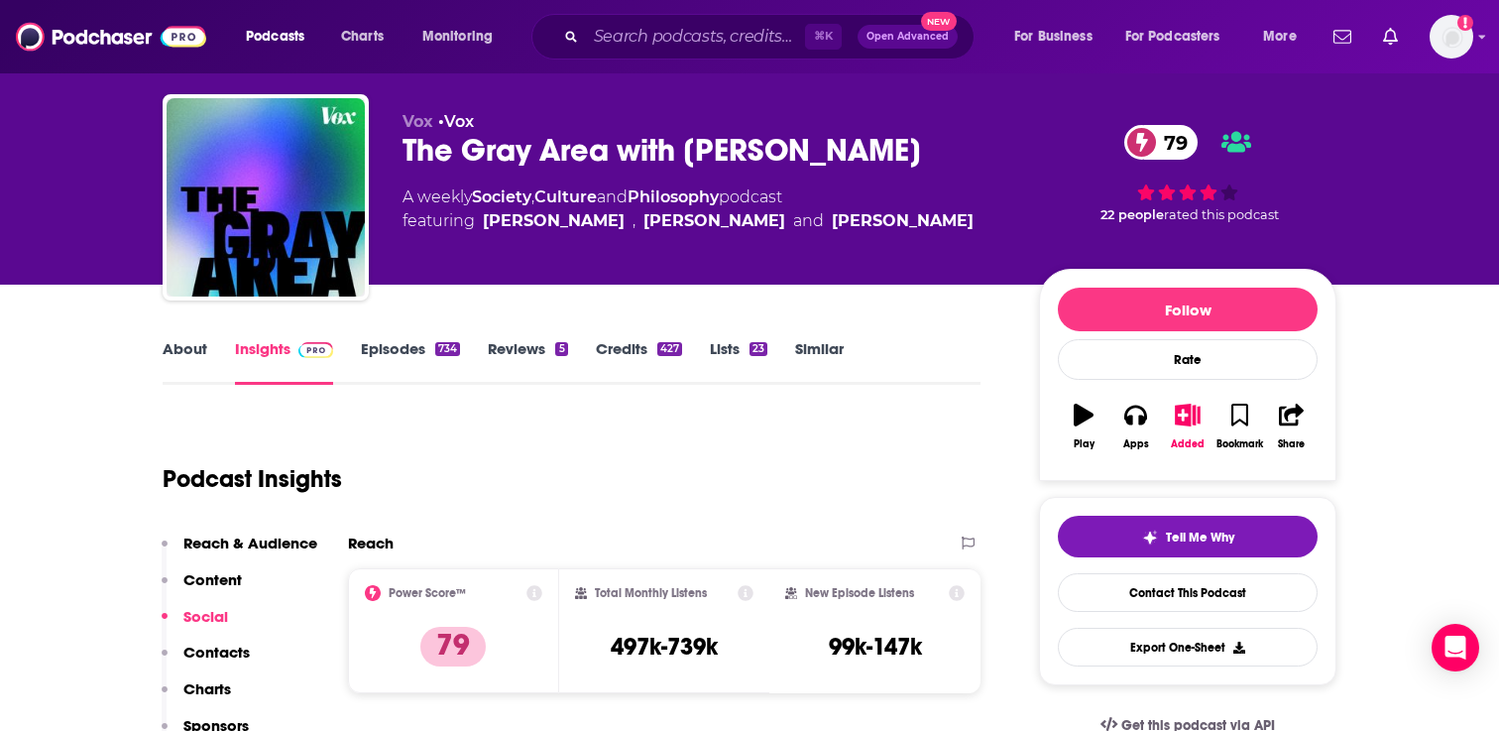
scroll to position [0, 0]
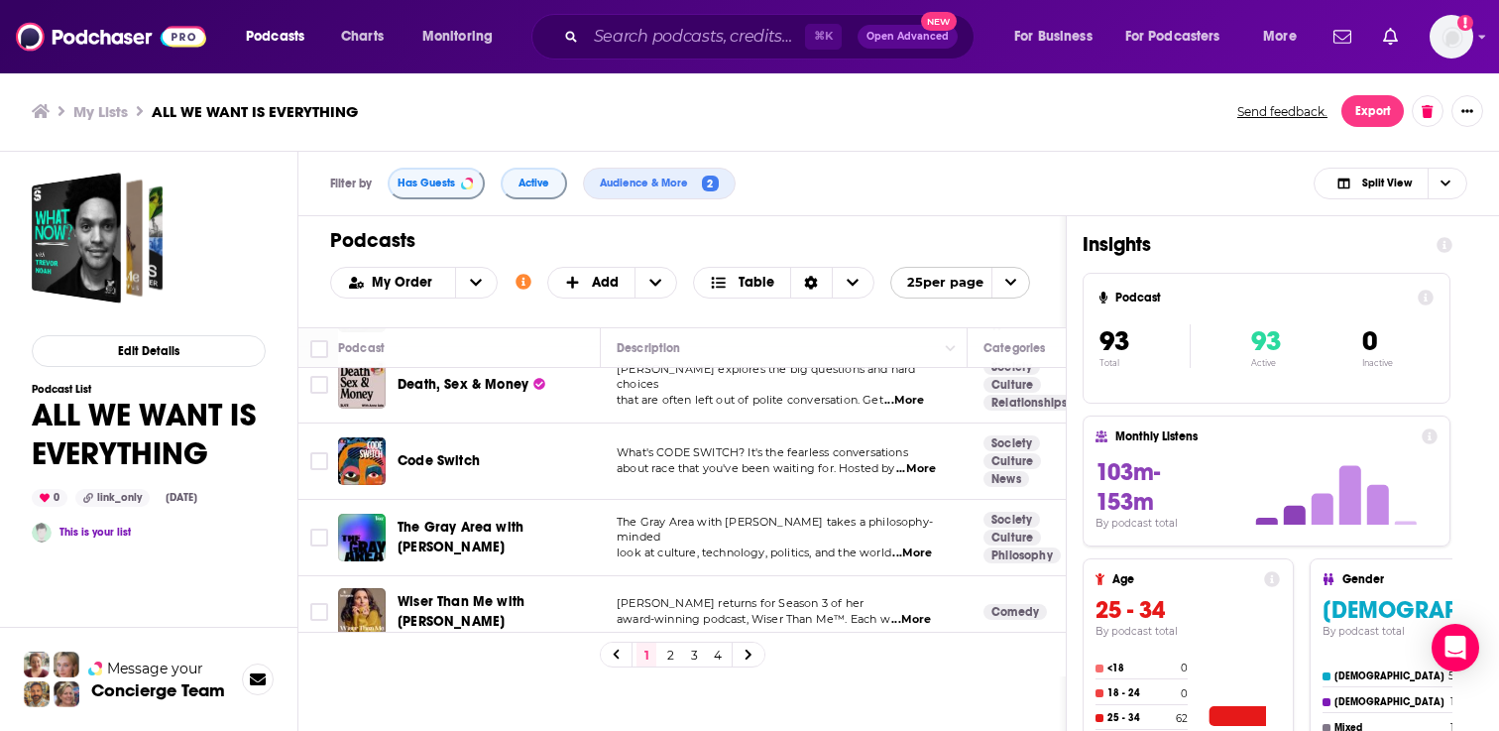
scroll to position [1608, 0]
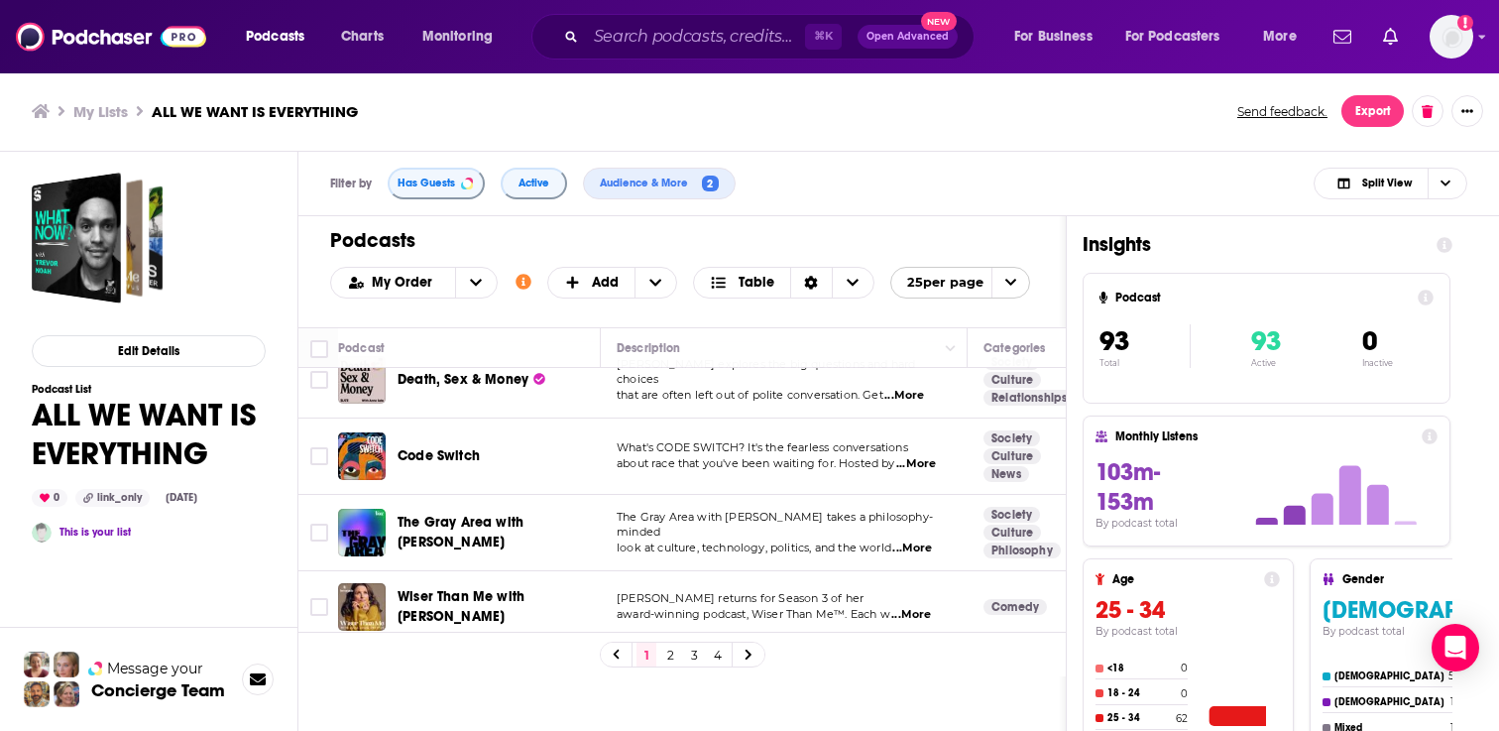
click at [661, 651] on link "2" at bounding box center [670, 654] width 20 height 24
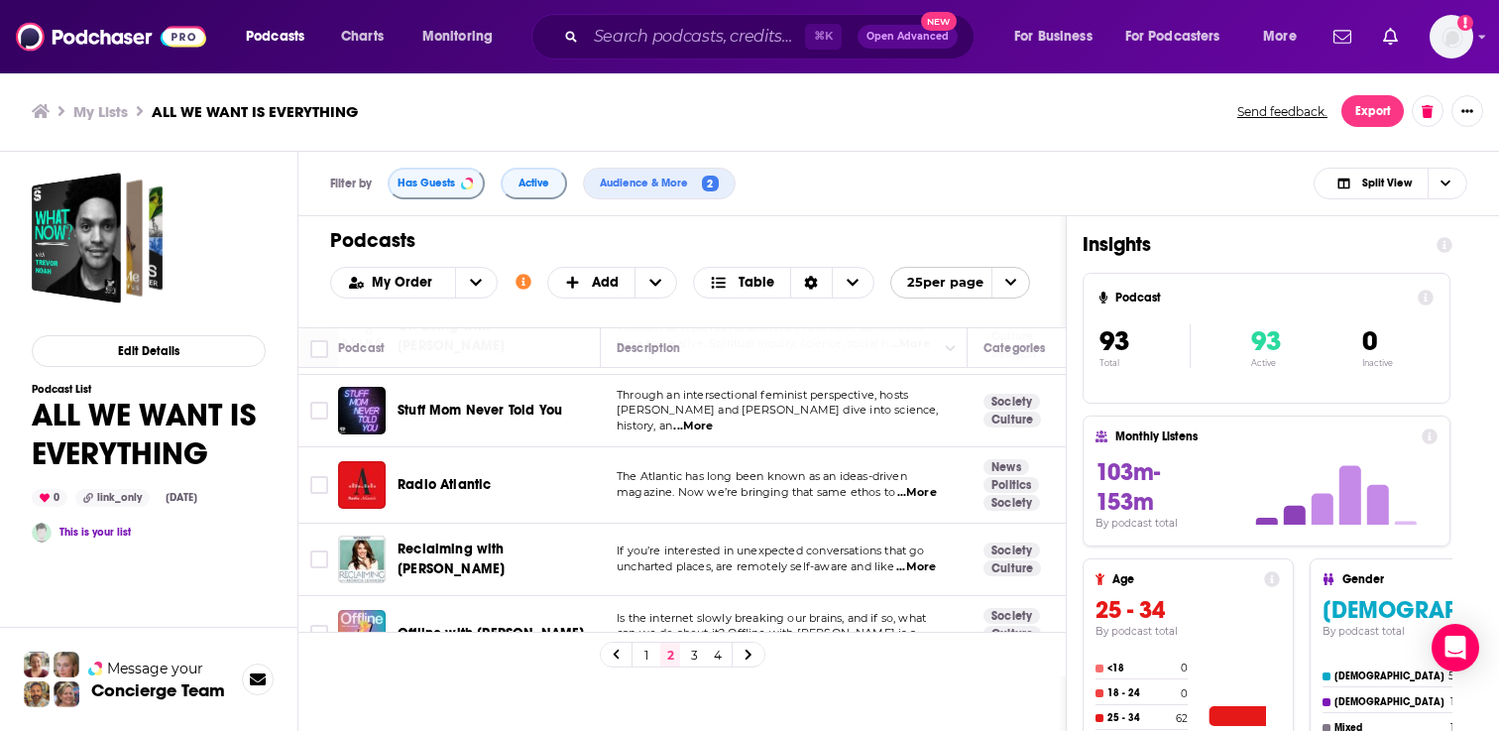
scroll to position [835, 0]
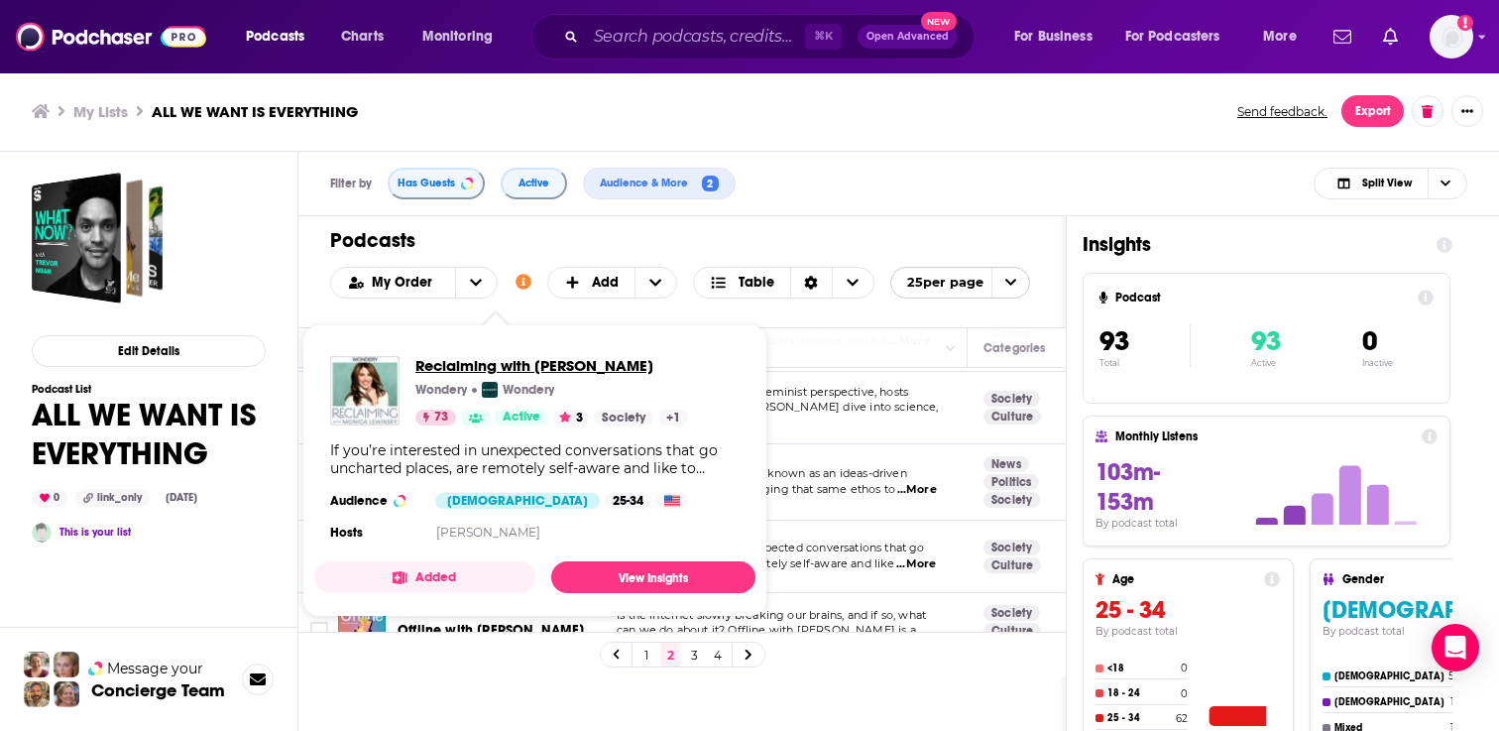
click at [560, 362] on span "Reclaiming with Monica Lewinsky" at bounding box center [551, 365] width 273 height 19
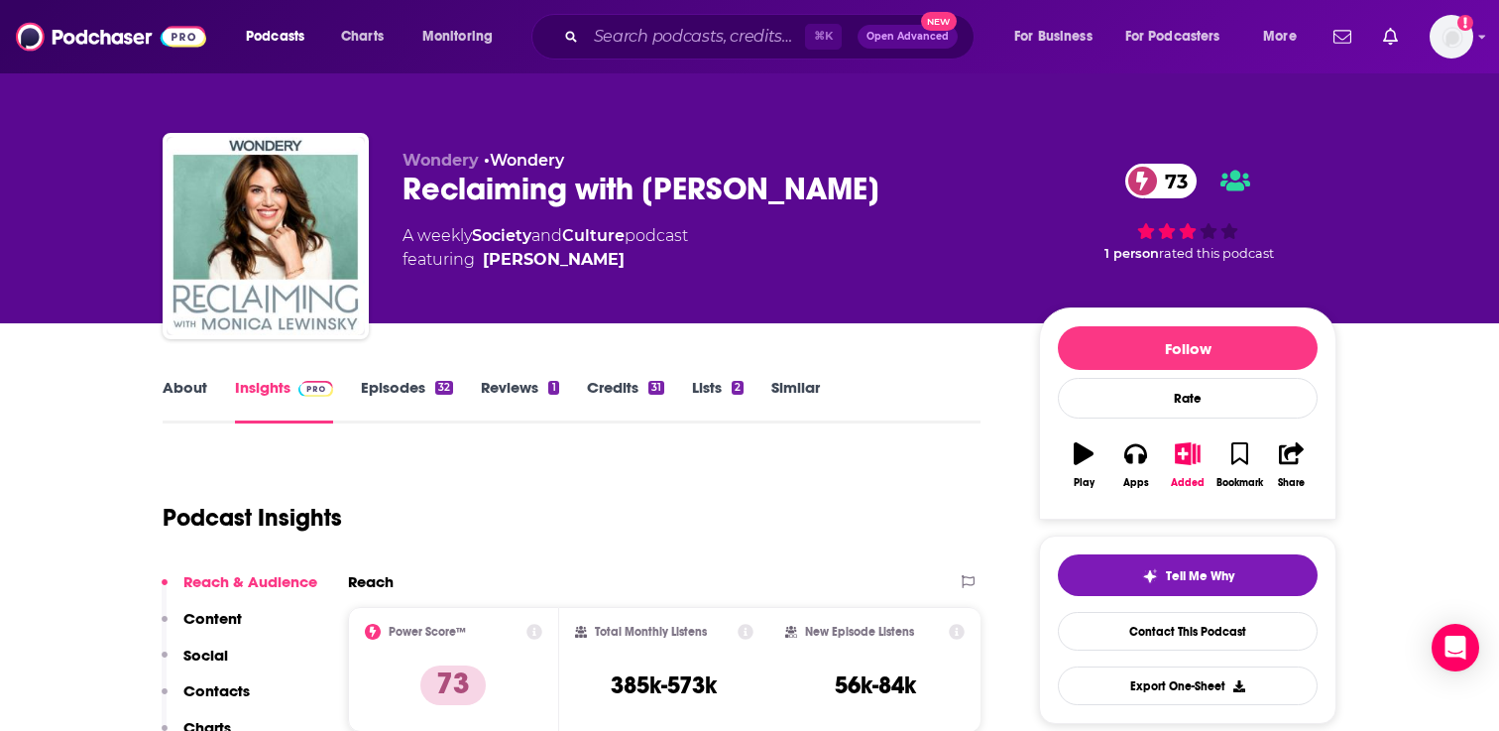
click at [416, 392] on link "Episodes 32" at bounding box center [407, 401] width 92 height 46
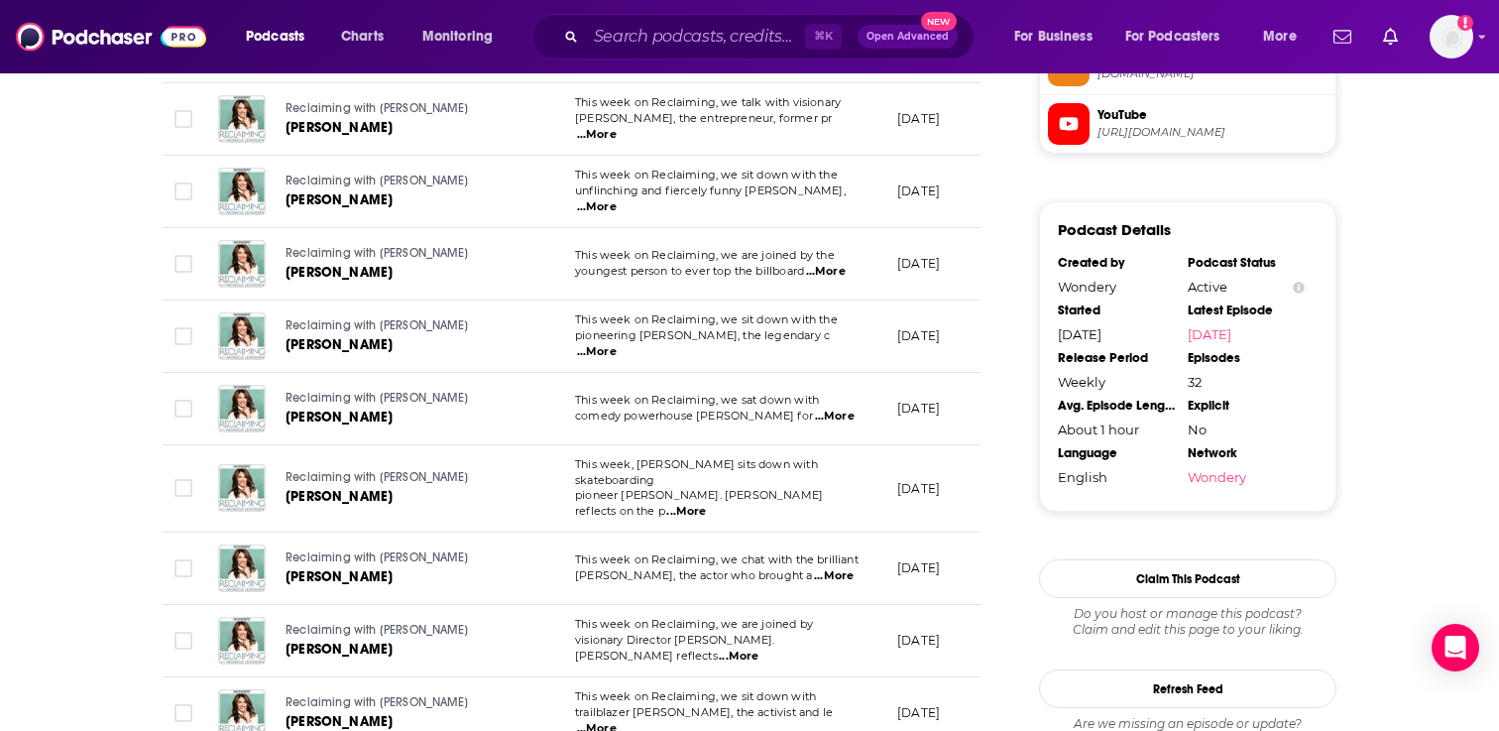
scroll to position [1766, 0]
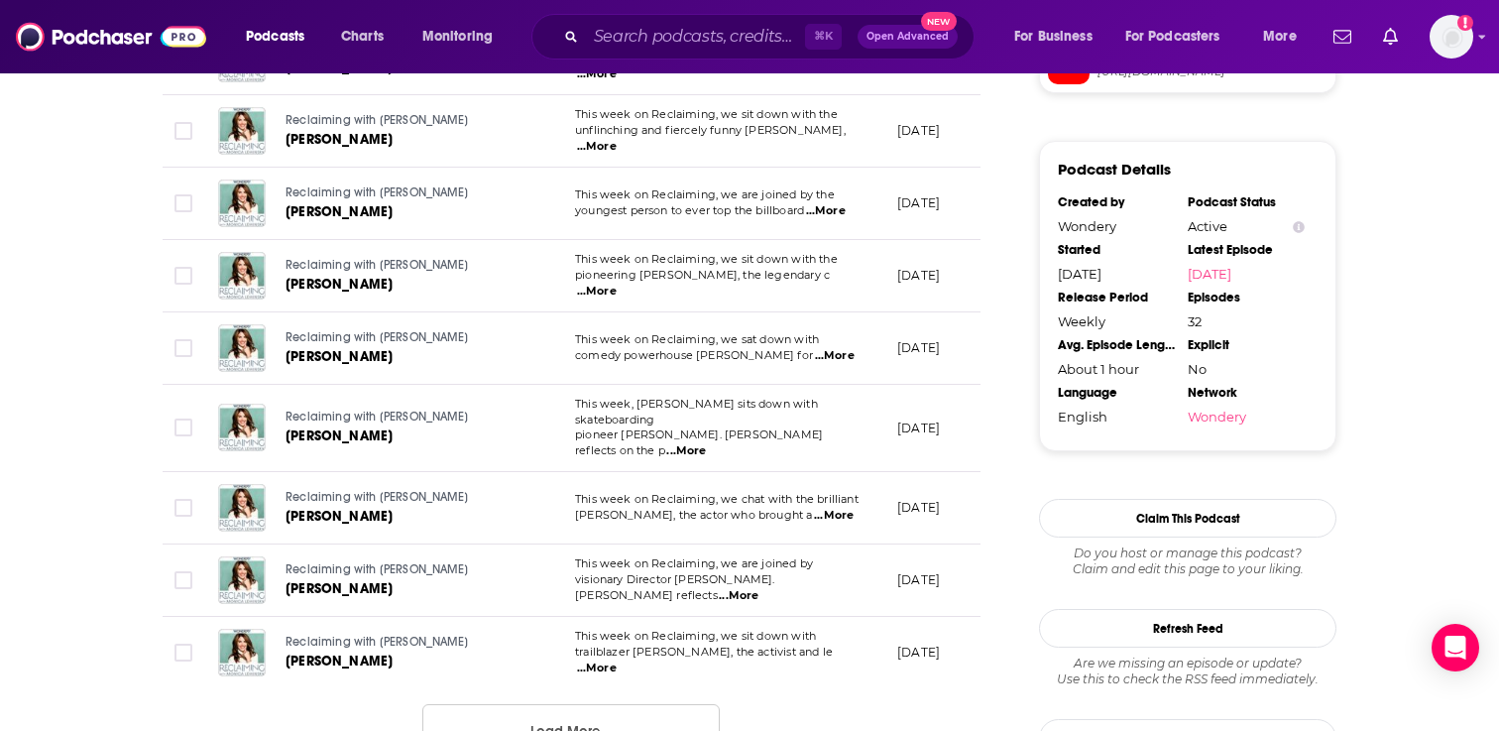
click at [824, 508] on span "...More" at bounding box center [834, 516] width 40 height 16
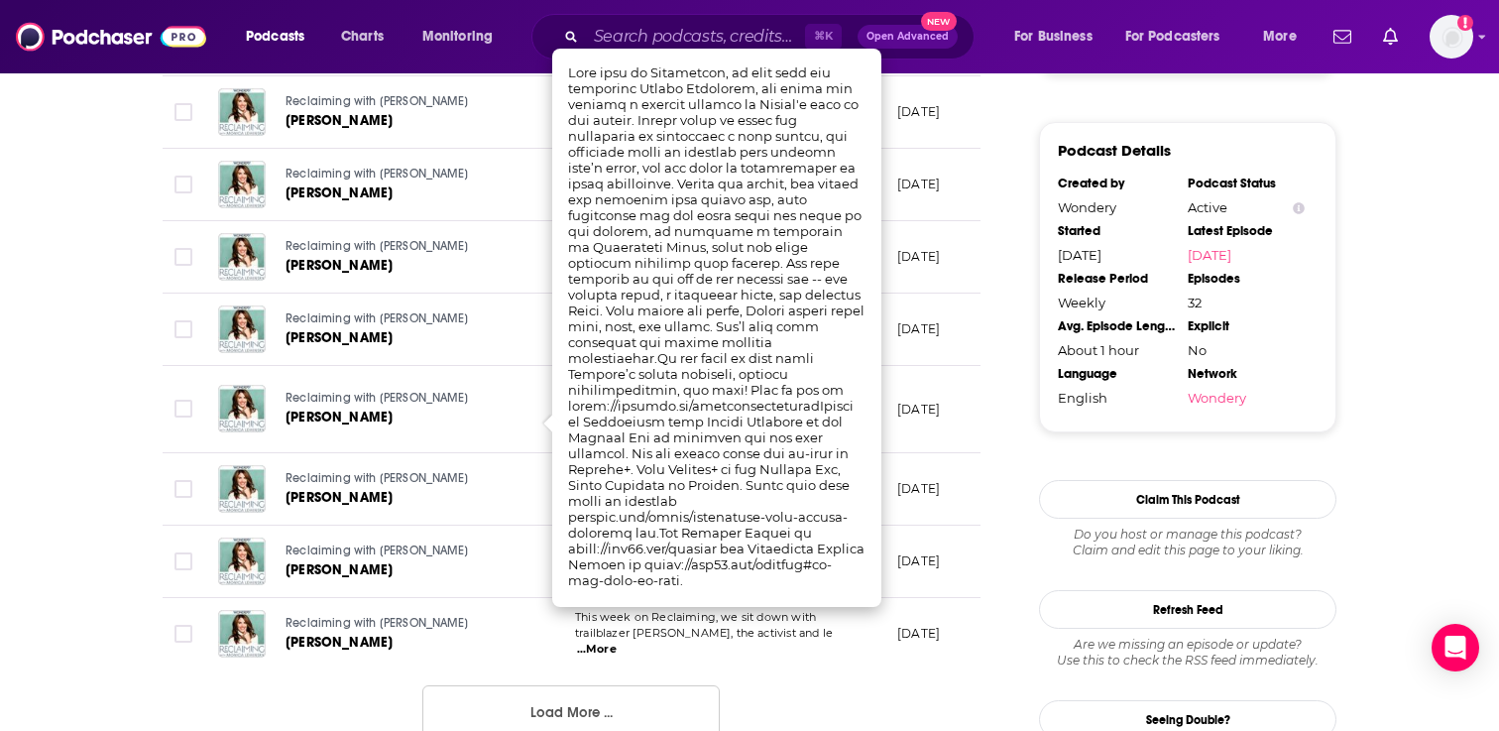
scroll to position [1730, 0]
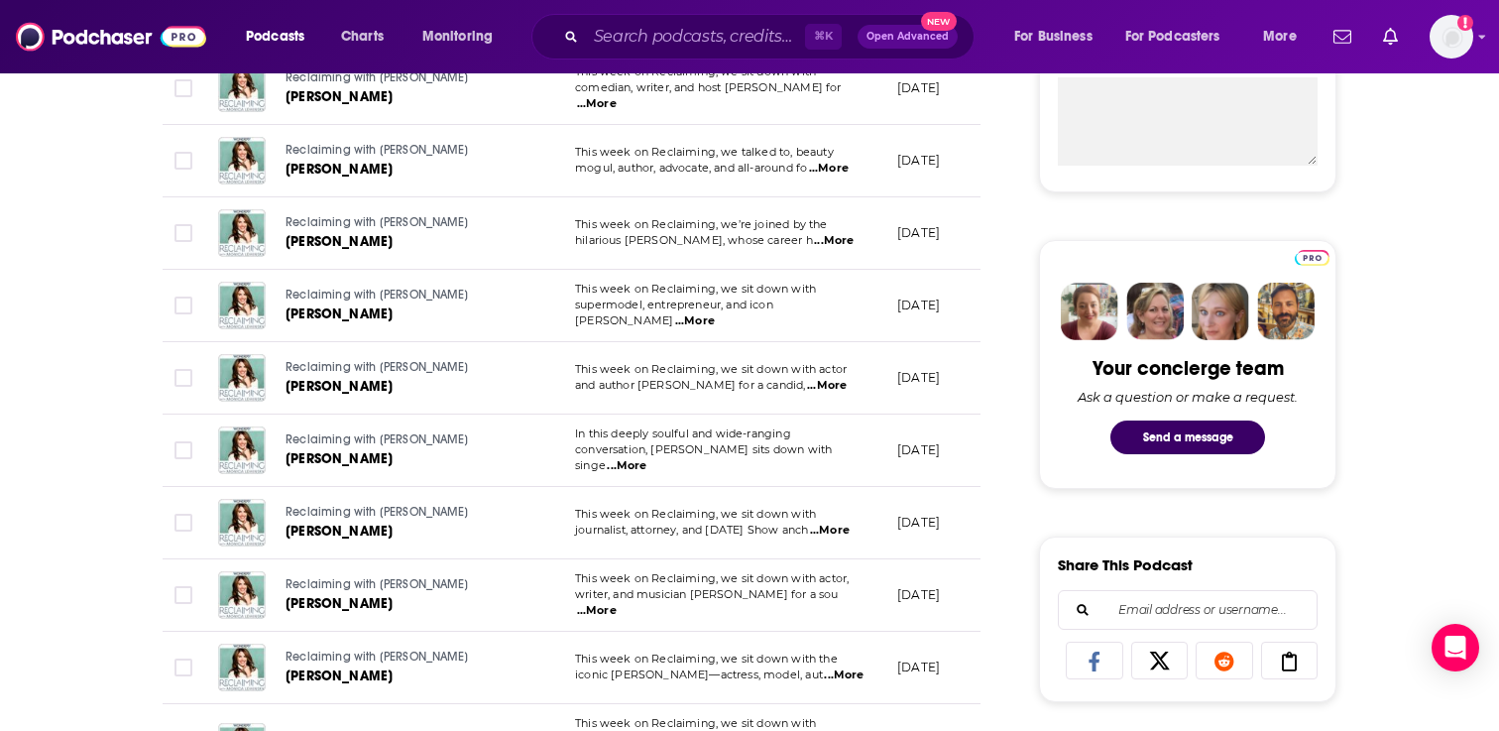
scroll to position [0, 0]
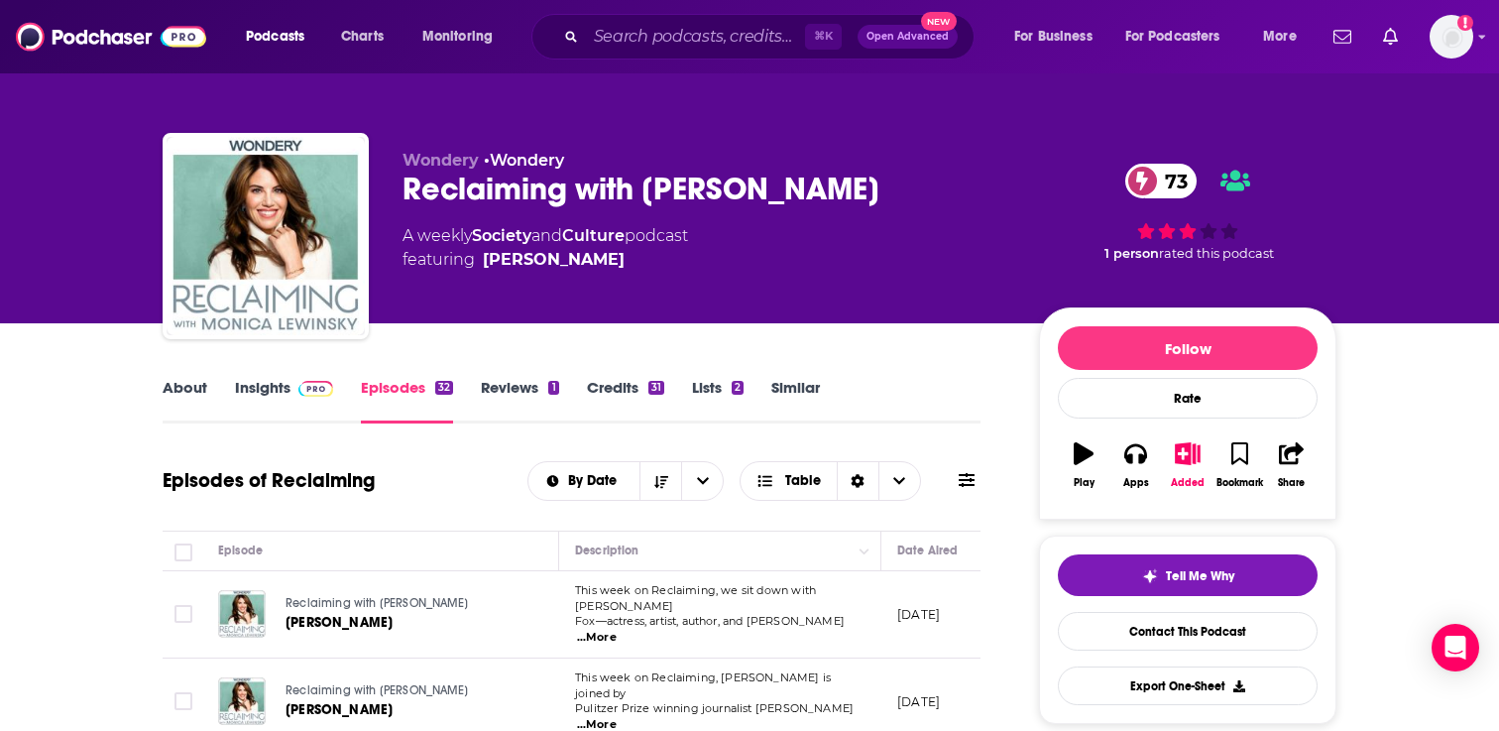
click at [298, 391] on img at bounding box center [315, 389] width 35 height 16
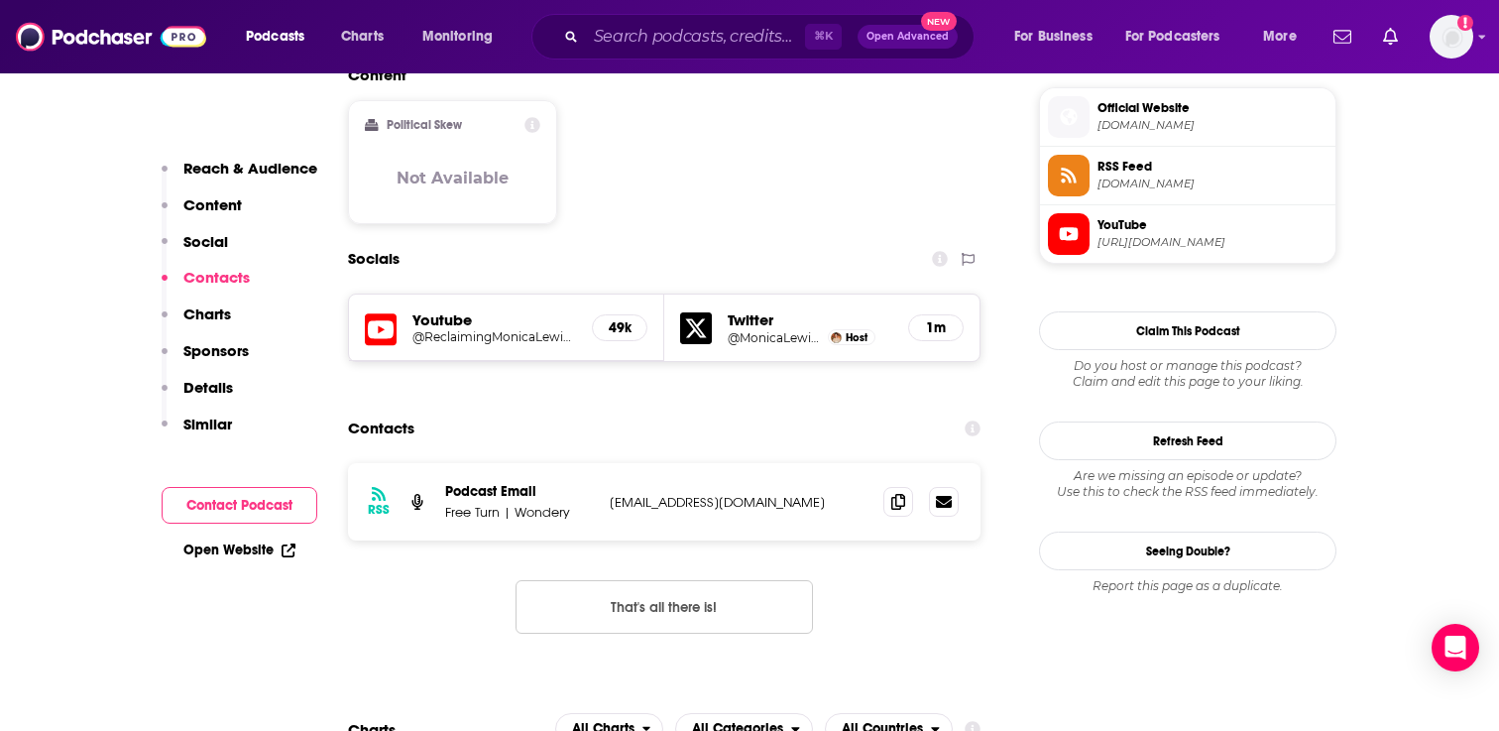
scroll to position [1598, 0]
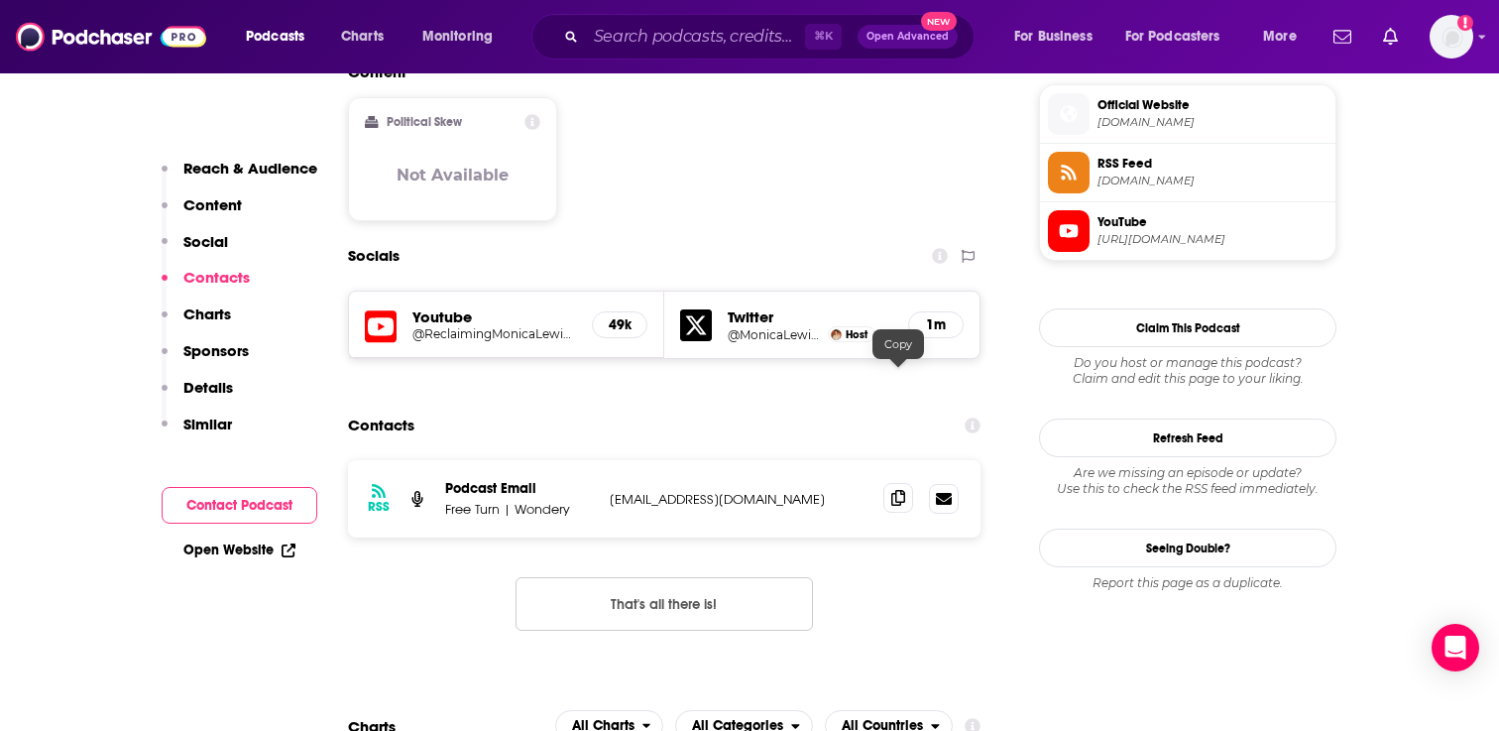
click at [901, 490] on icon at bounding box center [898, 498] width 14 height 16
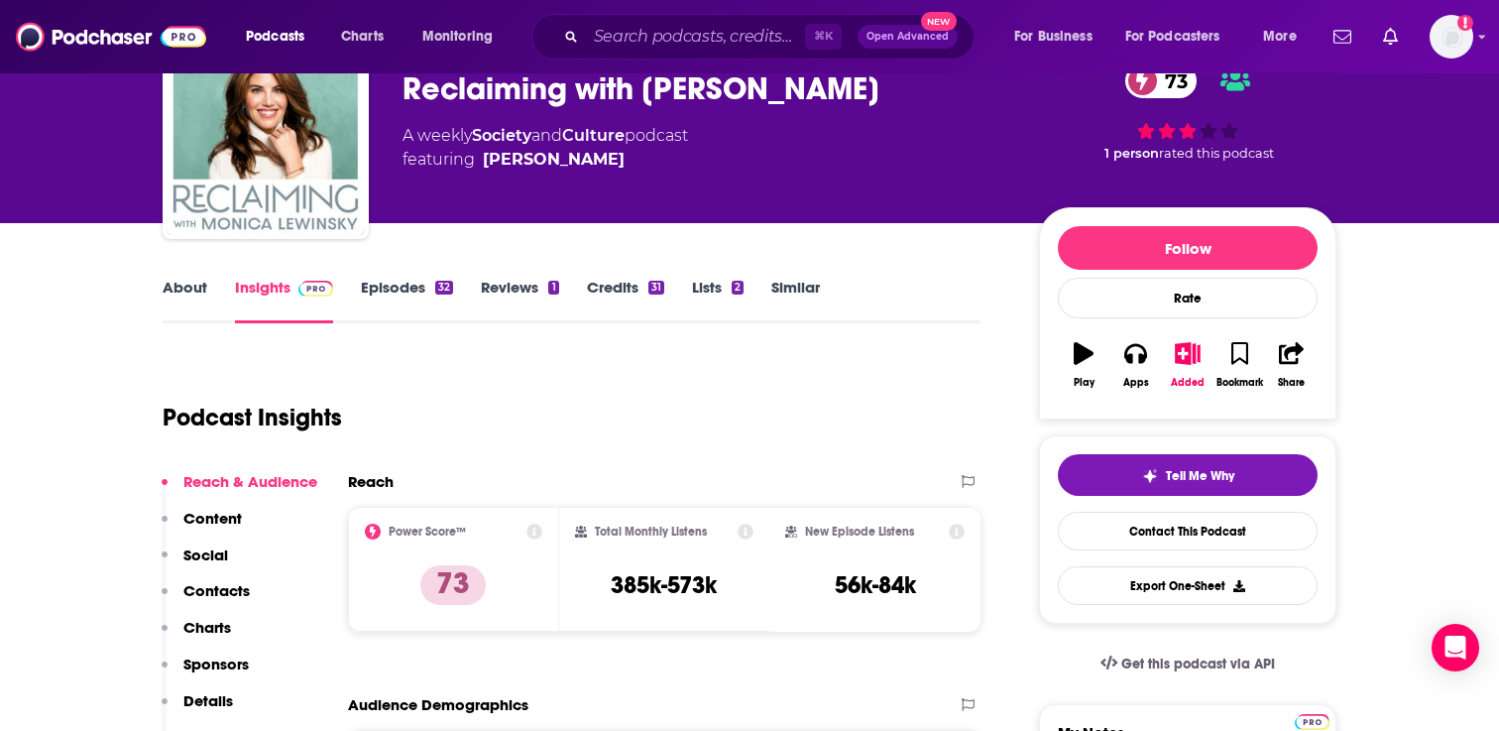
scroll to position [0, 0]
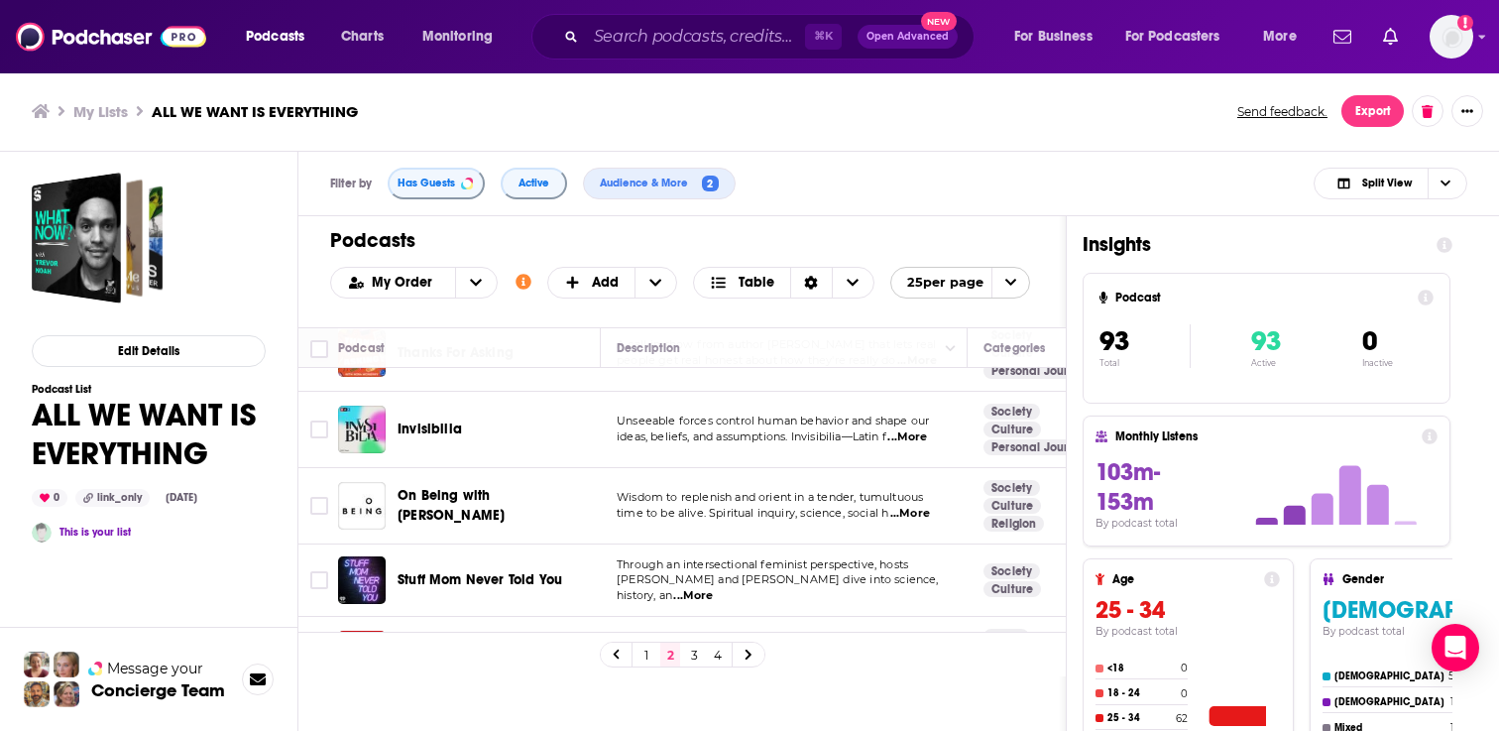
scroll to position [661, 0]
click at [431, 422] on div "Podcasts Charts Monitoring ⌘ K Open Advanced New For Business For Podcasters Mo…" at bounding box center [749, 365] width 1499 height 731
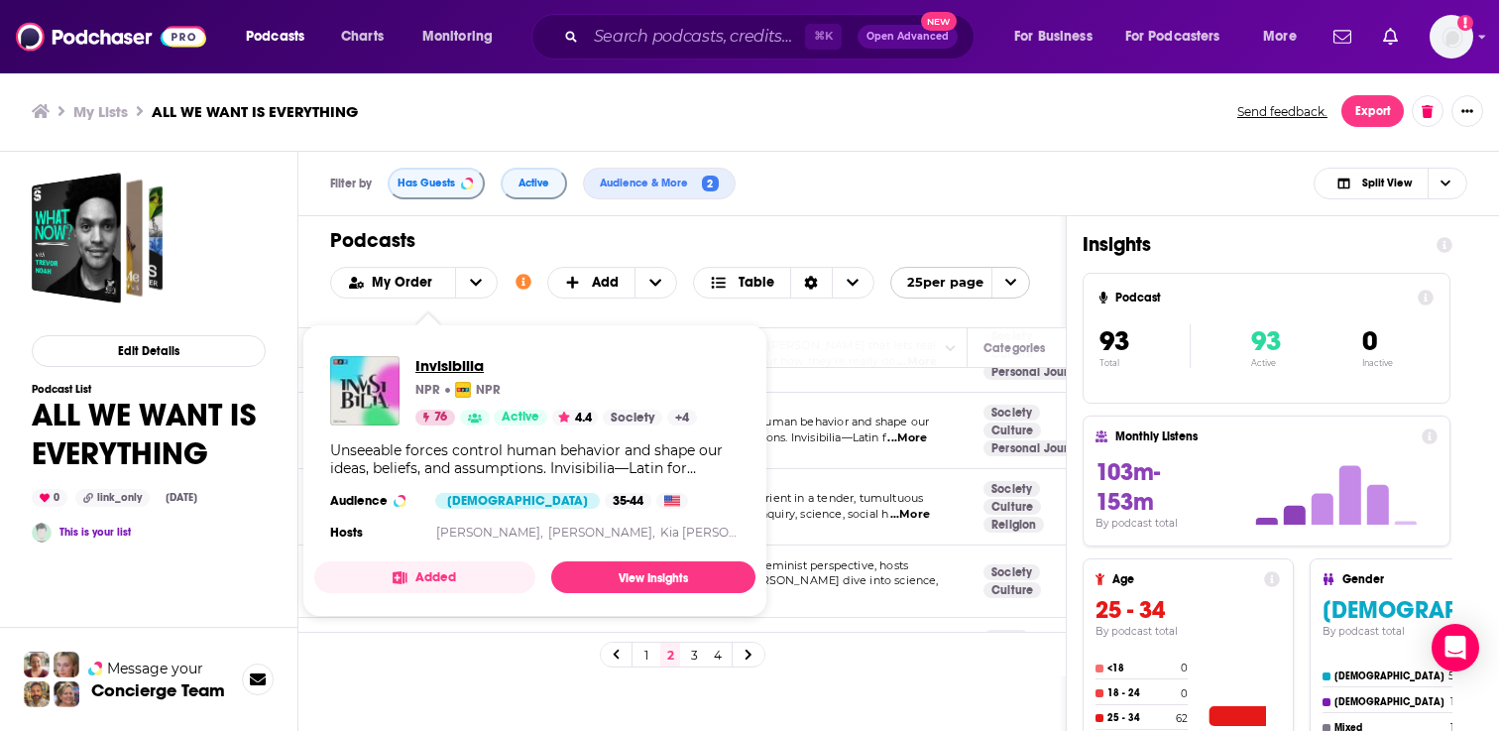
click at [450, 362] on span "Invisibilia" at bounding box center [556, 365] width 282 height 19
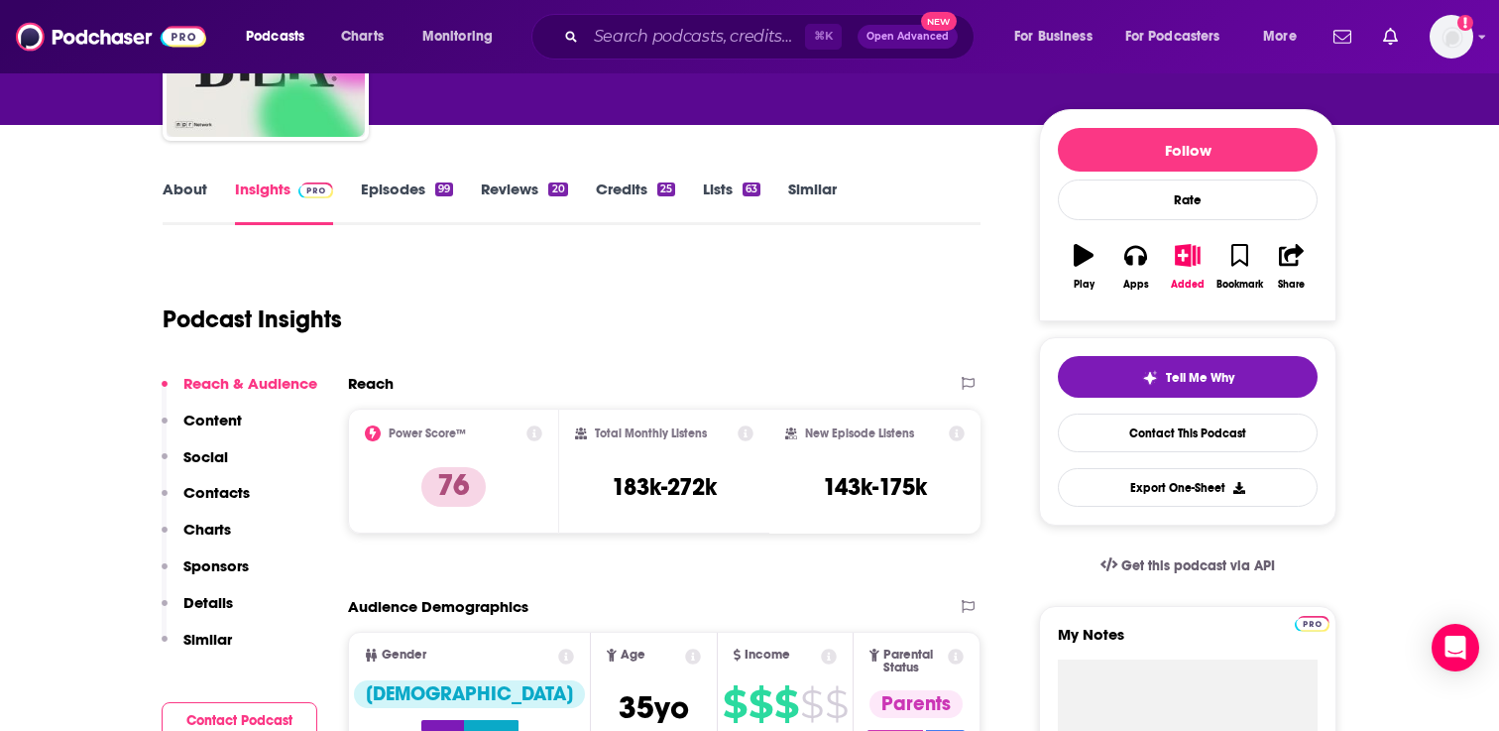
scroll to position [234, 0]
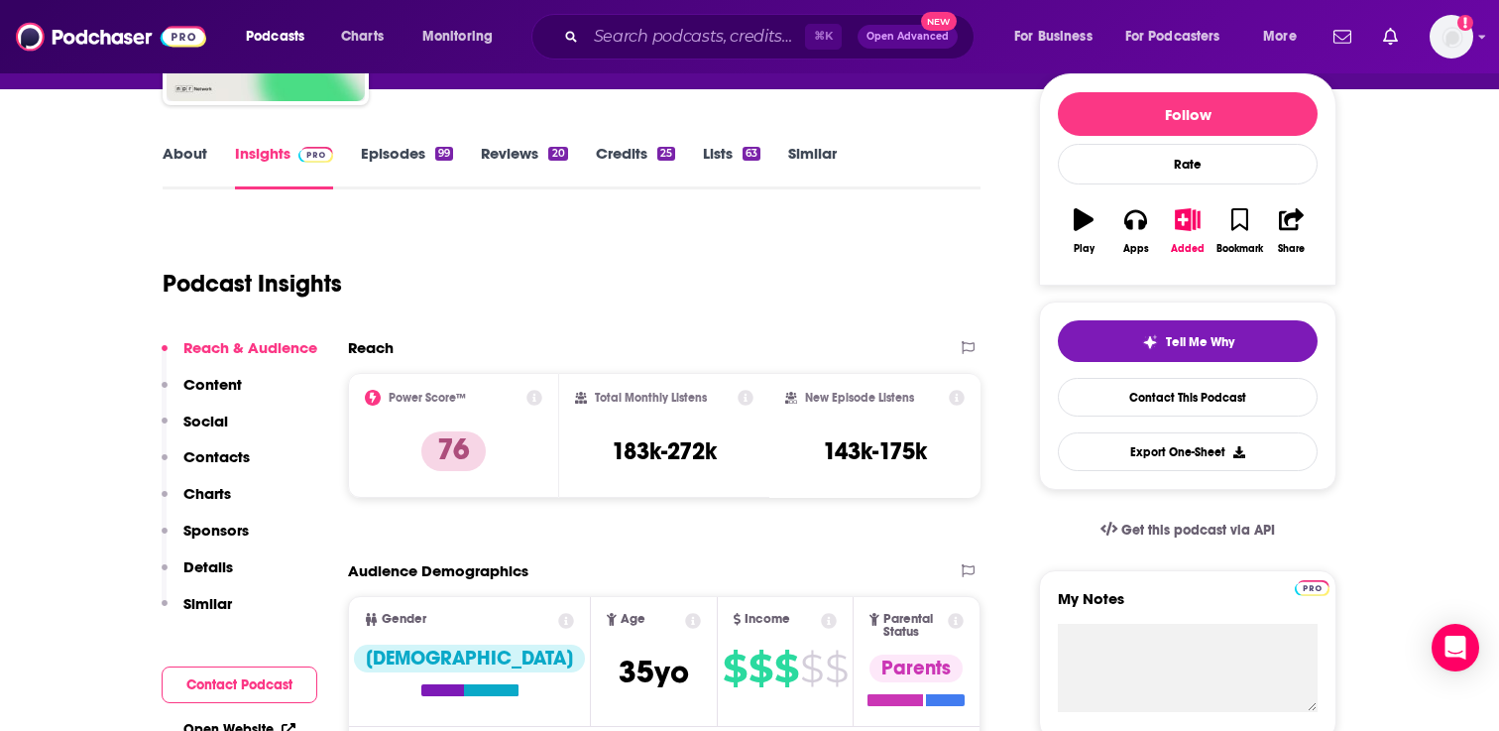
click at [397, 149] on link "Episodes 99" at bounding box center [407, 167] width 92 height 46
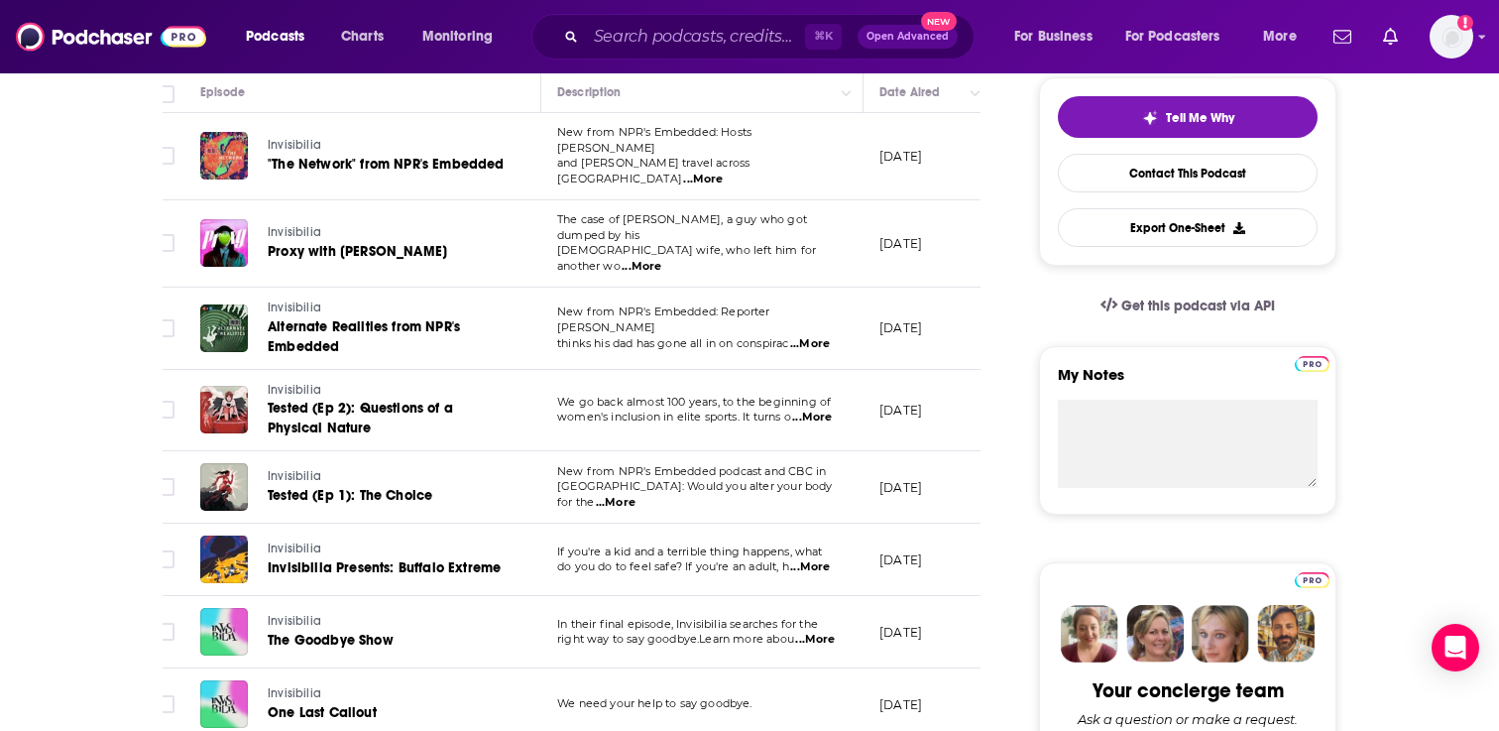
scroll to position [0, 20]
click at [809, 632] on span "...More" at bounding box center [813, 640] width 40 height 16
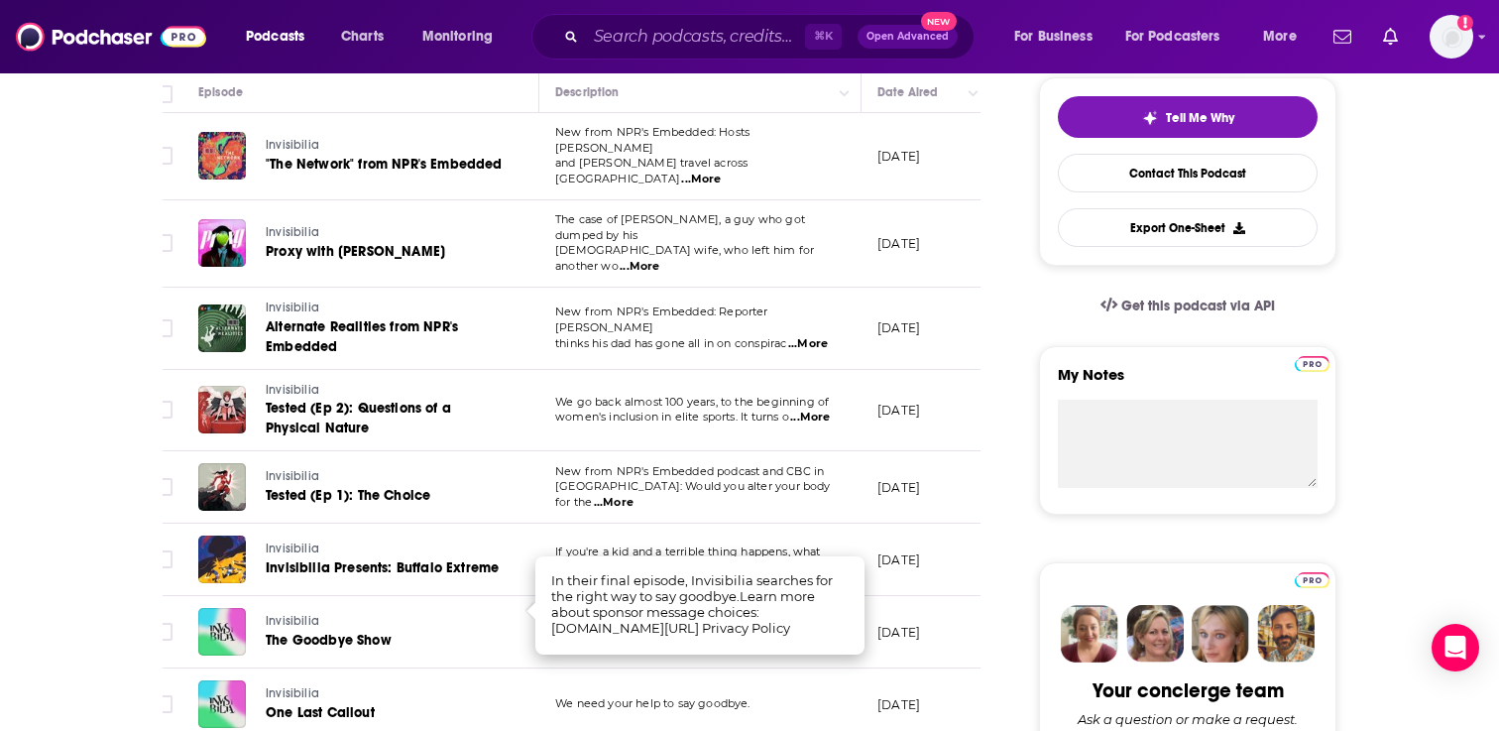
scroll to position [0, 0]
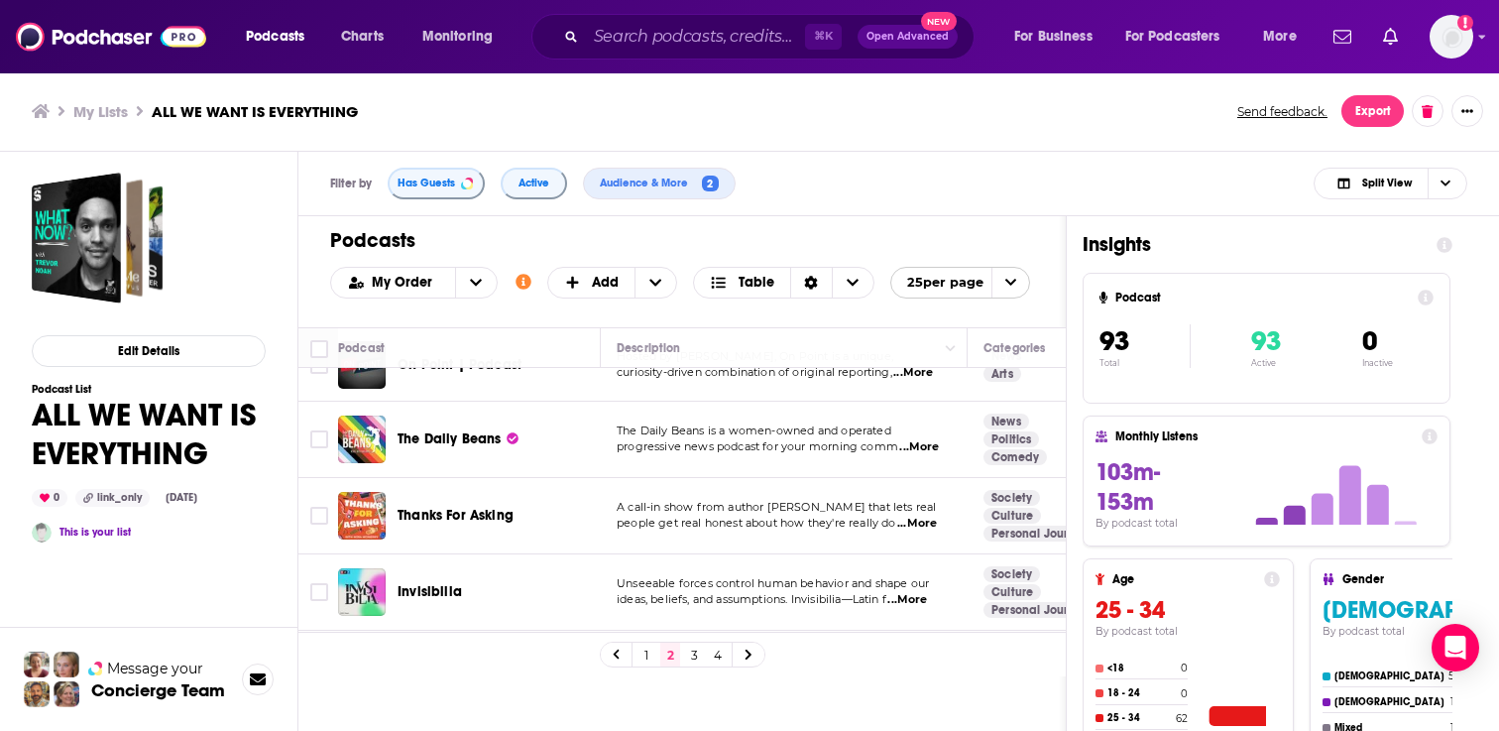
scroll to position [527, 0]
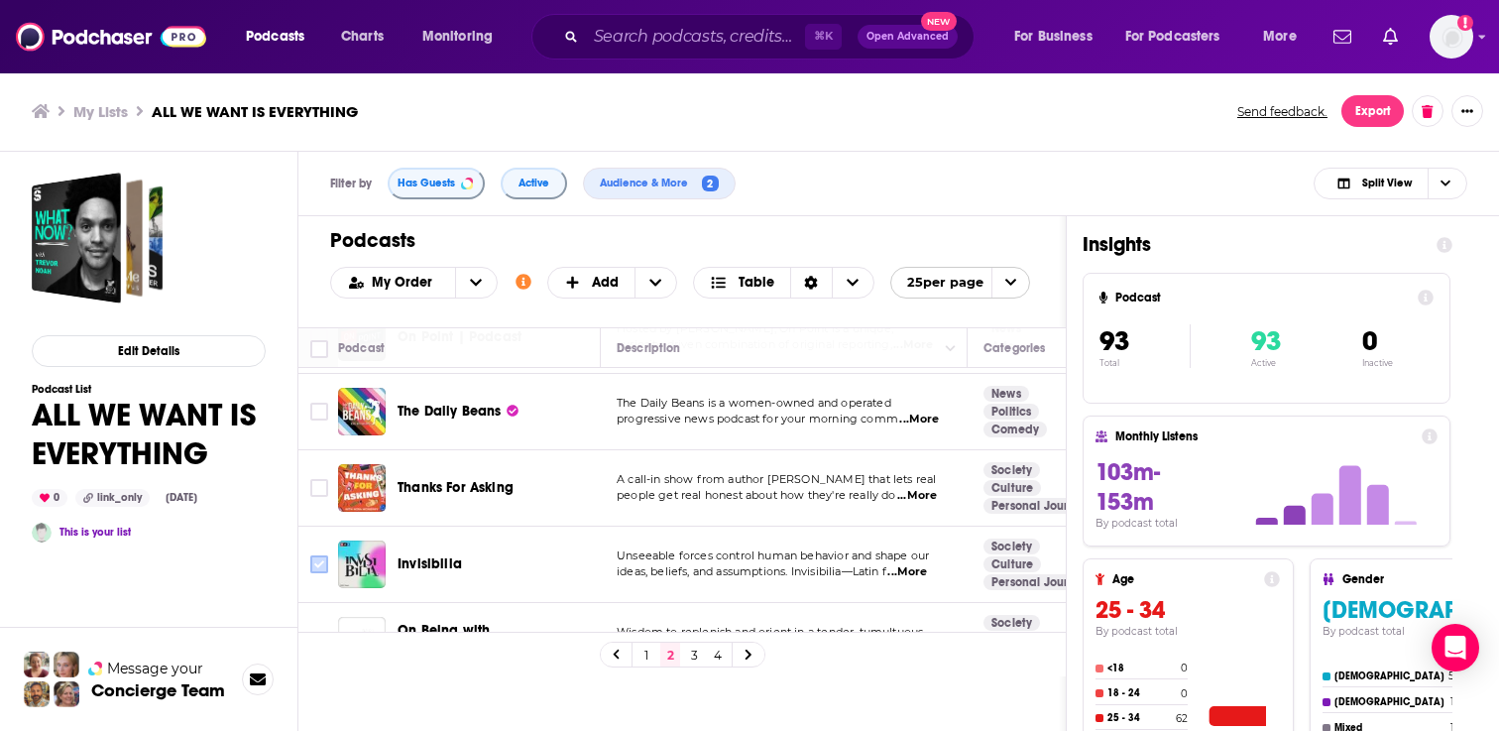
click at [326, 555] on input "Toggle select row" at bounding box center [319, 564] width 18 height 18
checkbox input "true"
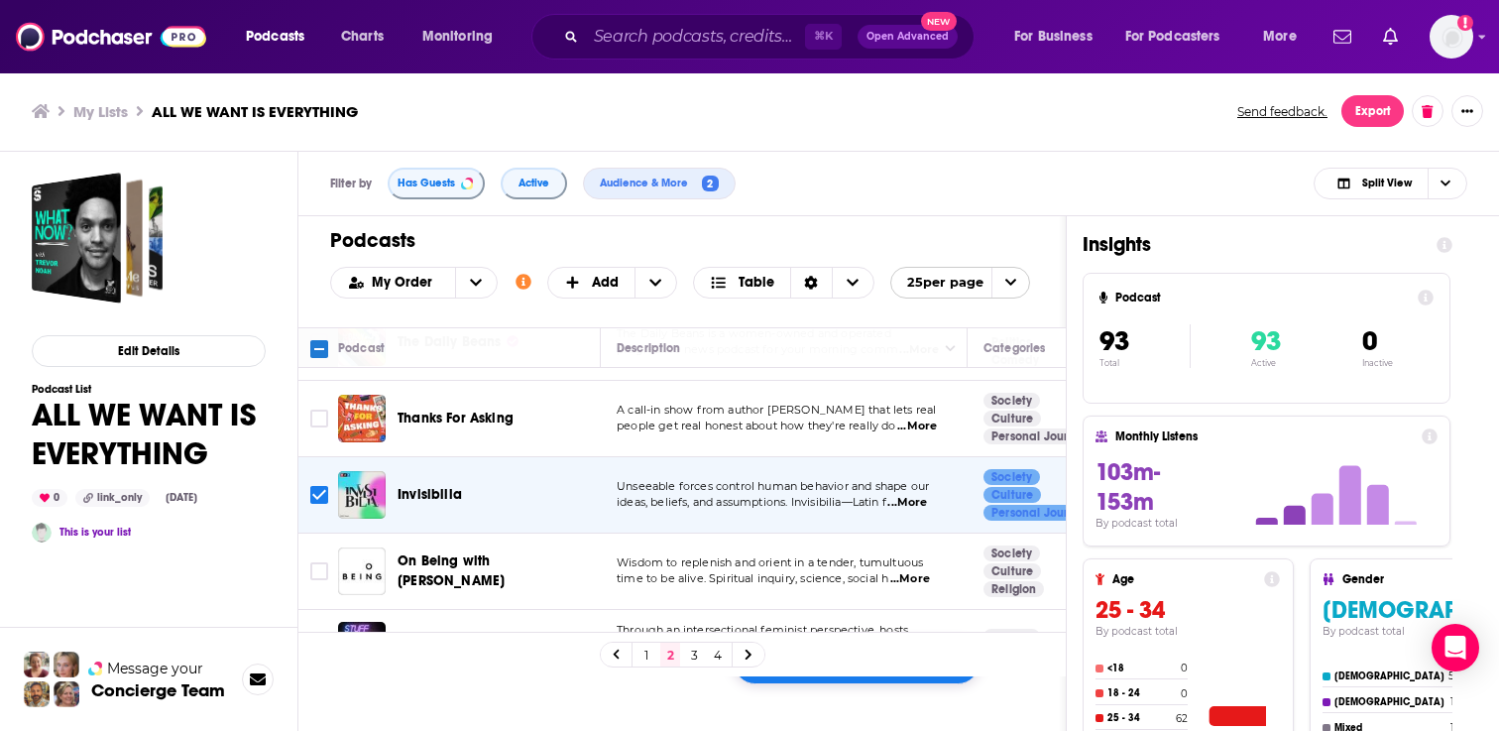
scroll to position [621, 0]
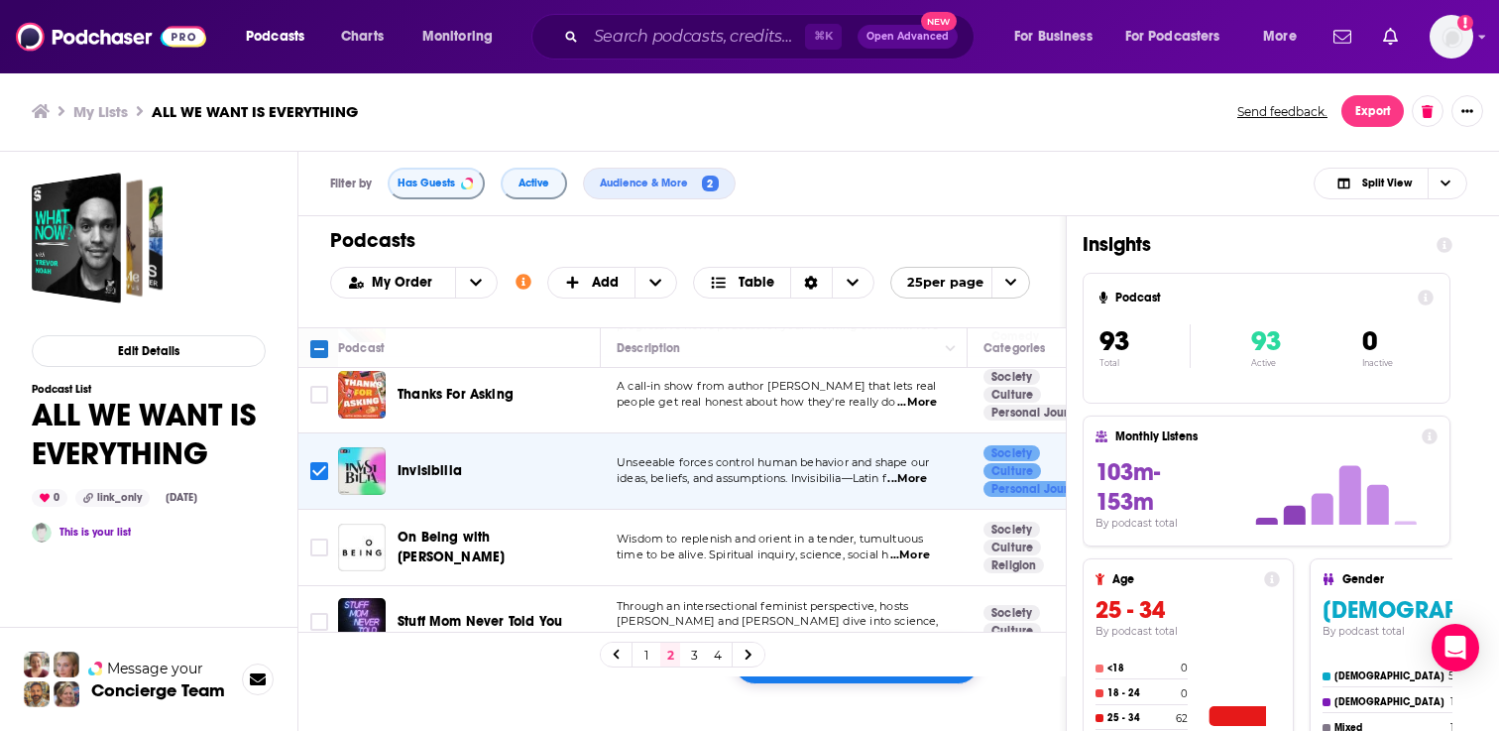
click at [780, 604] on span "Through an intersectional feminist perspective, hosts" at bounding box center [762, 606] width 291 height 14
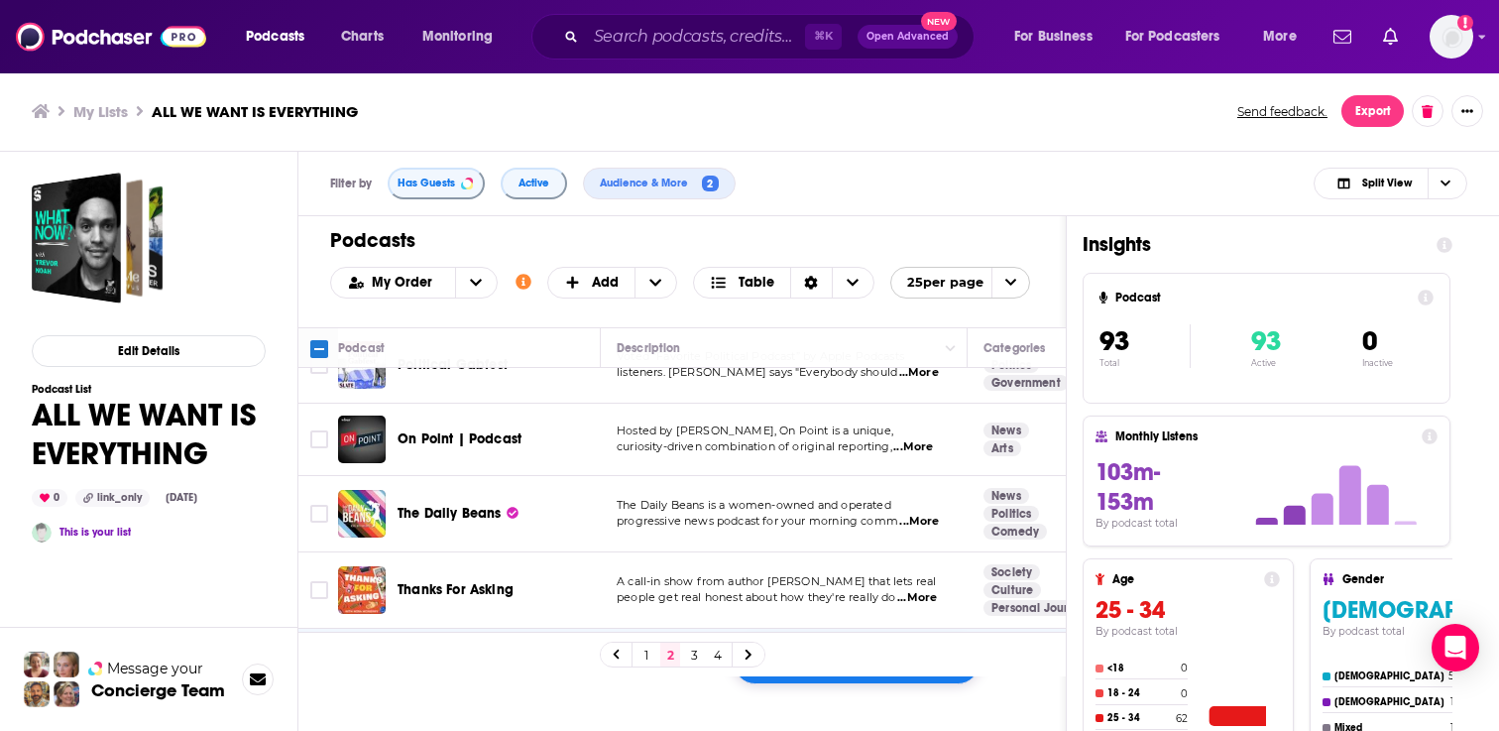
scroll to position [603, 0]
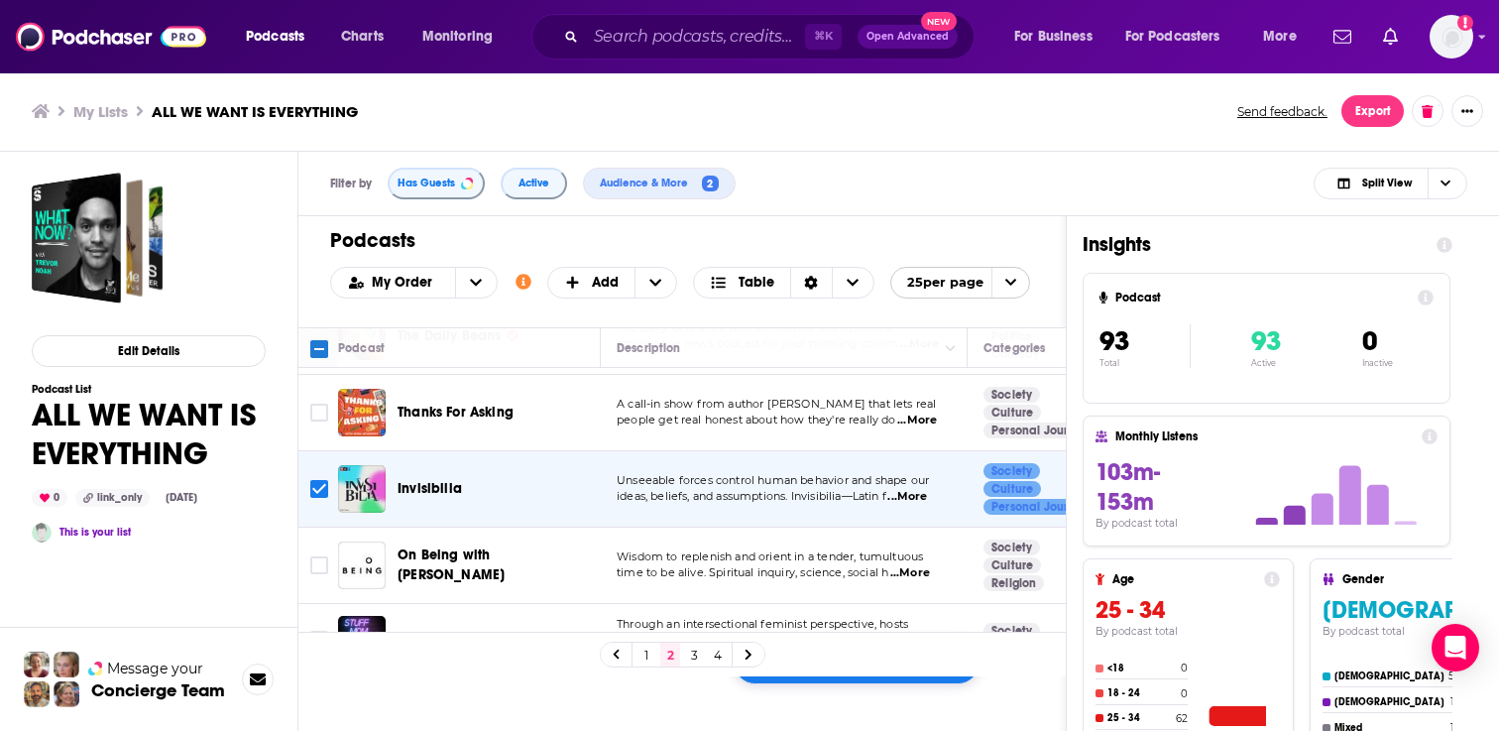
click at [490, 542] on div "On Being with [PERSON_NAME]" at bounding box center [501, 565] width 206 height 48
click at [645, 654] on link "1" at bounding box center [646, 654] width 20 height 24
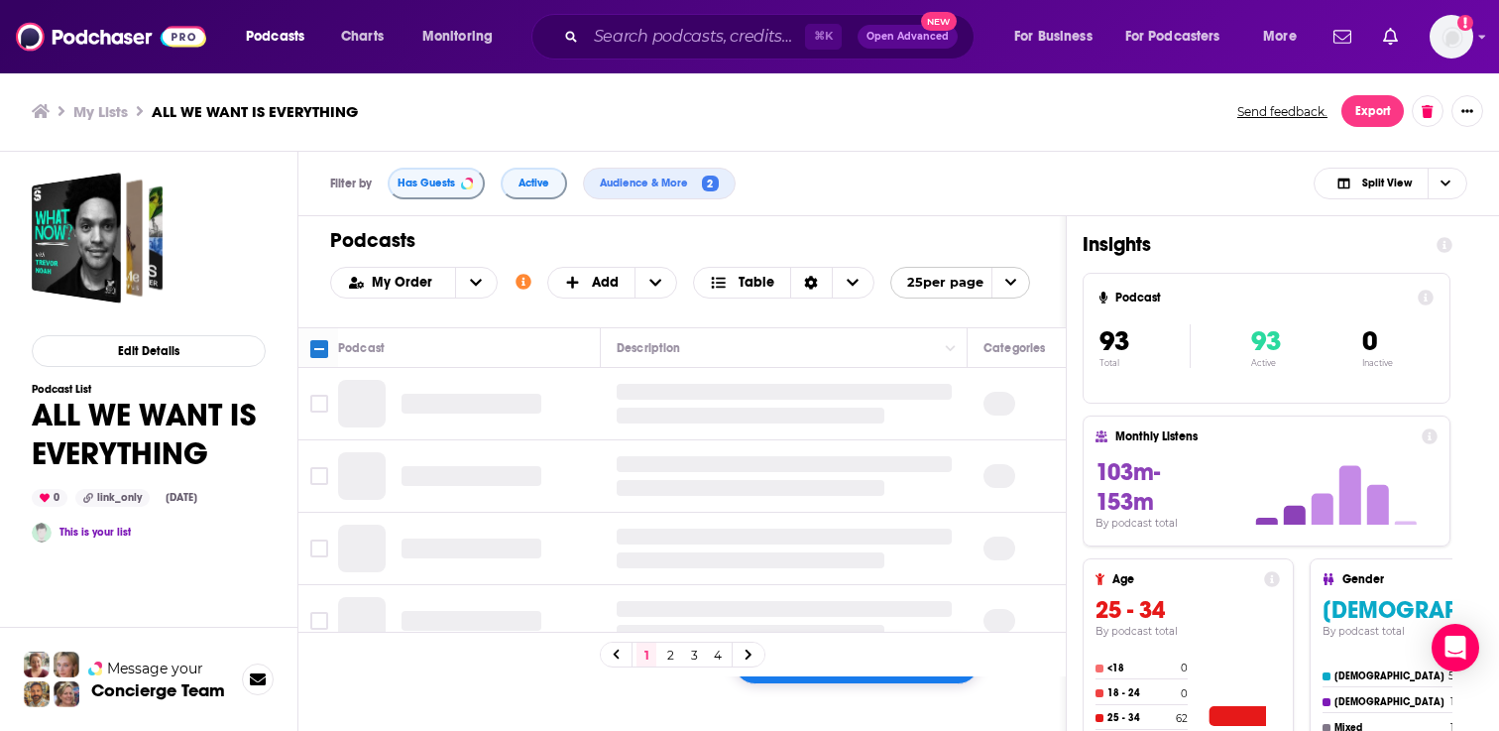
click at [672, 657] on link "2" at bounding box center [670, 654] width 20 height 24
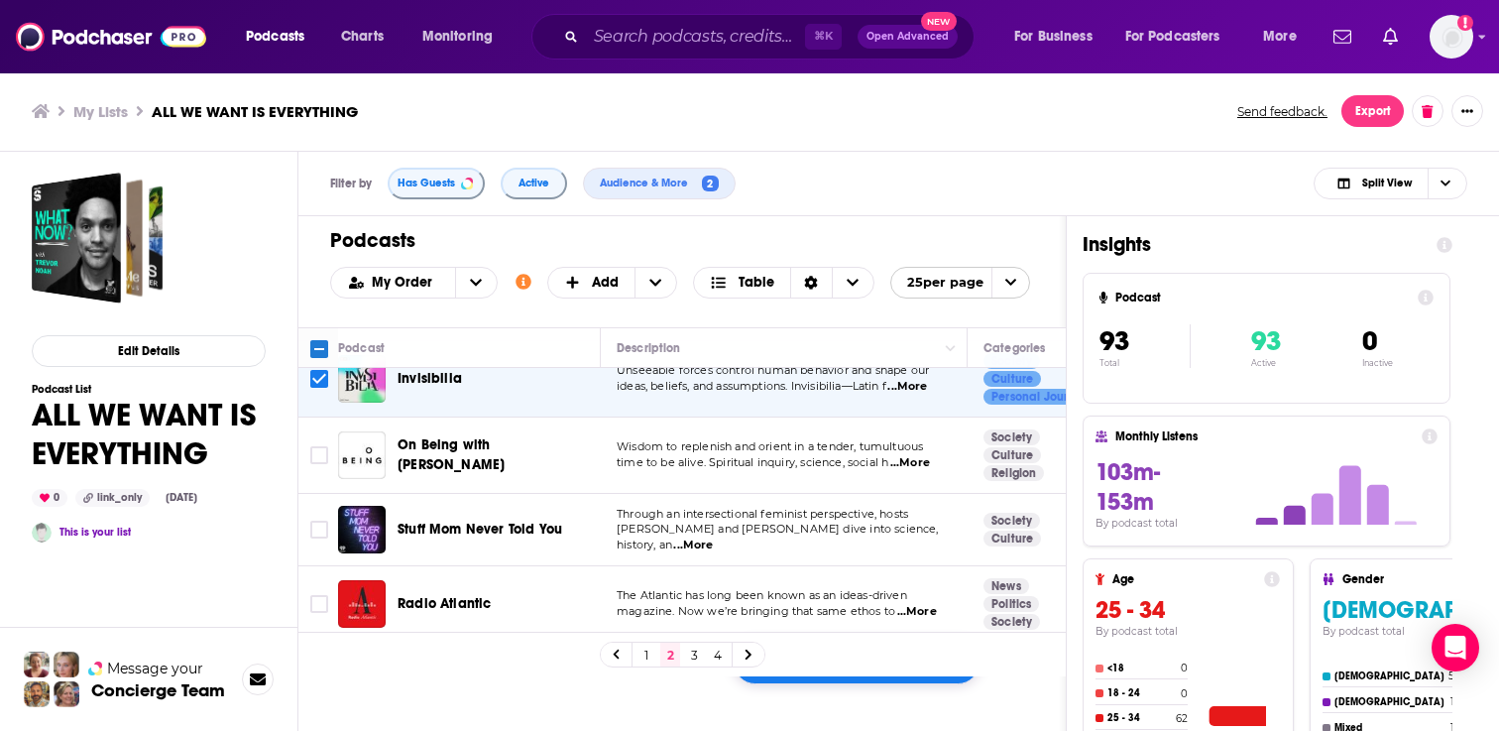
scroll to position [626, 0]
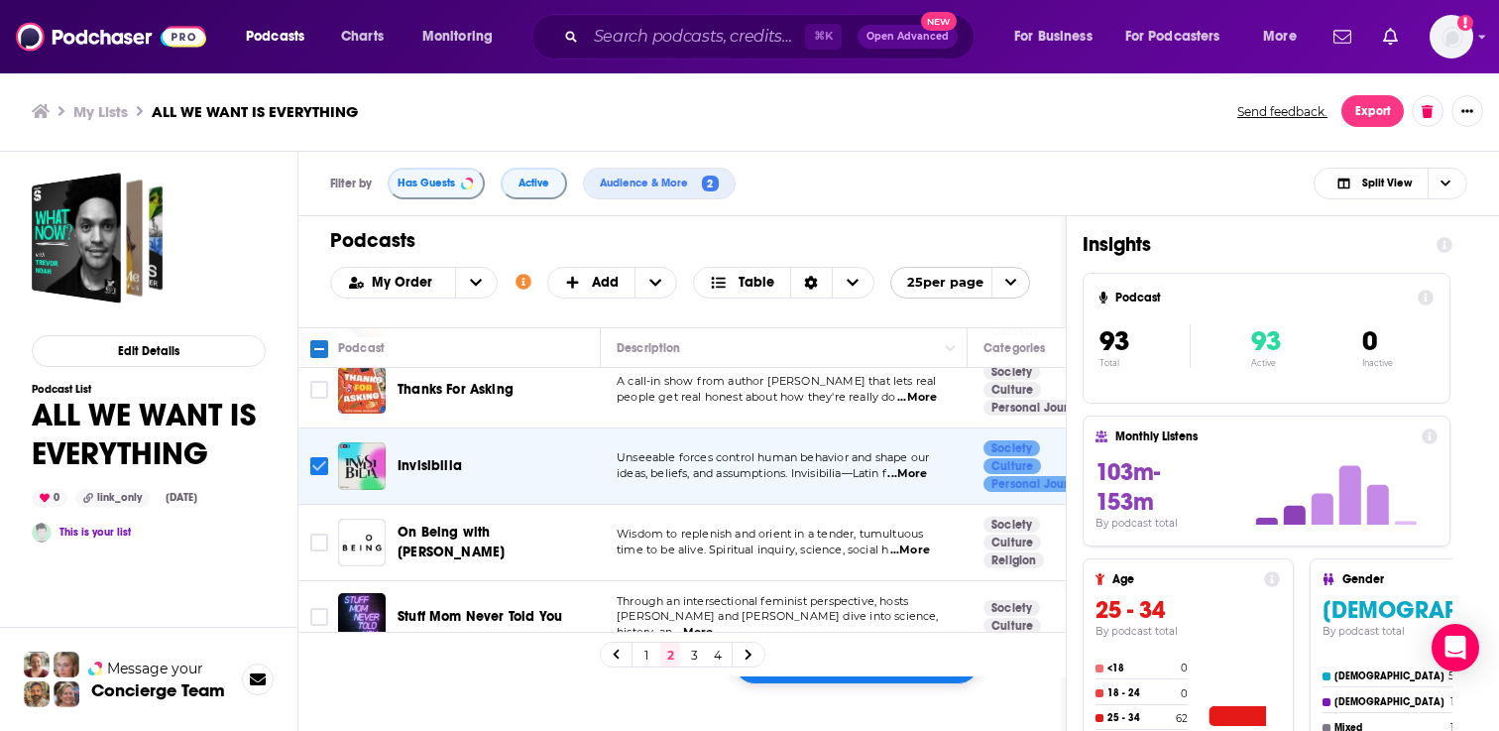
click at [316, 457] on input "Toggle select row" at bounding box center [319, 466] width 18 height 18
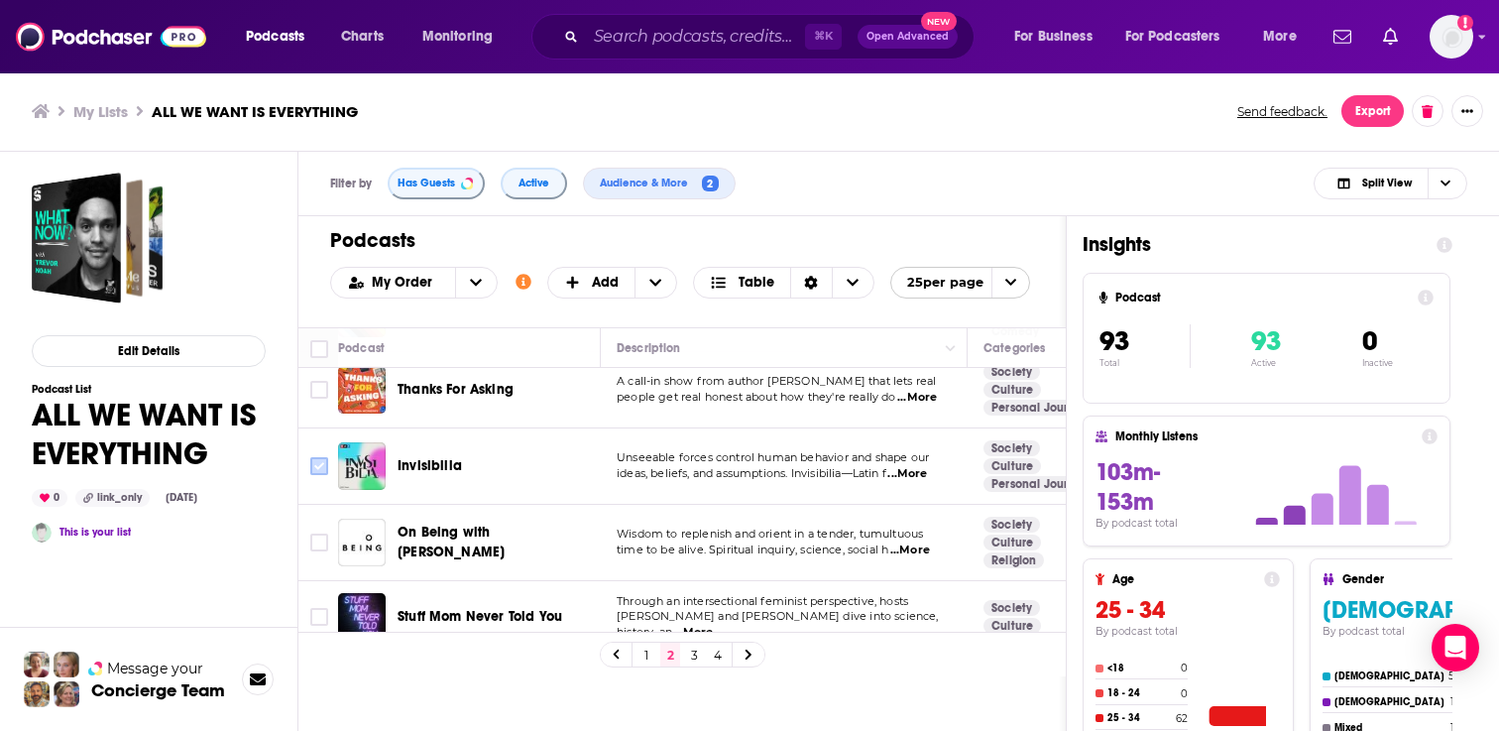
click at [318, 457] on input "Toggle select row" at bounding box center [319, 466] width 18 height 18
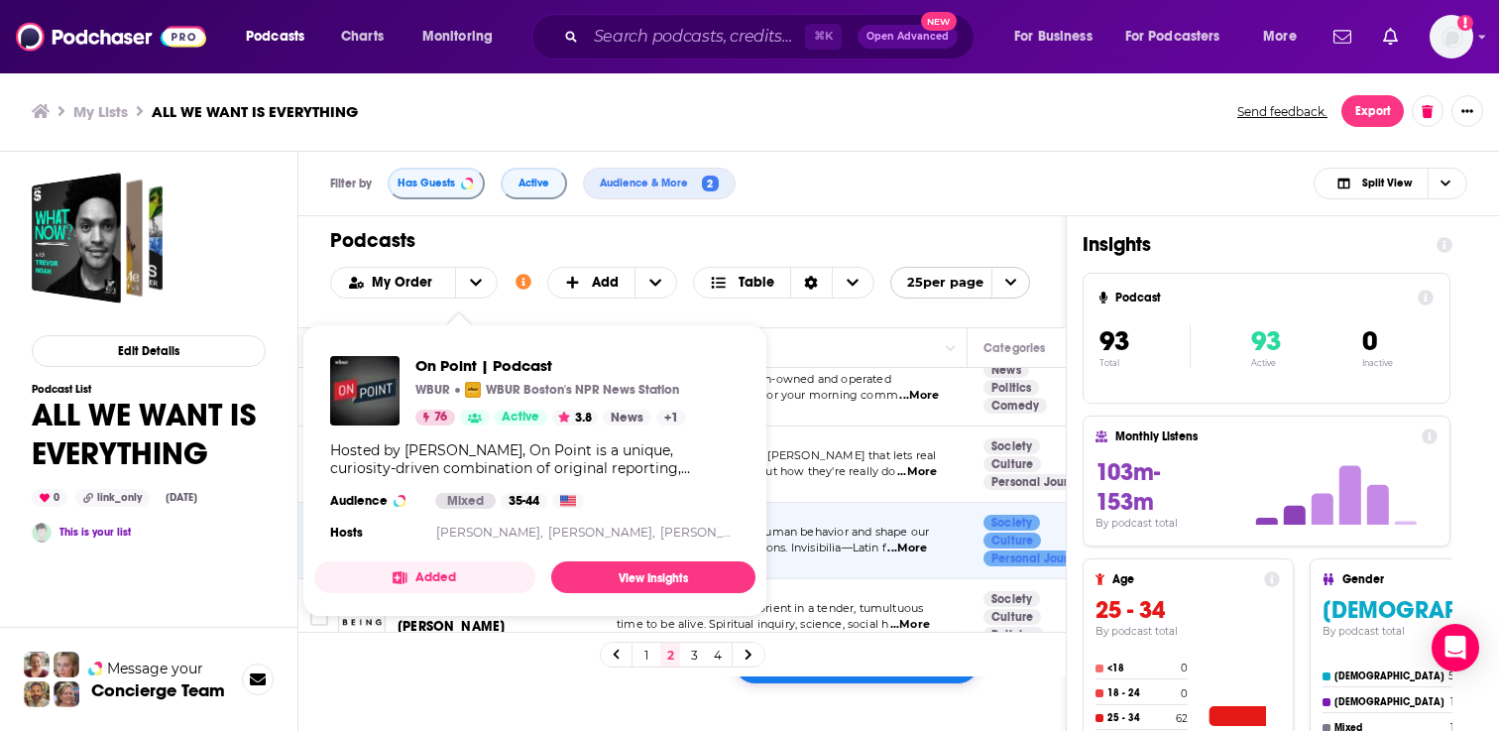
scroll to position [559, 0]
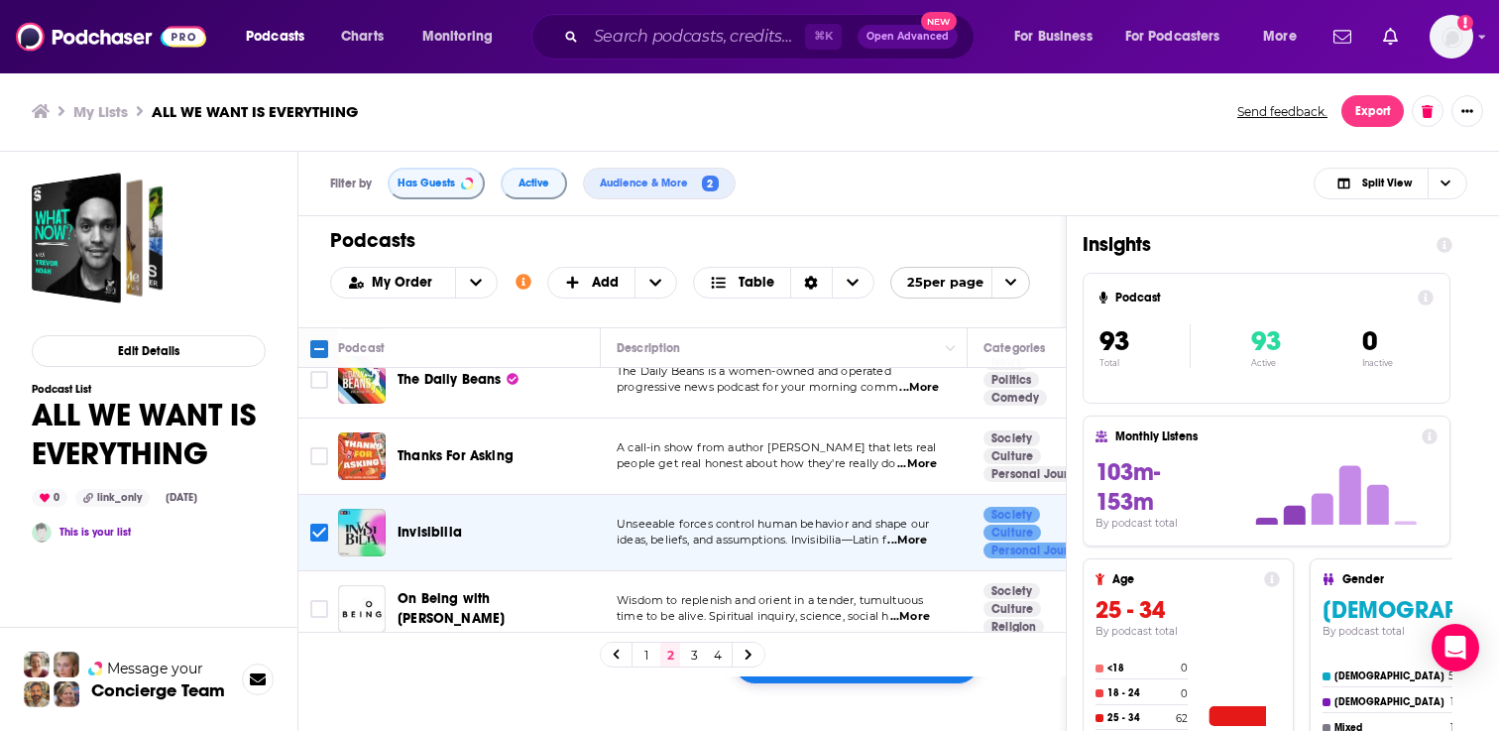
click at [855, 174] on div "Filter by Has Guests Active Audience & More 2 Split View" at bounding box center [898, 184] width 1201 height 64
click at [314, 523] on input "Toggle select row" at bounding box center [319, 532] width 18 height 18
checkbox input "false"
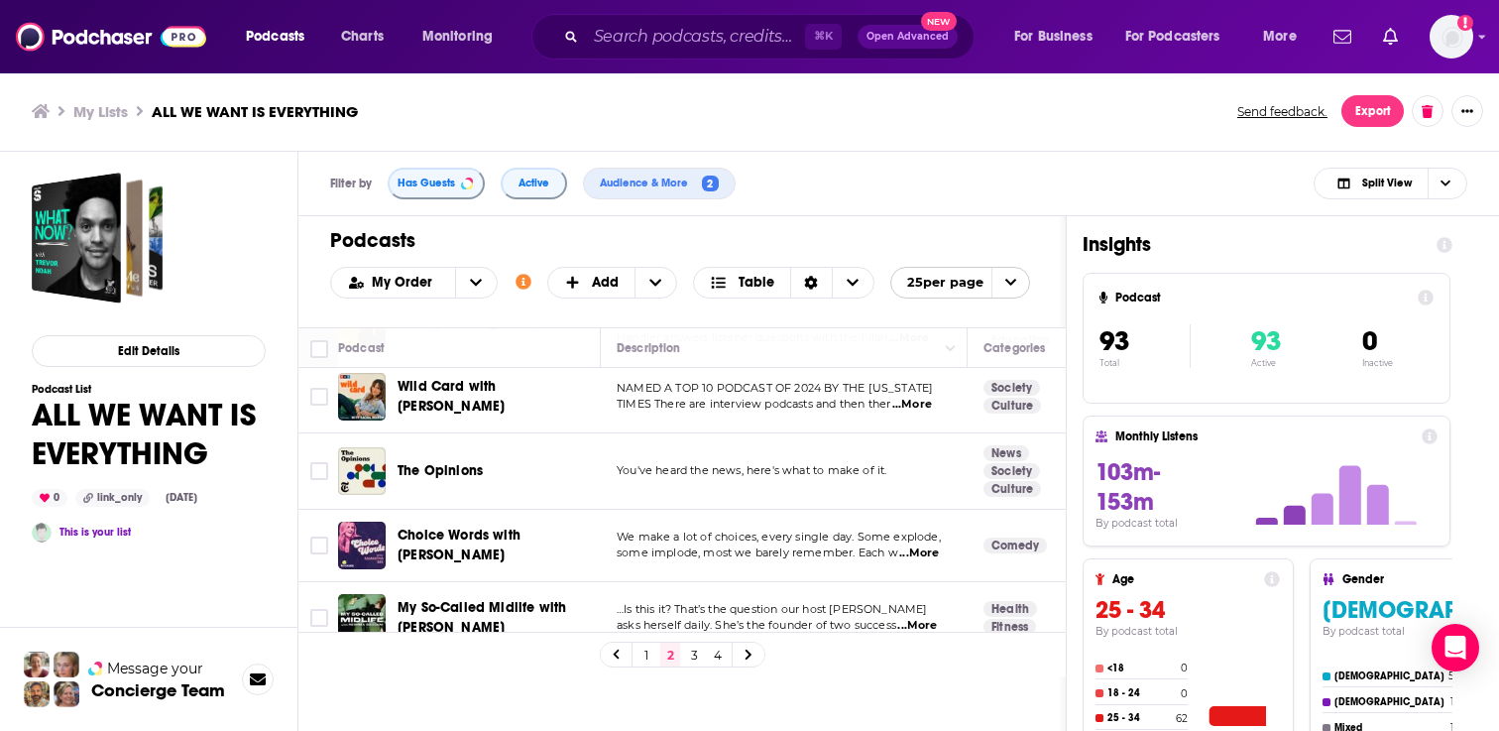
scroll to position [1602, 0]
click at [700, 658] on link "3" at bounding box center [694, 654] width 20 height 24
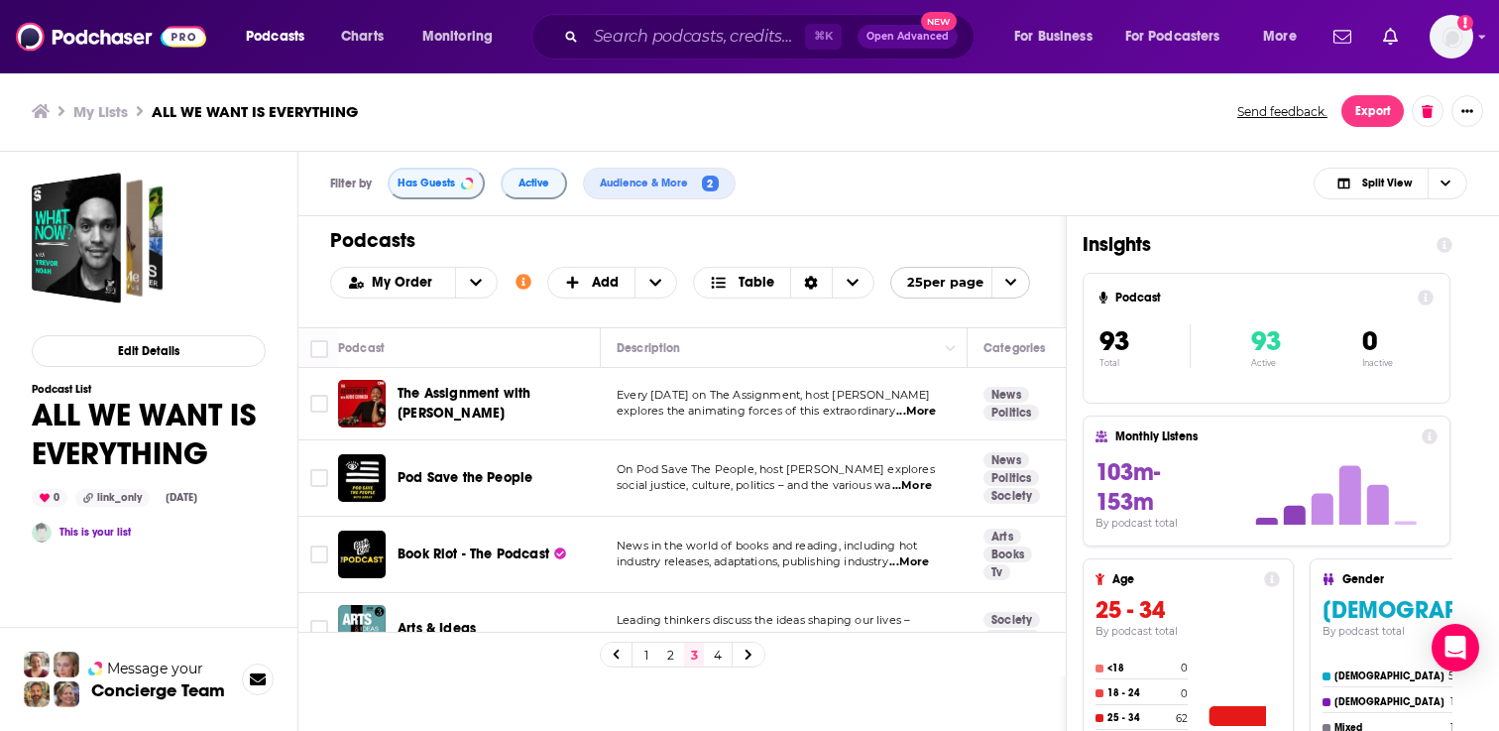
click at [442, 485] on div "Podcasts Charts Monitoring ⌘ K Open Advanced New For Business For Podcasters Mo…" at bounding box center [749, 365] width 1499 height 731
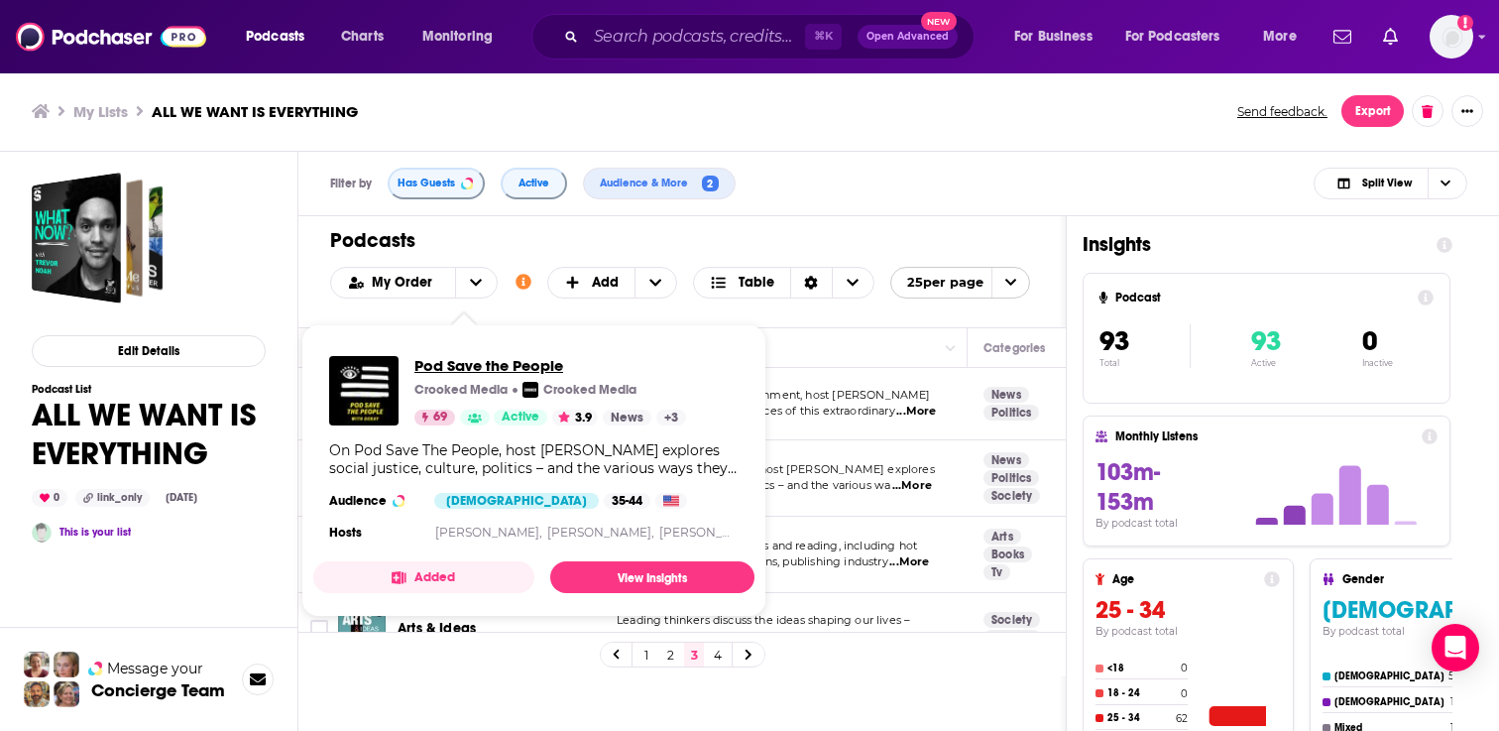
click at [484, 369] on span "Pod Save the People" at bounding box center [550, 365] width 272 height 19
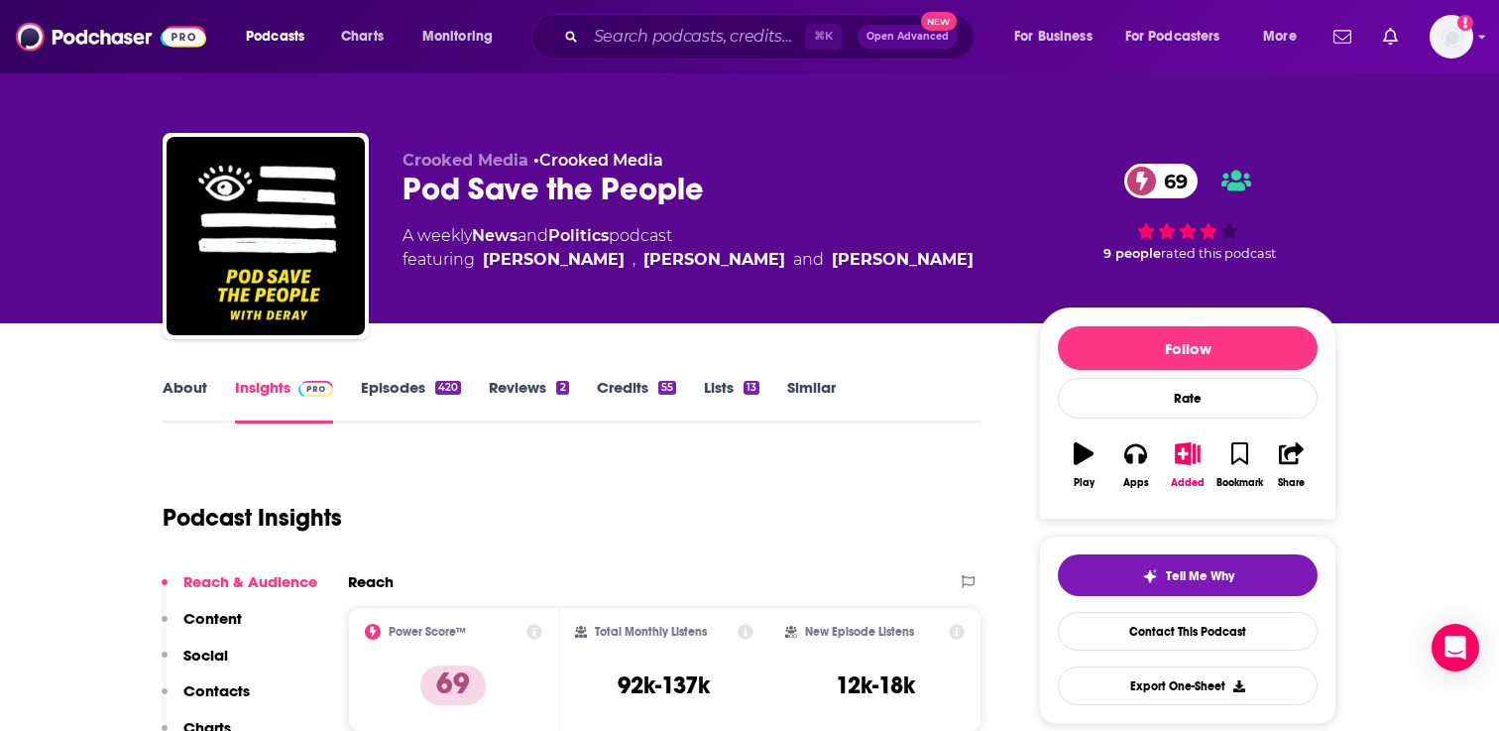
click at [429, 382] on link "Episodes 420" at bounding box center [411, 401] width 100 height 46
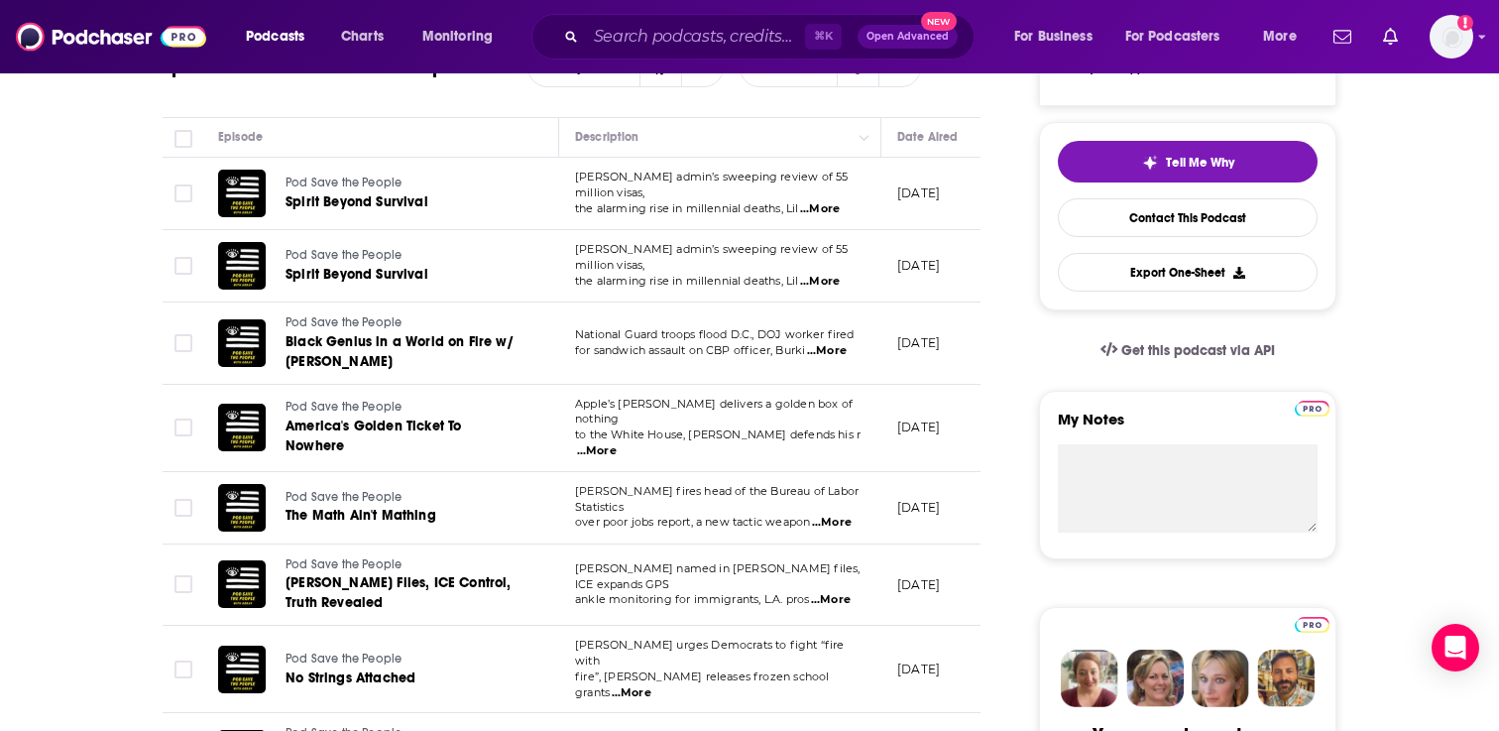
scroll to position [109, 0]
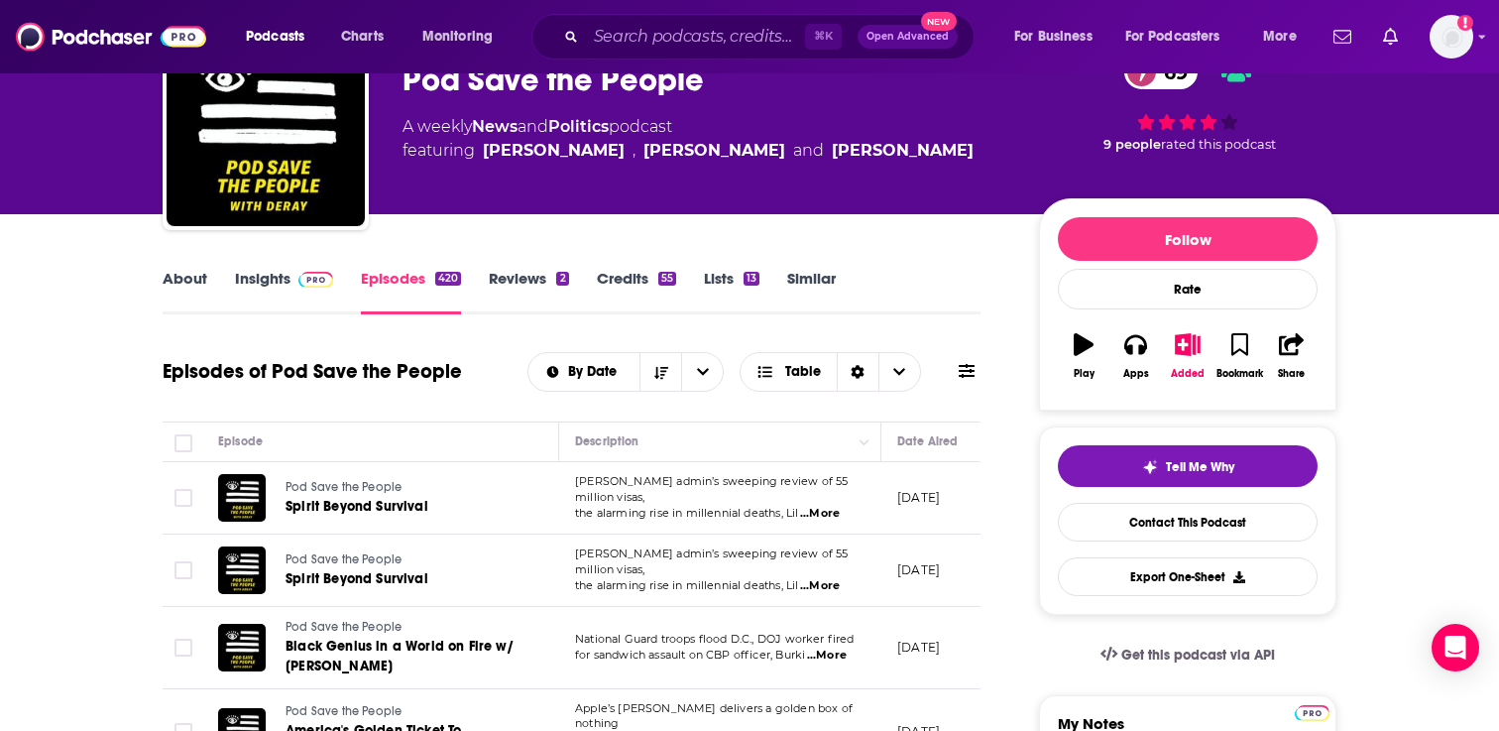
click at [319, 278] on img at bounding box center [315, 280] width 35 height 16
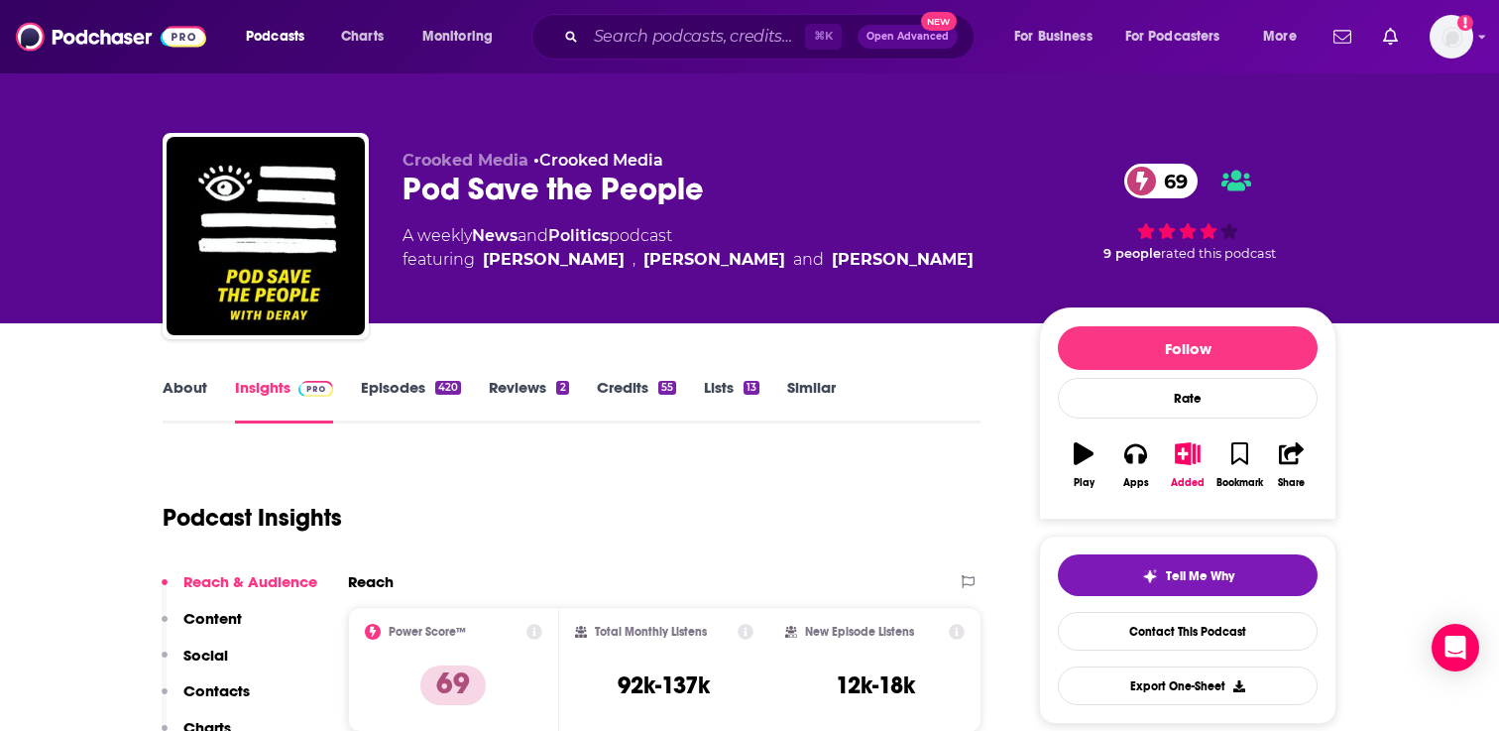
click at [196, 396] on link "About" at bounding box center [185, 401] width 45 height 46
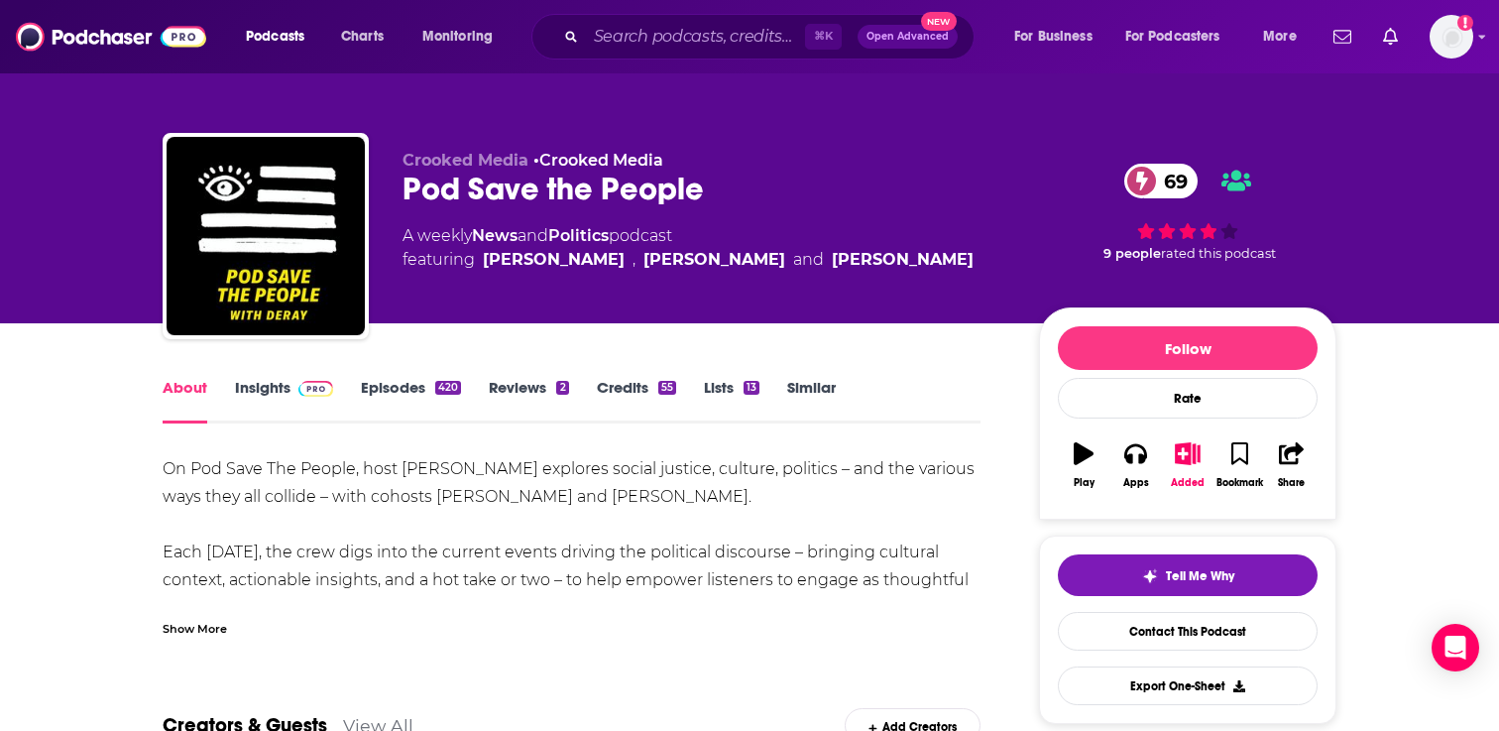
click at [374, 391] on link "Episodes 420" at bounding box center [411, 401] width 100 height 46
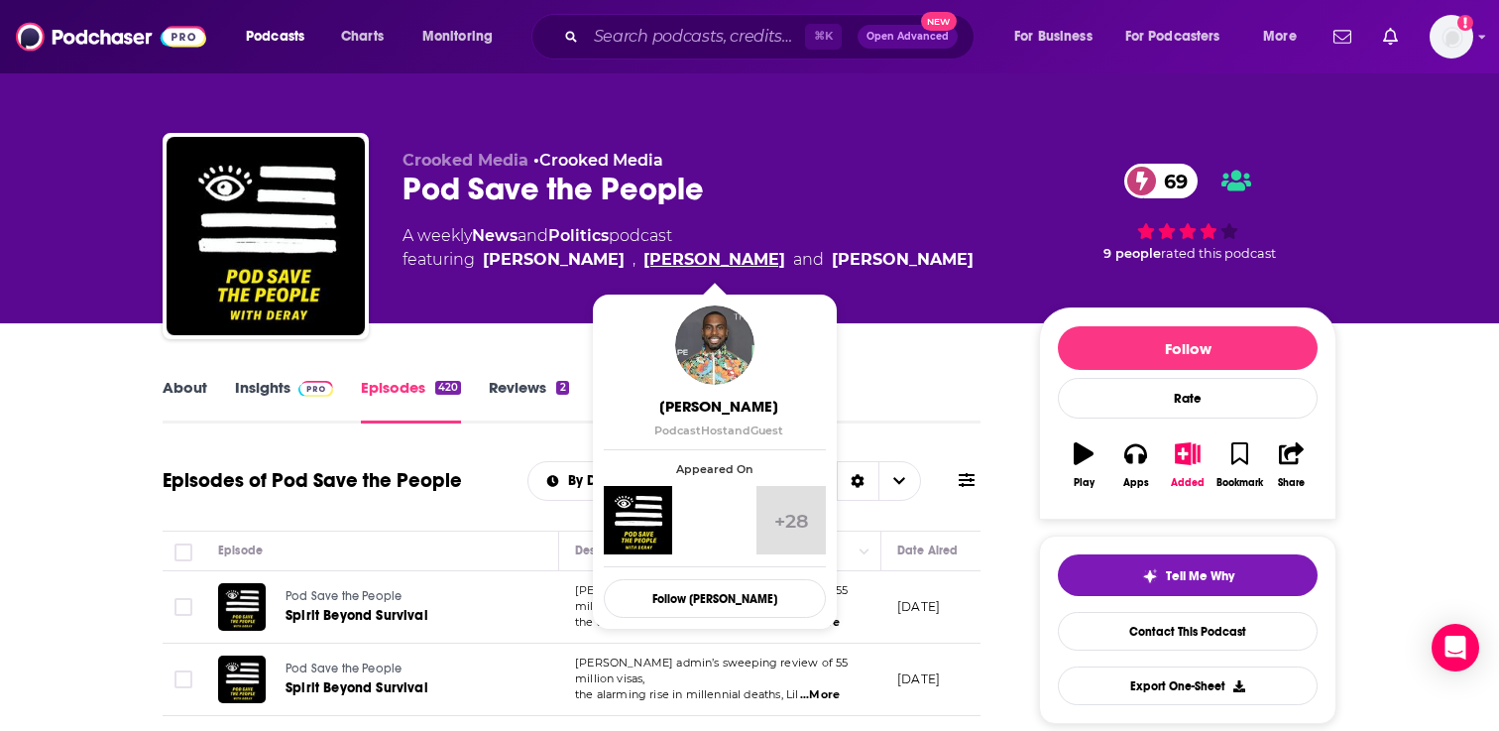
click at [750, 261] on link "DeRay Mckesson" at bounding box center [714, 260] width 142 height 24
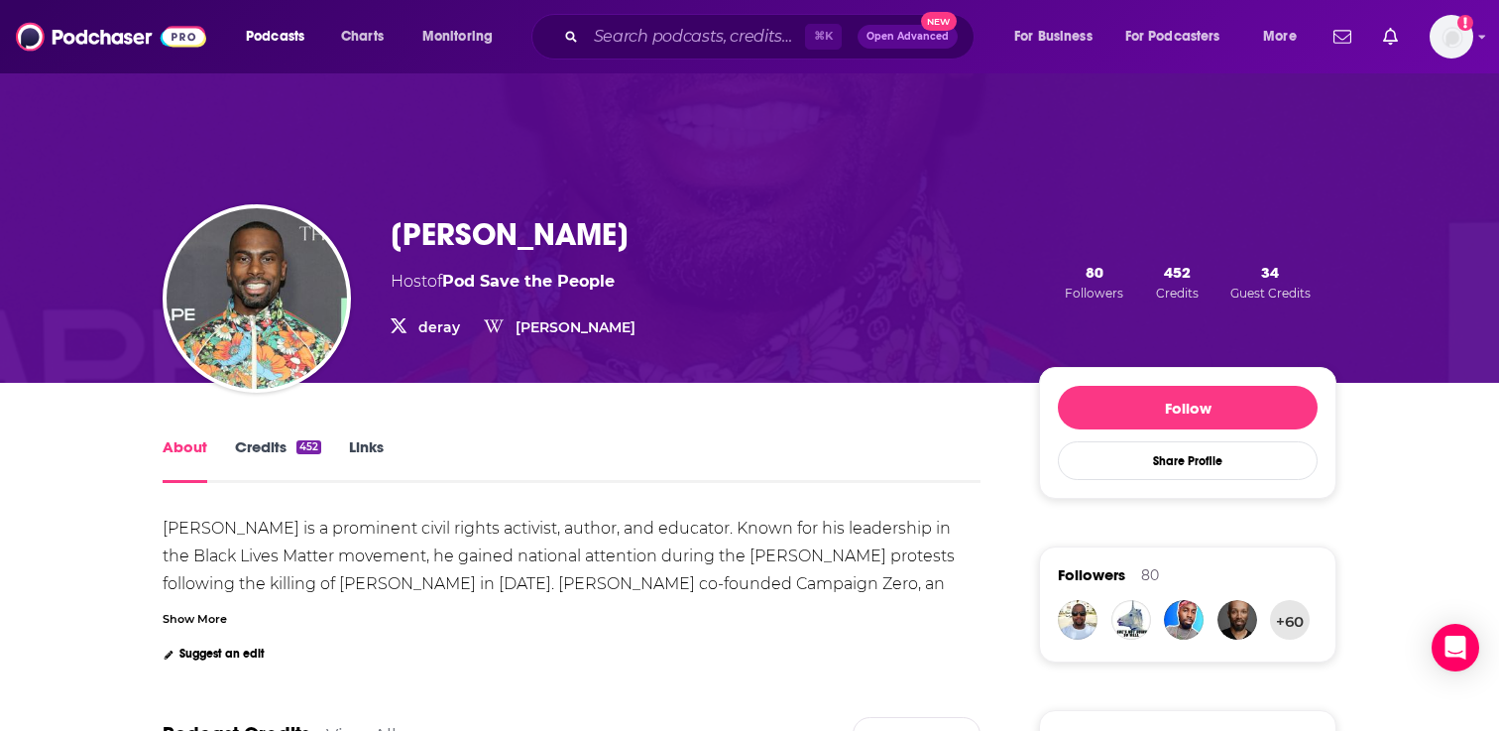
click at [562, 232] on h1 "DeRay Mckesson" at bounding box center [510, 234] width 238 height 39
copy h1 "DeRay Mckesson"
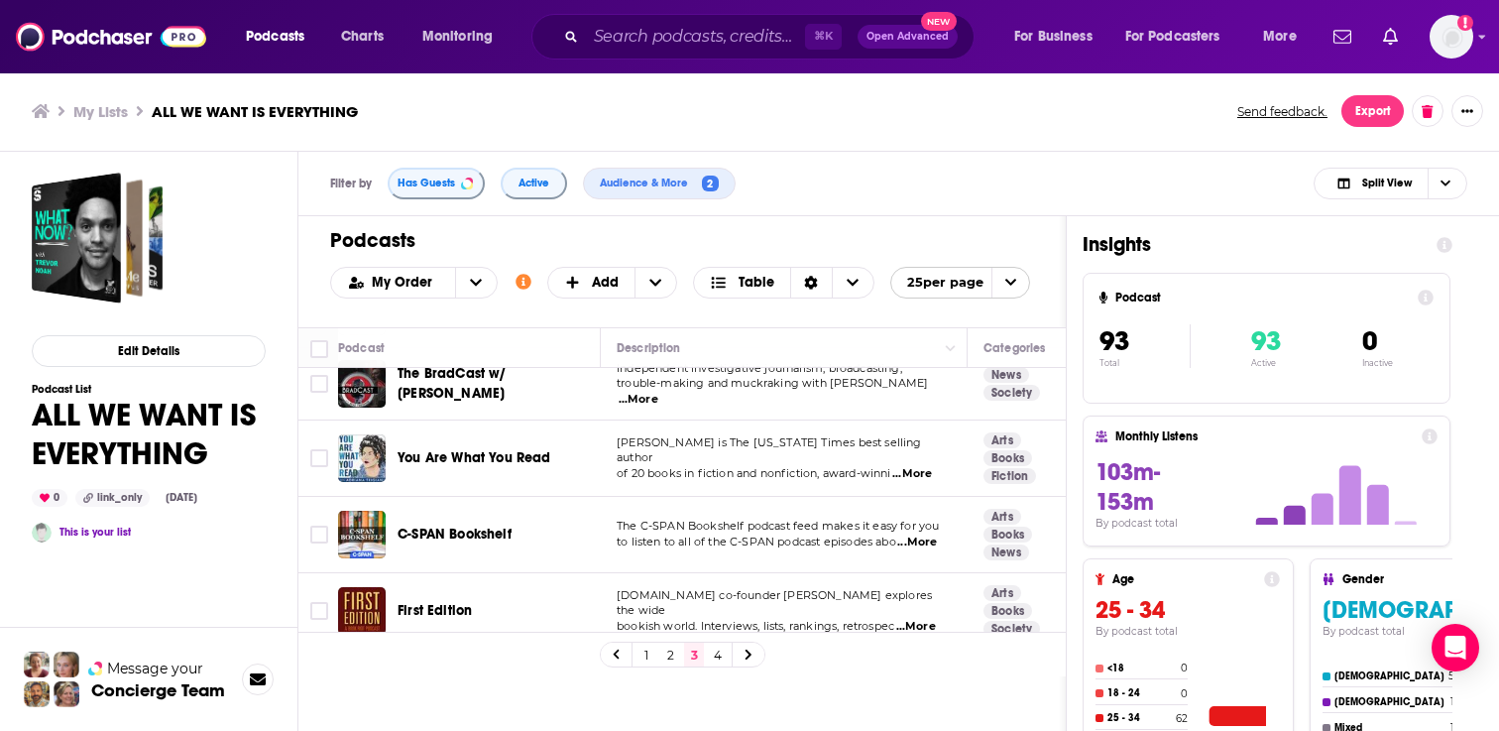
scroll to position [1600, 0]
